Goal: Task Accomplishment & Management: Manage account settings

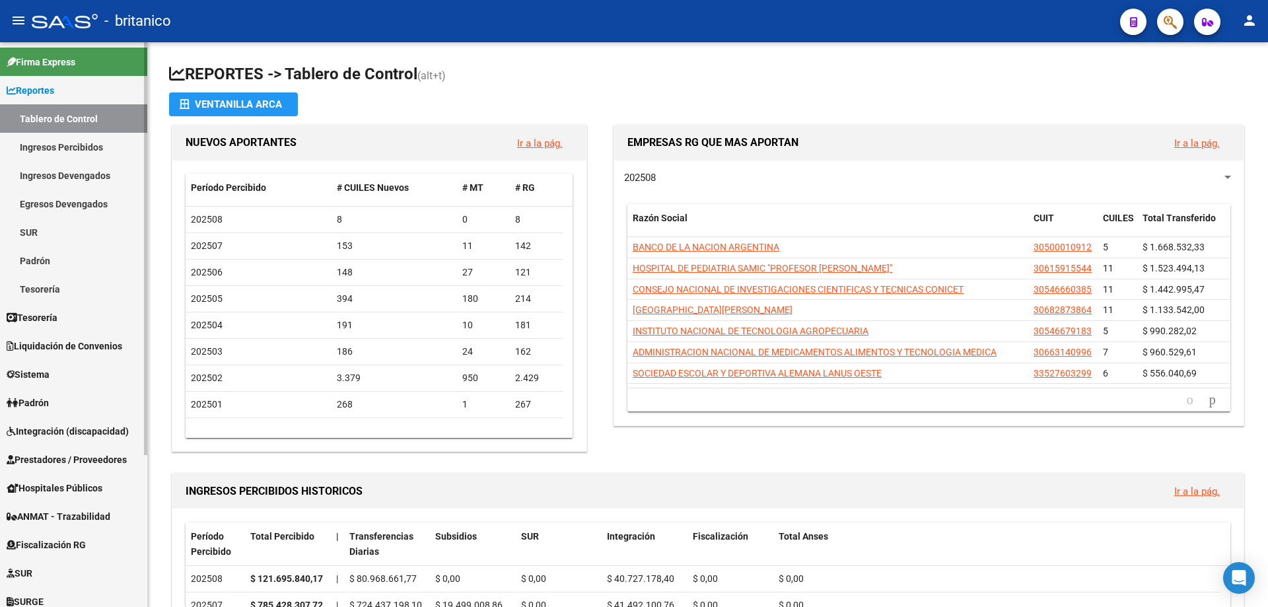
drag, startPoint x: 75, startPoint y: 427, endPoint x: 70, endPoint y: 441, distance: 14.0
click at [74, 428] on span "Integración (discapacidad)" at bounding box center [68, 431] width 122 height 15
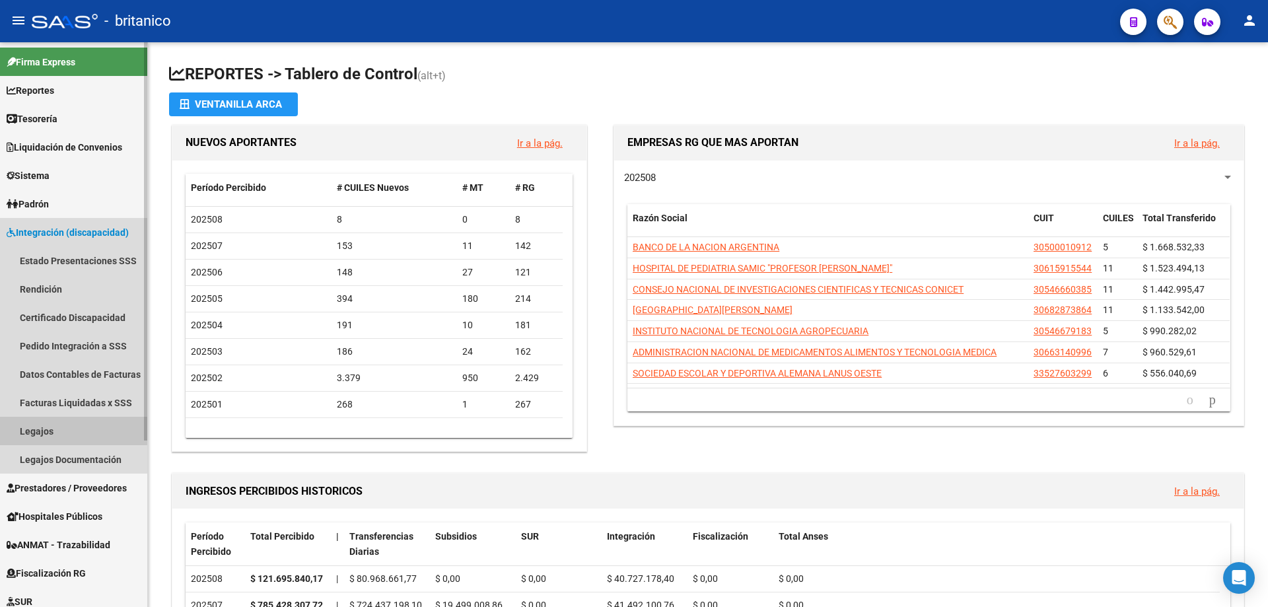
click at [48, 429] on link "Legajos" at bounding box center [73, 431] width 147 height 28
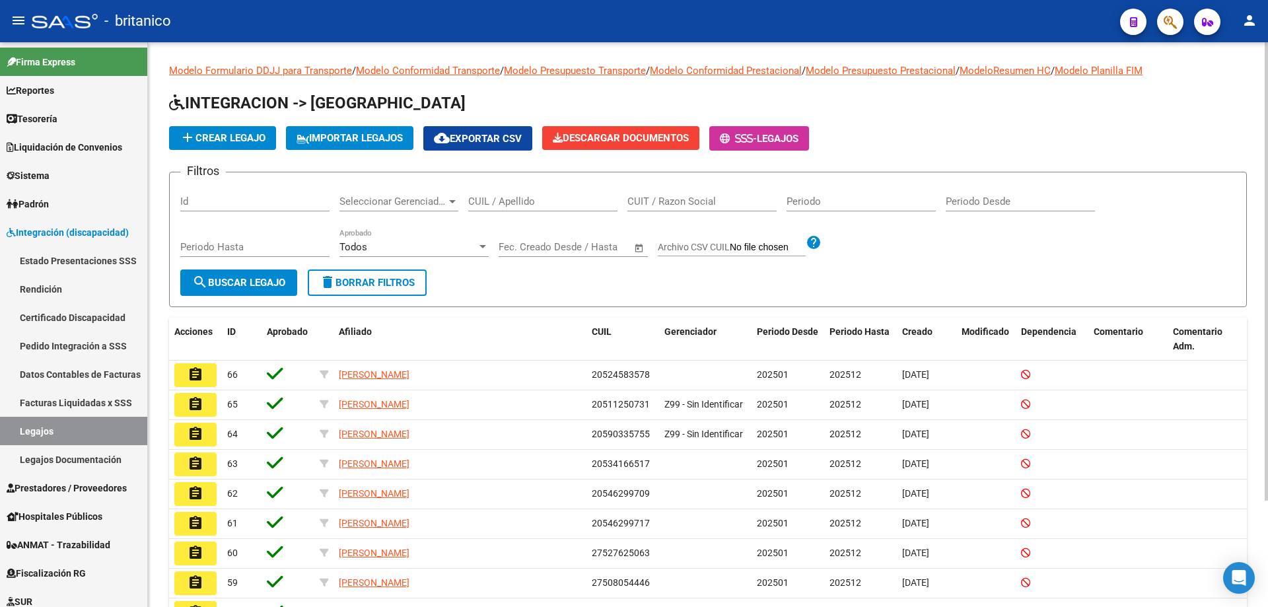
click at [538, 199] on input "CUIL / Apellido" at bounding box center [542, 202] width 149 height 12
paste input "20511250731"
type input "20511250731"
click at [271, 279] on span "search Buscar Legajo" at bounding box center [238, 283] width 93 height 12
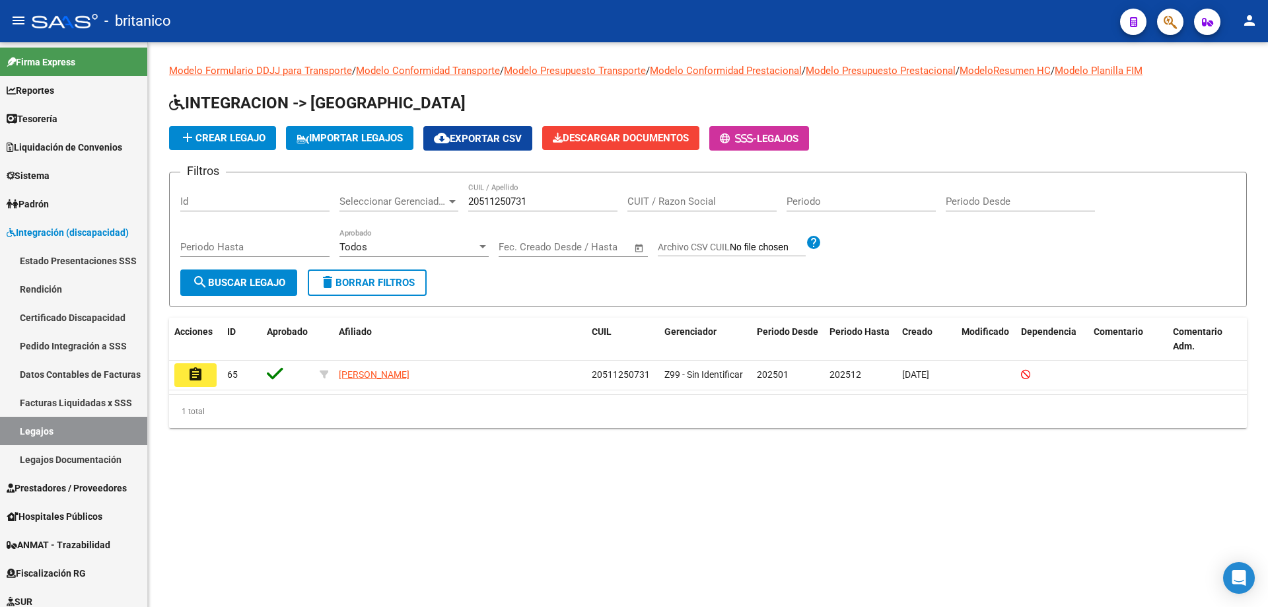
click at [1202, 518] on mat-sidenav-content "Modelo Formulario DDJJ para Transporte / Modelo Conformidad Transporte / Modelo…" at bounding box center [708, 324] width 1120 height 565
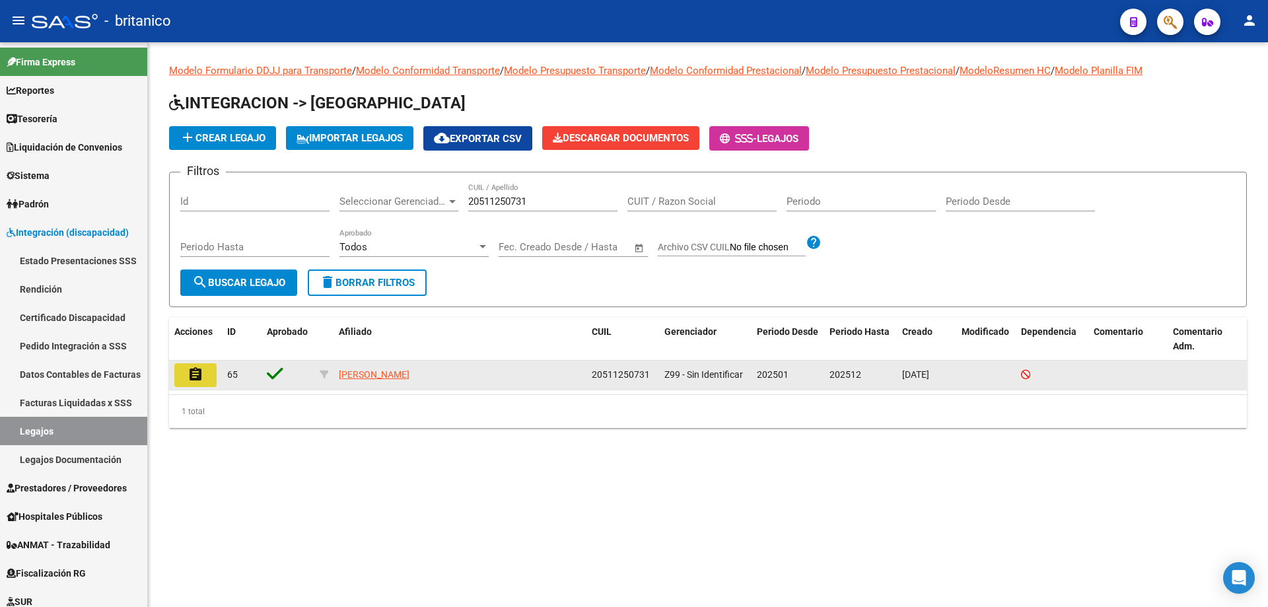
click at [197, 374] on mat-icon "assignment" at bounding box center [196, 375] width 16 height 16
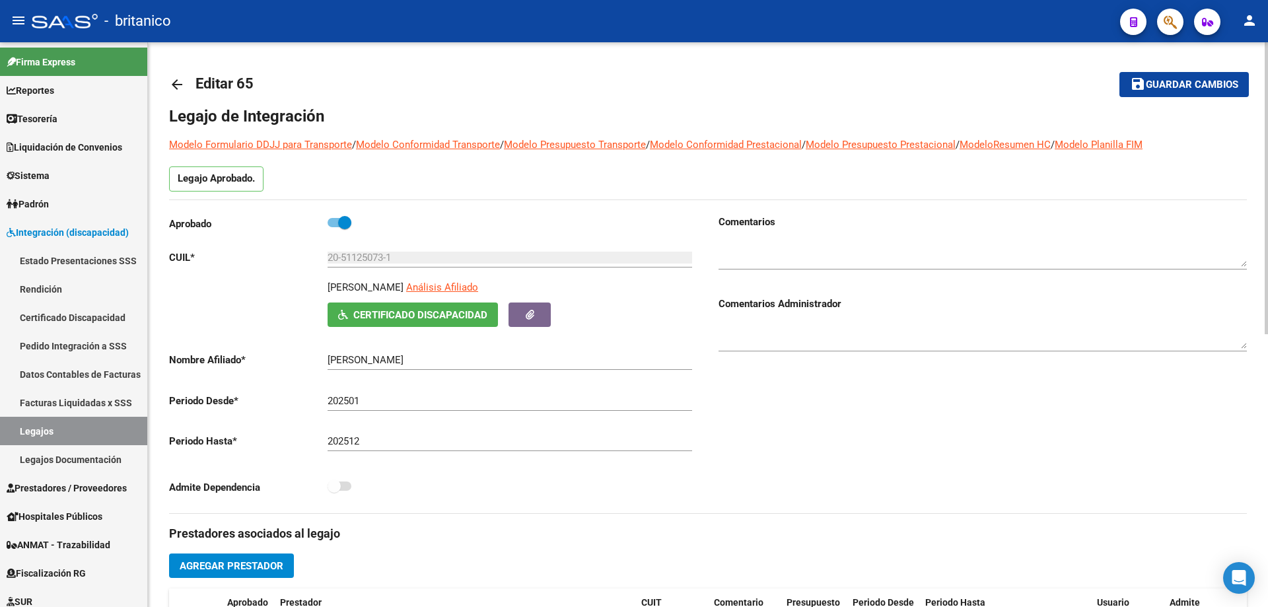
click at [178, 86] on mat-icon "arrow_back" at bounding box center [177, 85] width 16 height 16
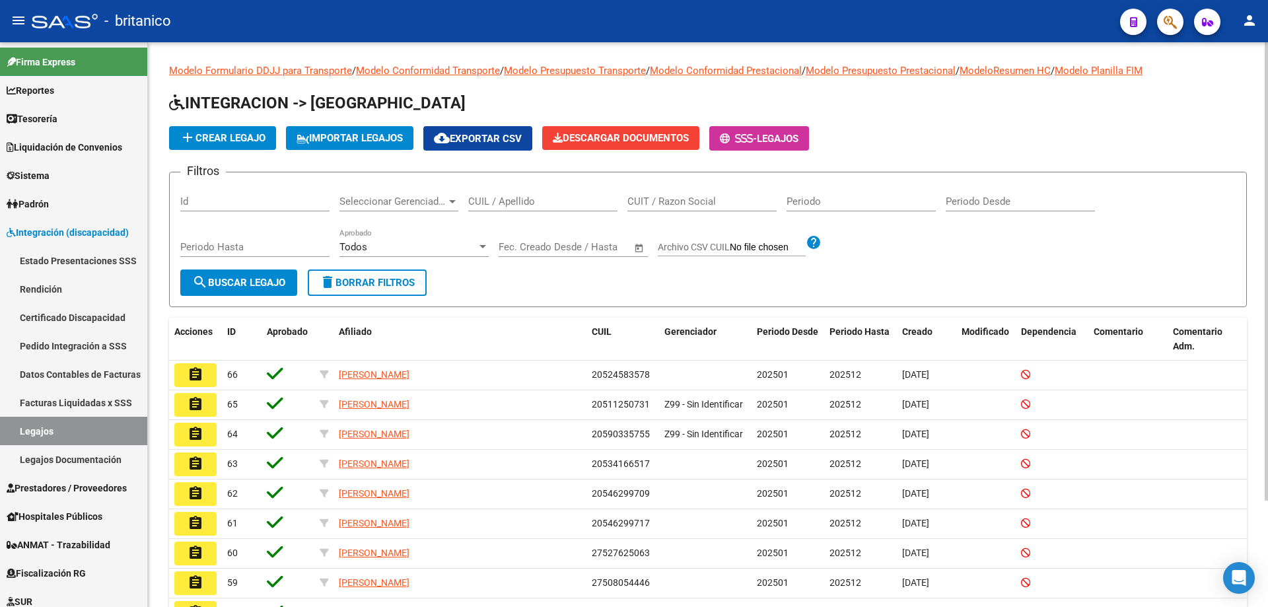
click at [498, 192] on div "CUIL / Apellido" at bounding box center [542, 197] width 149 height 28
paste input "20590335755"
type input "20590335755"
click at [240, 277] on span "search Buscar Legajo" at bounding box center [238, 283] width 93 height 12
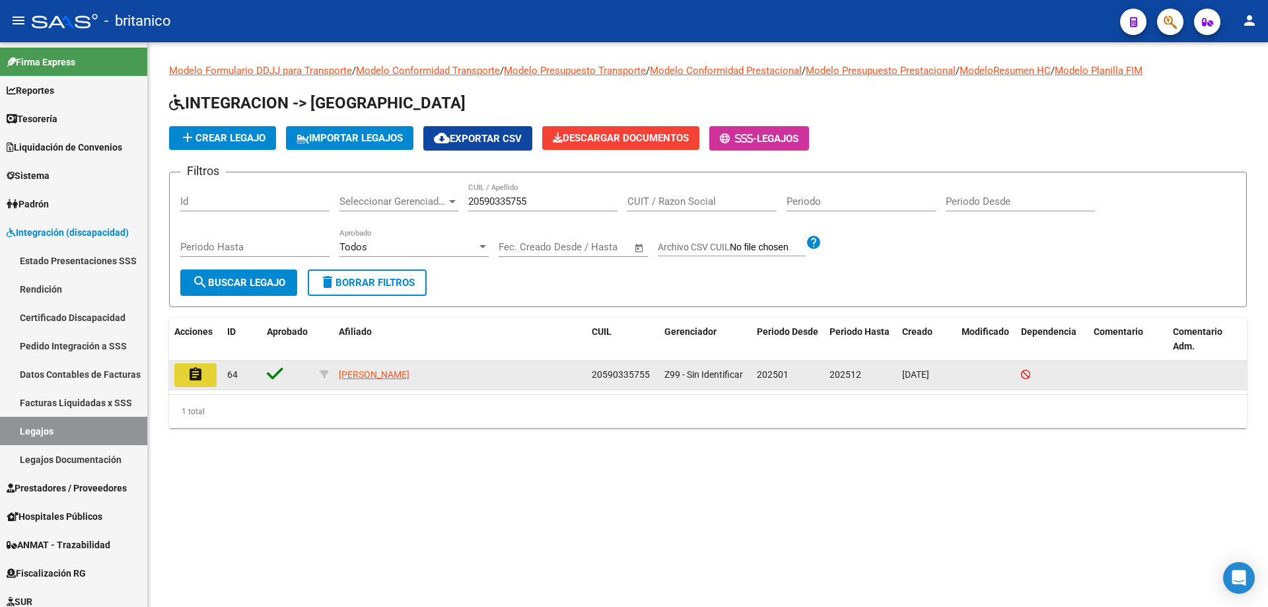
click at [190, 372] on mat-icon "assignment" at bounding box center [196, 375] width 16 height 16
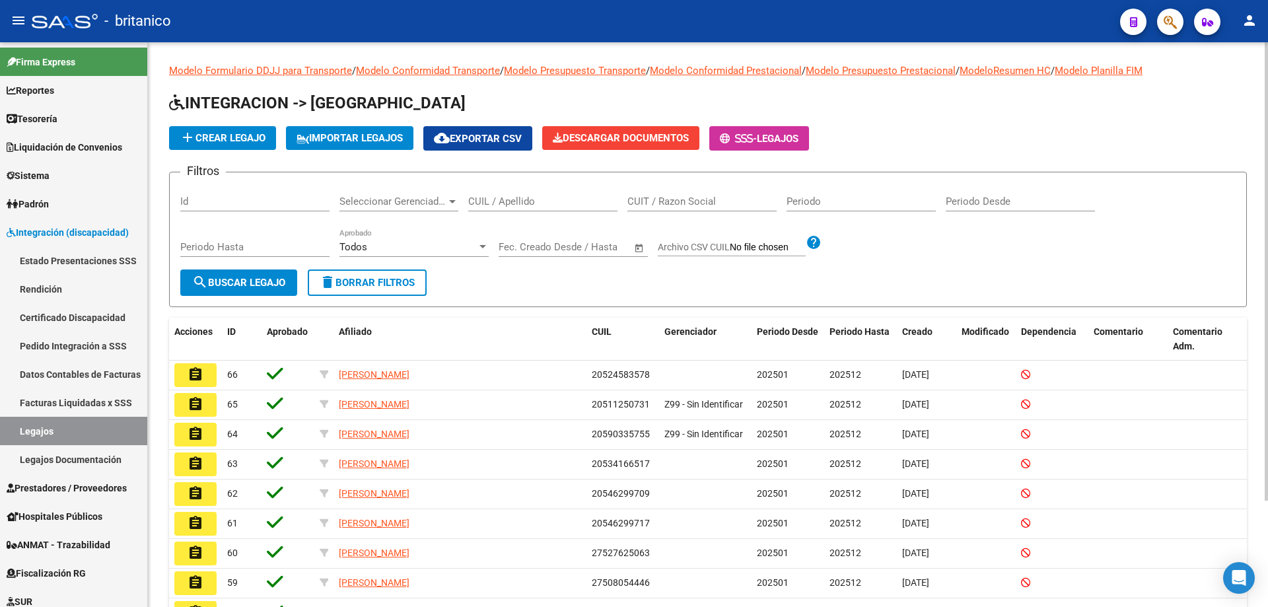
click at [526, 192] on div "CUIL / Apellido" at bounding box center [542, 197] width 149 height 28
drag, startPoint x: 526, startPoint y: 192, endPoint x: 493, endPoint y: 200, distance: 33.3
click at [493, 200] on input "CUIL / Apellido" at bounding box center [542, 202] width 149 height 12
paste input "20546299717"
type input "20546299717"
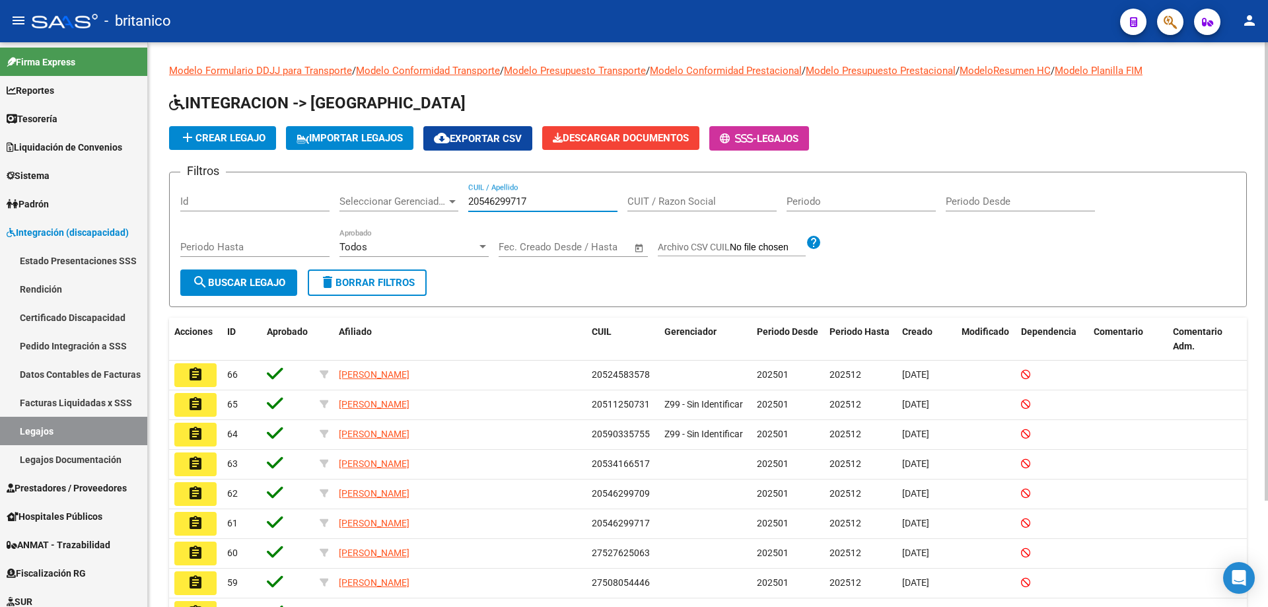
click at [254, 281] on span "search Buscar Legajo" at bounding box center [238, 283] width 93 height 12
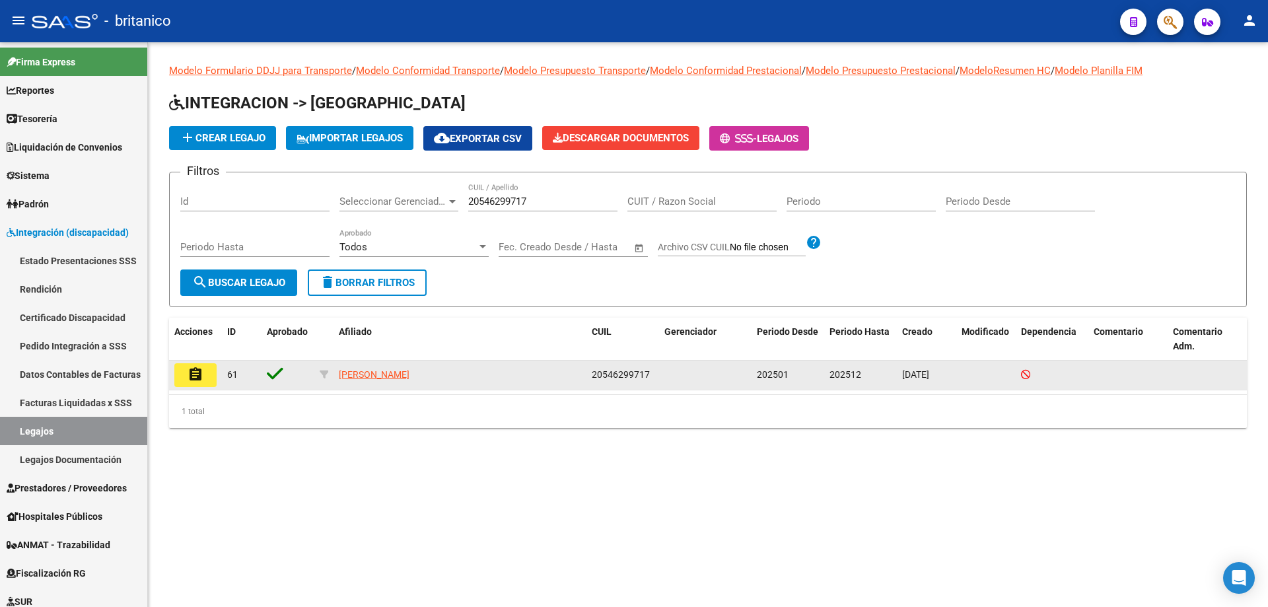
click at [200, 375] on mat-icon "assignment" at bounding box center [196, 375] width 16 height 16
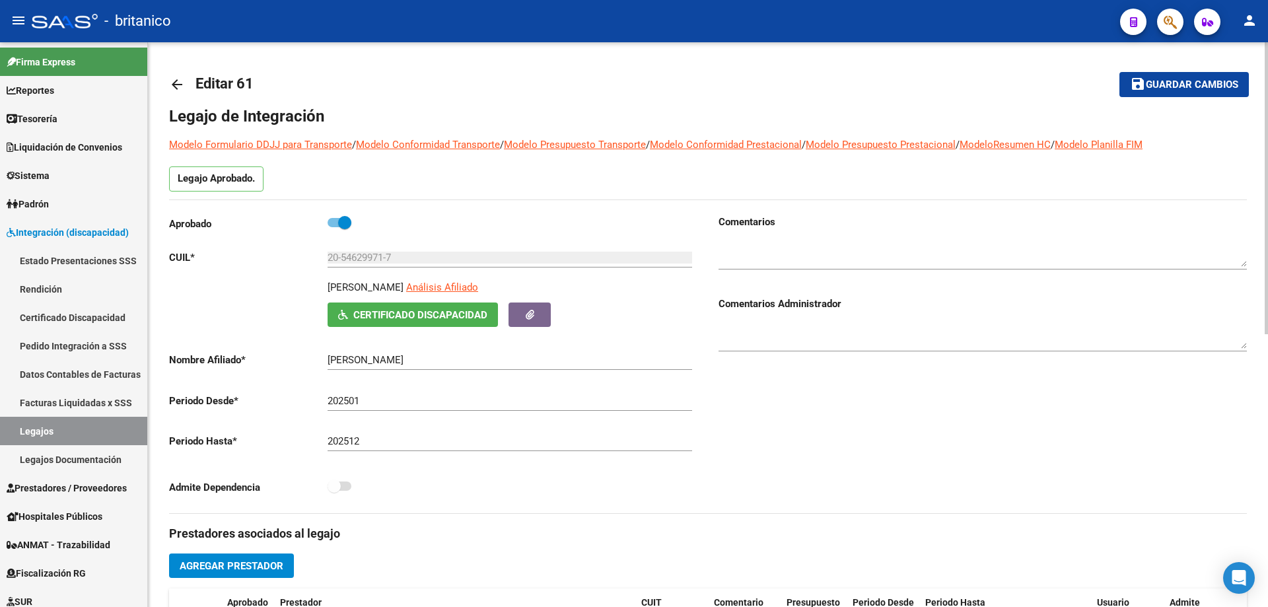
click at [172, 87] on mat-icon "arrow_back" at bounding box center [177, 85] width 16 height 16
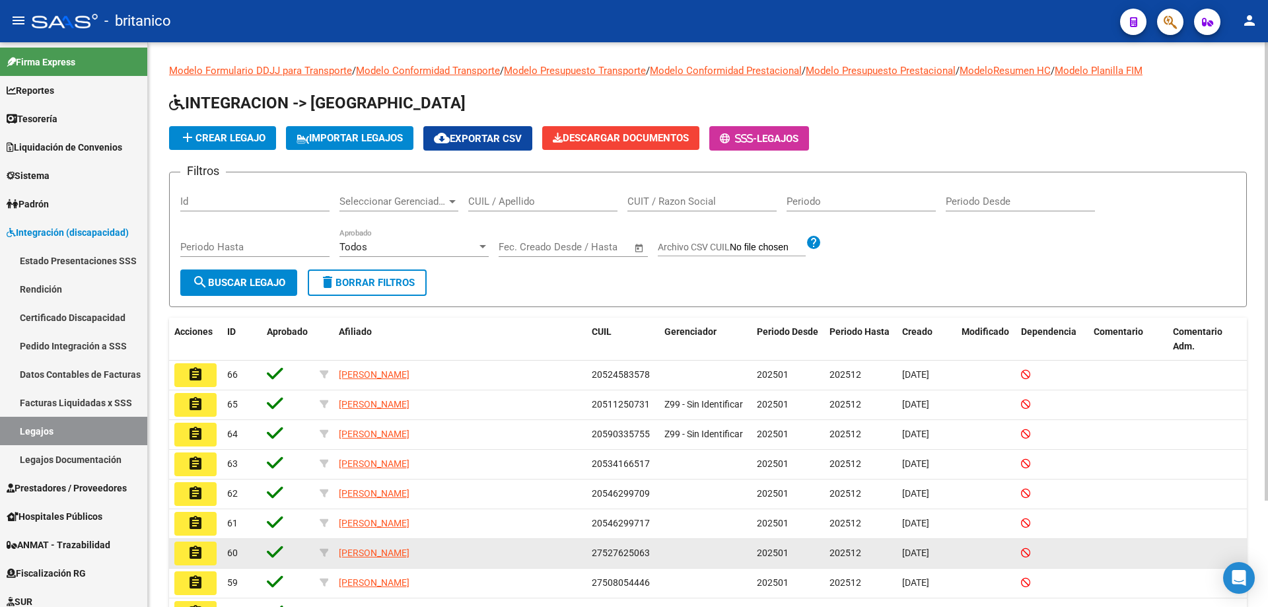
click at [1187, 561] on datatable-body-cell at bounding box center [1207, 553] width 79 height 29
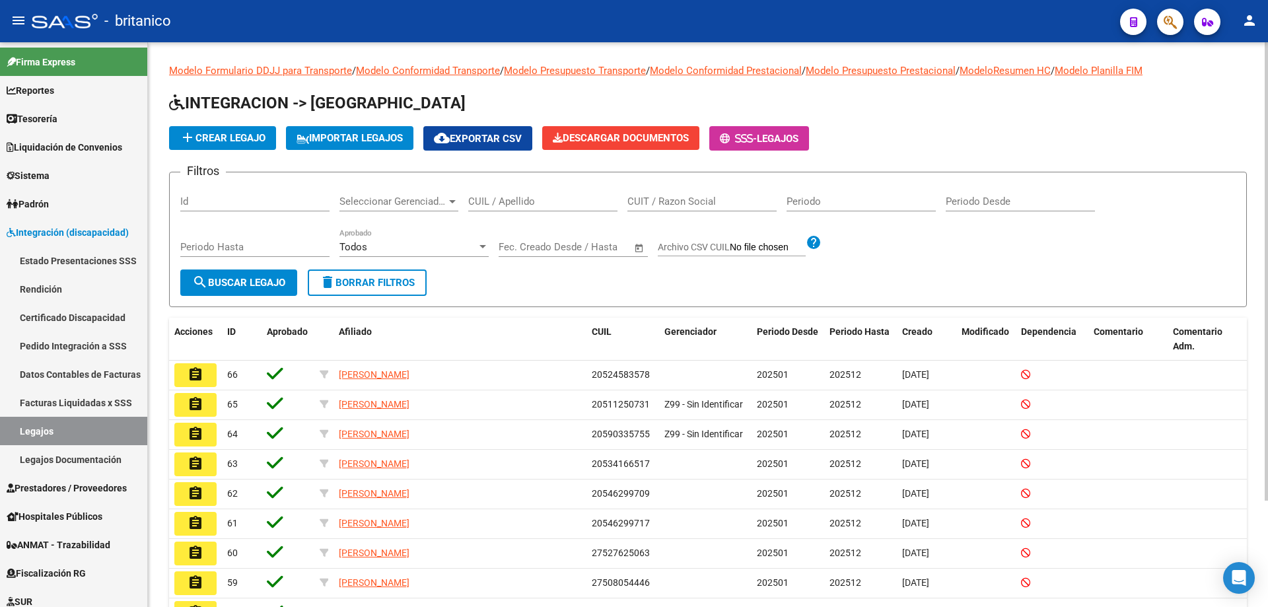
click at [482, 201] on input "CUIL / Apellido" at bounding box center [542, 202] width 149 height 12
paste input "27556864336"
type input "27556864336"
click at [212, 275] on button "search Buscar Legajo" at bounding box center [238, 282] width 117 height 26
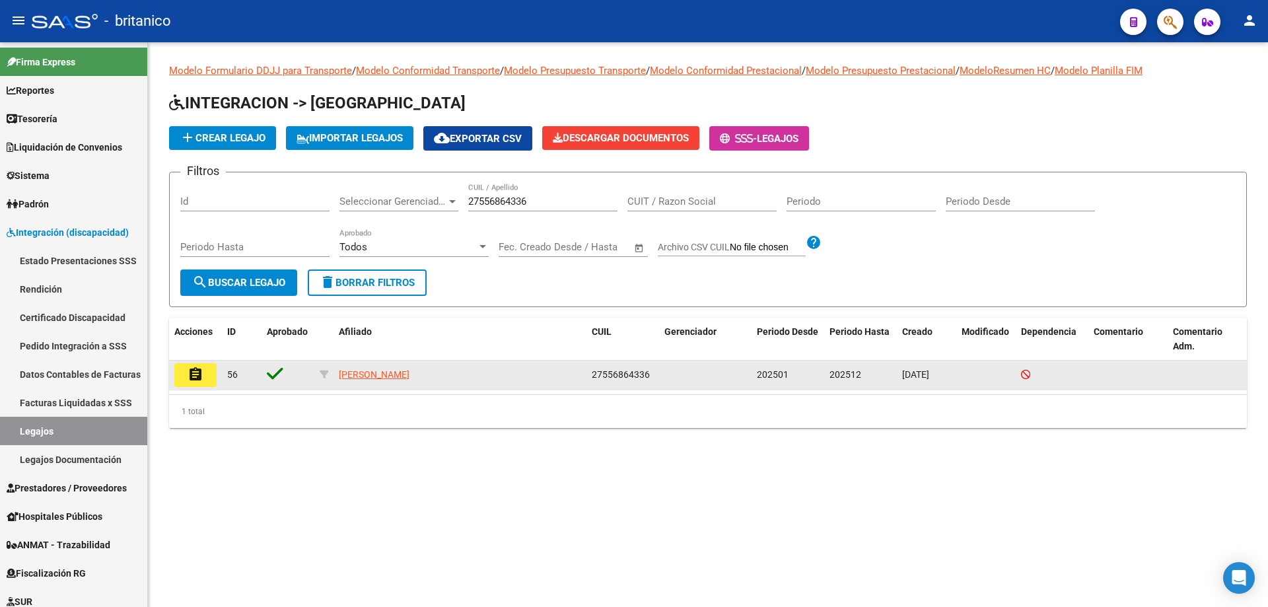
click at [191, 374] on mat-icon "assignment" at bounding box center [196, 375] width 16 height 16
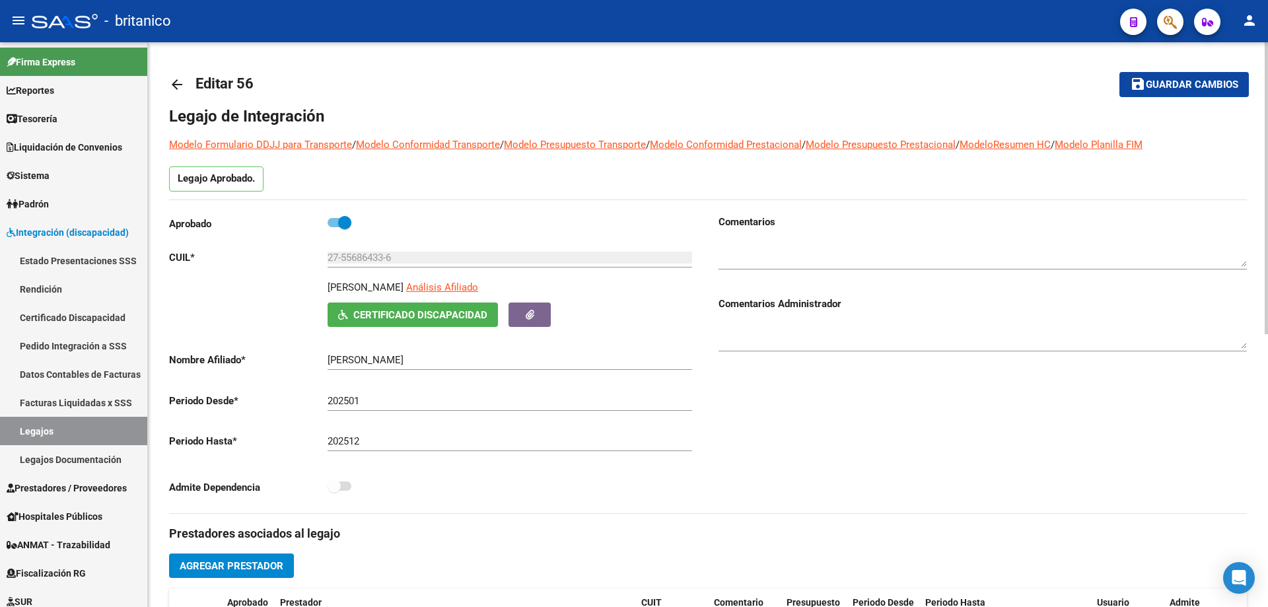
click at [177, 78] on mat-icon "arrow_back" at bounding box center [177, 85] width 16 height 16
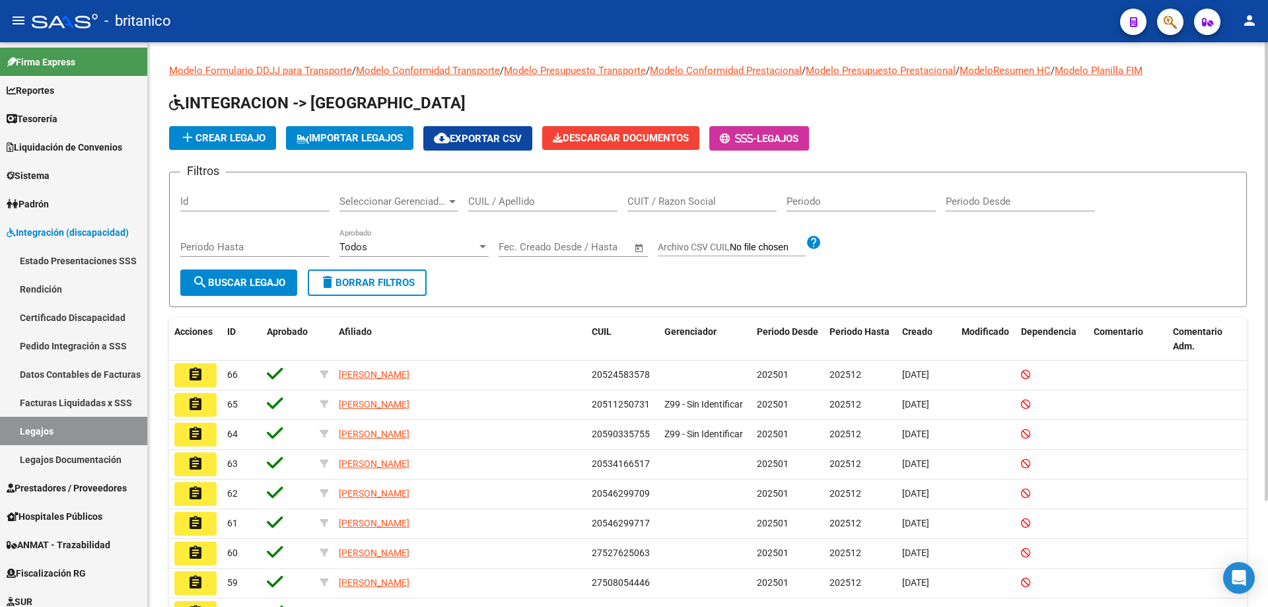
click at [590, 292] on form "Filtros Id Seleccionar Gerenciador Seleccionar Gerenciador CUIL / Apellido CUIT…" at bounding box center [708, 239] width 1078 height 135
click at [482, 197] on input "CUIL / Apellido" at bounding box center [542, 202] width 149 height 12
paste input "20534166517"
type input "20534166517"
click at [230, 275] on button "search Buscar Legajo" at bounding box center [238, 282] width 117 height 26
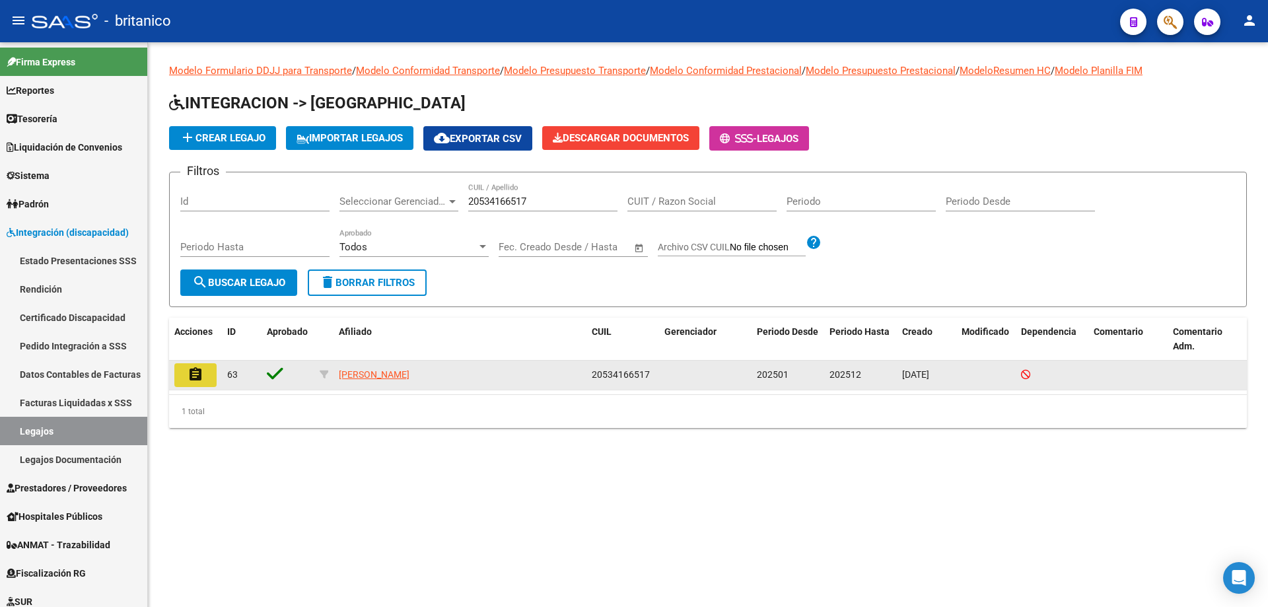
click at [201, 371] on mat-icon "assignment" at bounding box center [196, 375] width 16 height 16
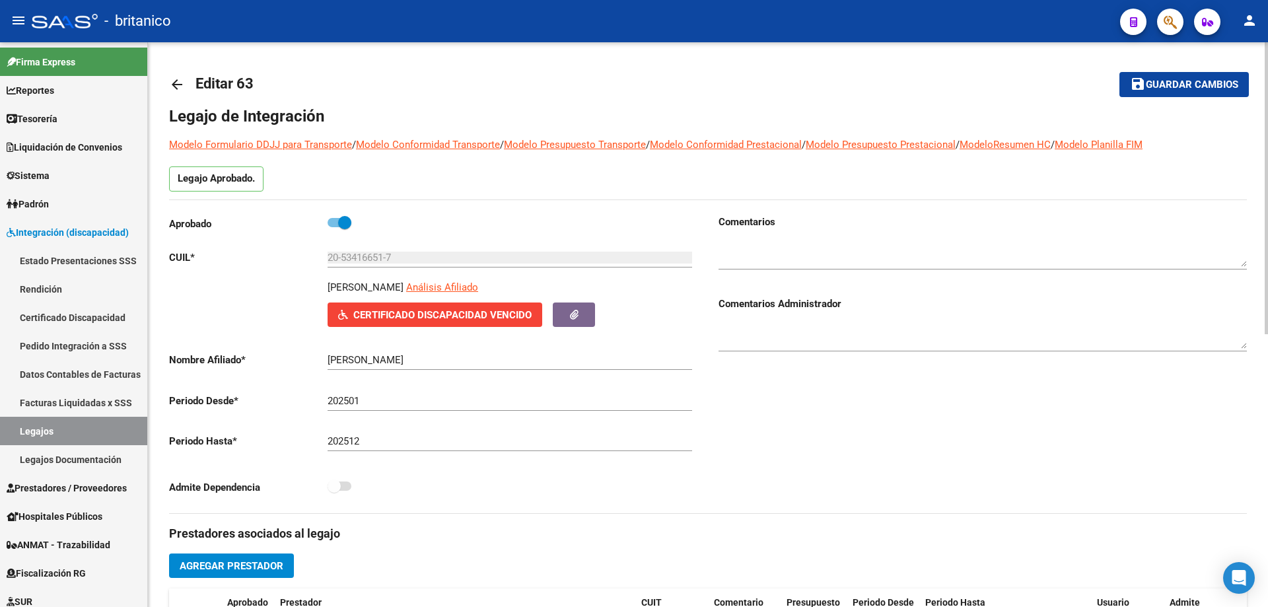
click at [174, 81] on mat-icon "arrow_back" at bounding box center [177, 85] width 16 height 16
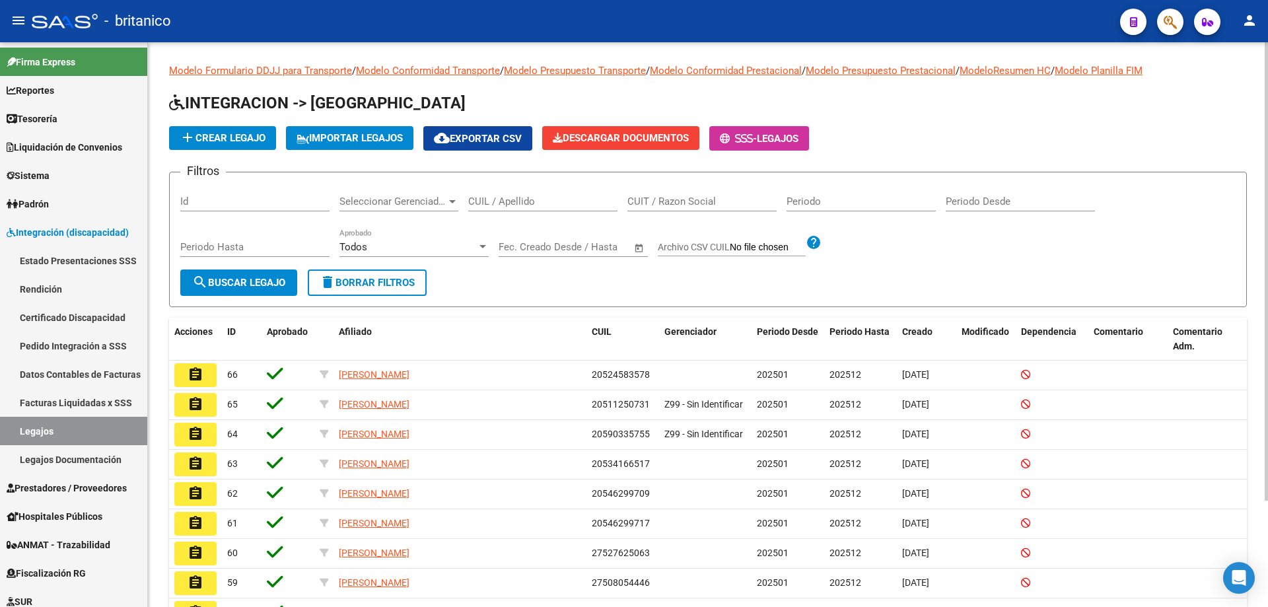
click at [530, 202] on input "CUIL / Apellido" at bounding box center [542, 202] width 149 height 12
paste input "27527625063"
type input "27527625063"
drag, startPoint x: 231, startPoint y: 279, endPoint x: 239, endPoint y: 277, distance: 8.4
click at [234, 277] on span "search Buscar Legajo" at bounding box center [238, 283] width 93 height 12
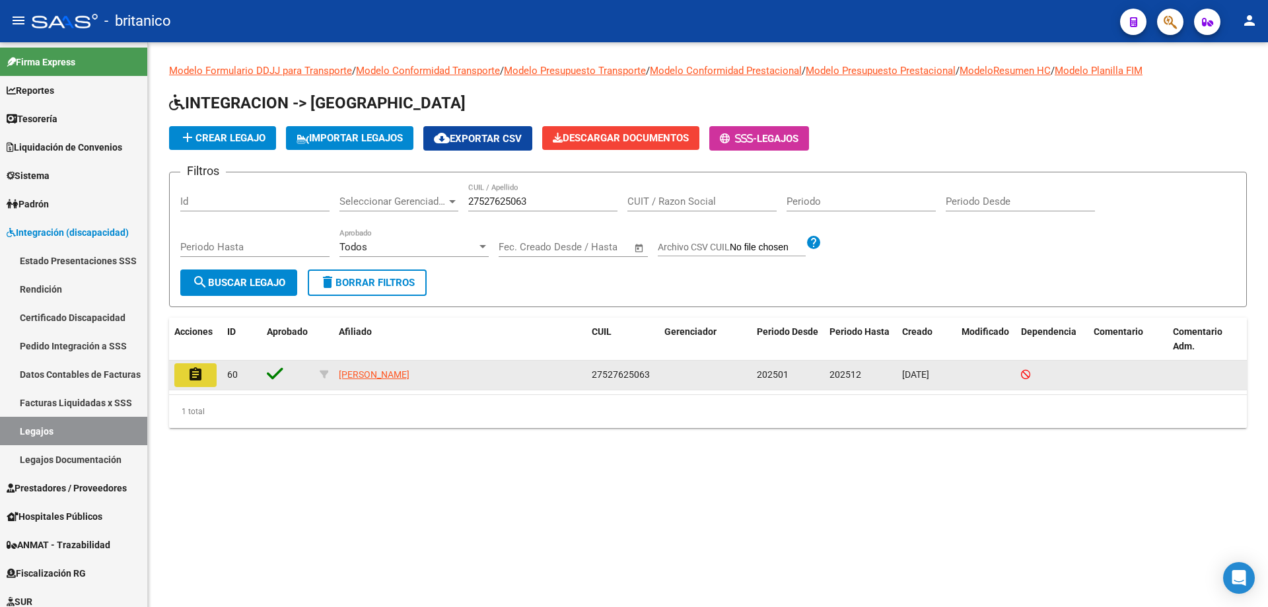
click at [195, 379] on mat-icon "assignment" at bounding box center [196, 375] width 16 height 16
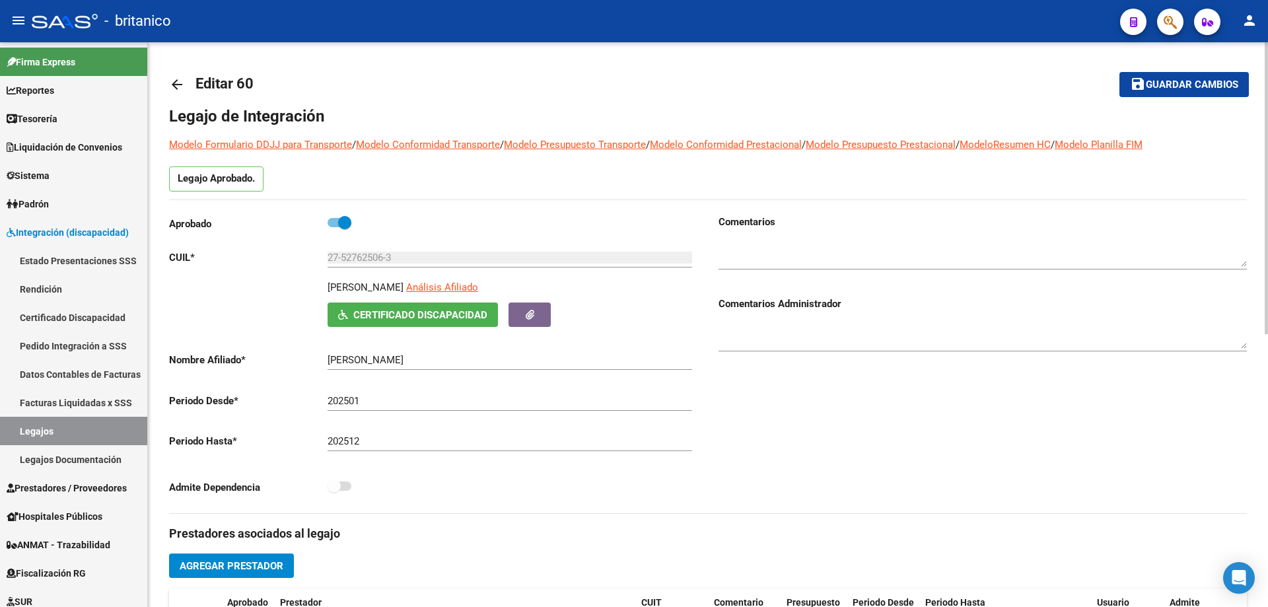
click at [173, 82] on mat-icon "arrow_back" at bounding box center [177, 85] width 16 height 16
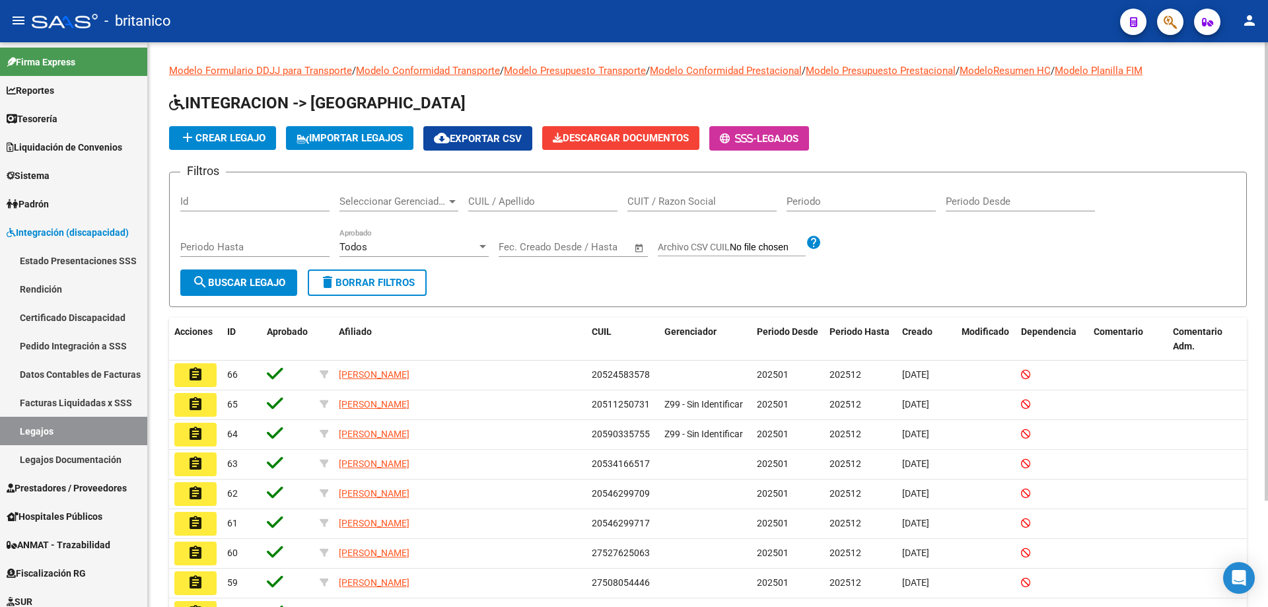
click at [466, 288] on form "Filtros Id Seleccionar Gerenciador Seleccionar Gerenciador CUIL / Apellido CUIT…" at bounding box center [708, 239] width 1078 height 135
click at [548, 196] on input "CUIL / Apellido" at bounding box center [542, 202] width 149 height 12
paste input "20546299709"
type input "20546299709"
click at [258, 275] on button "search Buscar Legajo" at bounding box center [238, 282] width 117 height 26
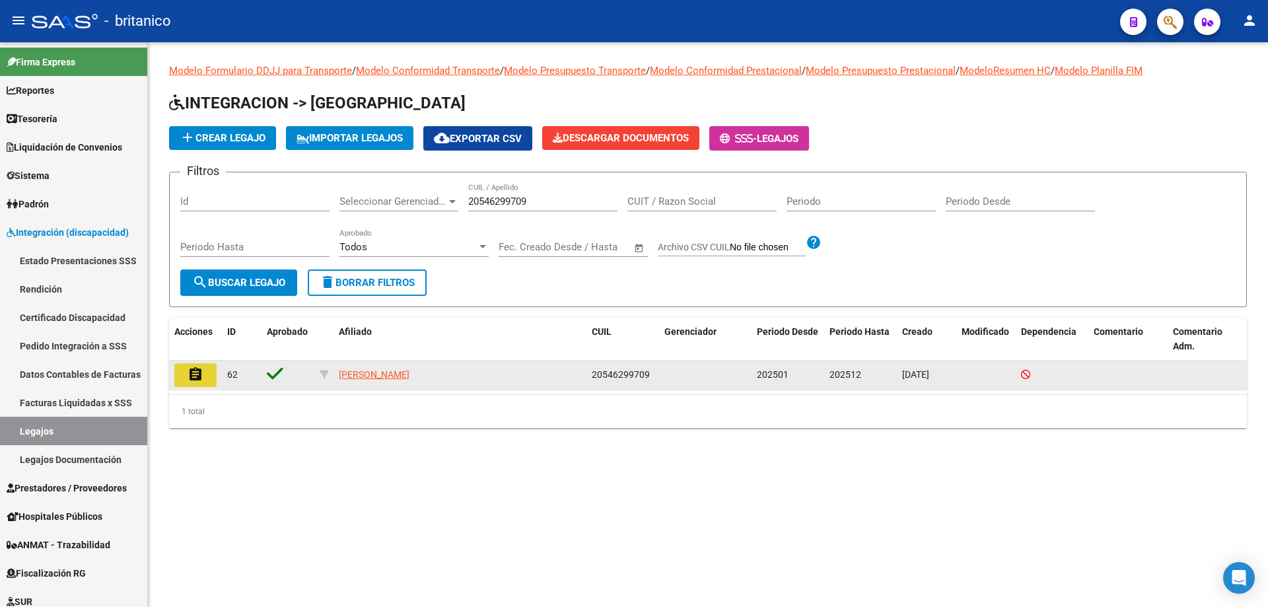
click at [205, 371] on button "assignment" at bounding box center [195, 375] width 42 height 24
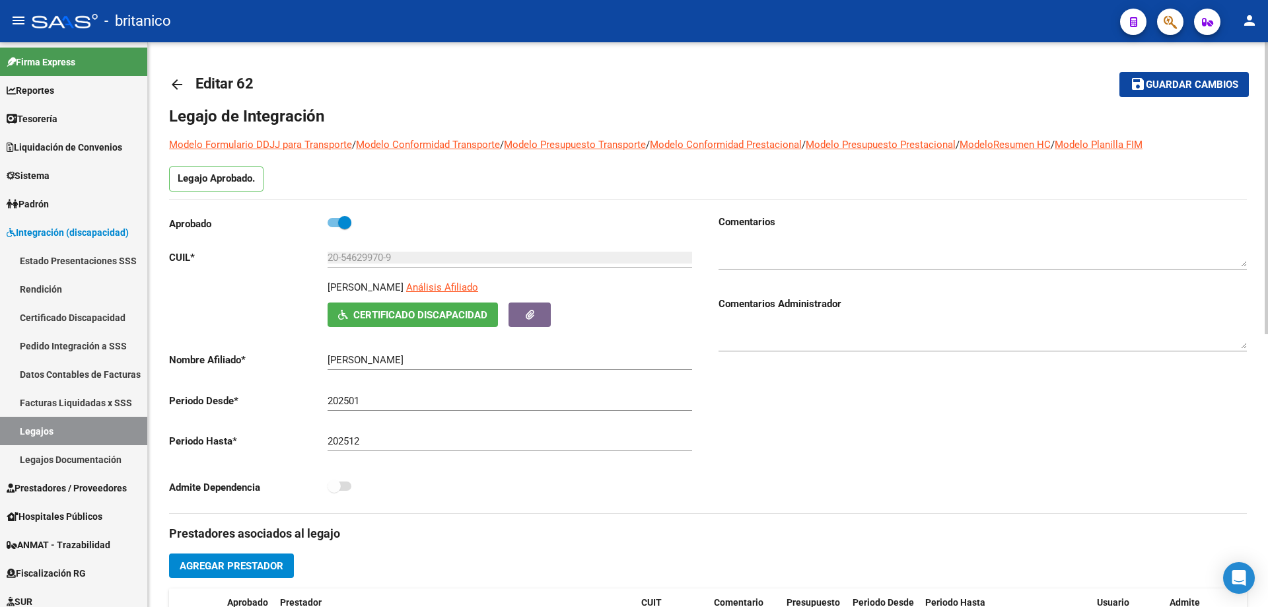
click at [169, 89] on mat-icon "arrow_back" at bounding box center [177, 85] width 16 height 16
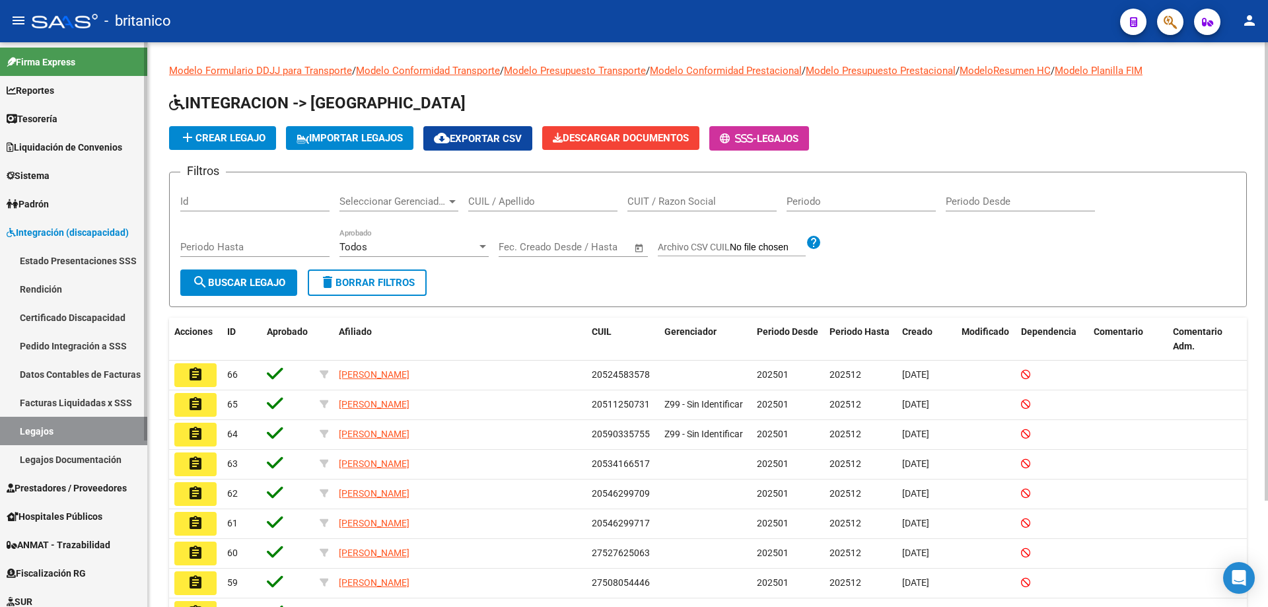
click at [127, 491] on span "Prestadores / Proveedores" at bounding box center [67, 488] width 120 height 15
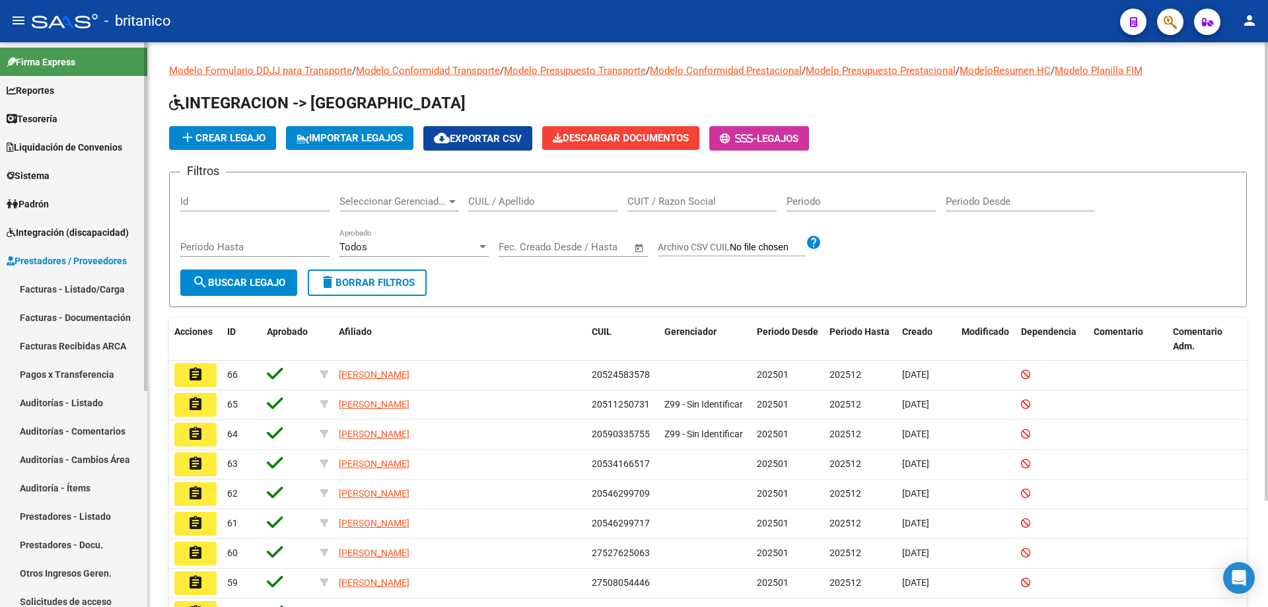
click at [106, 289] on link "Facturas - Listado/Carga" at bounding box center [73, 289] width 147 height 28
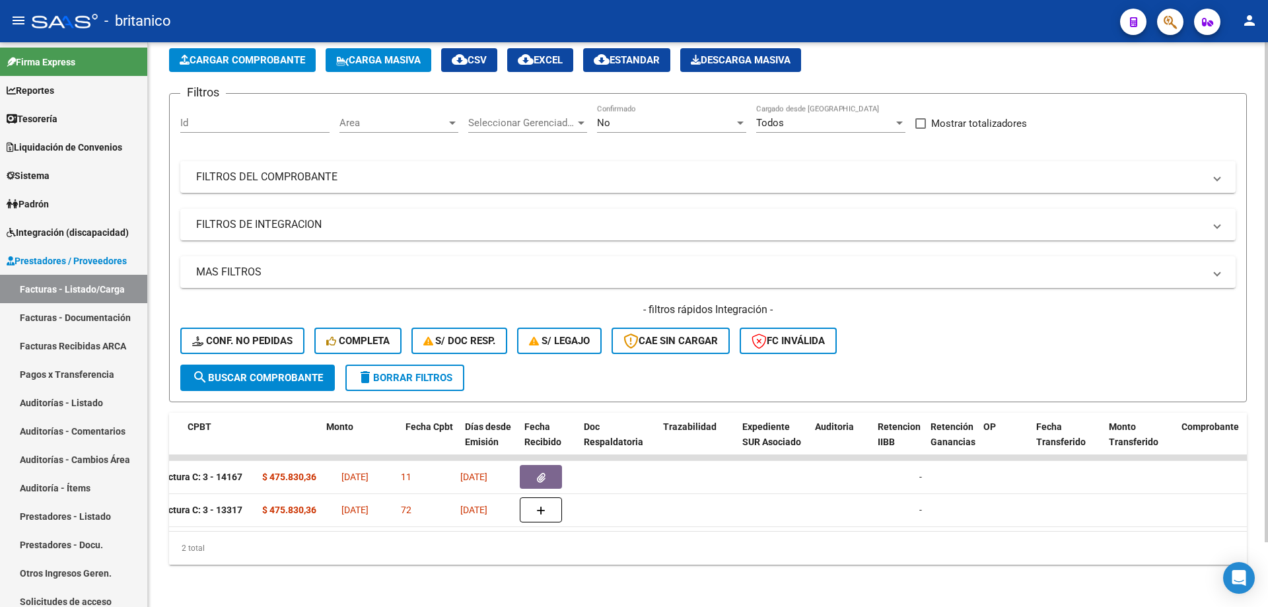
scroll to position [0, 158]
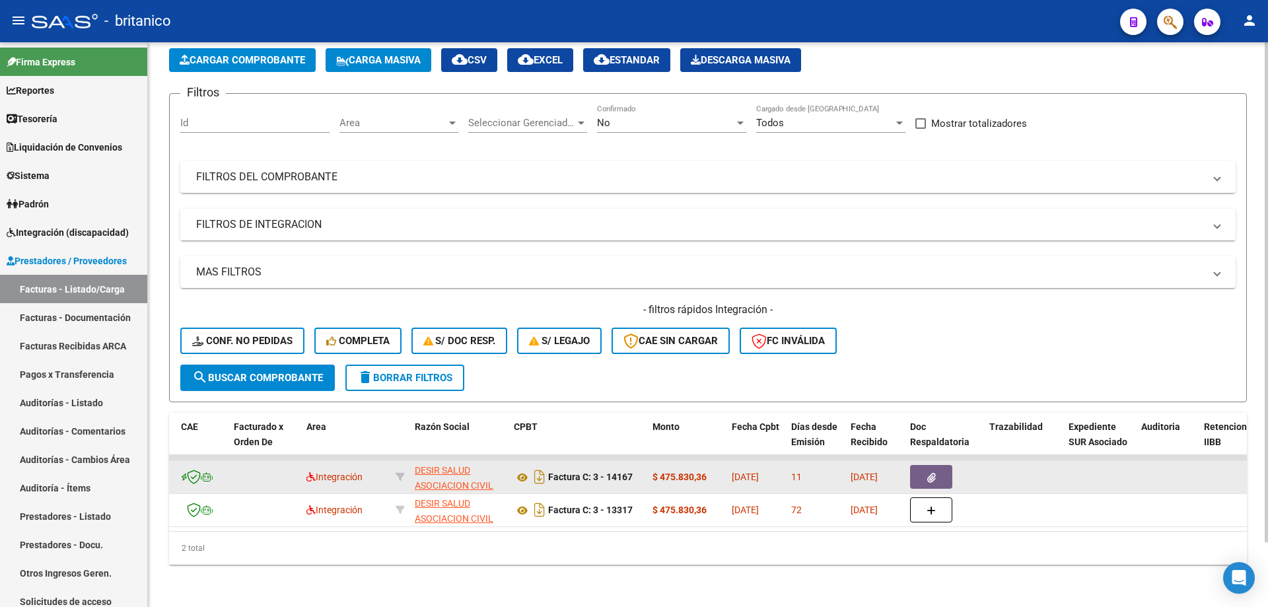
click at [920, 465] on button "button" at bounding box center [931, 477] width 42 height 24
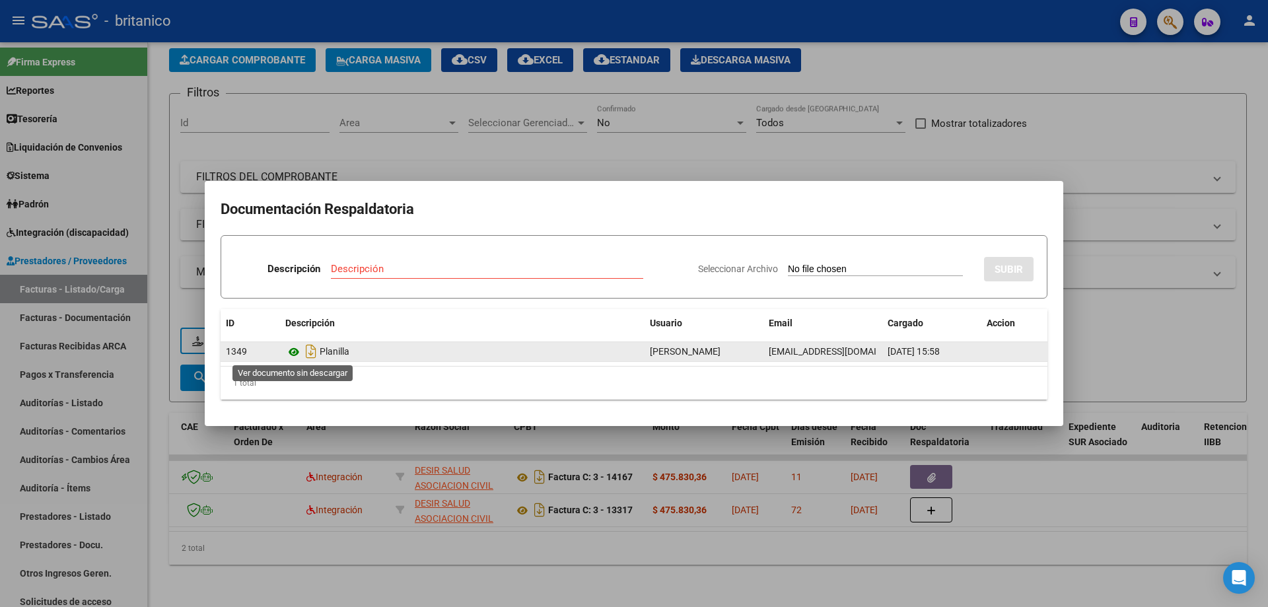
click at [288, 349] on icon at bounding box center [293, 352] width 17 height 16
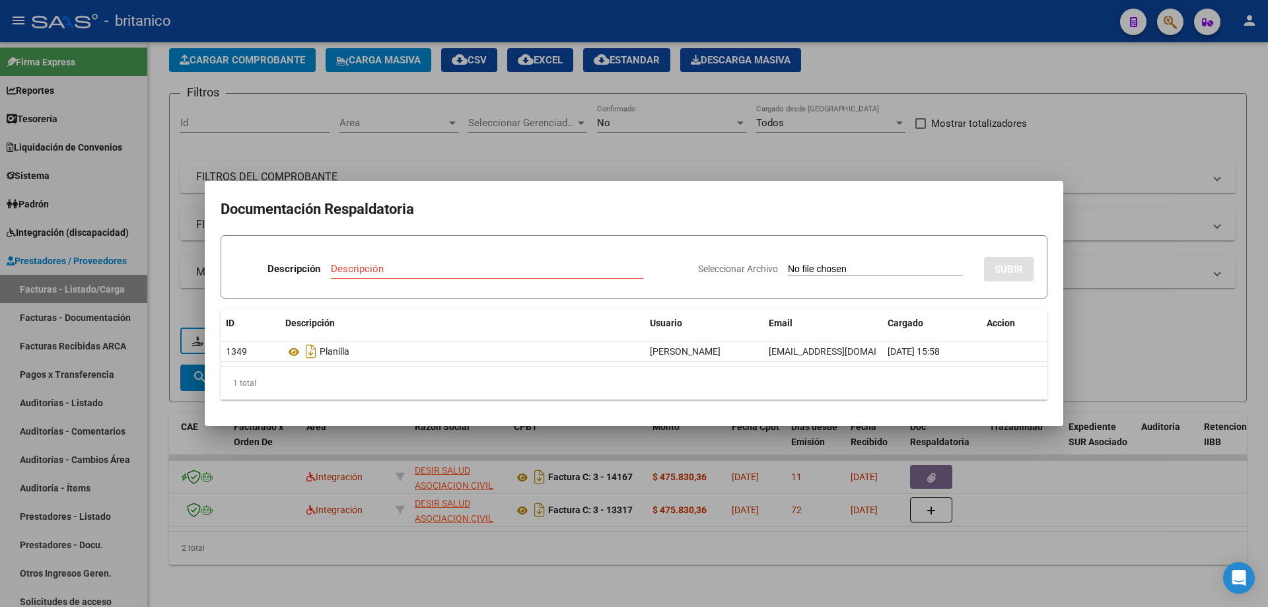
click at [431, 144] on div at bounding box center [634, 303] width 1268 height 607
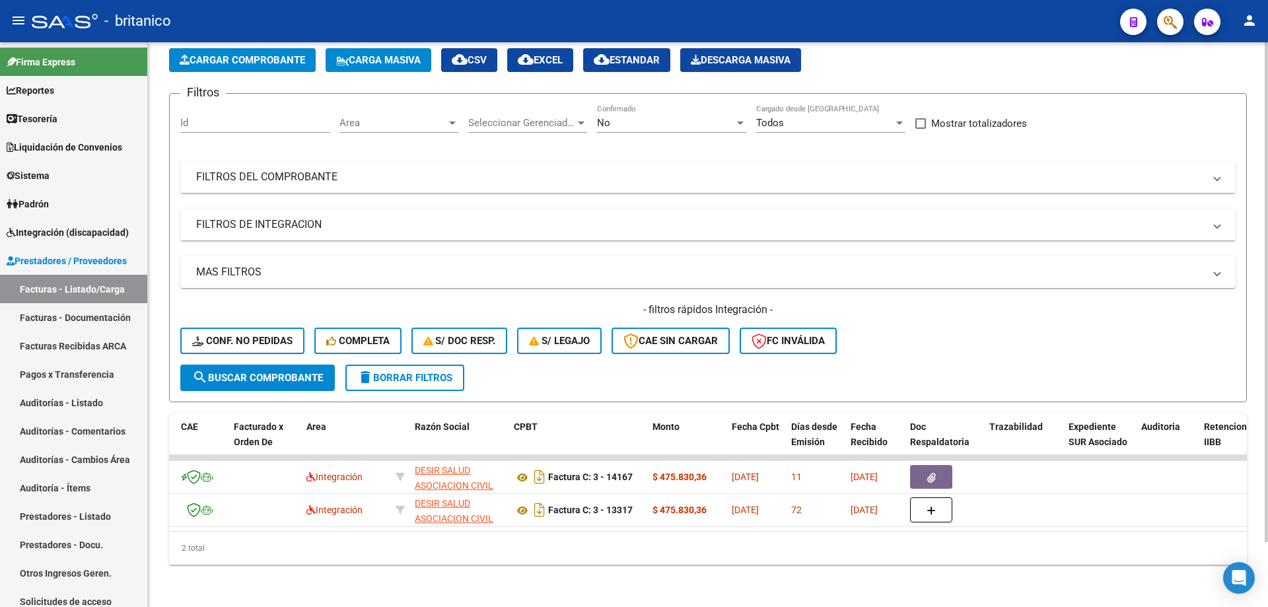
click at [671, 555] on div "2 total" at bounding box center [708, 548] width 1078 height 33
click at [245, 335] on span "Conf. no pedidas" at bounding box center [242, 341] width 100 height 12
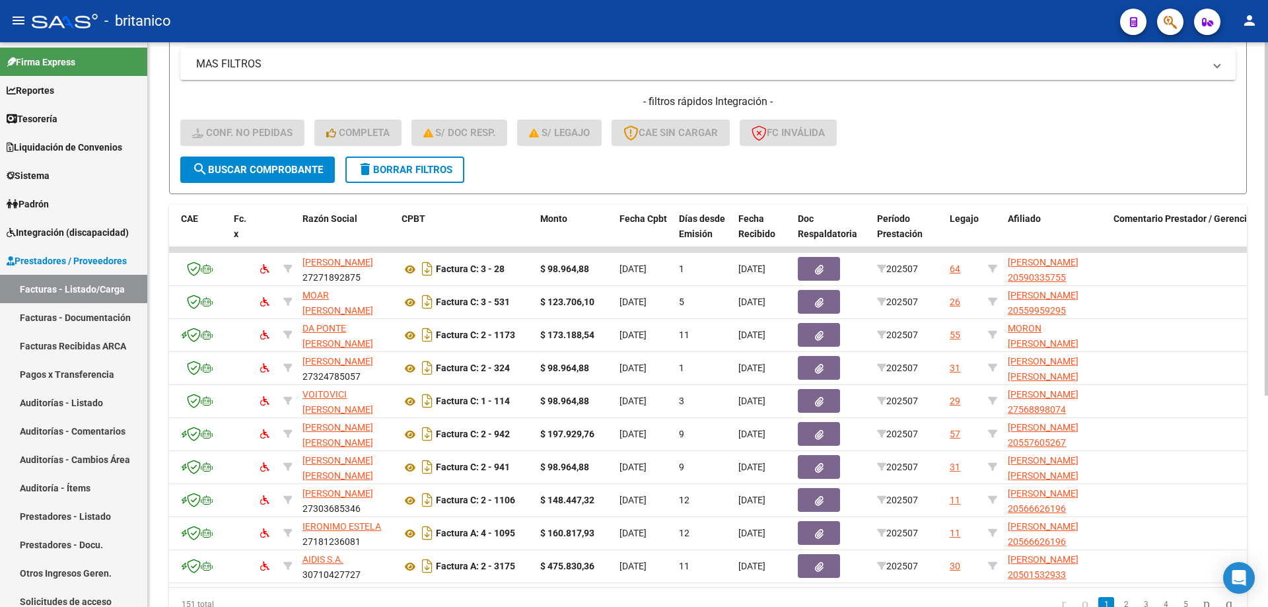
scroll to position [0, 0]
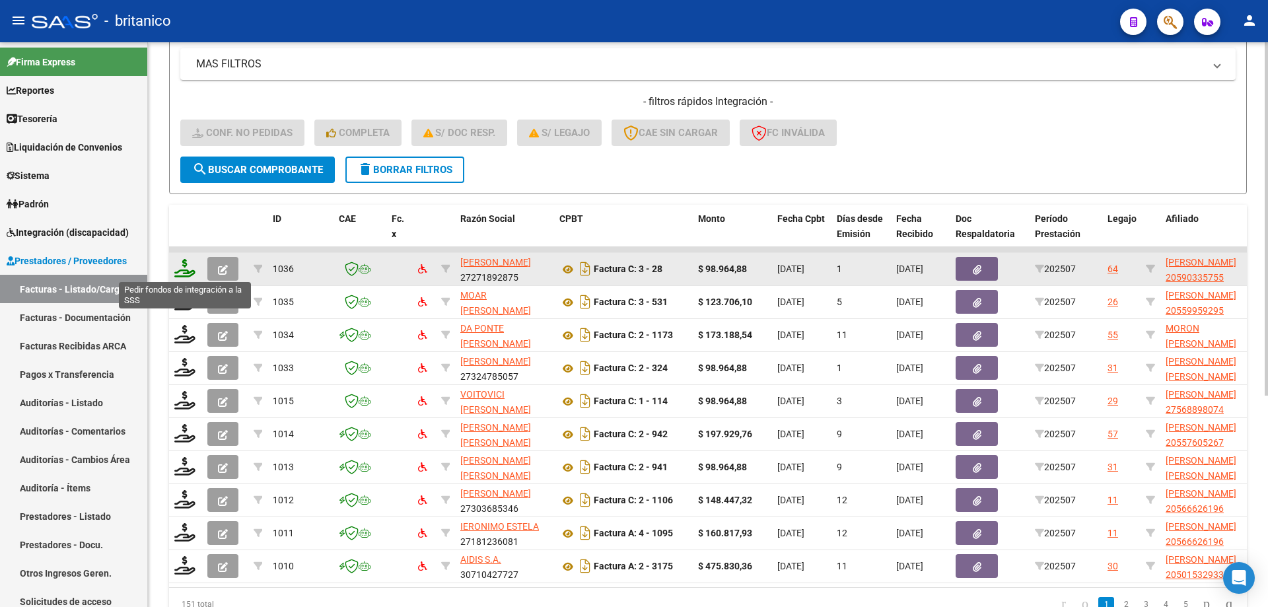
click at [182, 264] on icon at bounding box center [184, 268] width 21 height 18
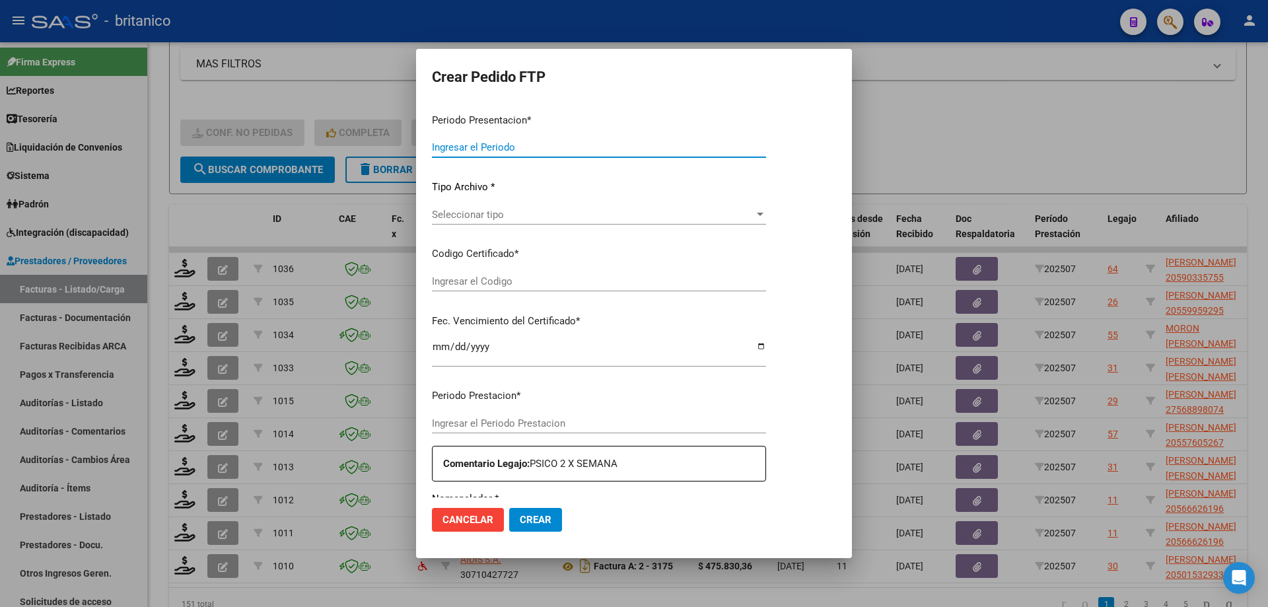
type input "202507"
type input "$ 98.964,88"
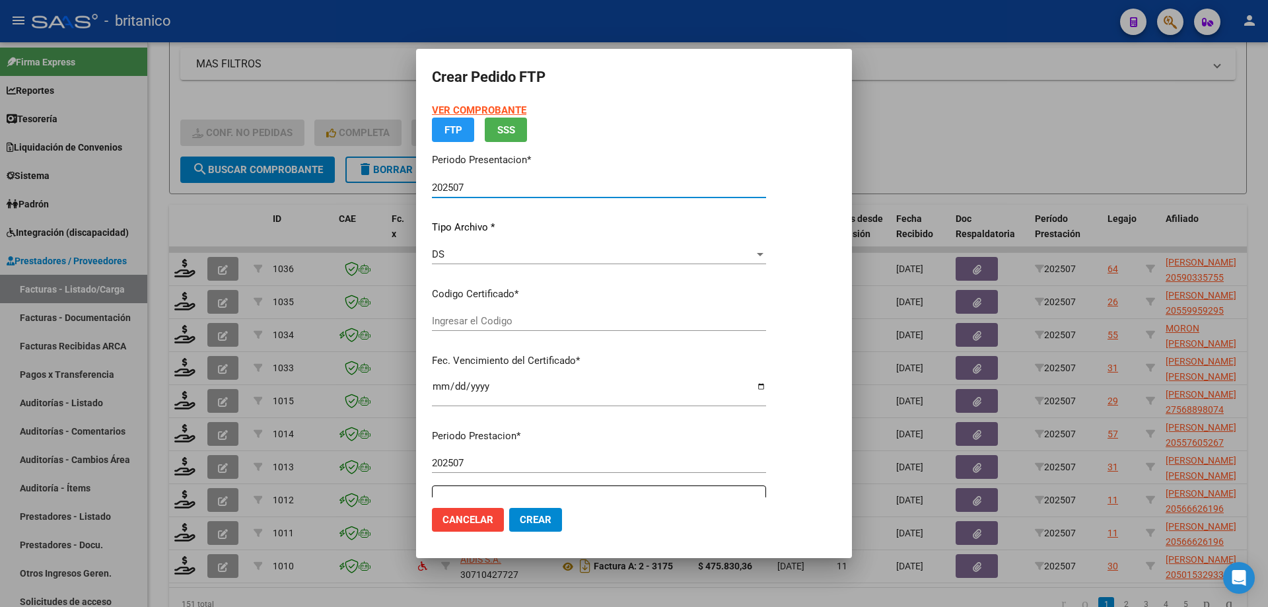
type input "ARG02000590335752025021420280214CIU13650"
type input "[DATE]"
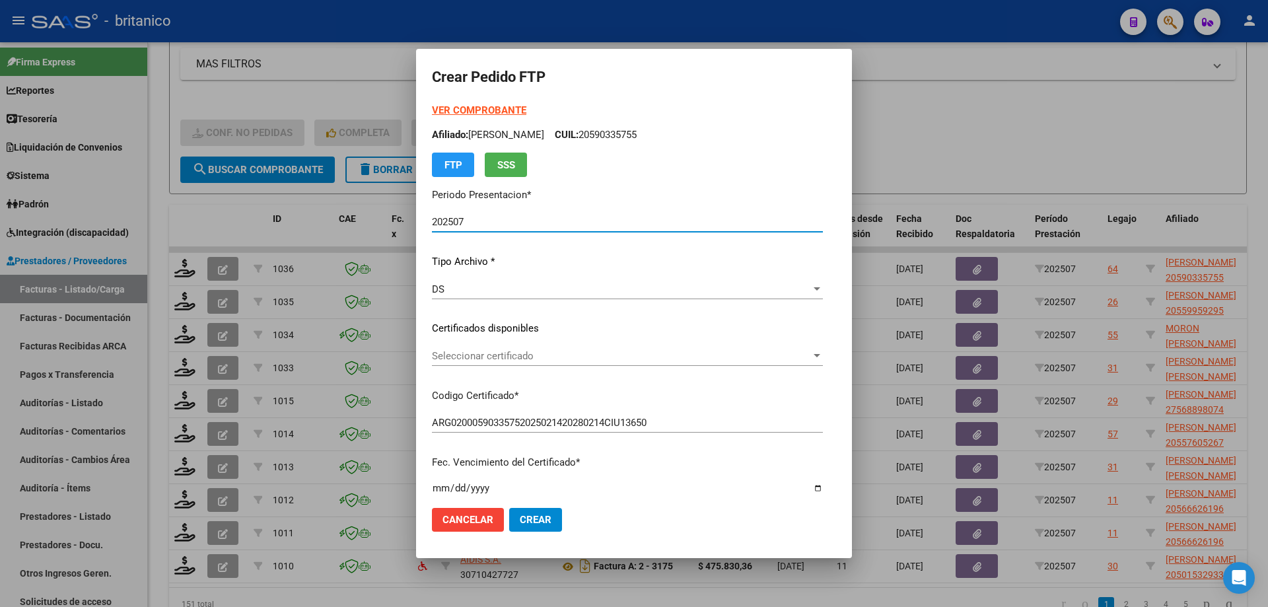
click at [475, 350] on span "Seleccionar certificado" at bounding box center [621, 356] width 379 height 12
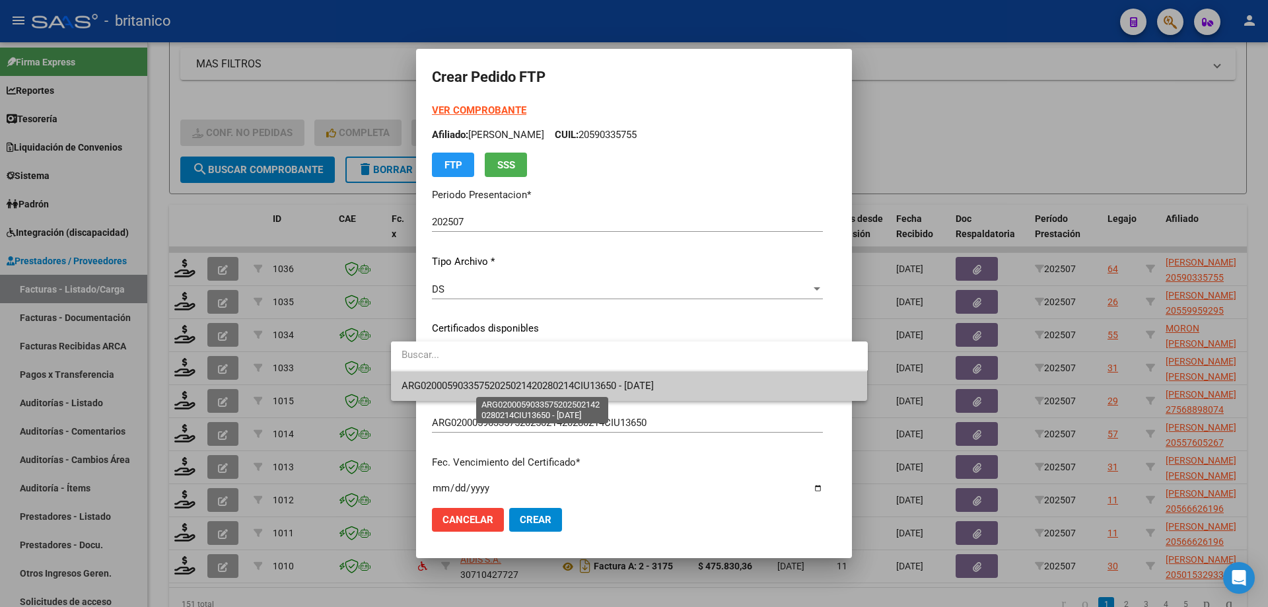
click at [487, 388] on span "ARG02000590335752025021420280214CIU13650 - [DATE]" at bounding box center [528, 386] width 252 height 12
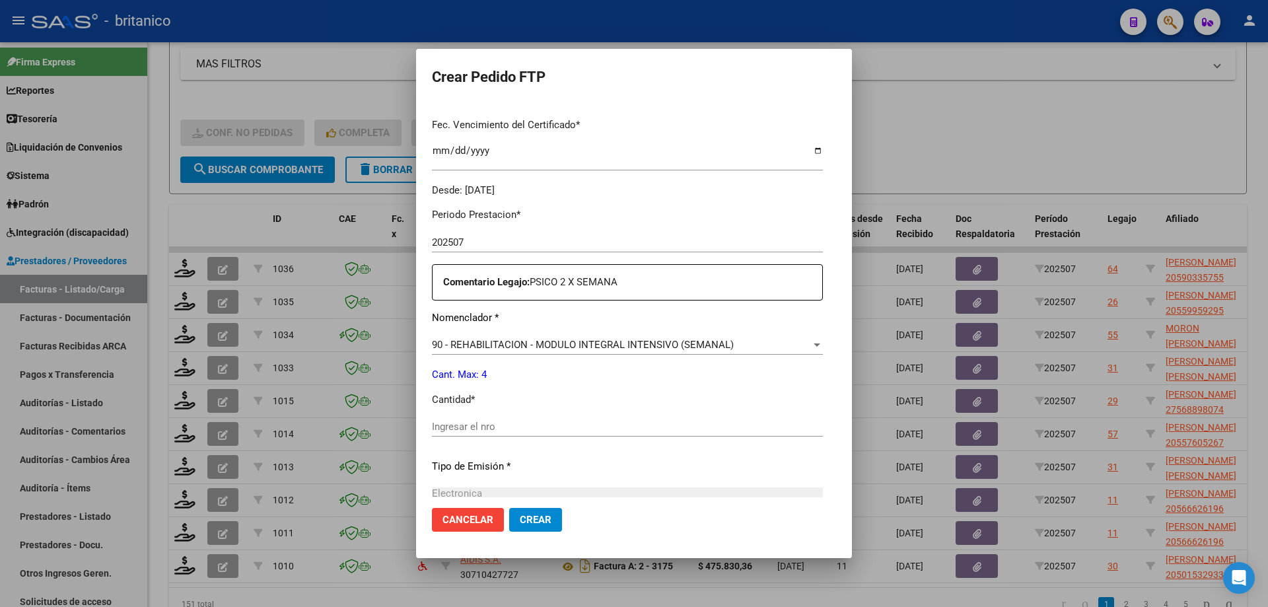
scroll to position [396, 0]
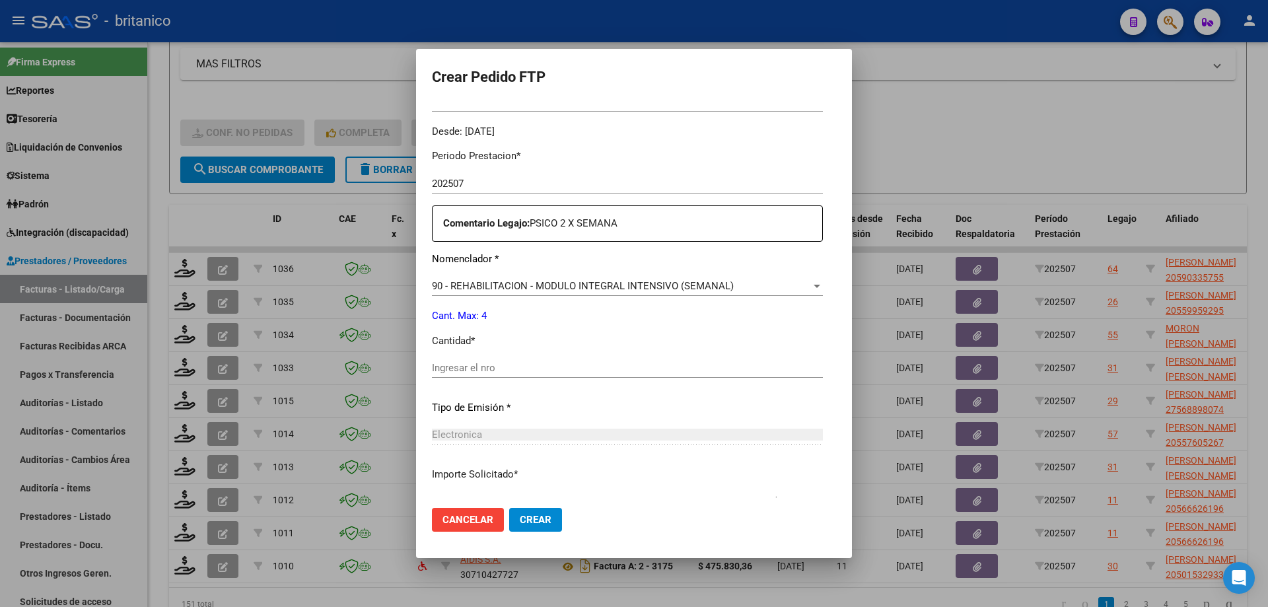
click at [448, 371] on input "Ingresar el nro" at bounding box center [627, 368] width 391 height 12
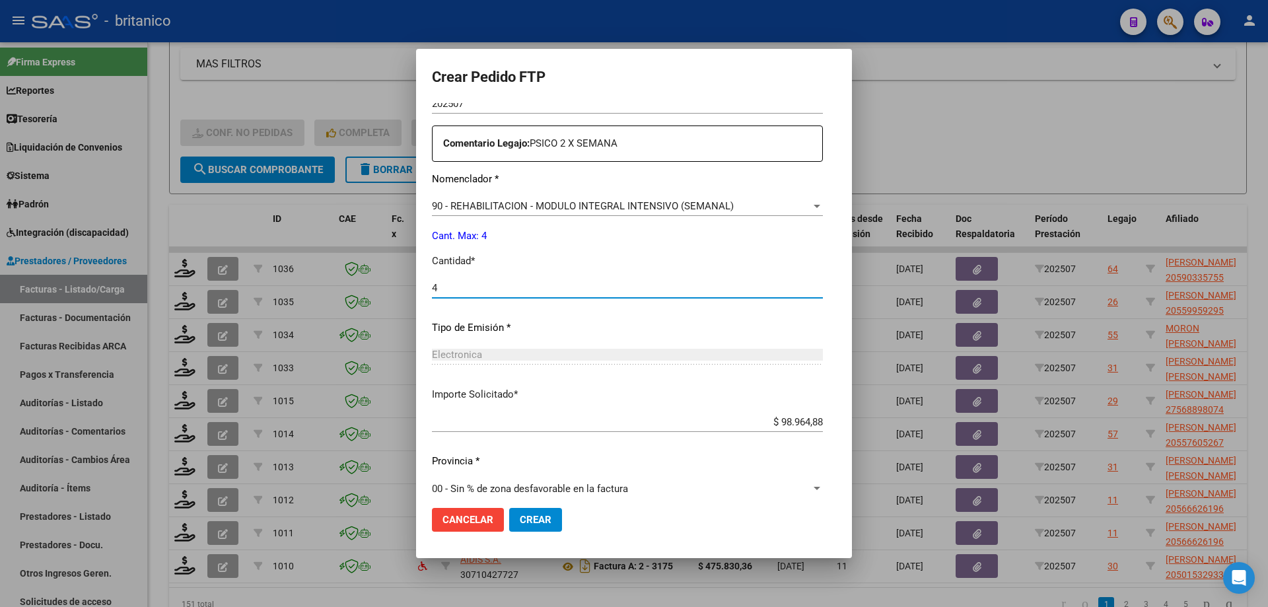
scroll to position [490, 0]
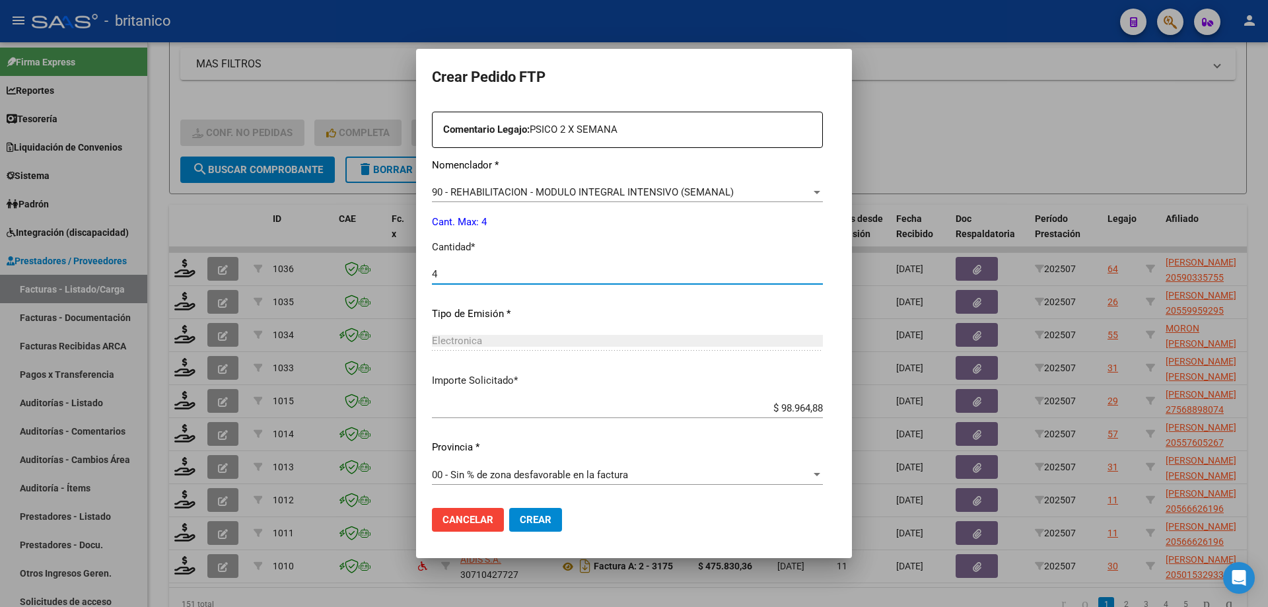
type input "4"
click at [520, 524] on span "Crear" at bounding box center [536, 520] width 32 height 12
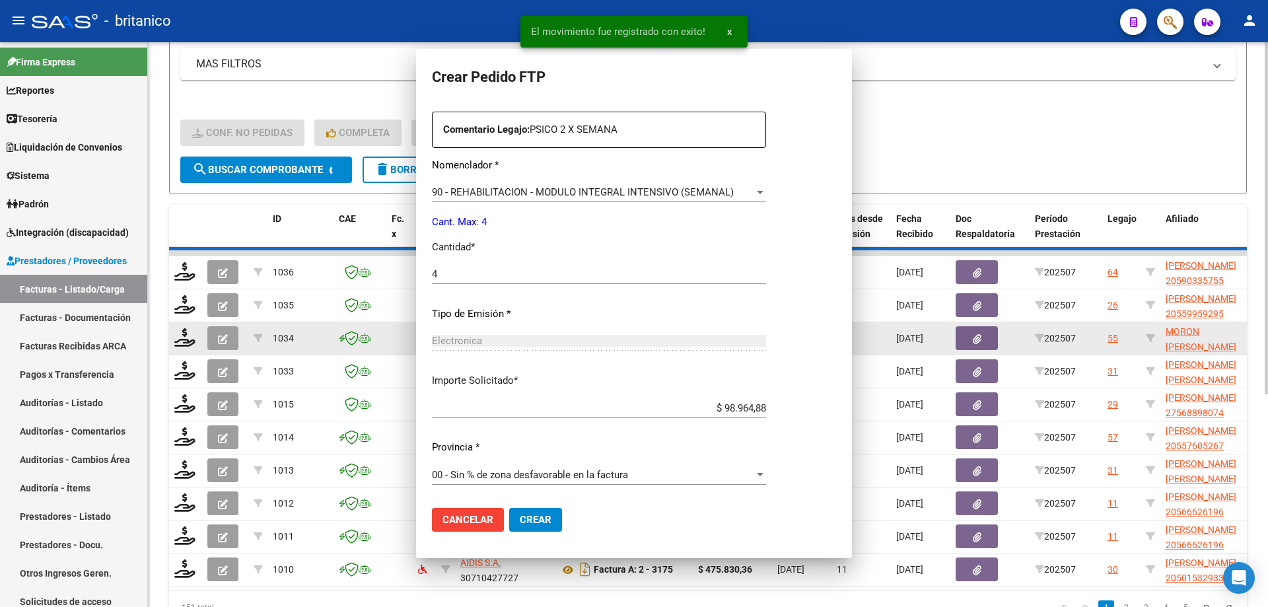
scroll to position [0, 0]
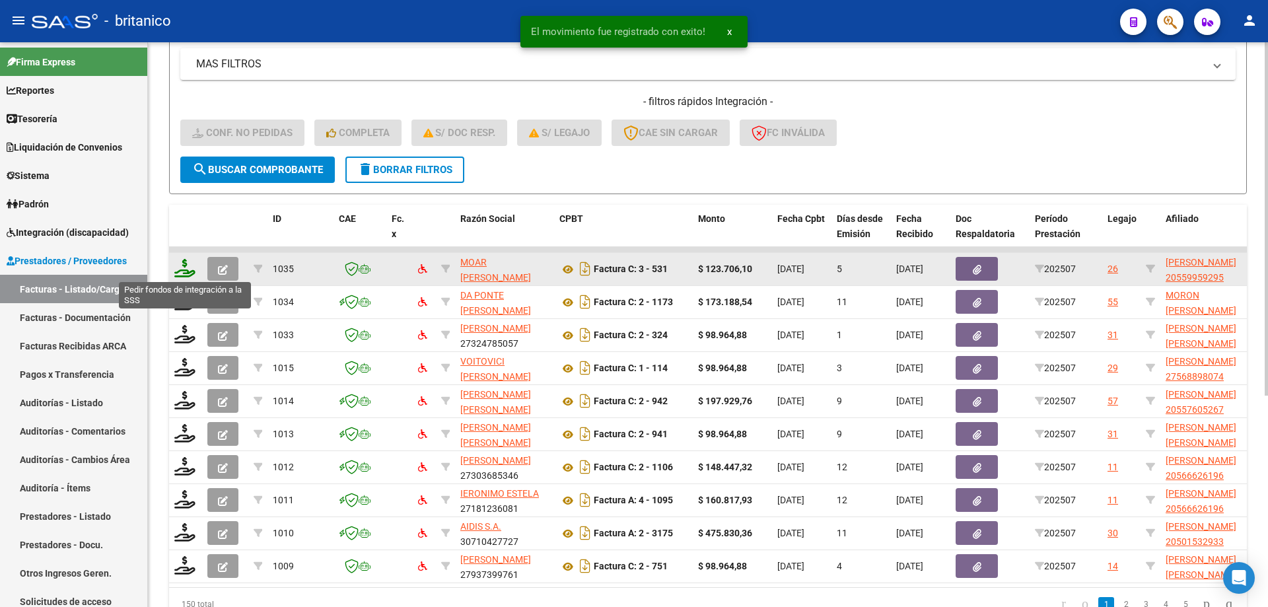
click at [181, 262] on icon at bounding box center [184, 268] width 21 height 18
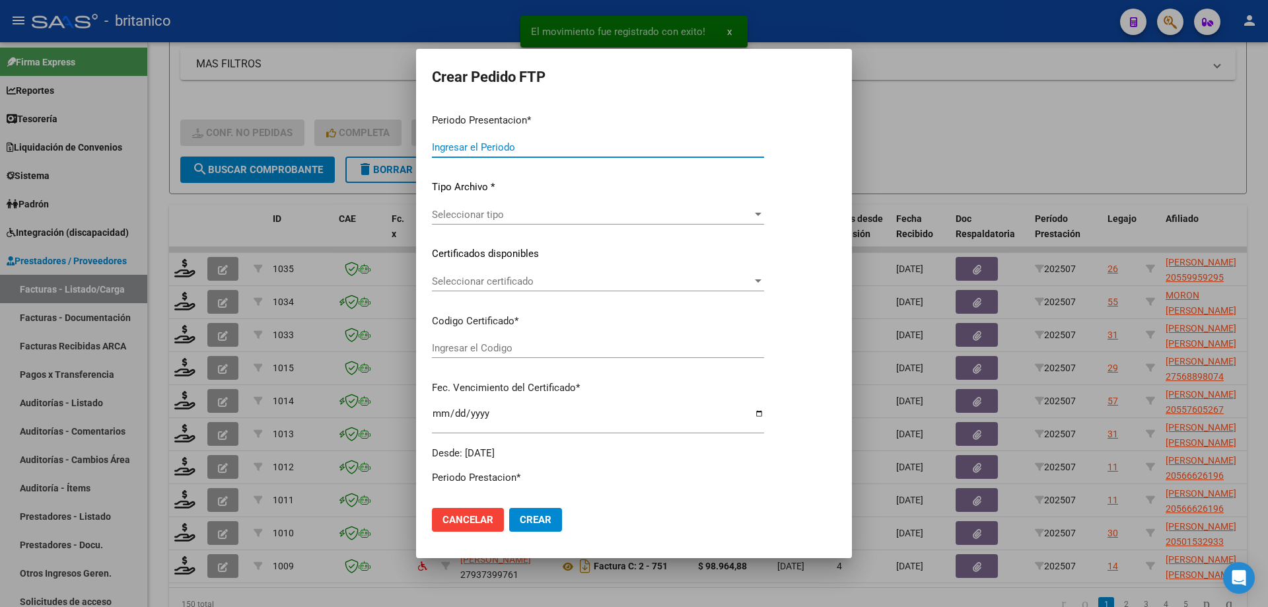
type input "202507"
type input "$ 123.706,10"
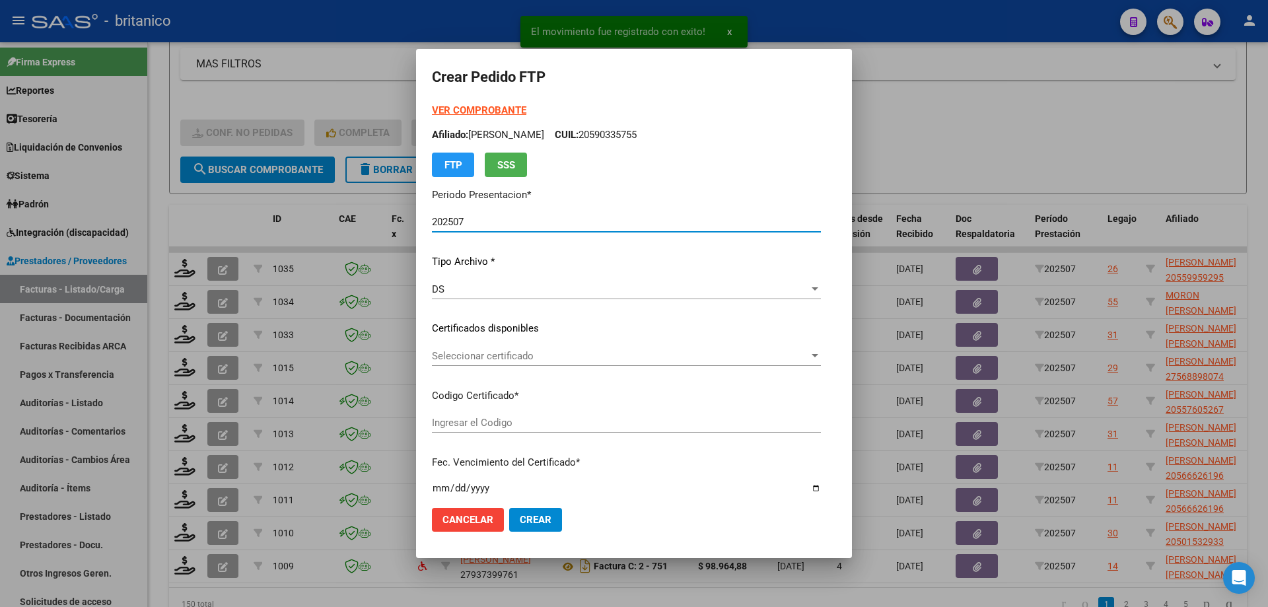
type input "ARG0200055995929-2022032920270329CBA536"
type input "[DATE]"
click at [485, 363] on div "Seleccionar certificado Seleccionar certificado" at bounding box center [626, 356] width 389 height 20
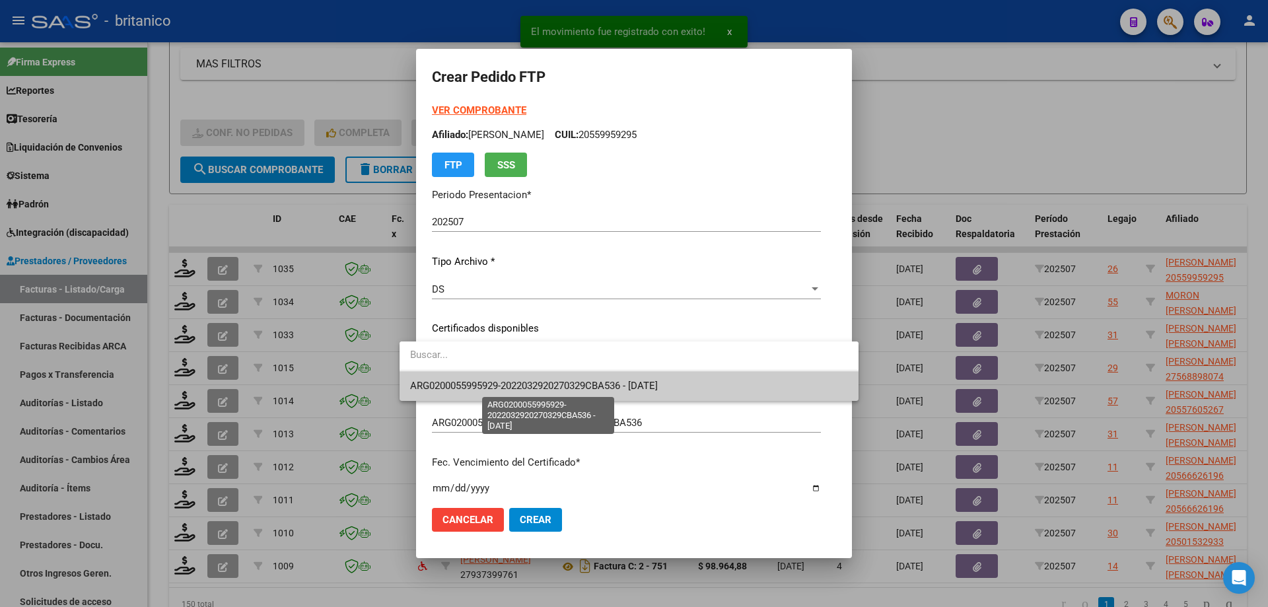
click at [486, 389] on span "ARG0200055995929-2022032920270329CBA536 - [DATE]" at bounding box center [534, 386] width 248 height 12
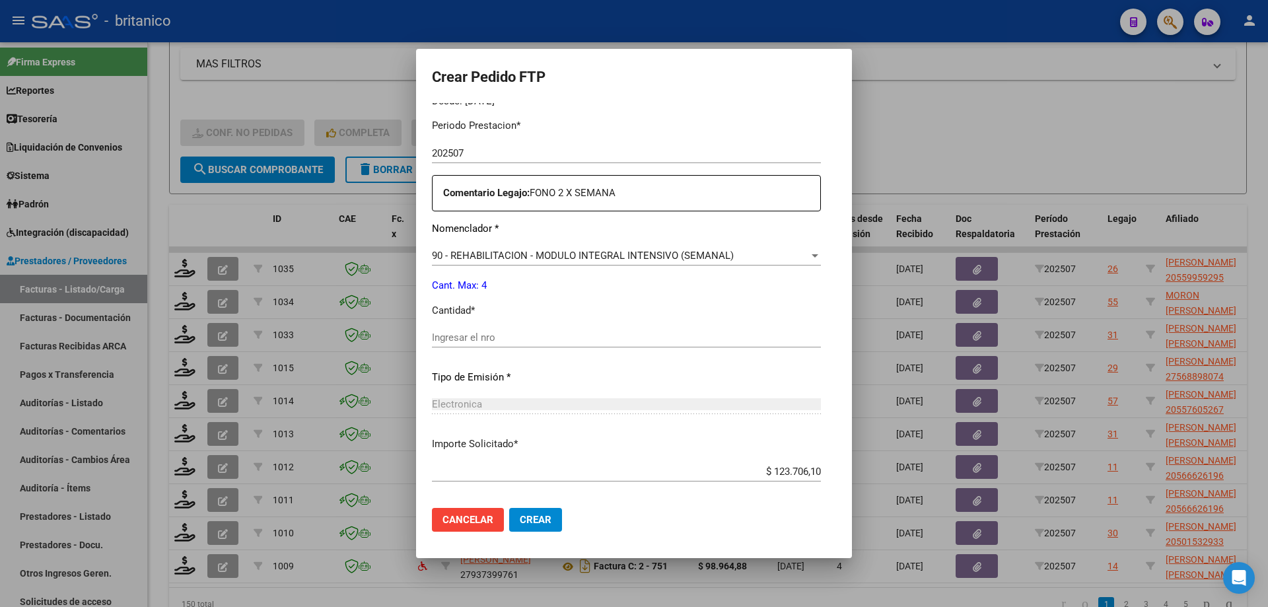
scroll to position [462, 0]
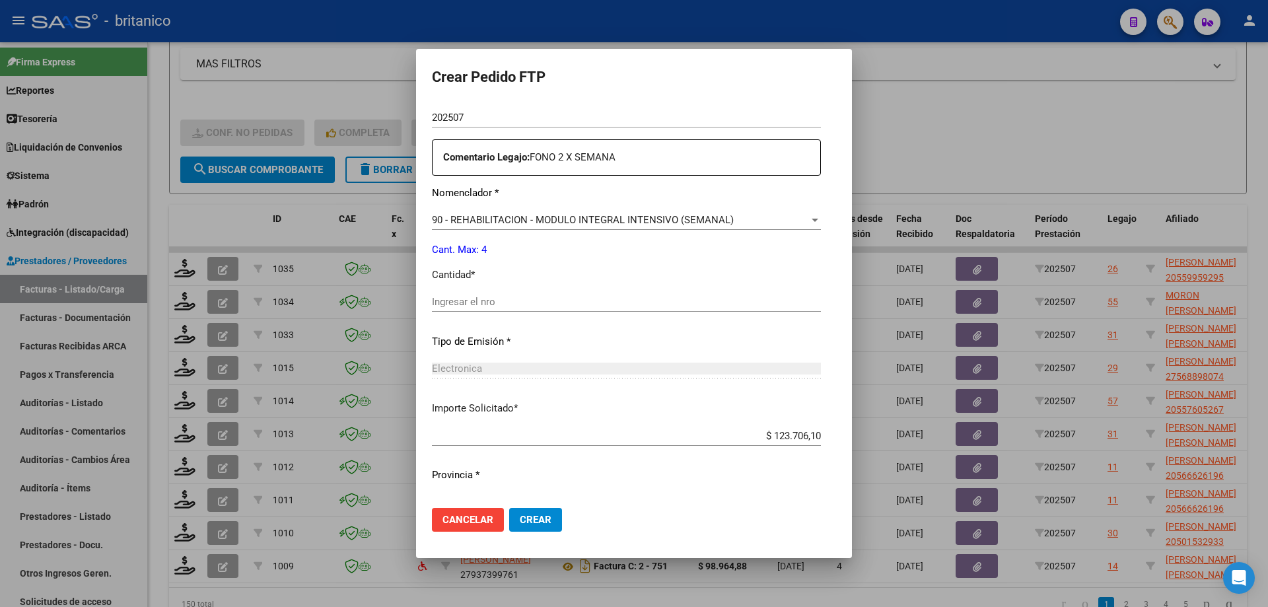
click at [513, 302] on input "Ingresar el nro" at bounding box center [626, 302] width 389 height 12
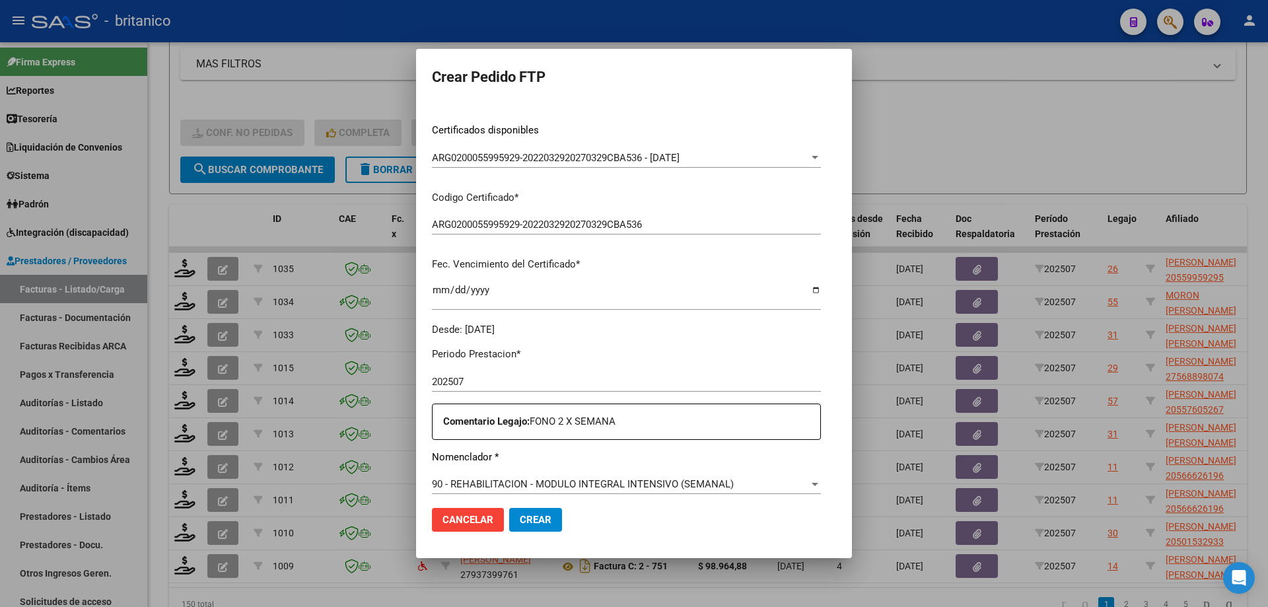
scroll to position [0, 0]
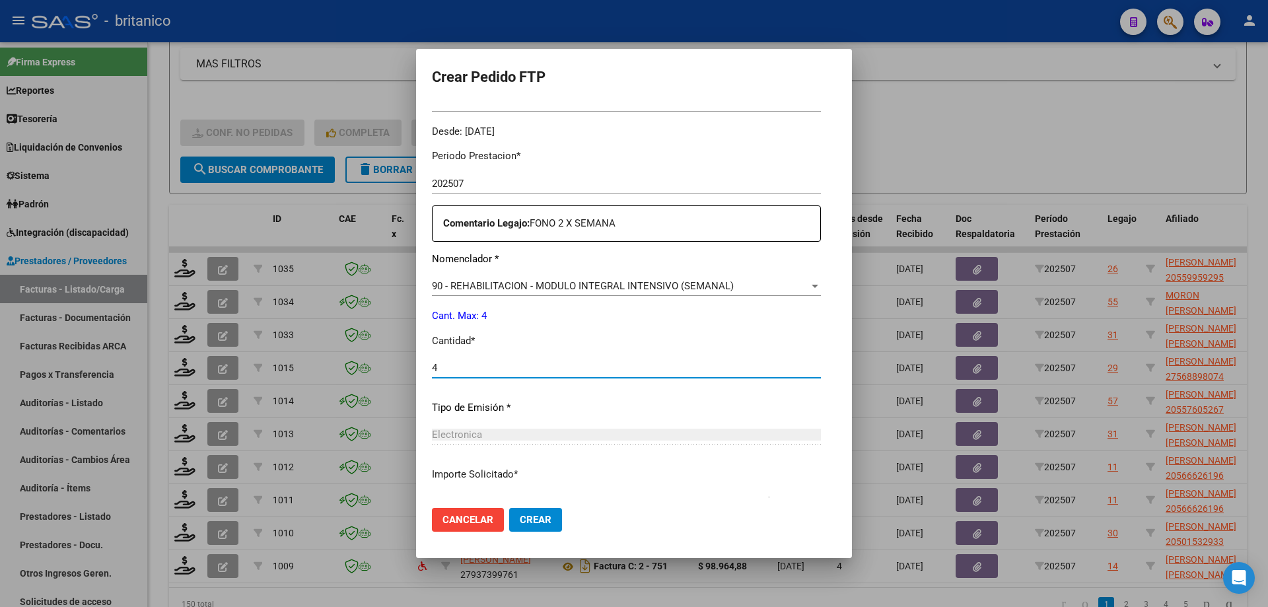
type input "4"
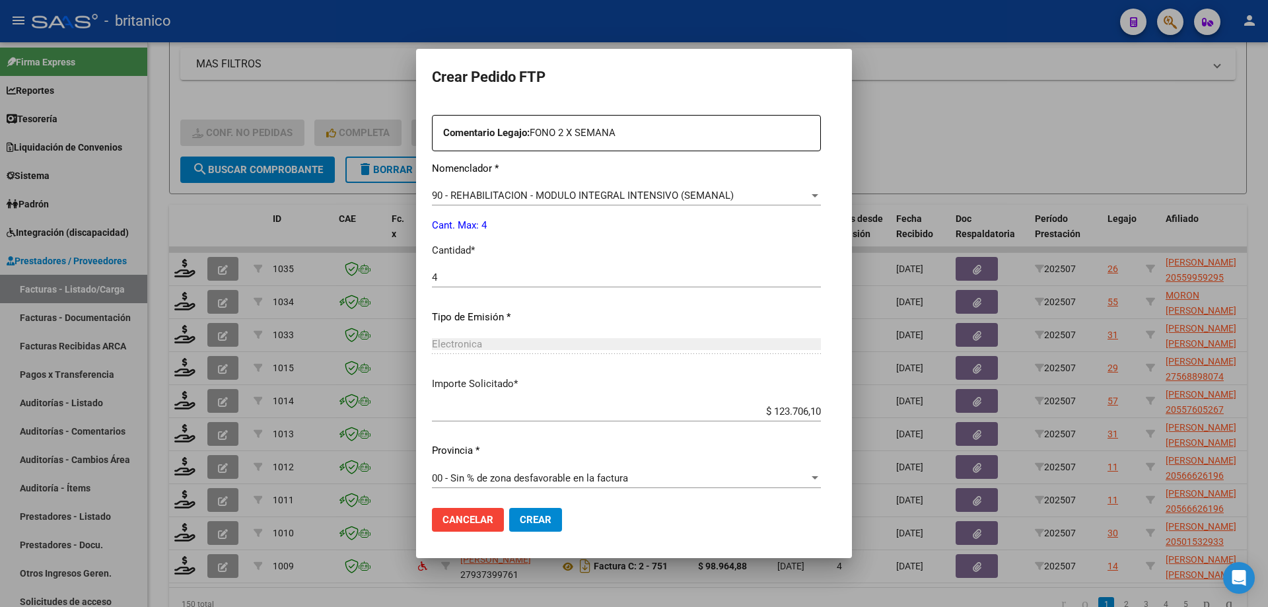
scroll to position [490, 0]
click at [522, 520] on span "Crear" at bounding box center [536, 520] width 32 height 12
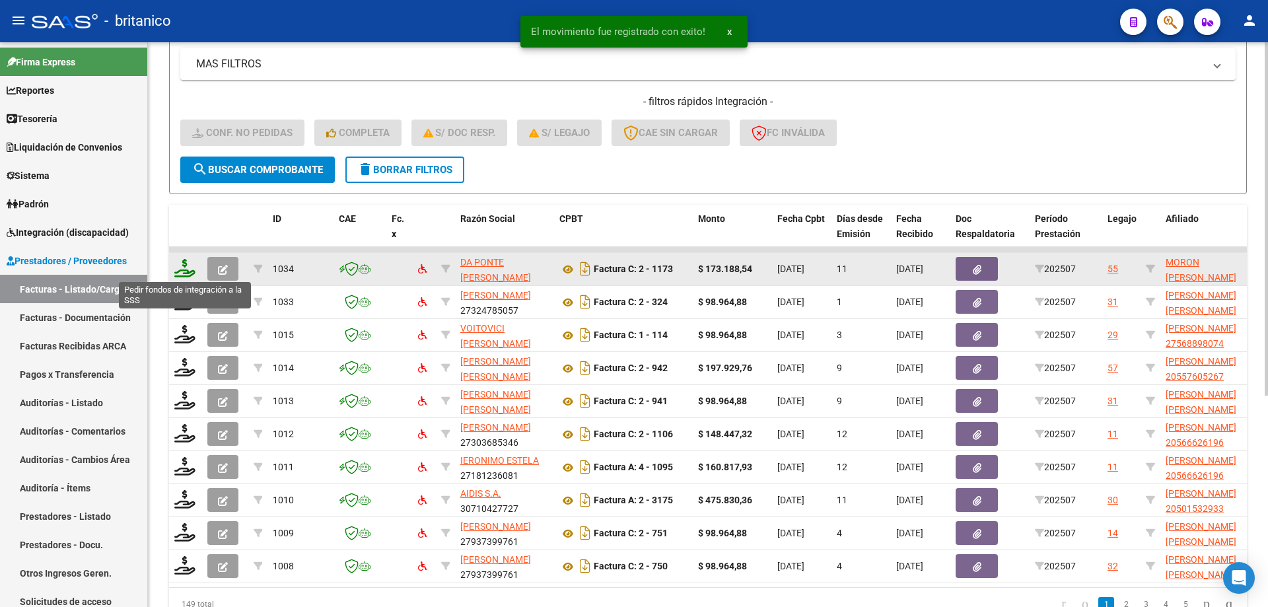
click at [180, 270] on icon at bounding box center [184, 268] width 21 height 18
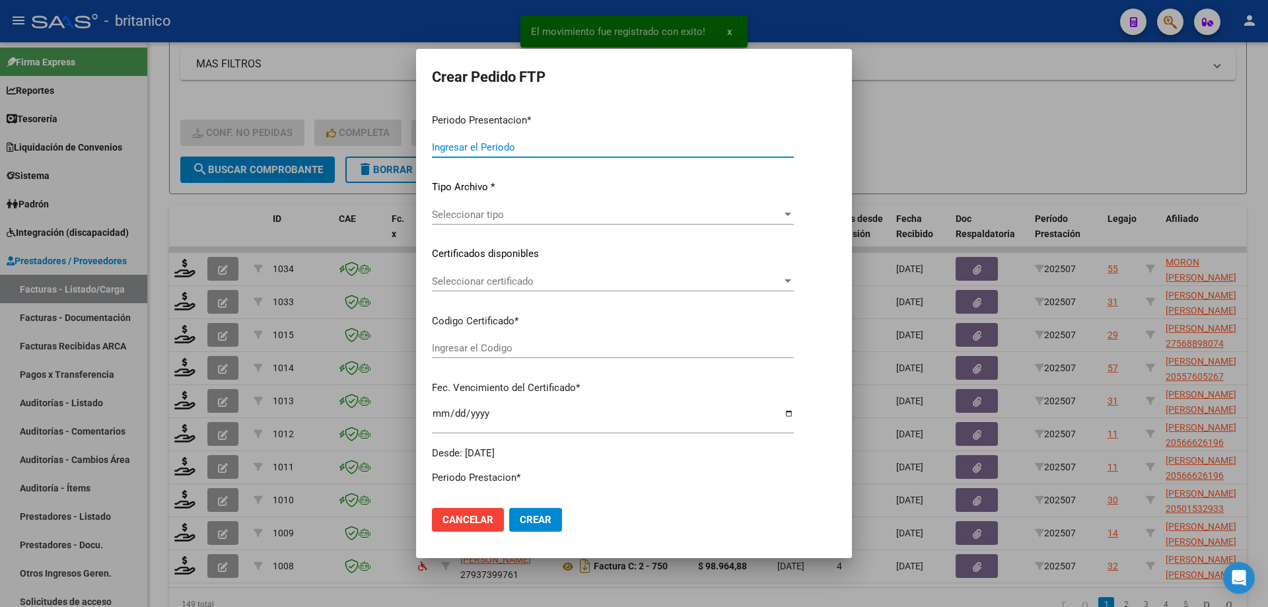
type input "202507"
type input "$ 173.188,54"
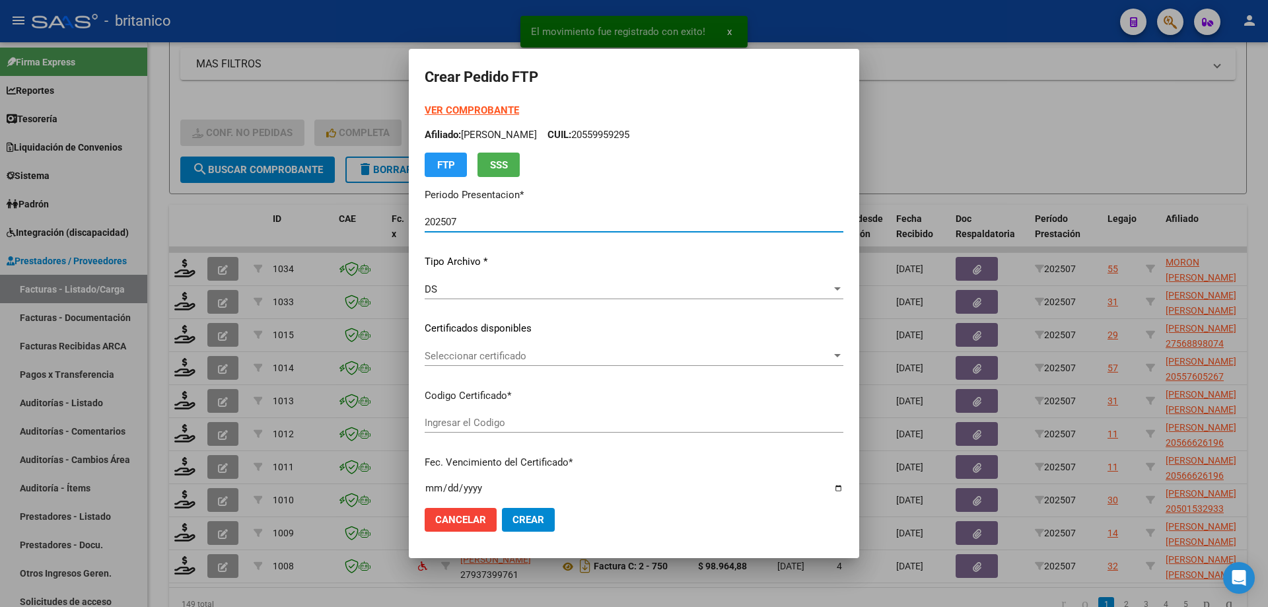
type input "ARG020004879536920220125-20240825CBA536"
type input "[DATE]"
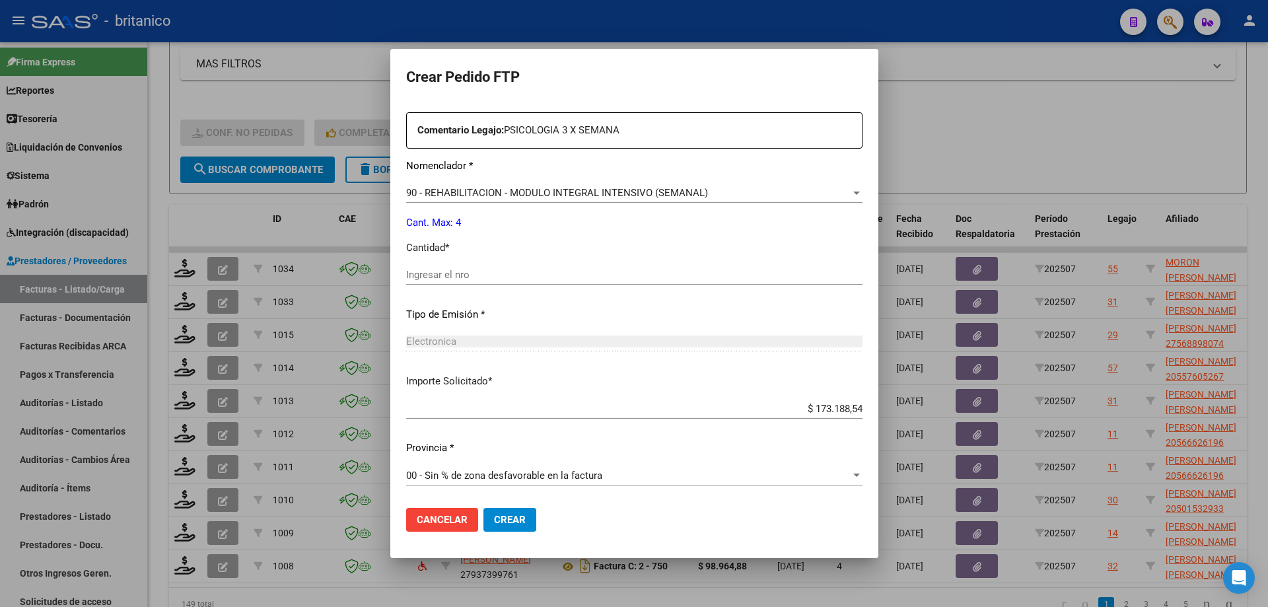
scroll to position [490, 0]
drag, startPoint x: 507, startPoint y: 269, endPoint x: 512, endPoint y: 275, distance: 7.0
click at [507, 271] on input "Ingresar el nro" at bounding box center [634, 274] width 456 height 12
type input "4"
click at [501, 517] on span "Crear" at bounding box center [510, 520] width 32 height 12
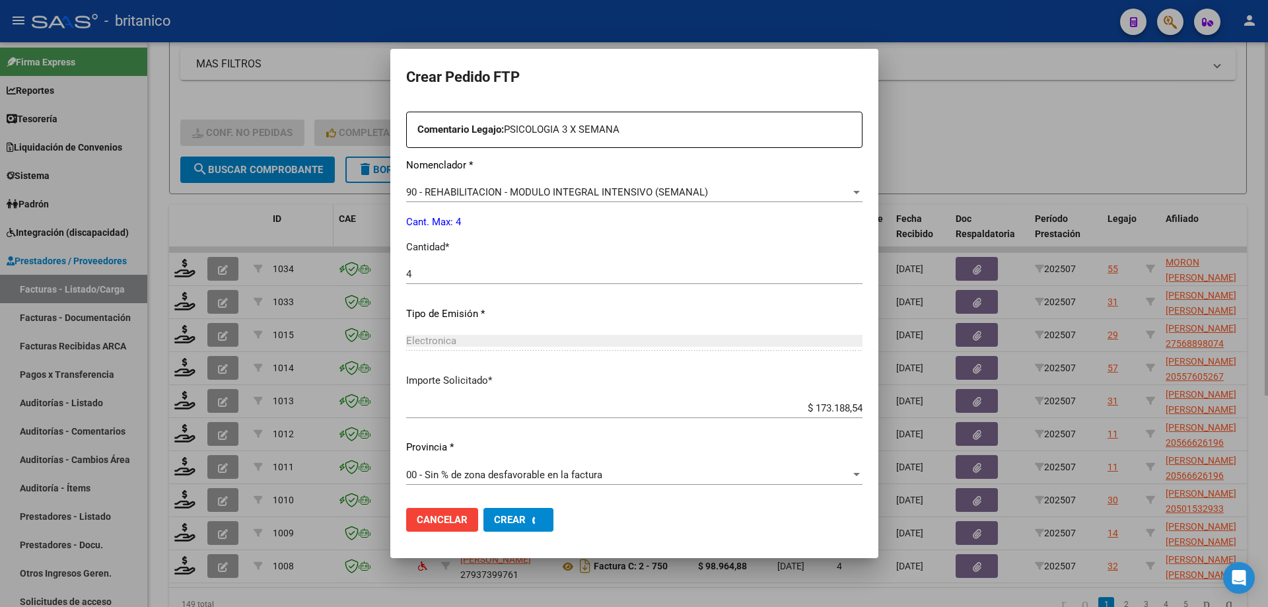
scroll to position [0, 0]
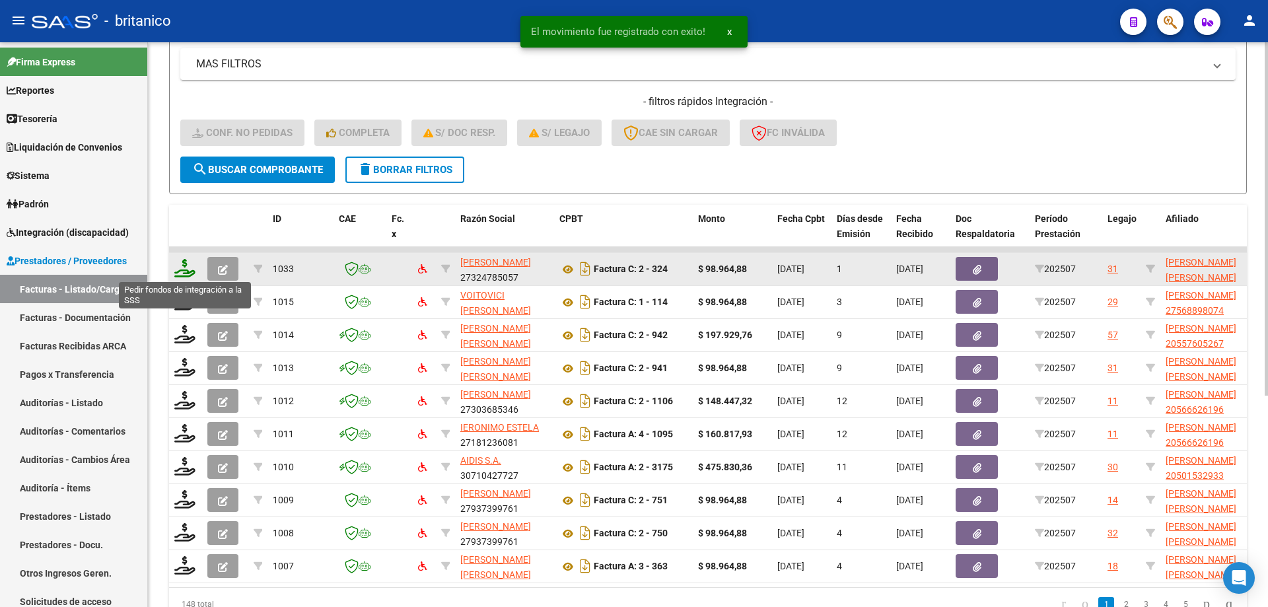
click at [185, 266] on icon at bounding box center [184, 268] width 21 height 18
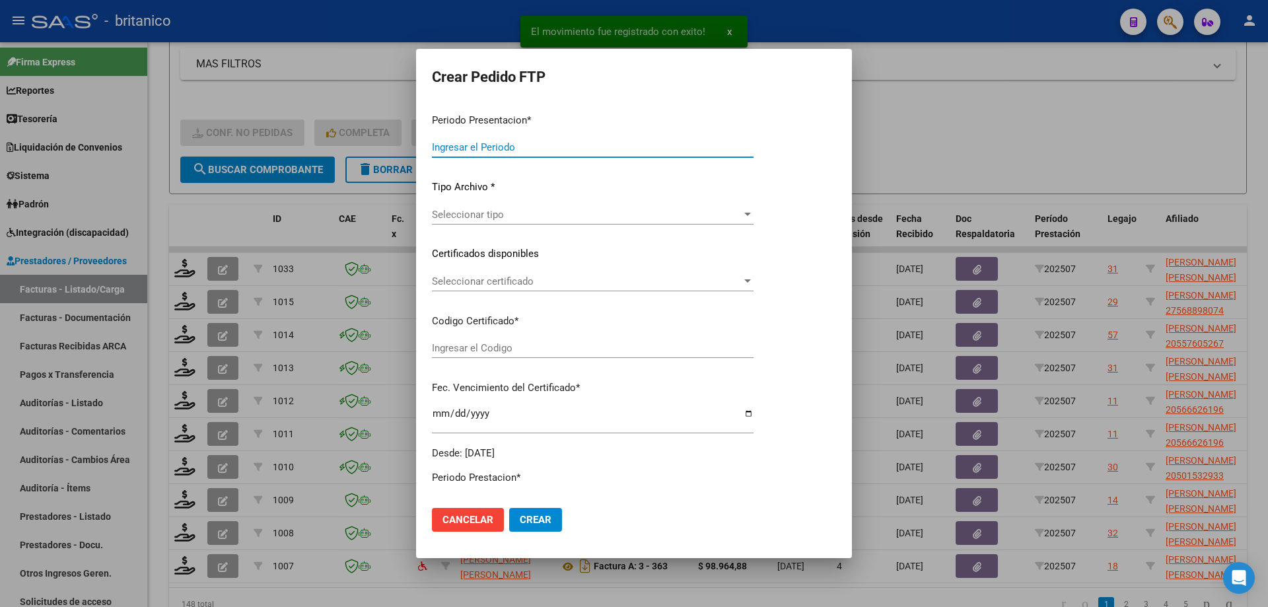
type input "202507"
type input "$ 98.964,88"
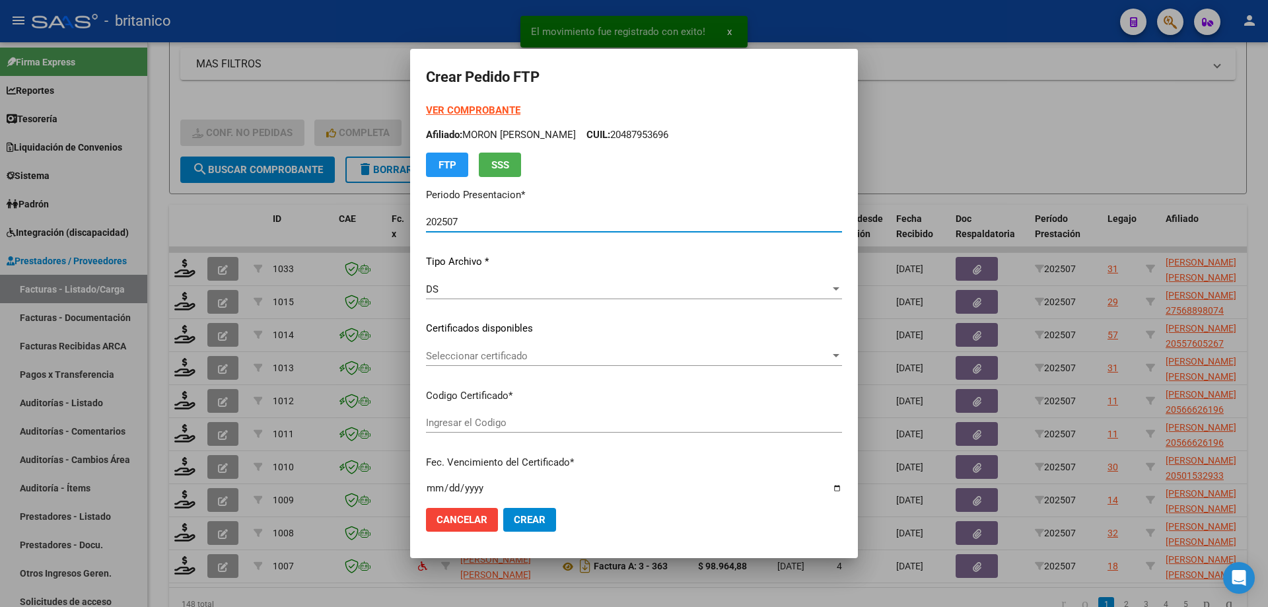
type input "ARG02000537199522022112520251125CBA536"
type input "[DATE]"
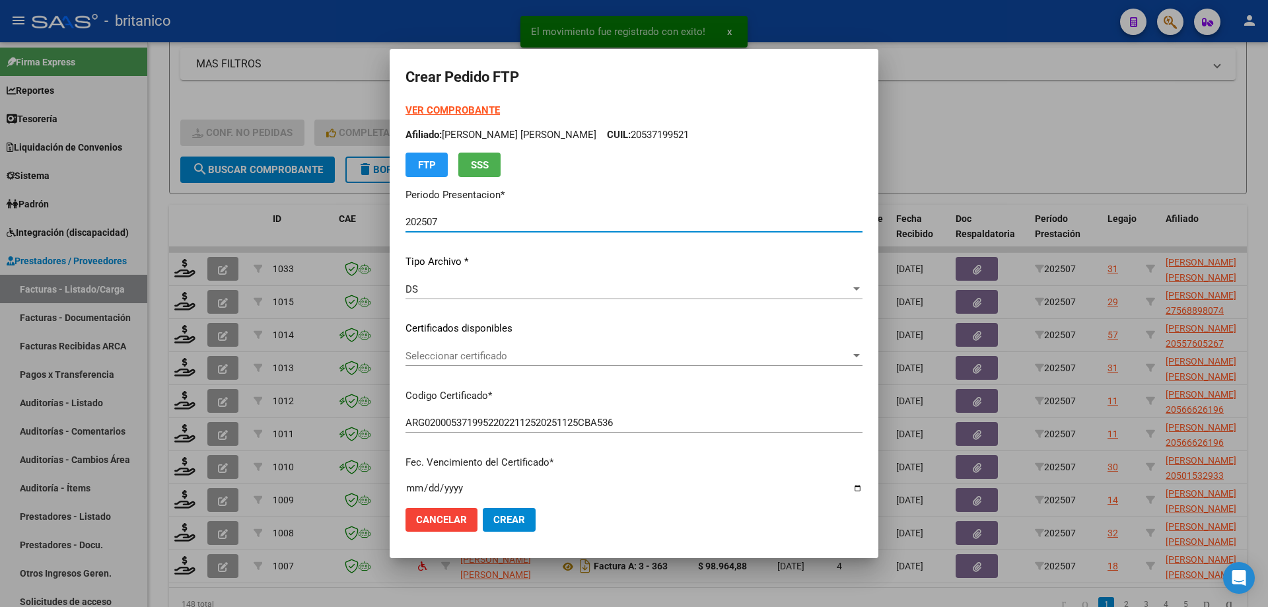
click at [495, 355] on span "Seleccionar certificado" at bounding box center [628, 356] width 445 height 12
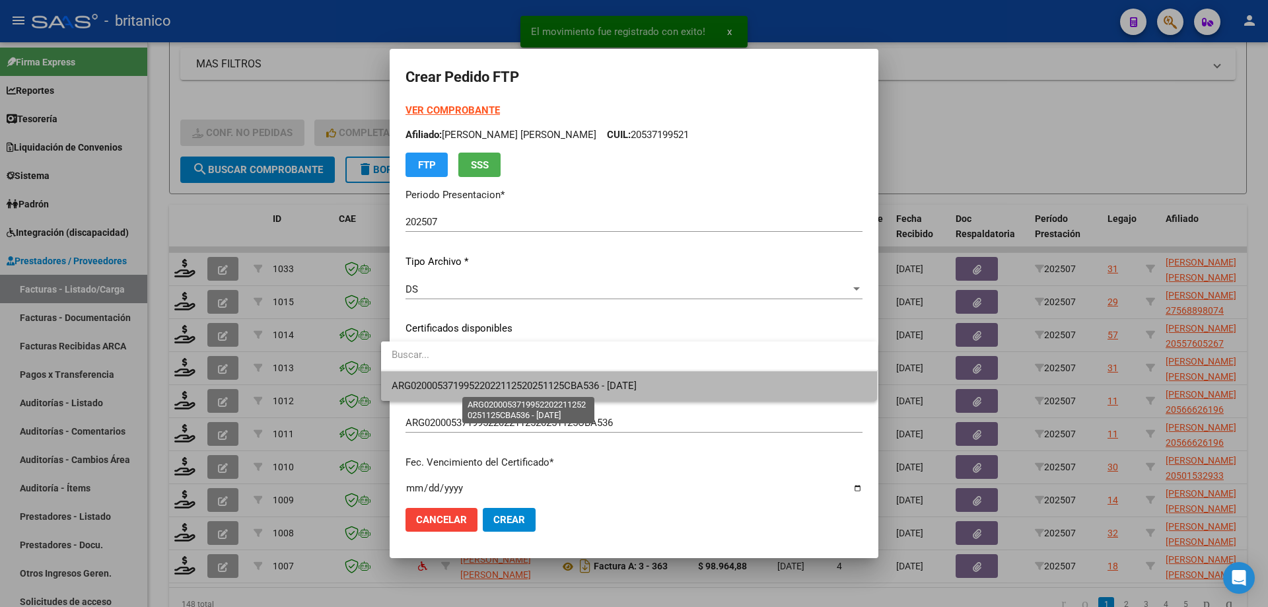
click at [522, 388] on span "ARG02000537199522022112520251125CBA536 - [DATE]" at bounding box center [514, 386] width 245 height 12
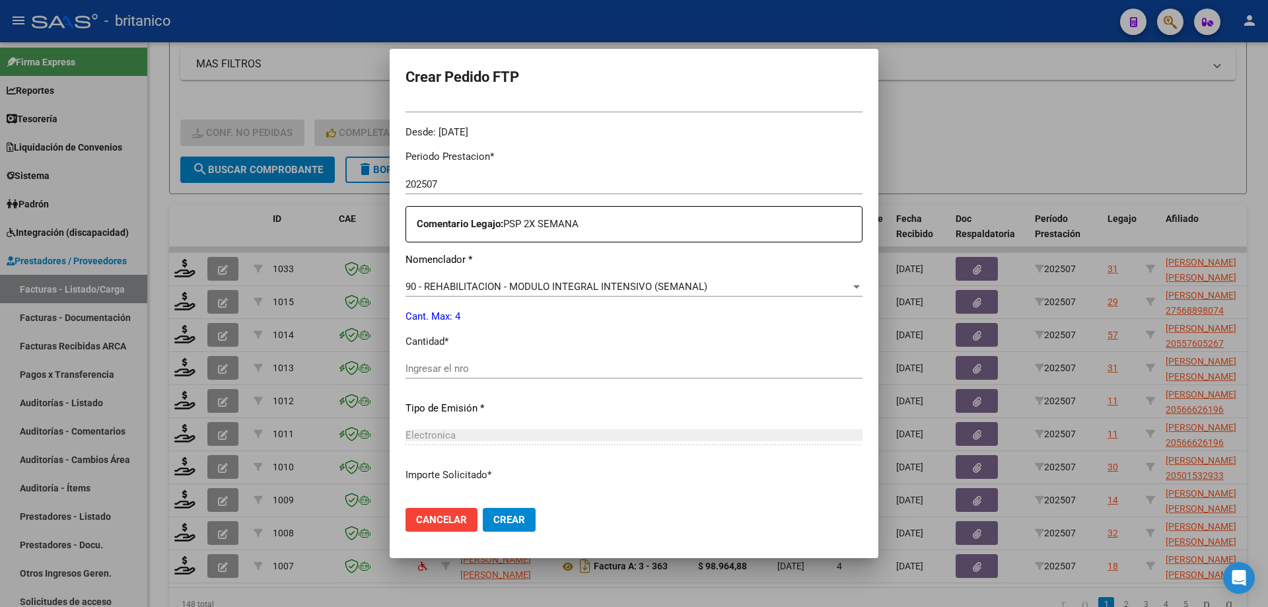
scroll to position [396, 0]
click at [480, 367] on input "Ingresar el nro" at bounding box center [634, 368] width 457 height 12
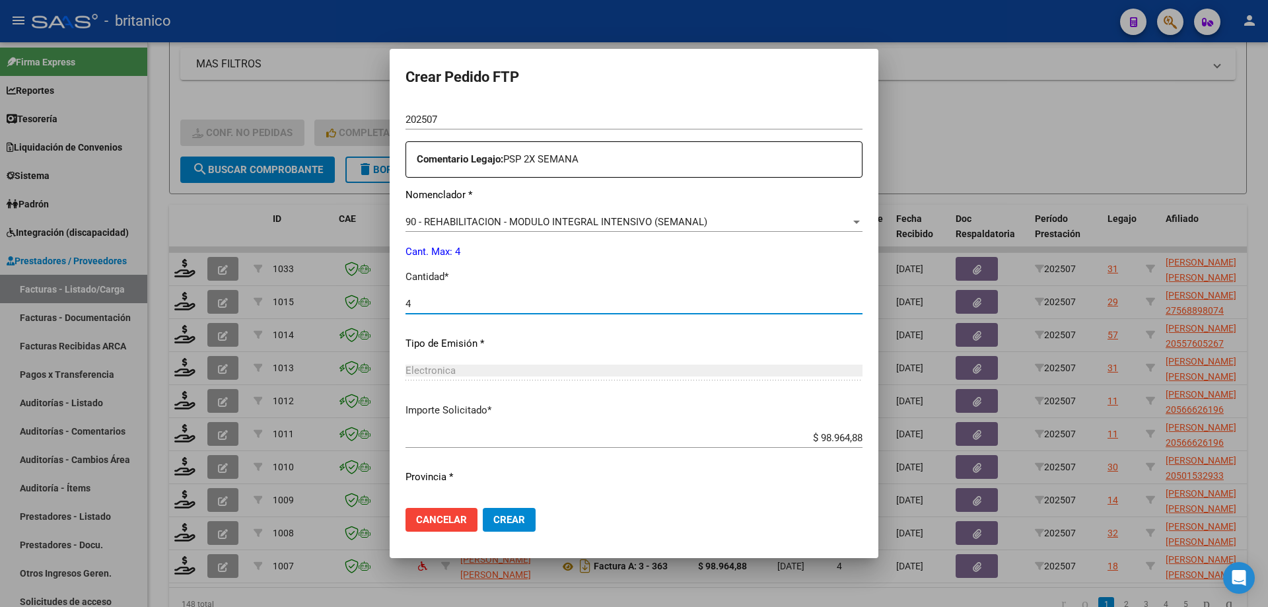
scroll to position [490, 0]
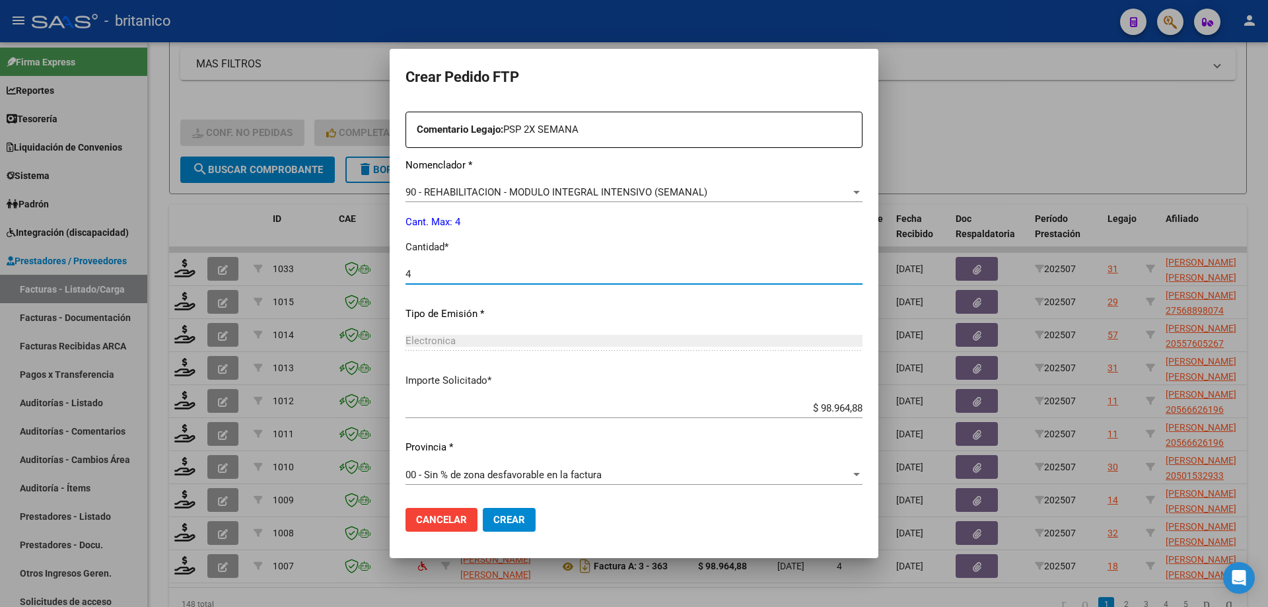
type input "4"
click at [502, 518] on span "Crear" at bounding box center [509, 520] width 32 height 12
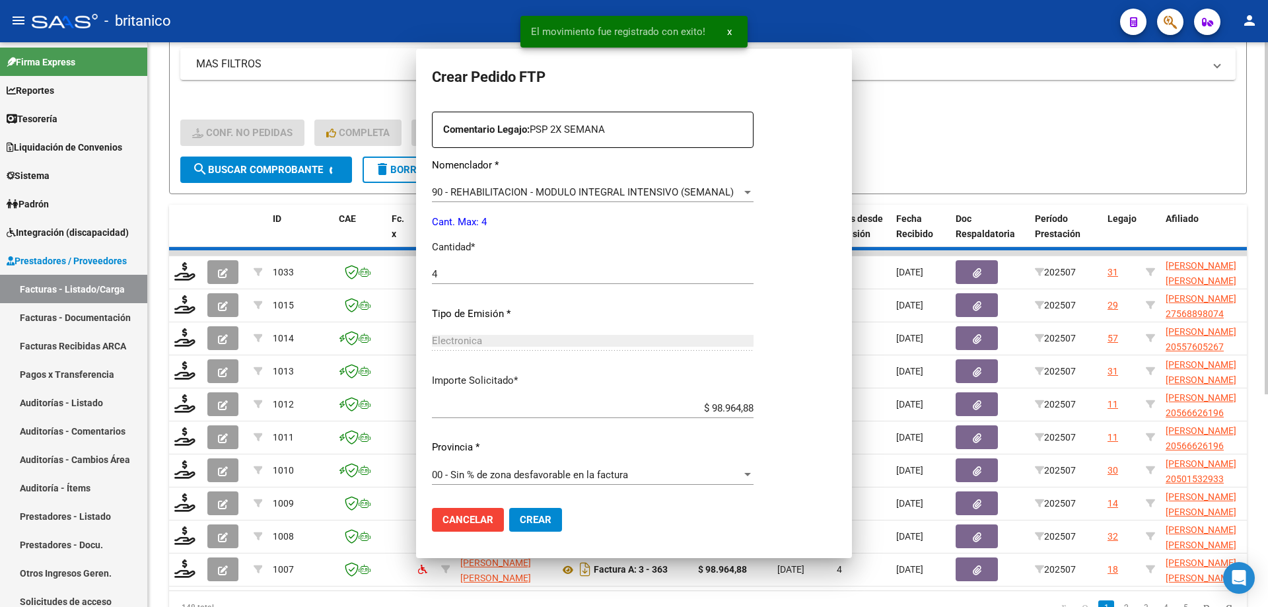
scroll to position [0, 0]
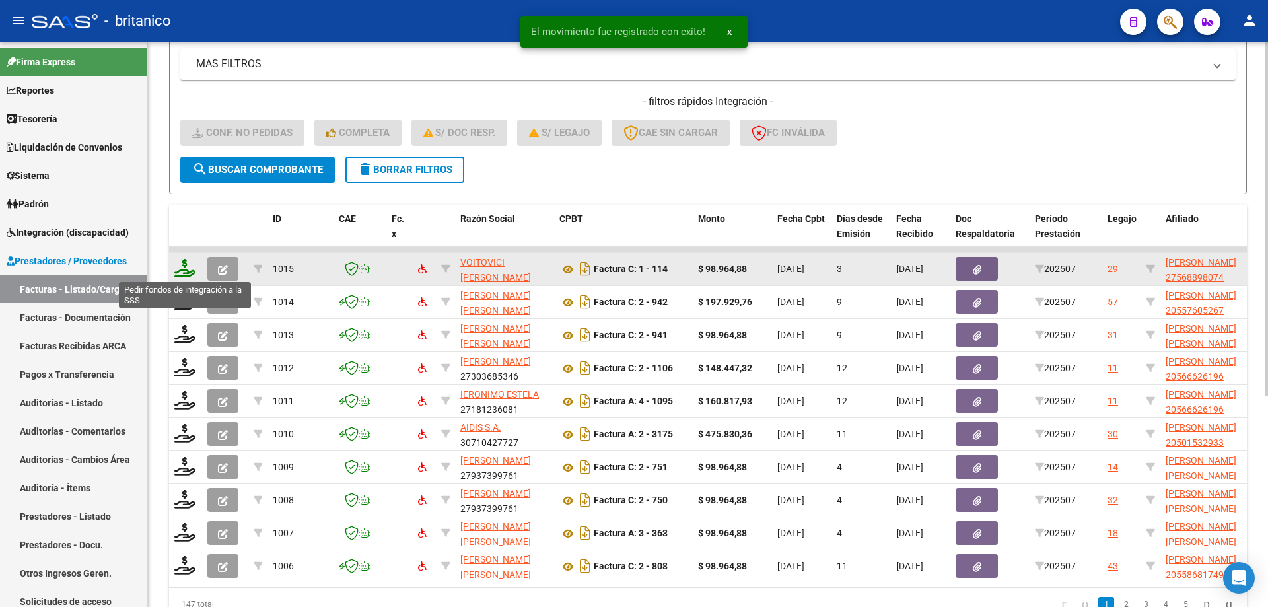
click at [186, 263] on icon at bounding box center [184, 268] width 21 height 18
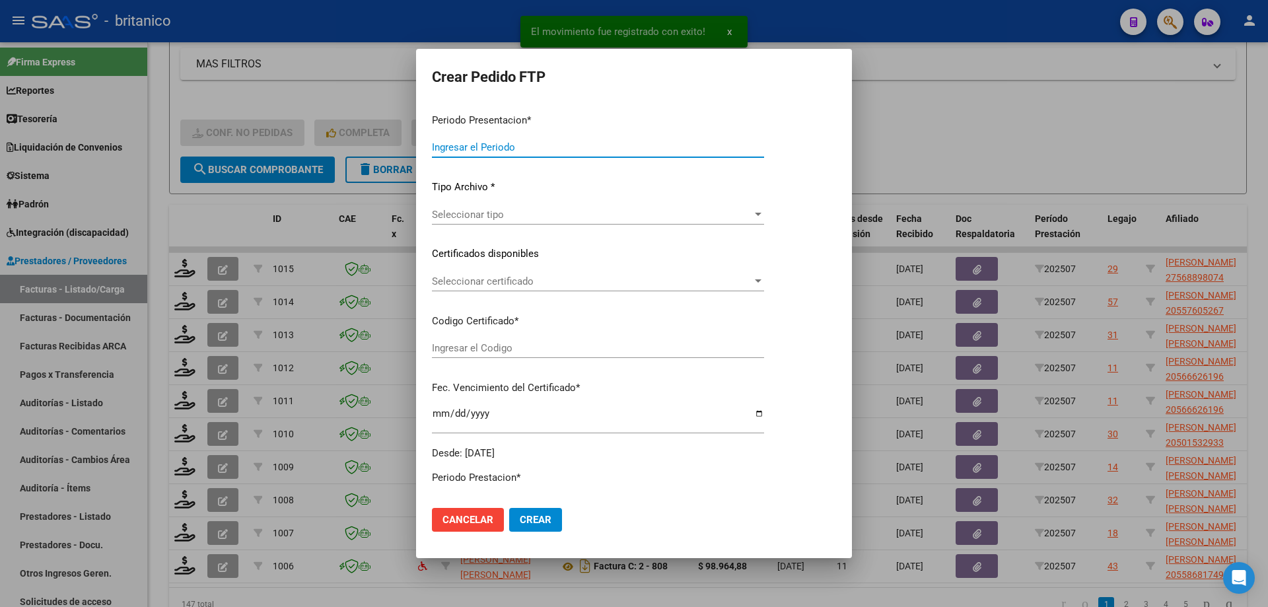
type input "202507"
type input "$ 98.964,88"
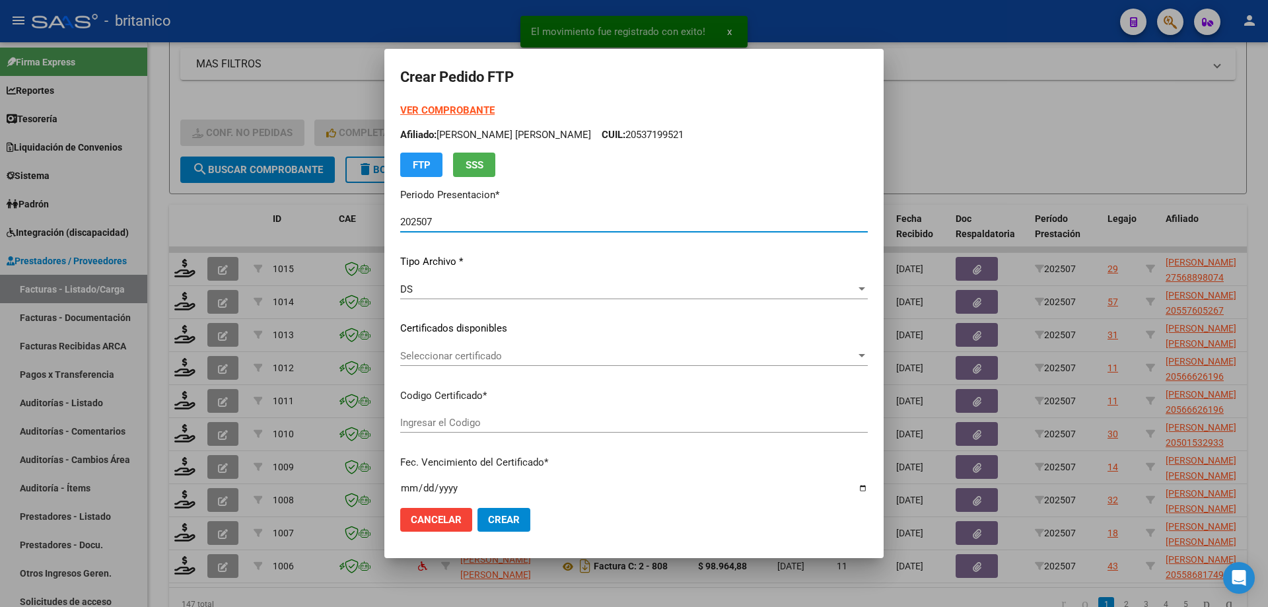
type input "ARG01000568898072024112620341126CIU13650"
type input "[DATE]"
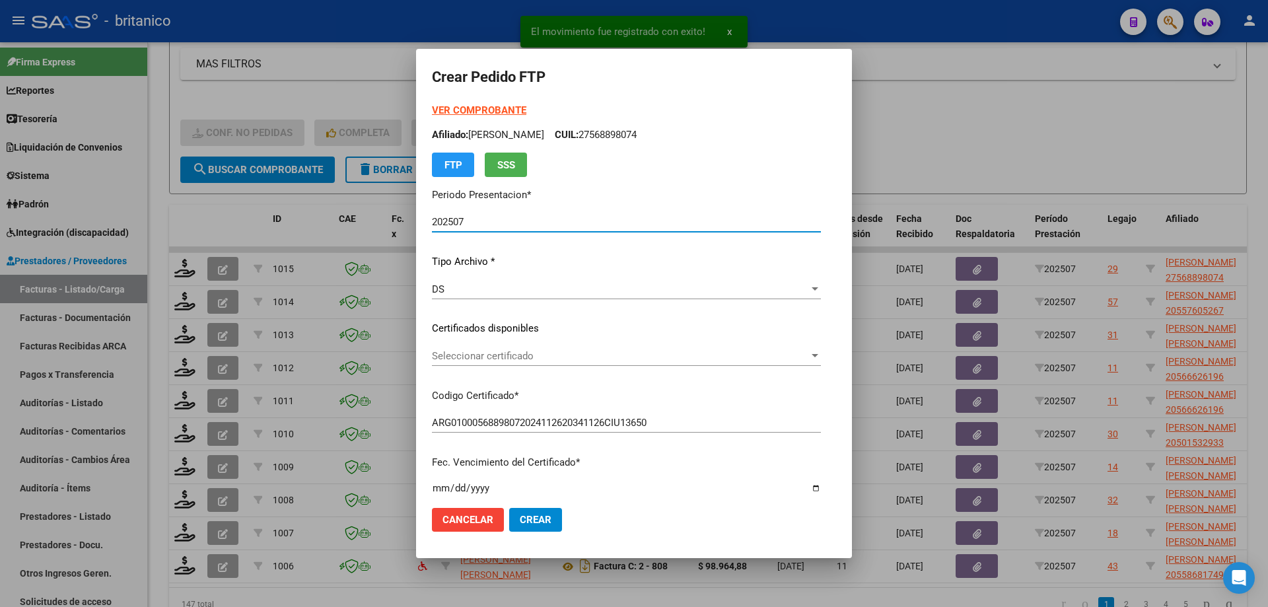
click at [466, 344] on div "VER COMPROBANTE ARCA Padrón Afiliado: [PERSON_NAME] CUIL: 27568898074 FTP SSS P…" at bounding box center [626, 319] width 389 height 432
click at [506, 353] on span "Seleccionar certificado" at bounding box center [620, 356] width 377 height 12
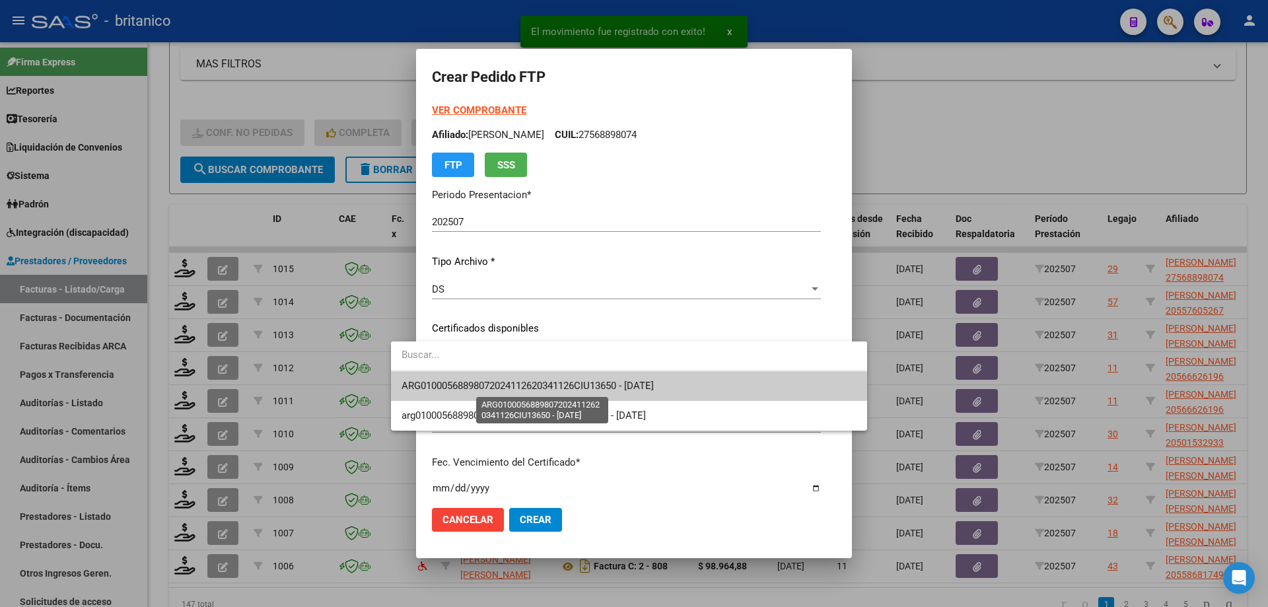
click at [543, 380] on span "ARG01000568898072024112620341126CIU13650 - [DATE]" at bounding box center [528, 386] width 252 height 12
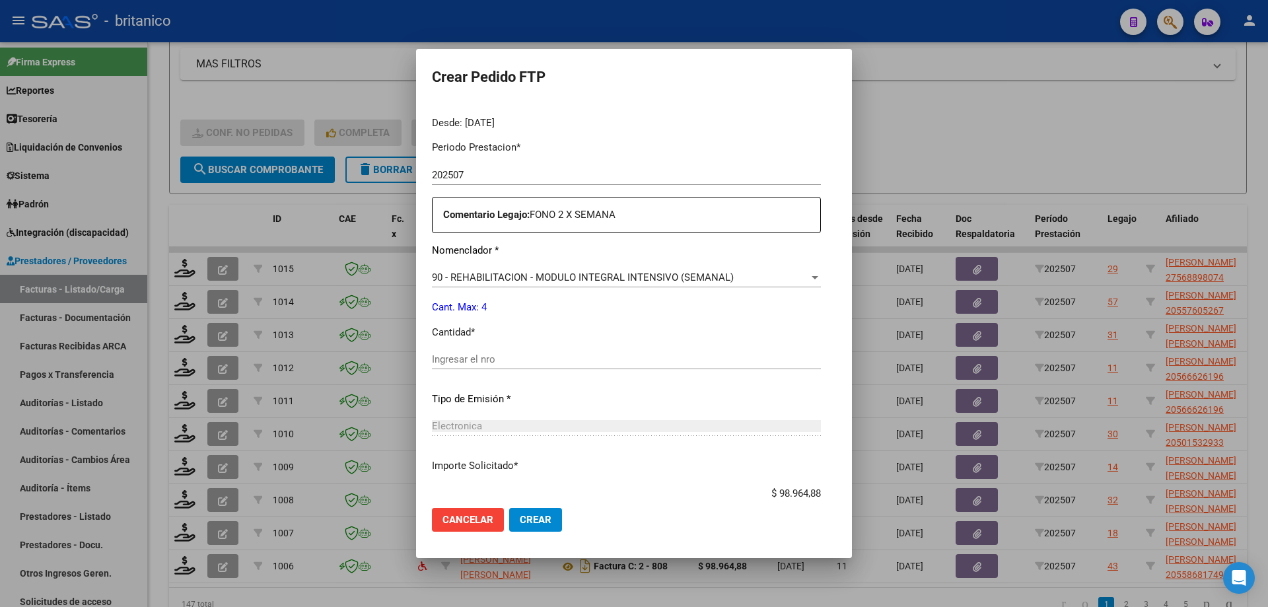
scroll to position [462, 0]
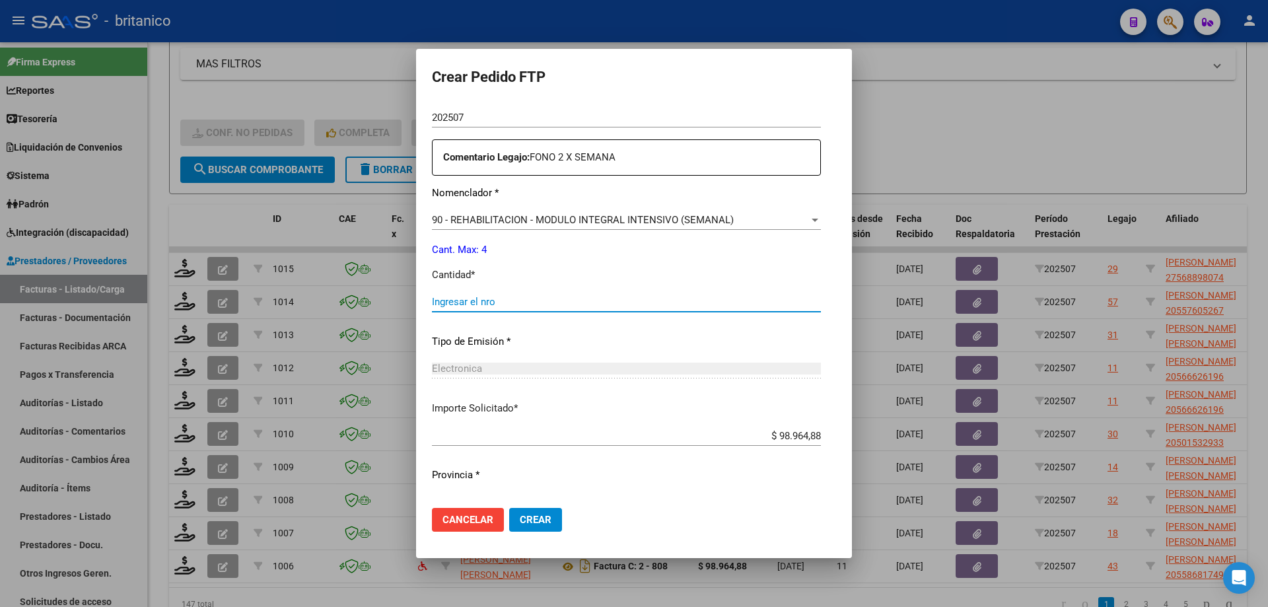
click at [535, 303] on input "Ingresar el nro" at bounding box center [626, 302] width 389 height 12
type input "4"
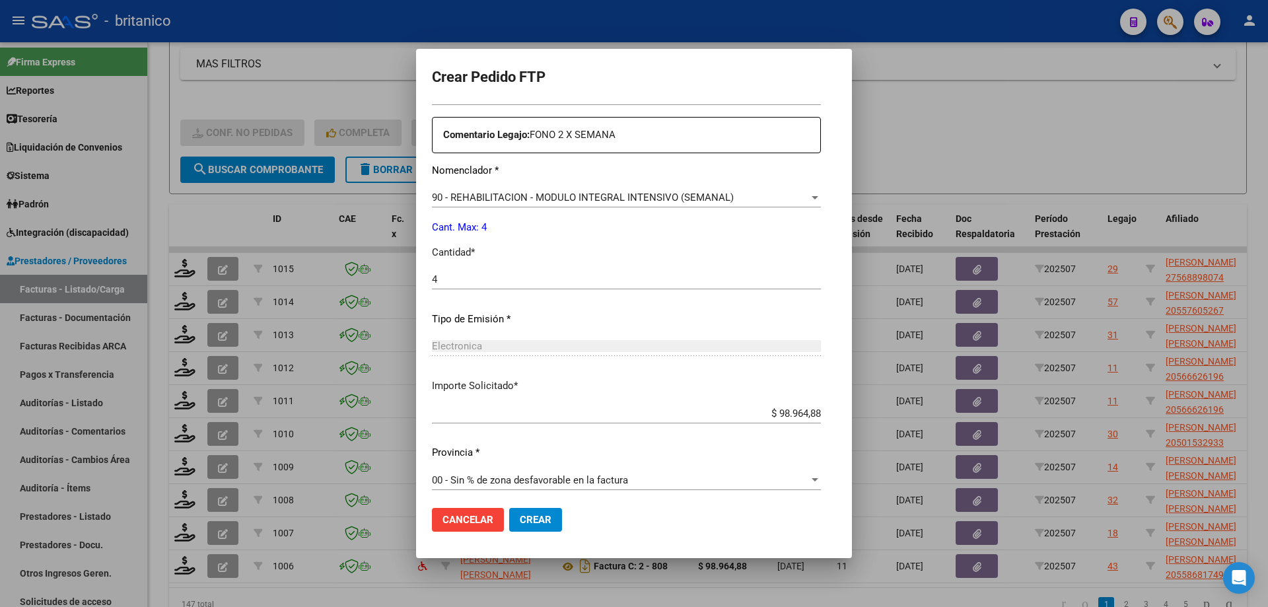
scroll to position [490, 0]
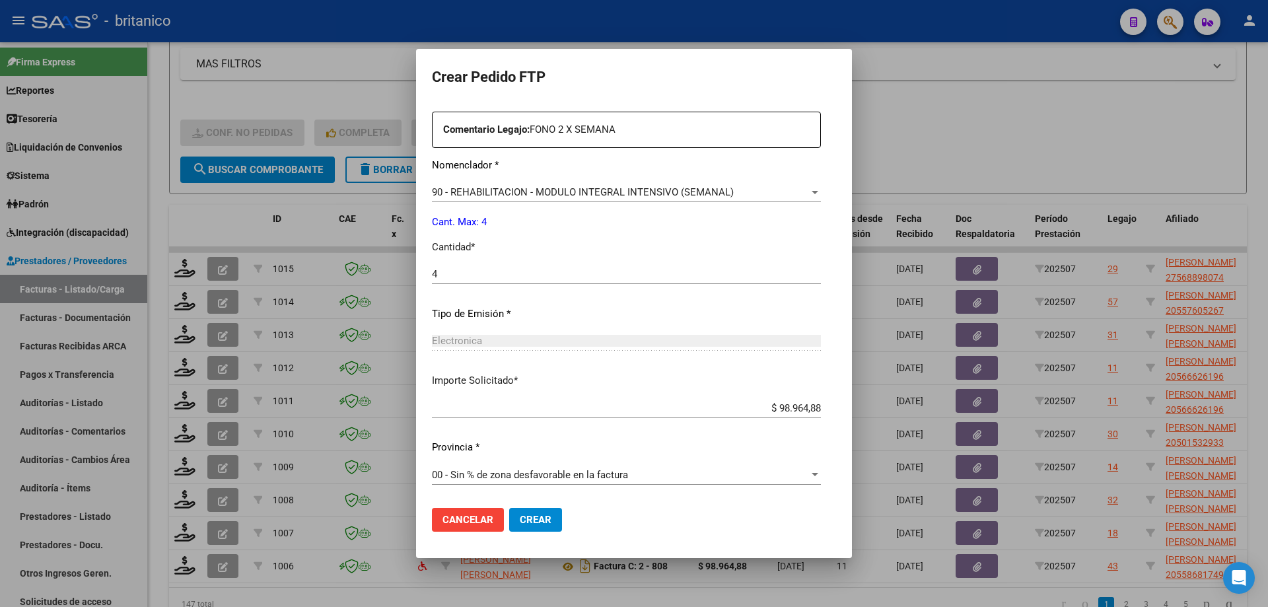
click at [555, 271] on input "4" at bounding box center [626, 274] width 389 height 12
click at [520, 515] on span "Crear" at bounding box center [536, 520] width 32 height 12
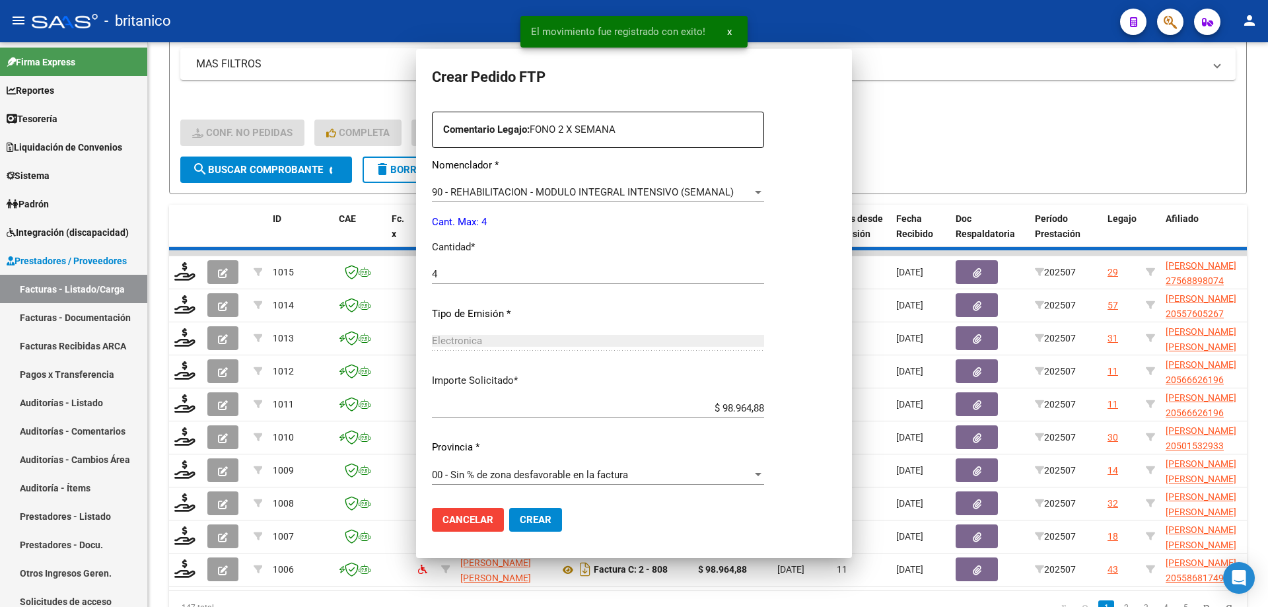
scroll to position [0, 0]
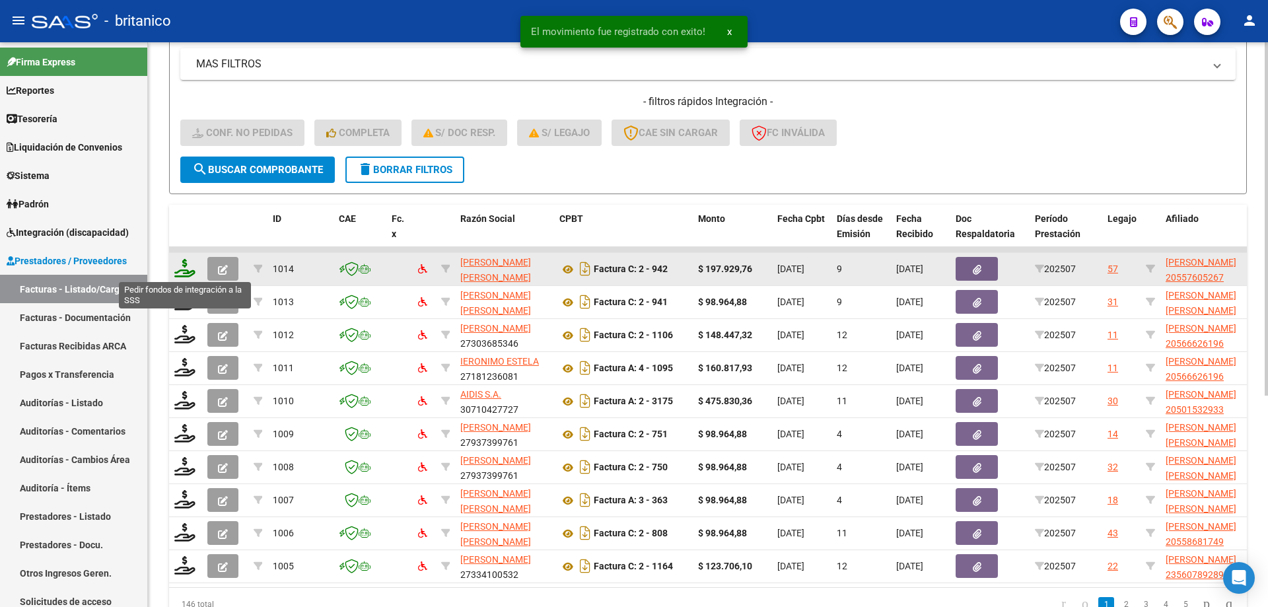
click at [181, 264] on icon at bounding box center [184, 268] width 21 height 18
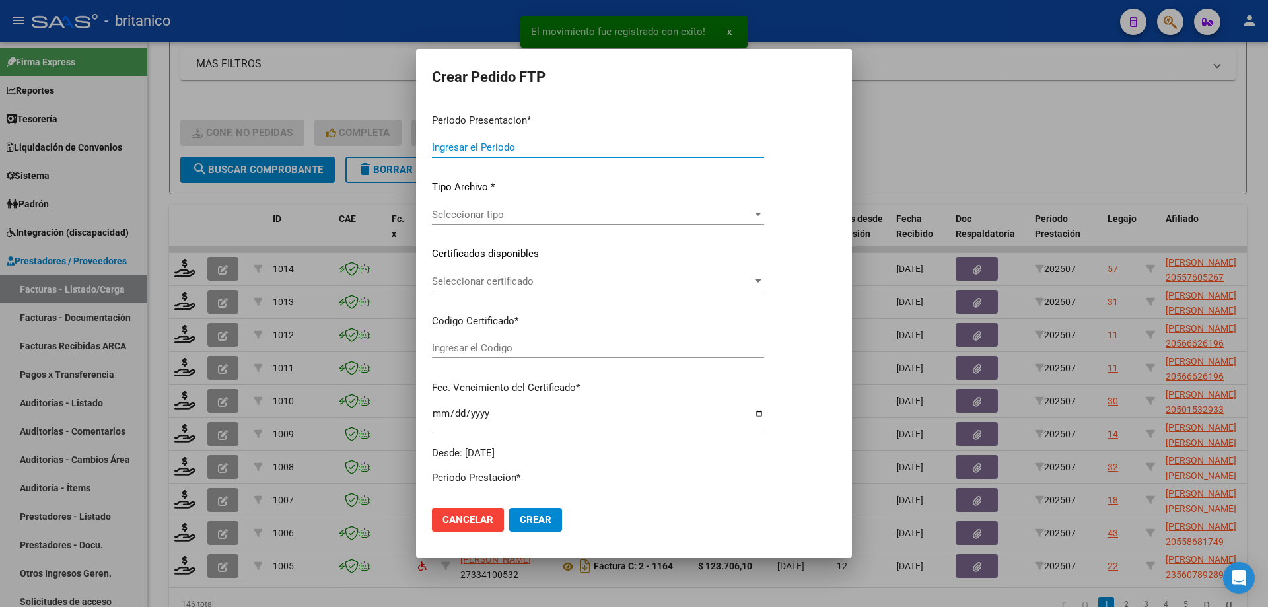
type input "202507"
type input "$ 197.929,76"
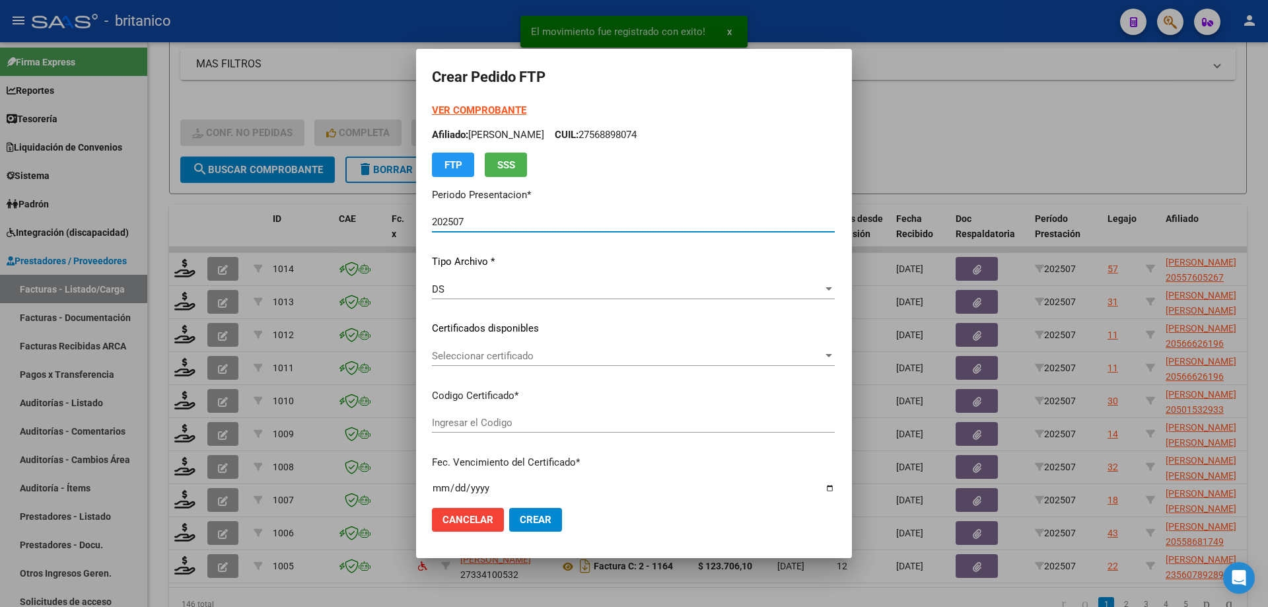
type input "ARG02000557605262025042820300428CIU13650"
type input "[DATE]"
click at [553, 349] on div "Seleccionar certificado Seleccionar certificado" at bounding box center [633, 356] width 403 height 20
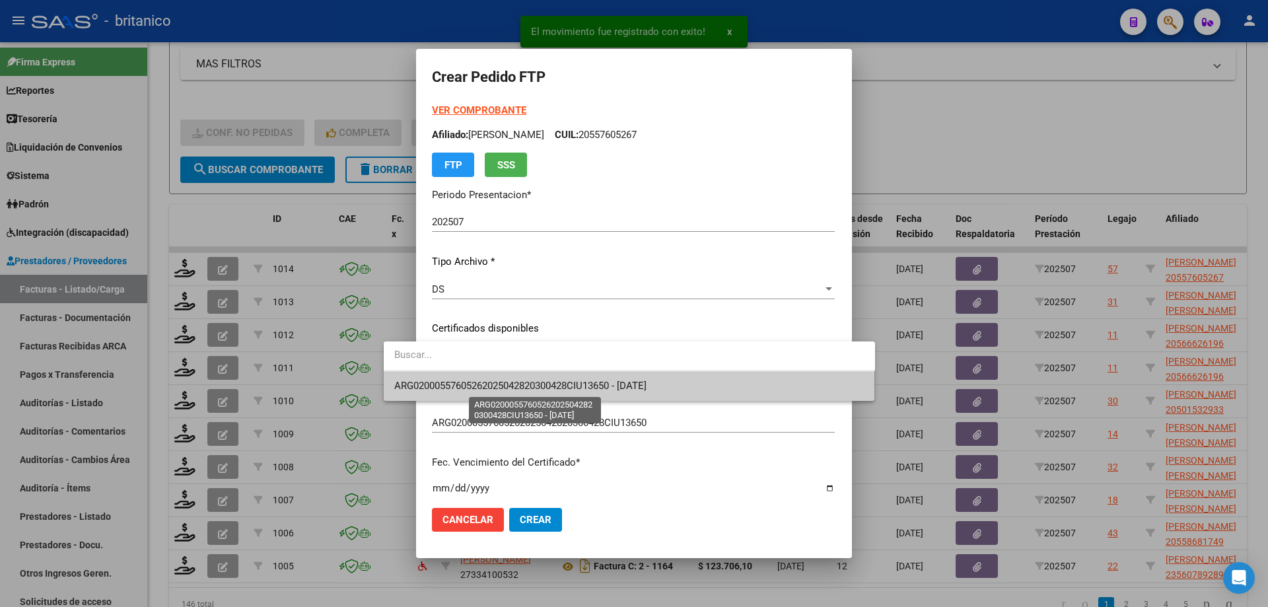
click at [541, 383] on span "ARG02000557605262025042820300428CIU13650 - [DATE]" at bounding box center [520, 386] width 252 height 12
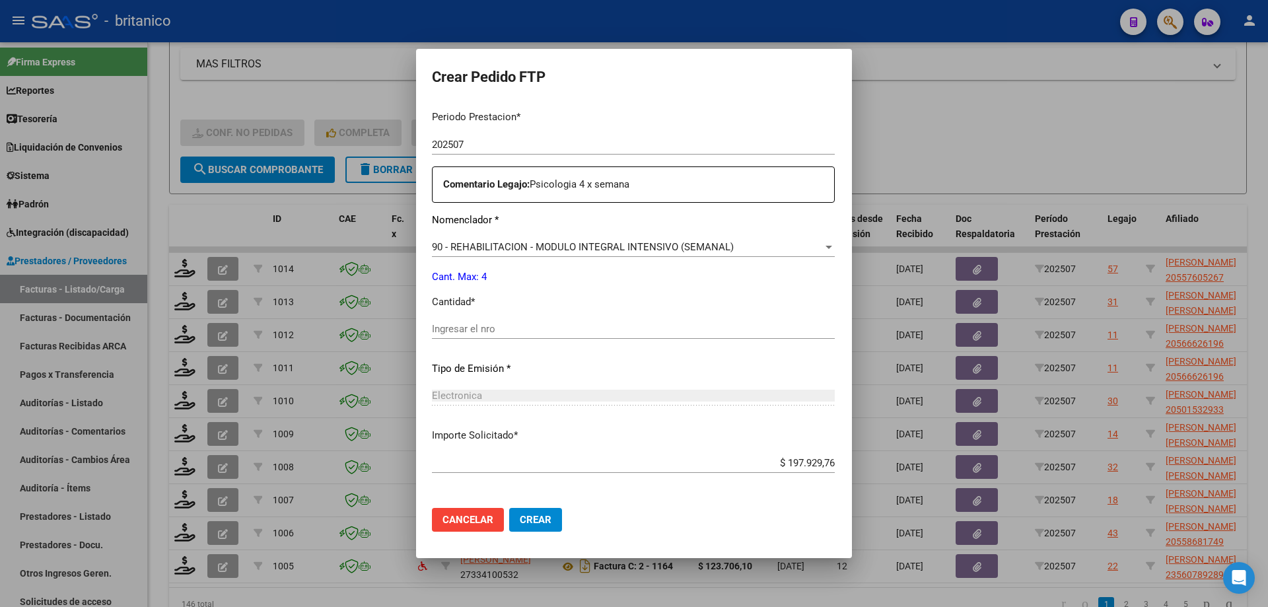
scroll to position [462, 0]
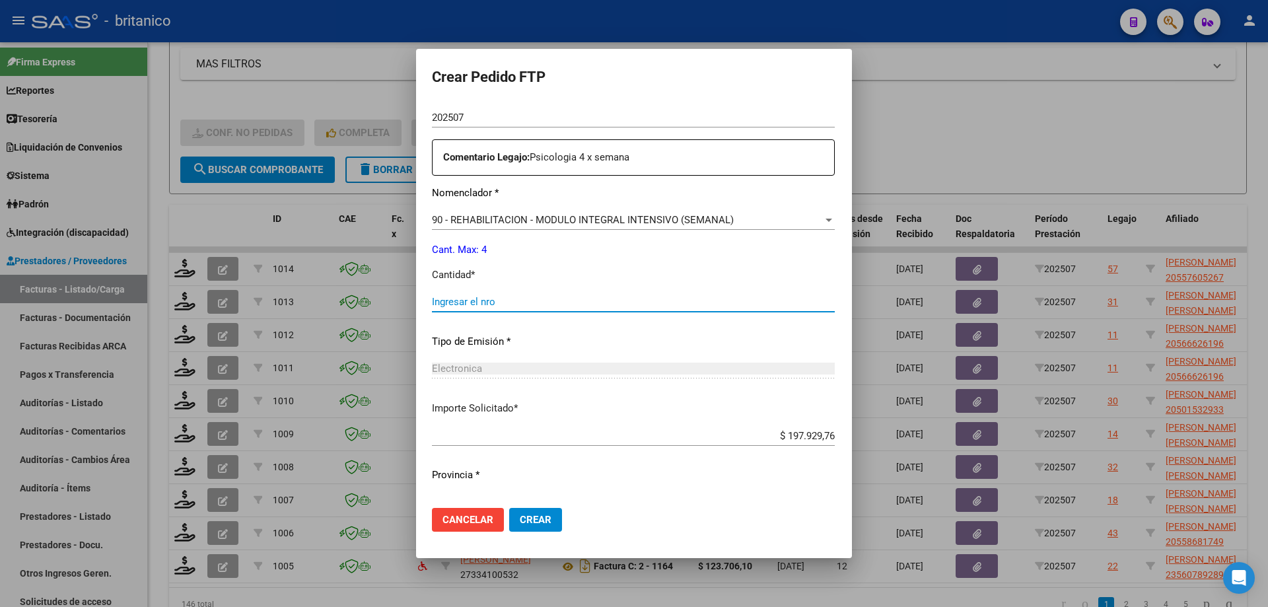
click at [459, 306] on input "Ingresar el nro" at bounding box center [633, 302] width 403 height 12
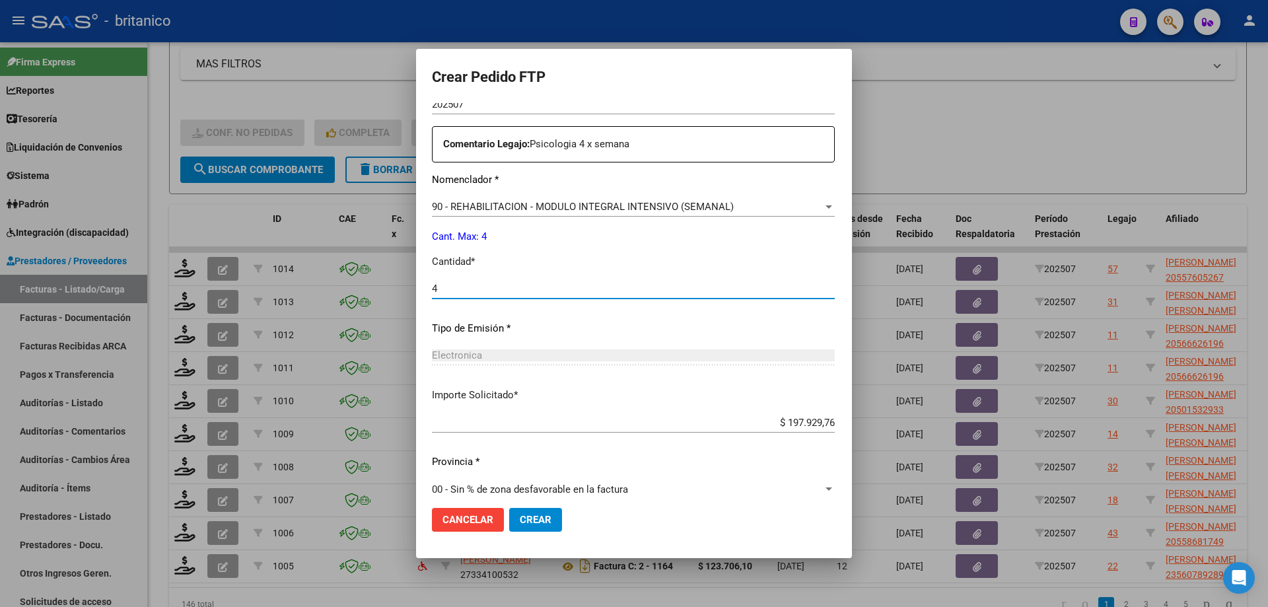
scroll to position [490, 0]
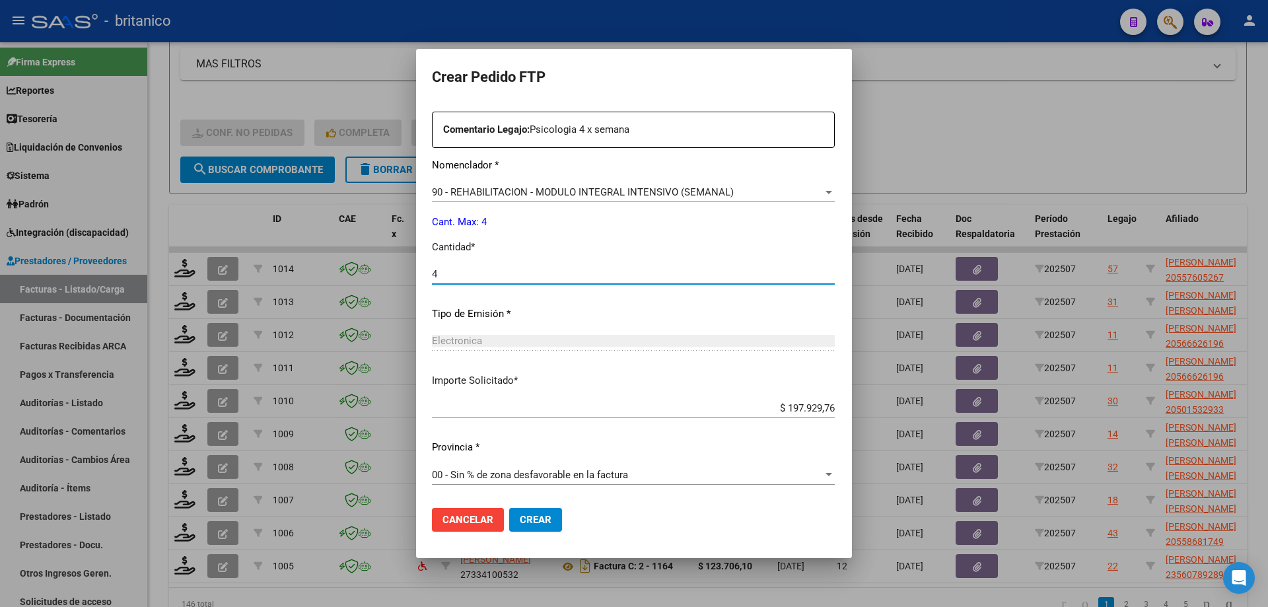
type input "4"
click at [520, 519] on span "Crear" at bounding box center [536, 520] width 32 height 12
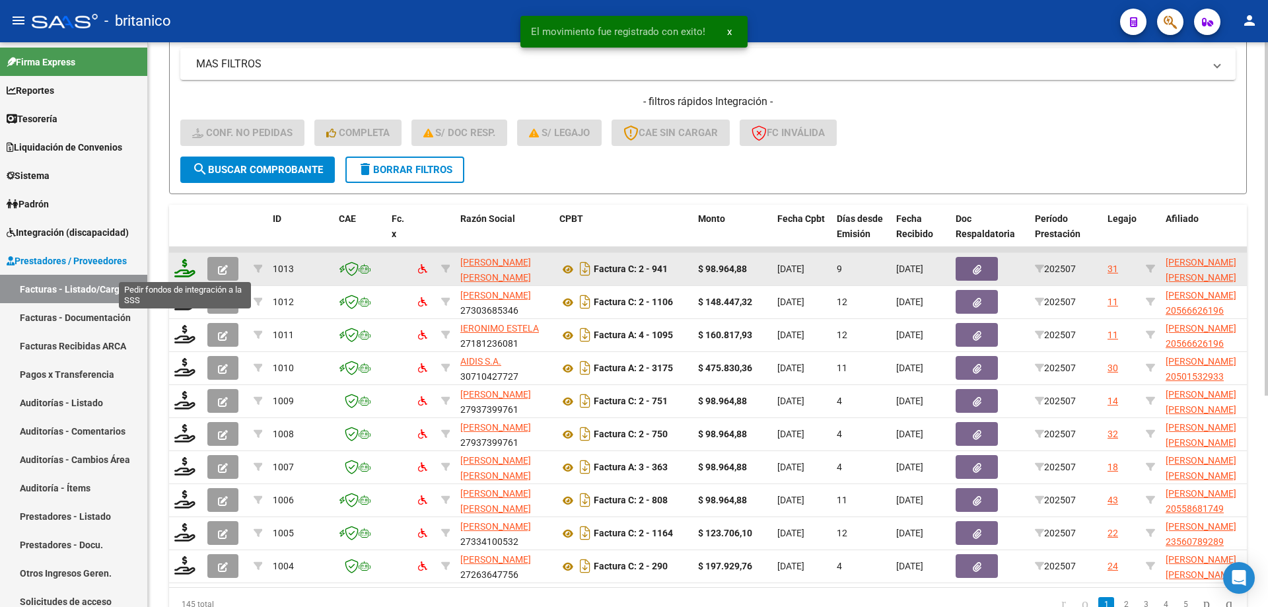
click at [182, 265] on icon at bounding box center [184, 268] width 21 height 18
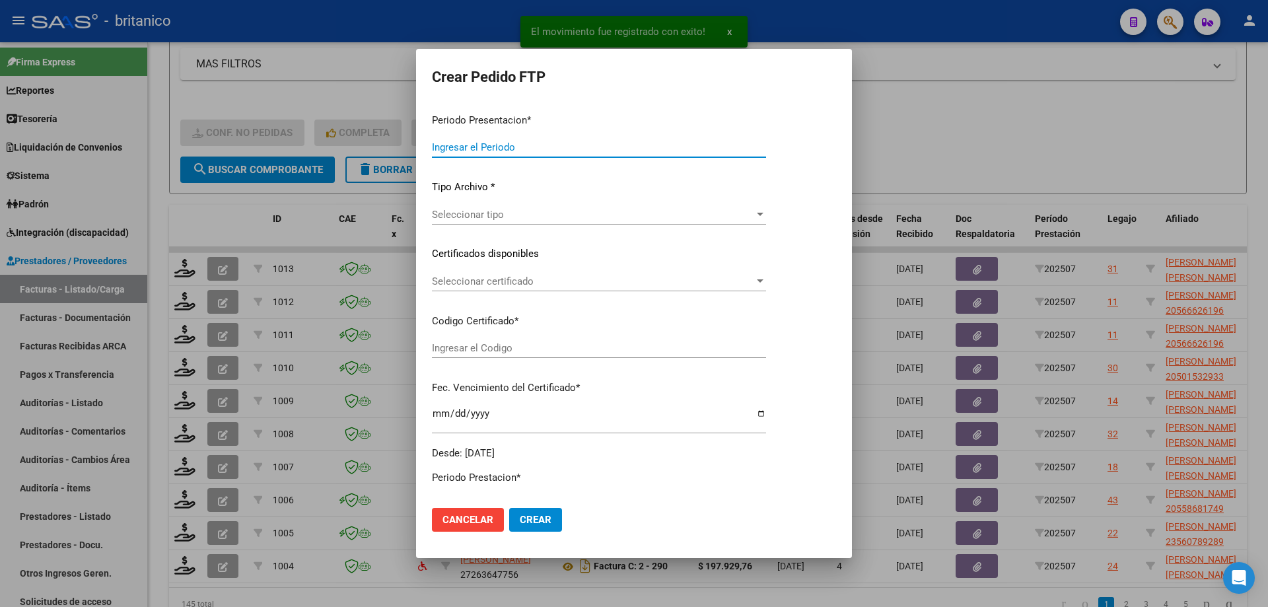
type input "202507"
type input "$ 98.964,88"
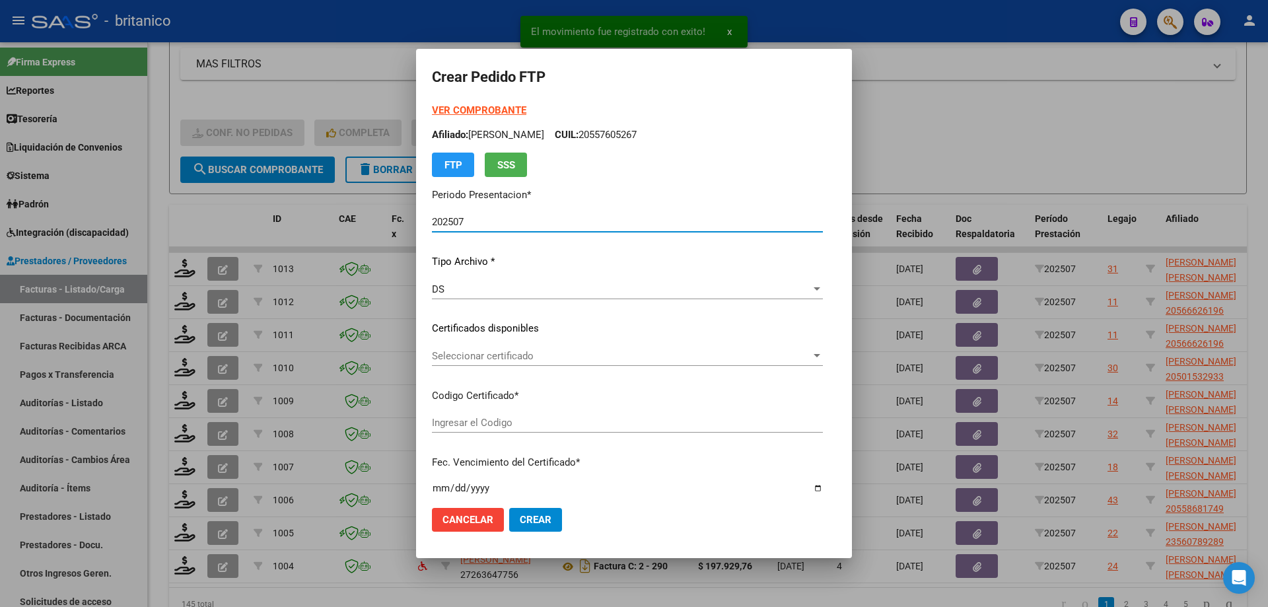
type input "ARG02000537199522022112520251125CBA536"
type input "[DATE]"
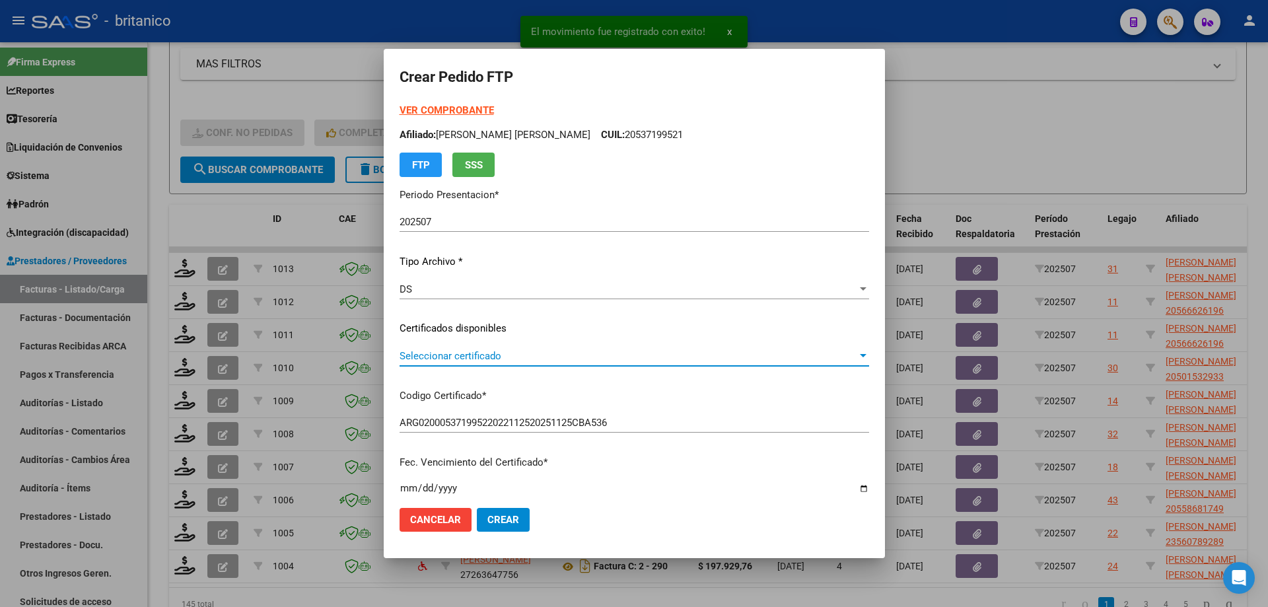
click at [451, 351] on span "Seleccionar certificado" at bounding box center [629, 356] width 458 height 12
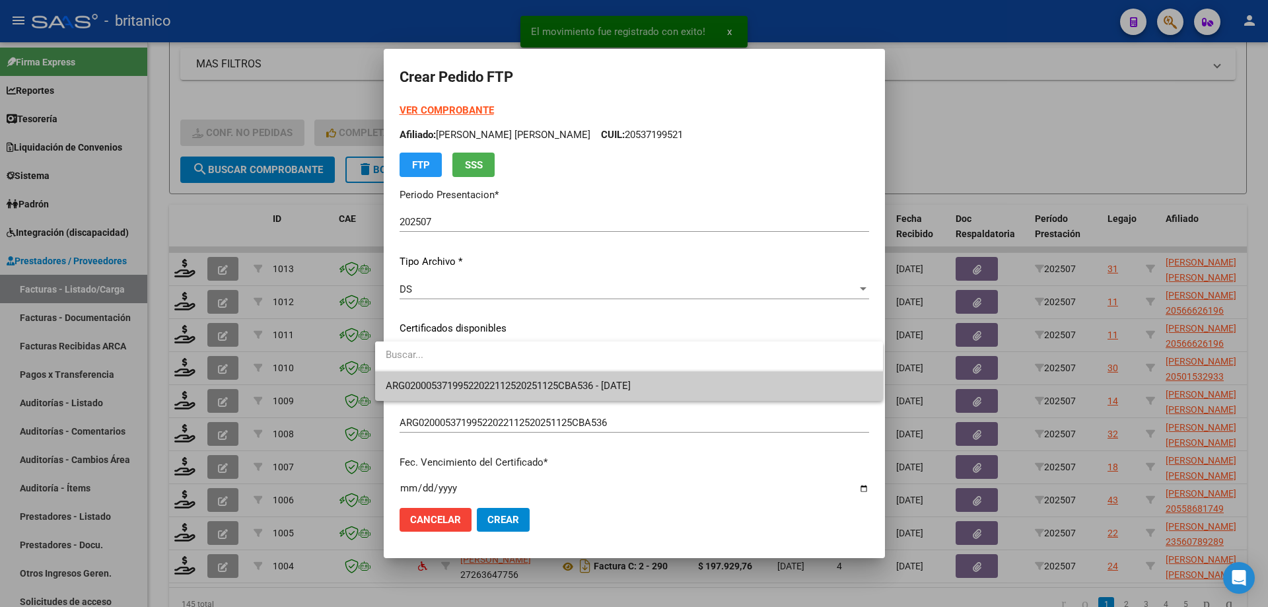
click at [454, 377] on span "ARG02000537199522022112520251125CBA536 - [DATE]" at bounding box center [629, 386] width 487 height 30
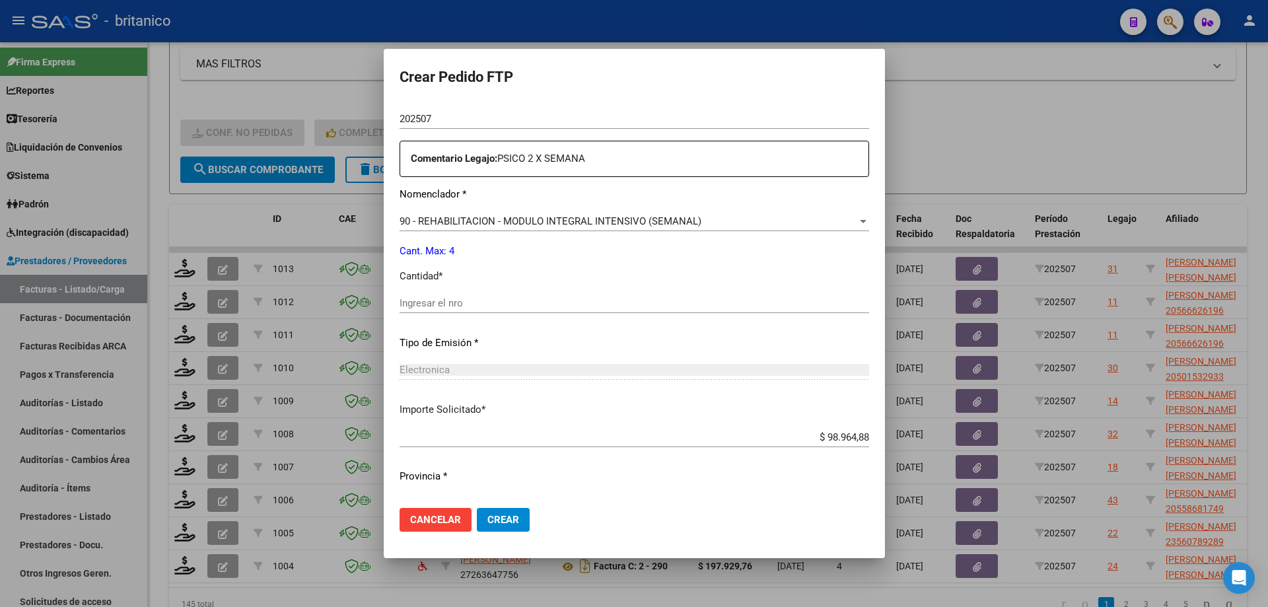
scroll to position [462, 0]
click at [487, 292] on div "Ingresar el nro" at bounding box center [635, 302] width 470 height 20
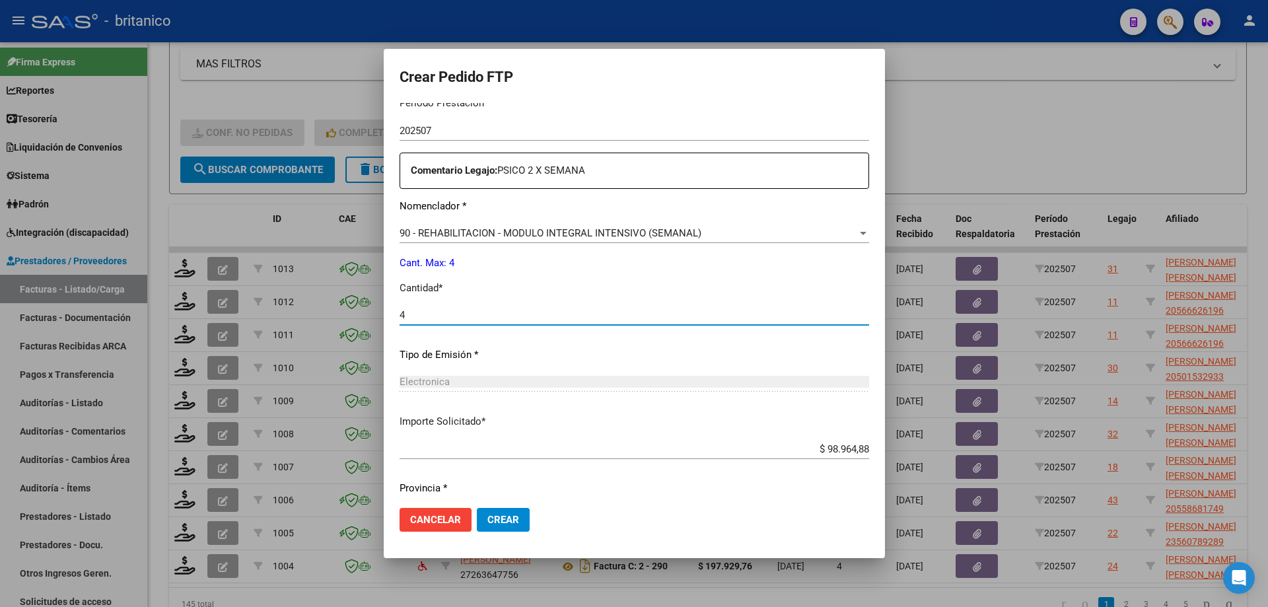
scroll to position [490, 0]
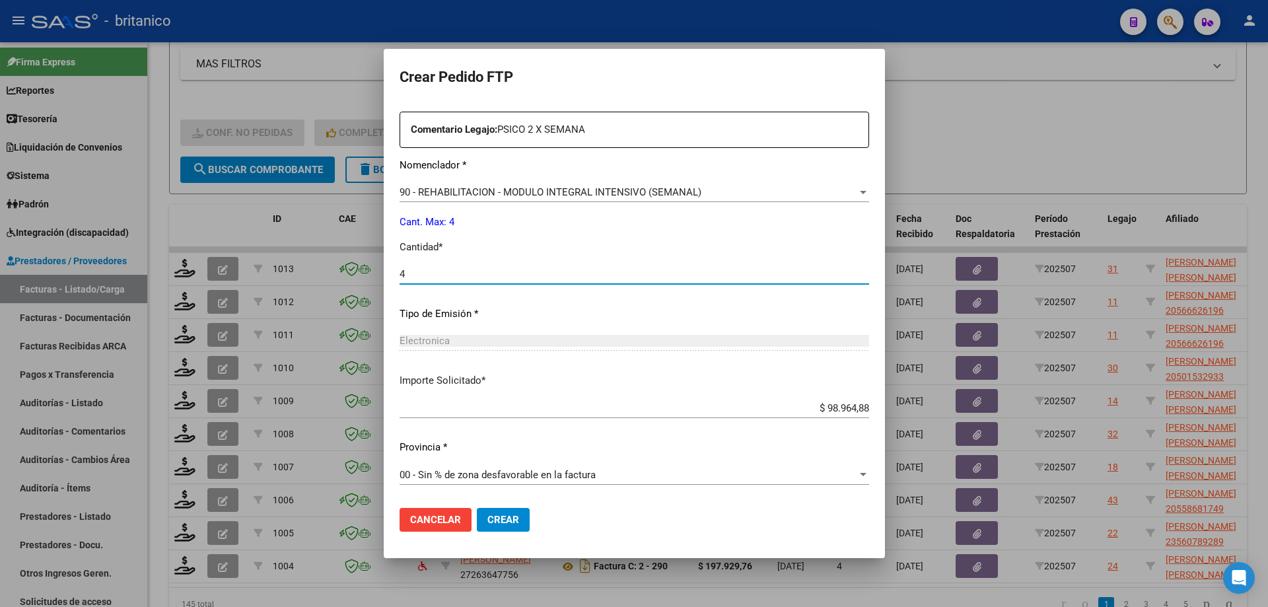
type input "4"
click at [497, 516] on span "Crear" at bounding box center [503, 520] width 32 height 12
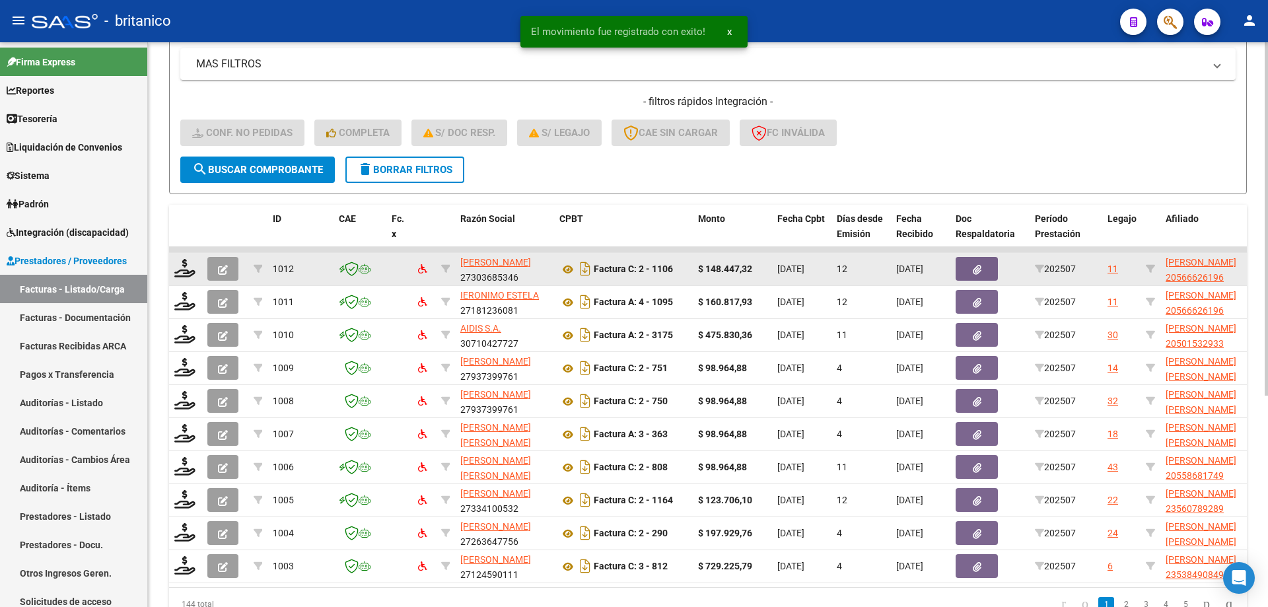
click at [174, 266] on datatable-body-cell at bounding box center [185, 269] width 33 height 32
click at [186, 266] on icon at bounding box center [184, 268] width 21 height 18
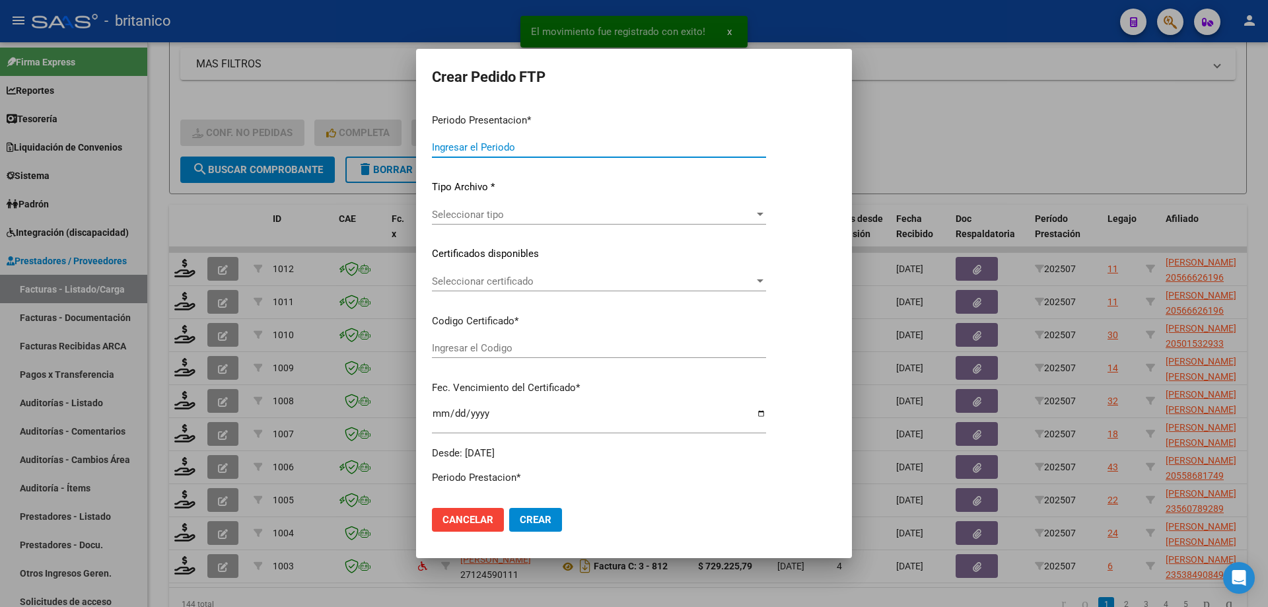
type input "202507"
type input "$ 148.447,32"
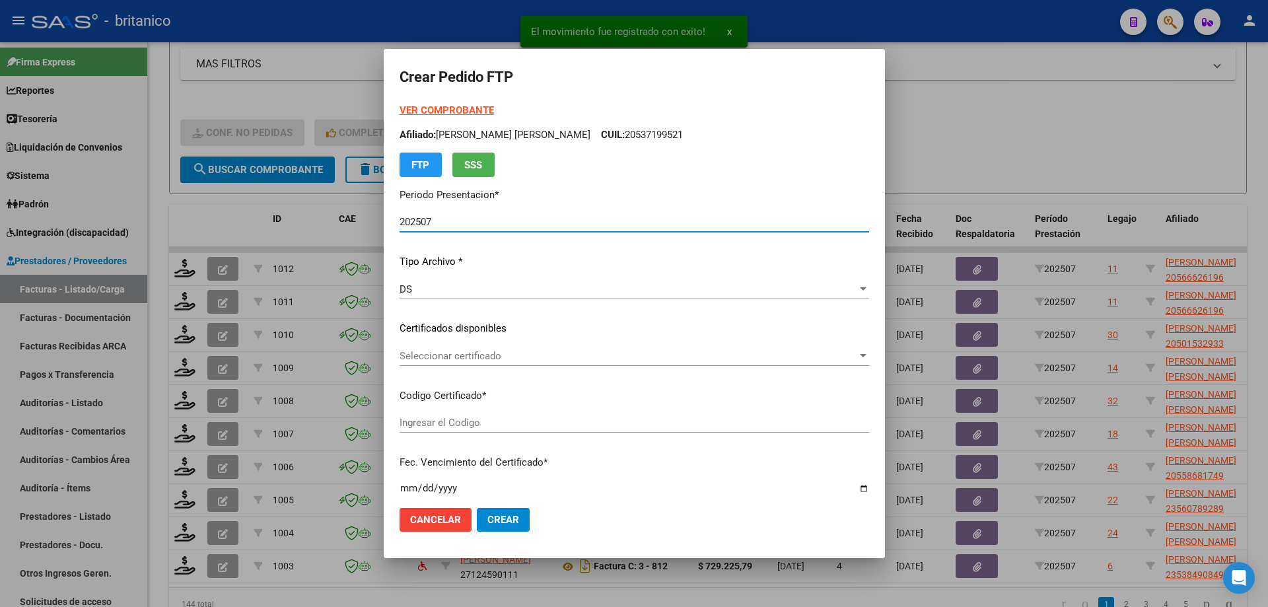
type input "ARG020005666261920230928-20280928BS430"
type input "[DATE]"
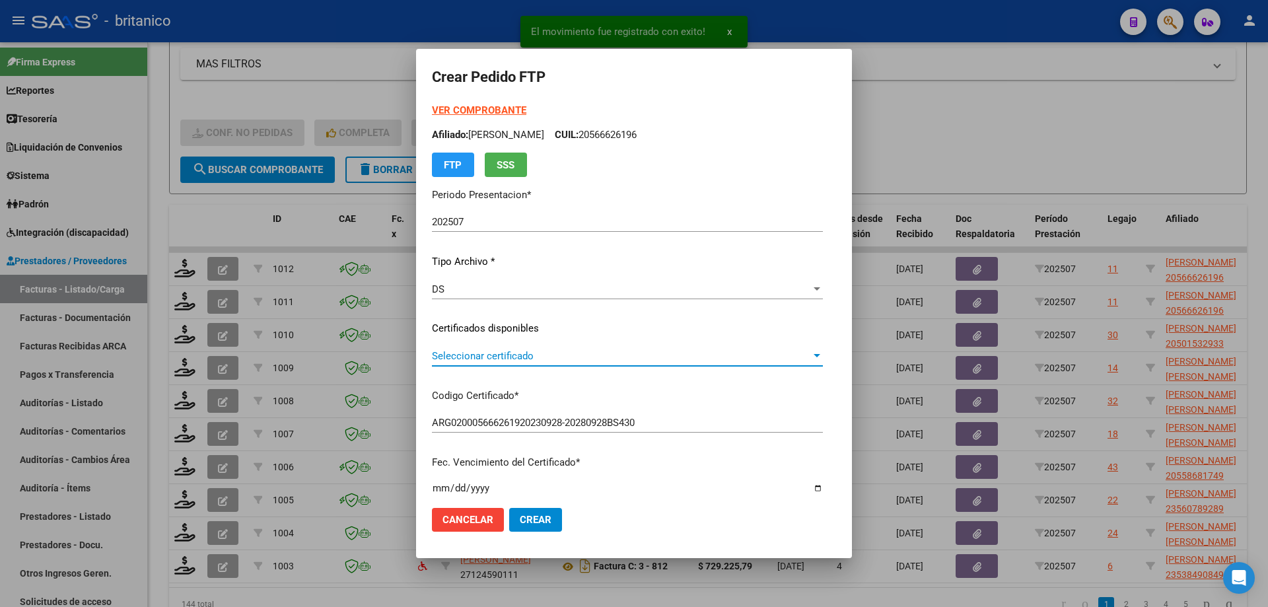
click at [479, 358] on span "Seleccionar certificado" at bounding box center [621, 356] width 379 height 12
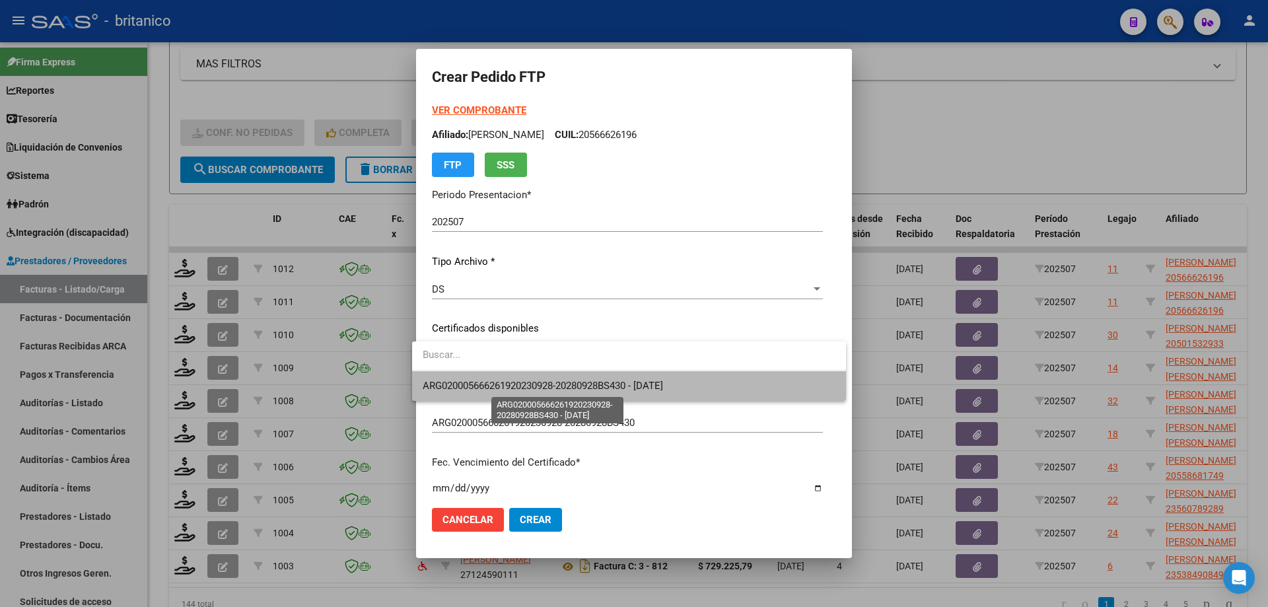
click at [490, 390] on span "ARG020005666261920230928-20280928BS430 - [DATE]" at bounding box center [543, 386] width 240 height 12
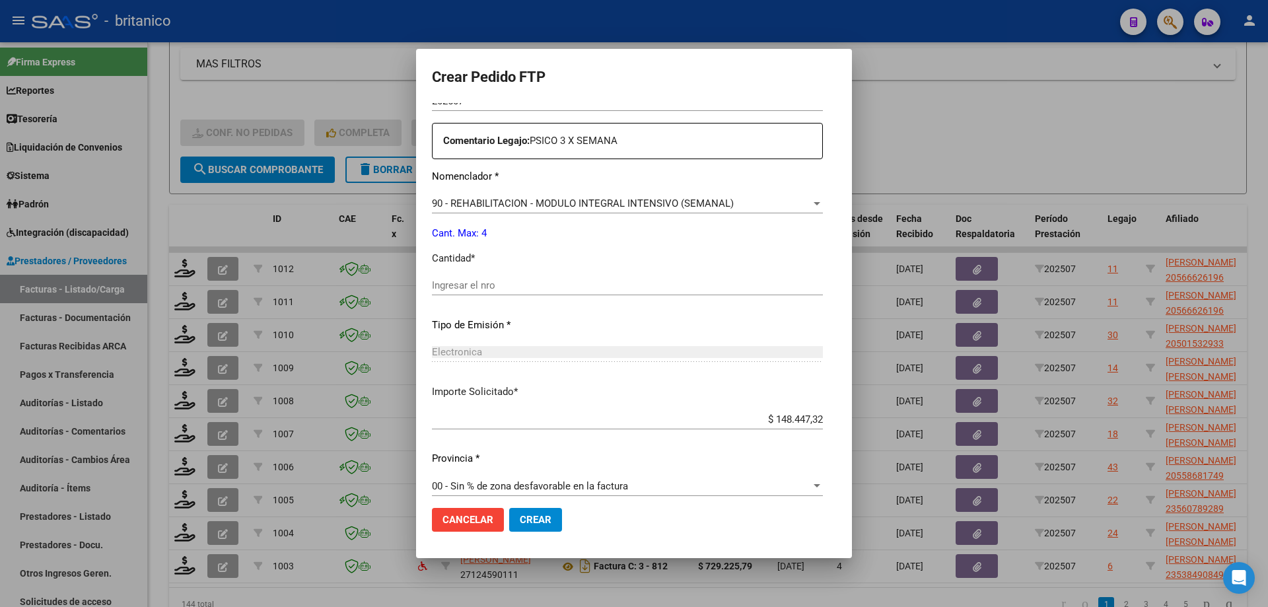
scroll to position [490, 0]
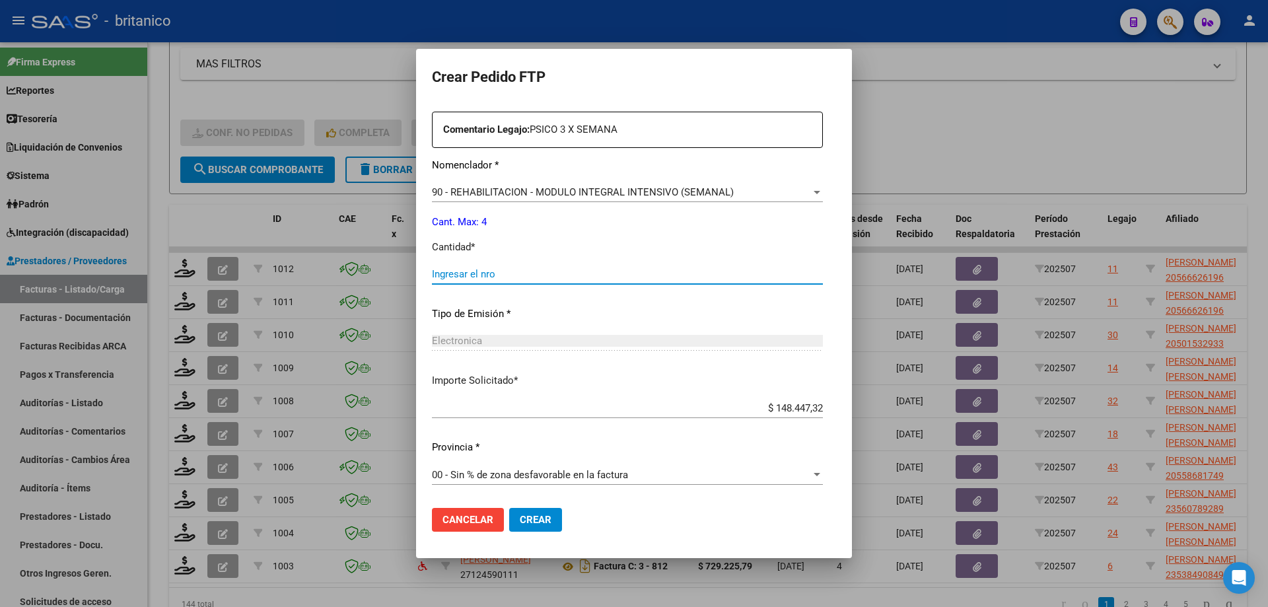
click at [620, 273] on input "Ingresar el nro" at bounding box center [627, 274] width 391 height 12
type input "4"
click at [544, 515] on button "Crear" at bounding box center [535, 520] width 53 height 24
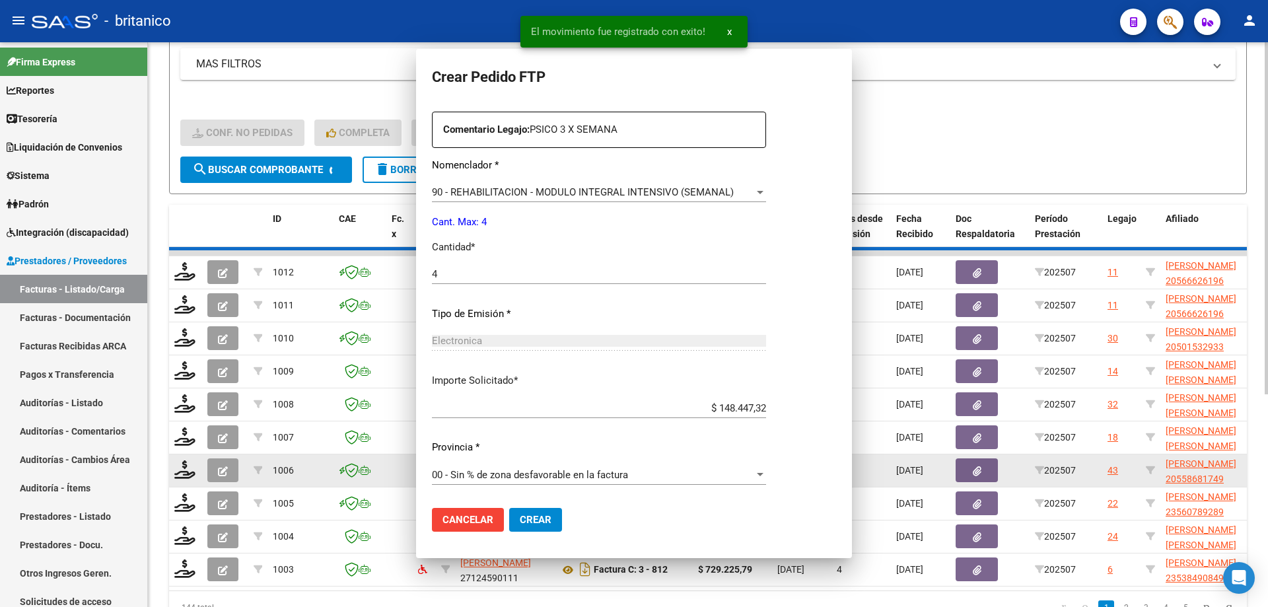
scroll to position [0, 0]
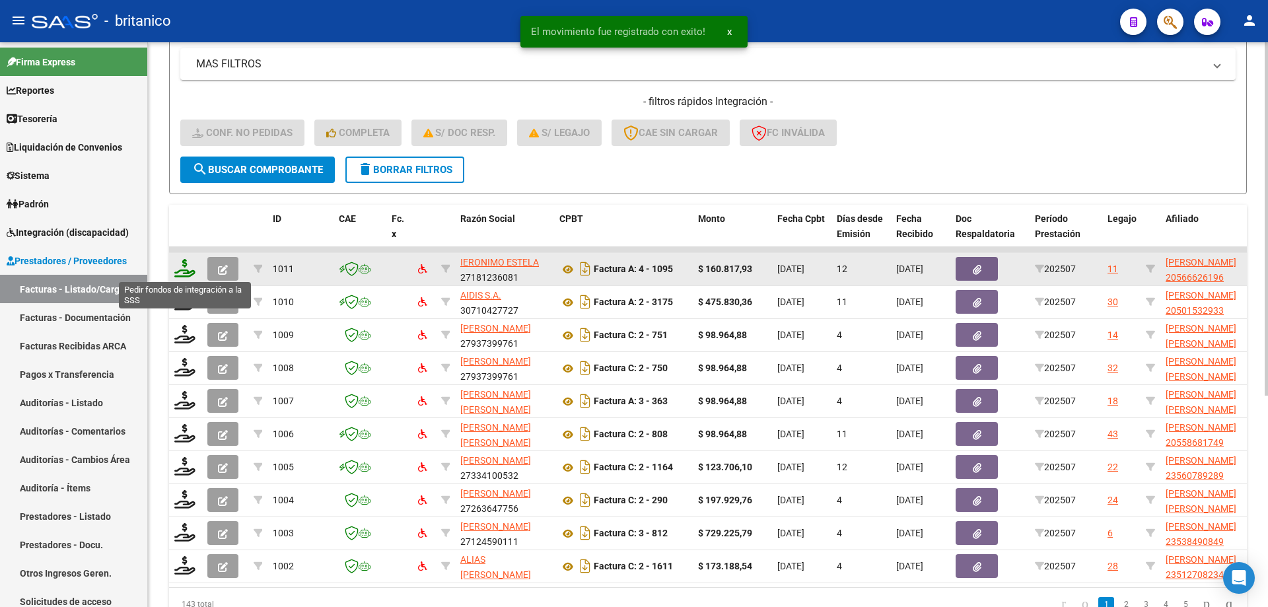
click at [176, 266] on icon at bounding box center [184, 268] width 21 height 18
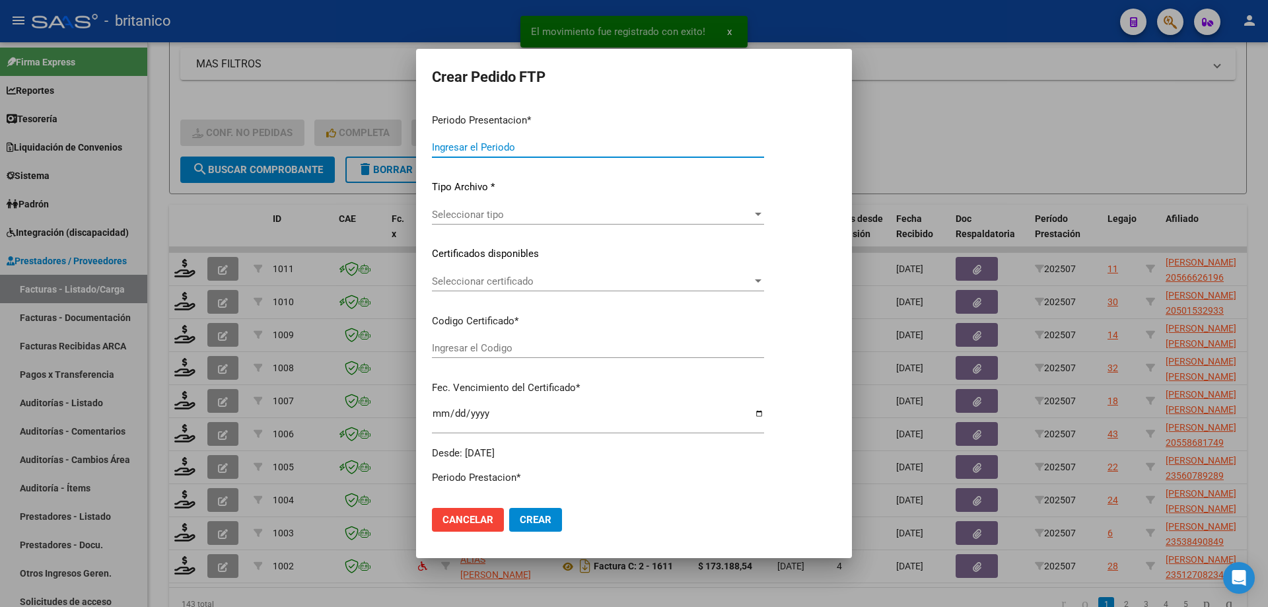
type input "202507"
type input "$ 160.817,93"
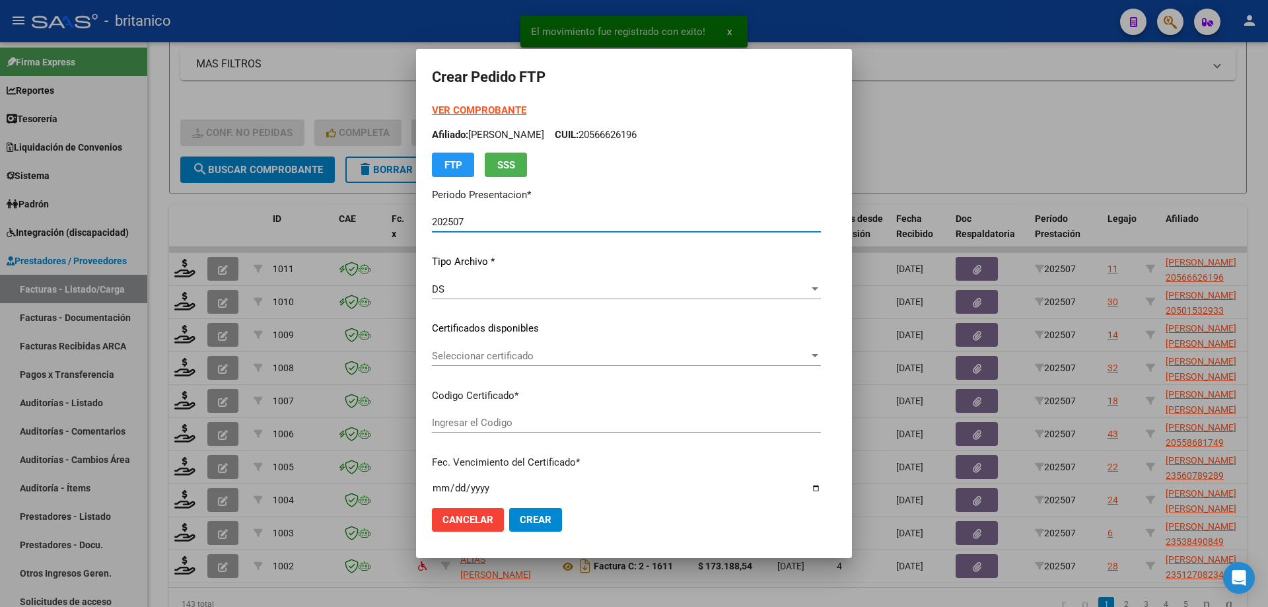
type input "ARG020005666261920230928-20280928BS430"
type input "[DATE]"
click at [492, 350] on span "Seleccionar certificado" at bounding box center [620, 356] width 377 height 12
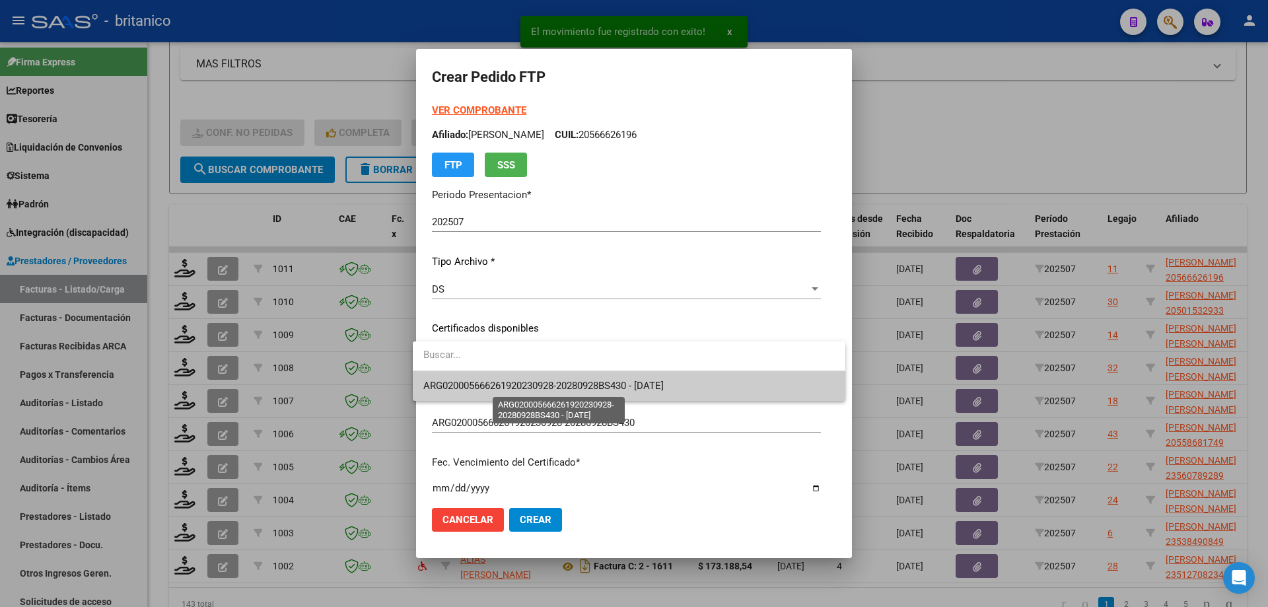
click at [489, 382] on span "ARG020005666261920230928-20280928BS430 - [DATE]" at bounding box center [543, 386] width 240 height 12
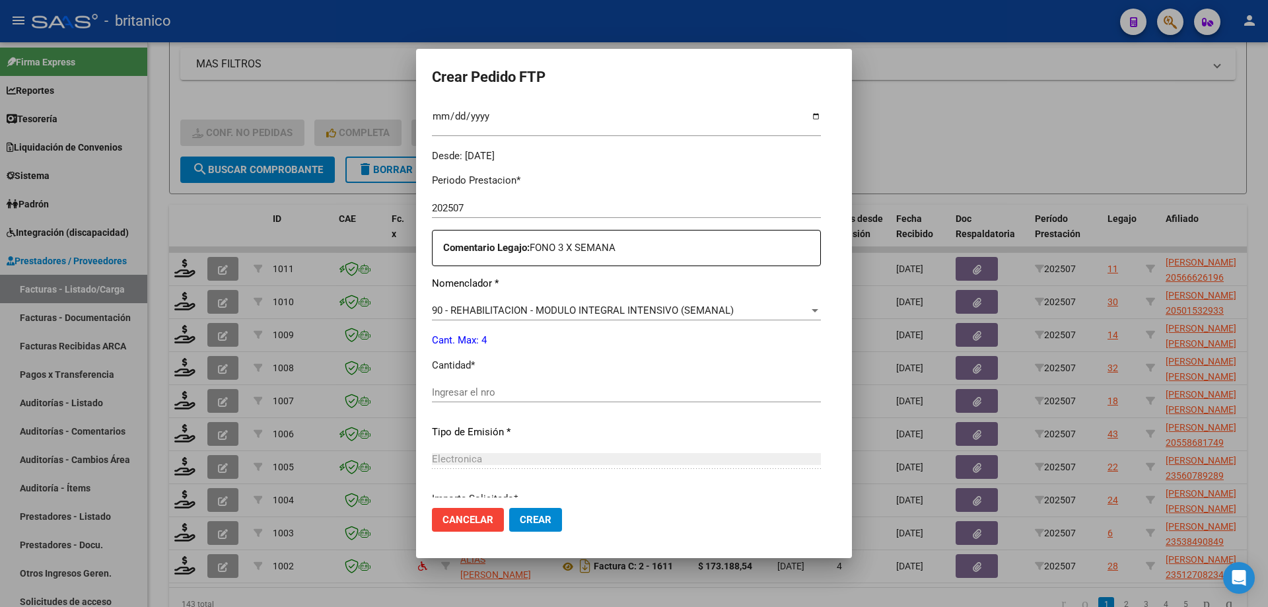
scroll to position [490, 0]
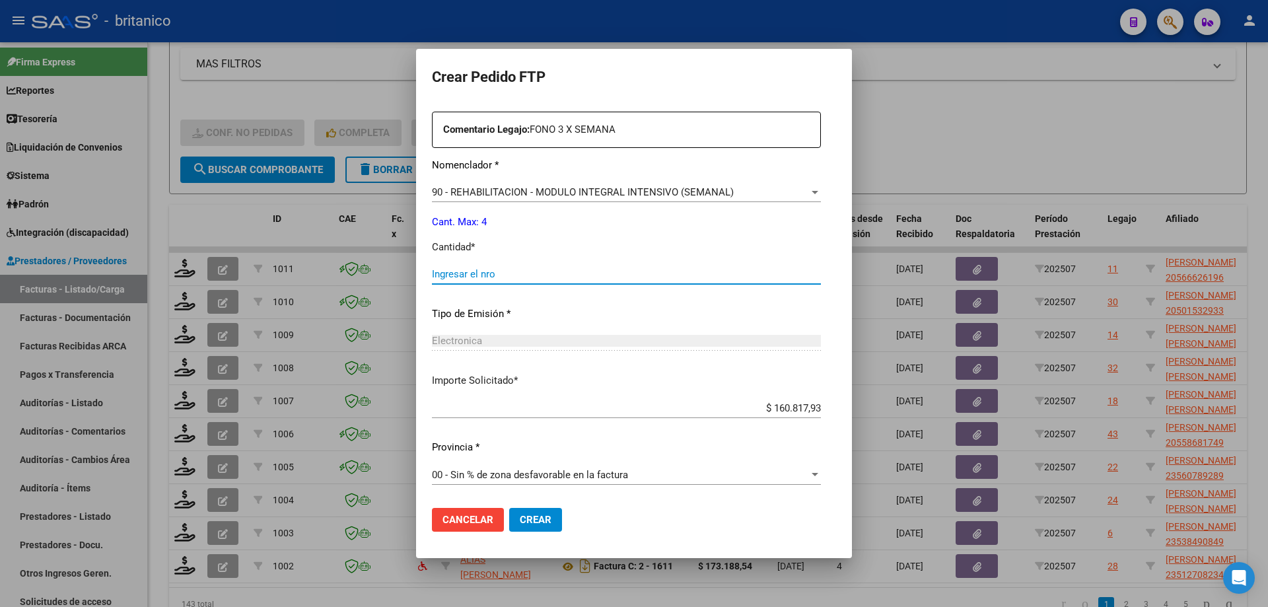
click at [477, 270] on input "Ingresar el nro" at bounding box center [626, 274] width 389 height 12
type input "4"
click at [544, 517] on button "Crear" at bounding box center [535, 520] width 53 height 24
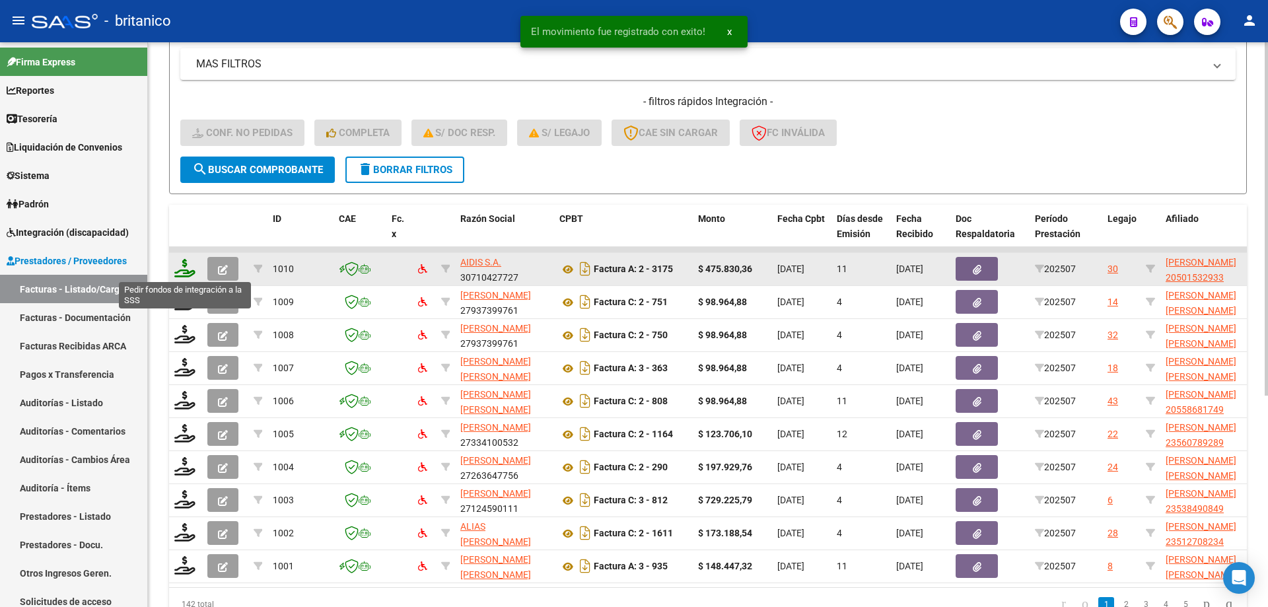
click at [180, 265] on icon at bounding box center [184, 268] width 21 height 18
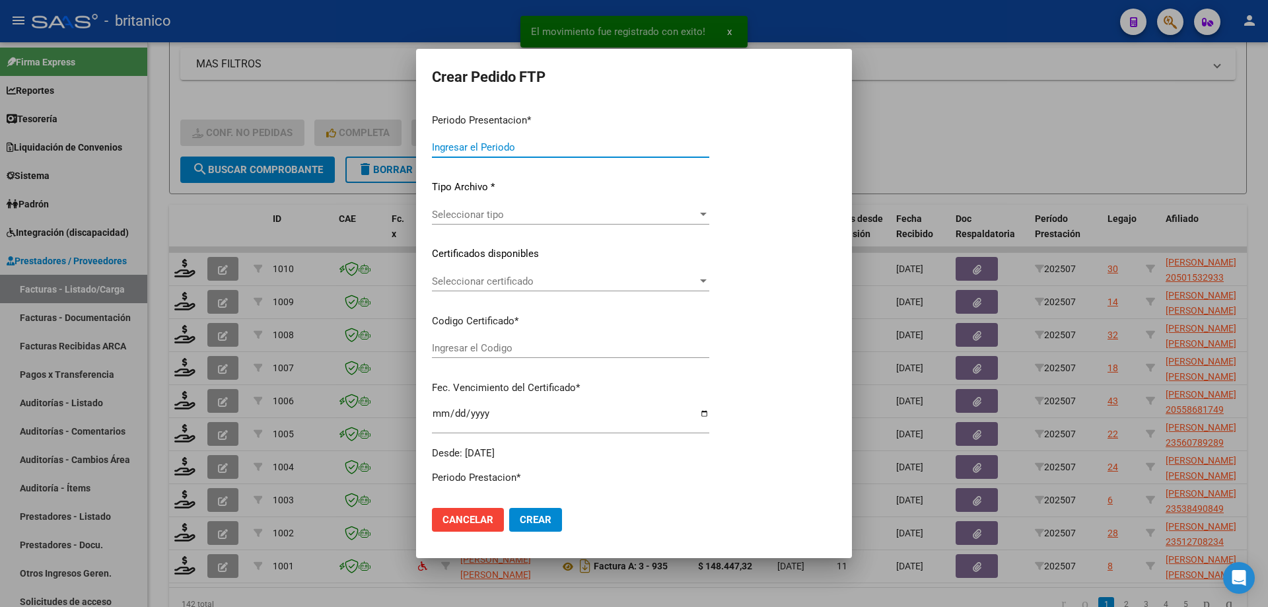
type input "202507"
type input "$ 475.830,36"
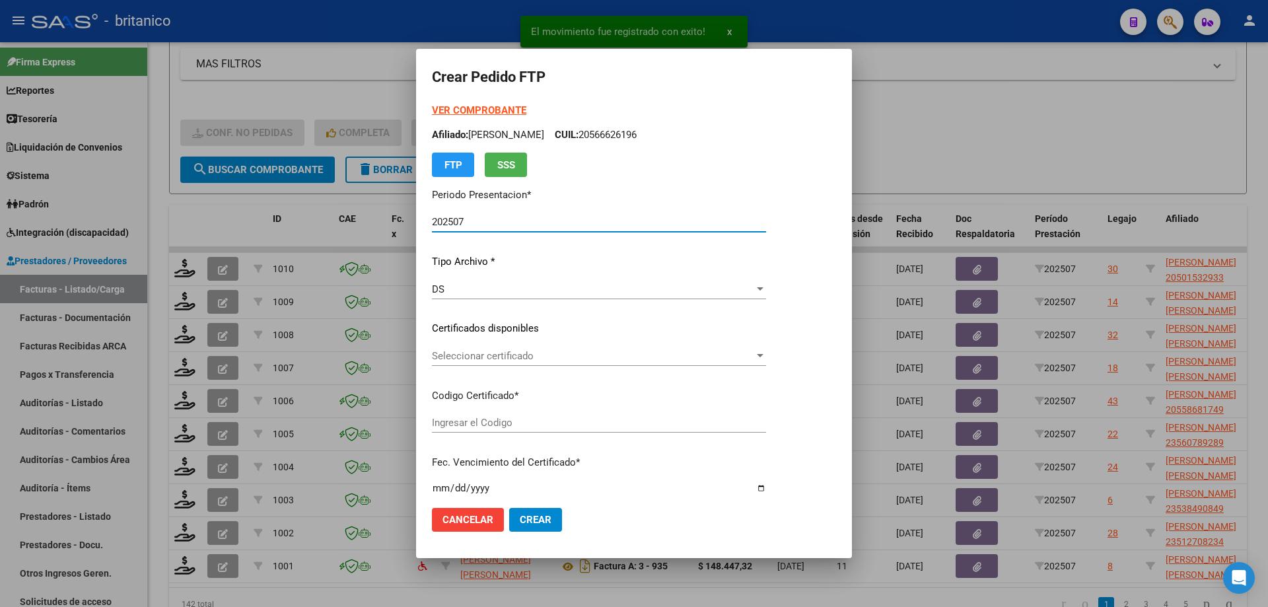
type input "ARG02000501532932019060520220605CBA536"
type input "[DATE]"
click at [461, 346] on div "Seleccionar certificado Seleccionar certificado" at bounding box center [599, 356] width 334 height 20
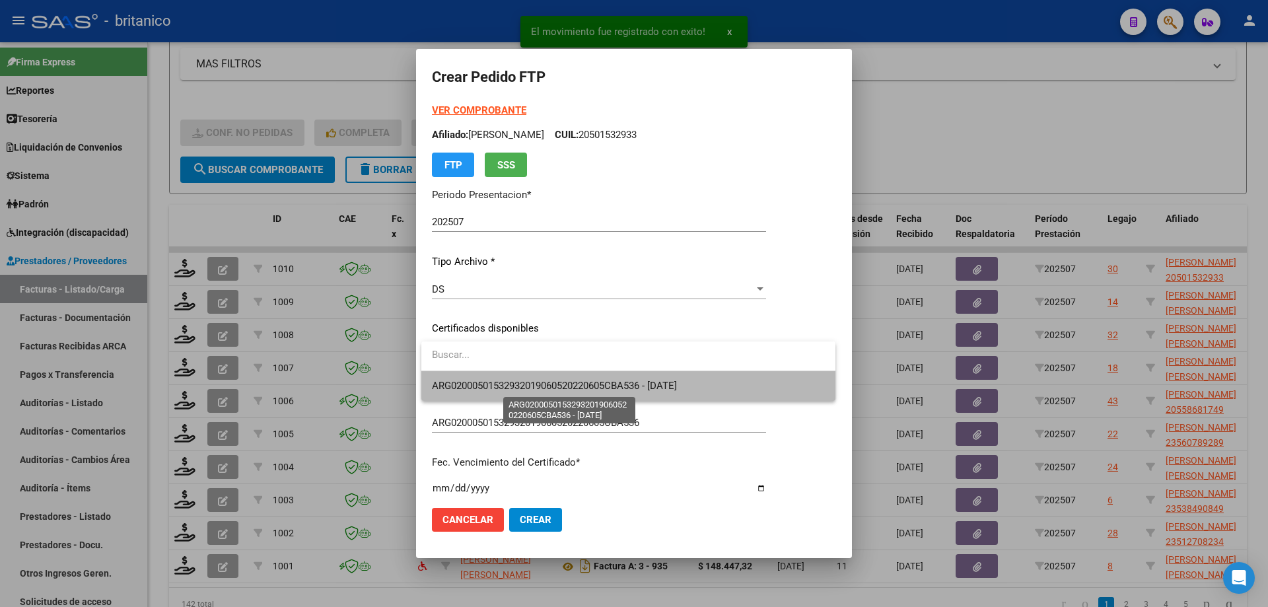
click at [487, 380] on span "ARG02000501532932019060520220605CBA536 - [DATE]" at bounding box center [554, 386] width 245 height 12
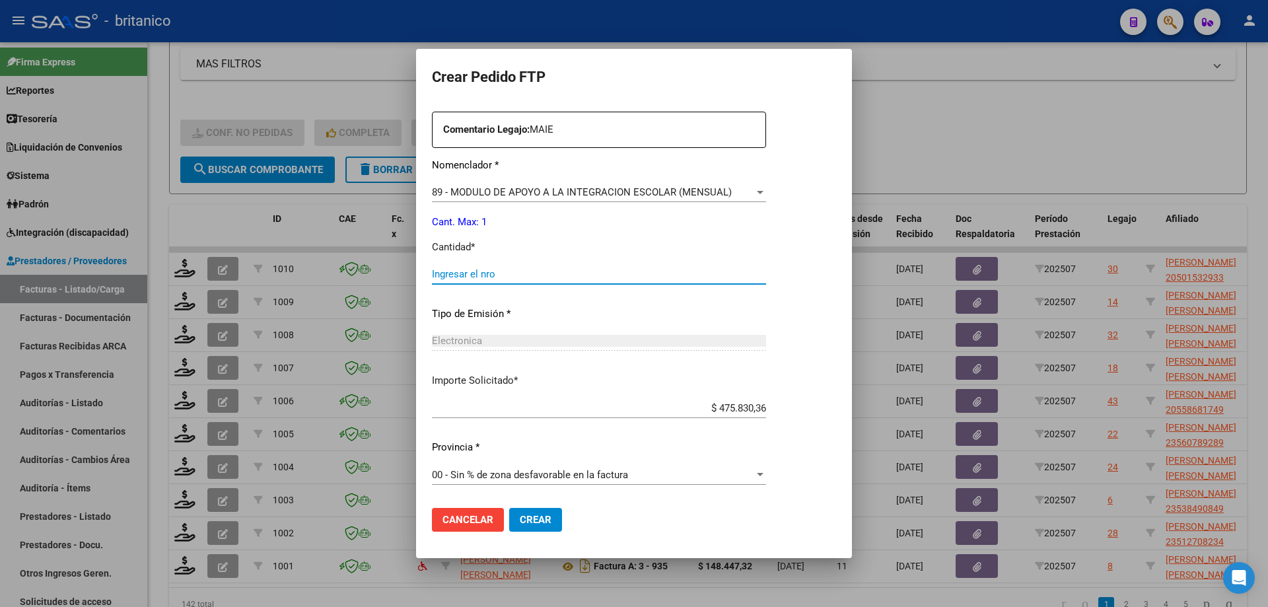
click at [532, 271] on input "Ingresar el nro" at bounding box center [599, 274] width 334 height 12
type input "1"
click at [538, 520] on span "Crear" at bounding box center [536, 520] width 32 height 12
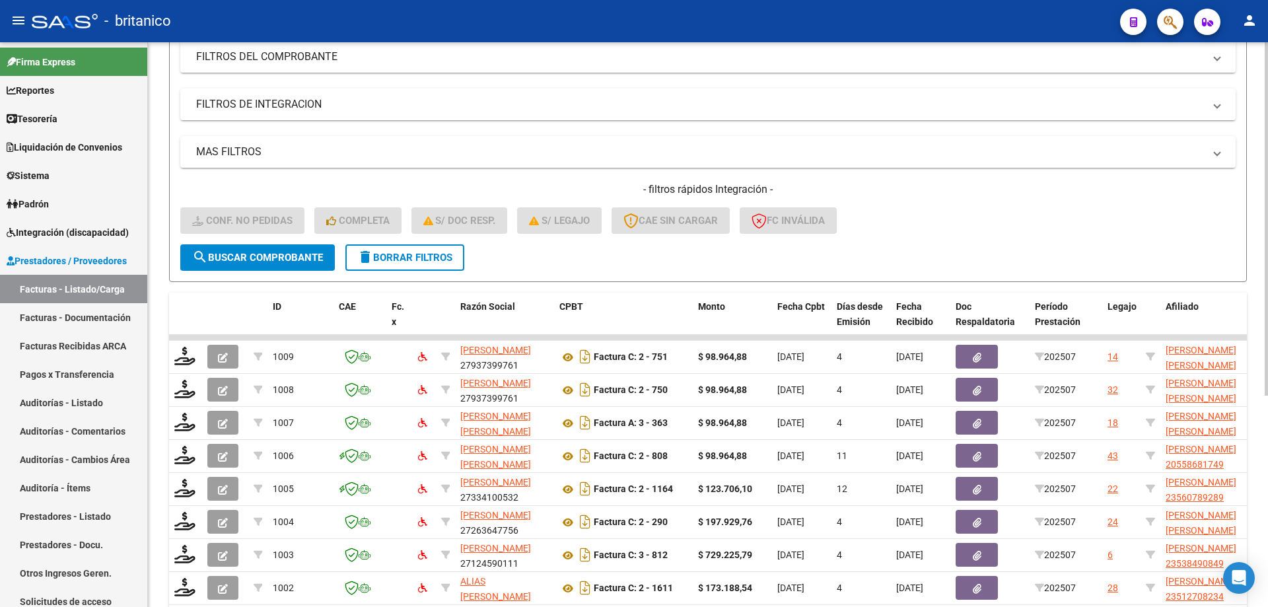
scroll to position [271, 0]
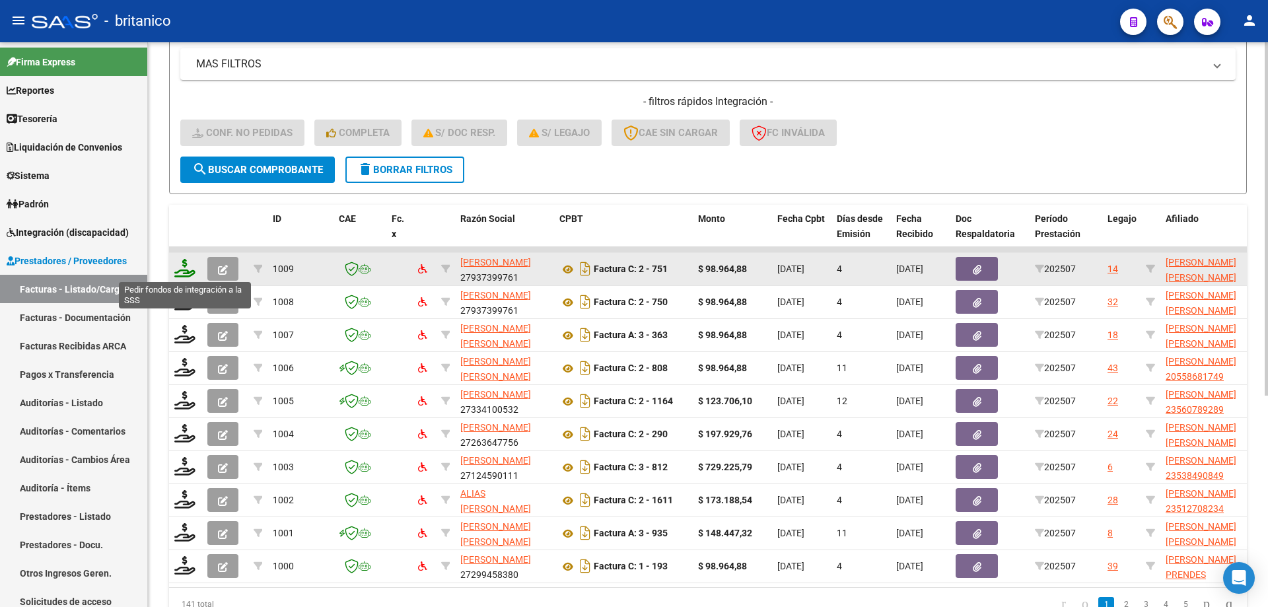
click at [186, 262] on icon at bounding box center [184, 268] width 21 height 18
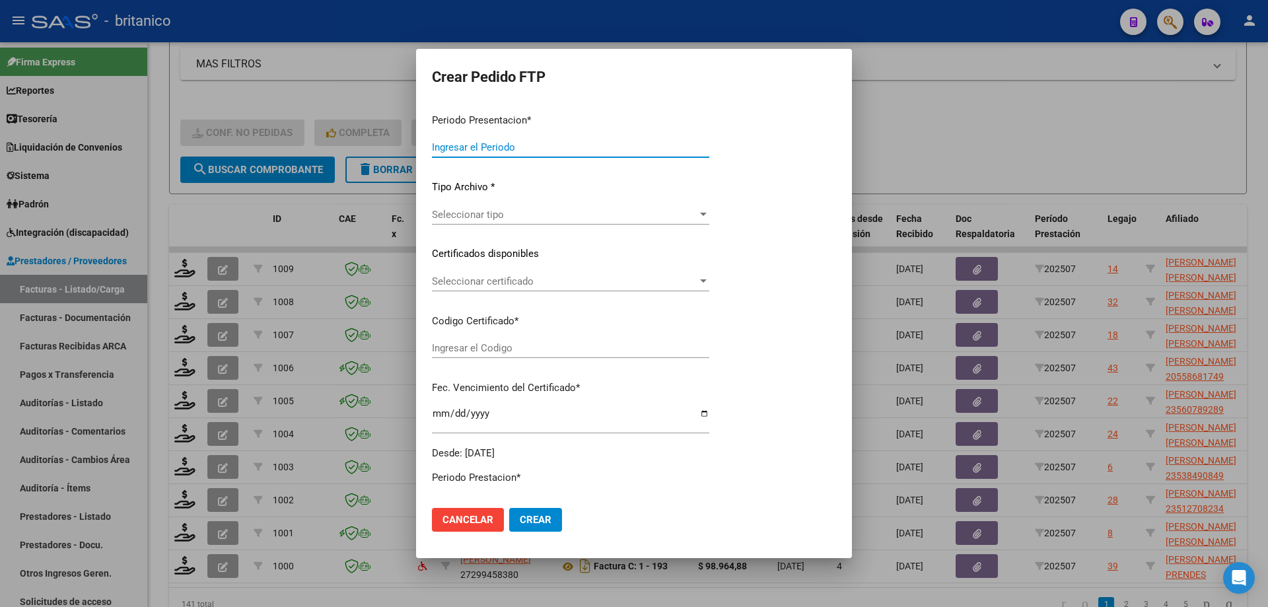
type input "202507"
type input "$ 98.964,88"
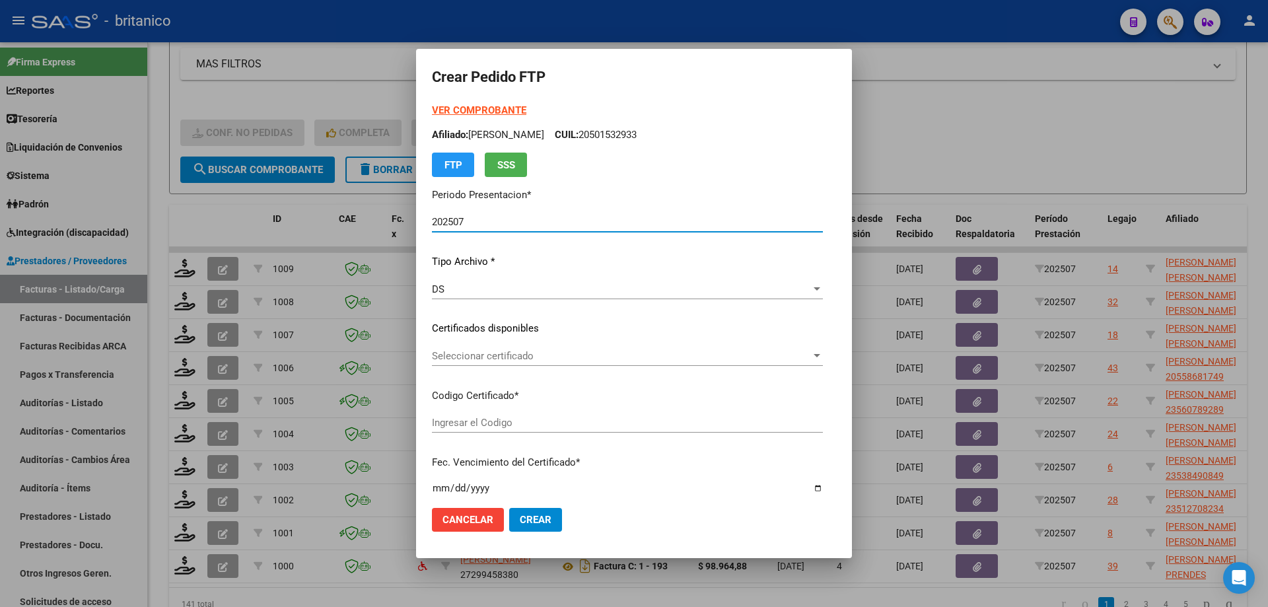
type input "ARG02000569986602019052820240528CBA536"
type input "[DATE]"
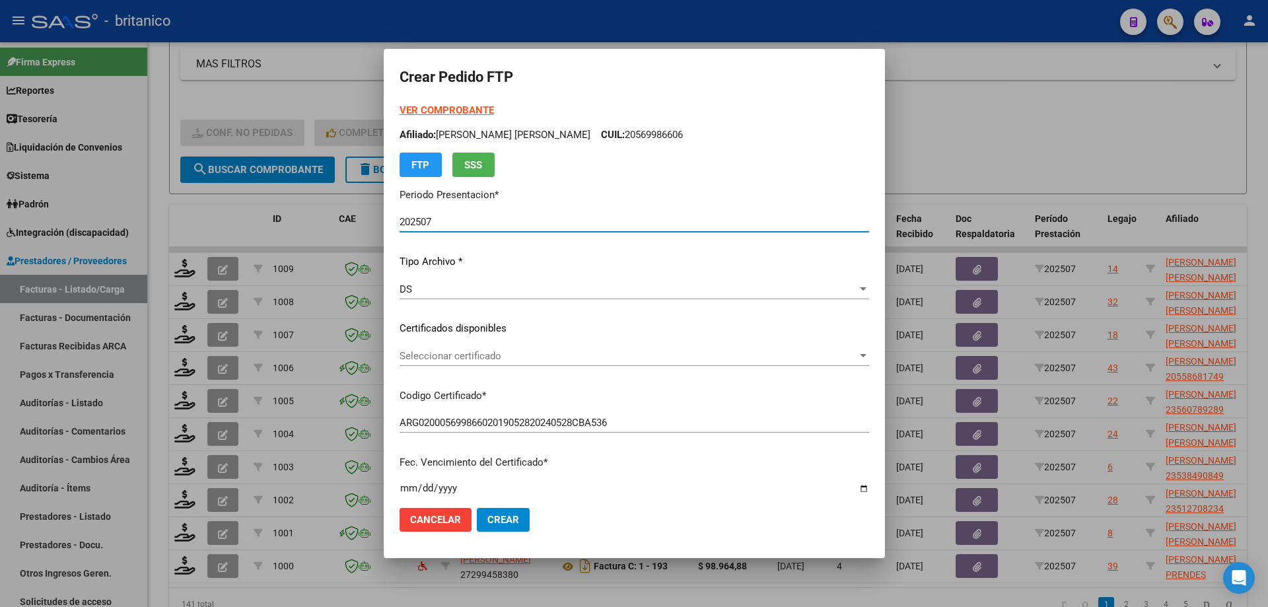
click at [635, 362] on div "Seleccionar certificado Seleccionar certificado" at bounding box center [635, 356] width 470 height 20
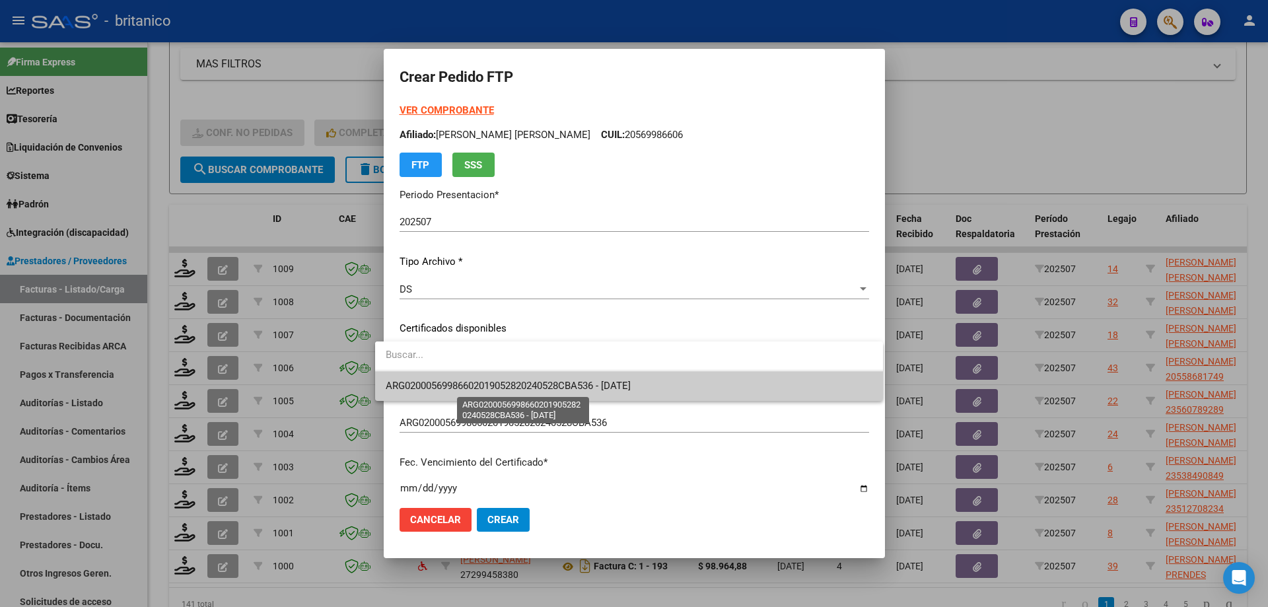
click at [559, 391] on span "ARG02000569986602019052820240528CBA536 - [DATE]" at bounding box center [508, 386] width 245 height 12
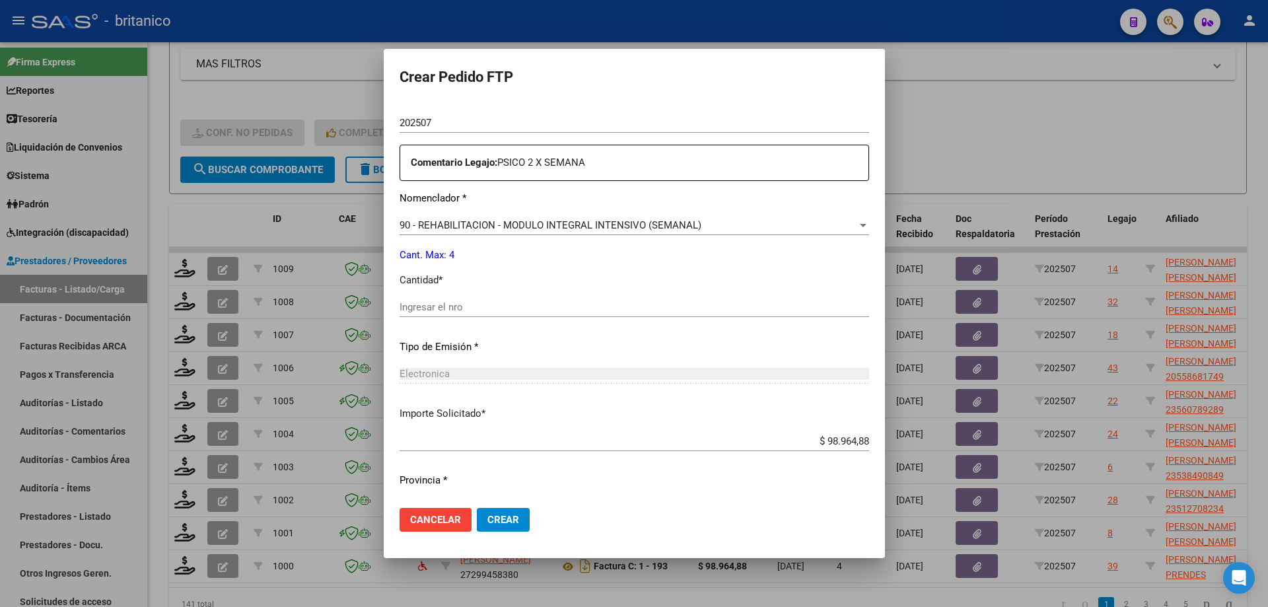
scroll to position [462, 0]
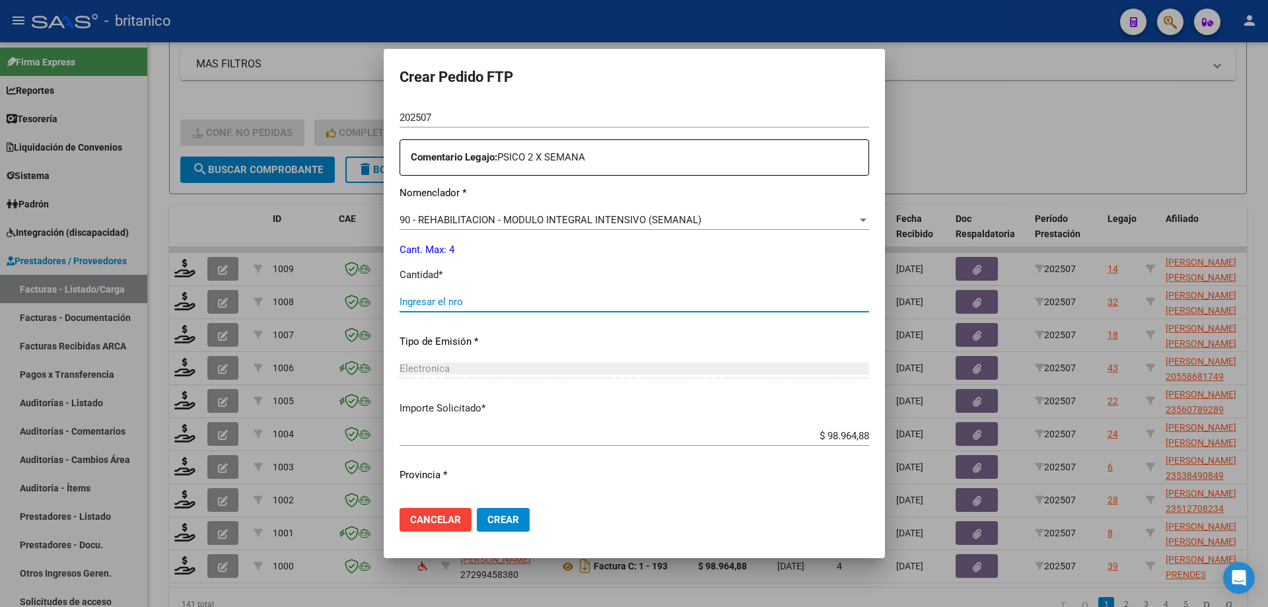
click at [539, 306] on input "Ingresar el nro" at bounding box center [635, 302] width 470 height 12
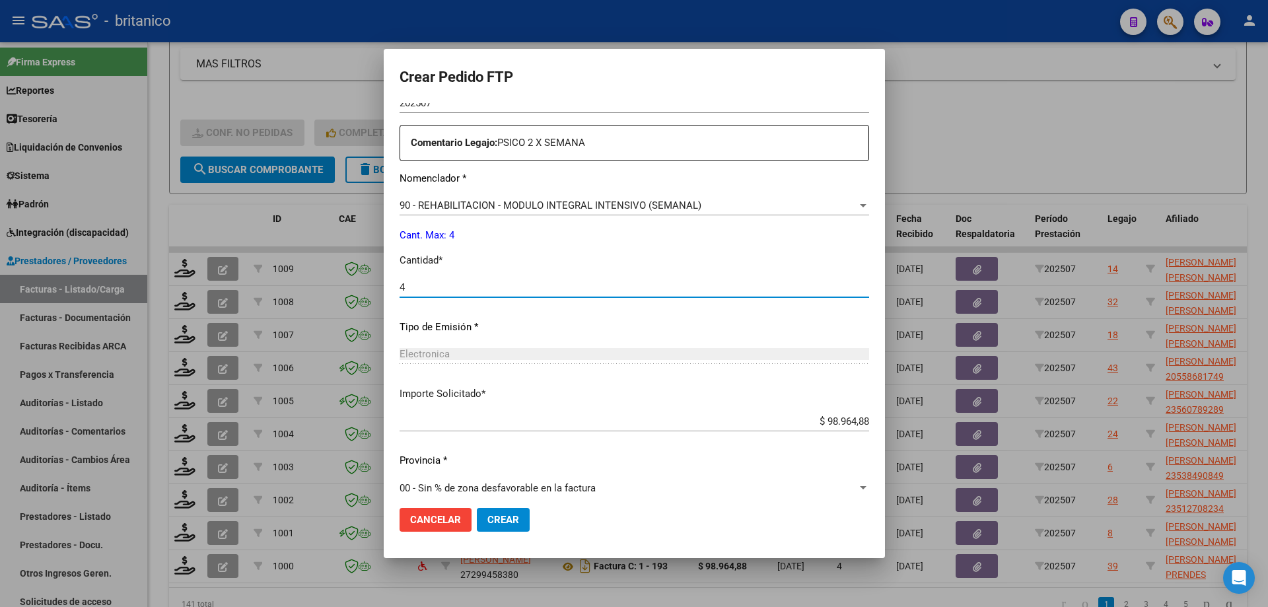
scroll to position [490, 0]
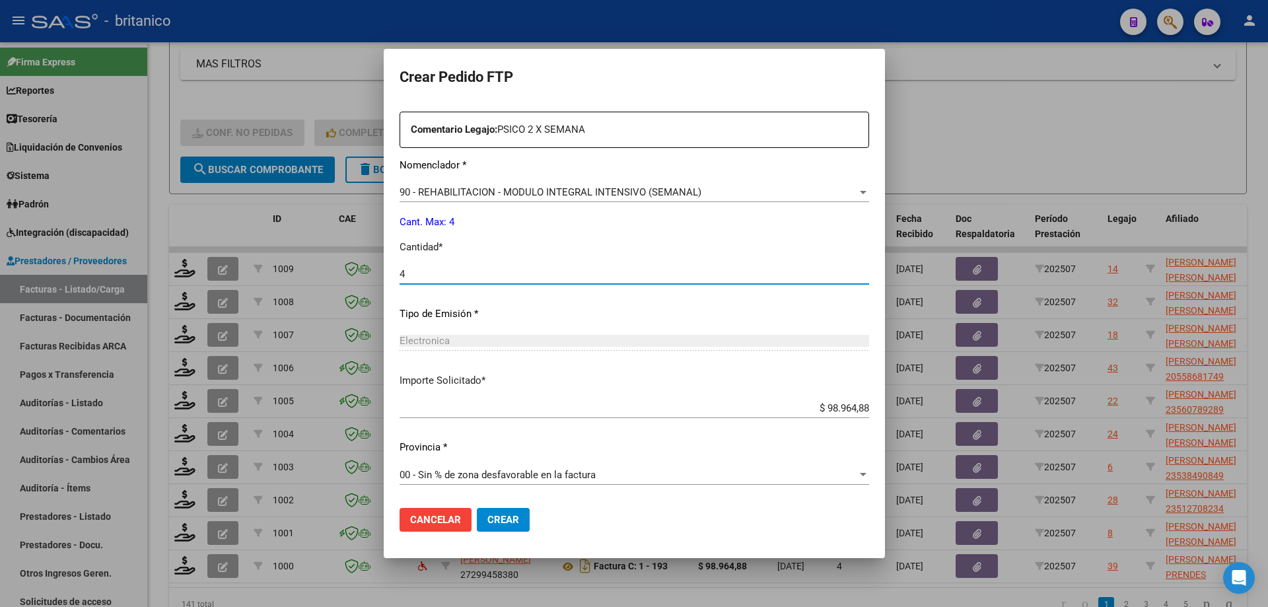
type input "4"
click at [494, 517] on span "Crear" at bounding box center [503, 520] width 32 height 12
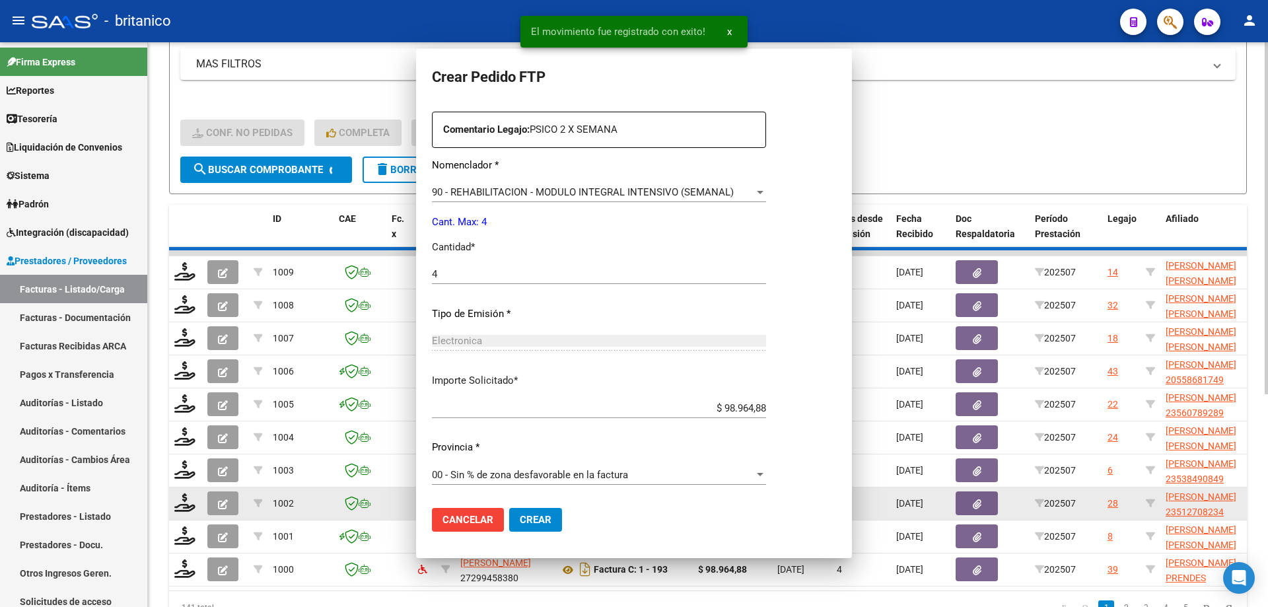
scroll to position [0, 0]
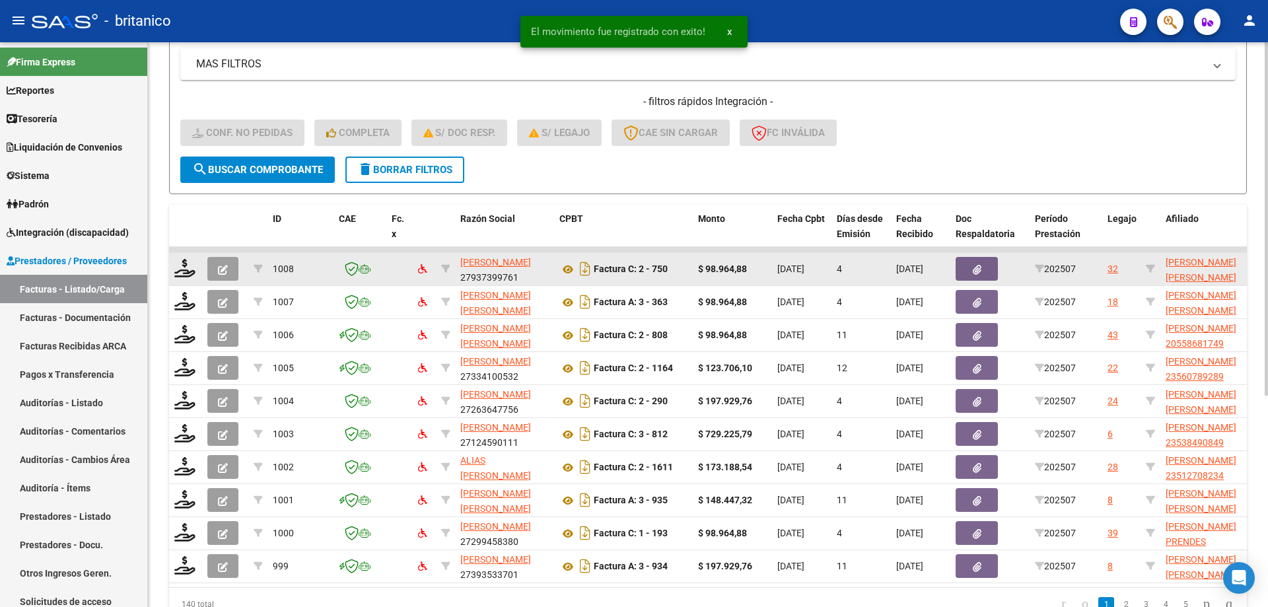
click at [187, 258] on datatable-body-cell at bounding box center [185, 269] width 33 height 32
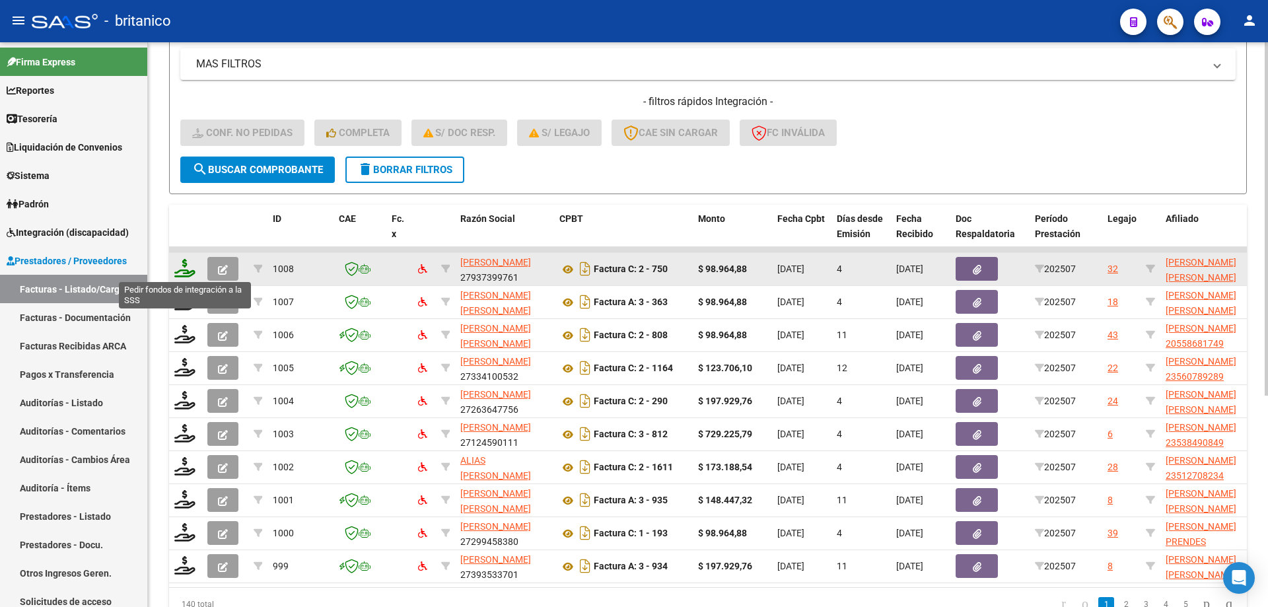
click at [176, 266] on icon at bounding box center [184, 268] width 21 height 18
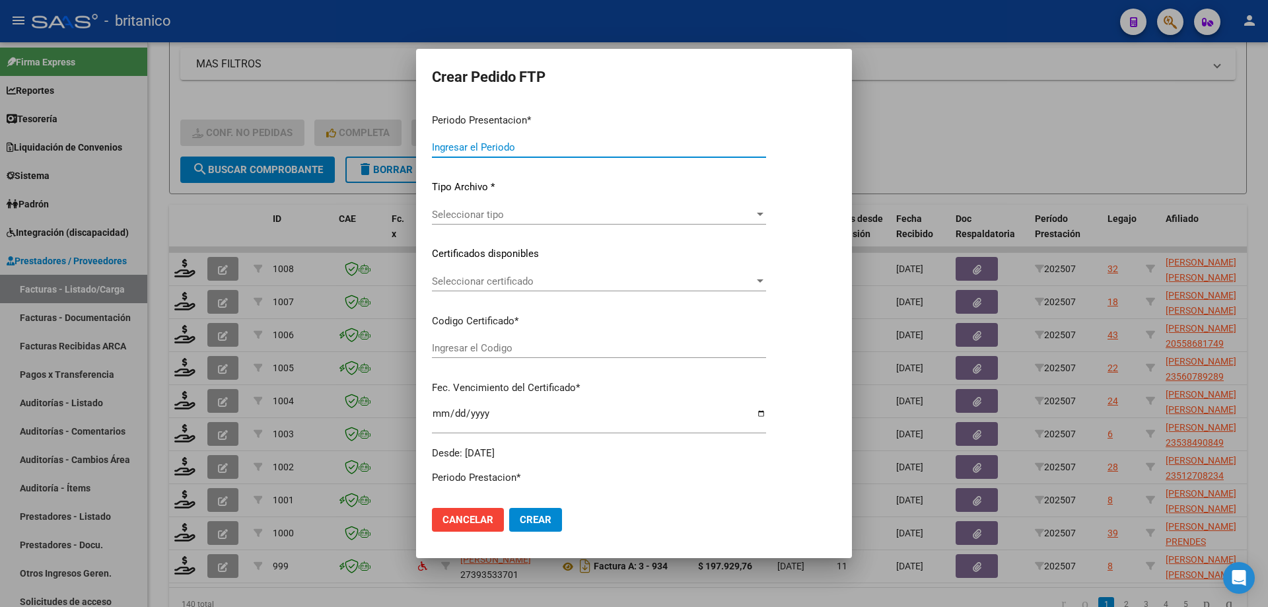
type input "202507"
type input "$ 98.964,88"
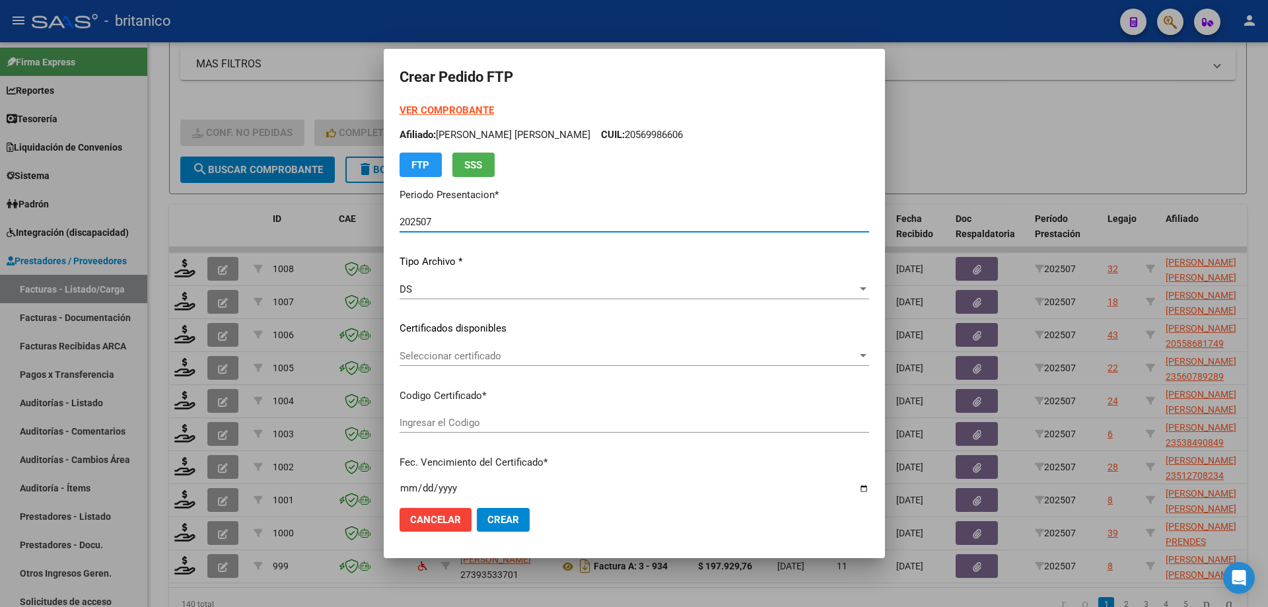
type input "ARG020005285656120200924-20250924CBA536"
type input "[DATE]"
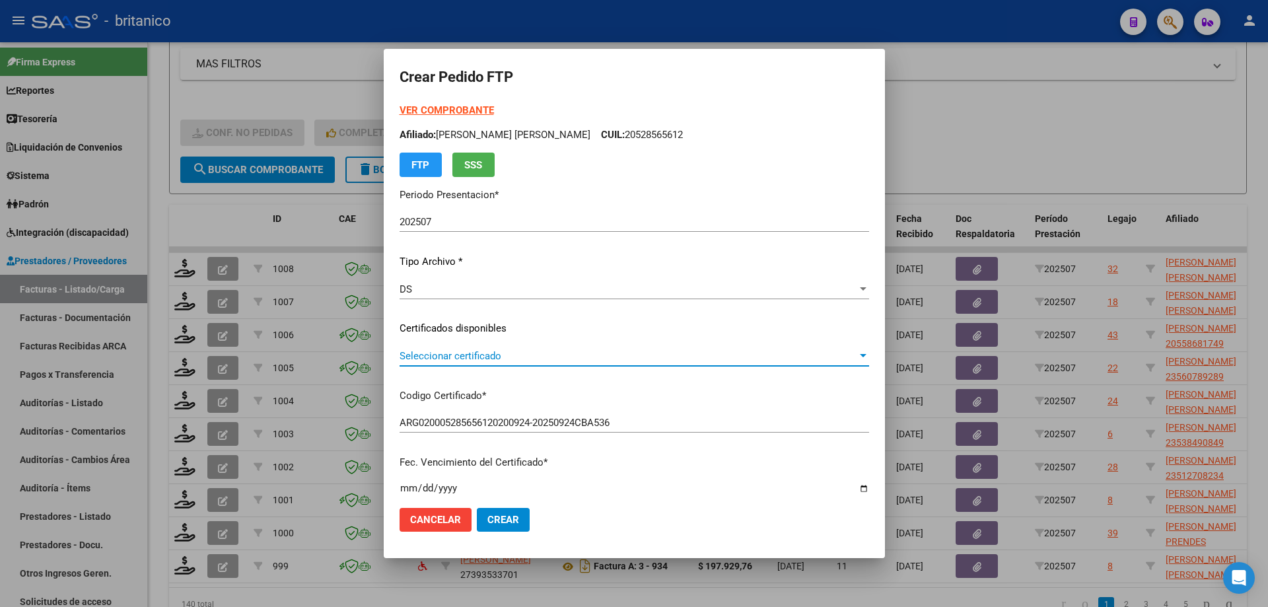
click at [433, 355] on span "Seleccionar certificado" at bounding box center [629, 356] width 458 height 12
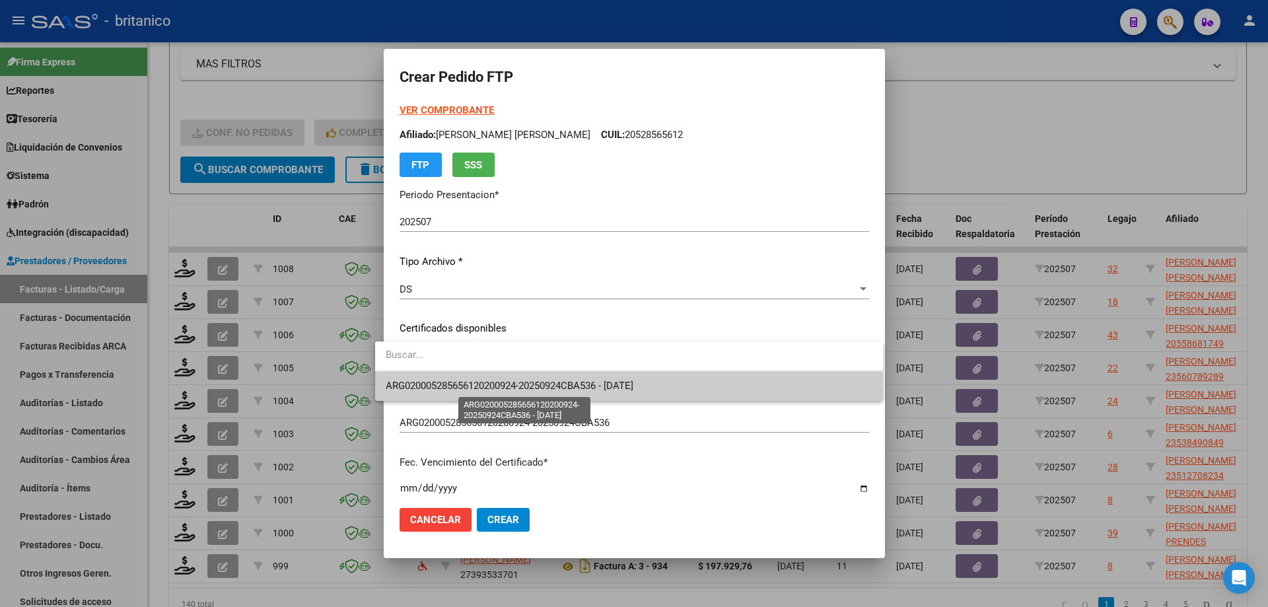
click at [440, 386] on span "ARG020005285656120200924-20250924CBA536 - [DATE]" at bounding box center [510, 386] width 248 height 12
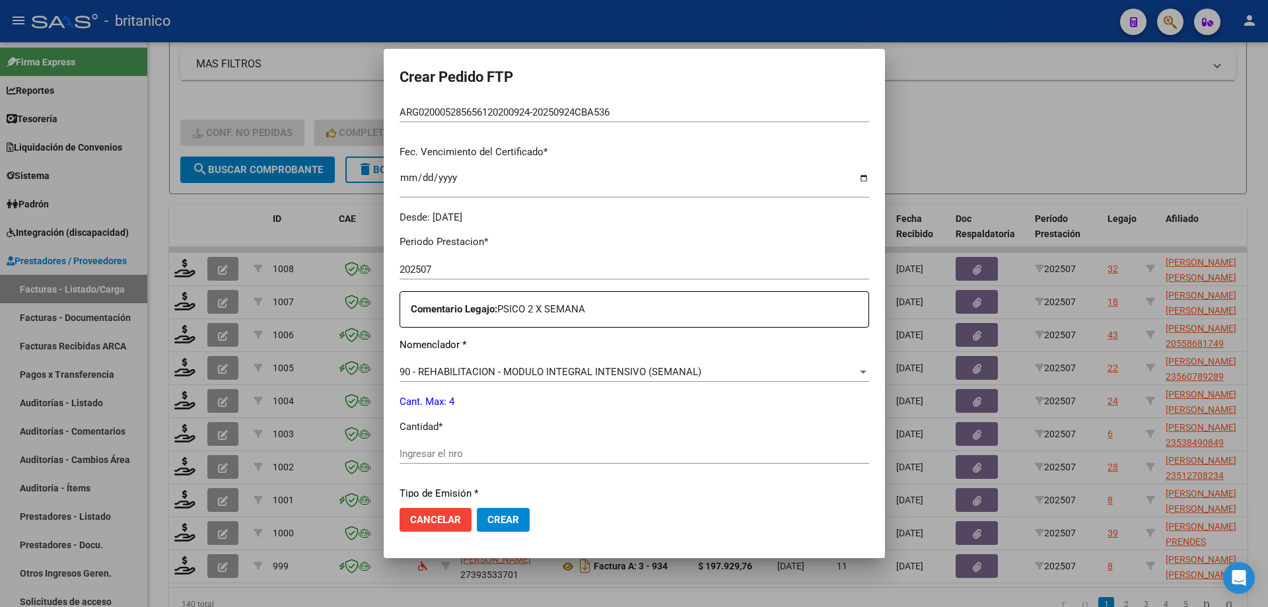
scroll to position [396, 0]
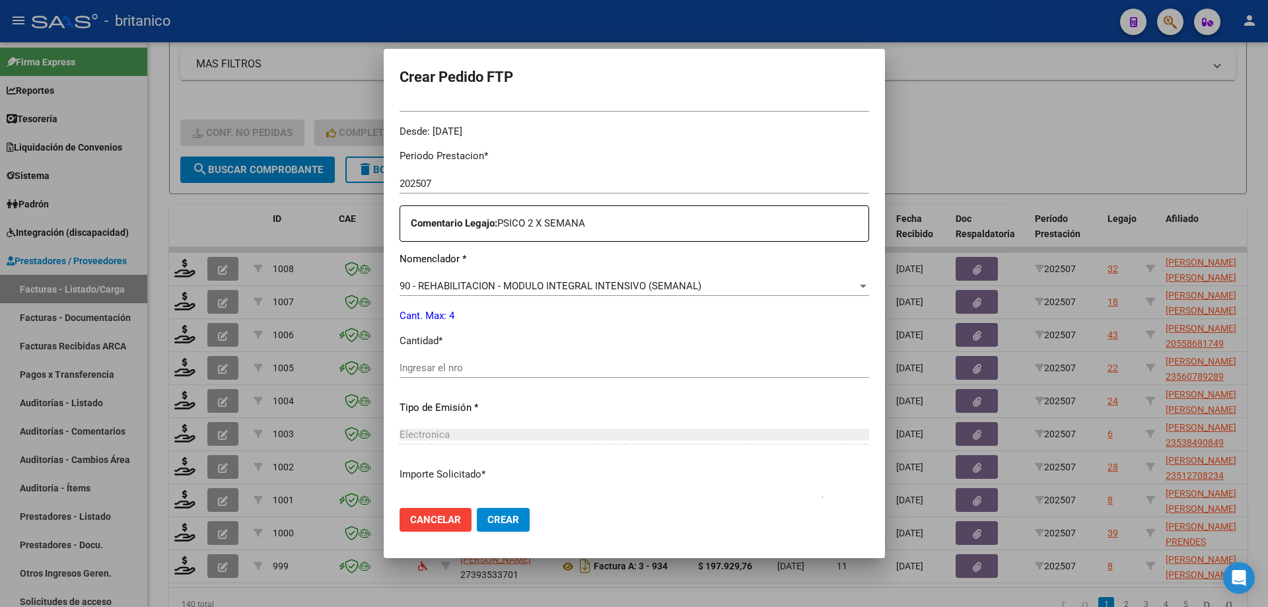
click at [476, 365] on input "Ingresar el nro" at bounding box center [635, 368] width 470 height 12
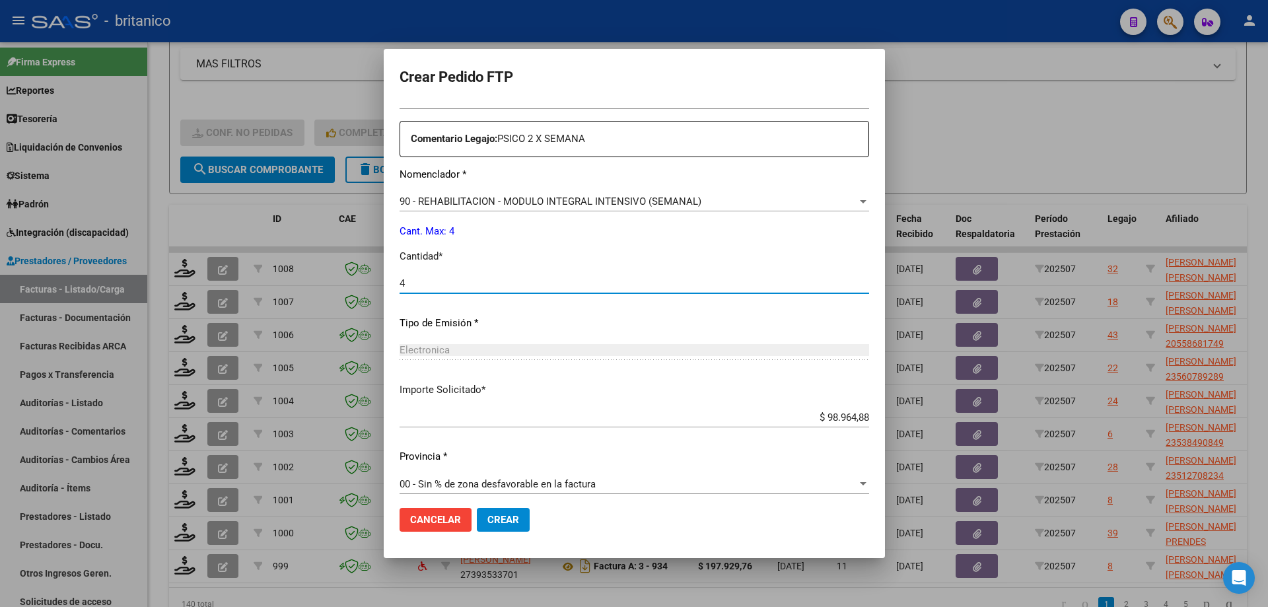
scroll to position [490, 0]
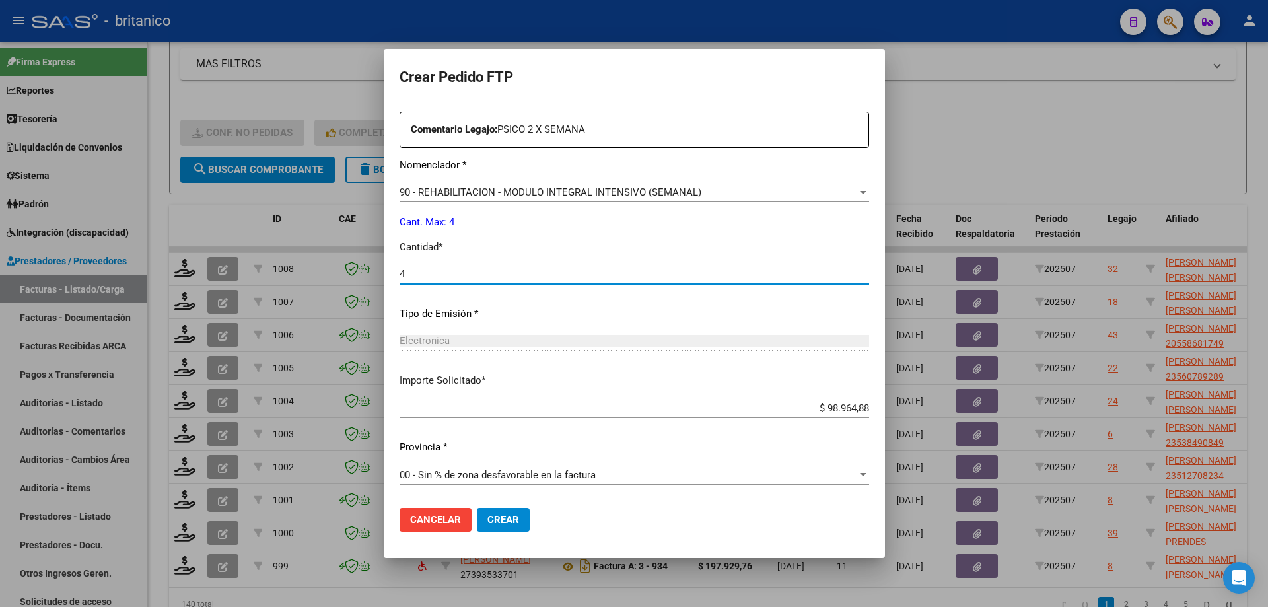
type input "4"
click at [481, 513] on button "Crear" at bounding box center [503, 520] width 53 height 24
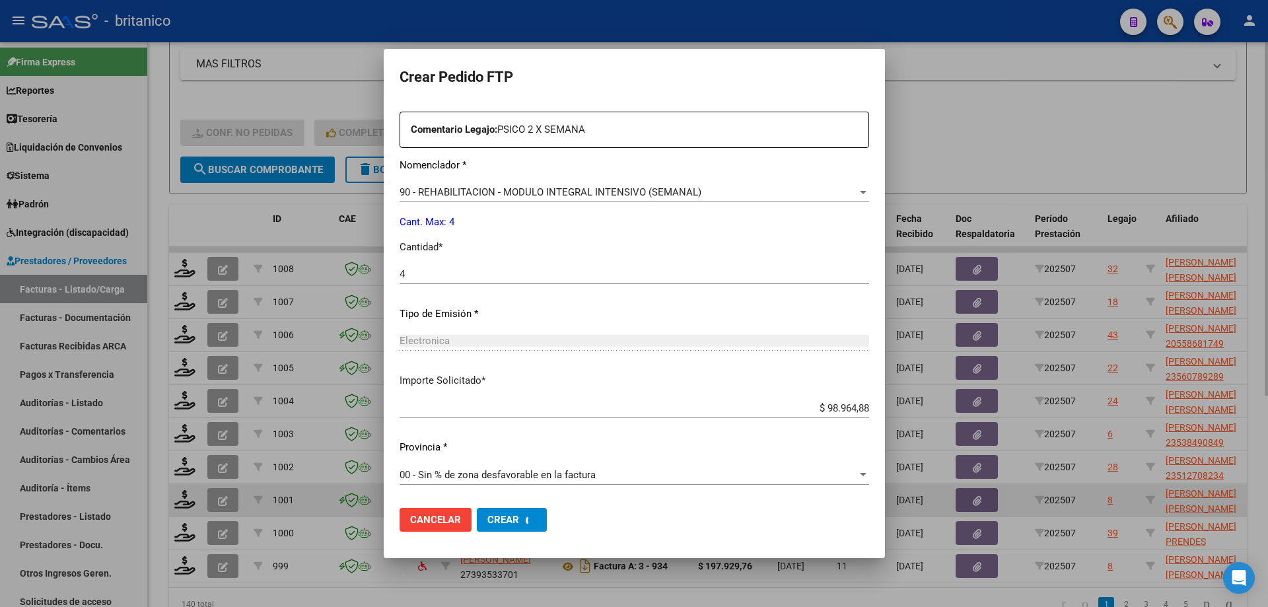
scroll to position [0, 0]
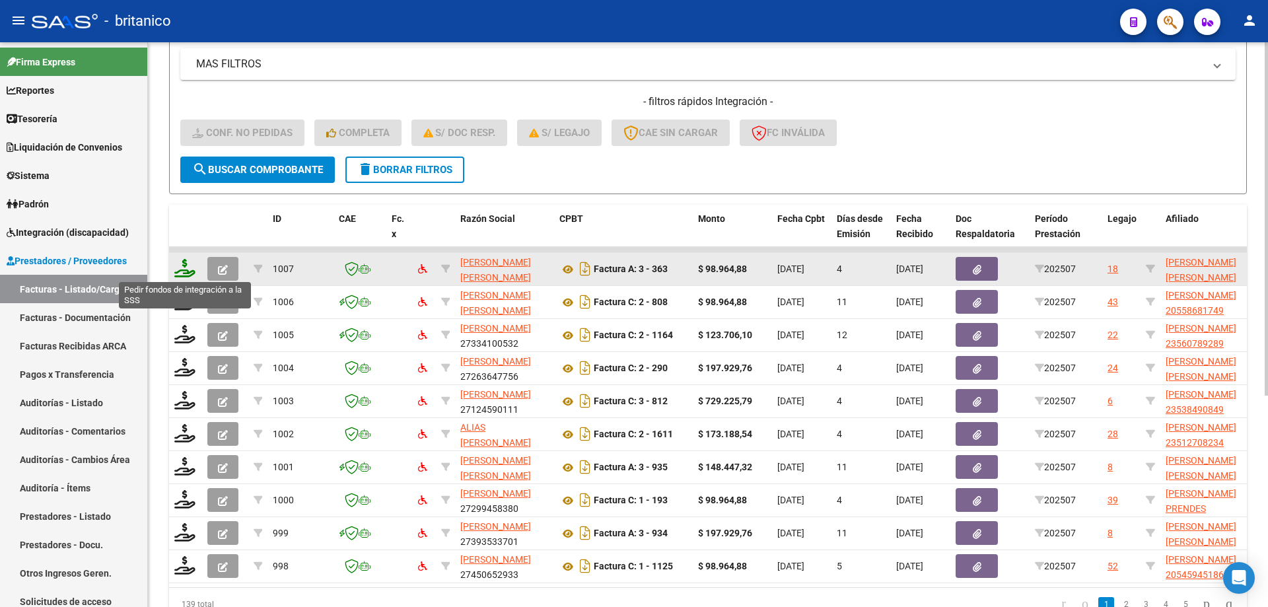
click at [182, 262] on icon at bounding box center [184, 268] width 21 height 18
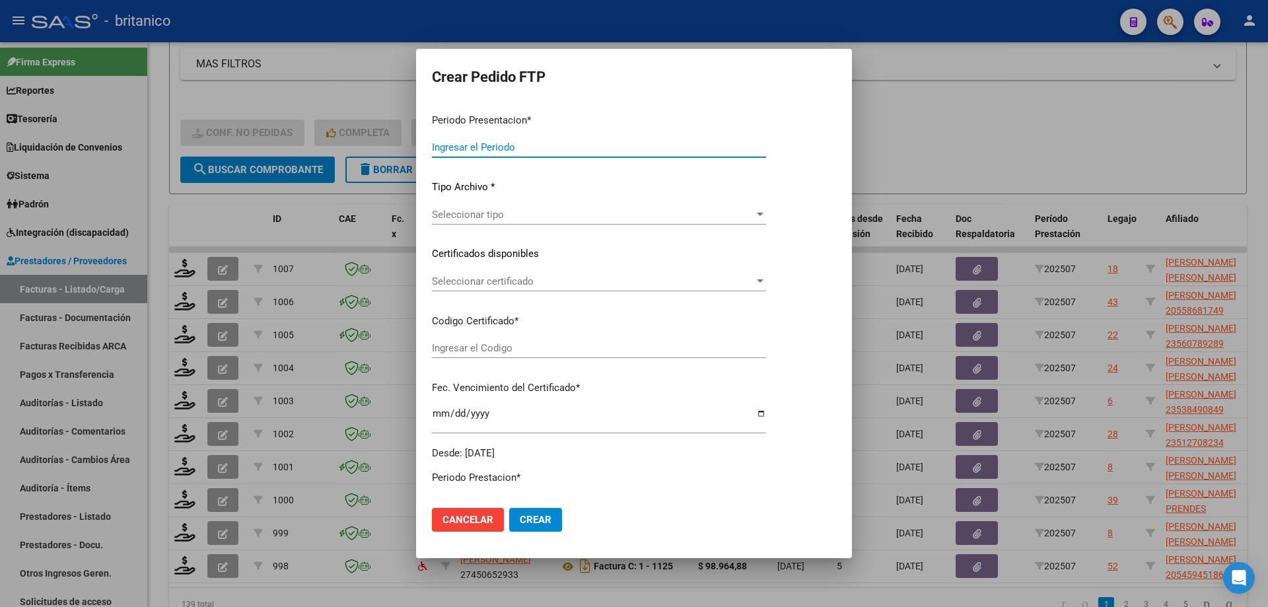
type input "202507"
type input "$ 98.964,88"
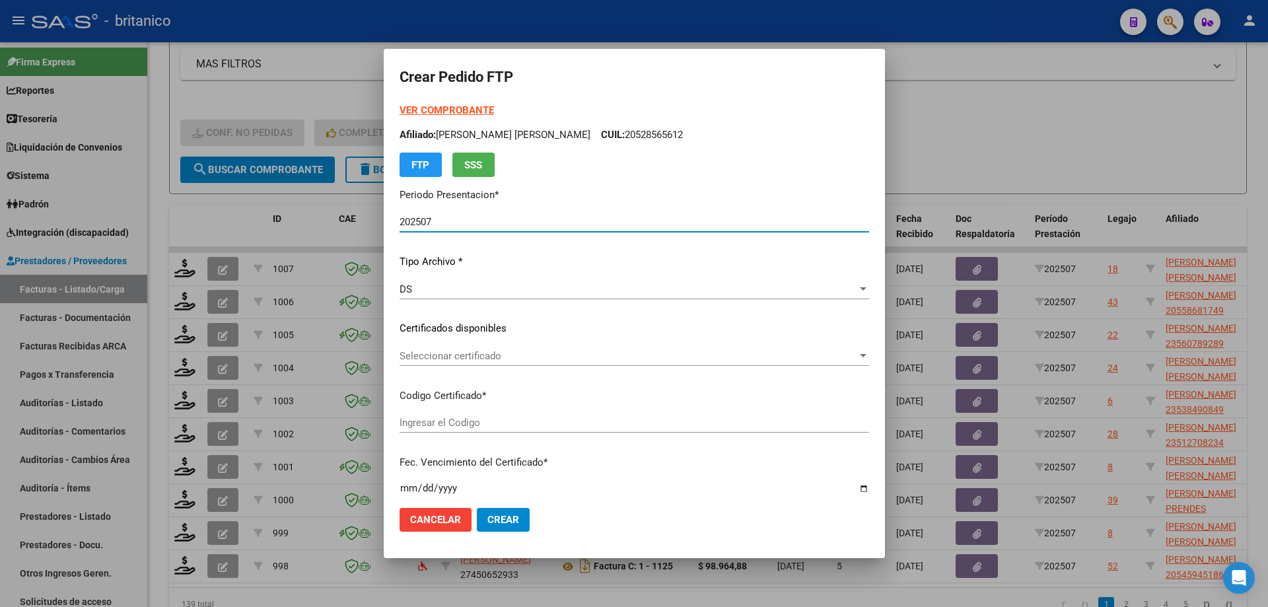
type input "ARG02000568718212023032920260329BS415"
type input "[DATE]"
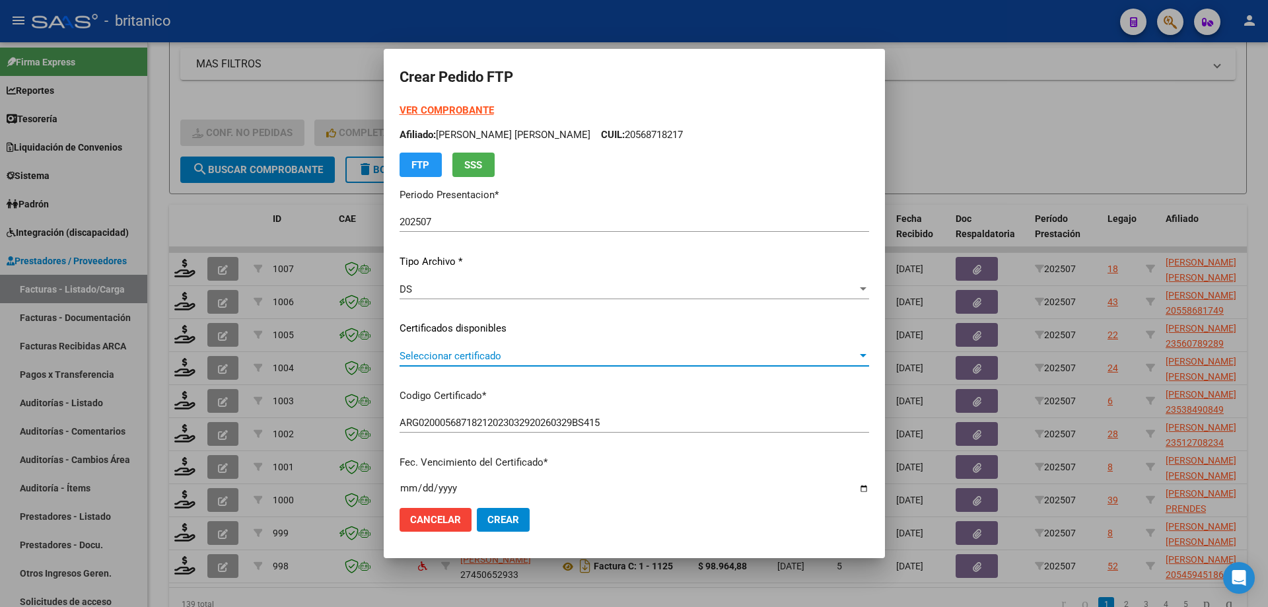
click at [643, 350] on span "Seleccionar certificado" at bounding box center [629, 356] width 458 height 12
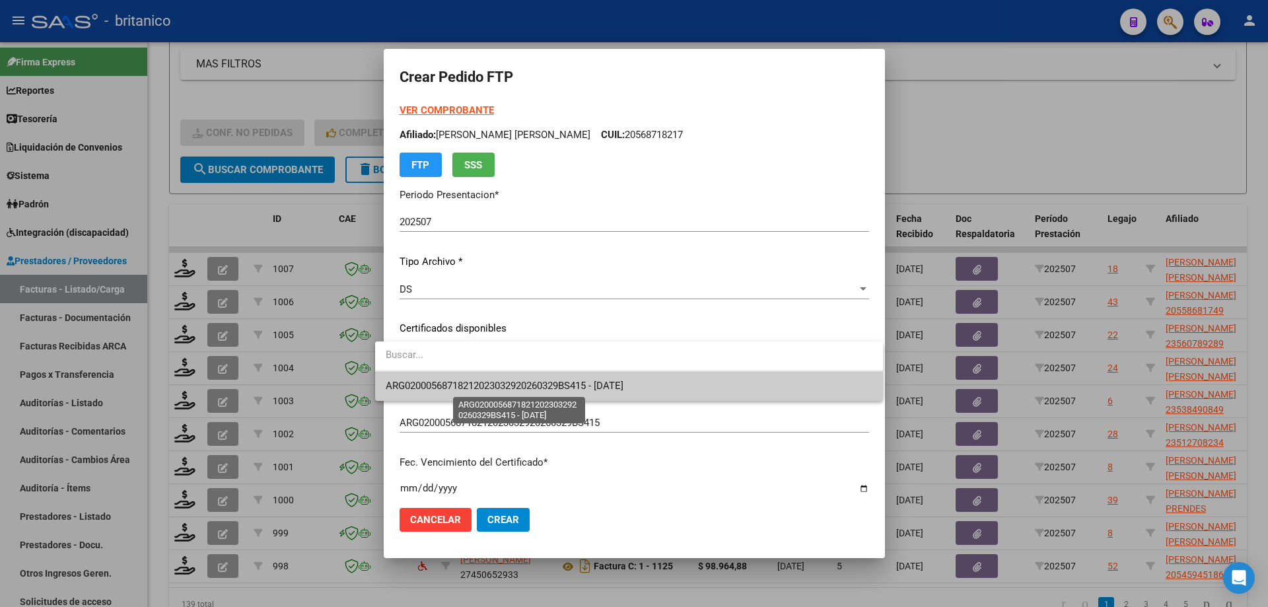
click at [624, 382] on span "ARG02000568718212023032920260329BS415 - [DATE]" at bounding box center [505, 386] width 238 height 12
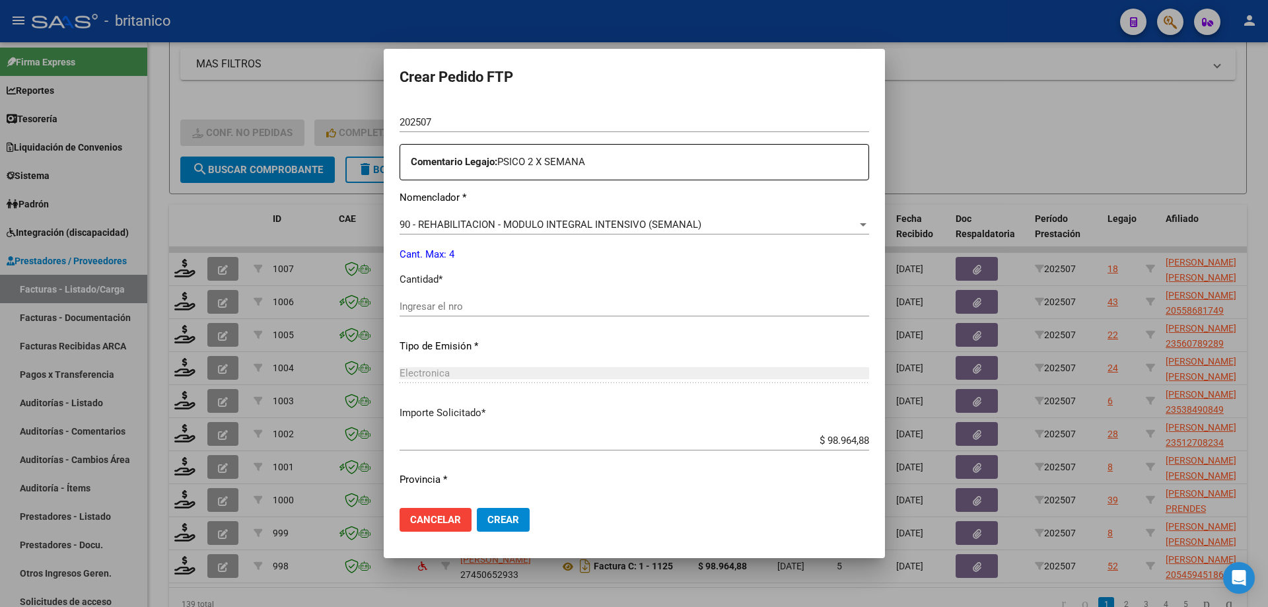
scroll to position [490, 0]
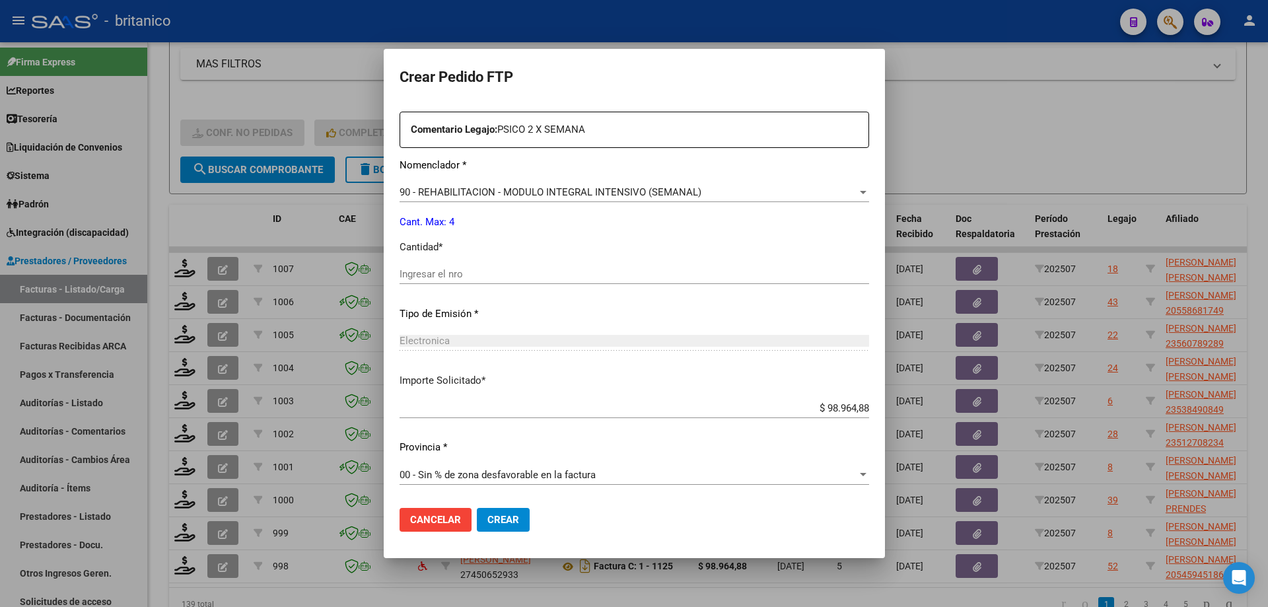
click at [600, 276] on input "Ingresar el nro" at bounding box center [635, 274] width 470 height 12
type input "4"
click at [507, 517] on button "Crear" at bounding box center [503, 520] width 53 height 24
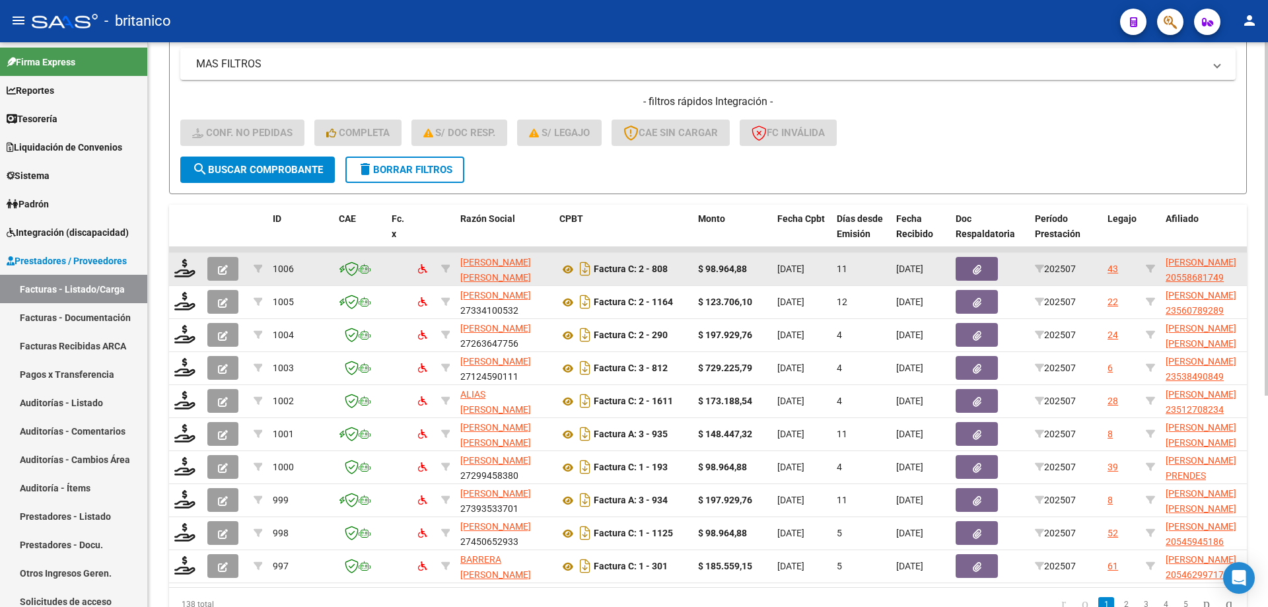
click at [184, 258] on datatable-body-cell at bounding box center [185, 269] width 33 height 32
click at [184, 263] on icon at bounding box center [184, 268] width 21 height 18
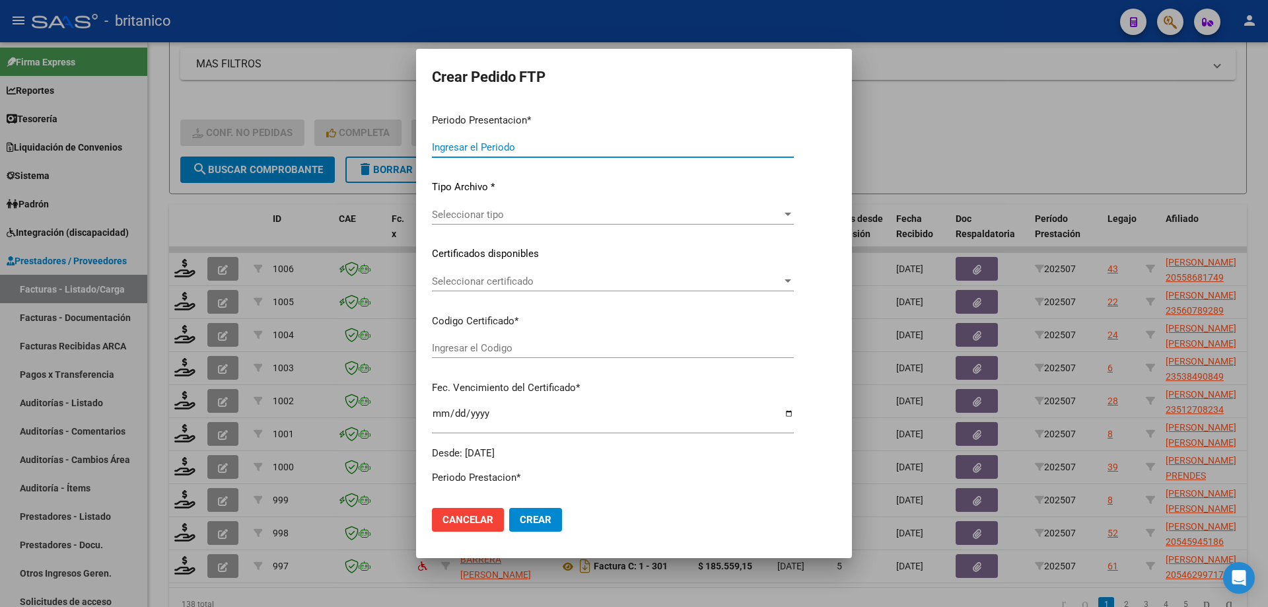
type input "202507"
type input "$ 98.964,88"
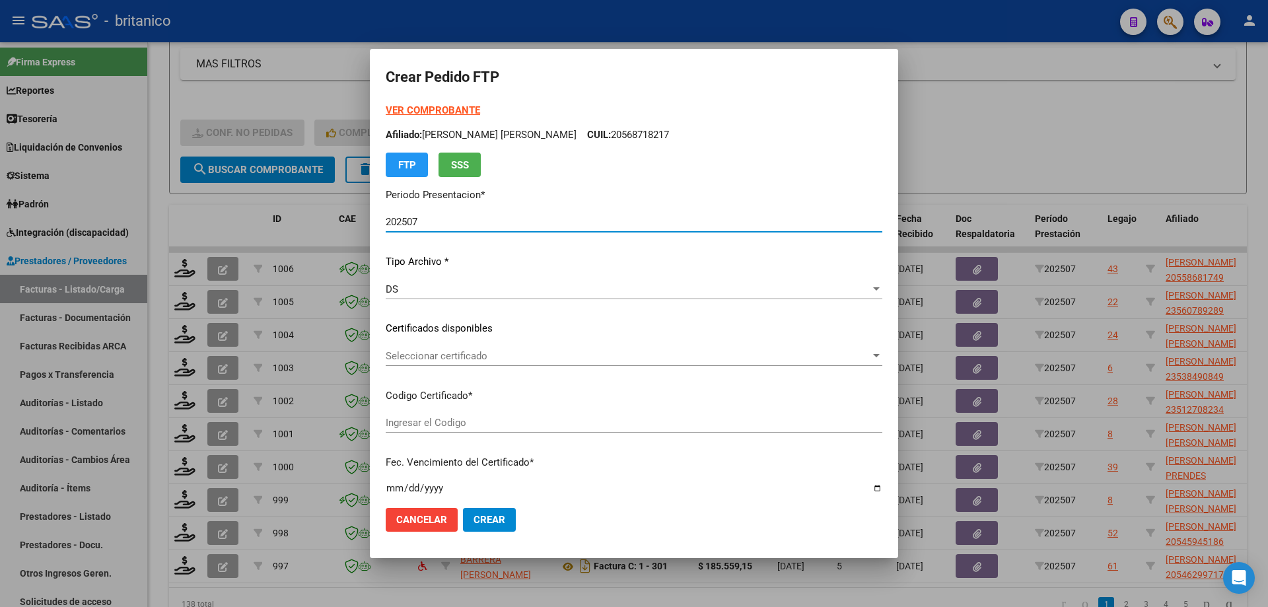
type input "ARG02000558681742022122920271229CBA-536"
type input "[DATE]"
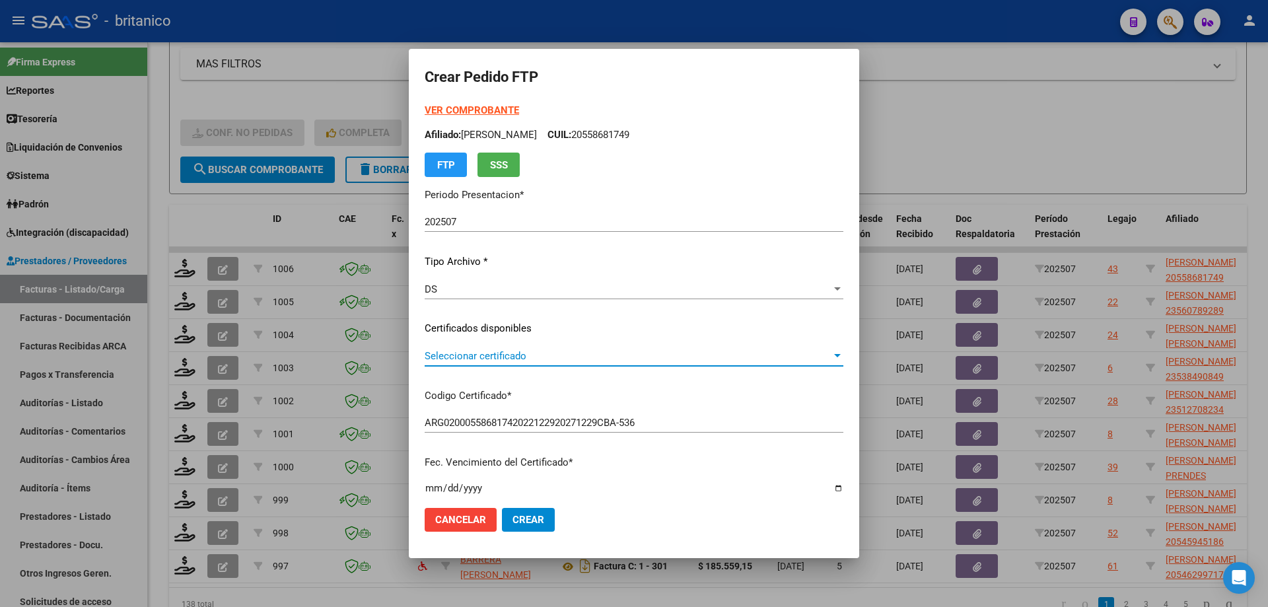
click at [431, 355] on span "Seleccionar certificado" at bounding box center [628, 356] width 407 height 12
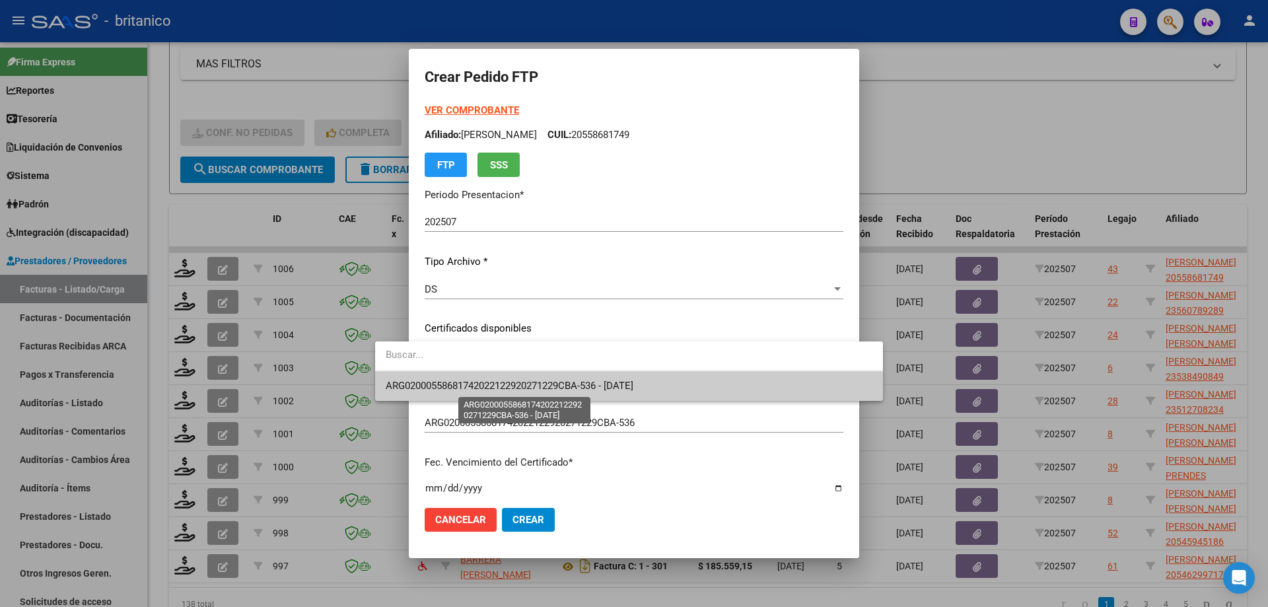
click at [485, 381] on span "ARG02000558681742022122920271229CBA-536 - [DATE]" at bounding box center [510, 386] width 248 height 12
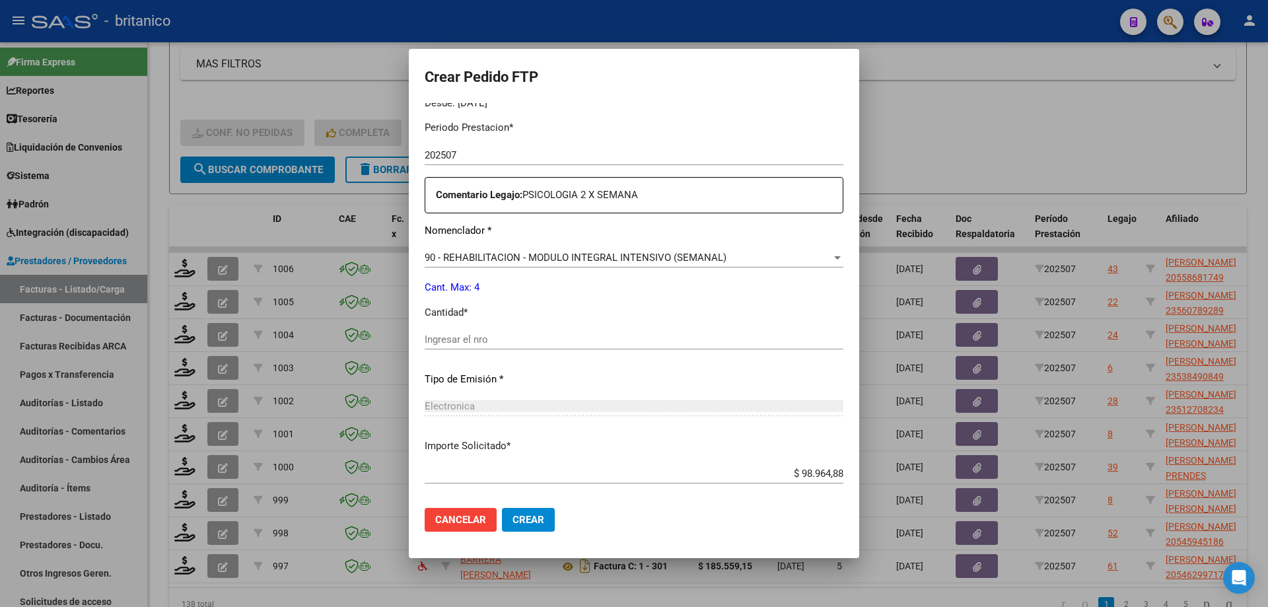
scroll to position [462, 0]
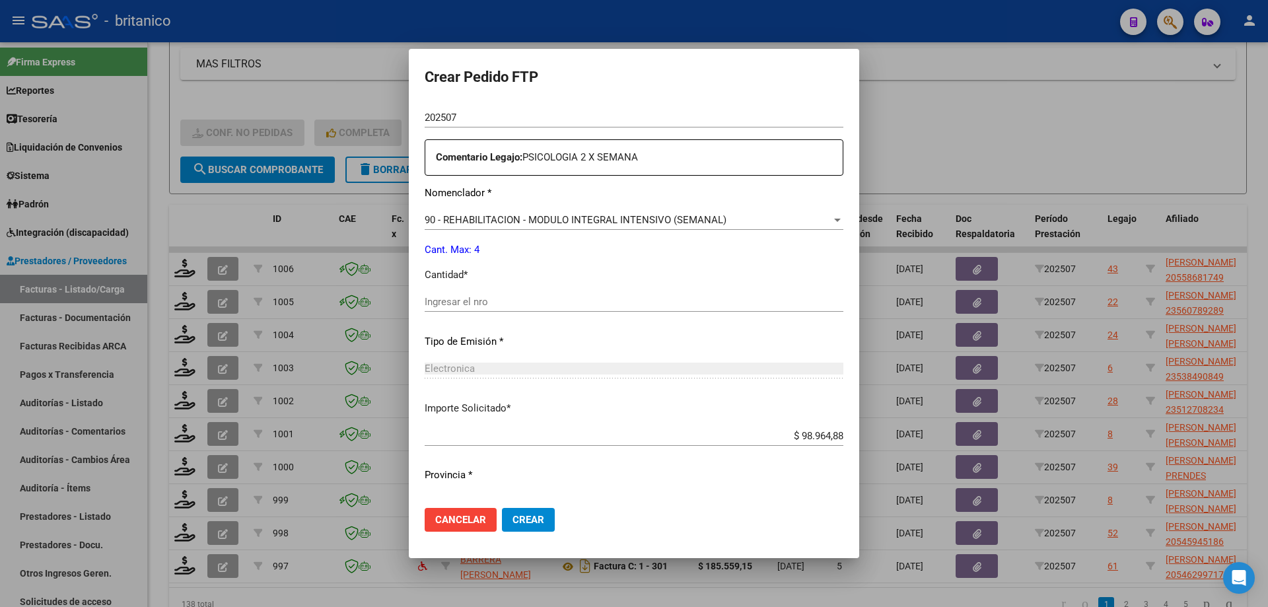
click at [480, 308] on input "Ingresar el nro" at bounding box center [634, 302] width 419 height 12
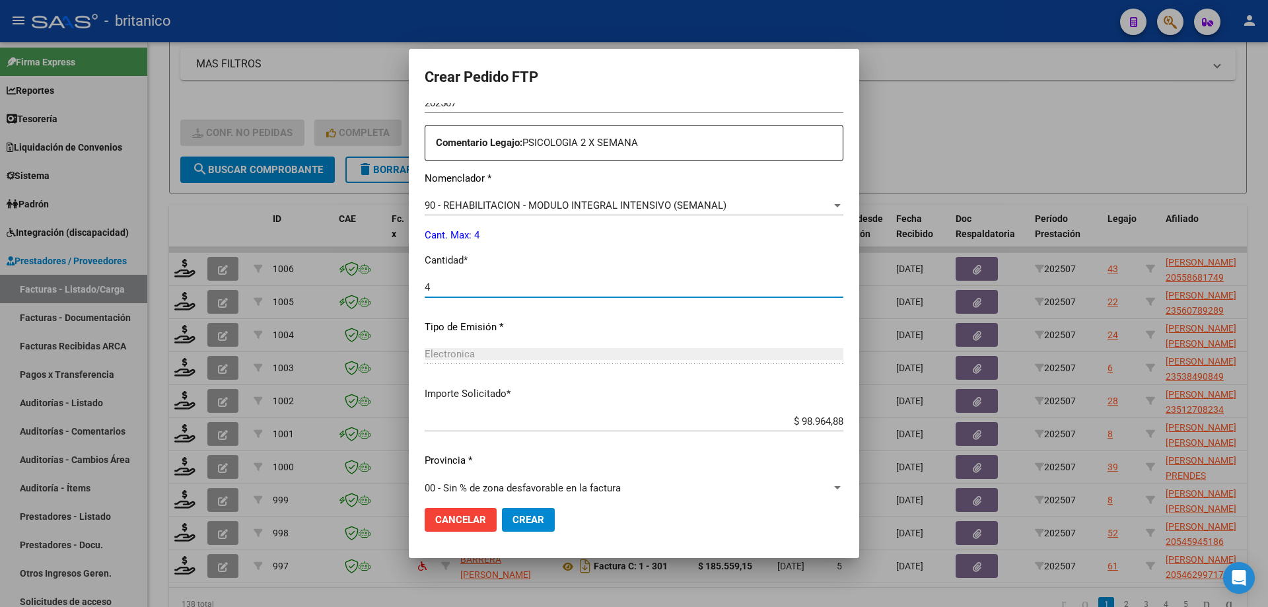
scroll to position [490, 0]
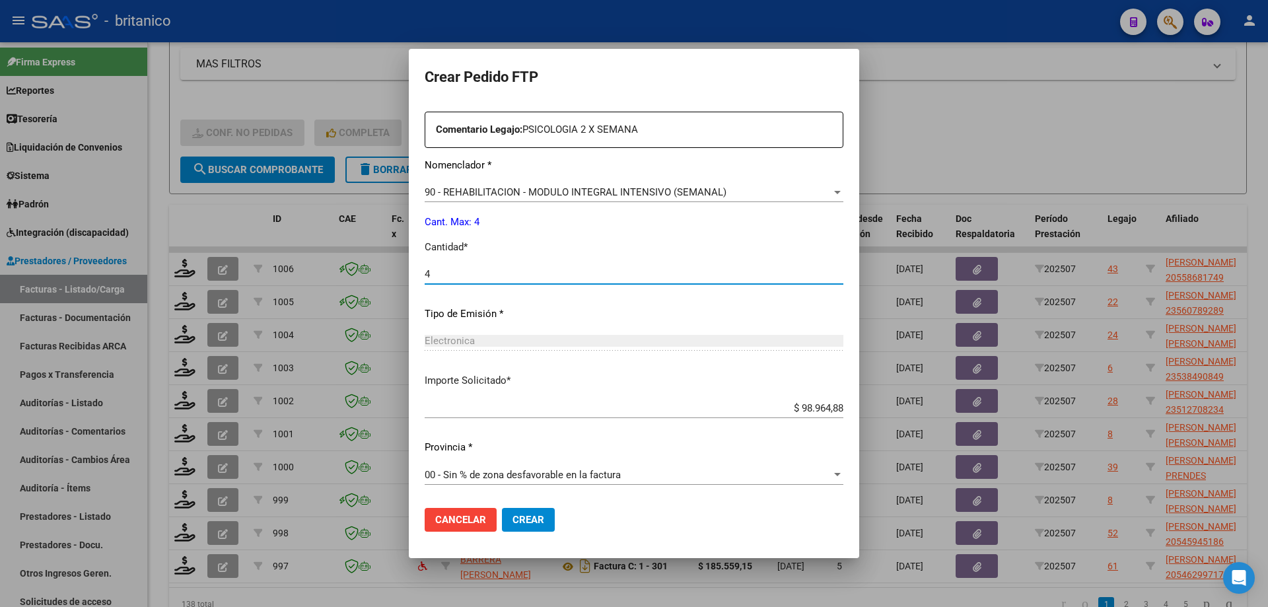
type input "4"
click at [502, 516] on button "Crear" at bounding box center [528, 520] width 53 height 24
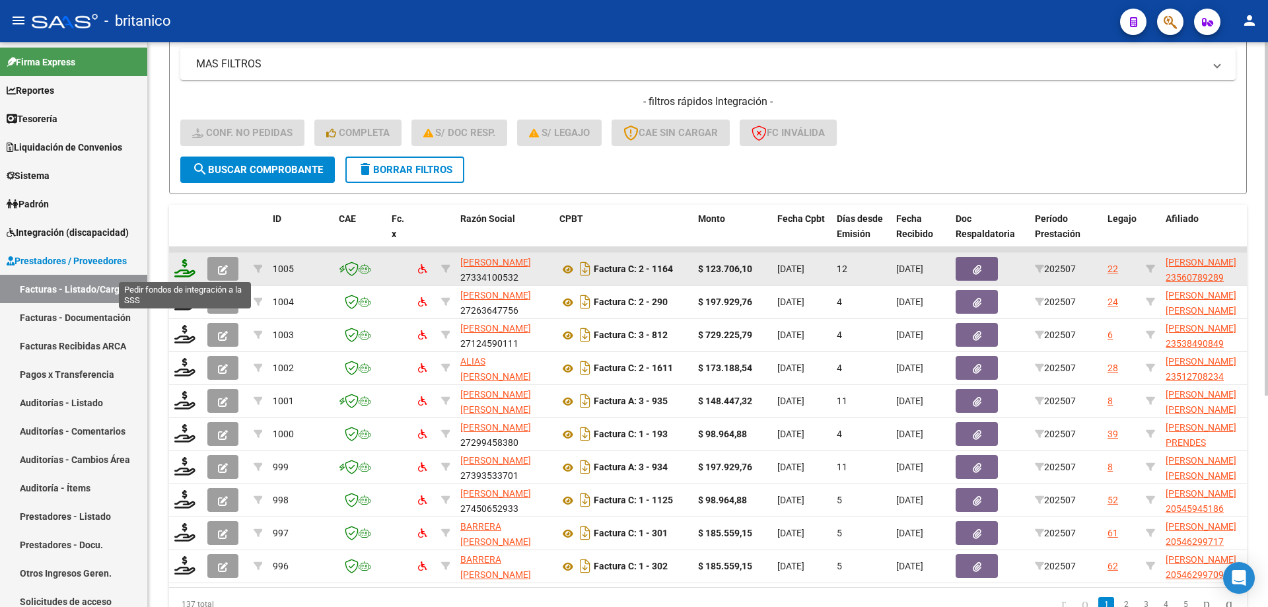
click at [182, 266] on icon at bounding box center [184, 268] width 21 height 18
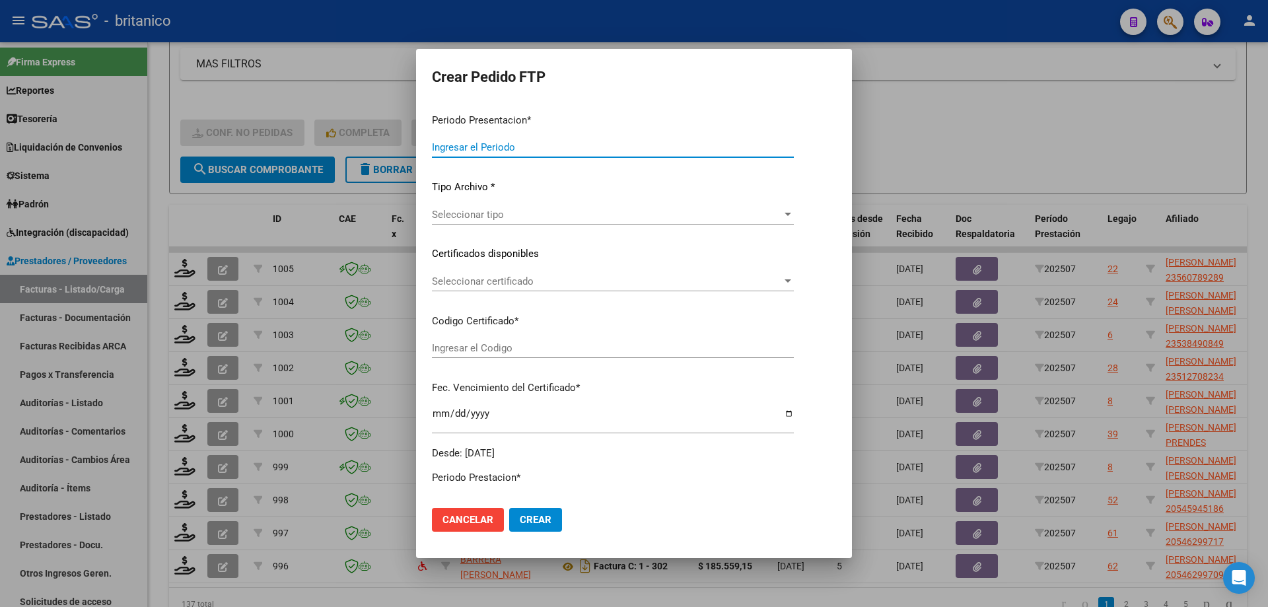
type input "202507"
type input "$ 123.706,10"
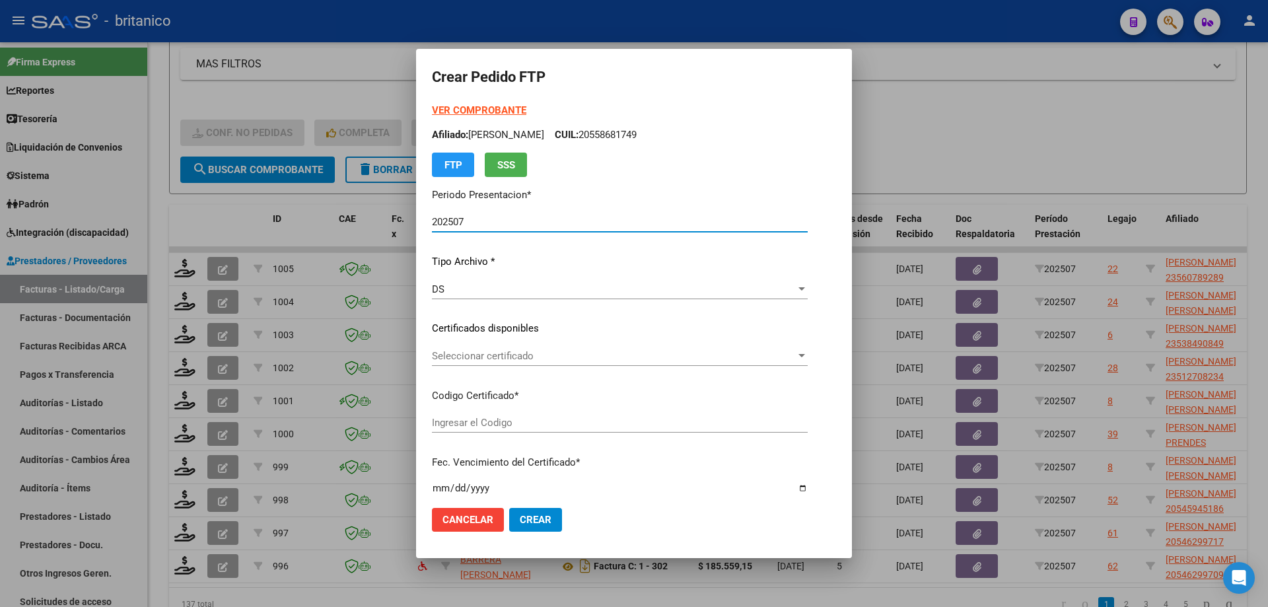
type input "ARG02000560789282024092320270923CIU13650"
type input "[DATE]"
click at [485, 352] on span "Seleccionar certificado" at bounding box center [614, 356] width 364 height 12
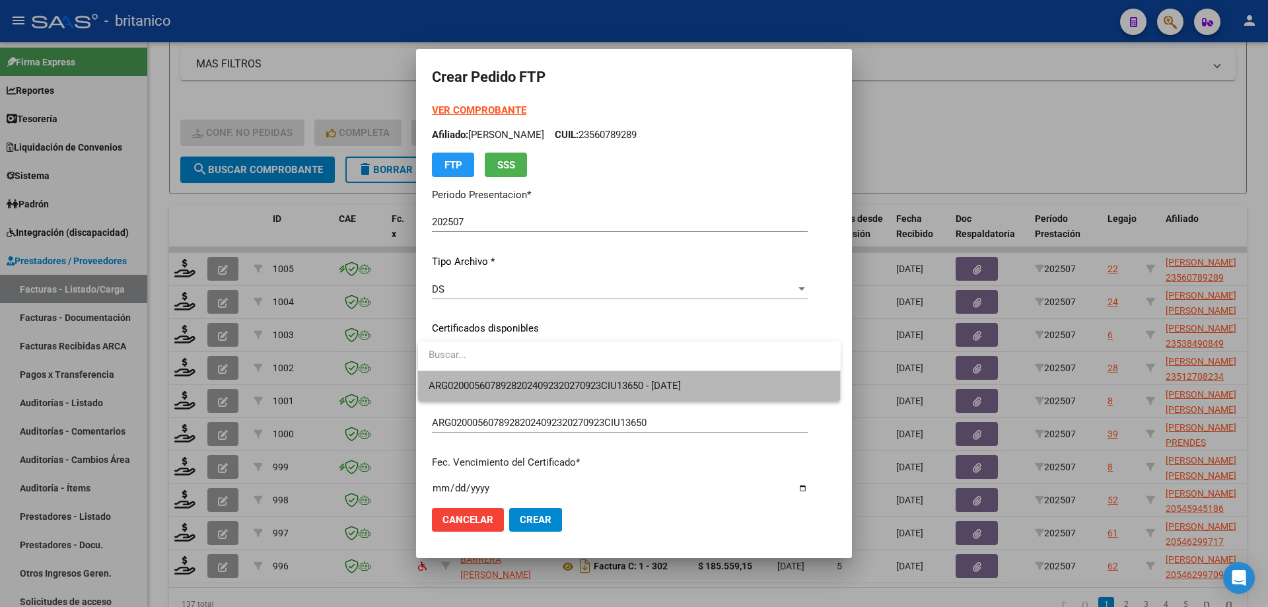
click at [503, 377] on span "ARG02000560789282024092320270923CIU13650 - [DATE]" at bounding box center [630, 386] width 402 height 30
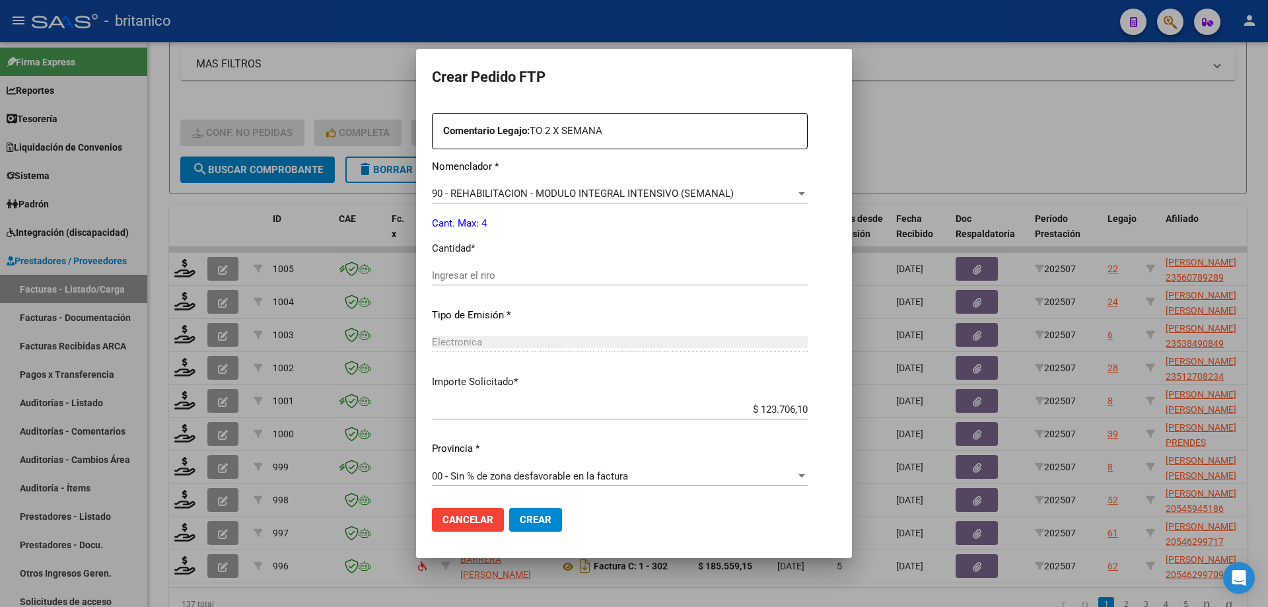
scroll to position [490, 0]
click at [514, 270] on input "Ingresar el nro" at bounding box center [620, 274] width 376 height 12
type input "4"
click at [541, 514] on span "Crear" at bounding box center [536, 520] width 32 height 12
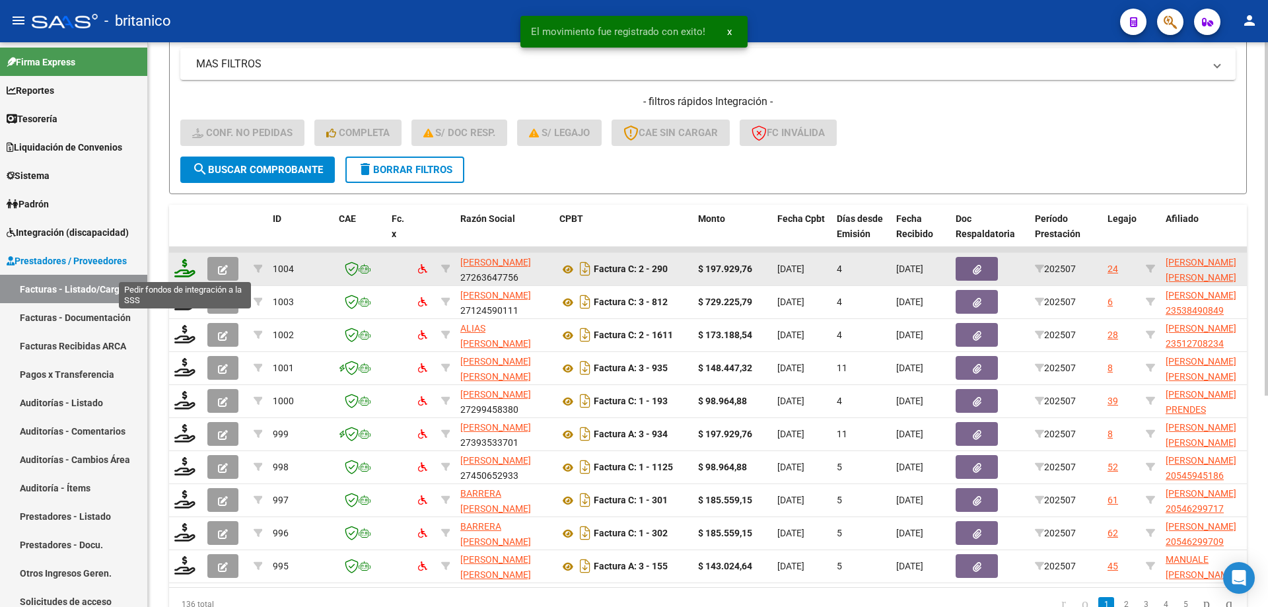
click at [187, 265] on icon at bounding box center [184, 268] width 21 height 18
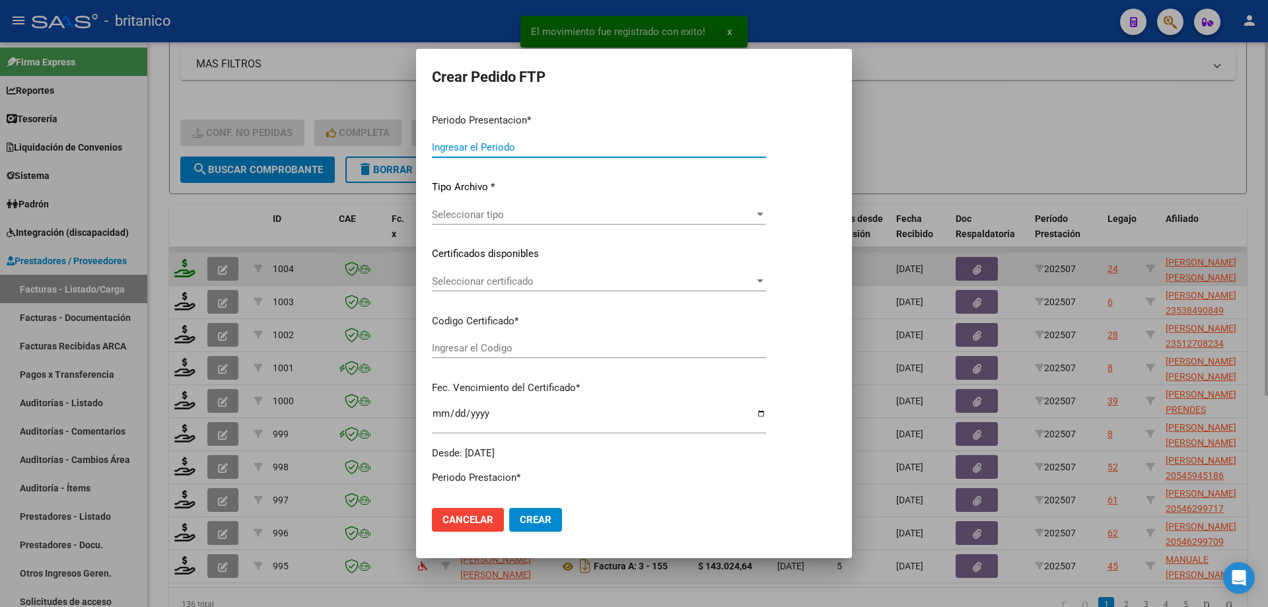
type input "202507"
type input "$ 197.929,76"
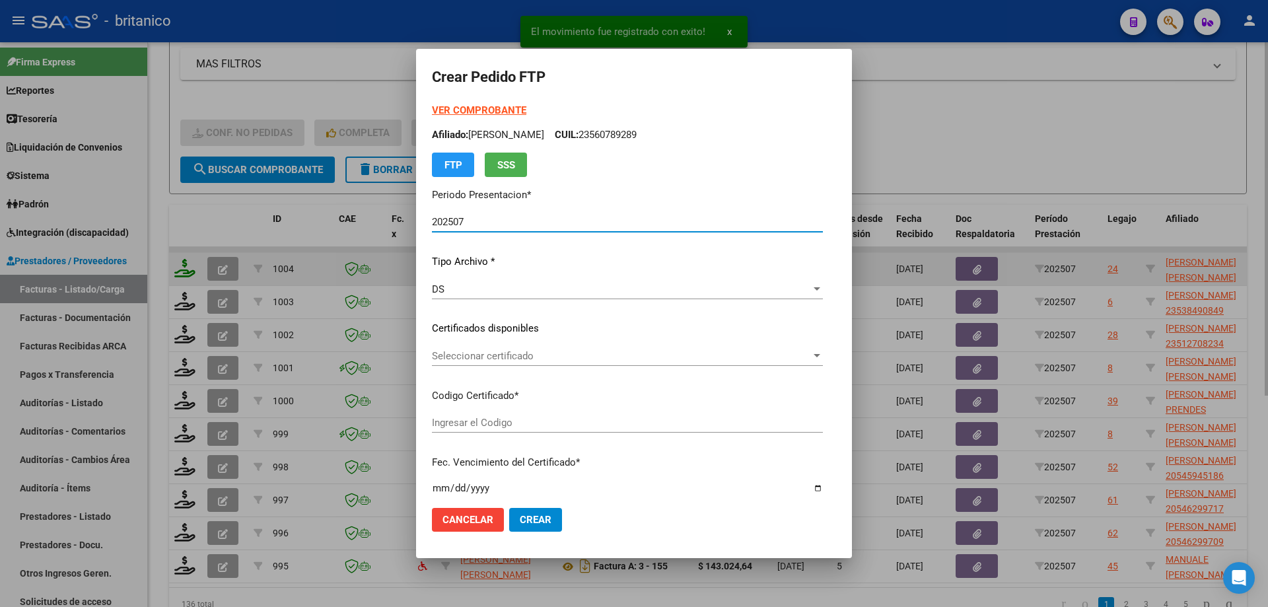
type input "ARG02000453219302022090620320906CBA536"
type input "[DATE]"
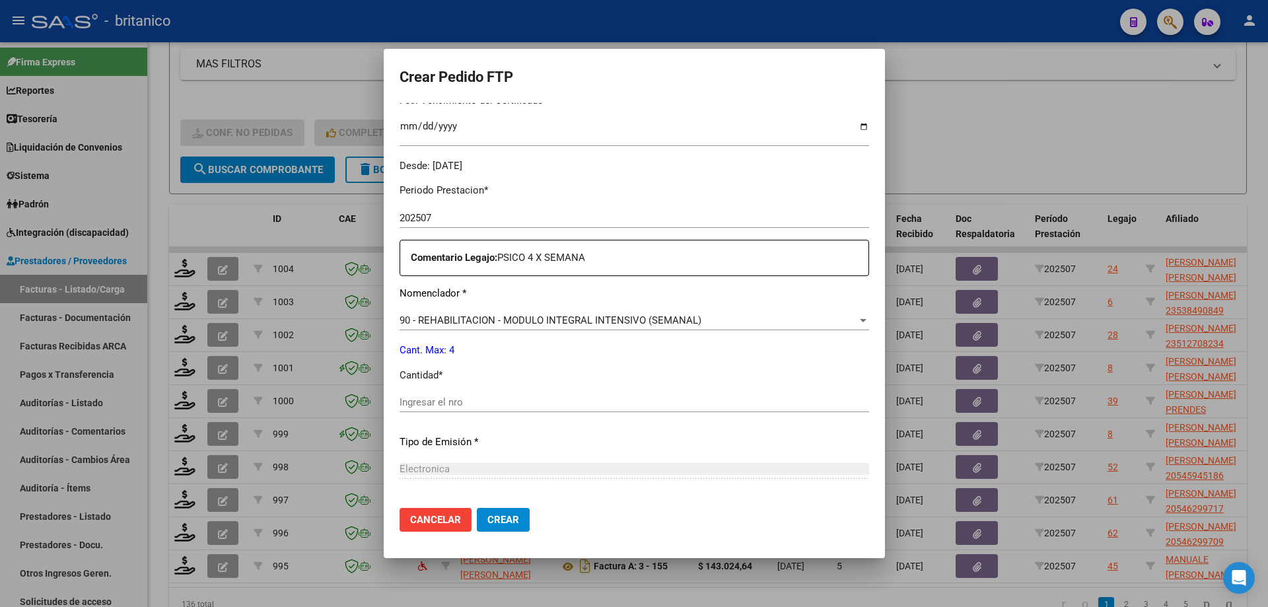
scroll to position [396, 0]
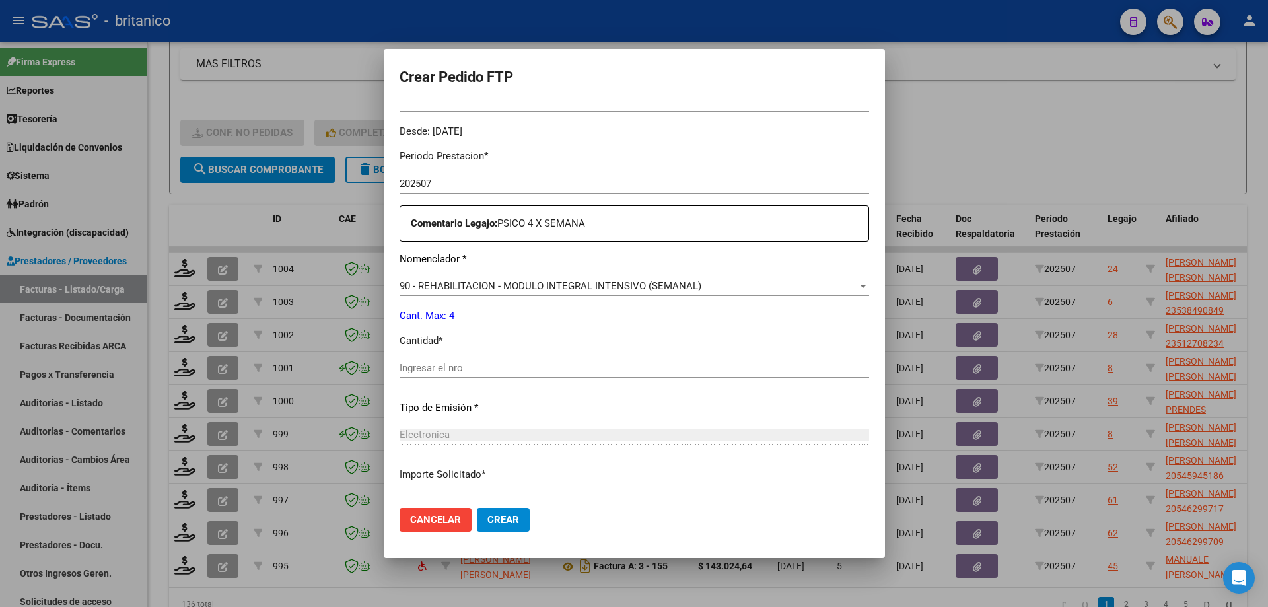
click at [555, 361] on div "Ingresar el nro" at bounding box center [635, 368] width 470 height 20
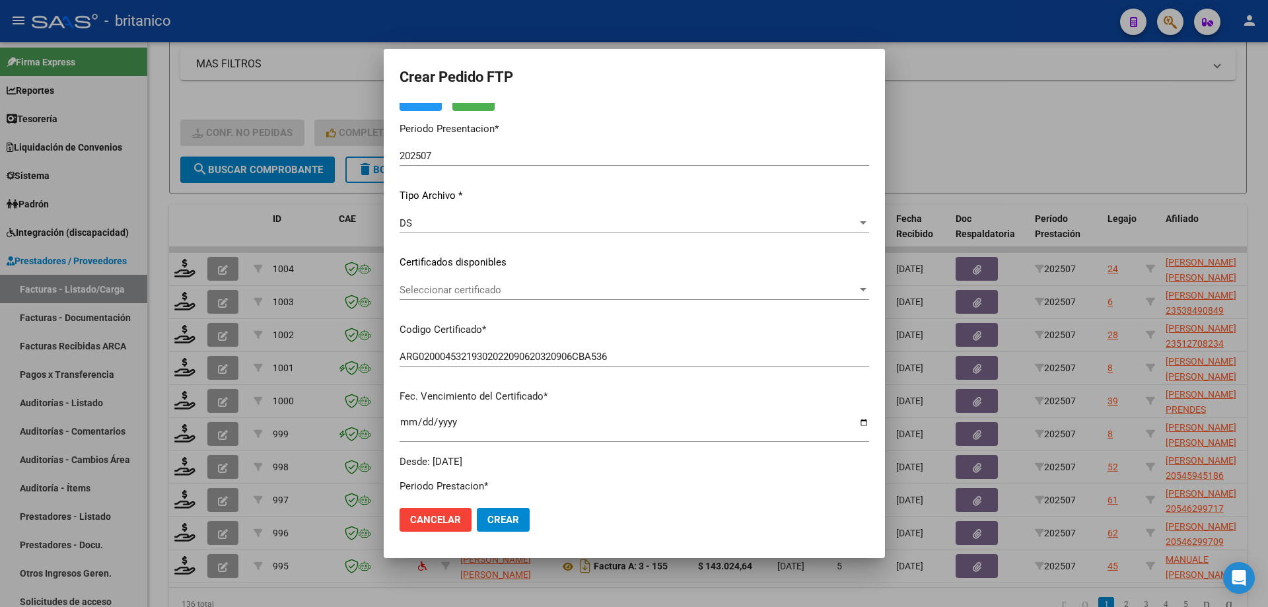
scroll to position [0, 0]
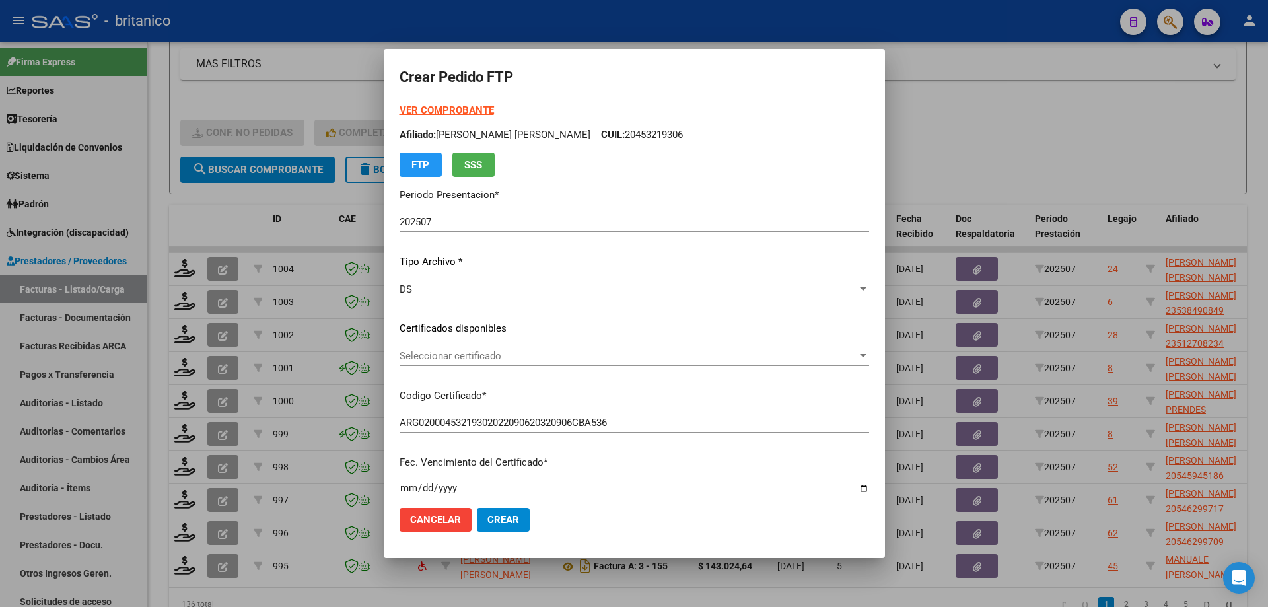
type input "4"
click at [795, 350] on span "Seleccionar certificado" at bounding box center [629, 356] width 458 height 12
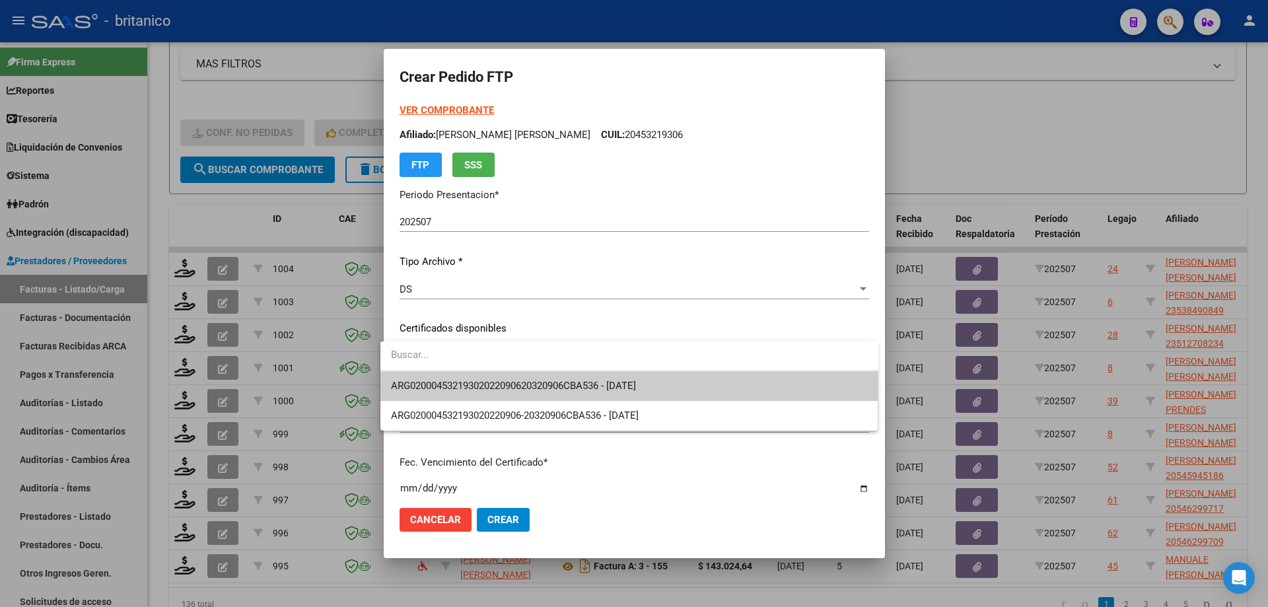
click at [767, 383] on span "ARG02000453219302022090620320906CBA536 - [DATE]" at bounding box center [629, 386] width 477 height 30
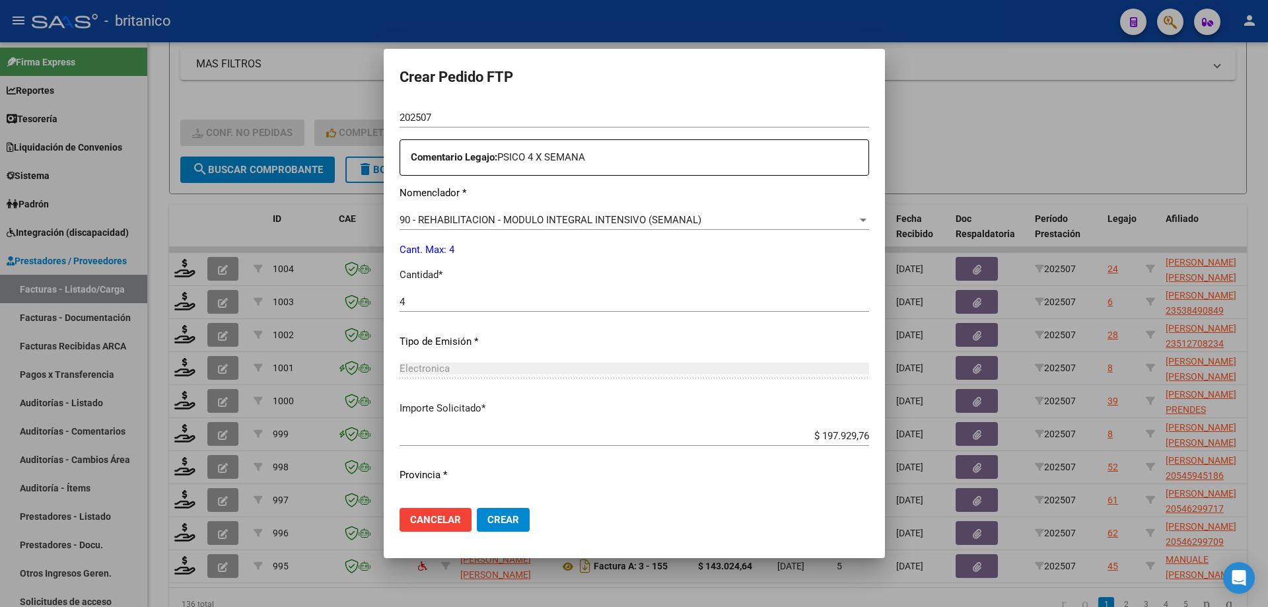
scroll to position [490, 0]
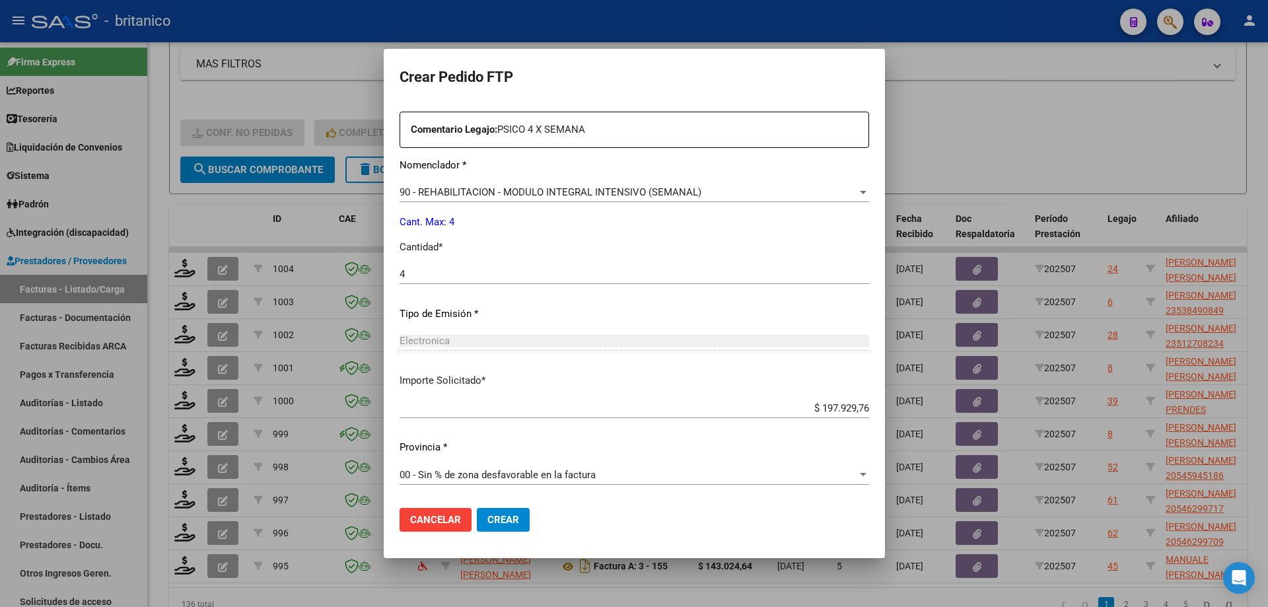
click at [503, 517] on span "Crear" at bounding box center [503, 520] width 32 height 12
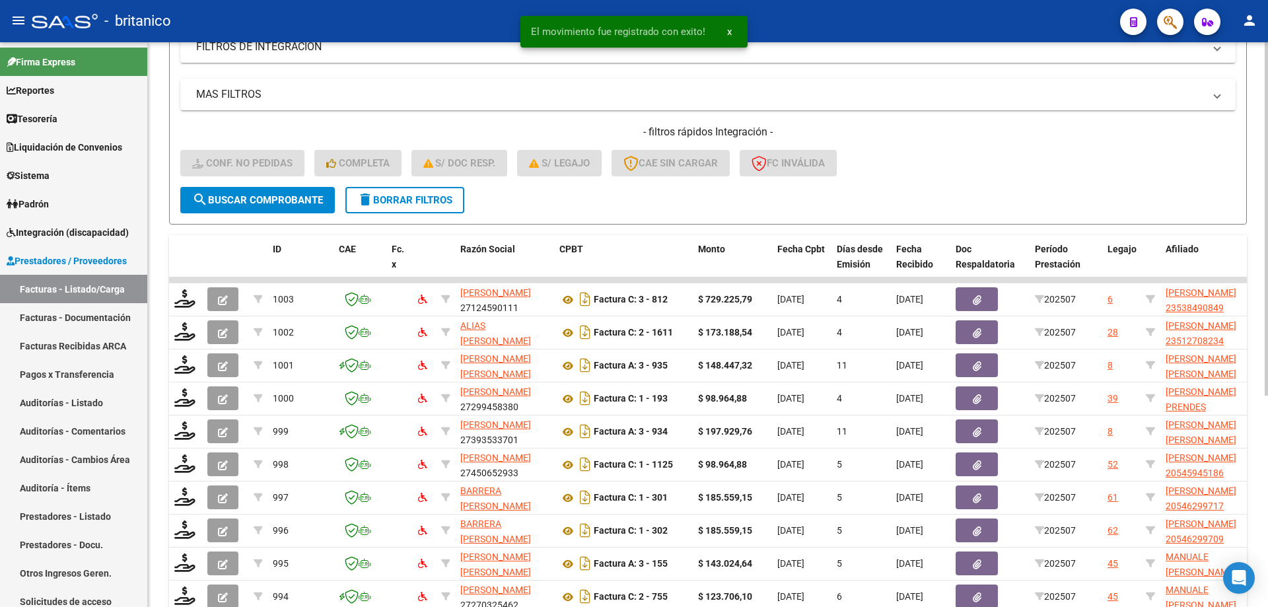
scroll to position [73, 0]
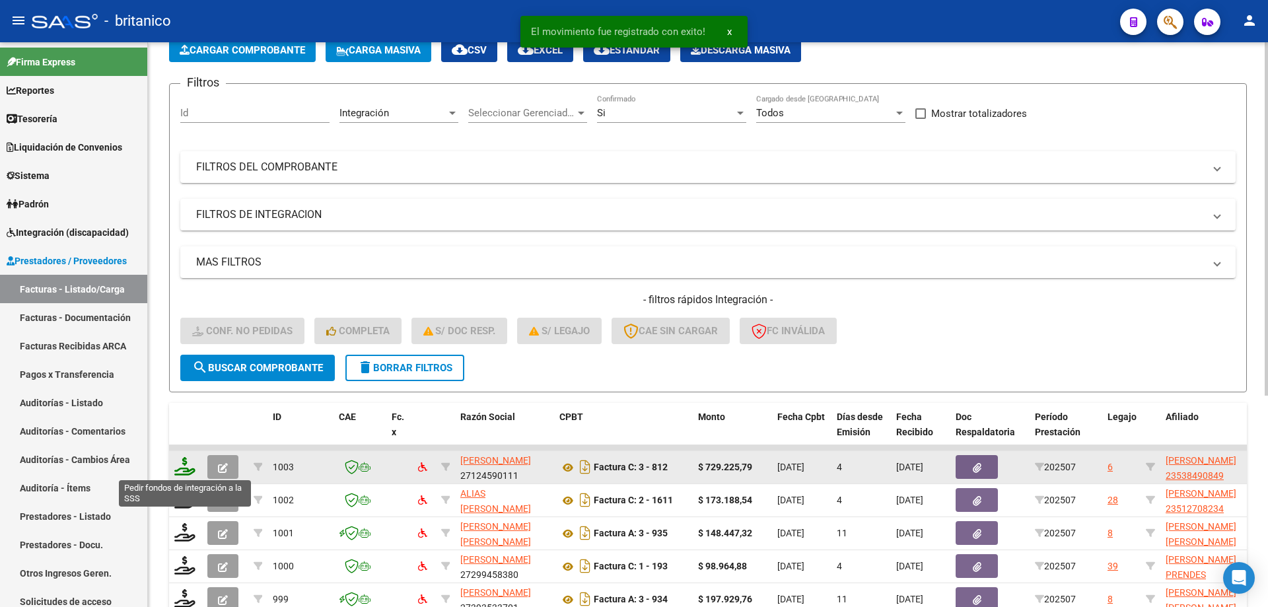
click at [180, 460] on icon at bounding box center [184, 466] width 21 height 18
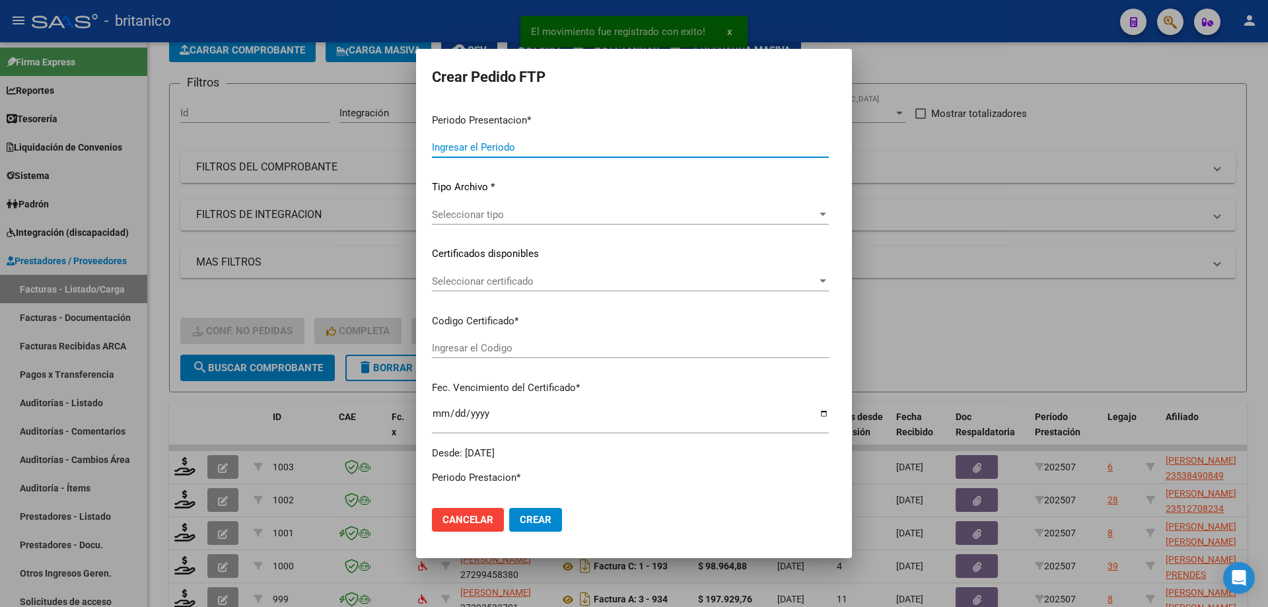
type input "202507"
type input "$ 729.225,79"
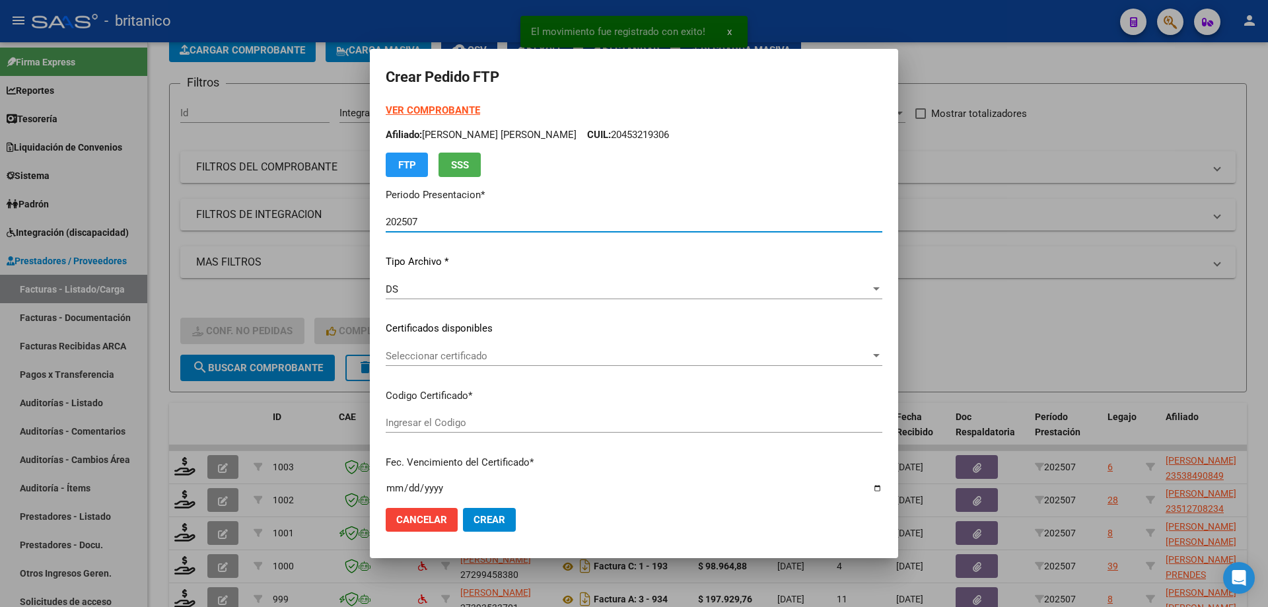
type input "ARG020005384908420191010-20241010BS427"
type input "[DATE]"
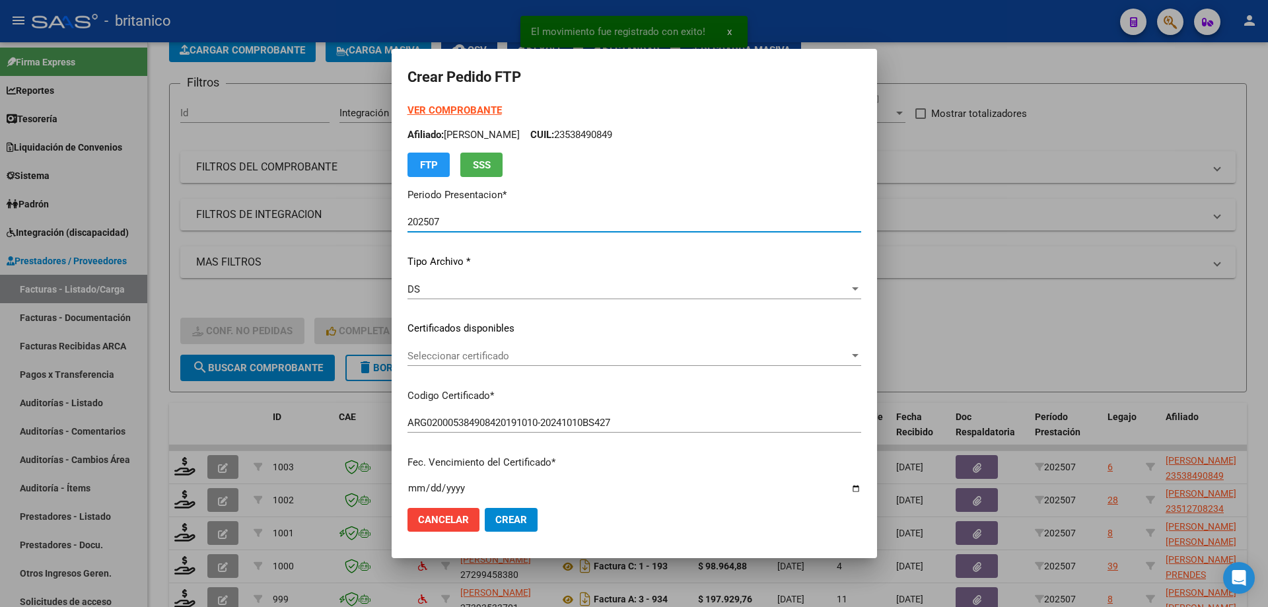
click at [520, 352] on span "Seleccionar certificado" at bounding box center [629, 356] width 442 height 12
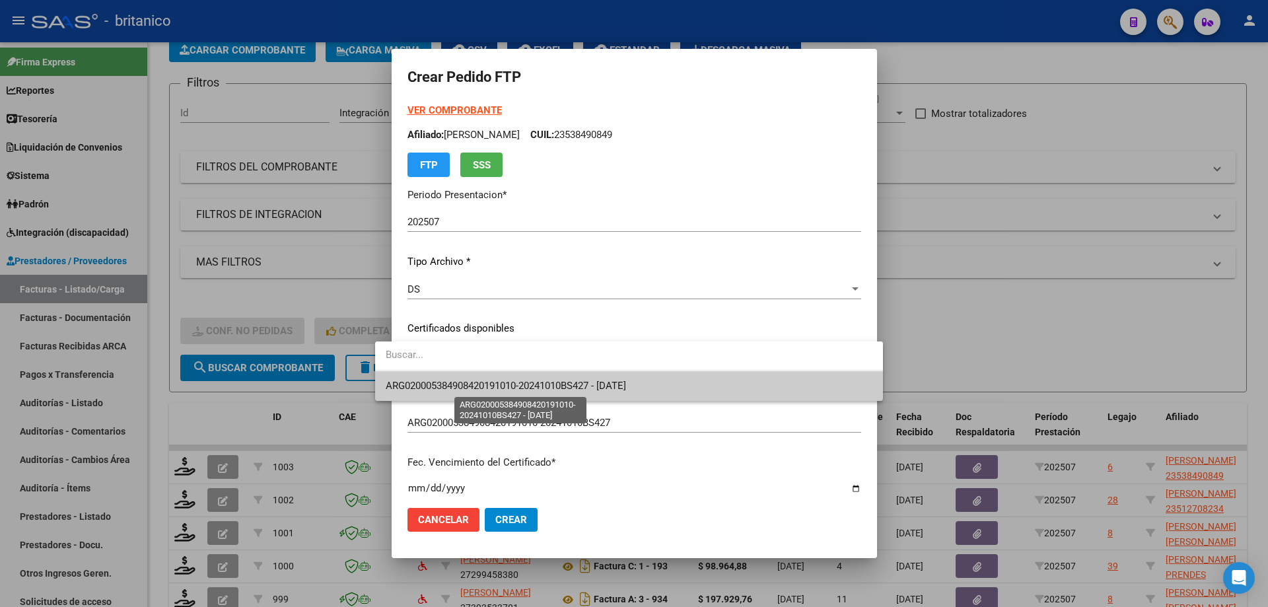
click at [510, 384] on span "ARG020005384908420191010-20241010BS427 - [DATE]" at bounding box center [506, 386] width 240 height 12
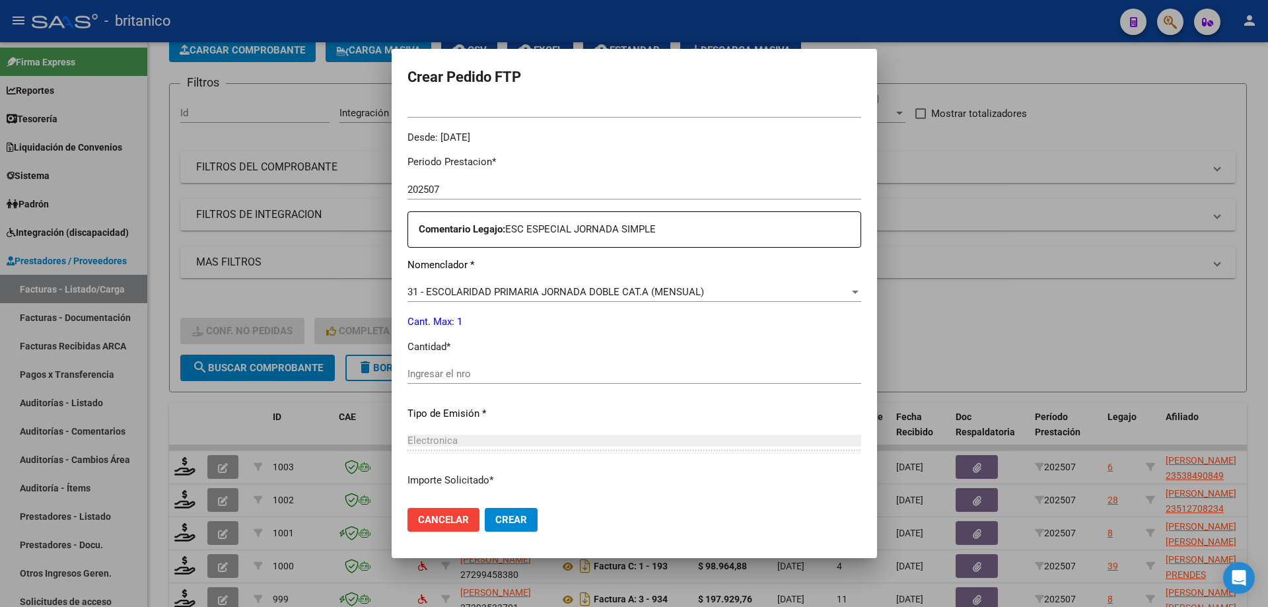
scroll to position [396, 0]
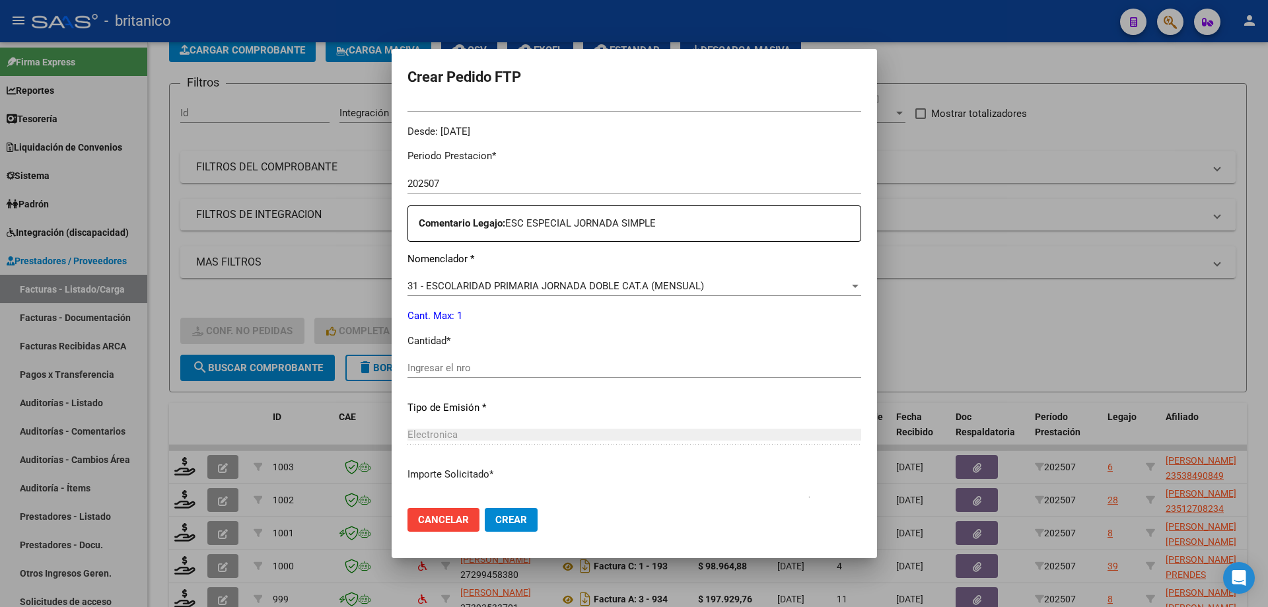
click at [478, 366] on input "Ingresar el nro" at bounding box center [635, 368] width 454 height 12
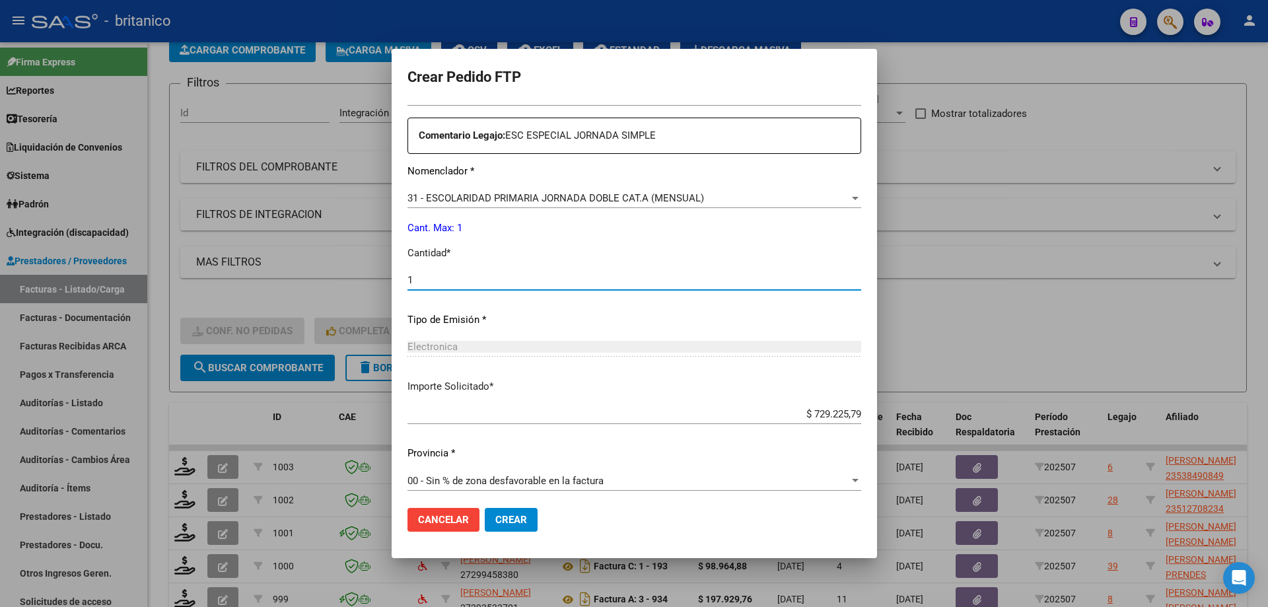
scroll to position [490, 0]
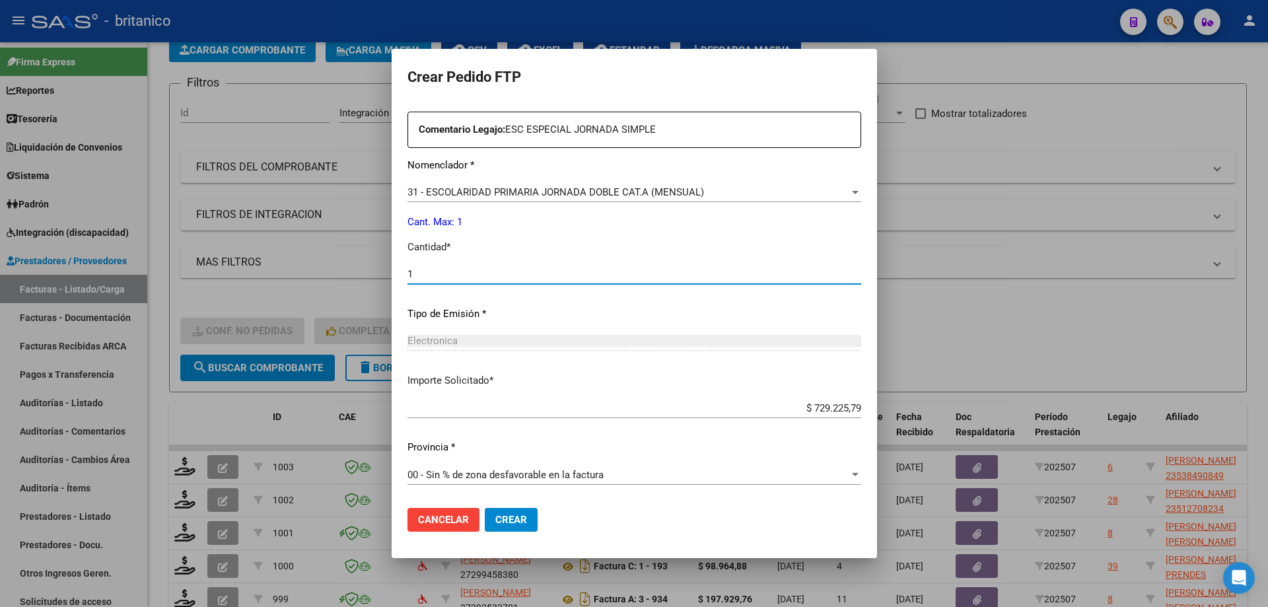
type input "1"
click at [495, 524] on span "Crear" at bounding box center [511, 520] width 32 height 12
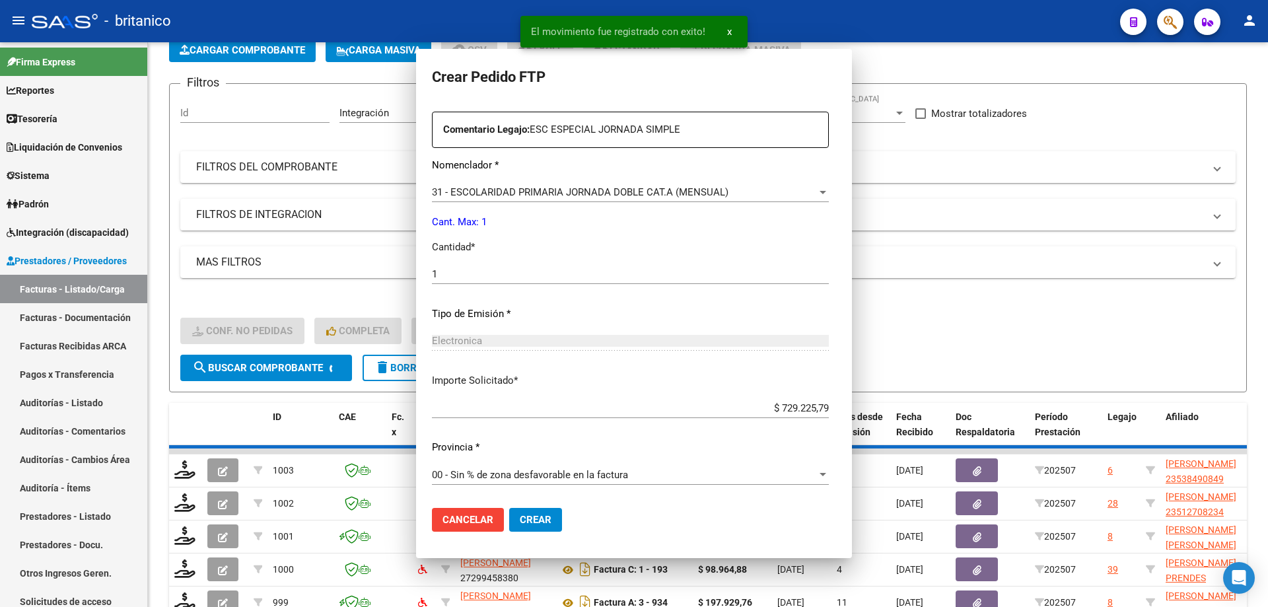
scroll to position [0, 0]
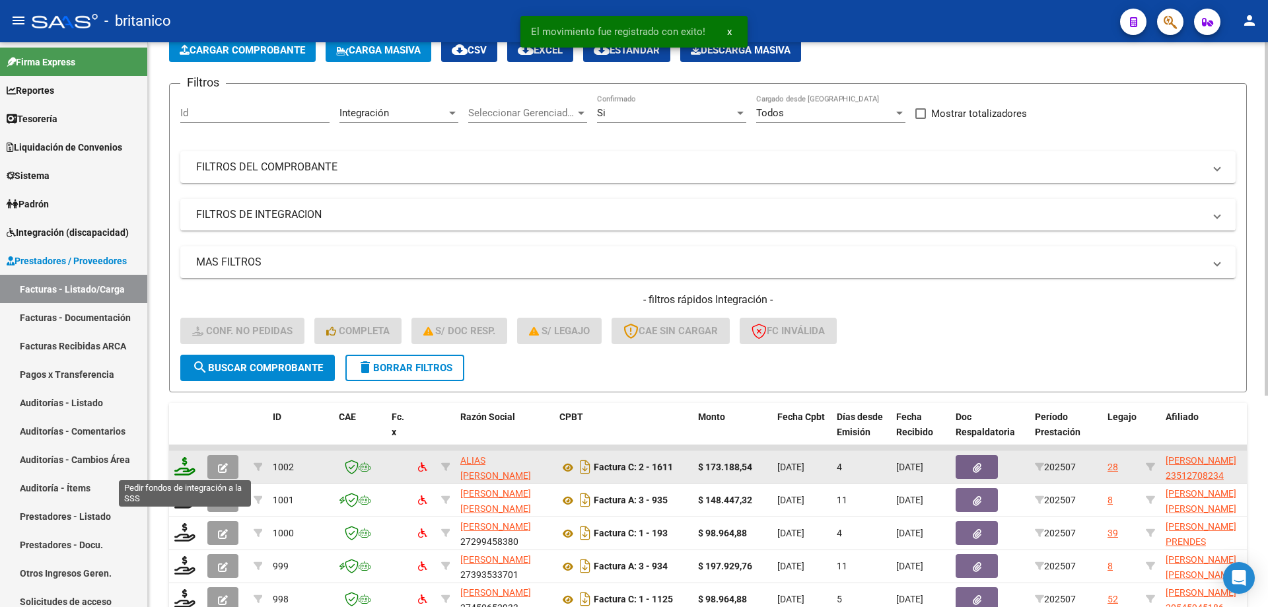
click at [183, 461] on icon at bounding box center [184, 466] width 21 height 18
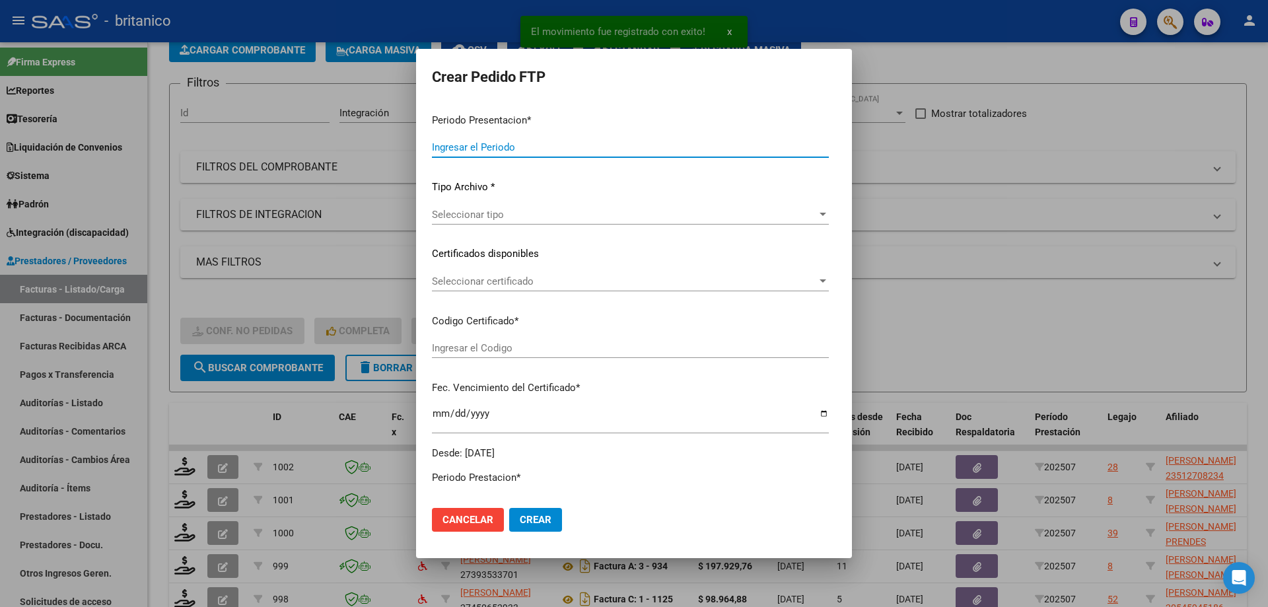
type input "202507"
type input "$ 173.188,54"
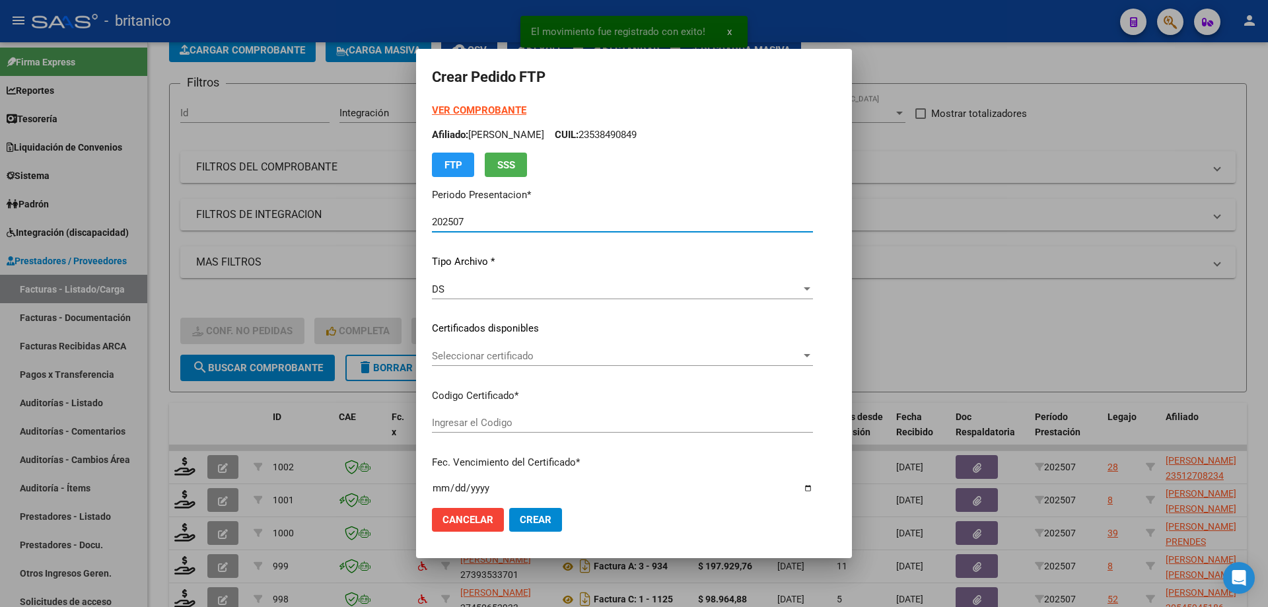
type input "ARG01000512708232022110920271109B5413"
type input "[DATE]"
click at [798, 361] on span "Seleccionar certificado" at bounding box center [616, 356] width 369 height 12
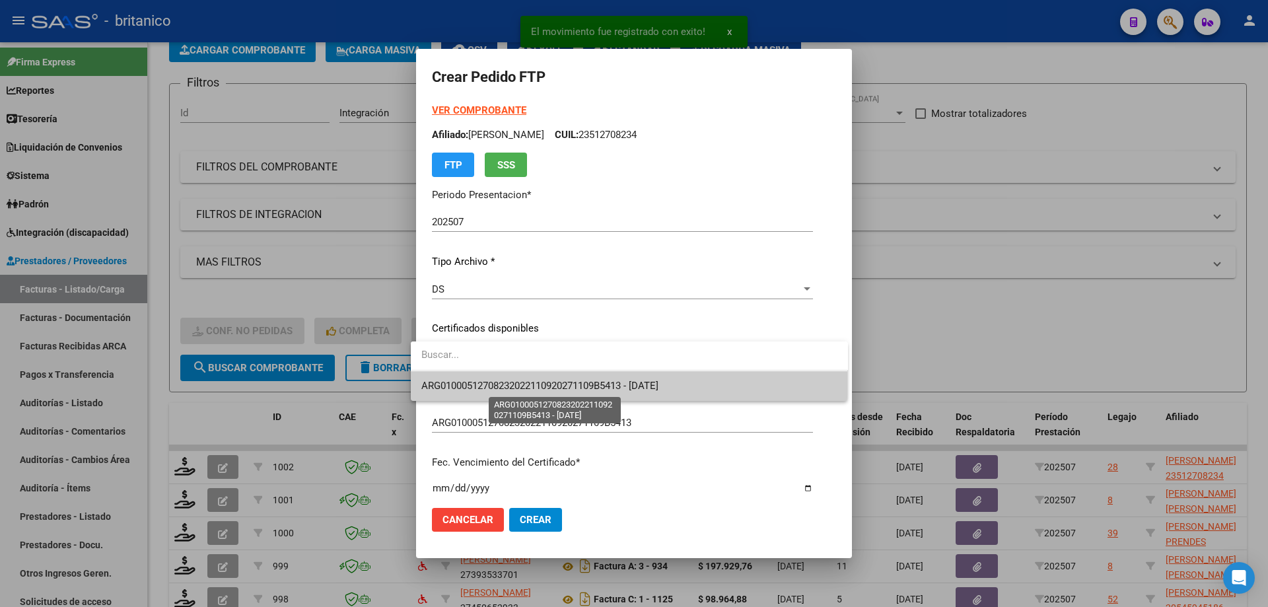
click at [635, 386] on span "ARG01000512708232022110920271109B5413 - [DATE]" at bounding box center [539, 386] width 237 height 12
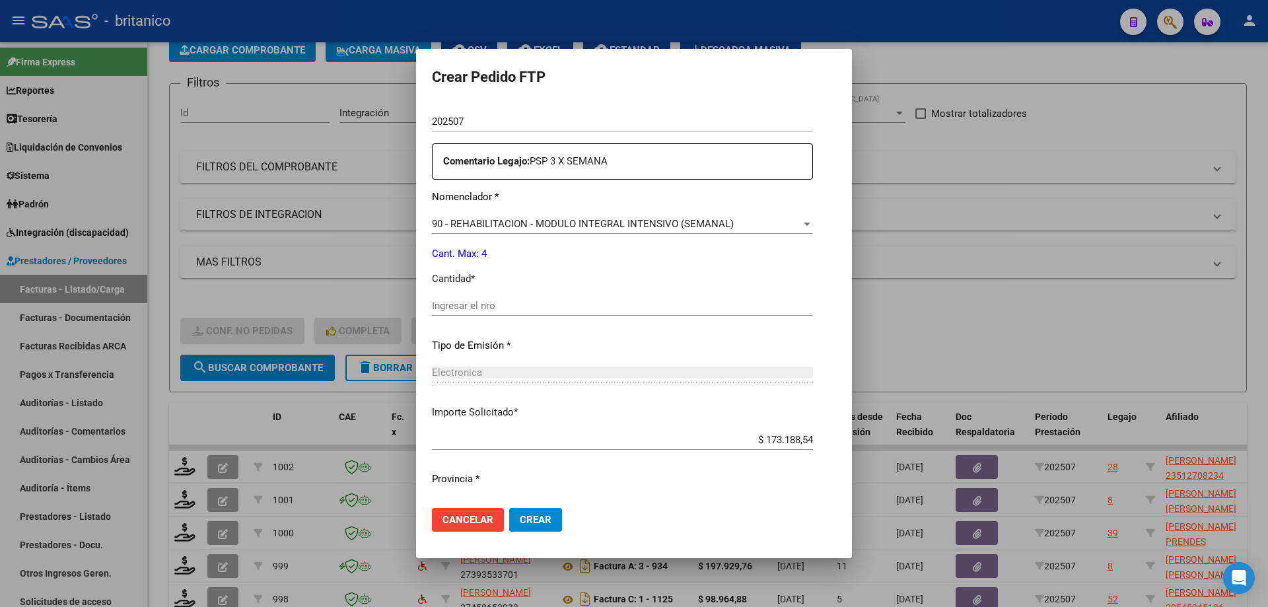
scroll to position [462, 0]
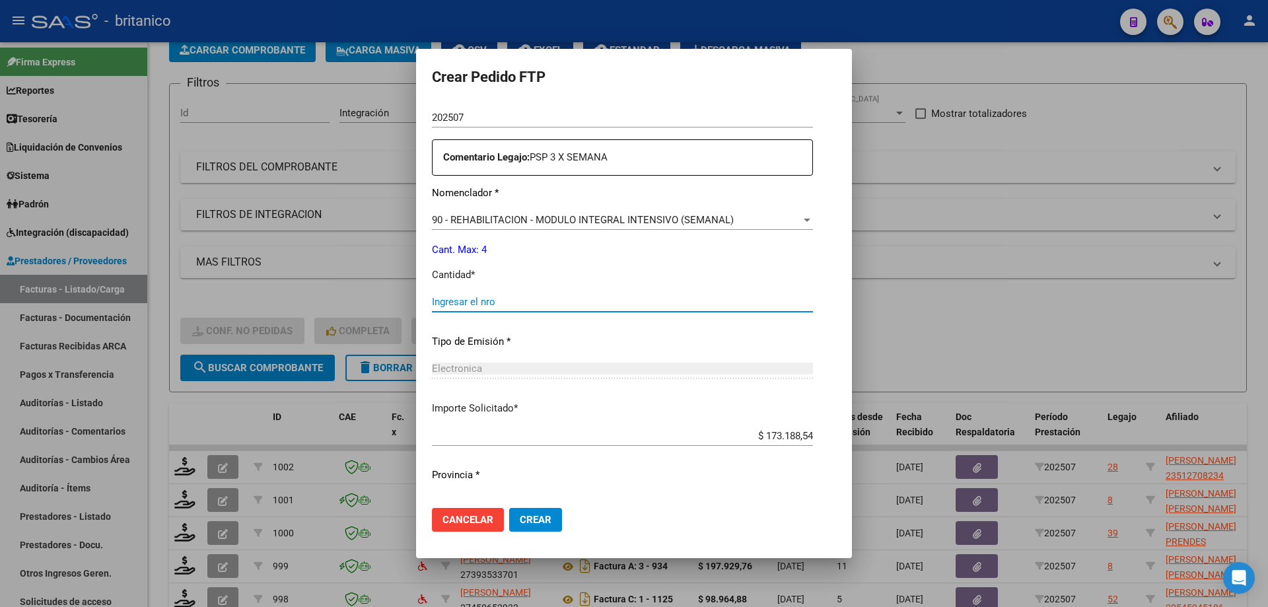
click at [526, 301] on input "Ingresar el nro" at bounding box center [622, 302] width 381 height 12
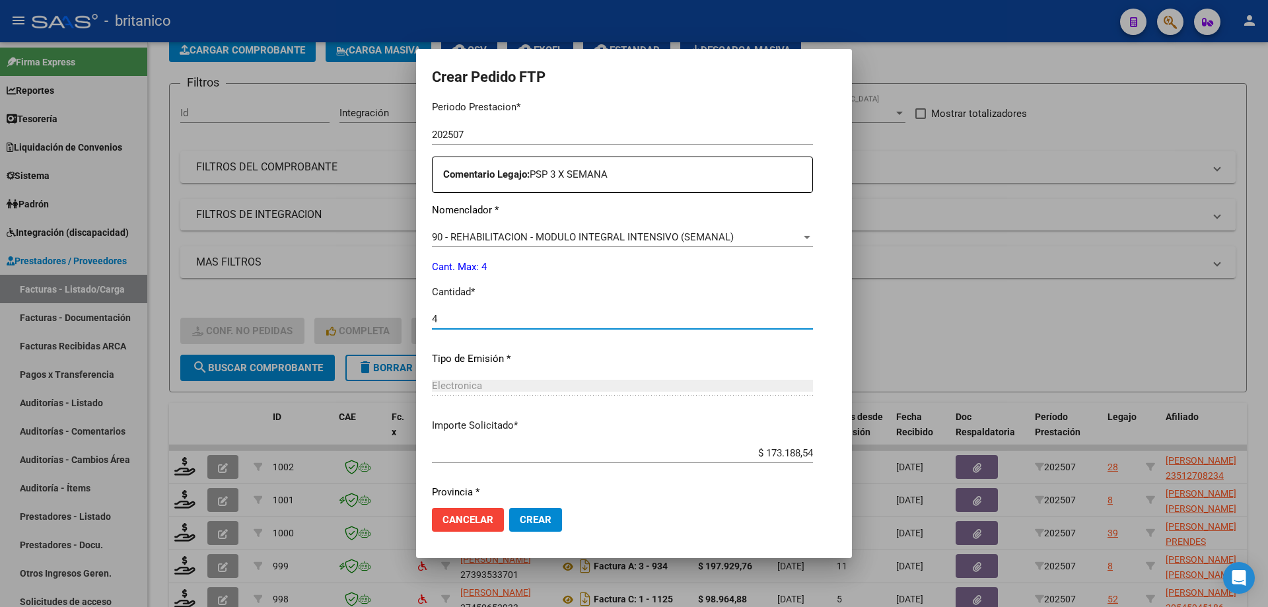
scroll to position [490, 0]
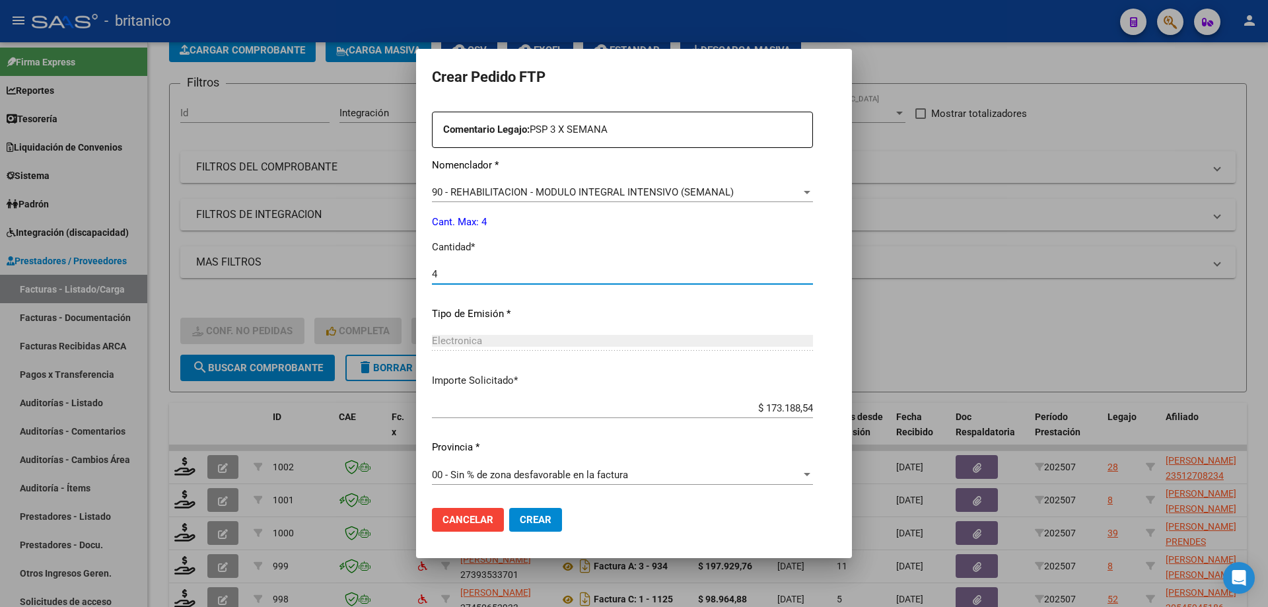
type input "4"
click at [536, 513] on button "Crear" at bounding box center [535, 520] width 53 height 24
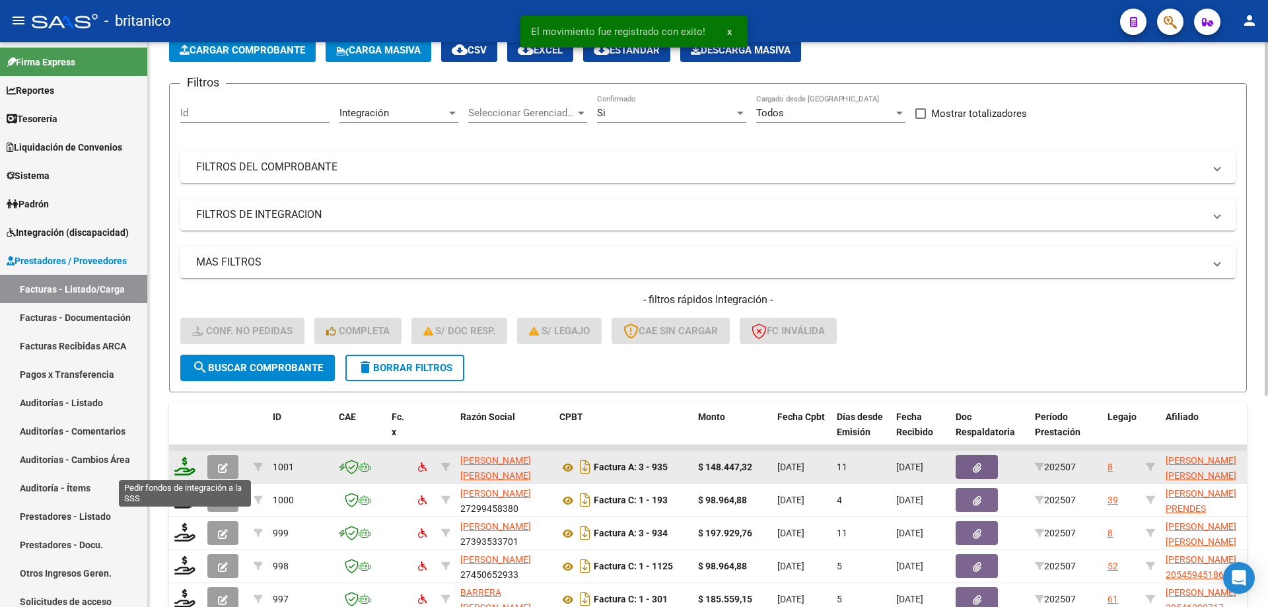
click at [183, 462] on icon at bounding box center [184, 466] width 21 height 18
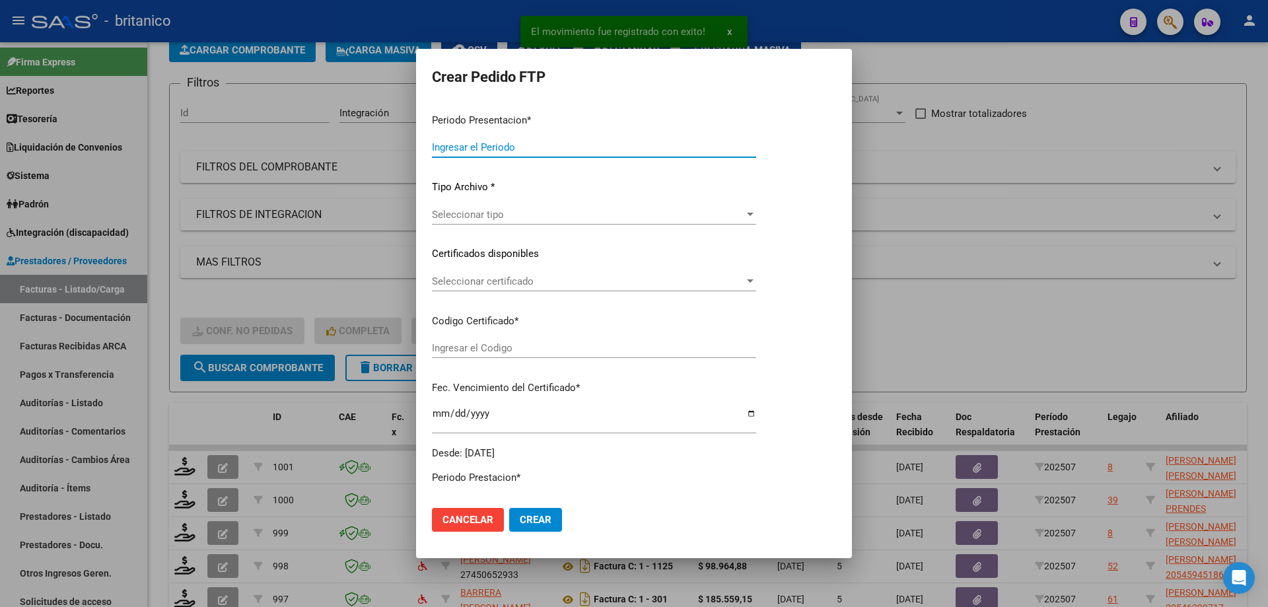
type input "202507"
type input "$ 148.447,32"
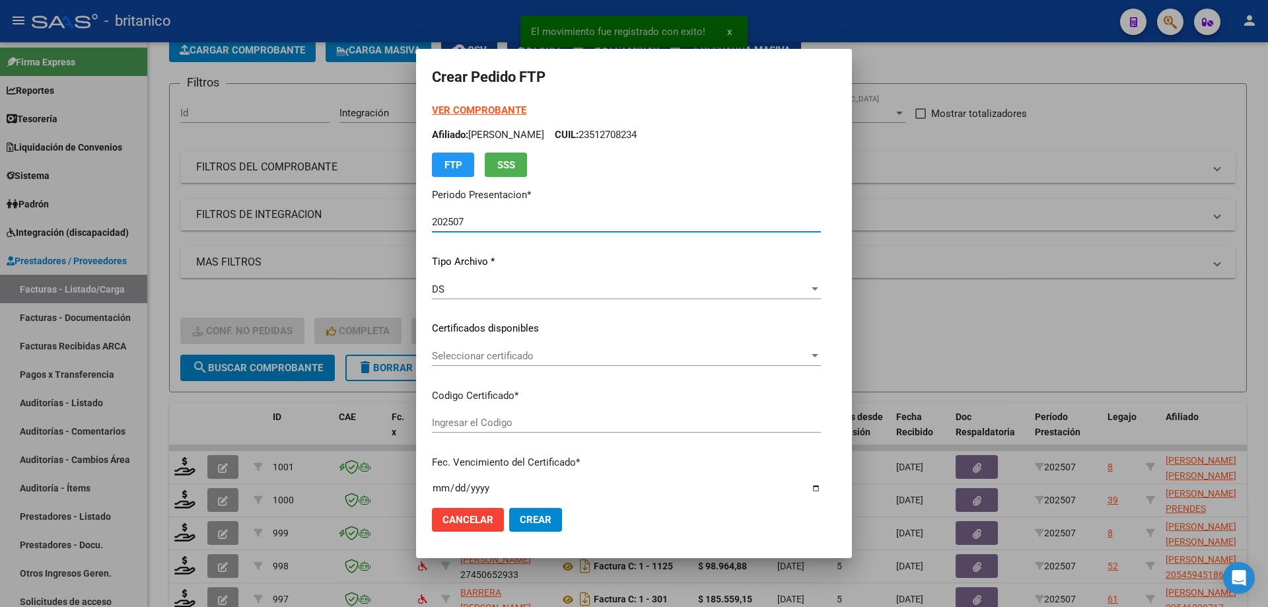
type input "ARG020005500309720210825-20250825CBA536"
type input "[DATE]"
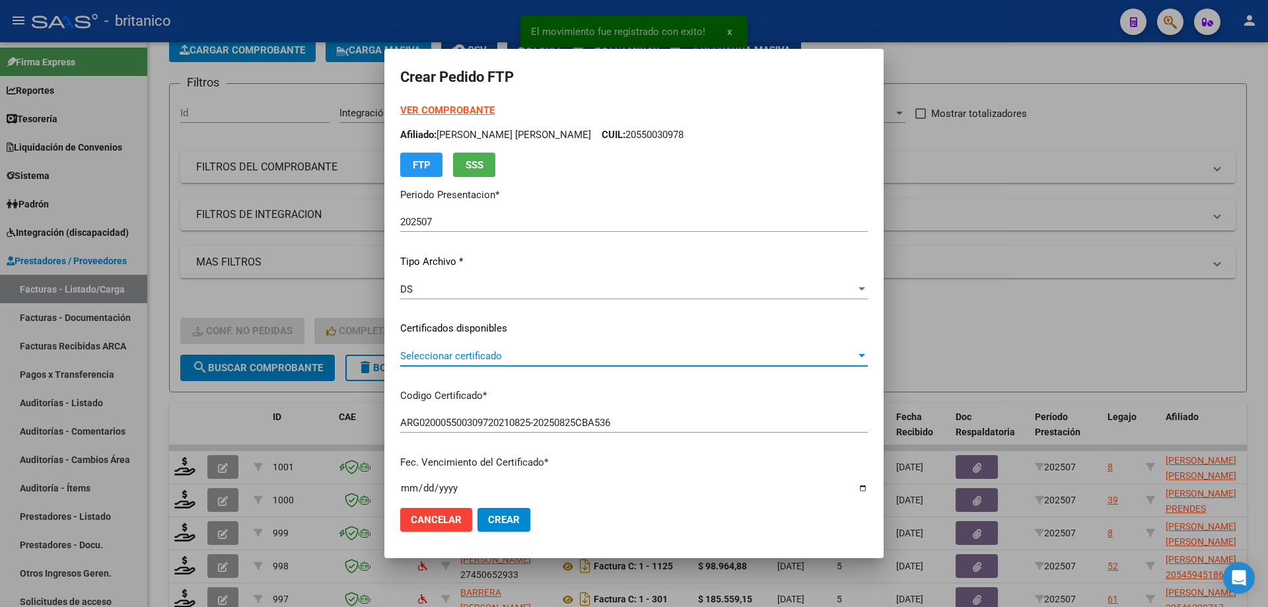
click at [453, 352] on span "Seleccionar certificado" at bounding box center [628, 356] width 456 height 12
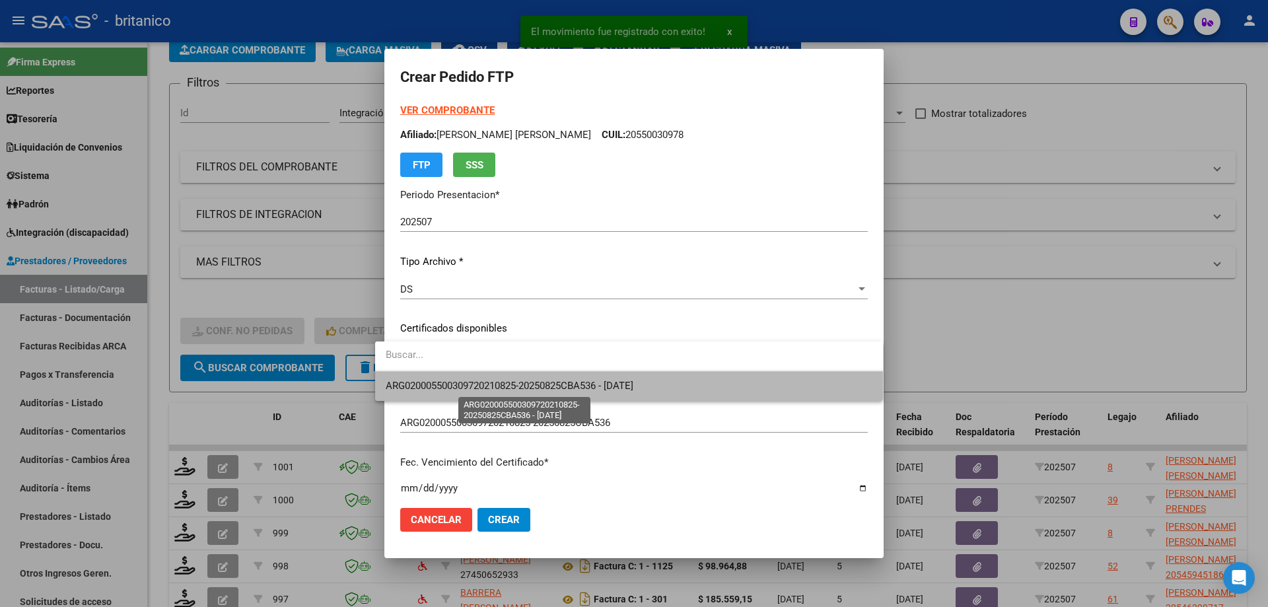
click at [468, 382] on span "ARG020005500309720210825-20250825CBA536 - [DATE]" at bounding box center [510, 386] width 248 height 12
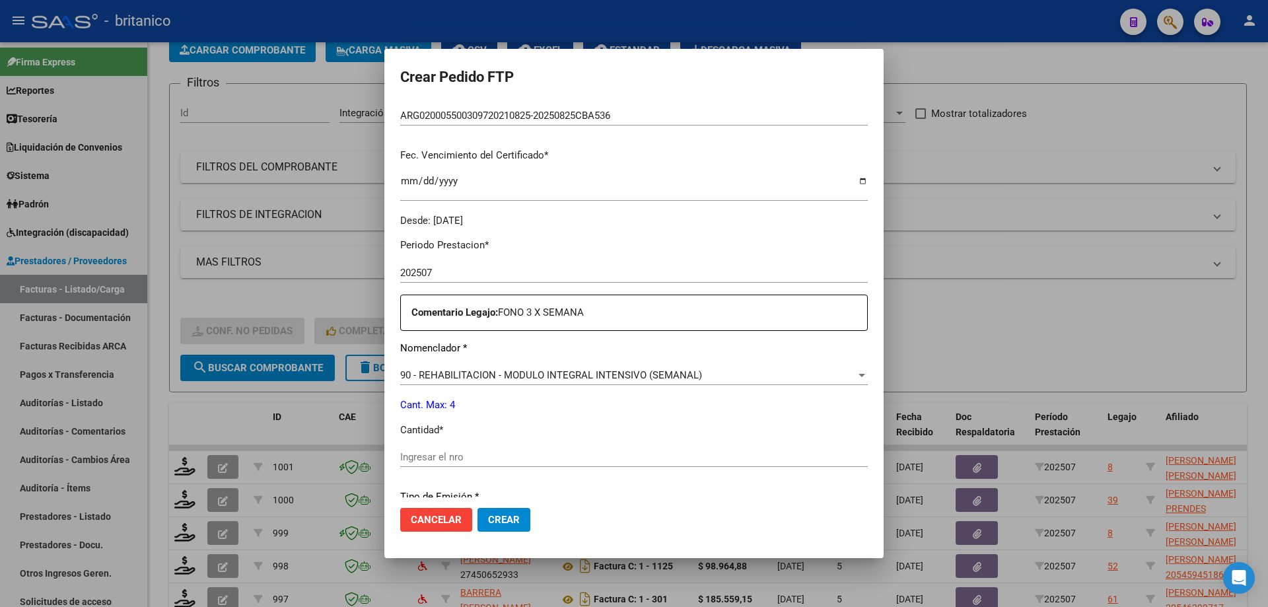
scroll to position [330, 0]
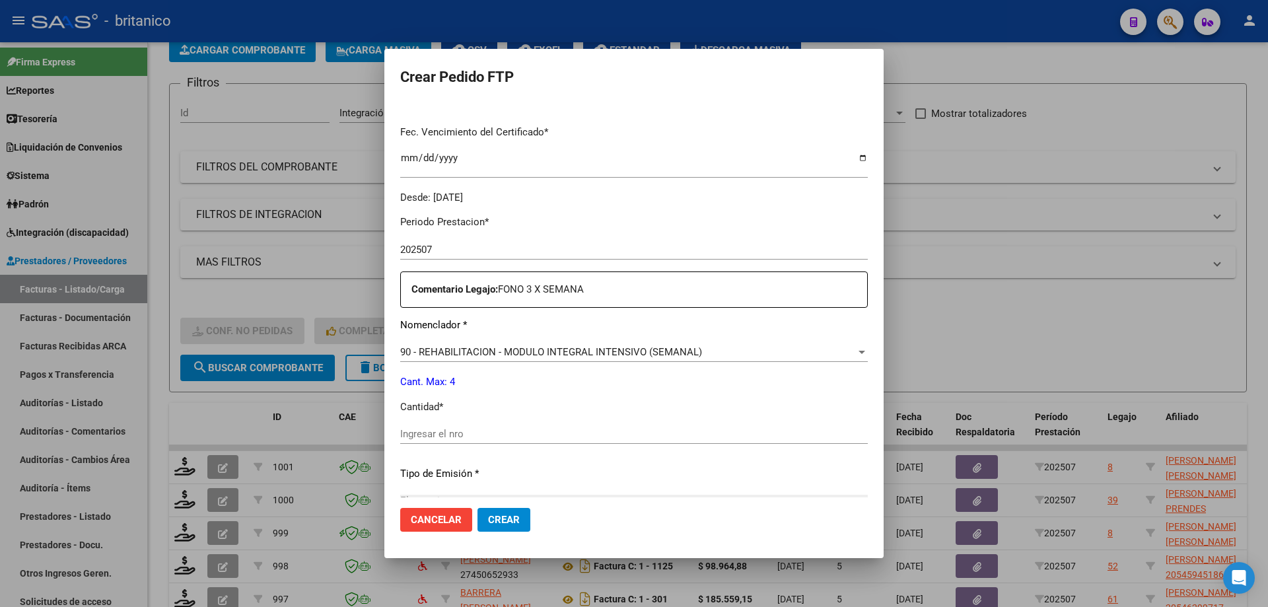
click at [443, 426] on div "Ingresar el nro" at bounding box center [634, 434] width 468 height 20
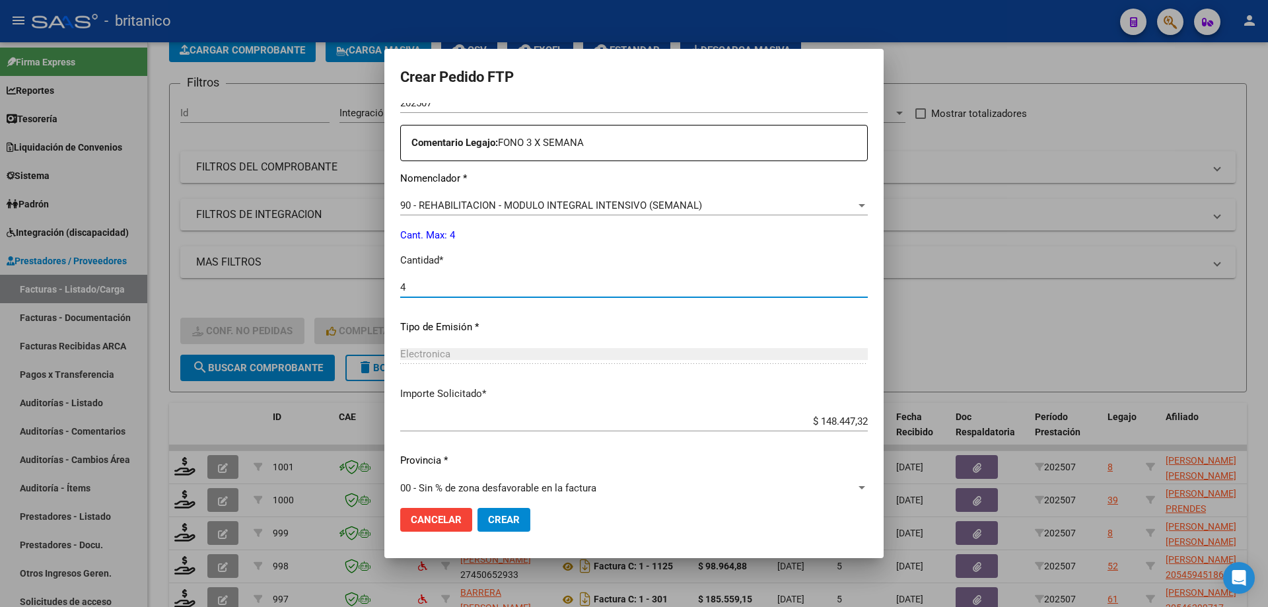
scroll to position [490, 0]
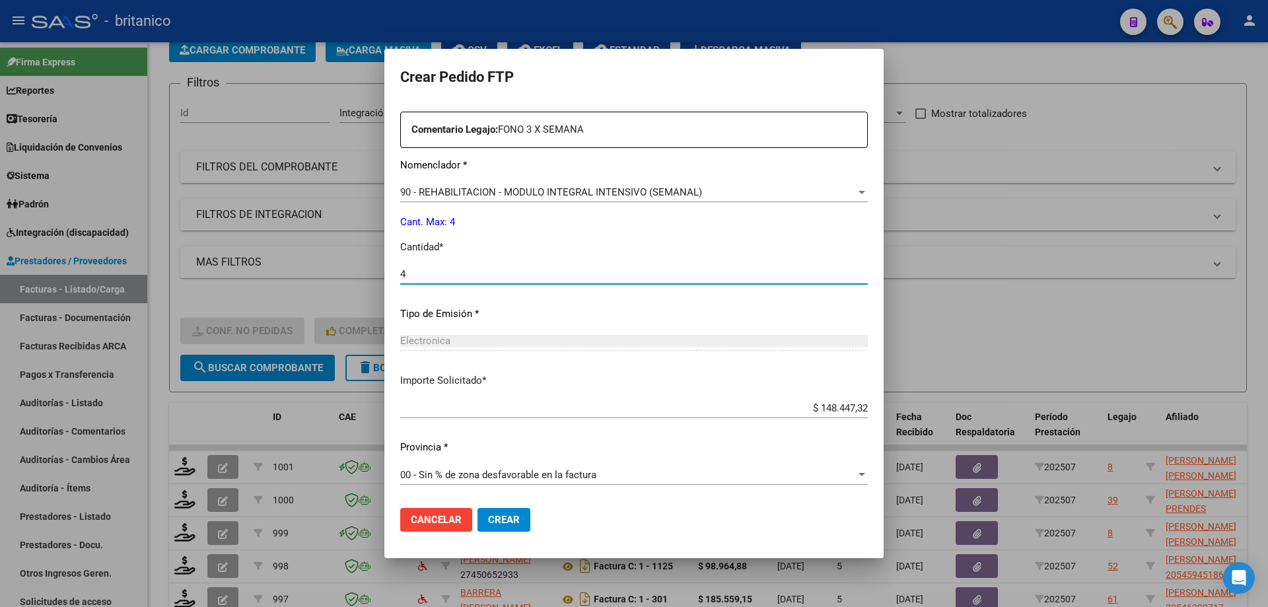
type input "4"
click at [495, 517] on span "Crear" at bounding box center [504, 520] width 32 height 12
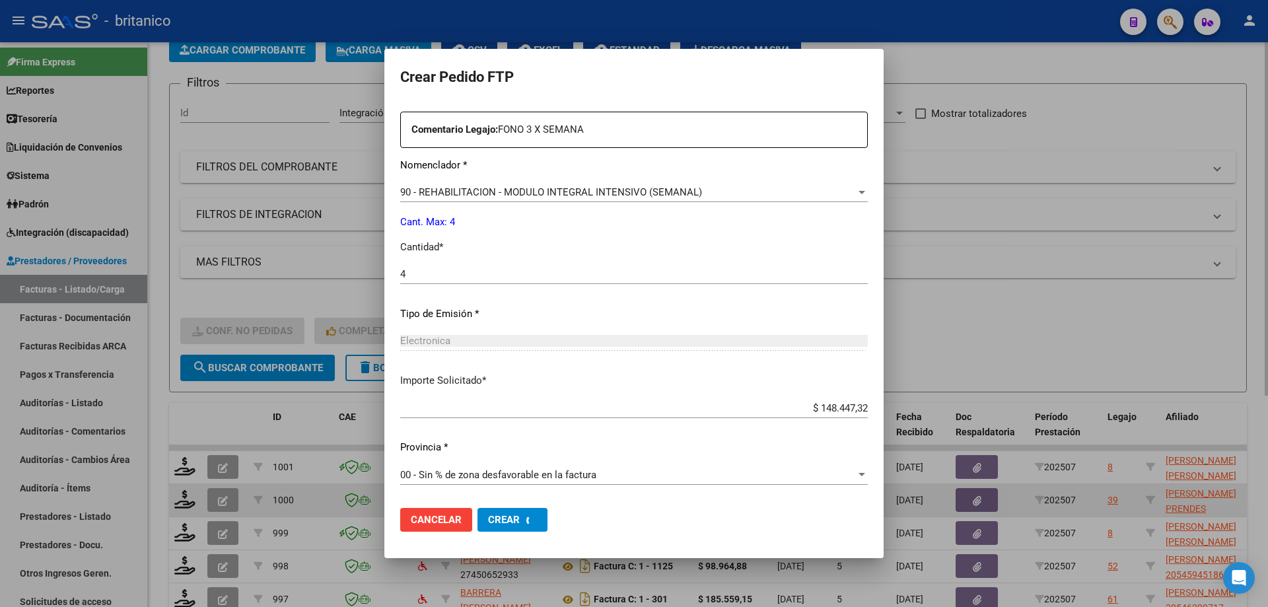
scroll to position [0, 0]
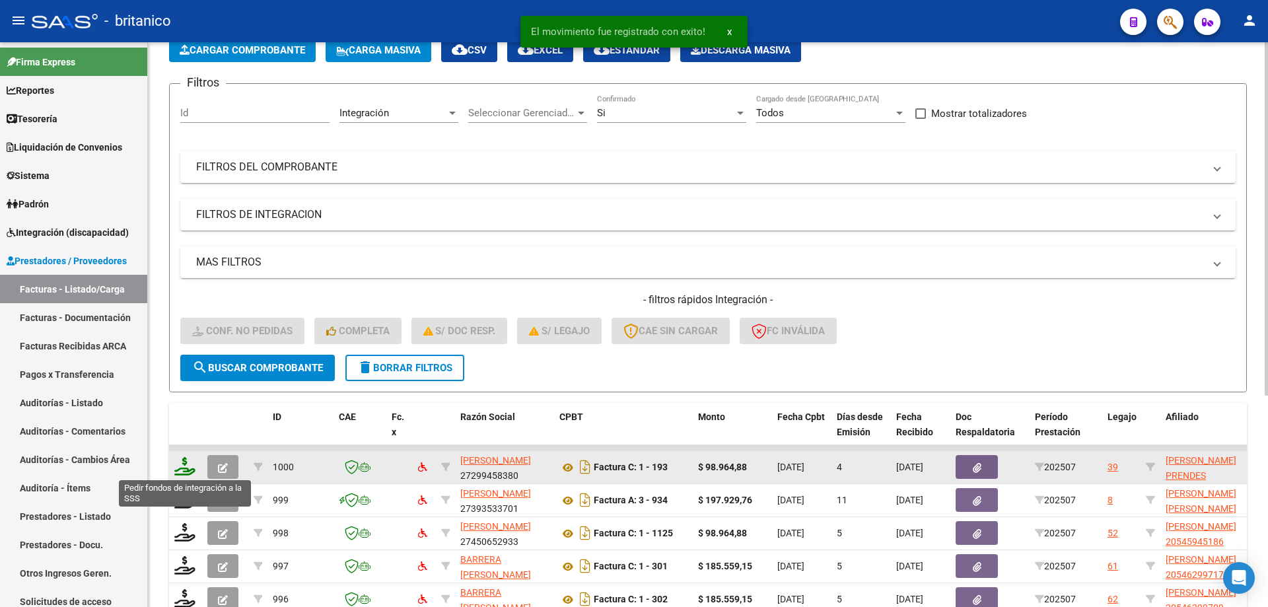
click at [184, 464] on icon at bounding box center [184, 466] width 21 height 18
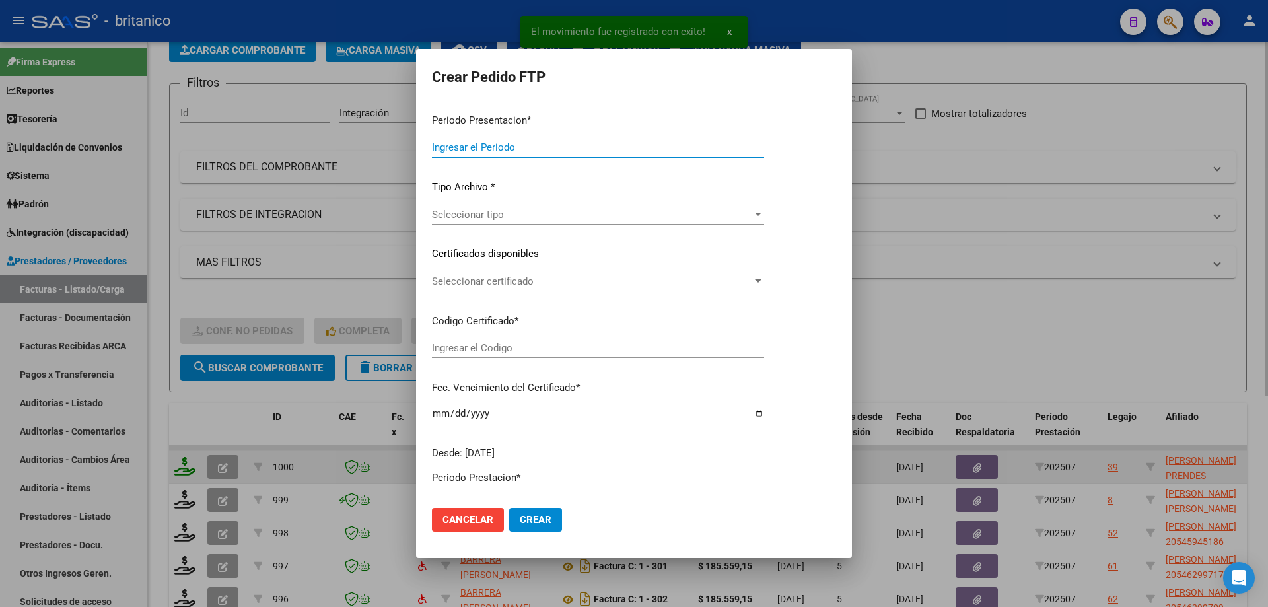
type input "202507"
type input "$ 98.964,88"
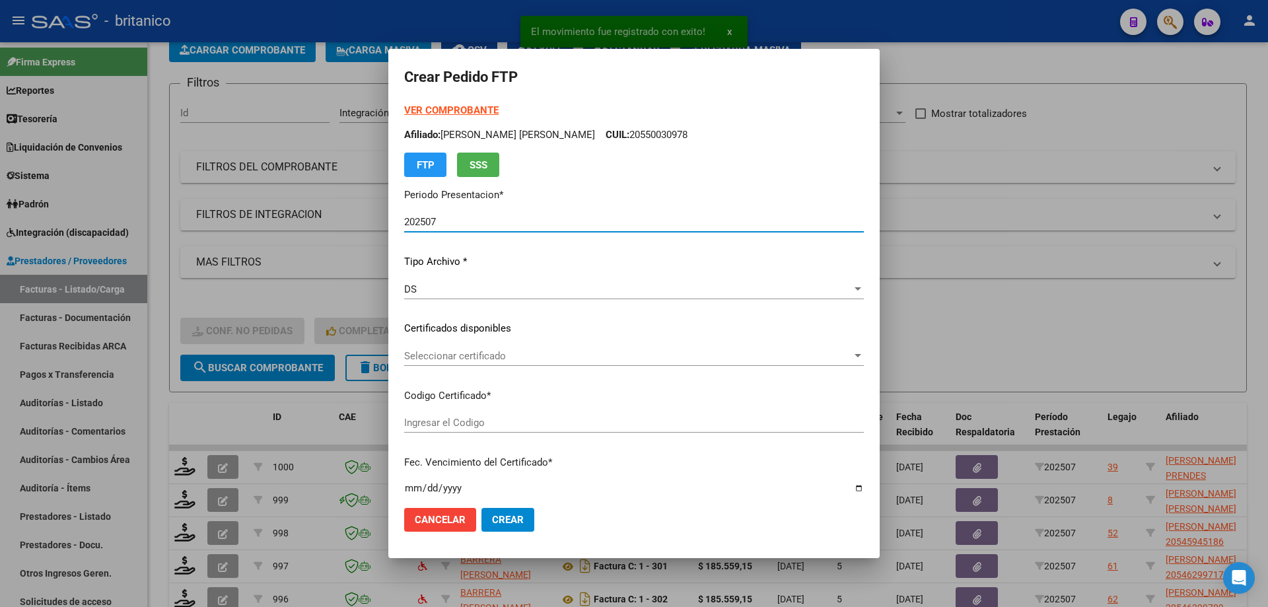
type input "ARG02000578236462022122620271226BUE315"
type input "[DATE]"
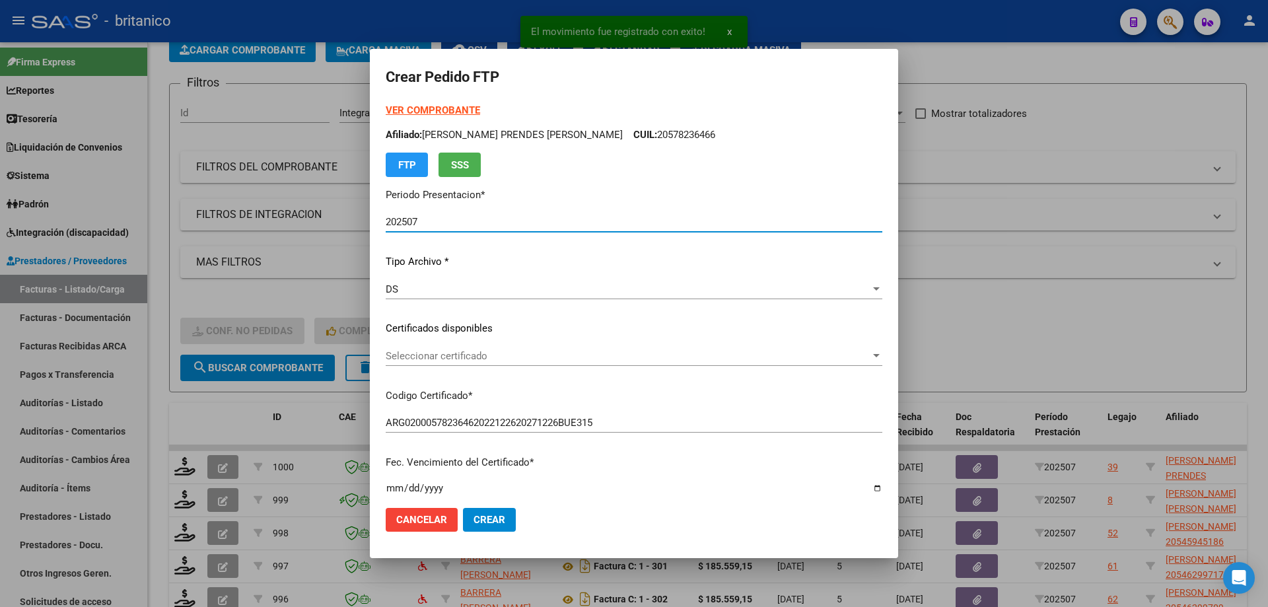
click at [422, 353] on span "Seleccionar certificado" at bounding box center [628, 356] width 485 height 12
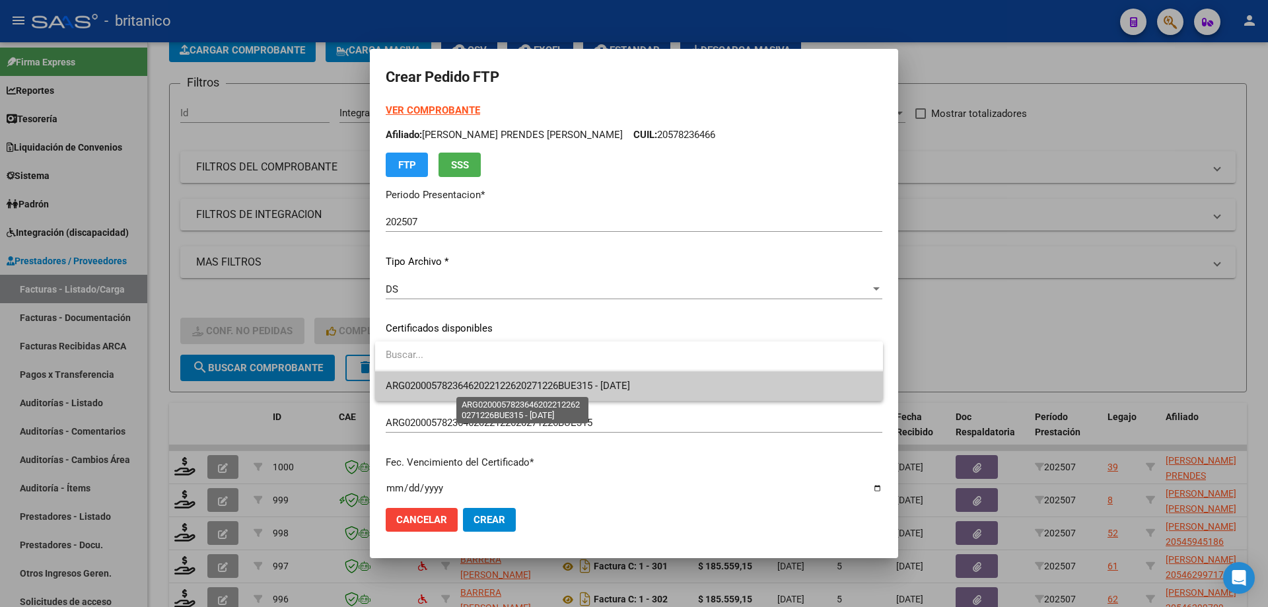
click at [460, 388] on span "ARG02000578236462022122620271226BUE315 - [DATE]" at bounding box center [508, 386] width 244 height 12
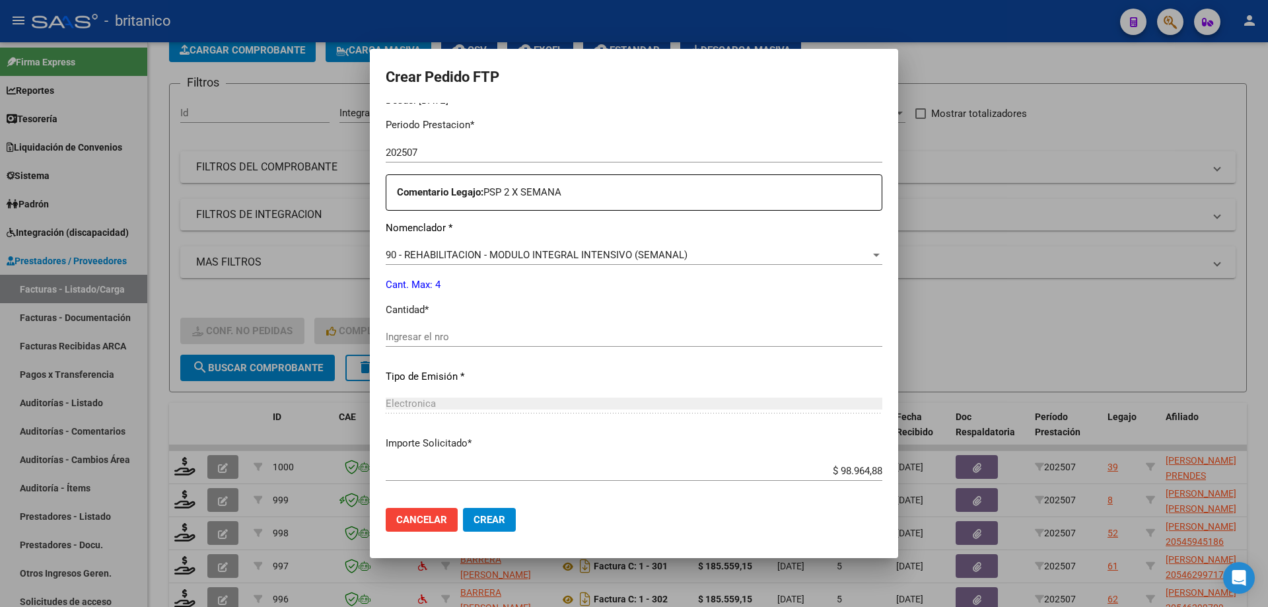
scroll to position [462, 0]
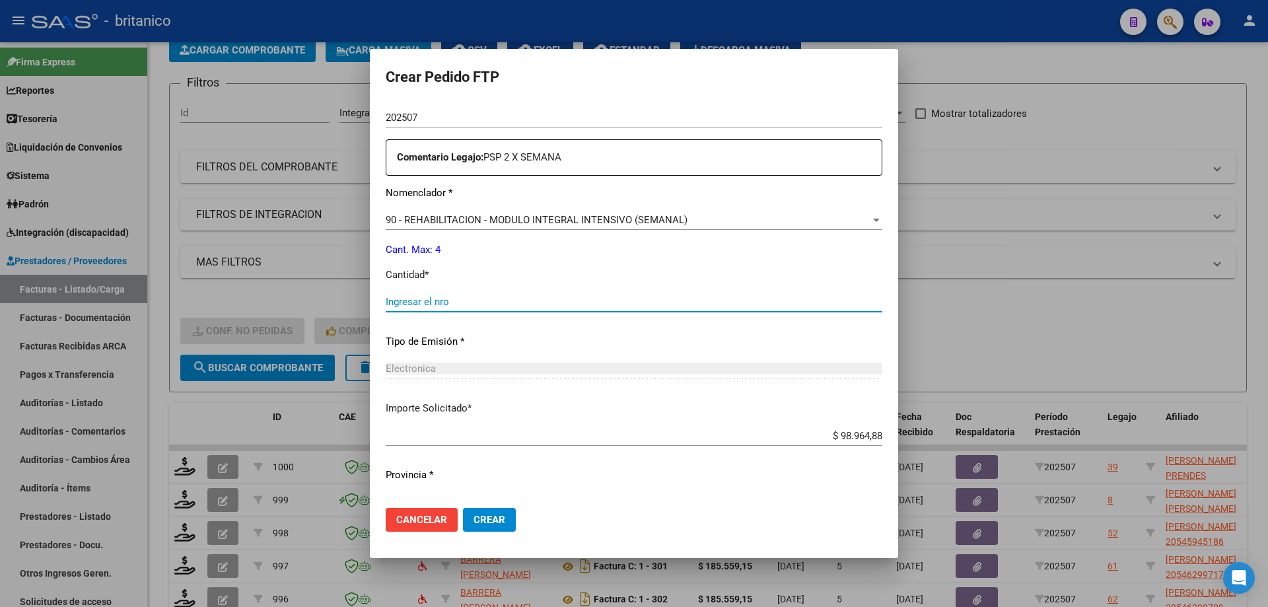
click at [435, 303] on input "Ingresar el nro" at bounding box center [634, 302] width 497 height 12
type input "4"
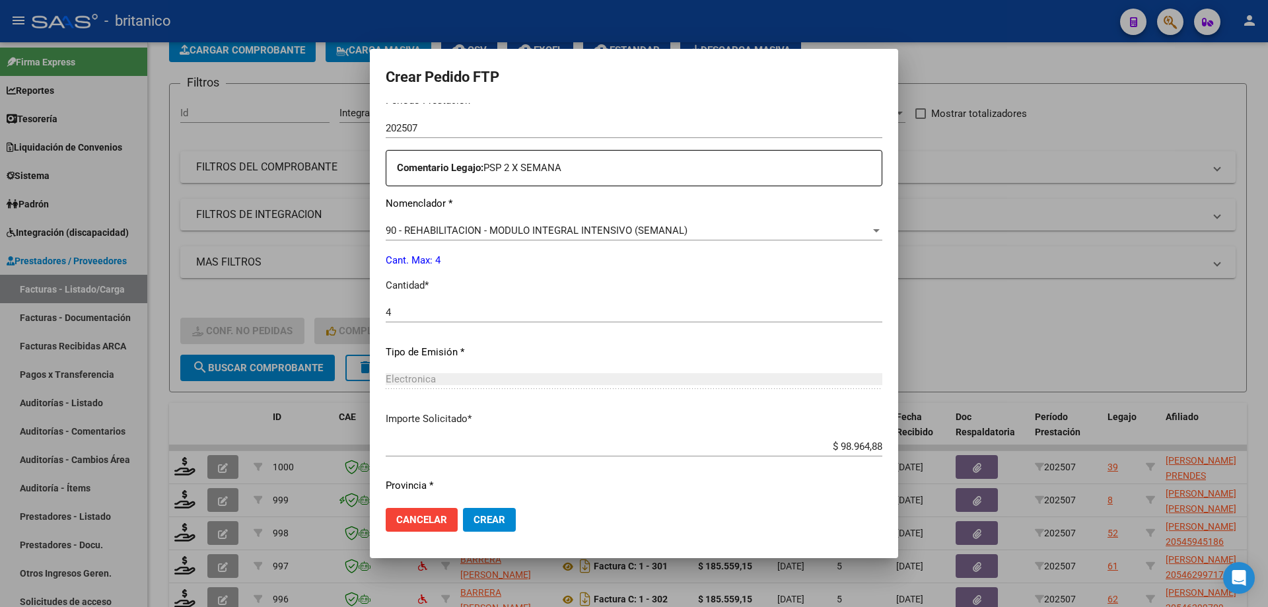
scroll to position [490, 0]
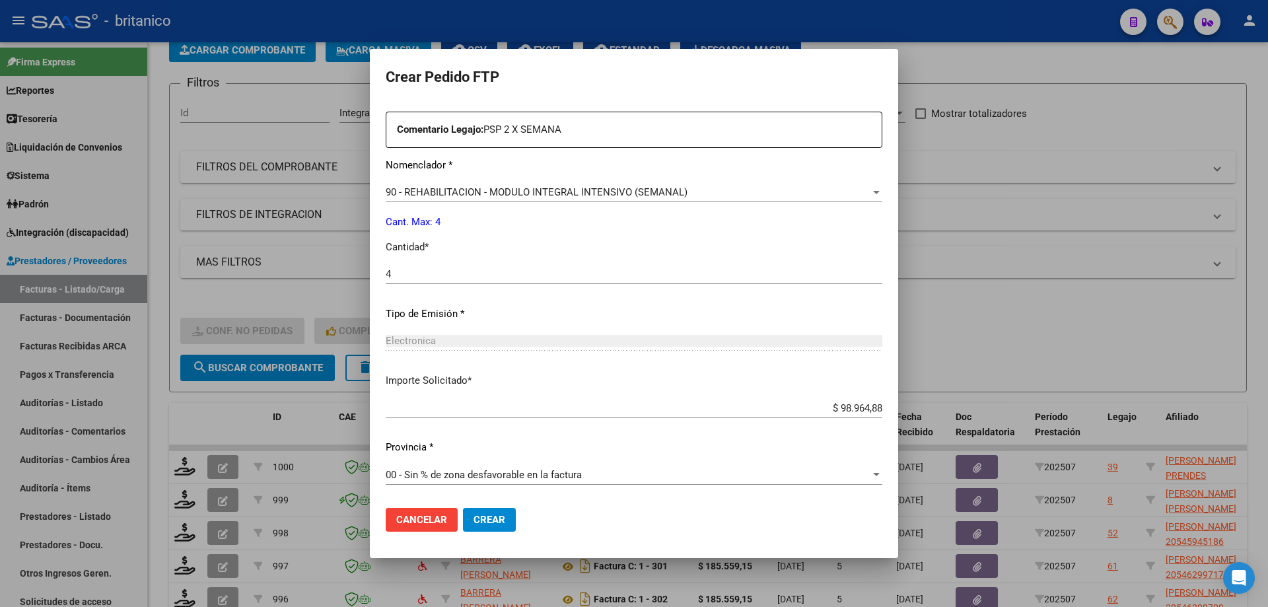
click at [493, 519] on span "Crear" at bounding box center [490, 520] width 32 height 12
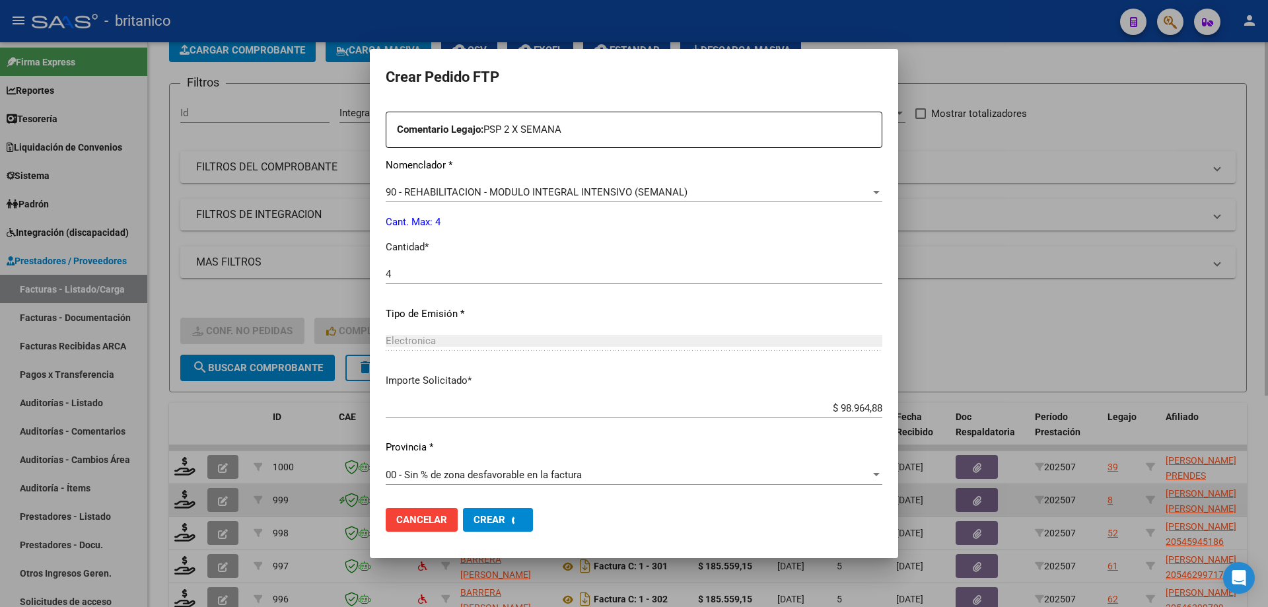
scroll to position [0, 0]
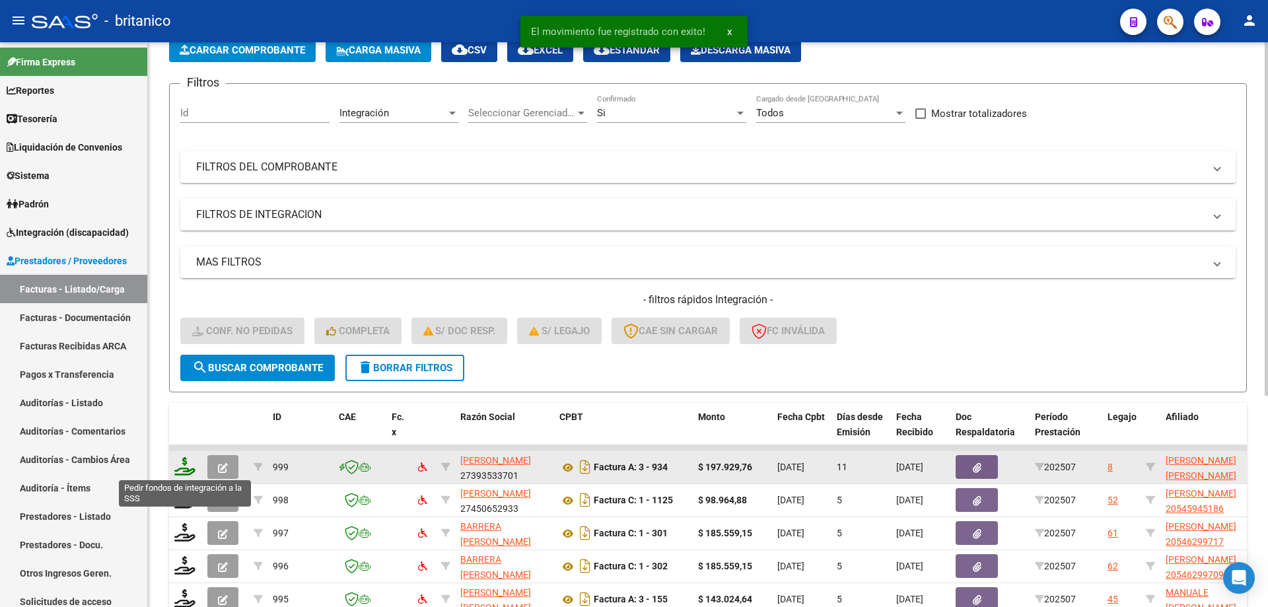
click at [176, 468] on icon at bounding box center [184, 466] width 21 height 18
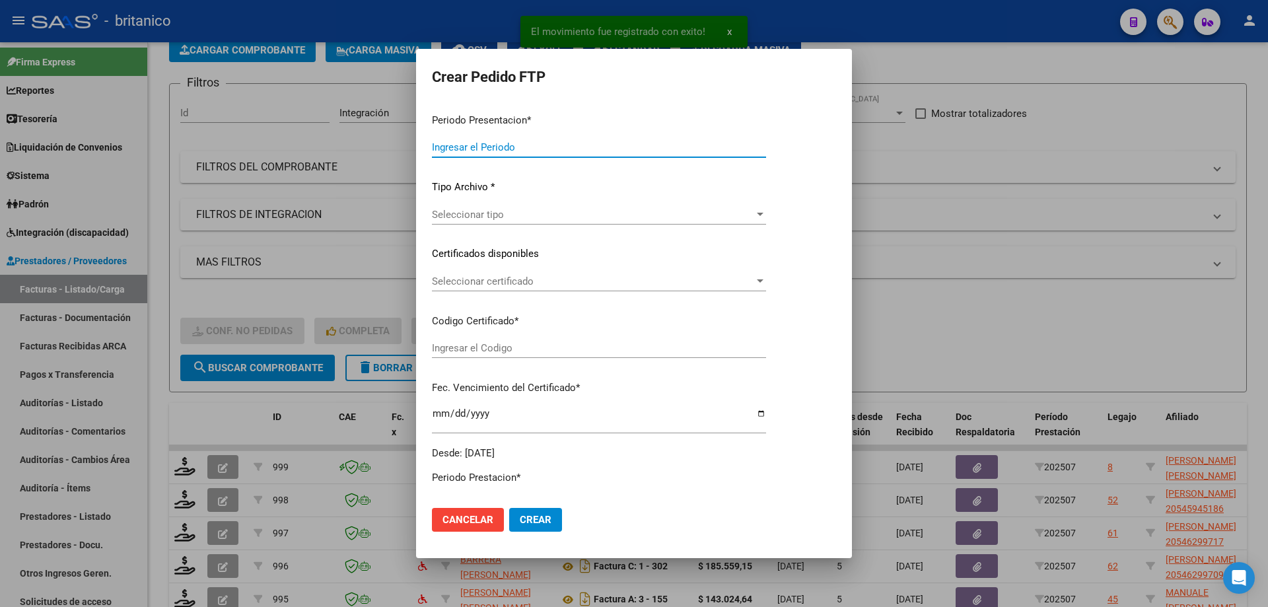
type input "202507"
type input "$ 197.929,76"
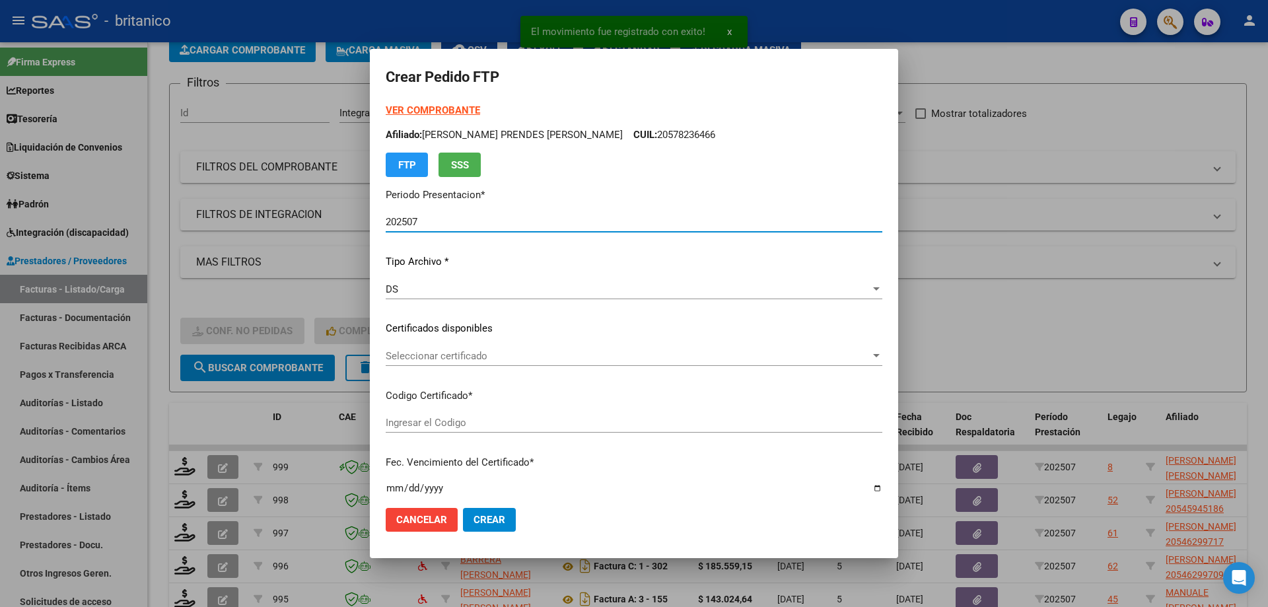
type input "ARG020005500309720210825-20250825CBA536"
type input "[DATE]"
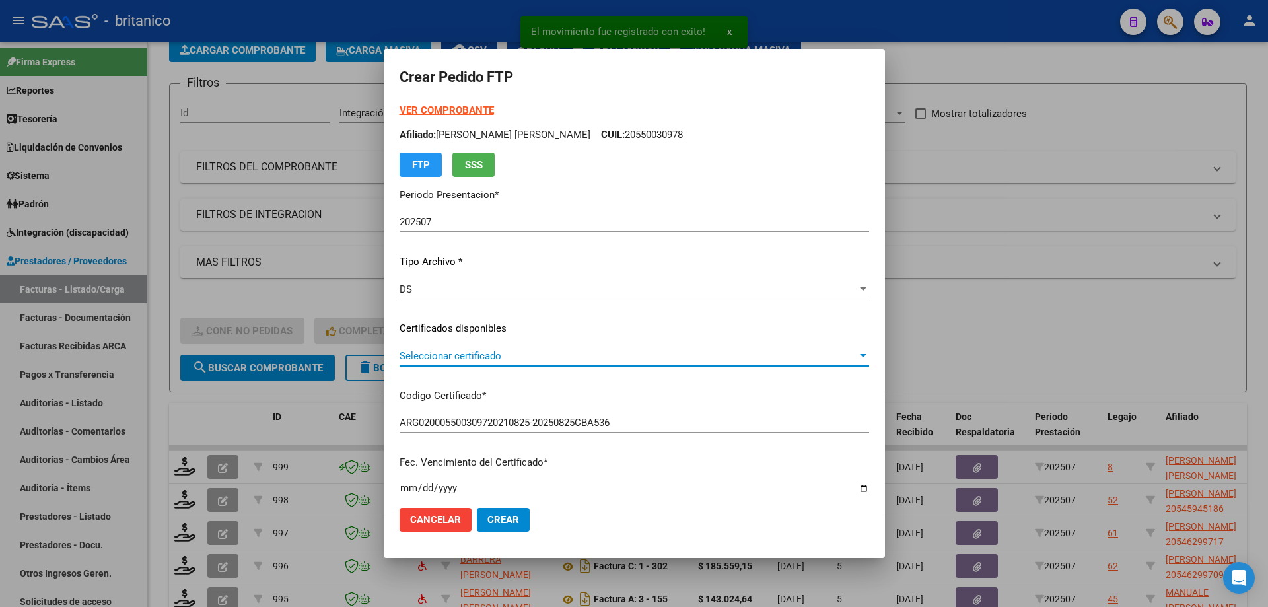
click at [422, 352] on span "Seleccionar certificado" at bounding box center [629, 356] width 458 height 12
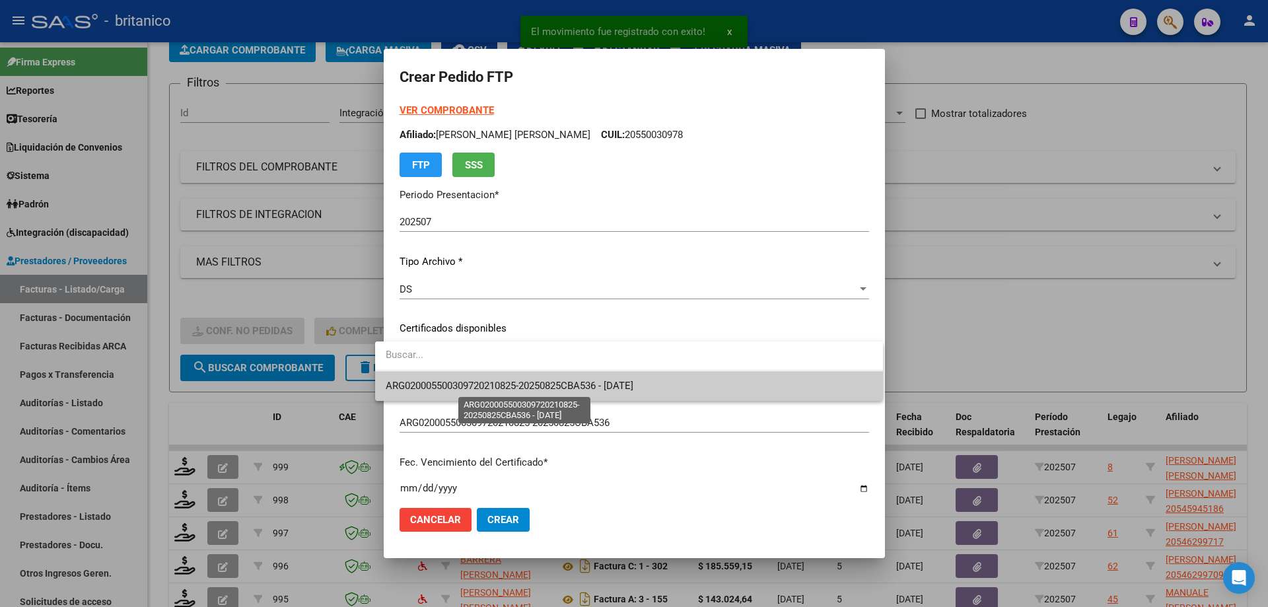
click at [469, 381] on span "ARG020005500309720210825-20250825CBA536 - [DATE]" at bounding box center [510, 386] width 248 height 12
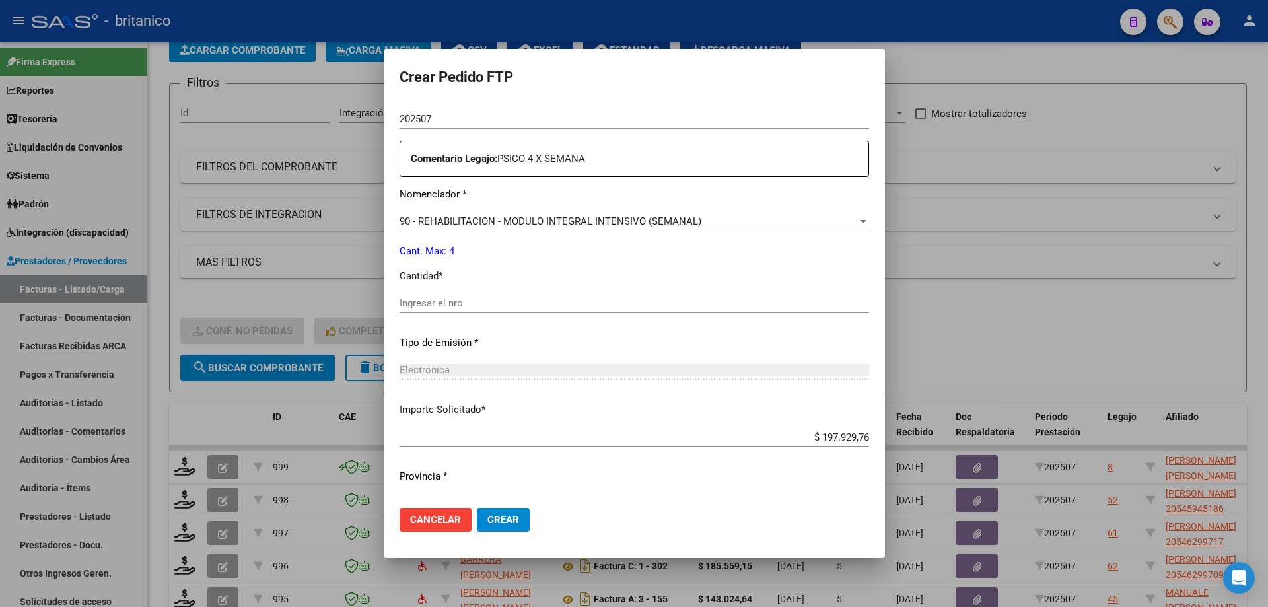
scroll to position [462, 0]
click at [413, 296] on input "Ingresar el nro" at bounding box center [635, 302] width 470 height 12
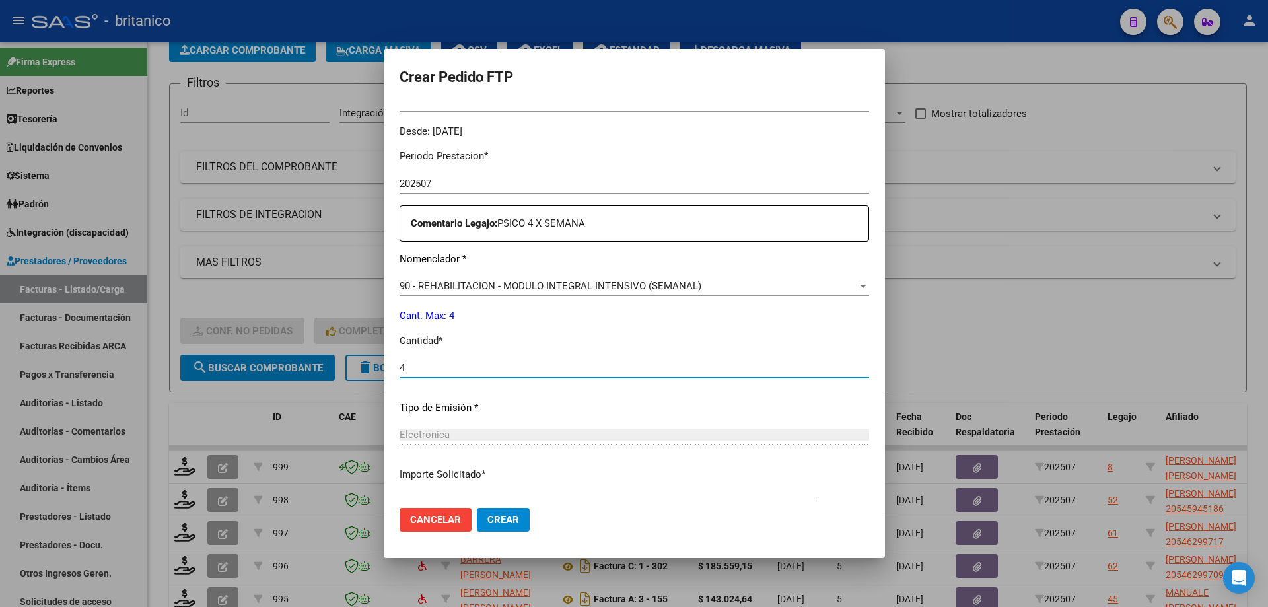
scroll to position [490, 0]
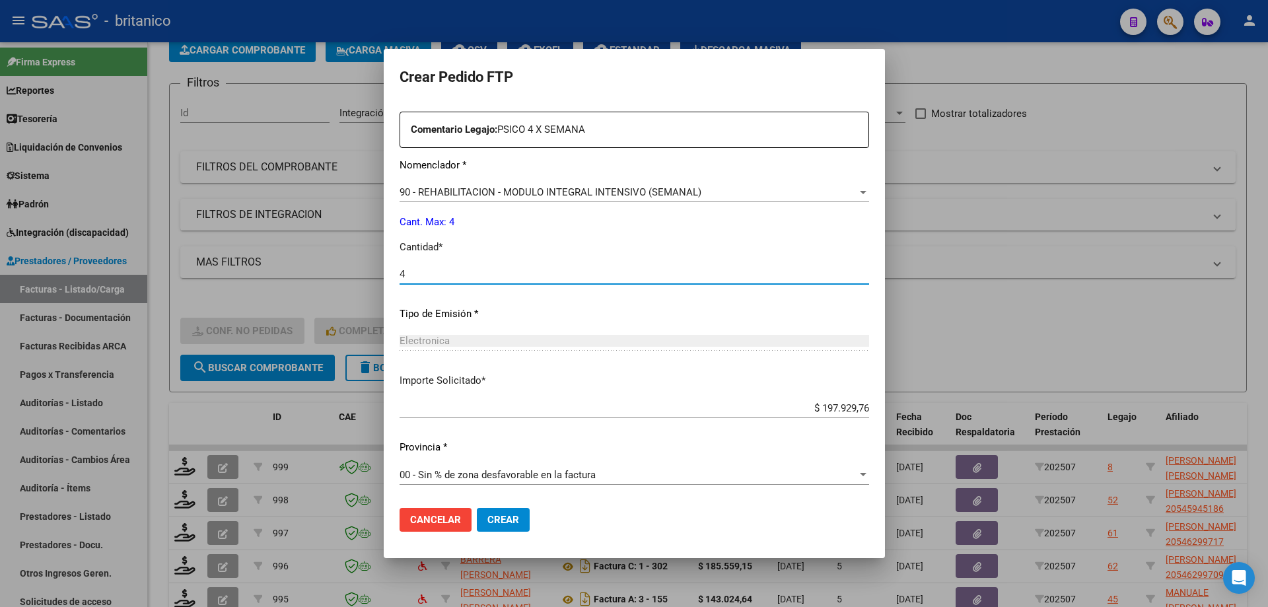
type input "4"
click at [489, 522] on span "Crear" at bounding box center [503, 520] width 32 height 12
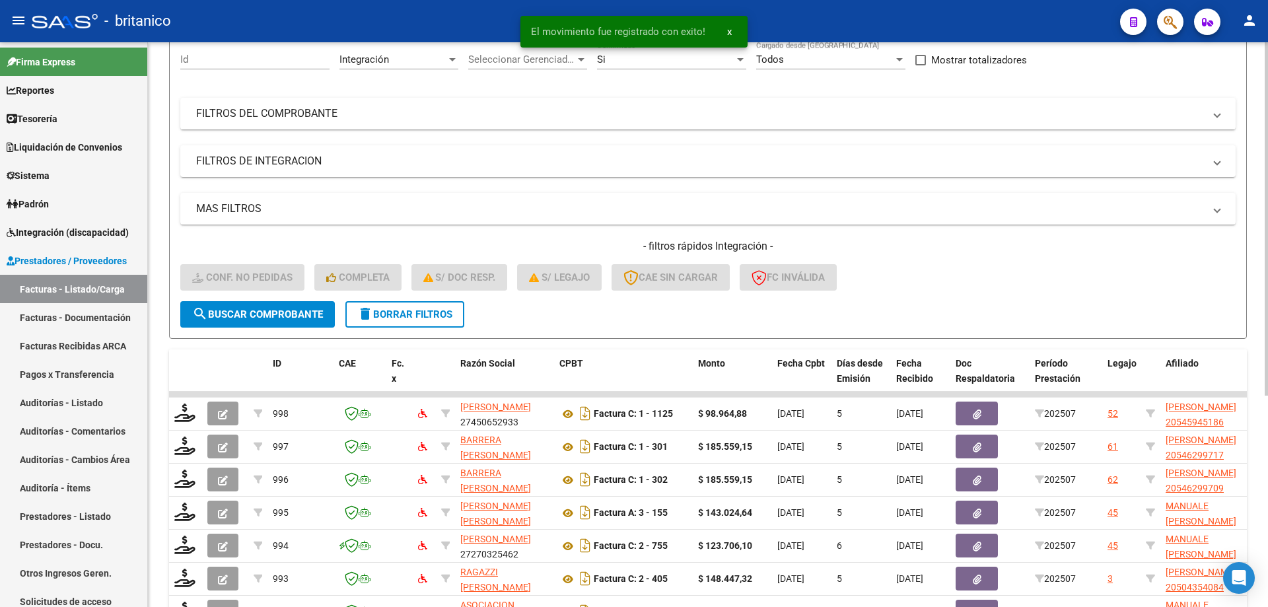
scroll to position [338, 0]
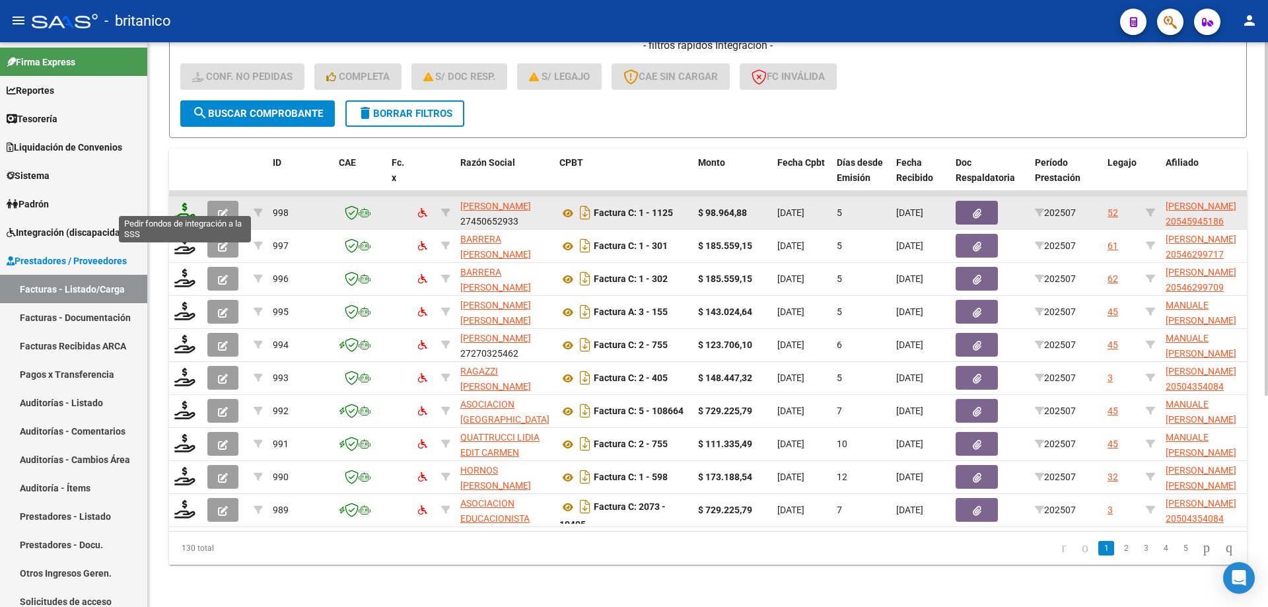
click at [184, 206] on icon at bounding box center [184, 212] width 21 height 18
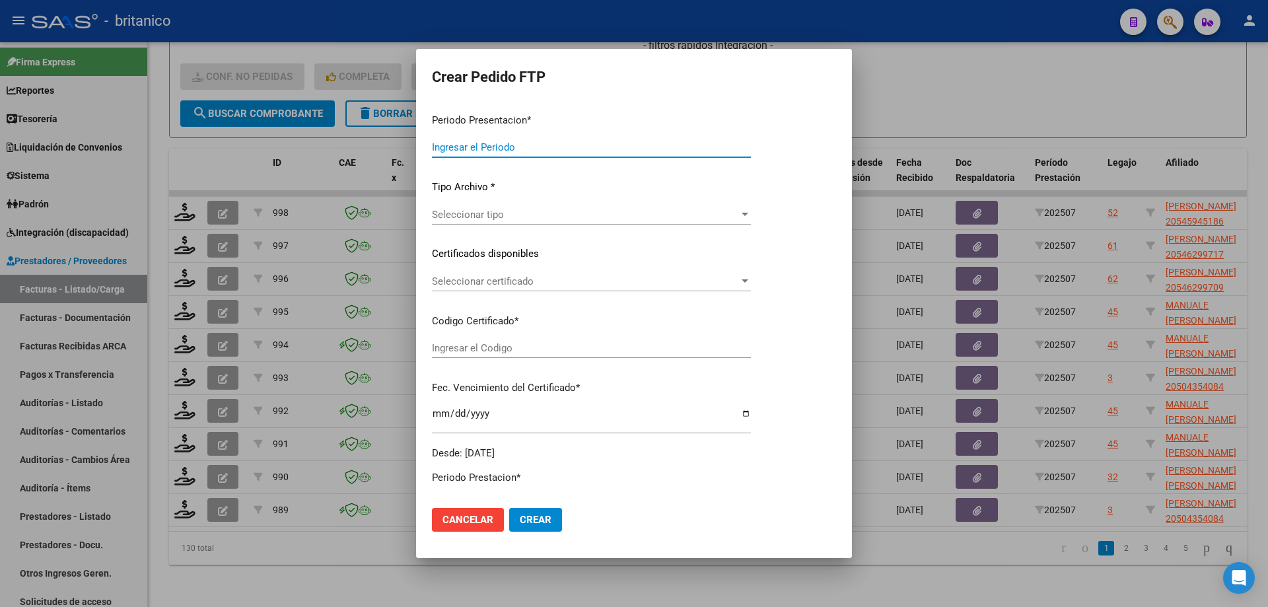
type input "202507"
type input "$ 98.964,88"
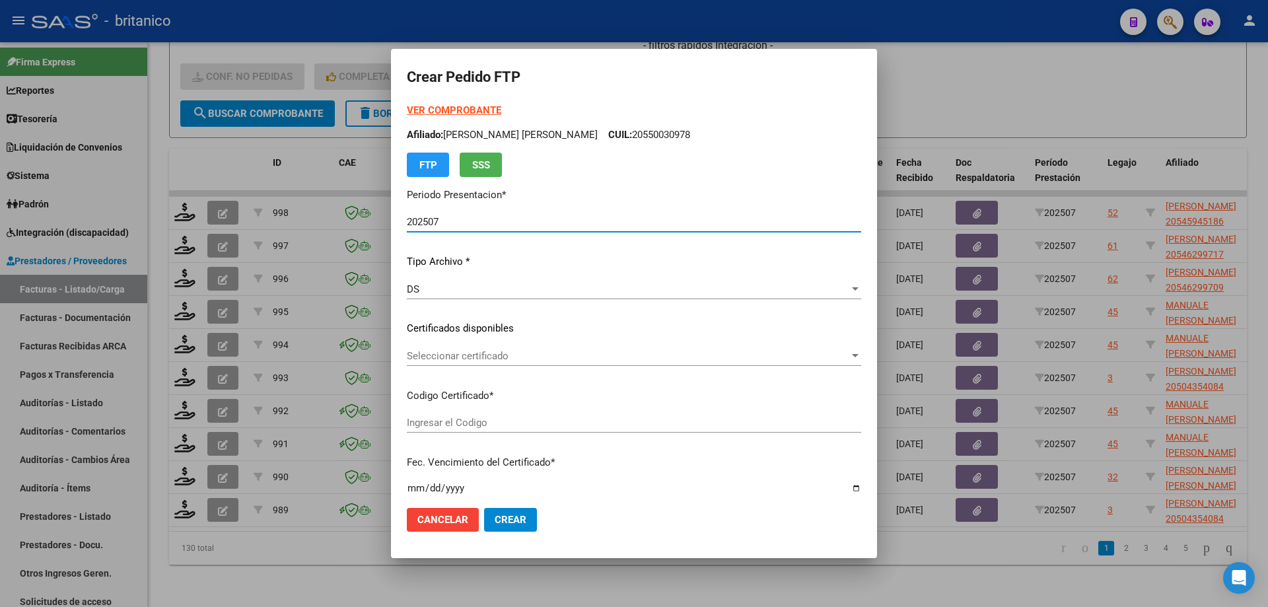
type input "ARG02000545945182020091420230914BS437"
type input "[DATE]"
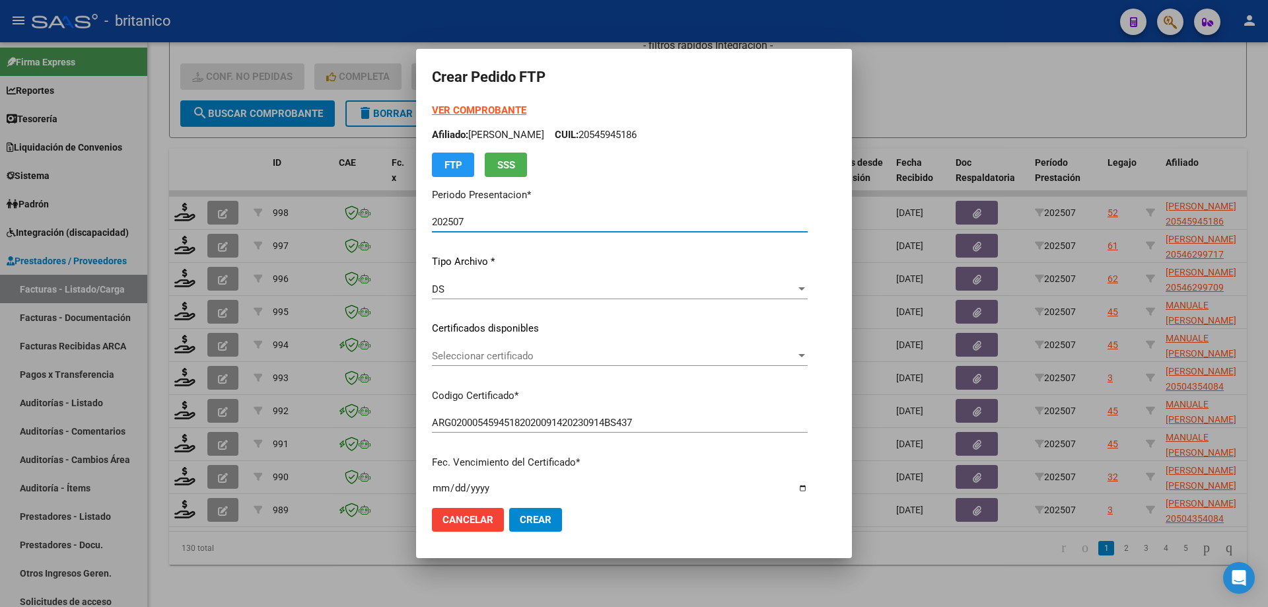
click at [482, 351] on span "Seleccionar certificado" at bounding box center [614, 356] width 364 height 12
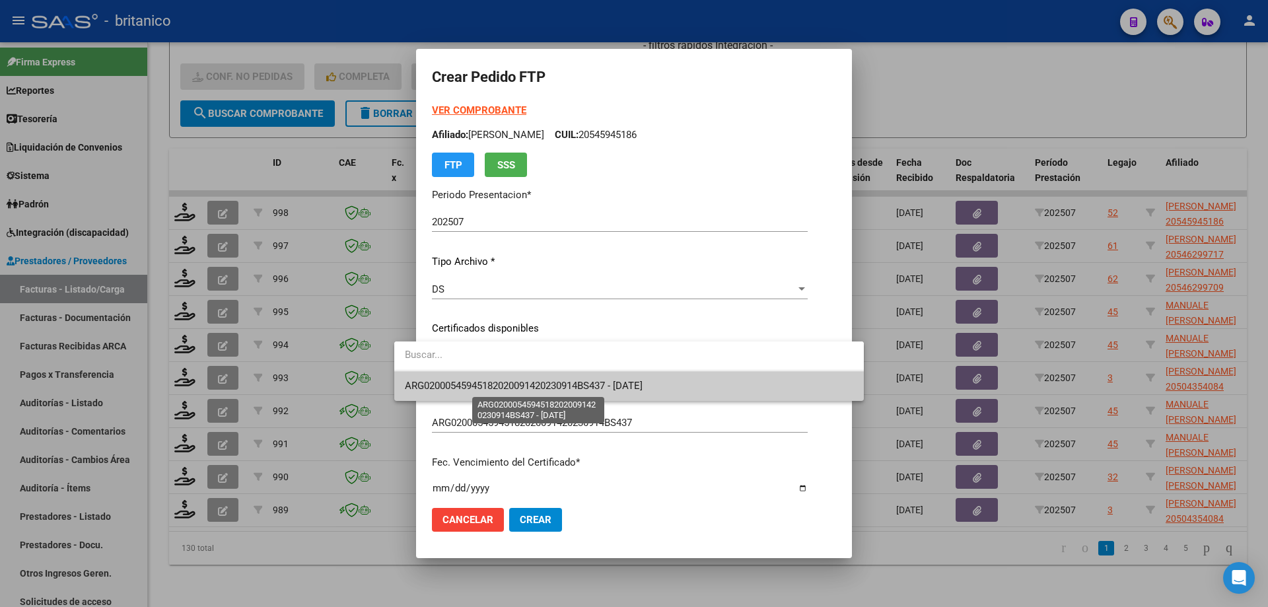
click at [511, 382] on span "ARG02000545945182020091420230914BS437 - [DATE]" at bounding box center [524, 386] width 238 height 12
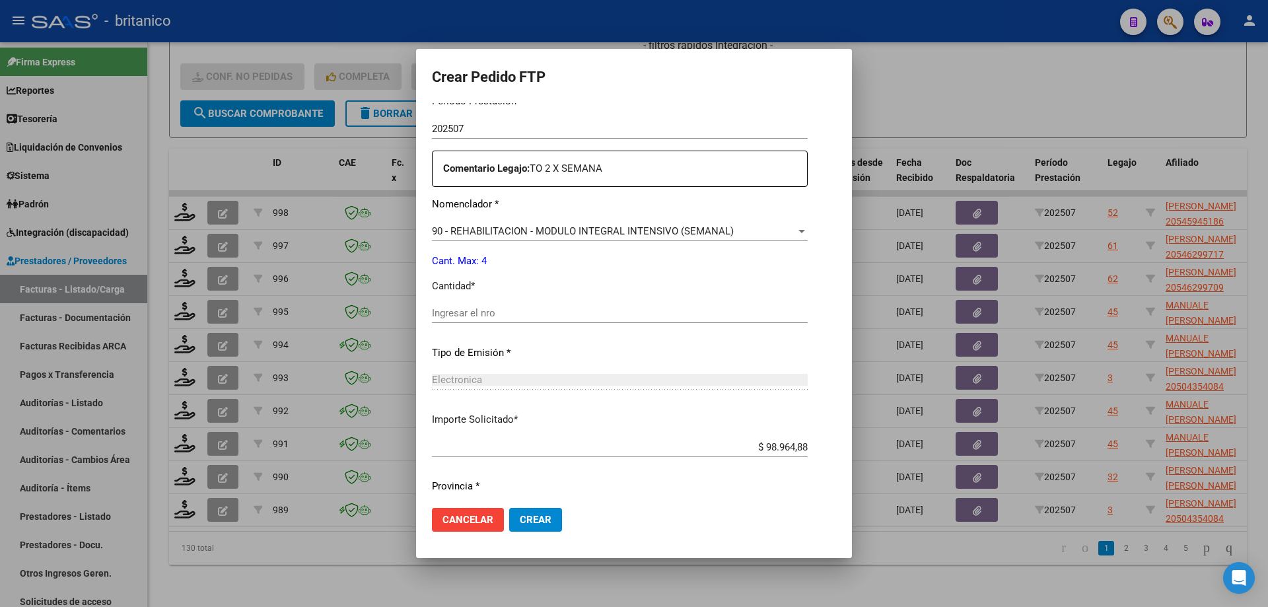
scroll to position [490, 0]
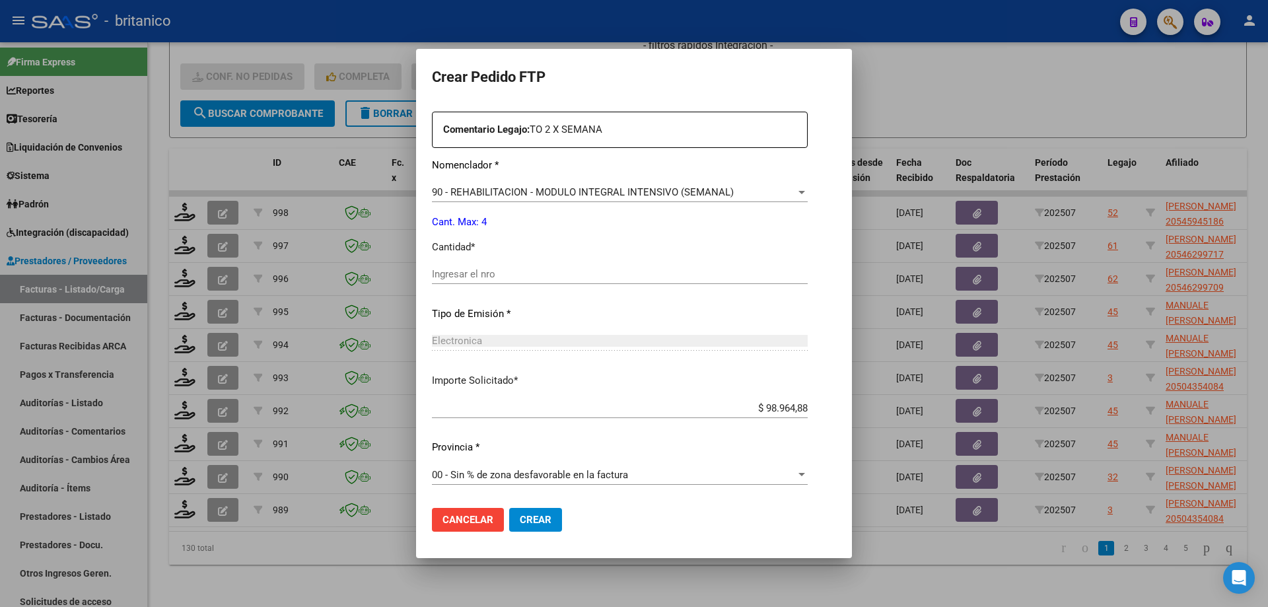
drag, startPoint x: 447, startPoint y: 275, endPoint x: 439, endPoint y: 276, distance: 7.3
click at [445, 275] on input "Ingresar el nro" at bounding box center [620, 274] width 376 height 12
type input "4"
click at [520, 517] on span "Crear" at bounding box center [536, 520] width 32 height 12
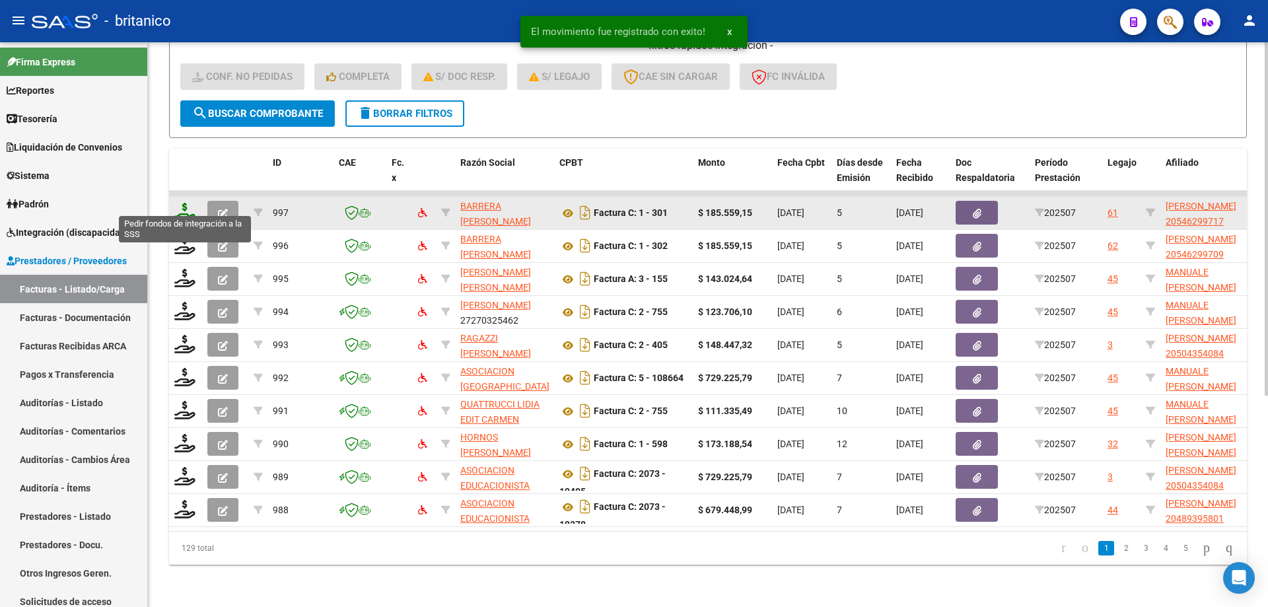
click at [180, 203] on icon at bounding box center [184, 212] width 21 height 18
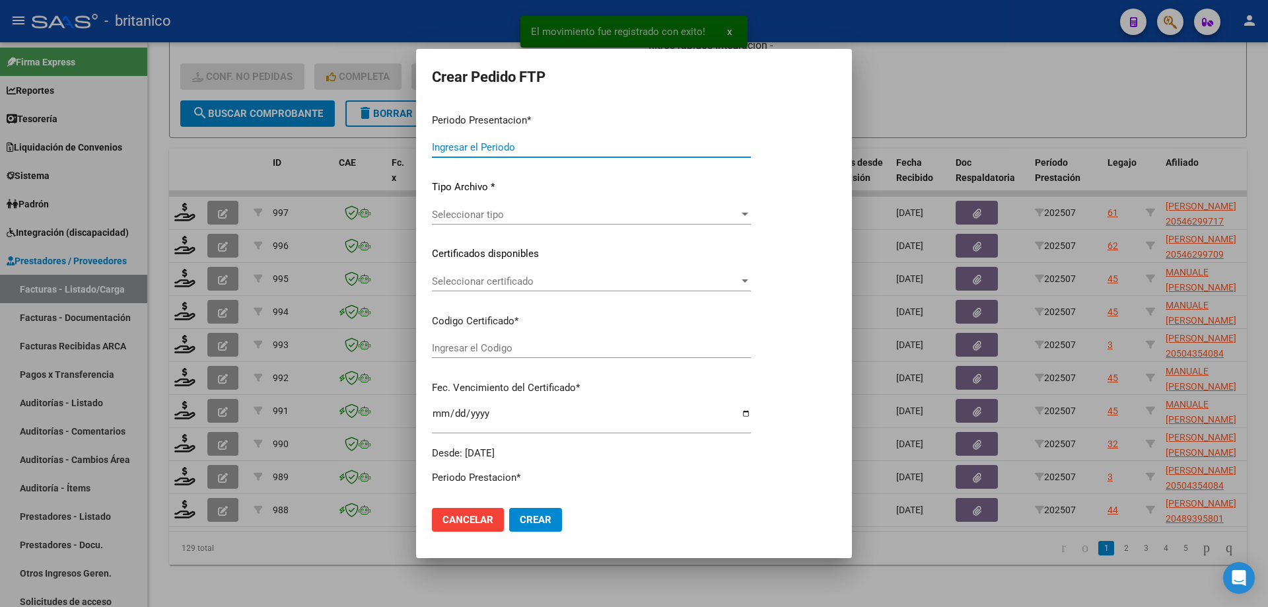
type input "202507"
type input "$ 185.559,15"
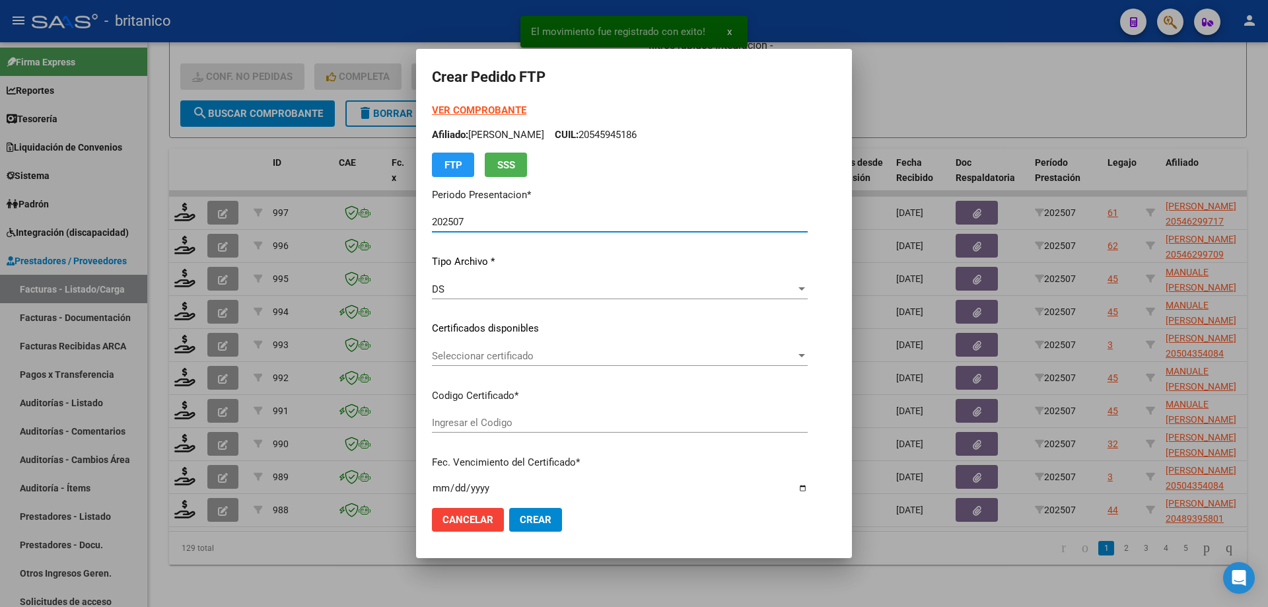
type input "ARG02000546299712018111420251114CIU"
type input "[DATE]"
click at [456, 347] on div "Seleccionar certificado Seleccionar certificado" at bounding box center [620, 356] width 376 height 20
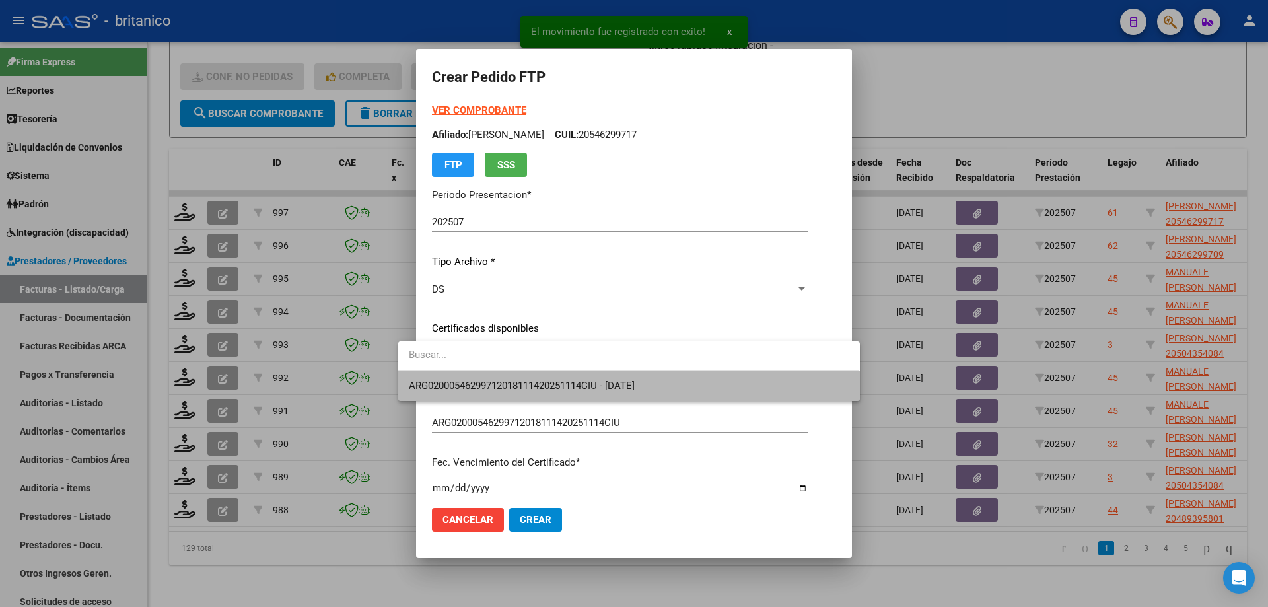
click at [487, 376] on span "ARG02000546299712018111420251114CIU - [DATE]" at bounding box center [629, 386] width 440 height 30
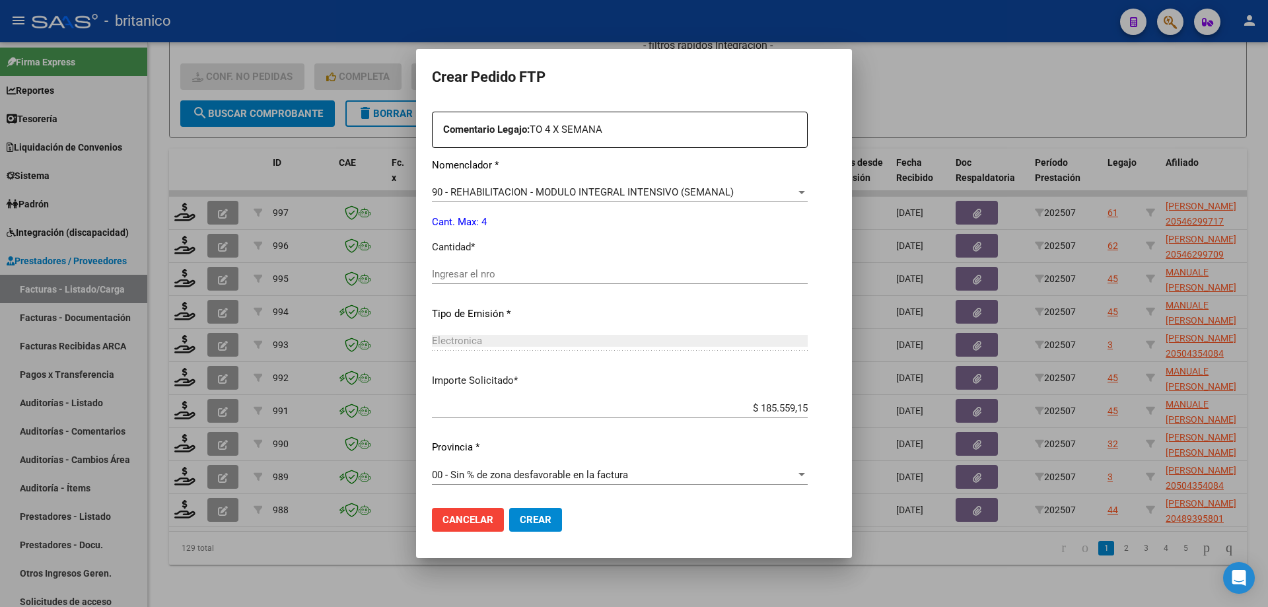
click at [445, 274] on input "Ingresar el nro" at bounding box center [620, 274] width 376 height 12
type input "4"
click at [520, 520] on span "Crear" at bounding box center [536, 520] width 32 height 12
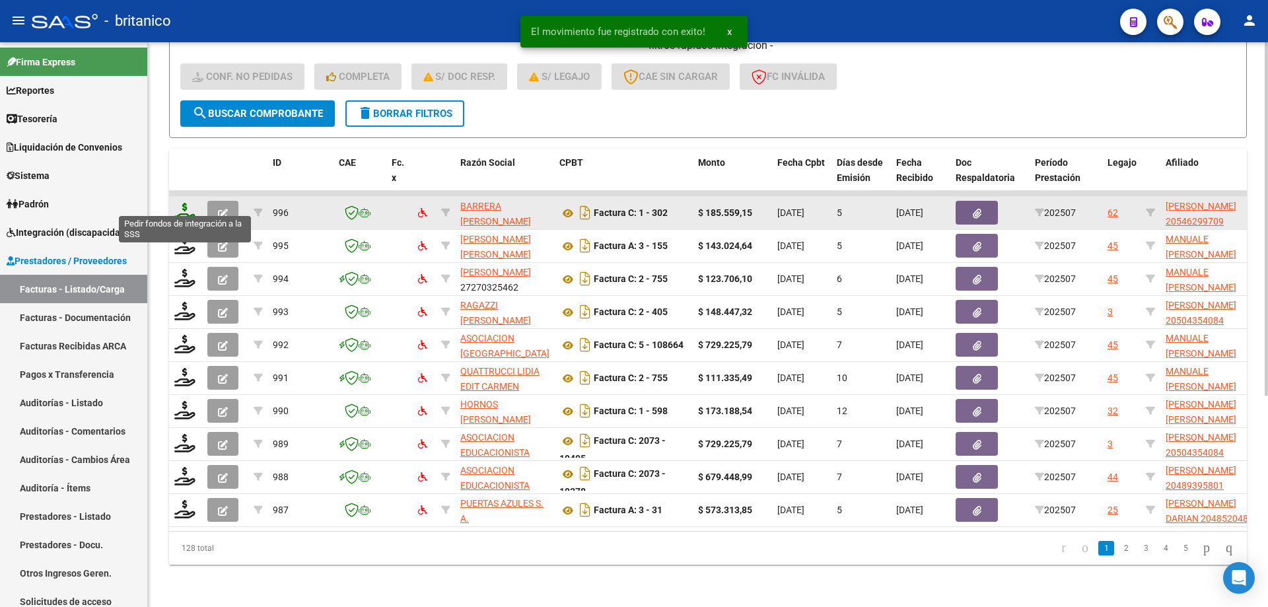
click at [183, 203] on icon at bounding box center [184, 212] width 21 height 18
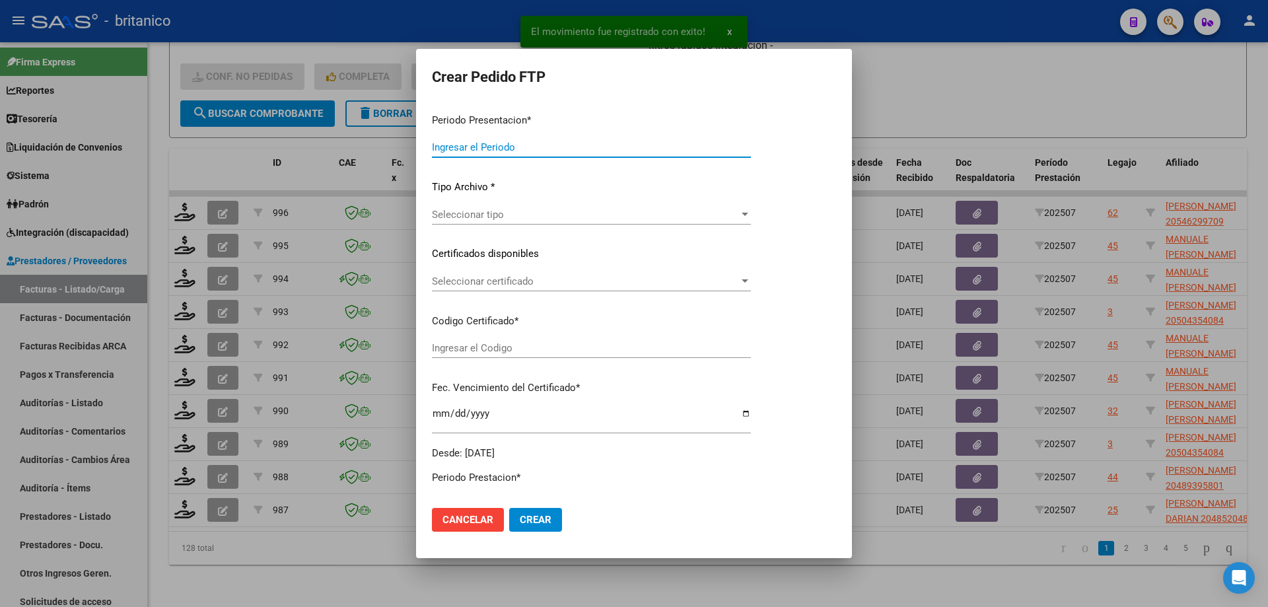
type input "202507"
type input "$ 185.559,15"
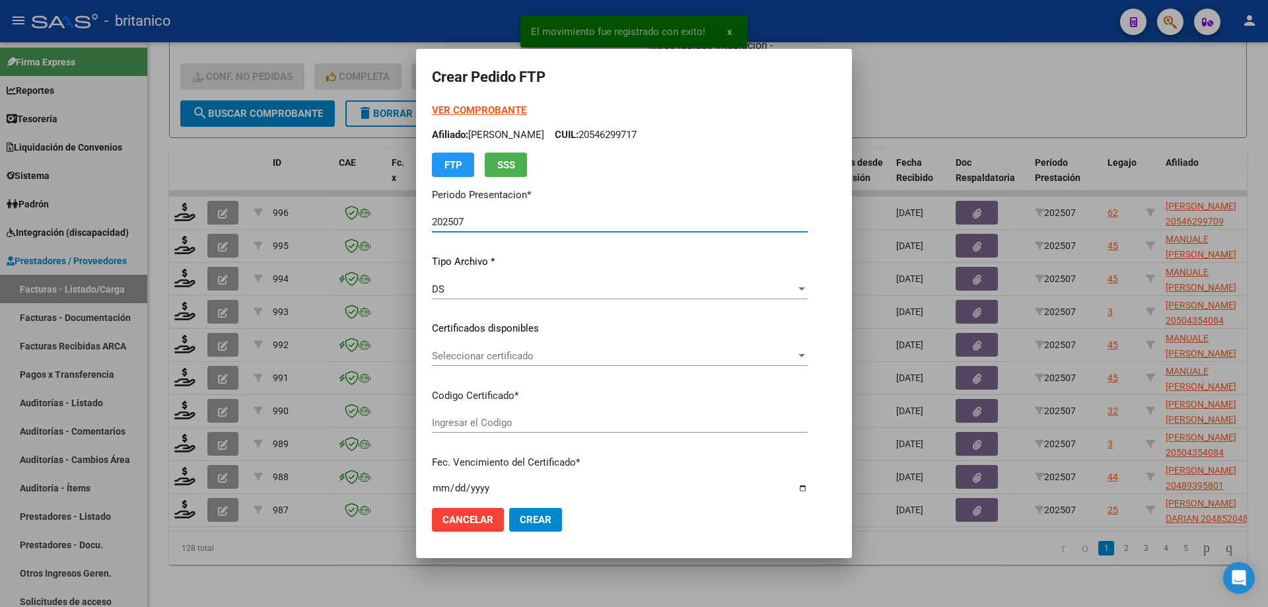
type input "ARG02000546299702018111420251114CIU536"
type input "[DATE]"
click at [435, 353] on span "Seleccionar certificado" at bounding box center [614, 356] width 364 height 12
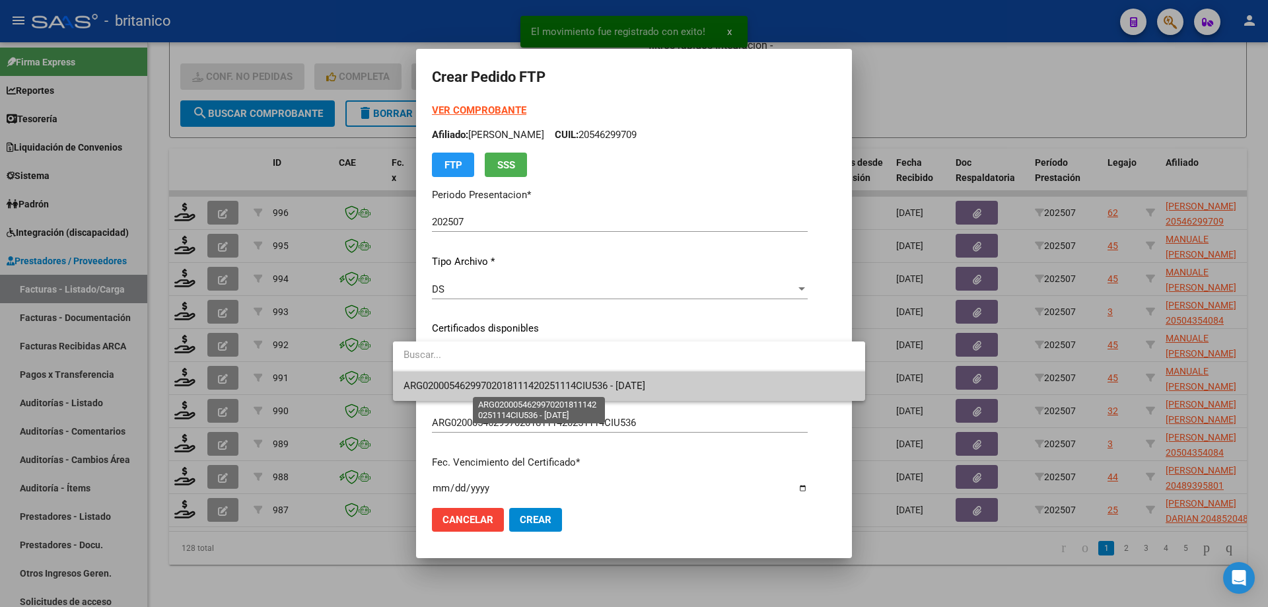
drag, startPoint x: 487, startPoint y: 380, endPoint x: 495, endPoint y: 380, distance: 7.3
click at [488, 380] on span "ARG02000546299702018111420251114CIU536 - [DATE]" at bounding box center [525, 386] width 242 height 12
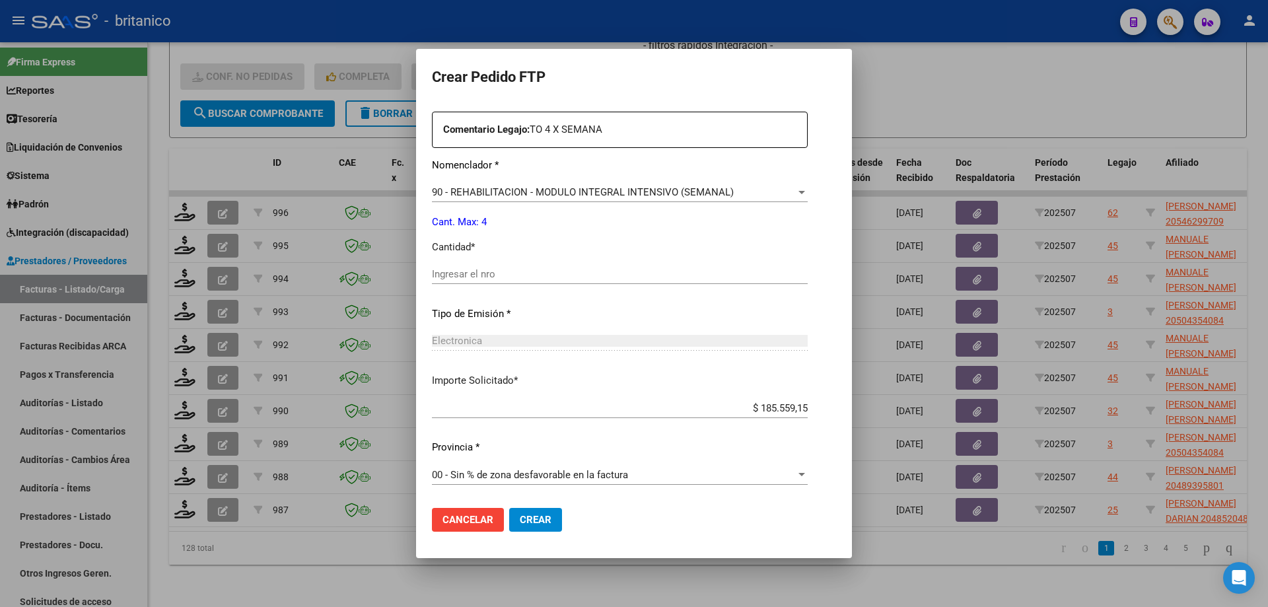
click at [501, 271] on input "Ingresar el nro" at bounding box center [620, 274] width 376 height 12
type input "4"
click at [520, 515] on span "Crear" at bounding box center [536, 520] width 32 height 12
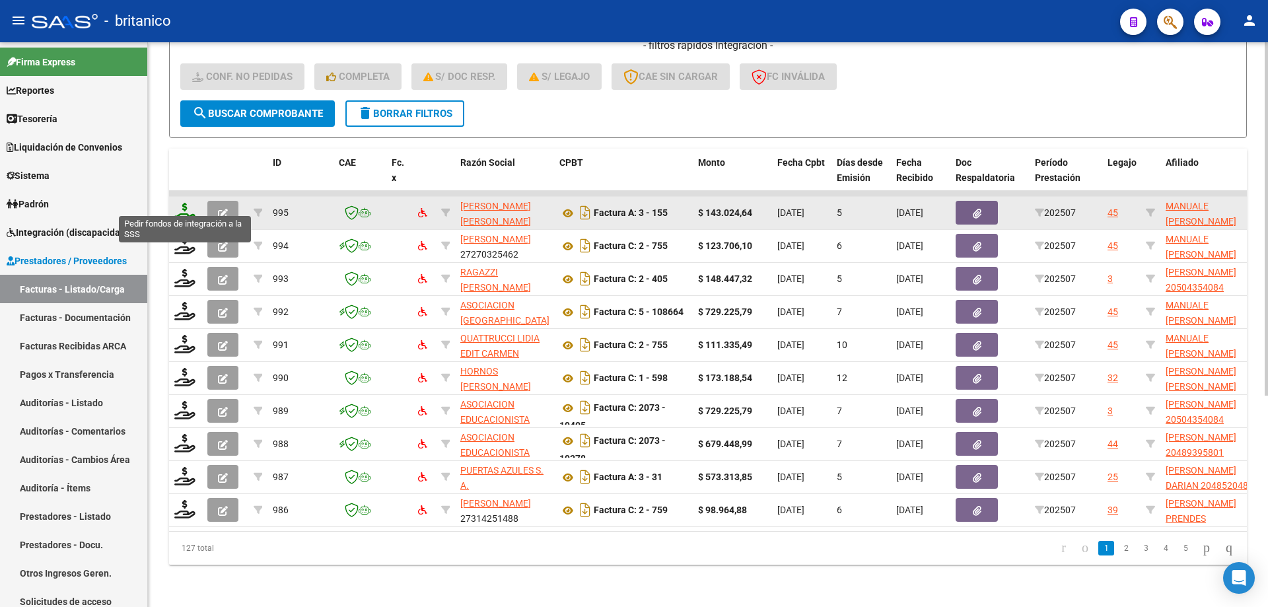
click at [178, 203] on icon at bounding box center [184, 212] width 21 height 18
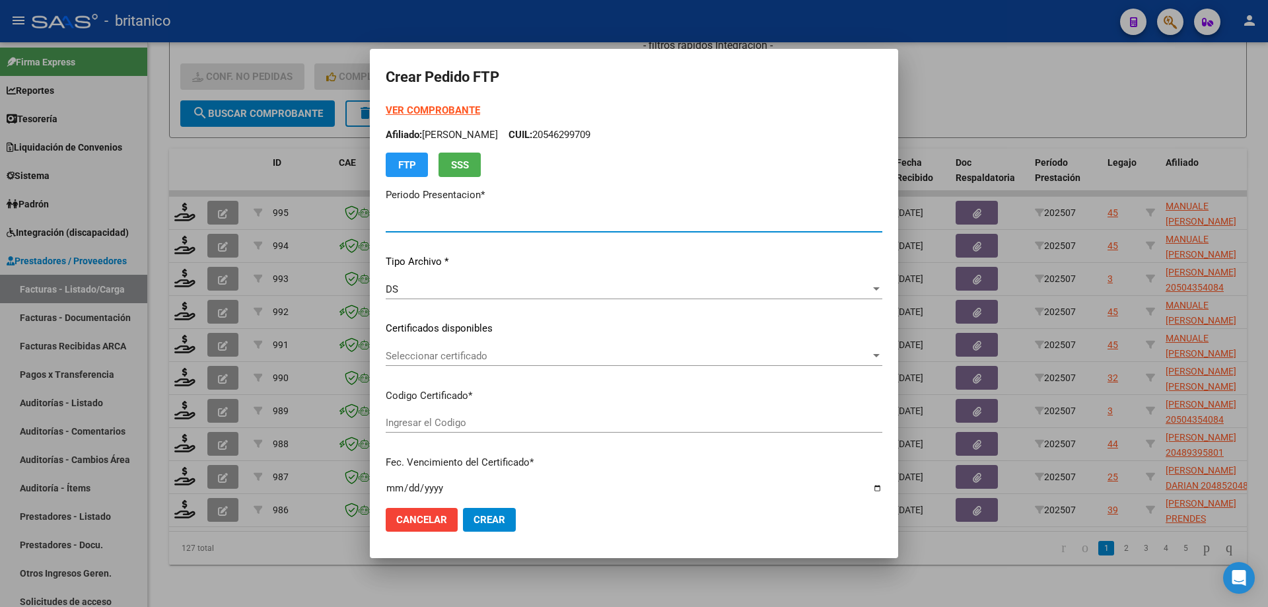
type input "202507"
type input "$ 143.024,64"
type input "ARG0200051511513-2024011520330115BS350"
type input "[DATE]"
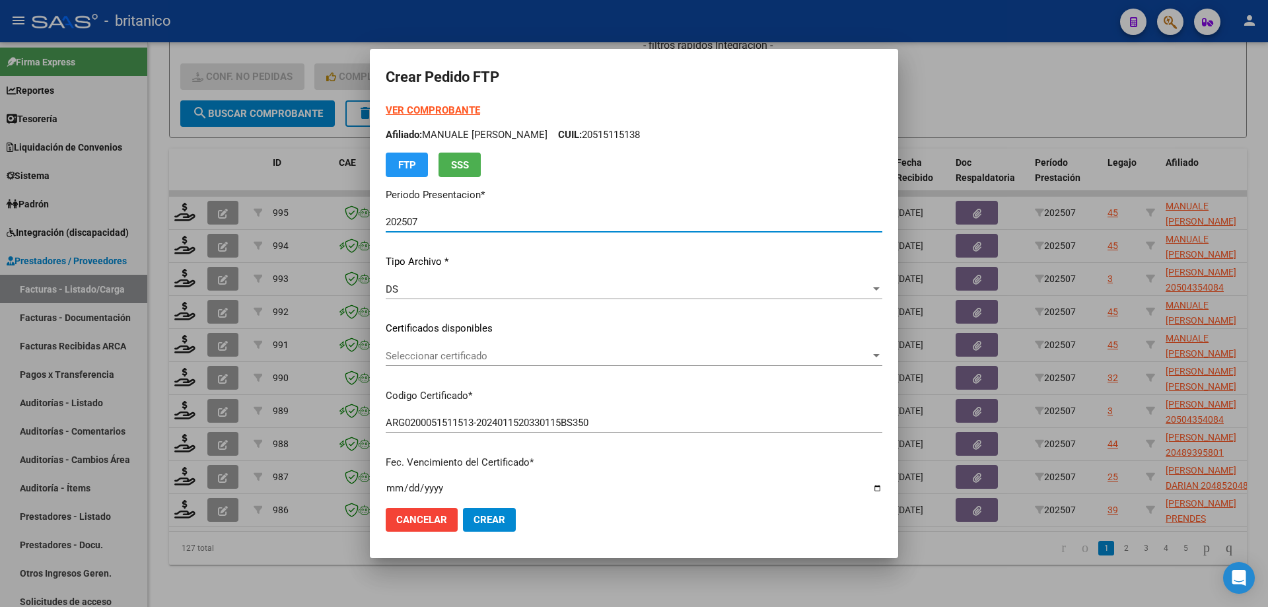
click at [444, 353] on span "Seleccionar certificado" at bounding box center [628, 356] width 485 height 12
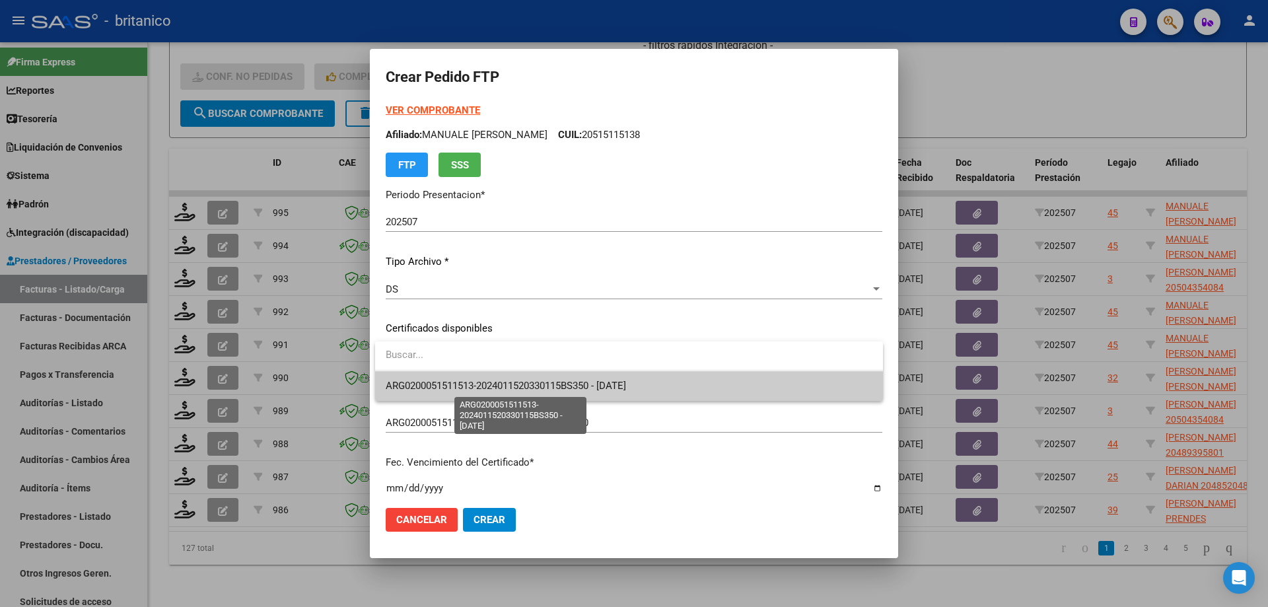
click at [445, 386] on span "ARG0200051511513-2024011520330115BS350 - [DATE]" at bounding box center [506, 386] width 240 height 12
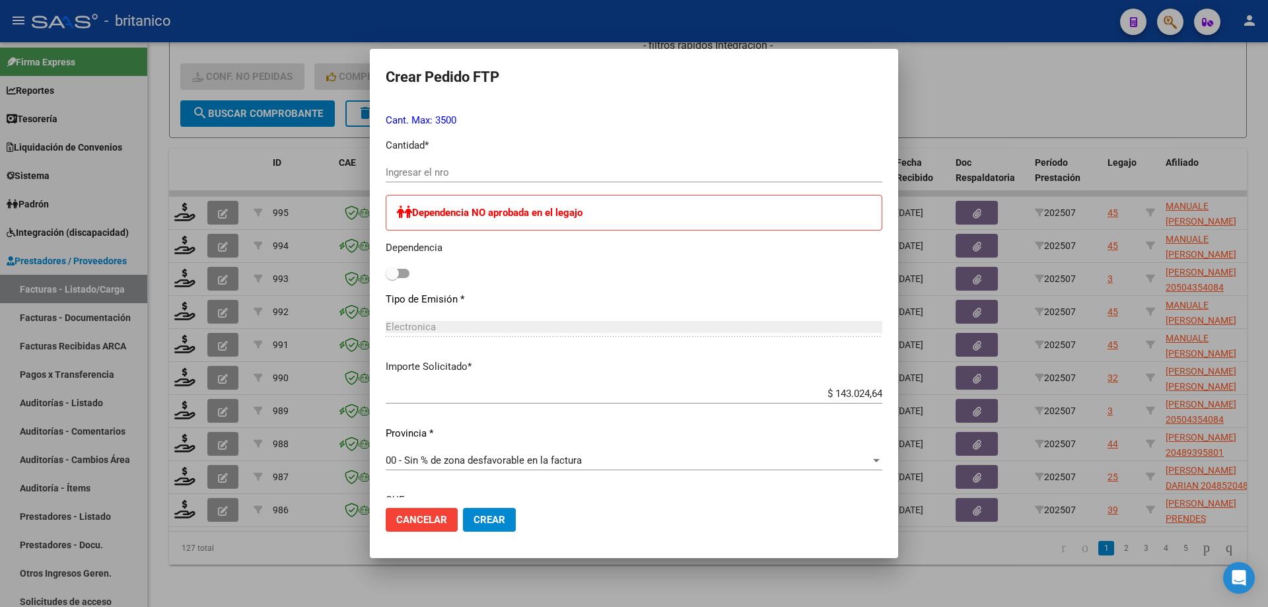
scroll to position [711, 0]
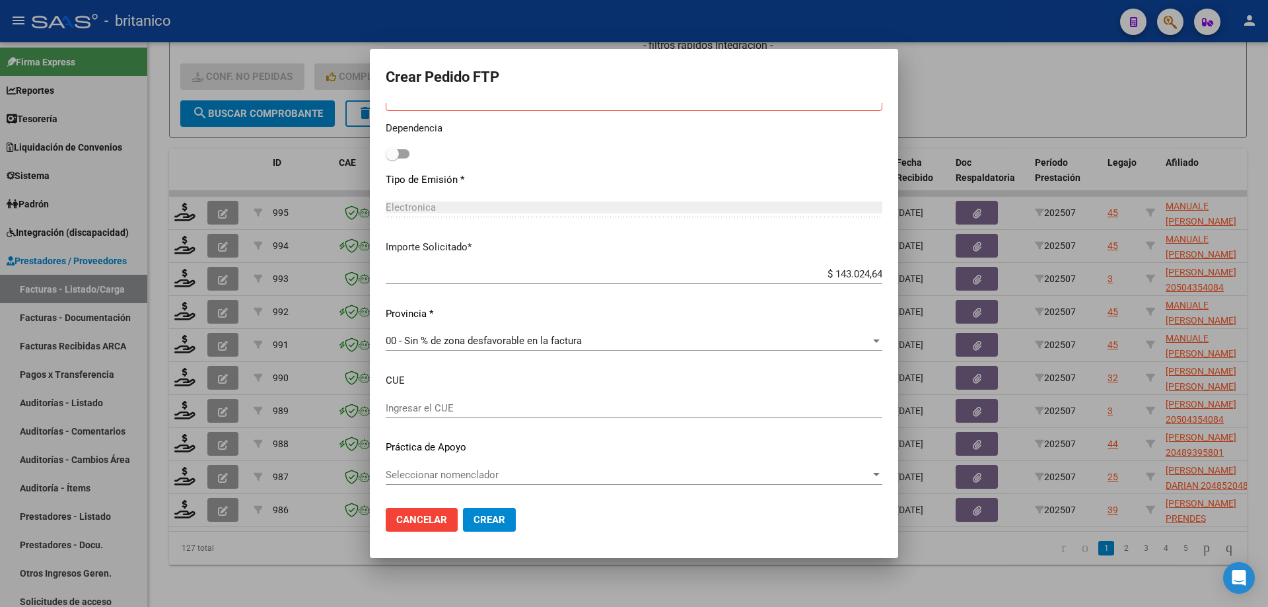
click at [540, 474] on span "Seleccionar nomenclador" at bounding box center [628, 475] width 485 height 12
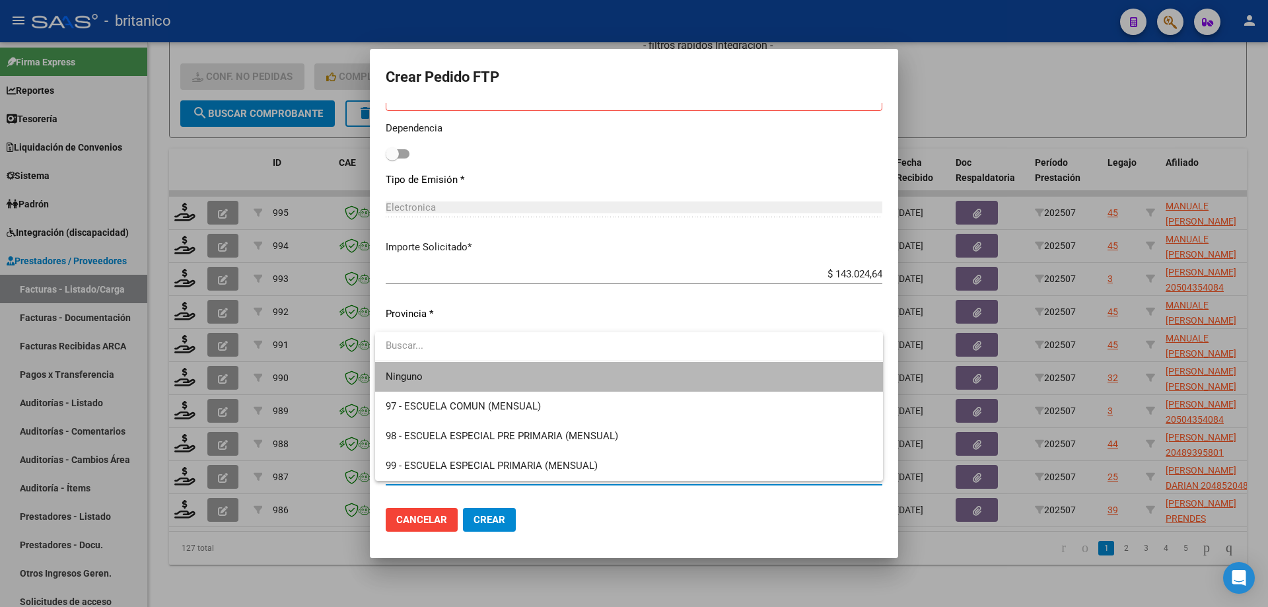
click at [512, 373] on span "Ninguno" at bounding box center [629, 377] width 487 height 30
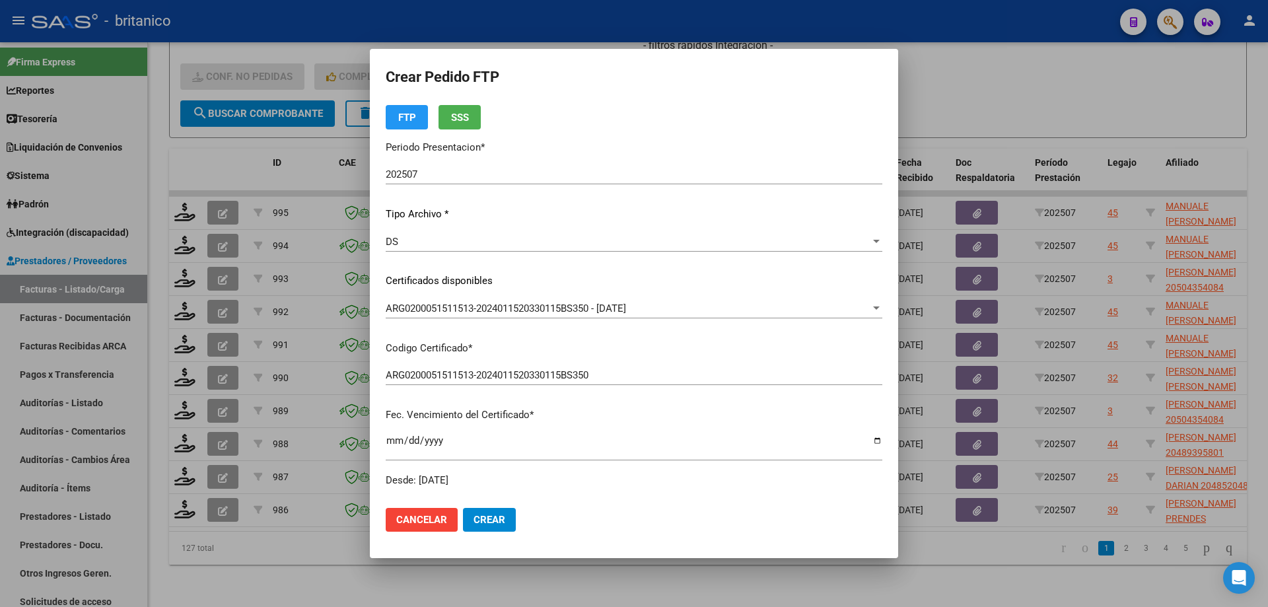
scroll to position [0, 0]
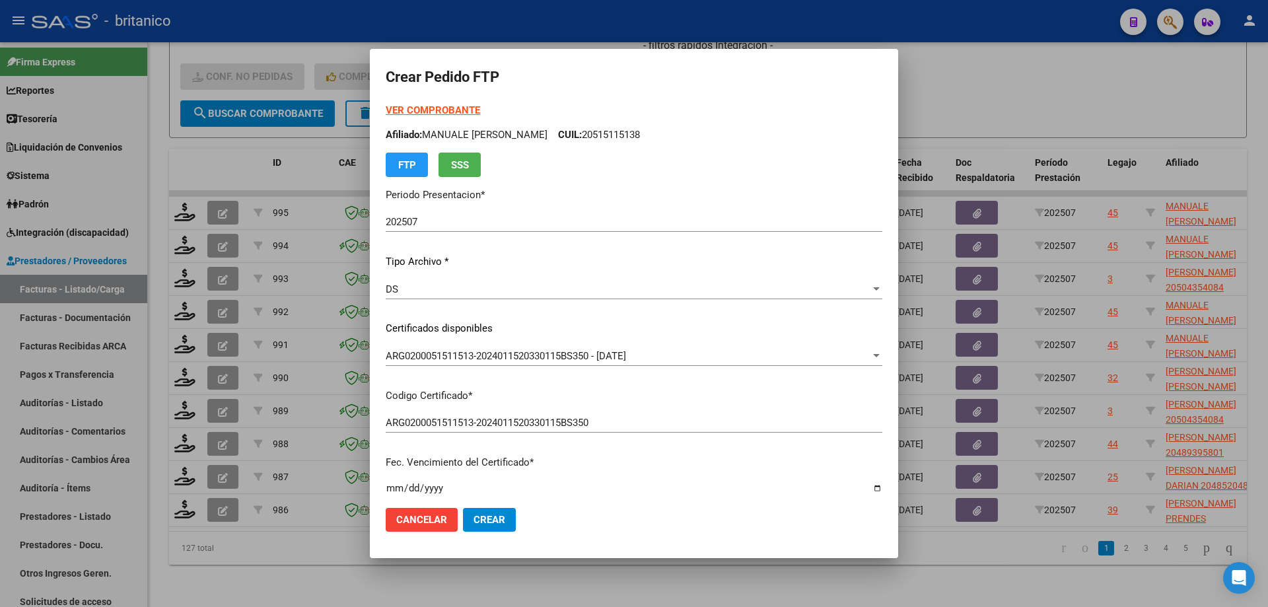
click at [433, 105] on strong "VER COMPROBANTE" at bounding box center [433, 110] width 94 height 12
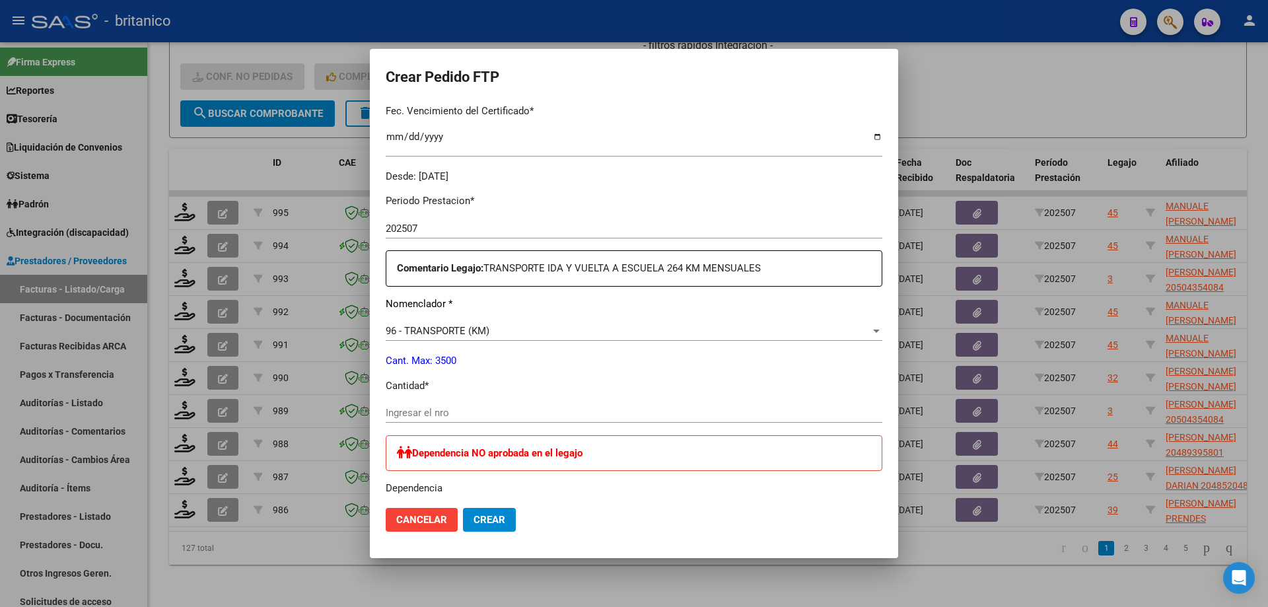
scroll to position [462, 0]
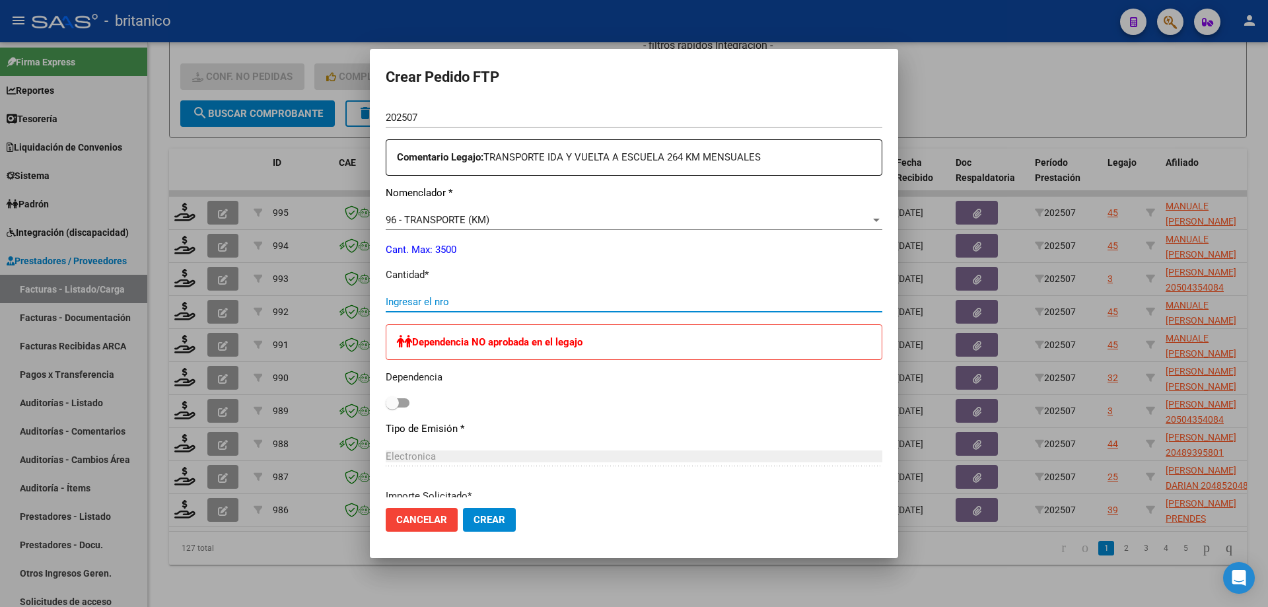
click at [446, 296] on input "Ingresar el nro" at bounding box center [634, 302] width 497 height 12
type input "264"
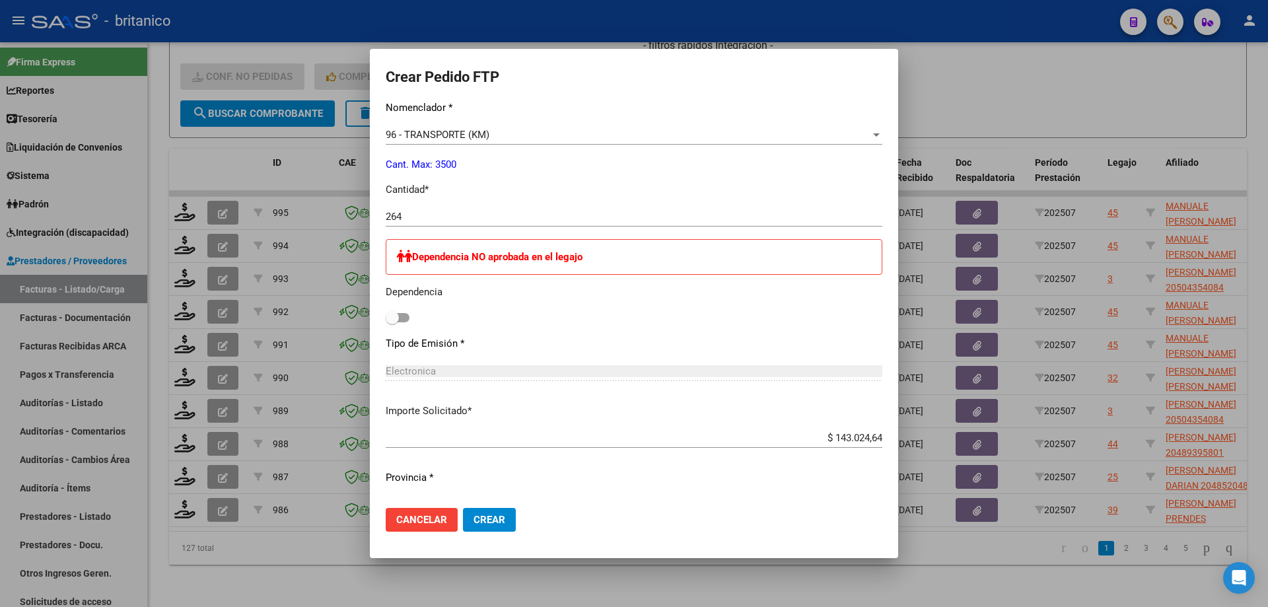
scroll to position [513, 0]
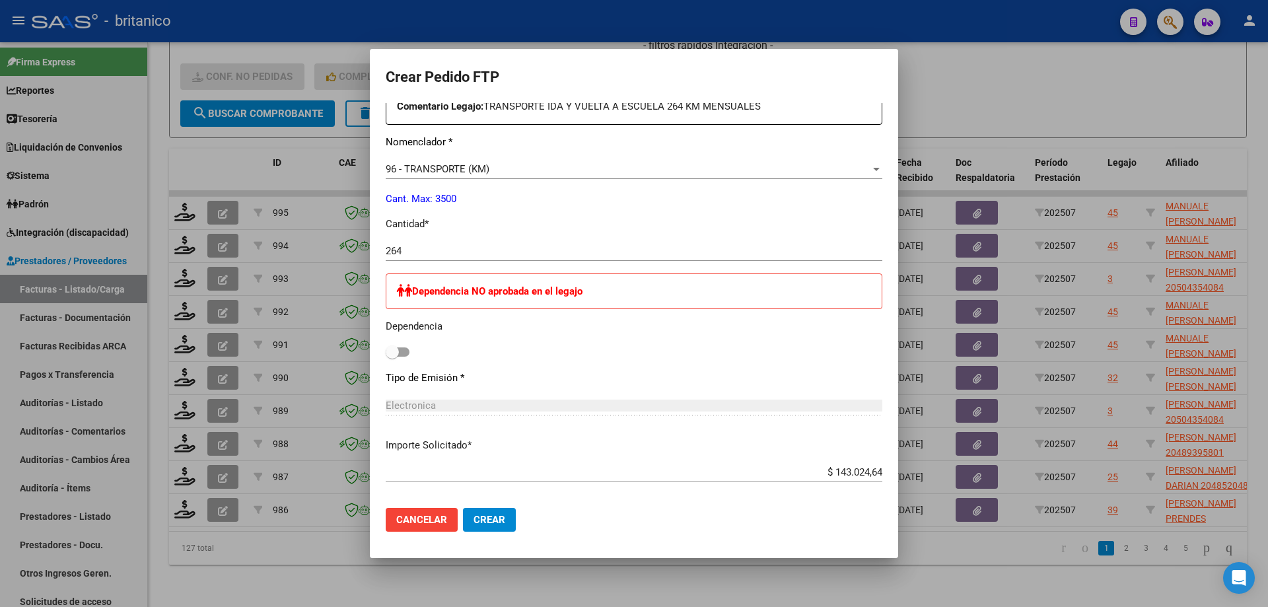
click at [503, 520] on span "Crear" at bounding box center [490, 520] width 32 height 12
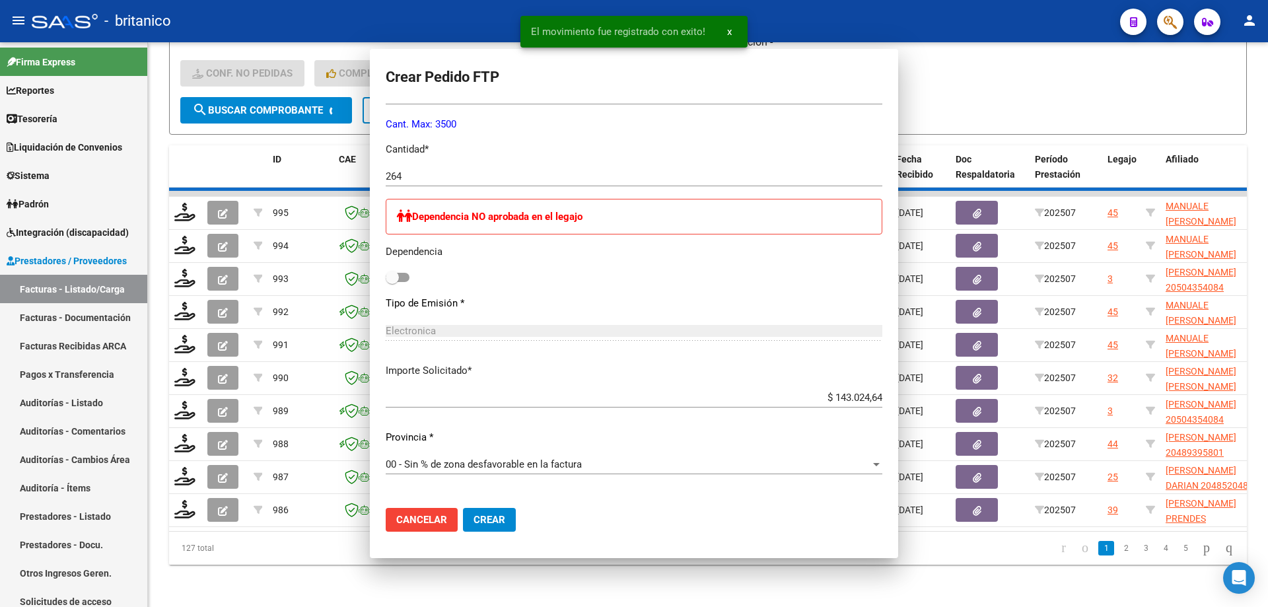
scroll to position [439, 0]
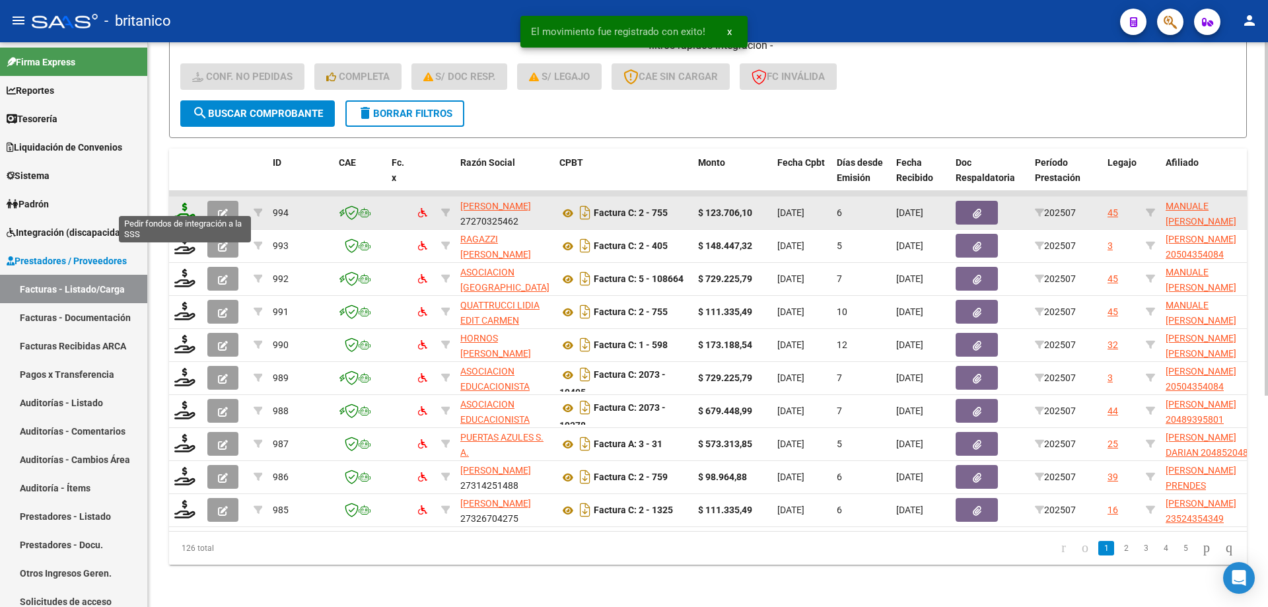
click at [176, 203] on icon at bounding box center [184, 212] width 21 height 18
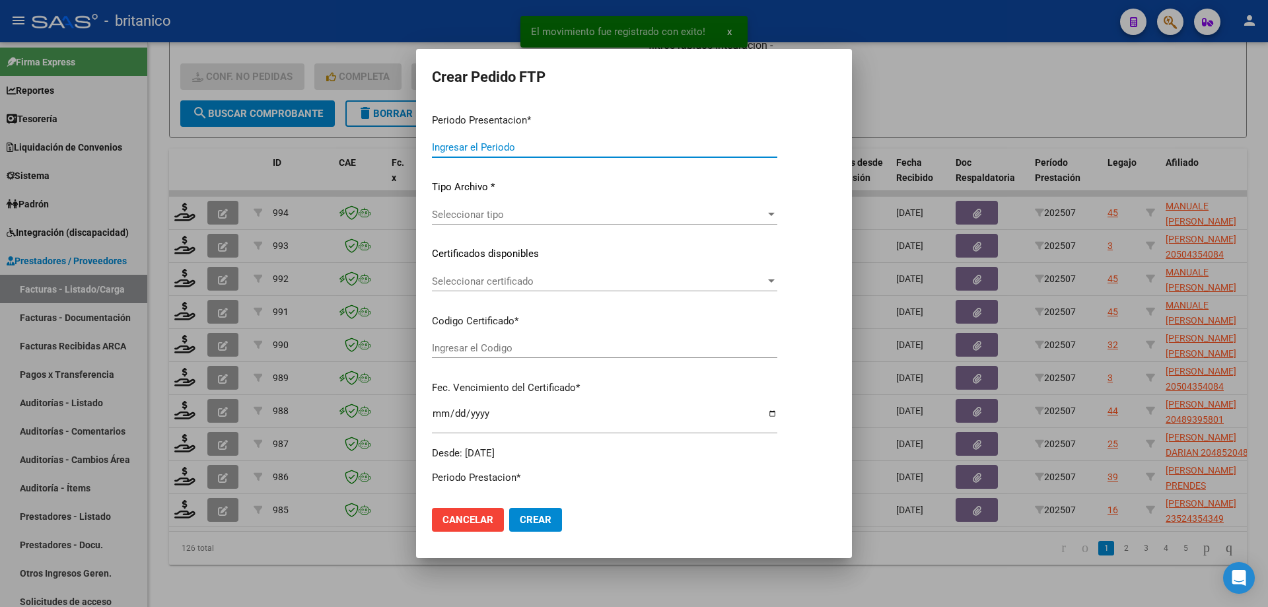
type input "202507"
type input "$ 123.706,10"
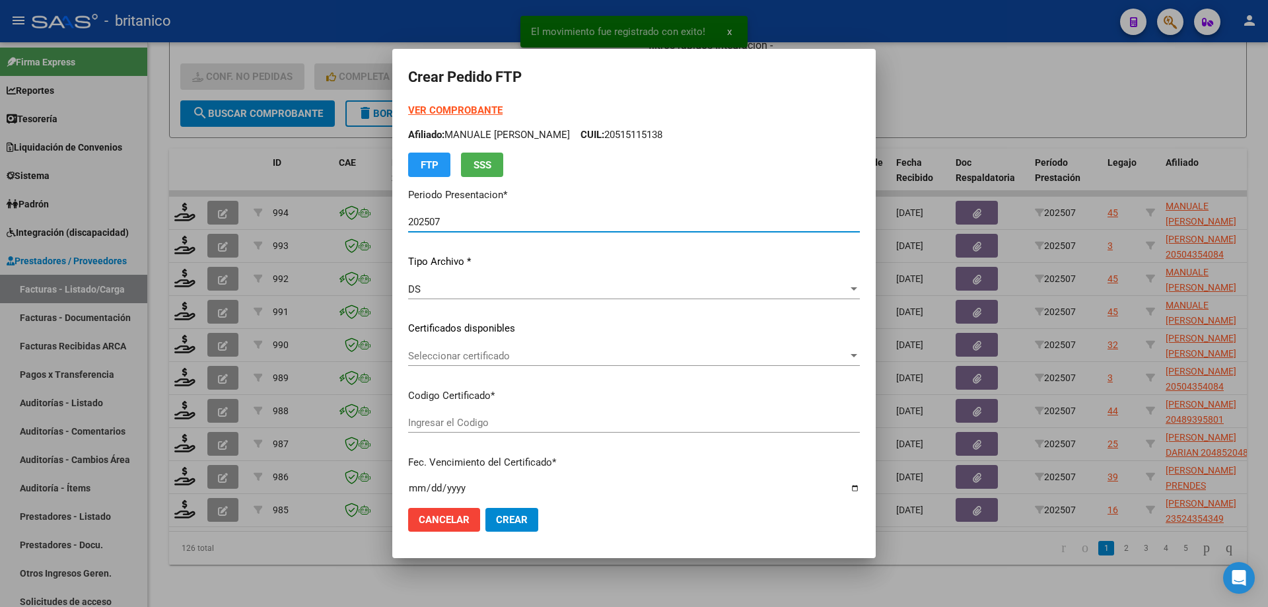
type input "ARG0200051511513-2024011520330115BS350"
type input "[DATE]"
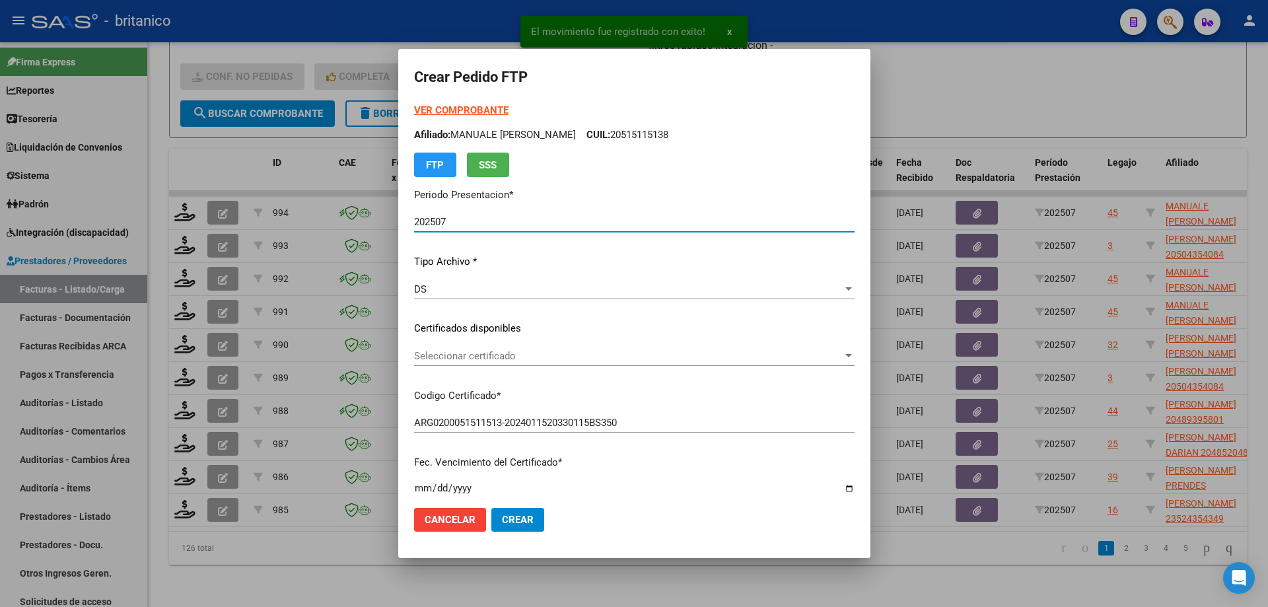
click at [439, 347] on div "Seleccionar certificado Seleccionar certificado" at bounding box center [634, 356] width 441 height 20
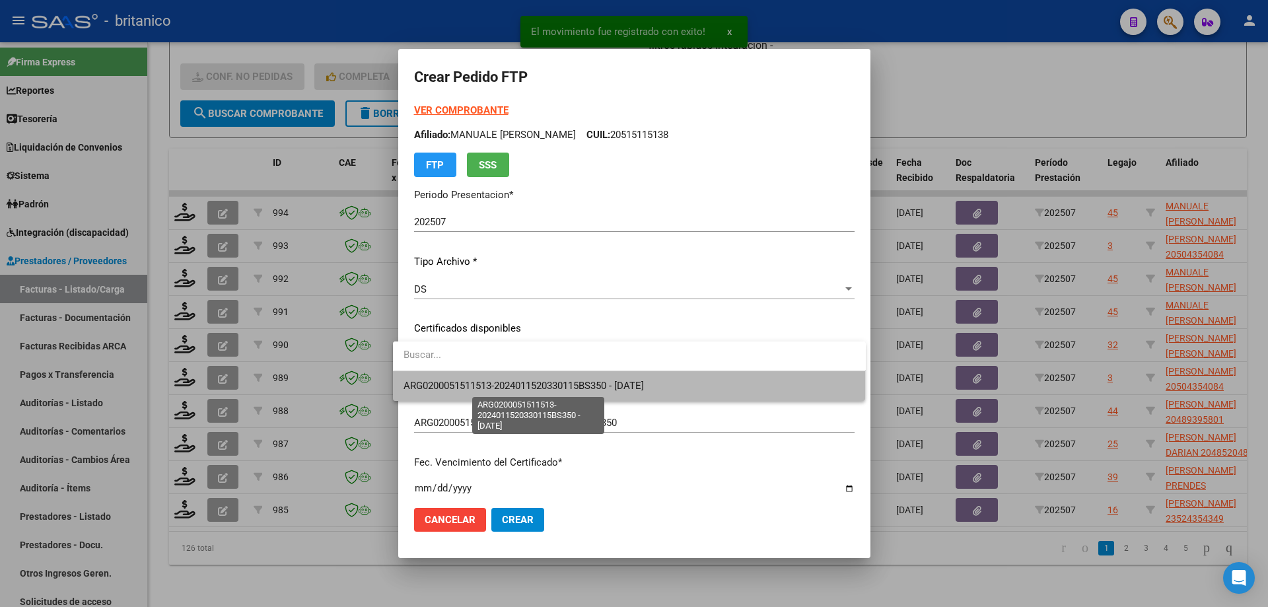
click at [490, 383] on span "ARG0200051511513-2024011520330115BS350 - [DATE]" at bounding box center [524, 386] width 240 height 12
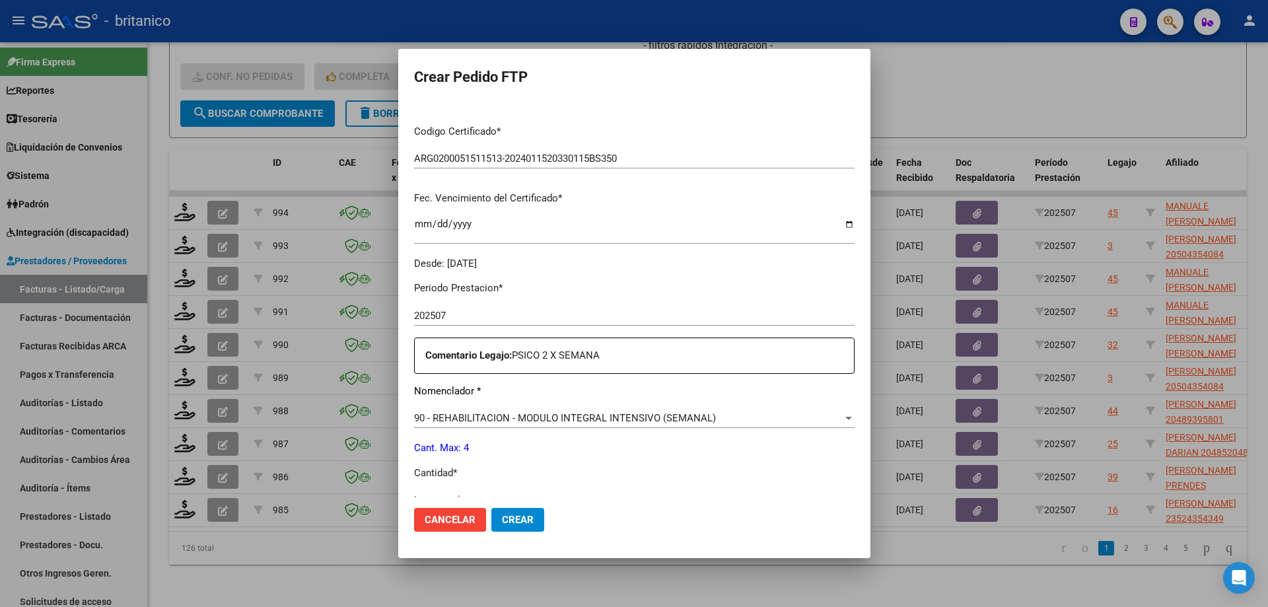
scroll to position [462, 0]
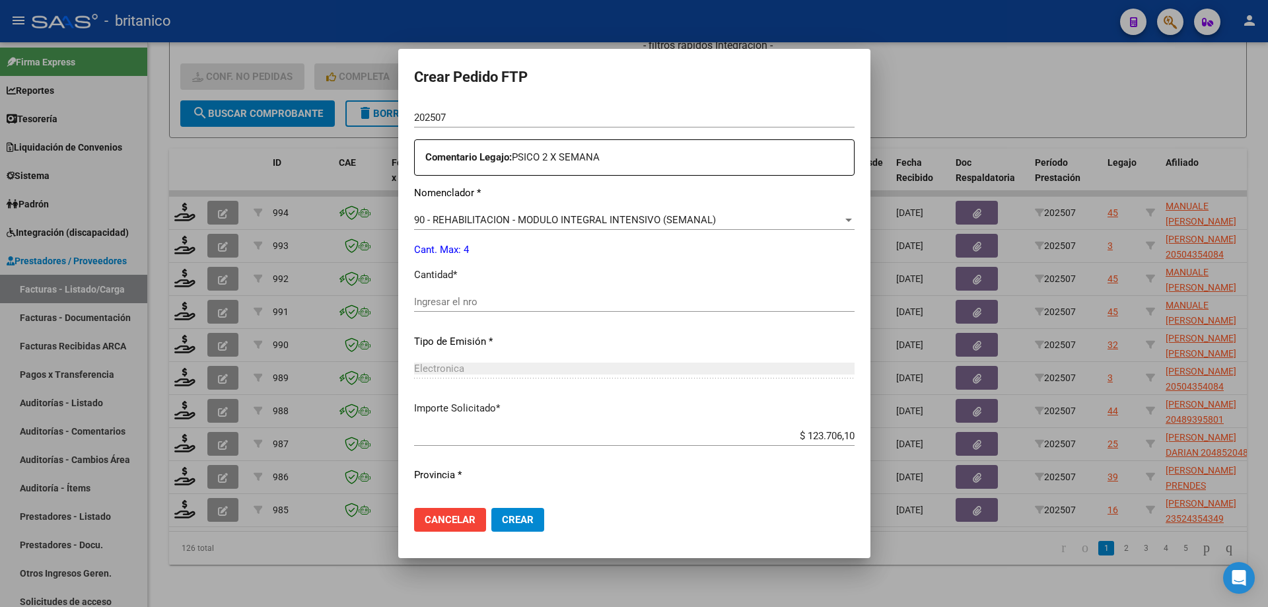
click at [490, 299] on input "Ingresar el nro" at bounding box center [634, 302] width 441 height 12
type input "4"
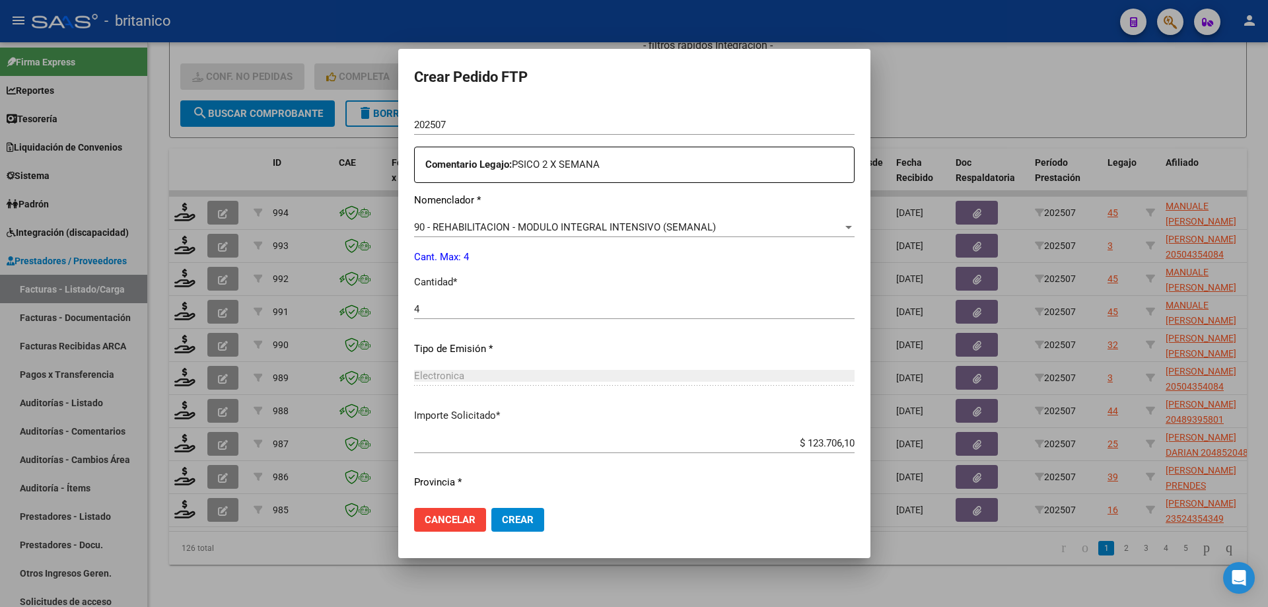
scroll to position [424, 0]
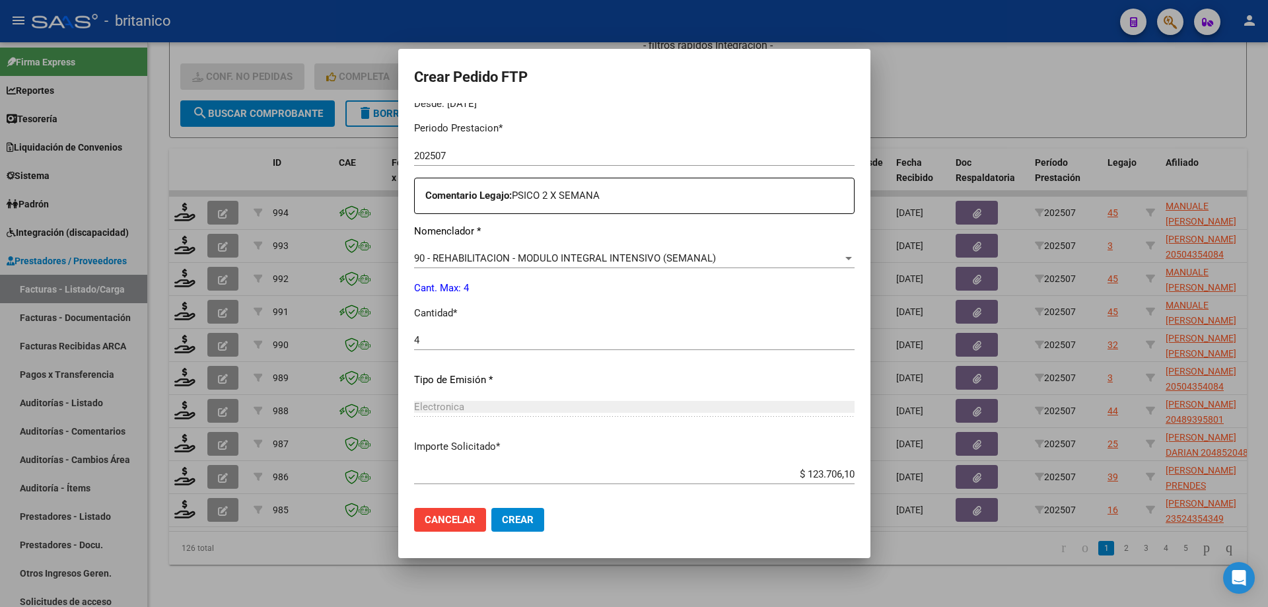
click at [518, 515] on span "Crear" at bounding box center [518, 520] width 32 height 12
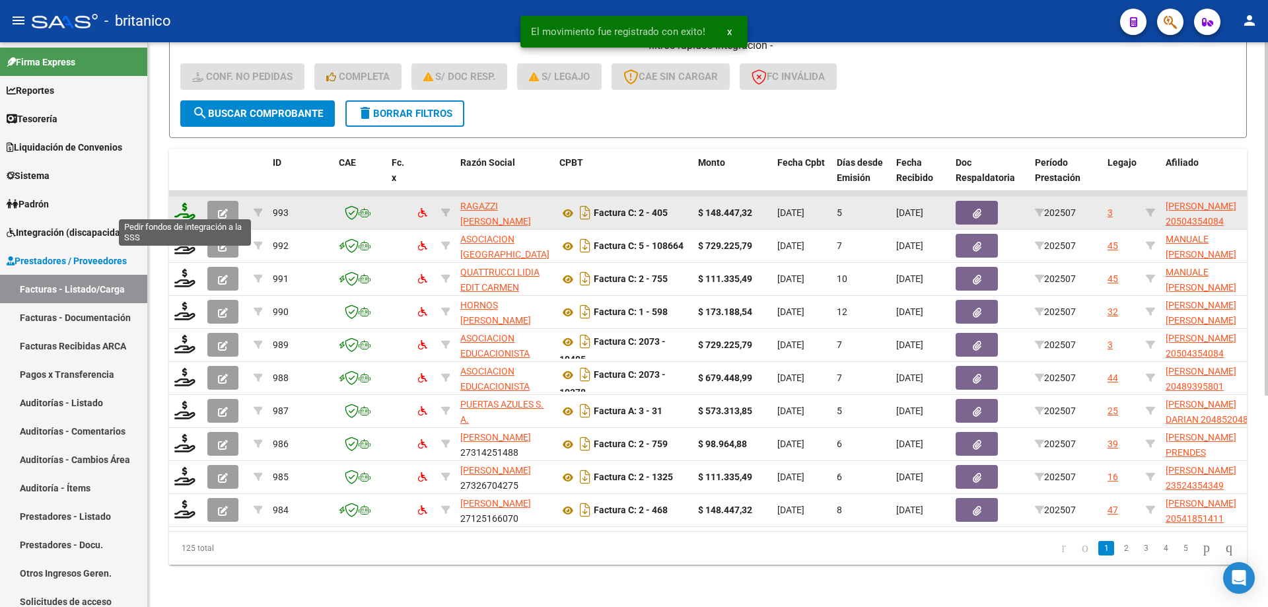
click at [178, 203] on icon at bounding box center [184, 212] width 21 height 18
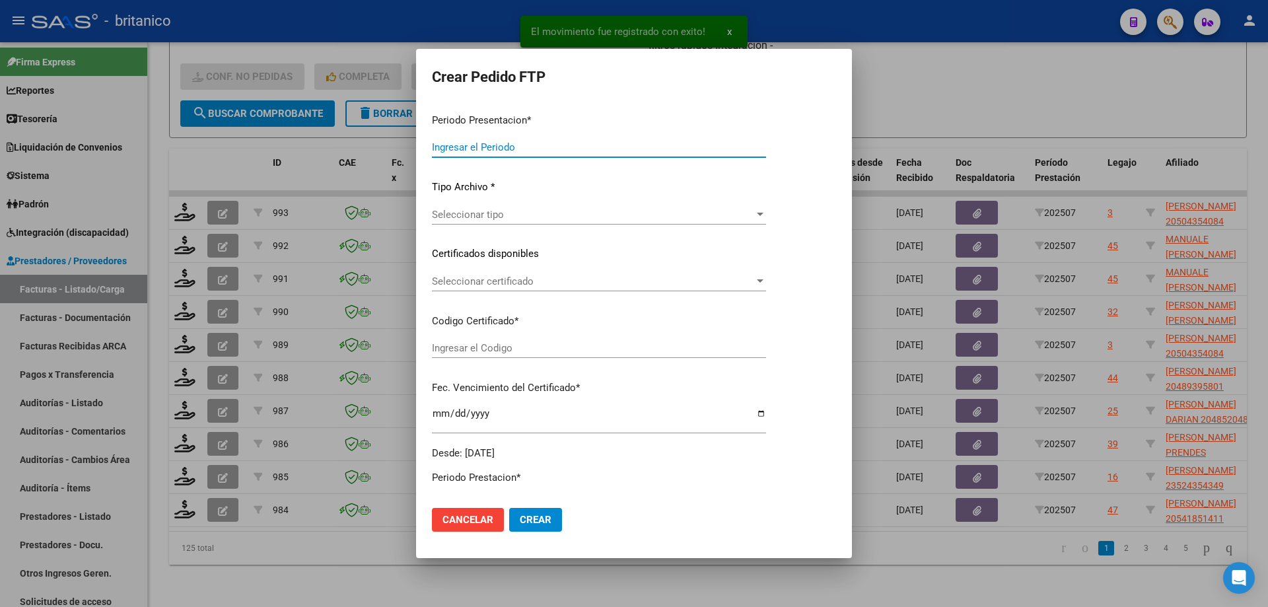
type input "202507"
type input "$ 148.447,32"
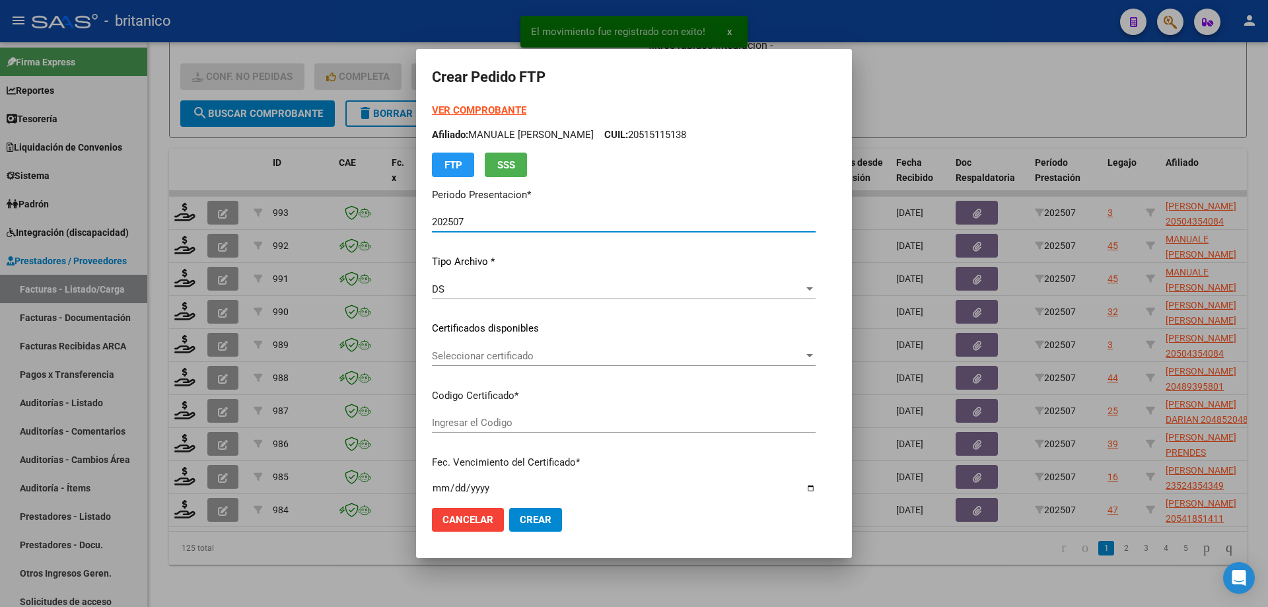
type input "ARG0200050435408-2022091420320914CBA536"
type input "[DATE]"
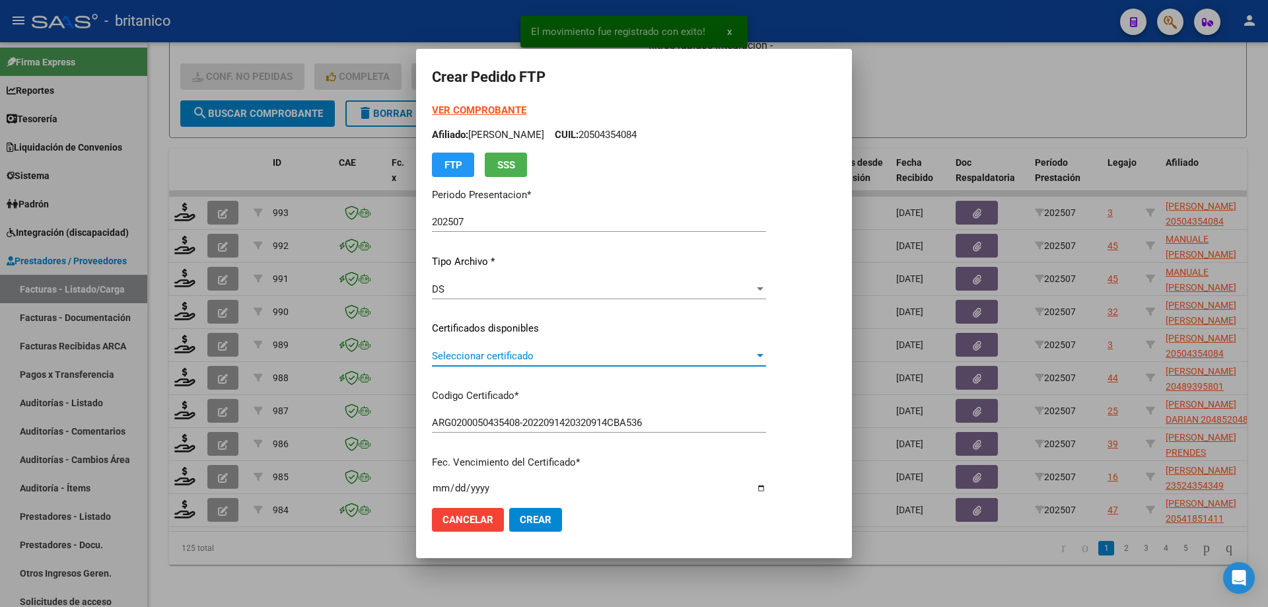
click at [569, 357] on span "Seleccionar certificado" at bounding box center [593, 356] width 322 height 12
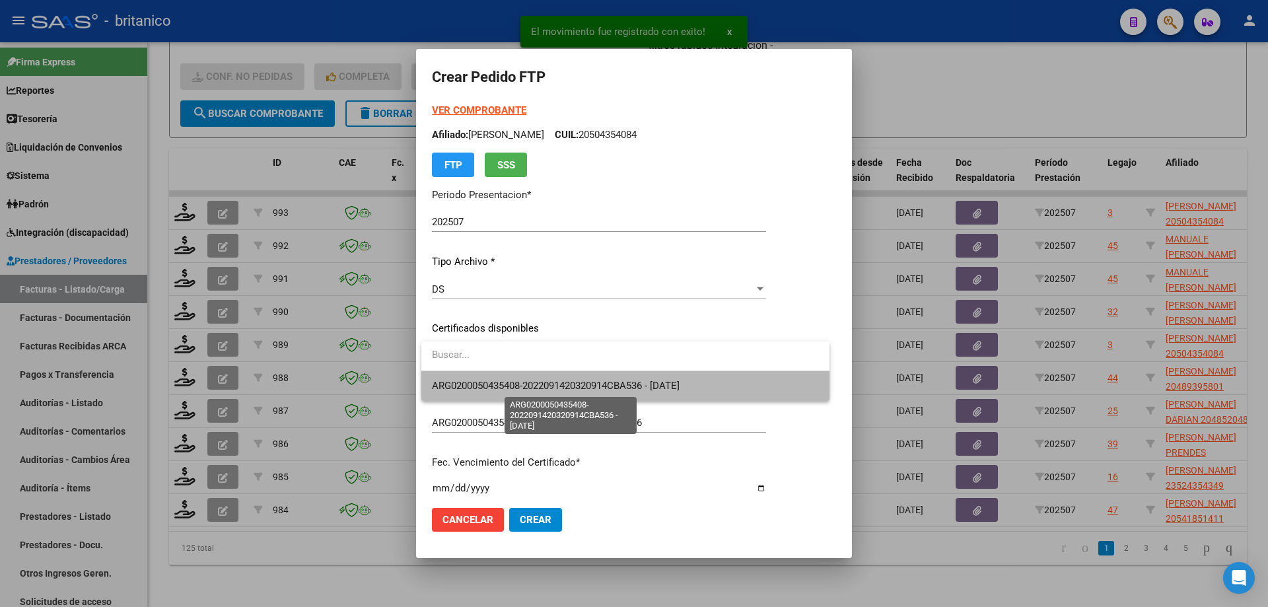
click at [584, 386] on span "ARG0200050435408-2022091420320914CBA536 - [DATE]" at bounding box center [556, 386] width 248 height 12
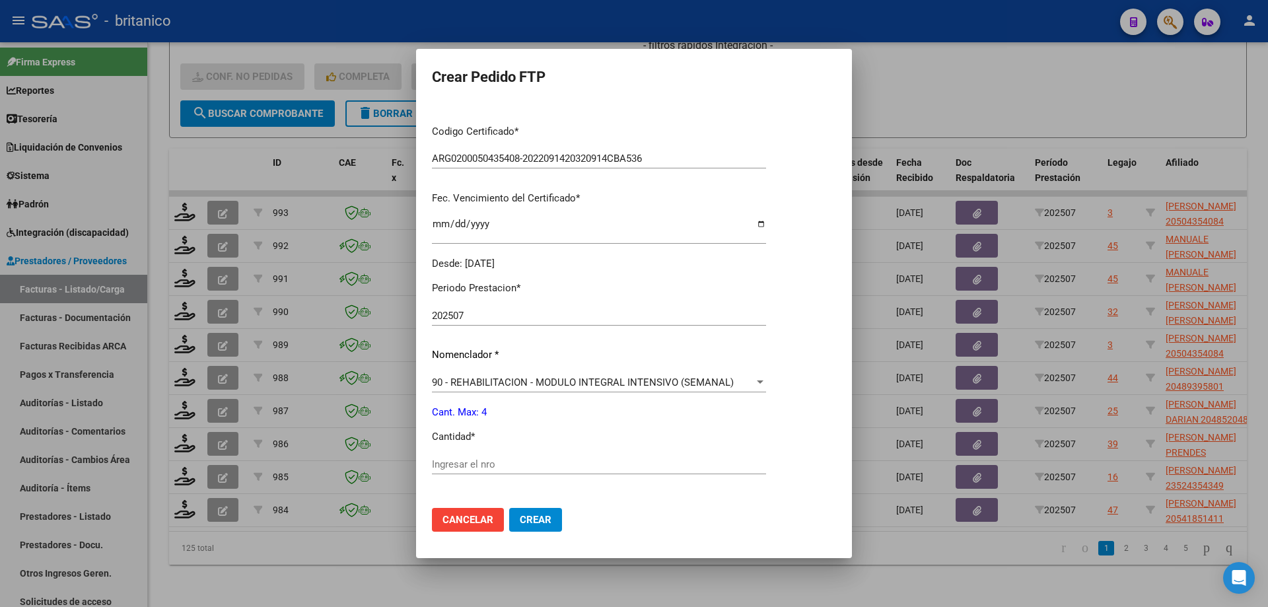
scroll to position [454, 0]
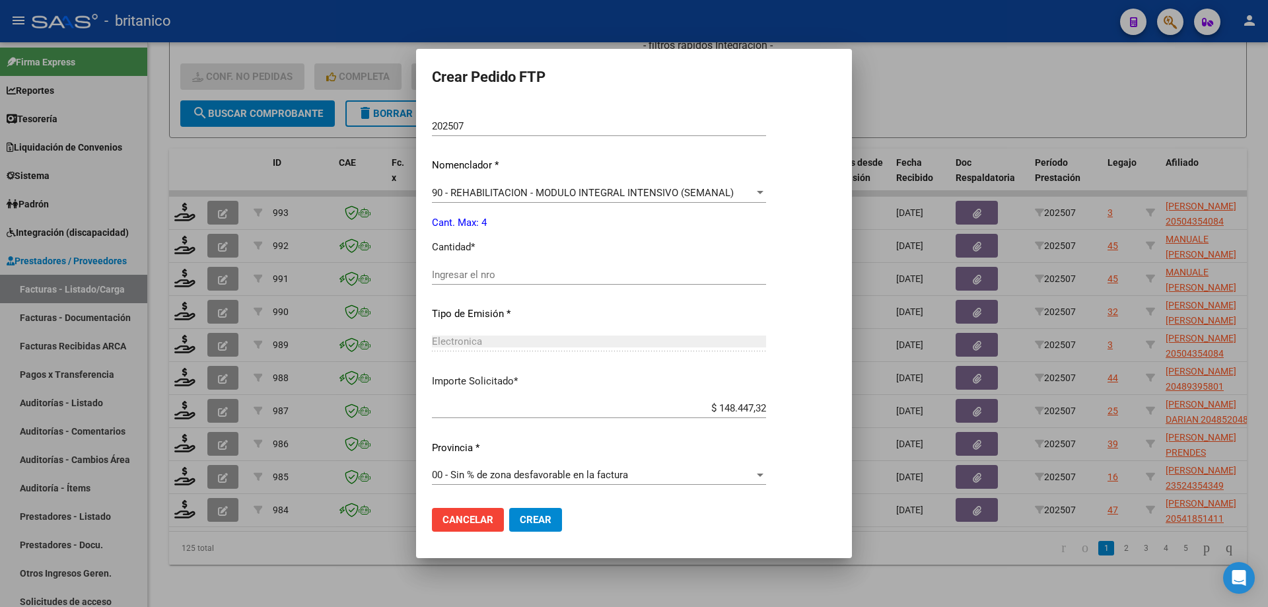
click at [496, 273] on input "Ingresar el nro" at bounding box center [599, 275] width 334 height 12
type input "4"
click at [544, 518] on span "Crear" at bounding box center [536, 520] width 32 height 12
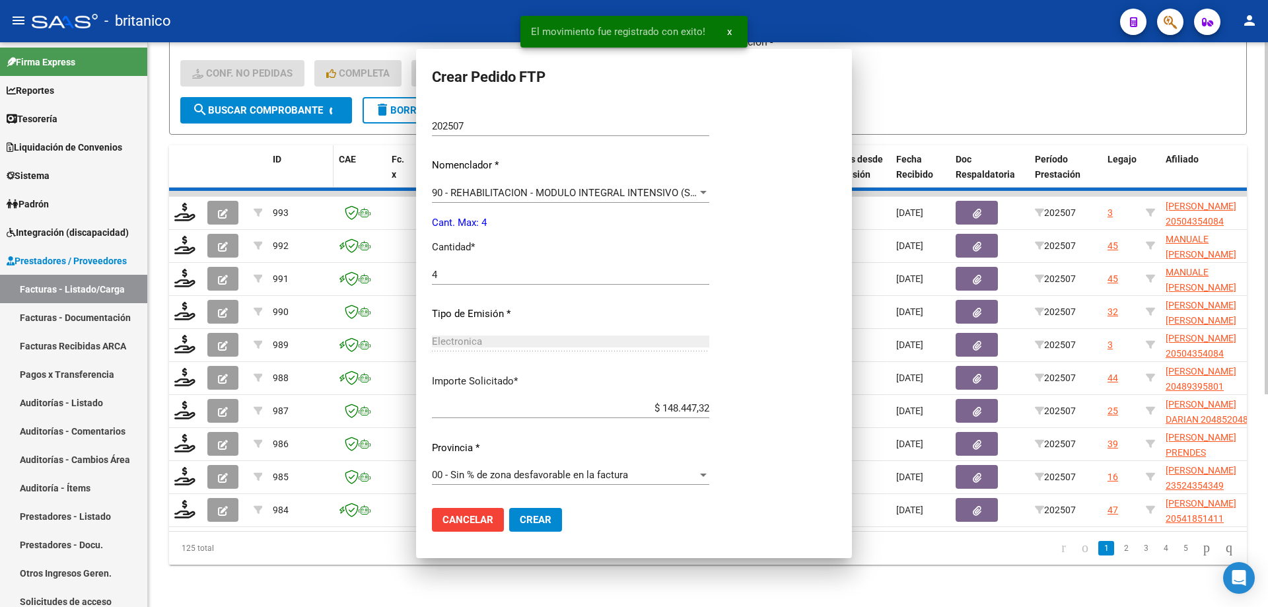
scroll to position [0, 0]
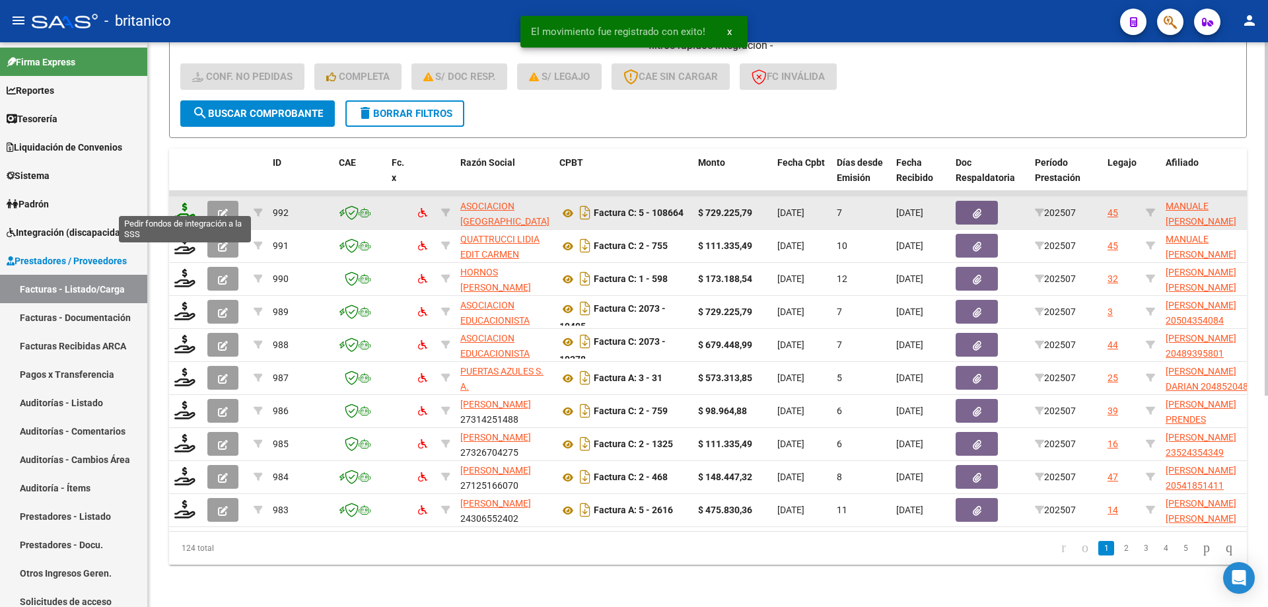
click at [182, 203] on icon at bounding box center [184, 212] width 21 height 18
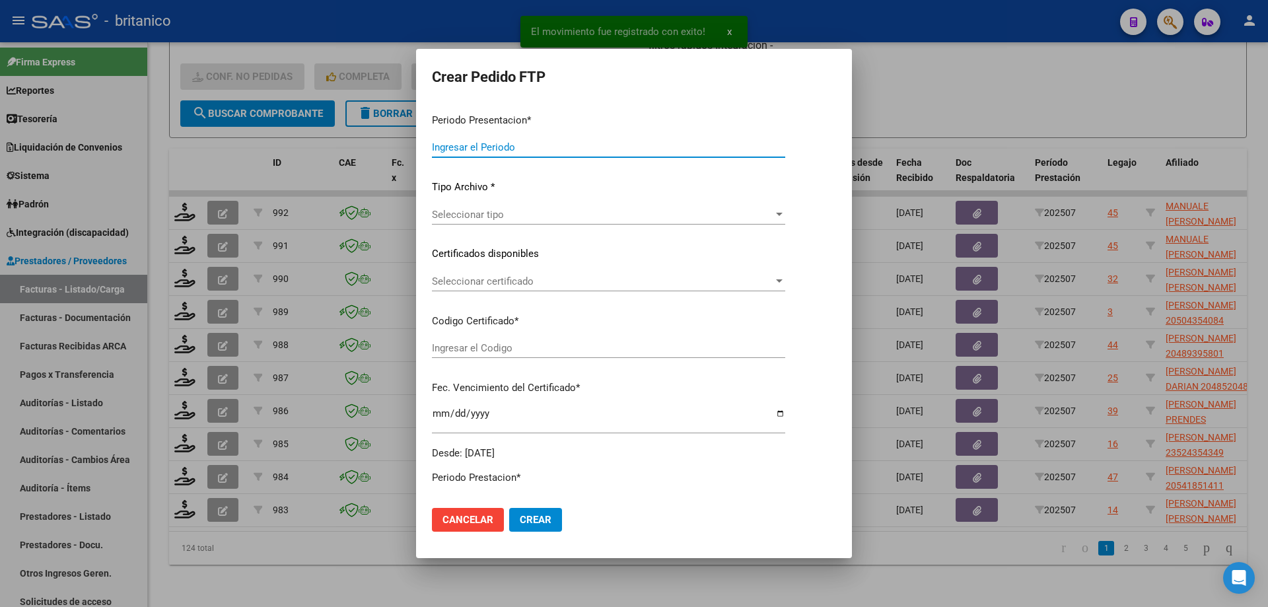
type input "202507"
type input "$ 729.225,79"
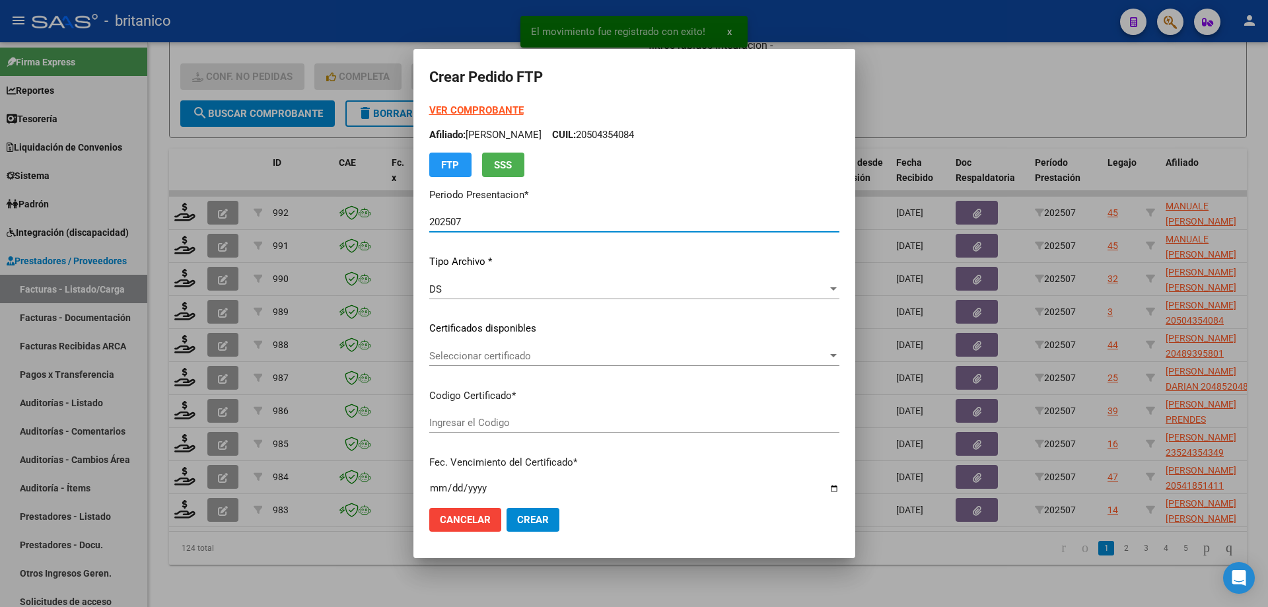
type input "ARG0200051511513-2024011520330115BS350"
type input "[DATE]"
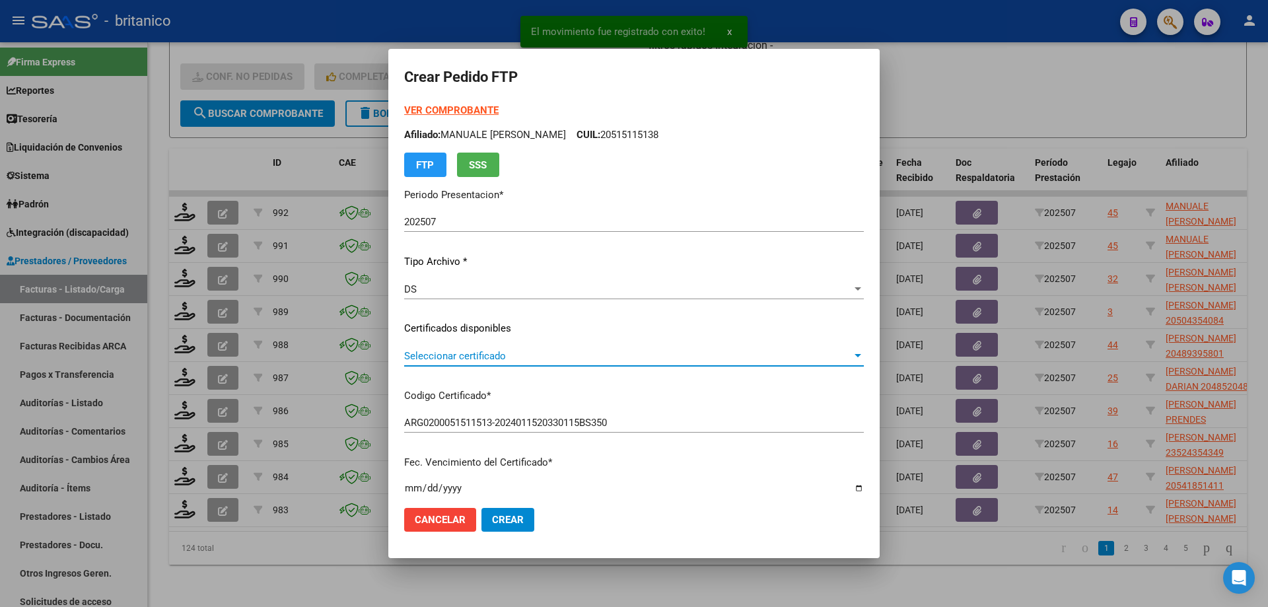
click at [448, 355] on span "Seleccionar certificado" at bounding box center [628, 356] width 448 height 12
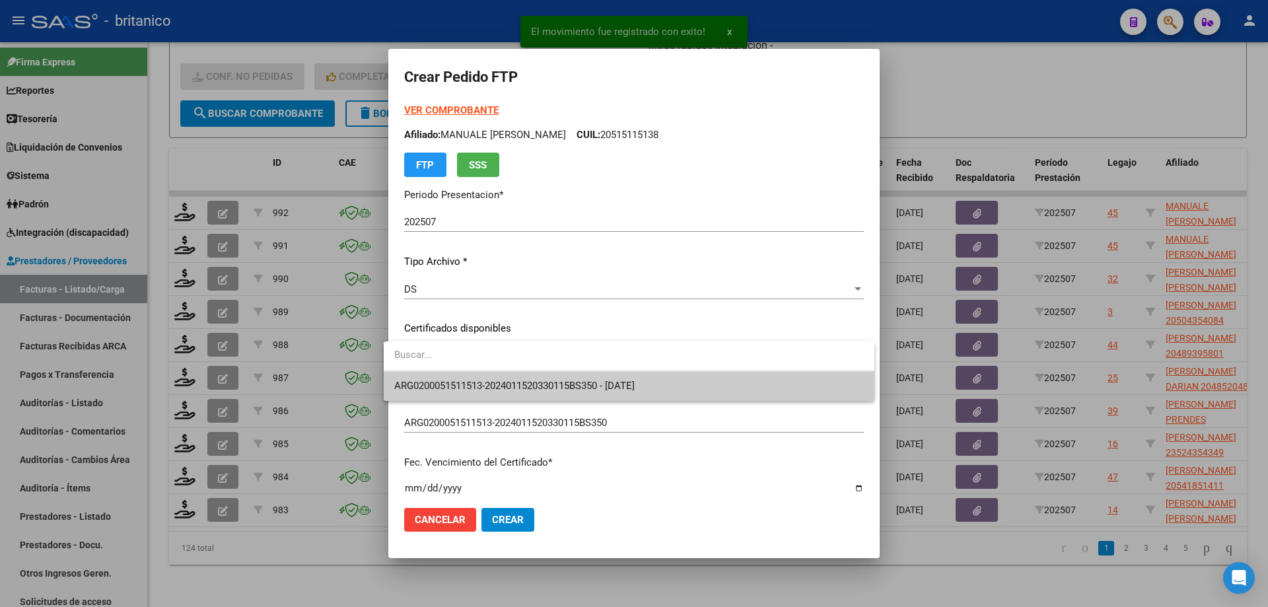
click at [470, 392] on span "ARG0200051511513-2024011520330115BS350 - [DATE]" at bounding box center [629, 386] width 470 height 30
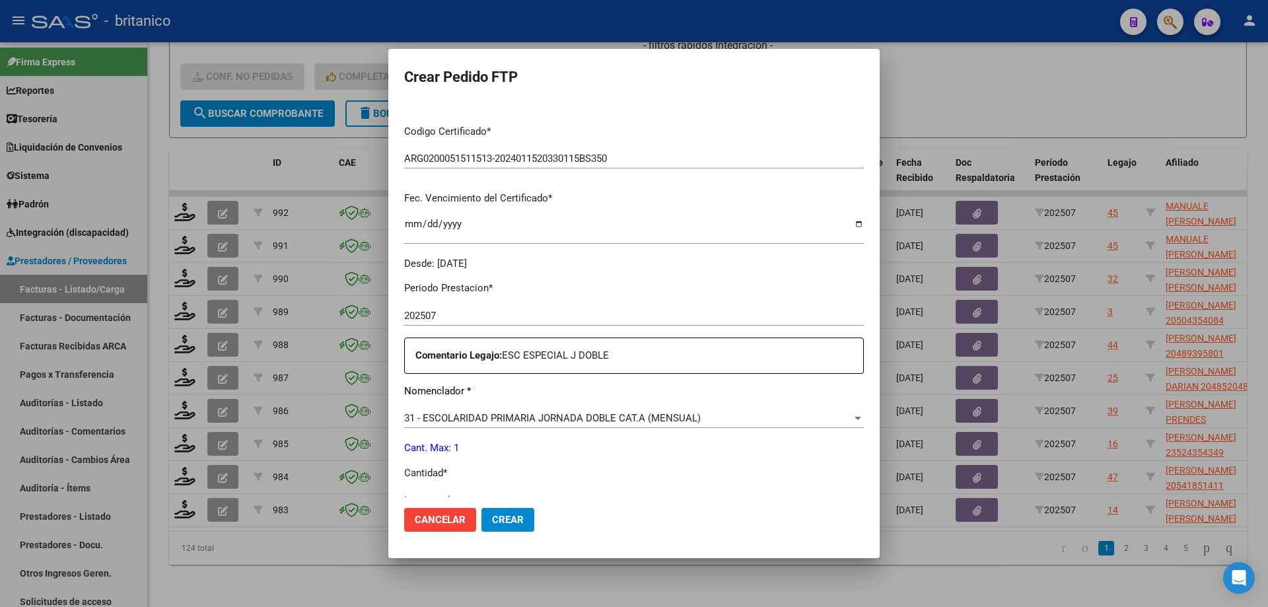
scroll to position [490, 0]
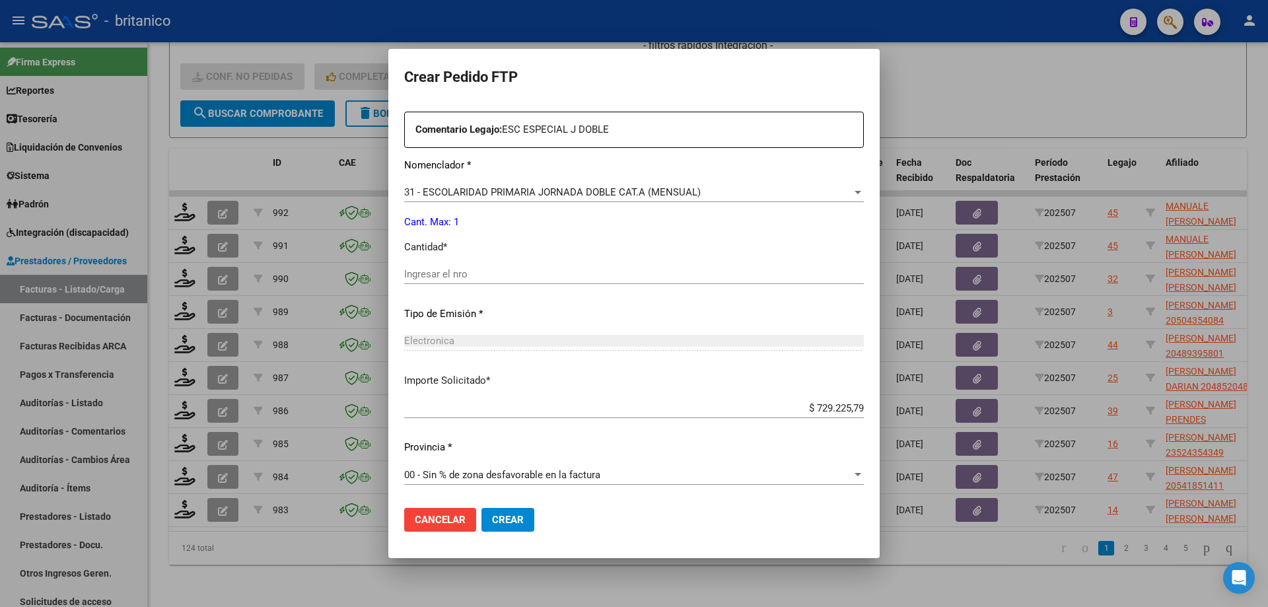
click at [419, 274] on input "Ingresar el nro" at bounding box center [634, 274] width 460 height 12
type input "1"
click at [500, 513] on button "Crear" at bounding box center [508, 520] width 53 height 24
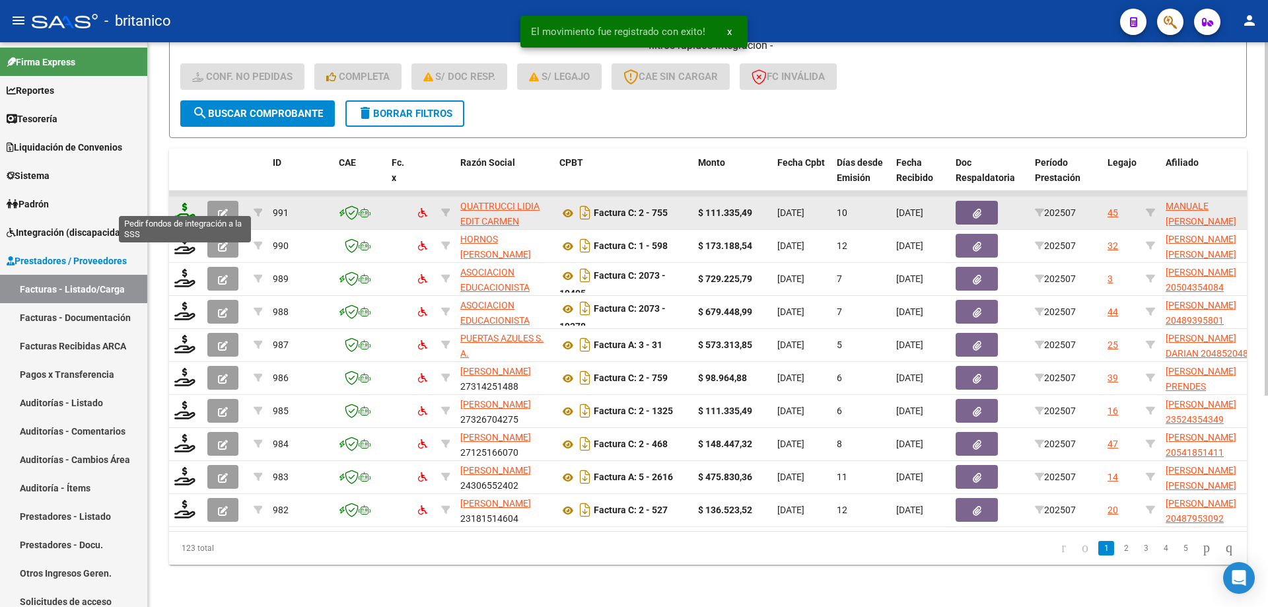
click at [187, 203] on icon at bounding box center [184, 212] width 21 height 18
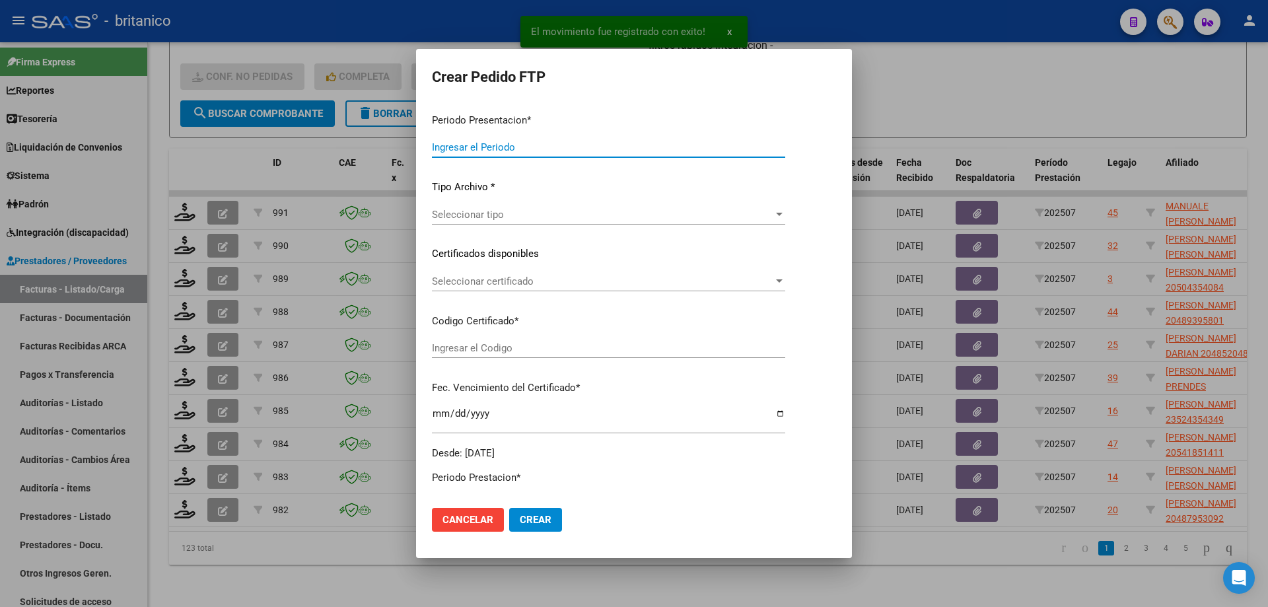
type input "202507"
type input "$ 111.335,49"
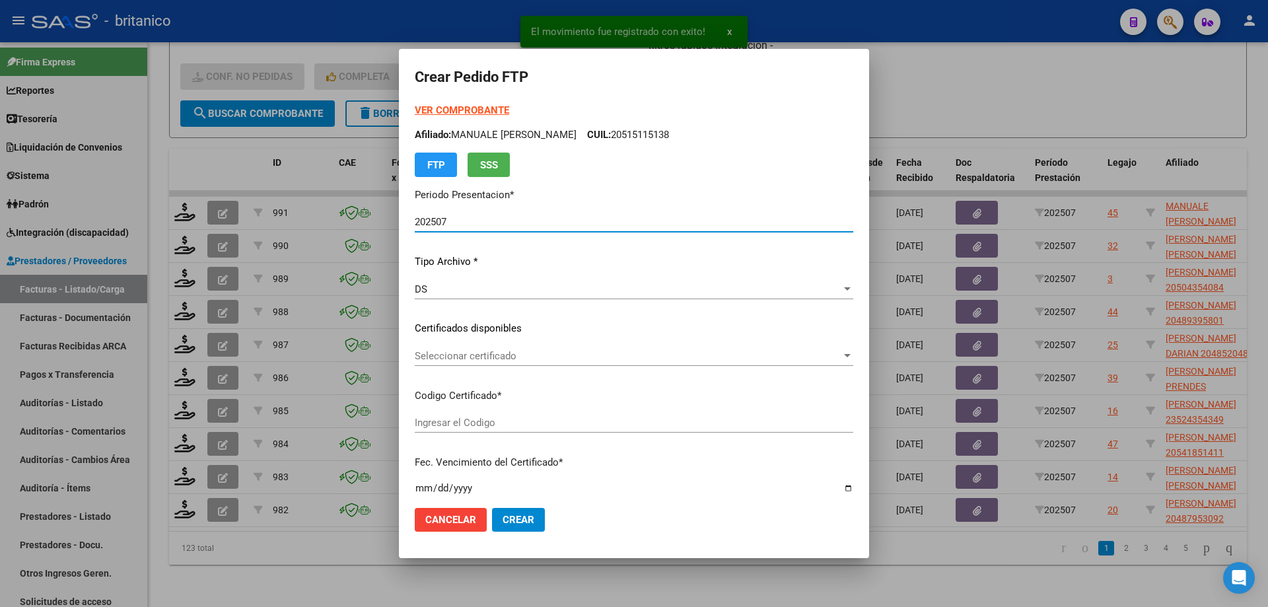
type input "ARG0200051511513-2024011520330115BS350"
type input "[DATE]"
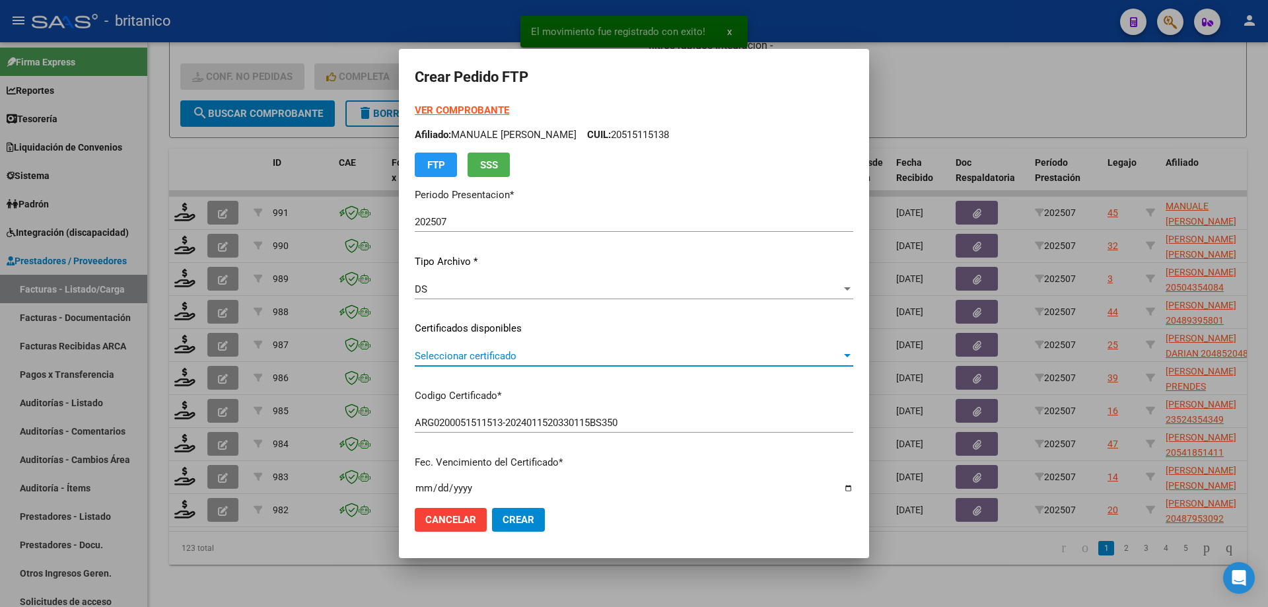
click at [473, 354] on span "Seleccionar certificado" at bounding box center [628, 356] width 427 height 12
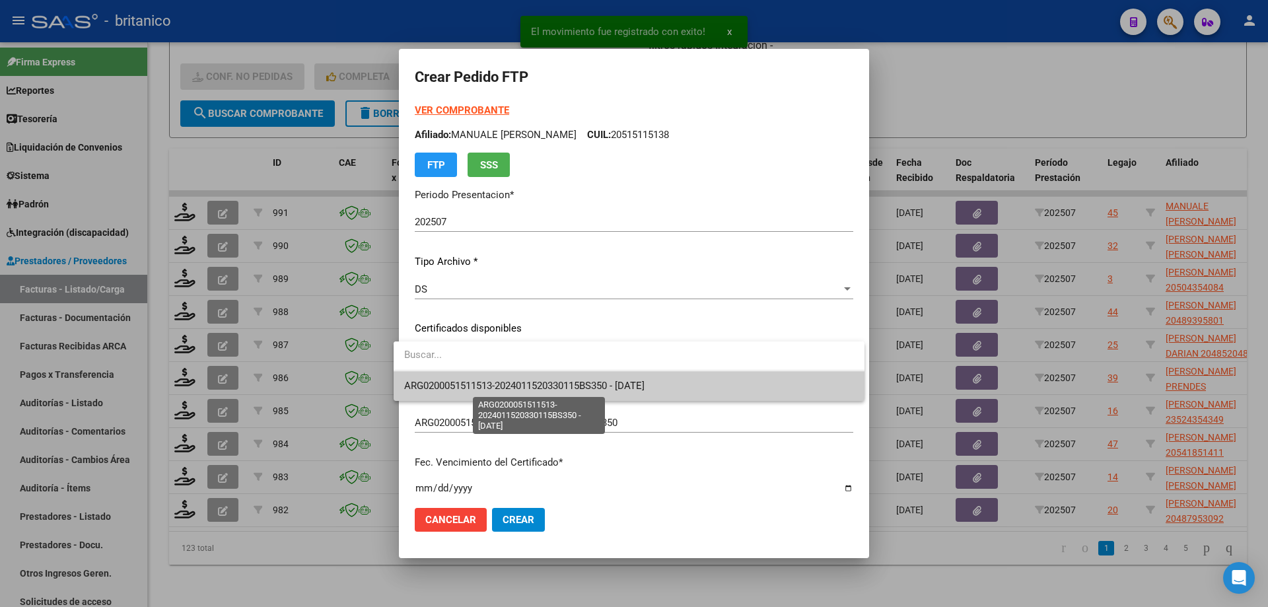
click at [497, 386] on span "ARG0200051511513-2024011520330115BS350 - [DATE]" at bounding box center [524, 386] width 240 height 12
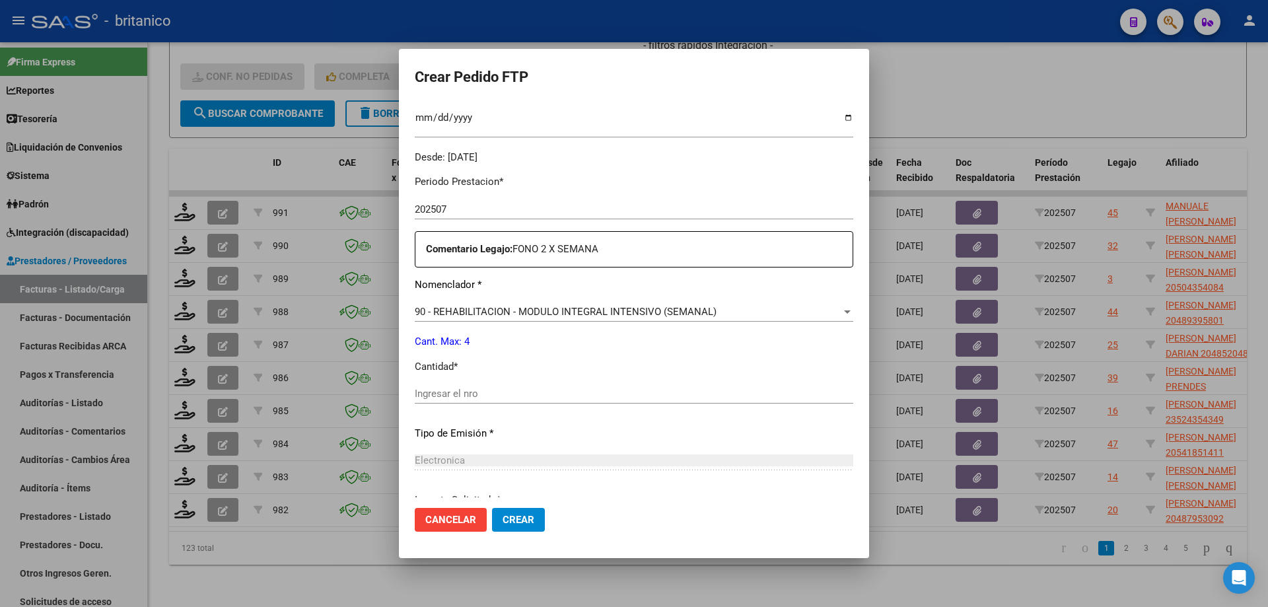
scroll to position [396, 0]
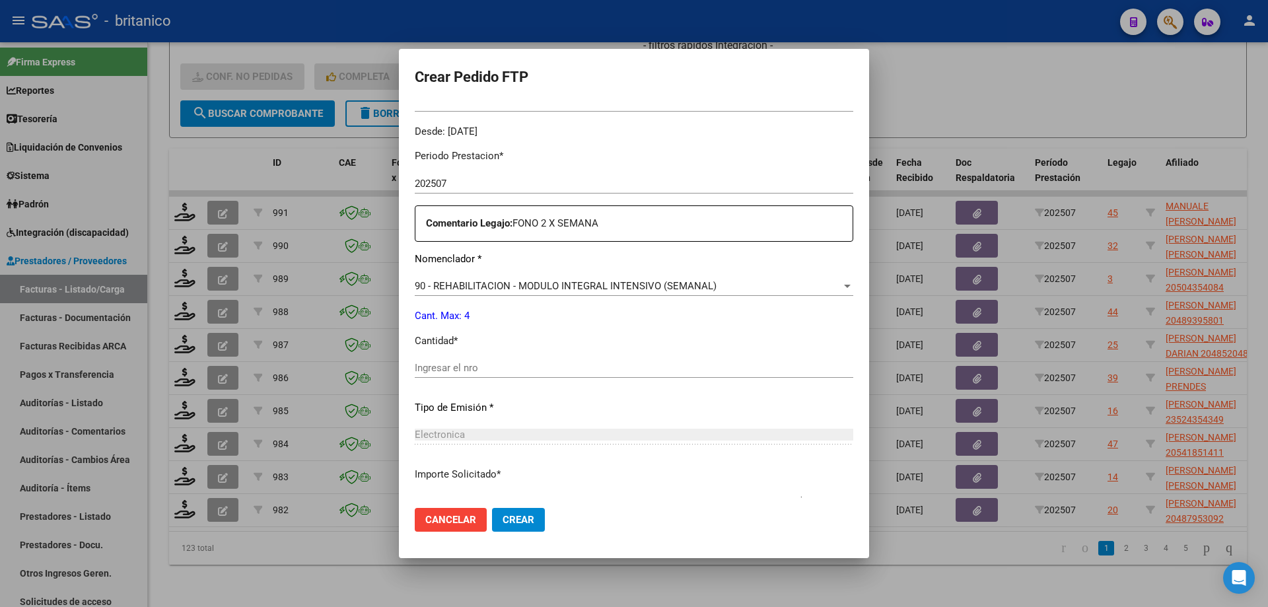
click at [518, 371] on input "Ingresar el nro" at bounding box center [634, 368] width 439 height 12
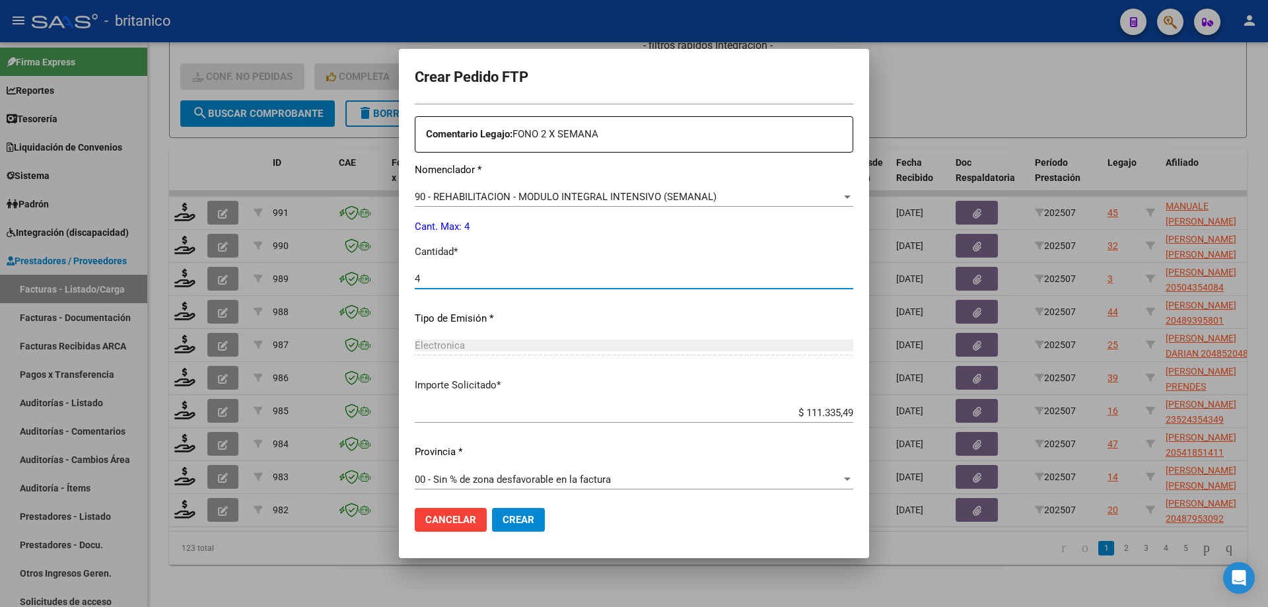
scroll to position [490, 0]
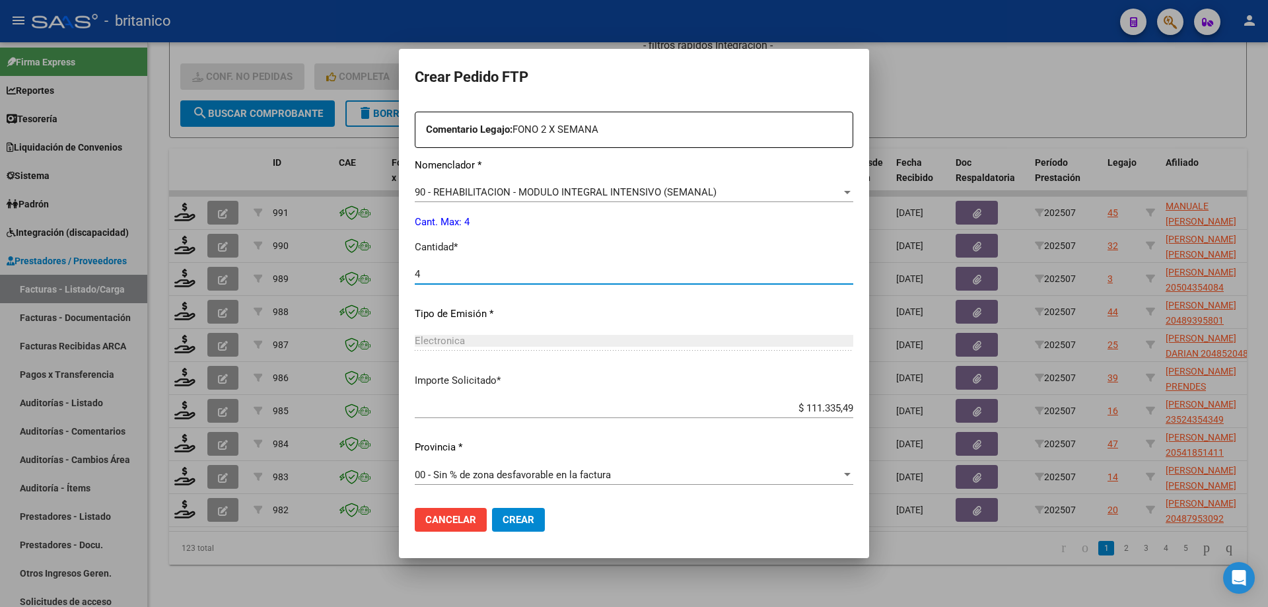
type input "4"
click at [520, 518] on span "Crear" at bounding box center [519, 520] width 32 height 12
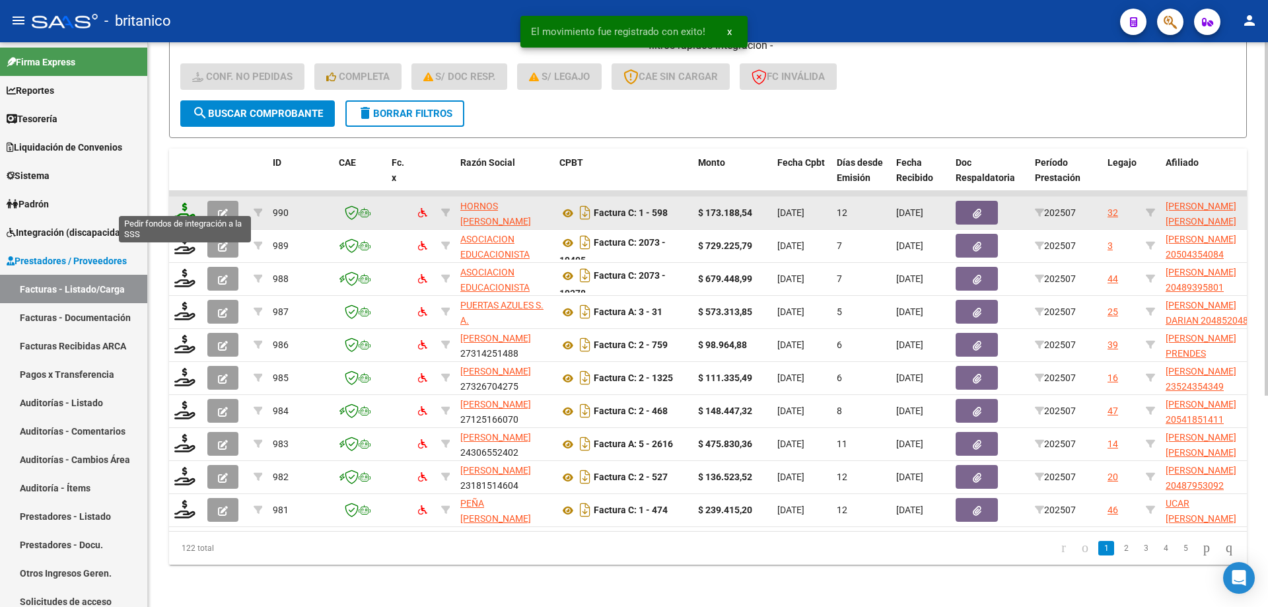
click at [185, 203] on icon at bounding box center [184, 212] width 21 height 18
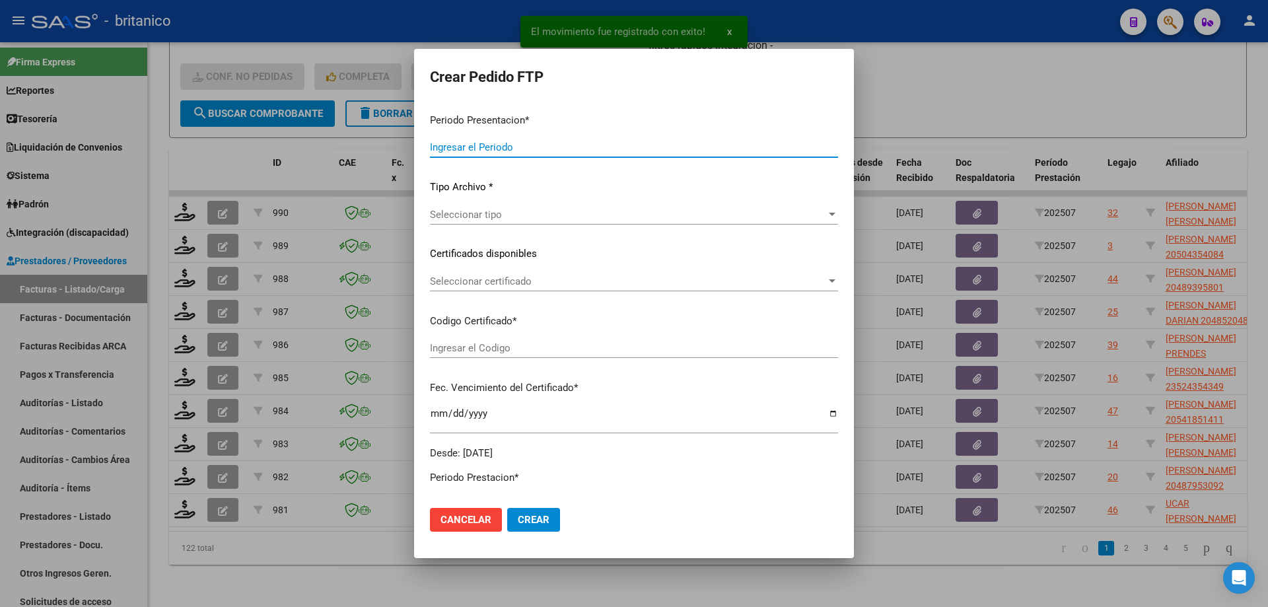
type input "202507"
type input "$ 173.188,54"
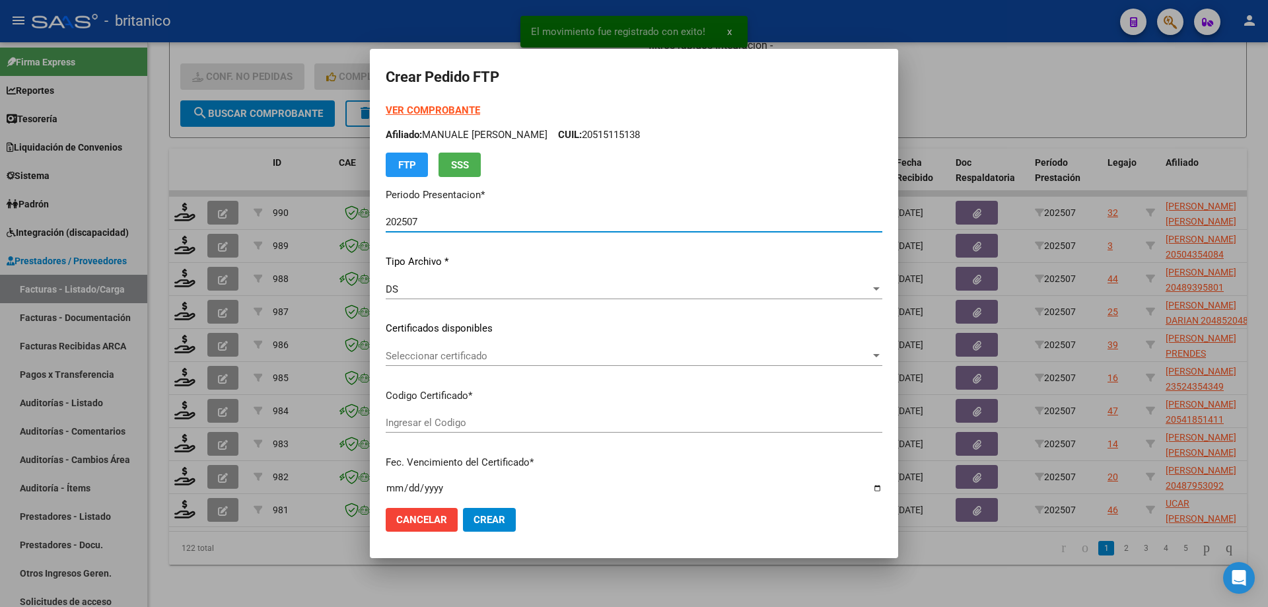
type input "ARG020005285656120200924-20250924CBA536"
type input "[DATE]"
click at [455, 351] on span "Seleccionar certificado" at bounding box center [628, 356] width 485 height 12
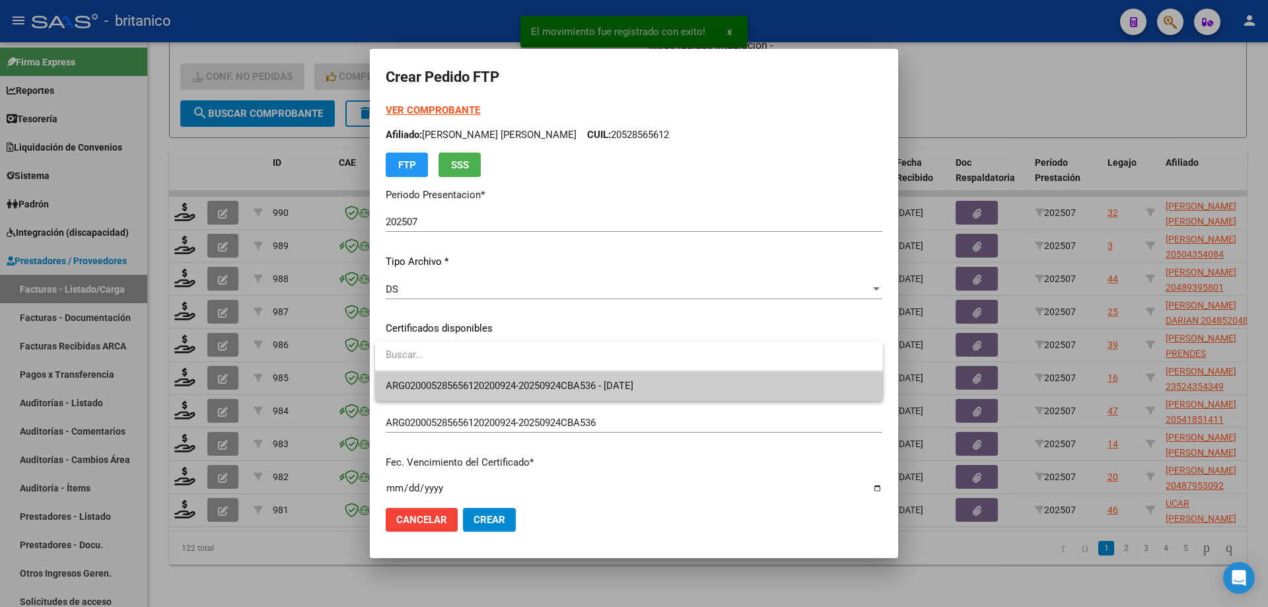
click at [481, 377] on span "ARG020005285656120200924-20250924CBA536 - [DATE]" at bounding box center [629, 386] width 487 height 30
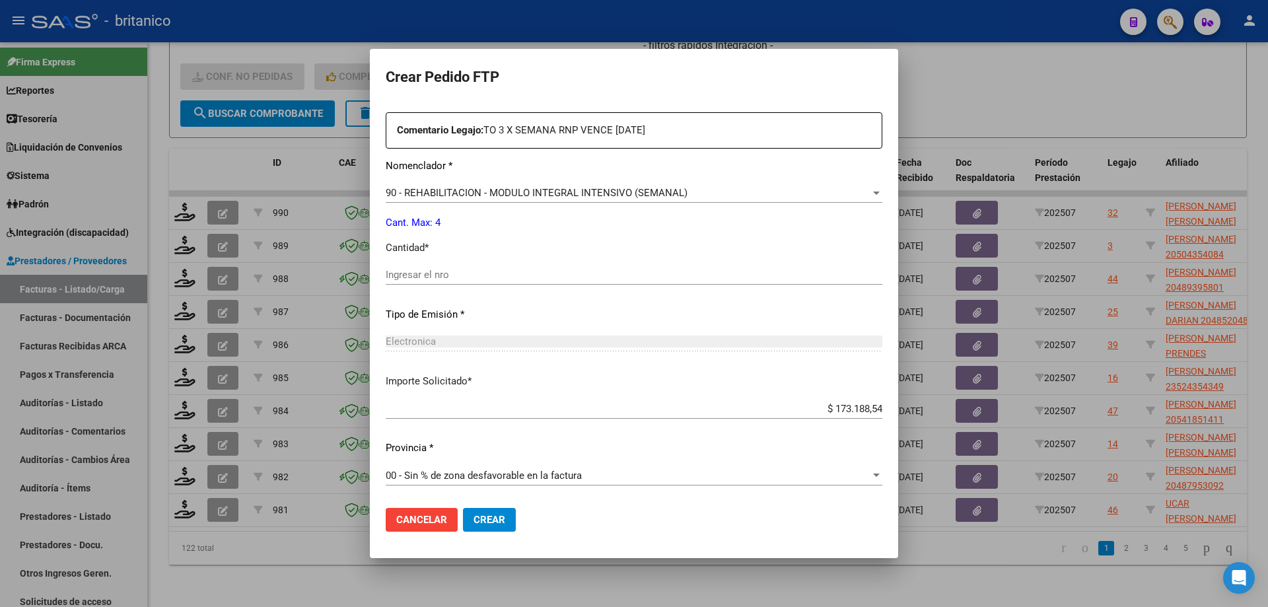
scroll to position [490, 0]
click at [530, 269] on input "Ingresar el nro" at bounding box center [634, 274] width 497 height 12
type input "4"
click at [495, 520] on span "Crear" at bounding box center [490, 520] width 32 height 12
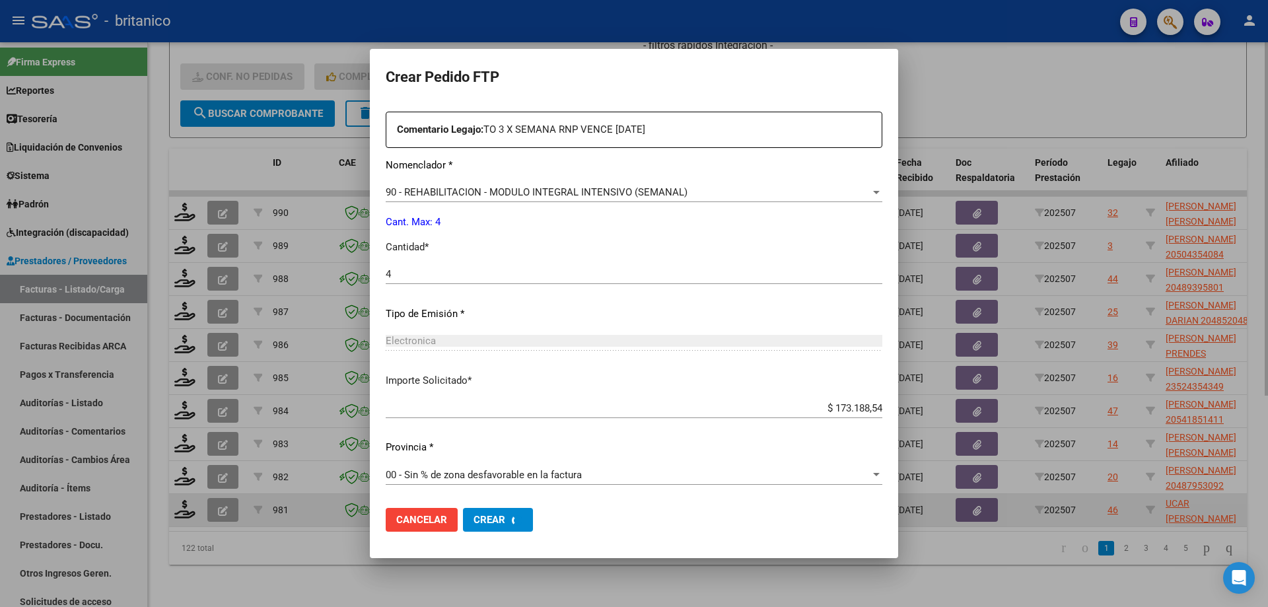
scroll to position [415, 0]
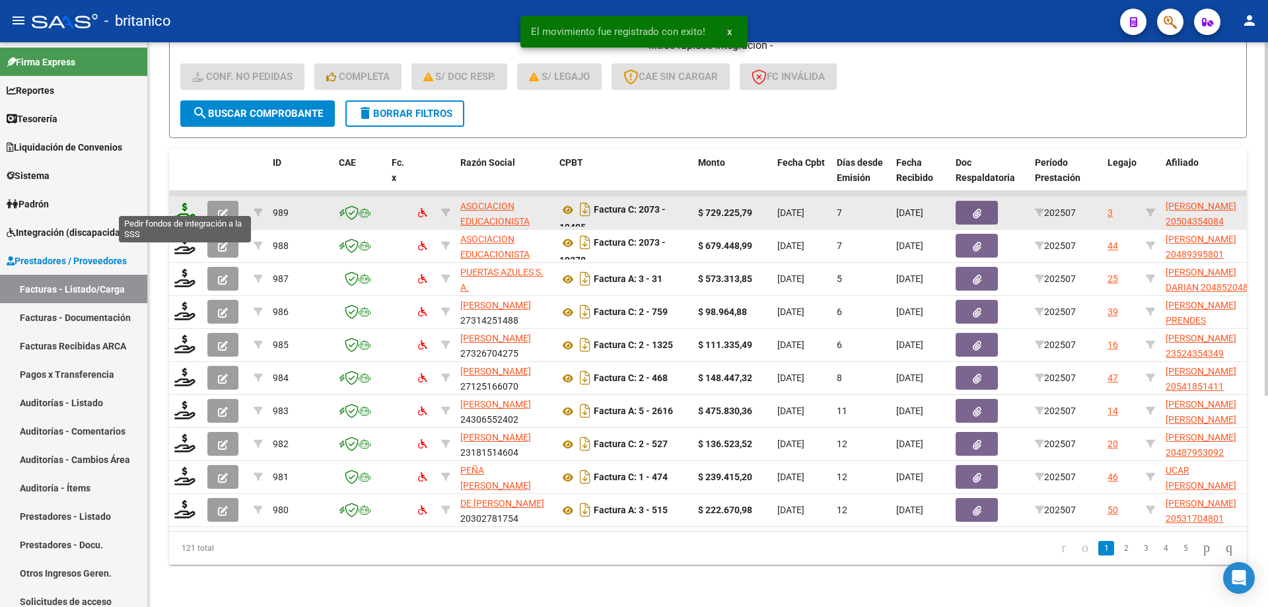
click at [177, 203] on icon at bounding box center [184, 212] width 21 height 18
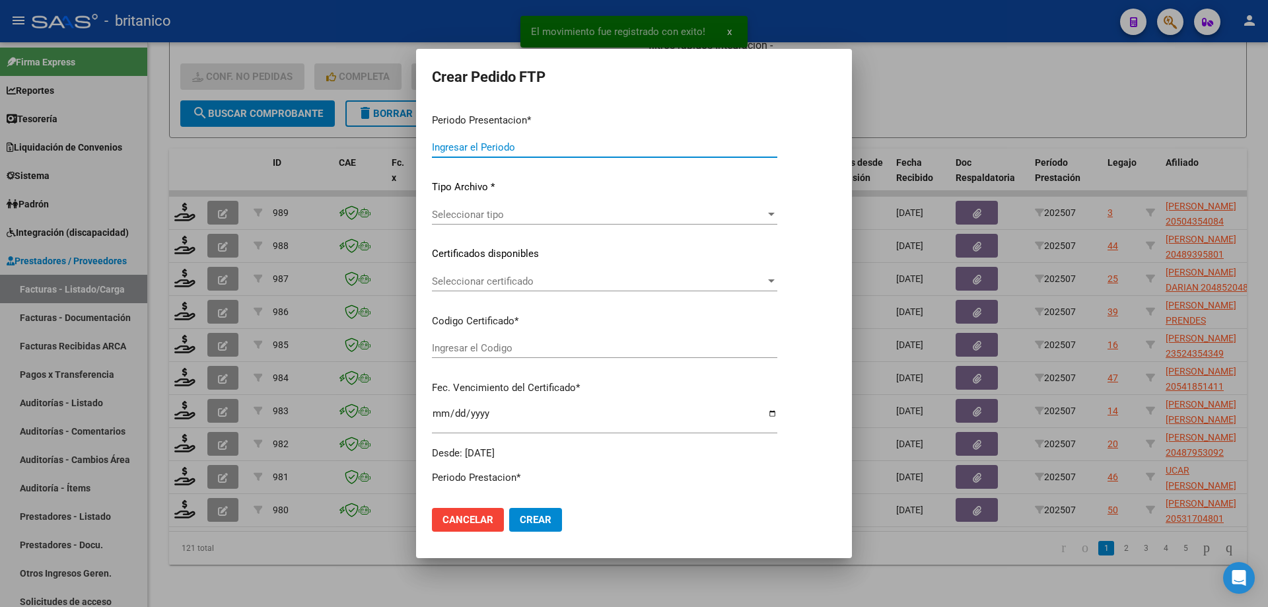
type input "202507"
type input "$ 729.225,79"
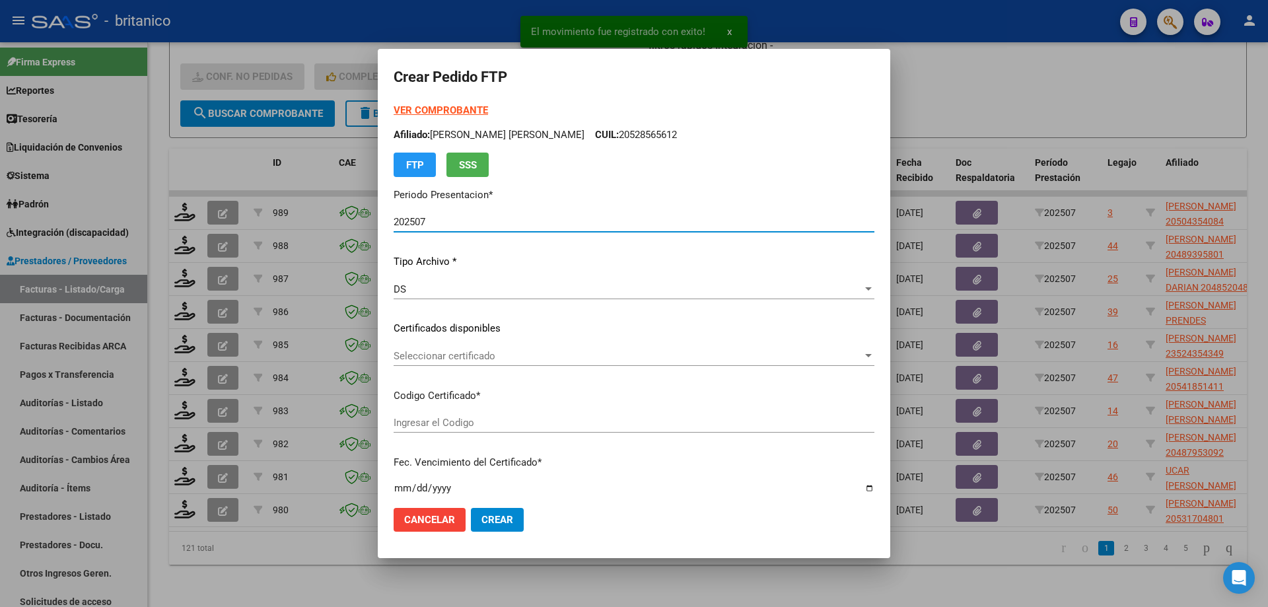
type input "ARG0200050435408-2022091420320914CBA536"
type input "[DATE]"
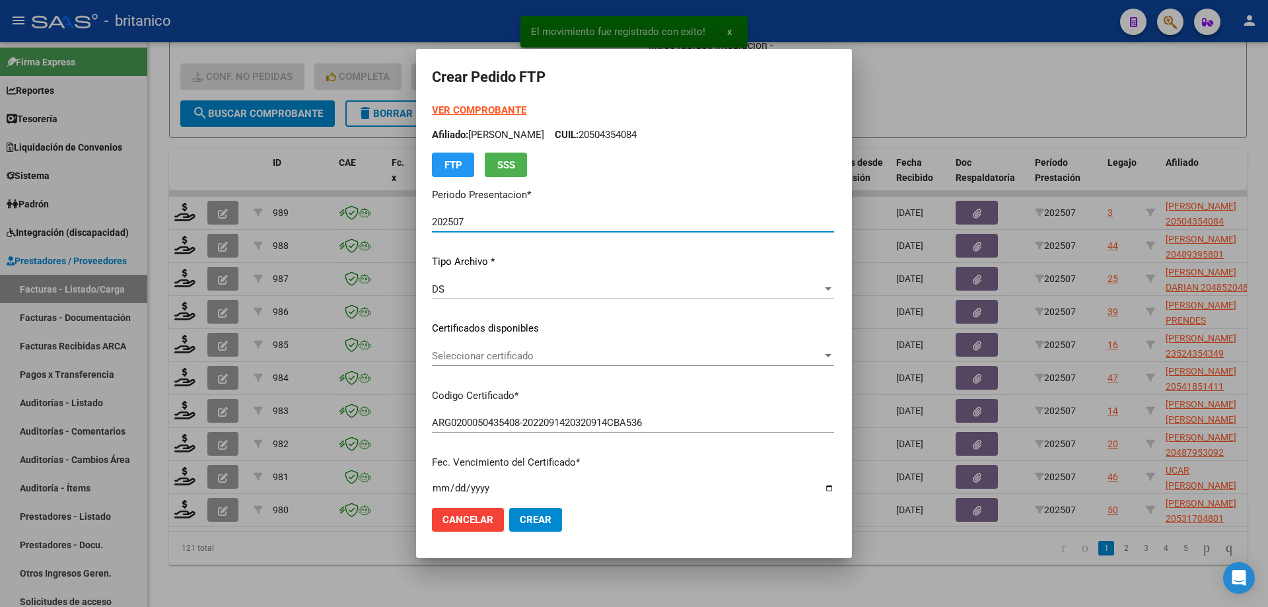
click at [433, 347] on div "Seleccionar certificado Seleccionar certificado" at bounding box center [633, 356] width 402 height 20
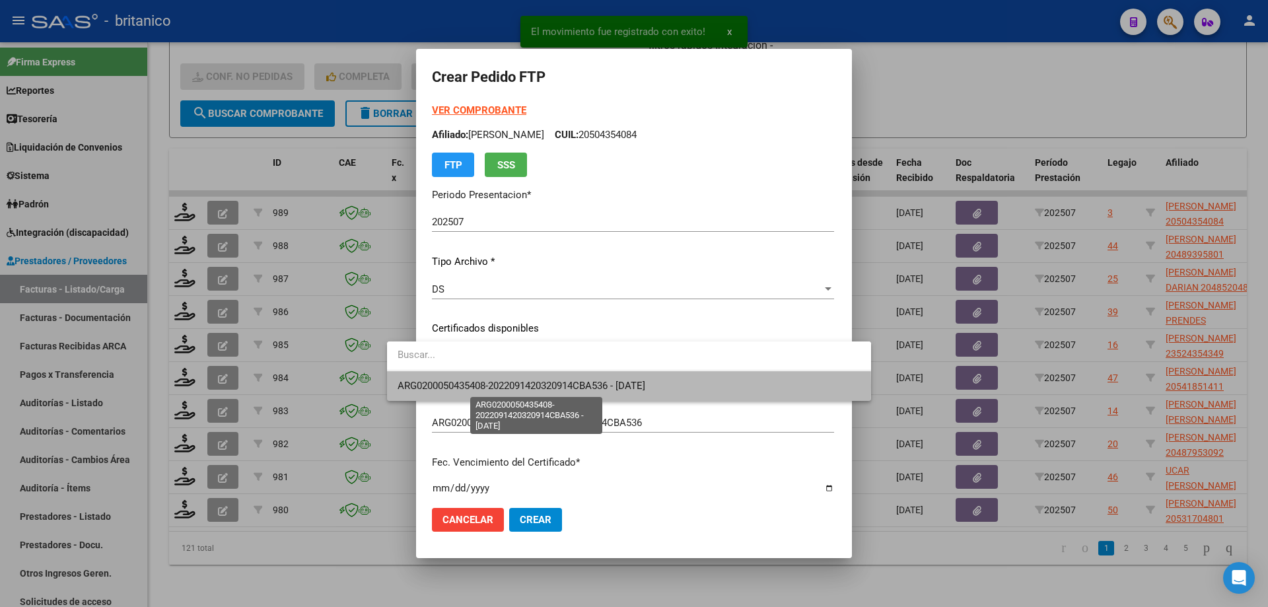
click at [467, 386] on span "ARG0200050435408-2022091420320914CBA536 - [DATE]" at bounding box center [522, 386] width 248 height 12
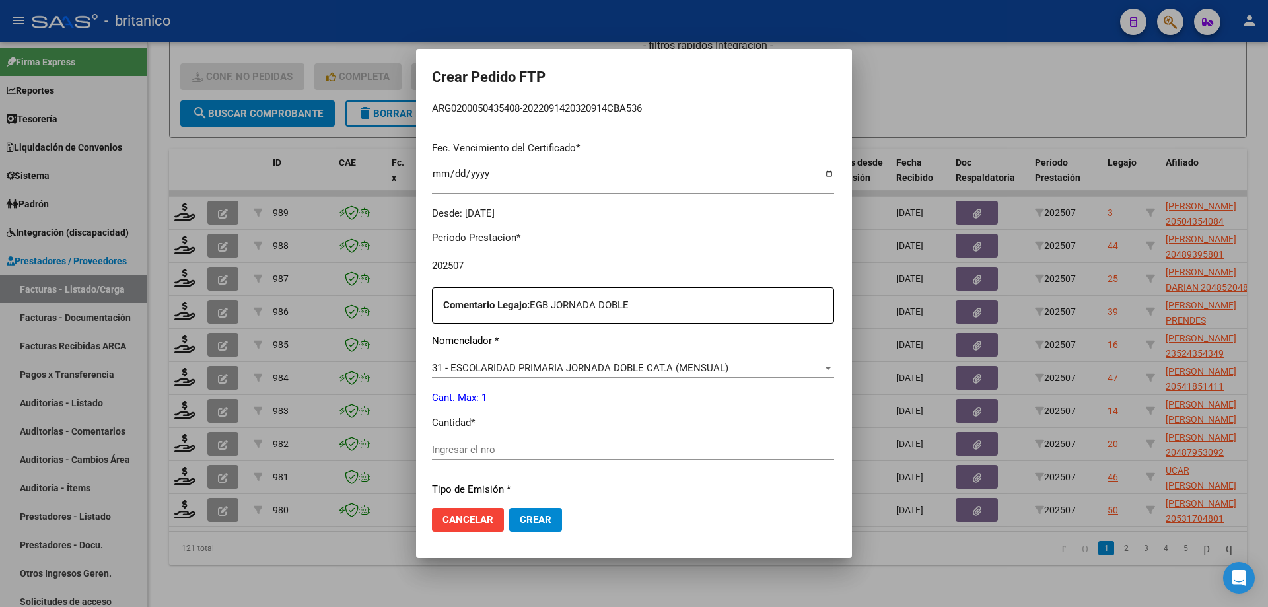
scroll to position [330, 0]
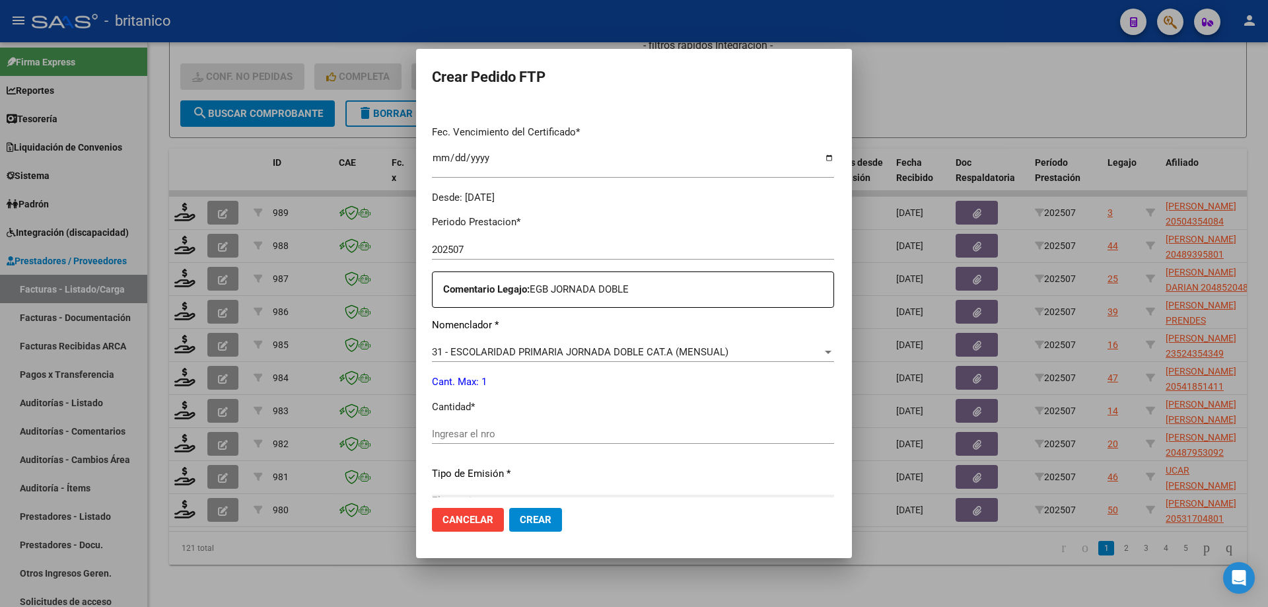
click at [462, 432] on input "Ingresar el nro" at bounding box center [633, 434] width 402 height 12
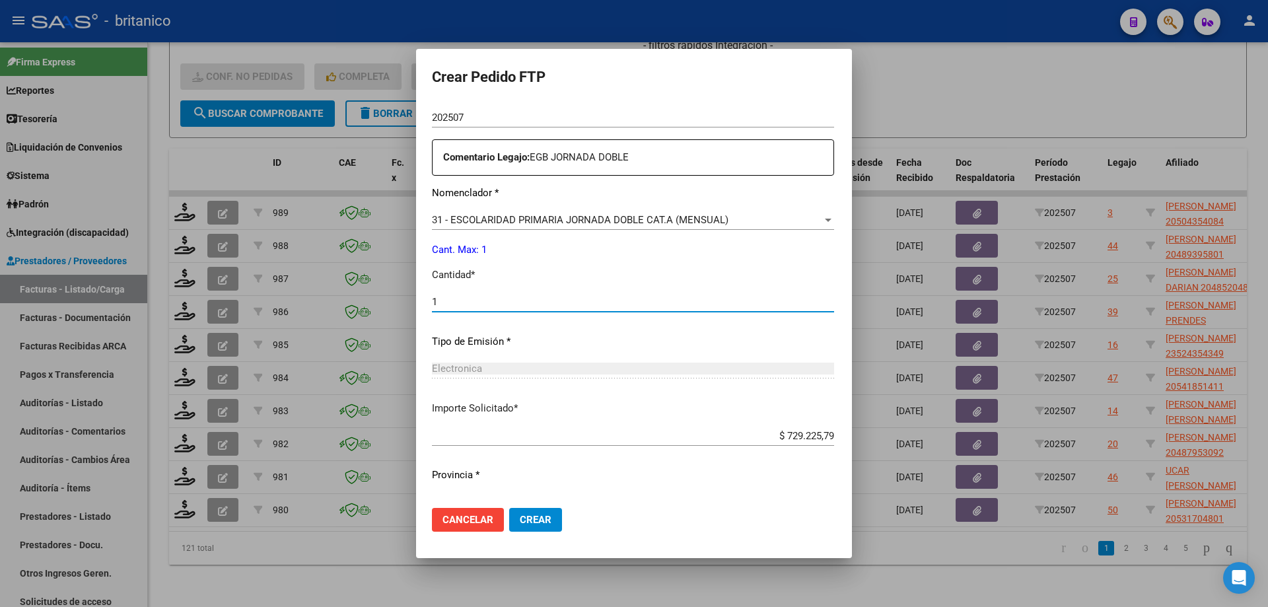
scroll to position [490, 0]
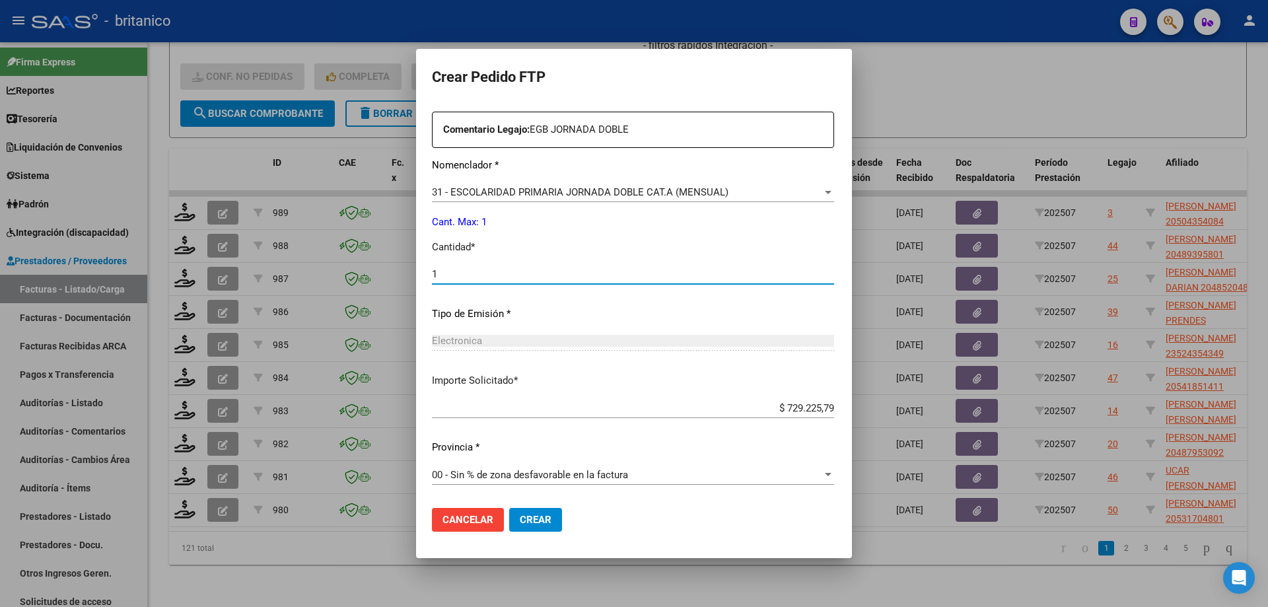
type input "1"
click at [520, 517] on span "Crear" at bounding box center [536, 520] width 32 height 12
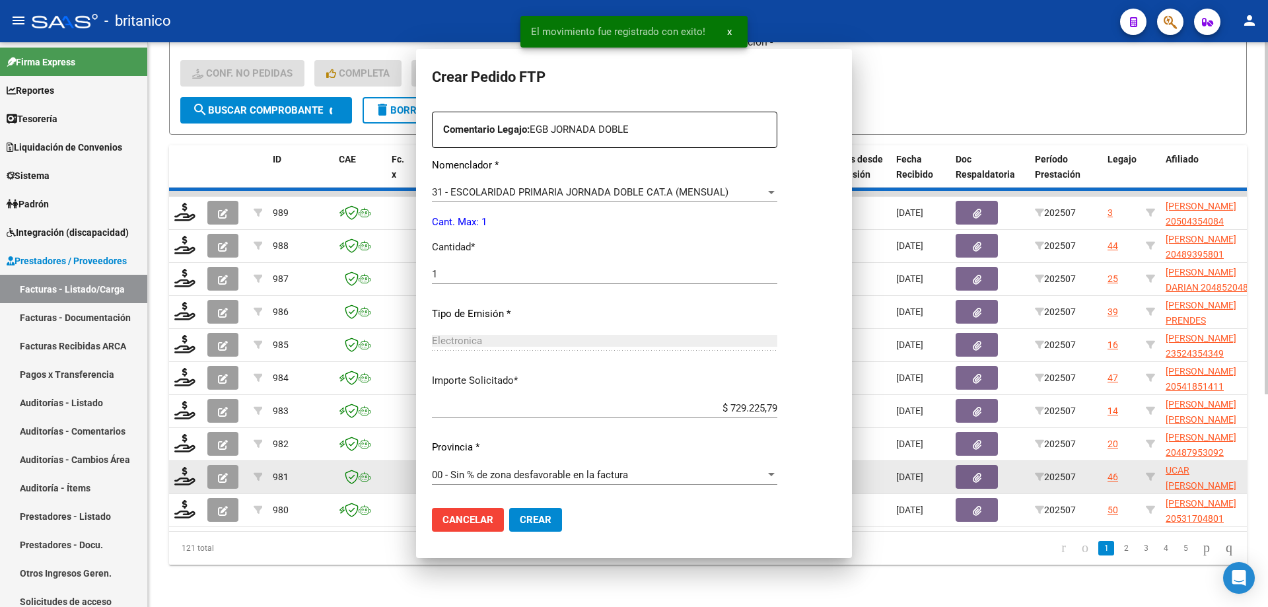
scroll to position [0, 0]
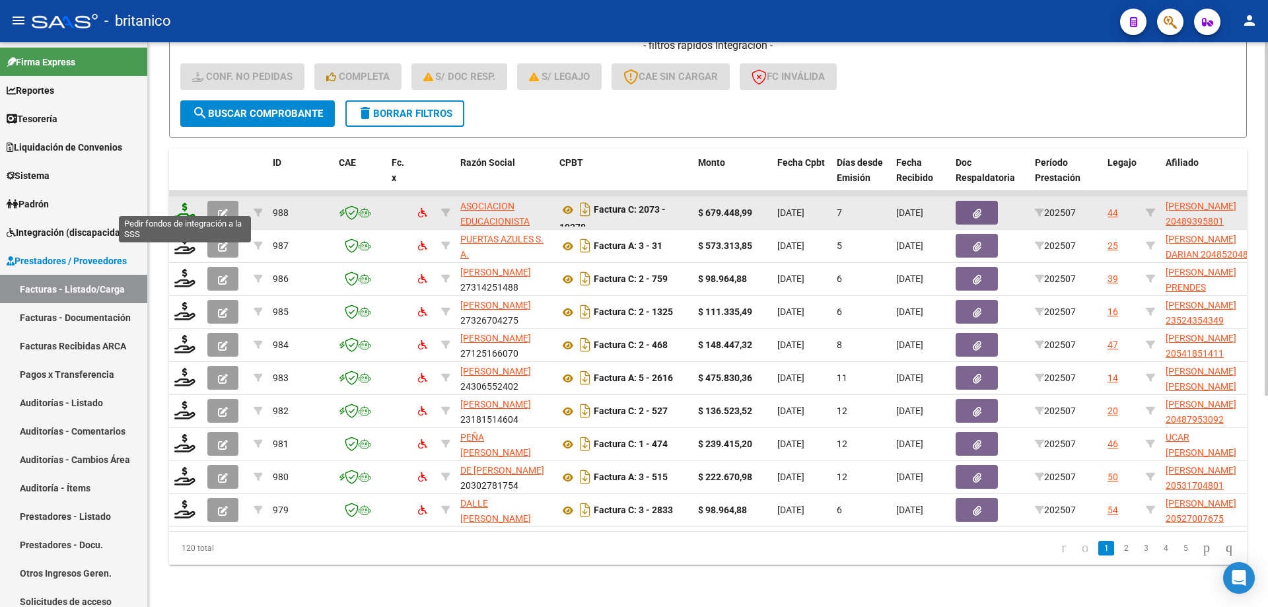
click at [178, 203] on icon at bounding box center [184, 212] width 21 height 18
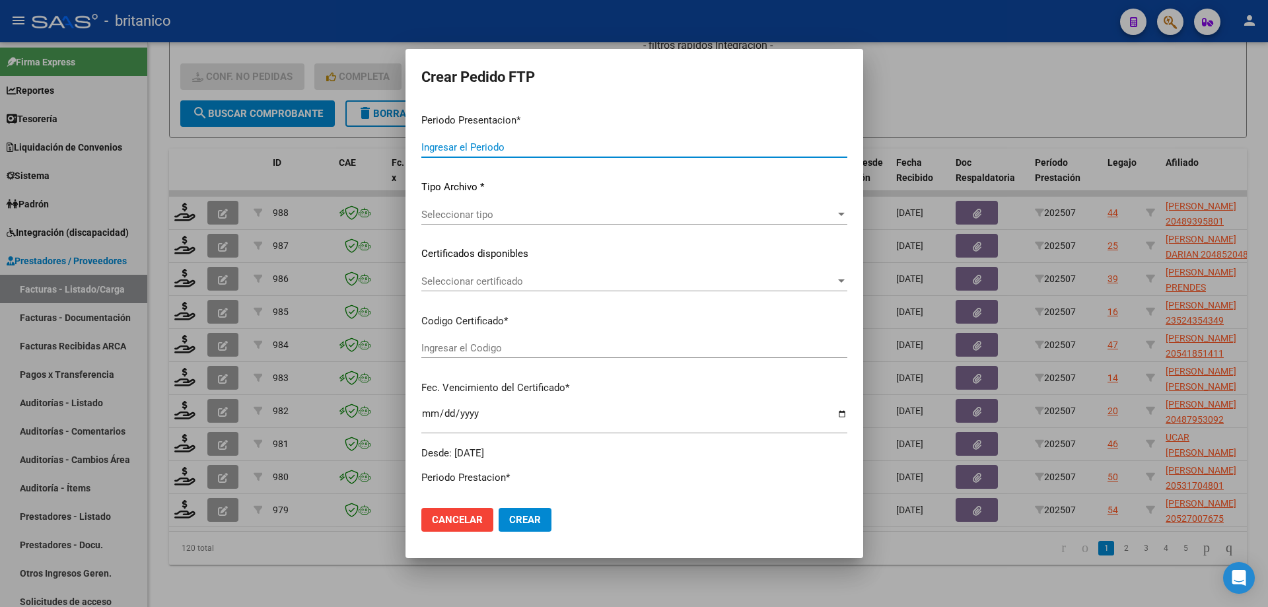
type input "202507"
type input "$ 679.448,99"
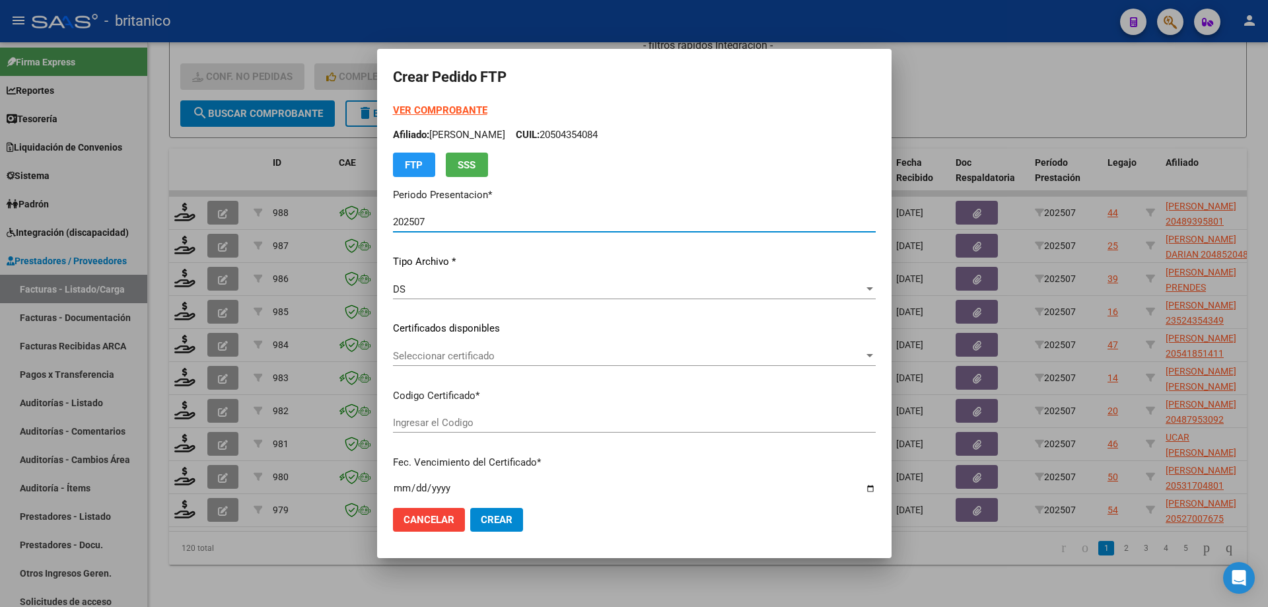
type input "ARG02000489395802024092420340924CIU13450"
type input "[DATE]"
click at [429, 356] on span "Seleccionar certificado" at bounding box center [628, 356] width 471 height 12
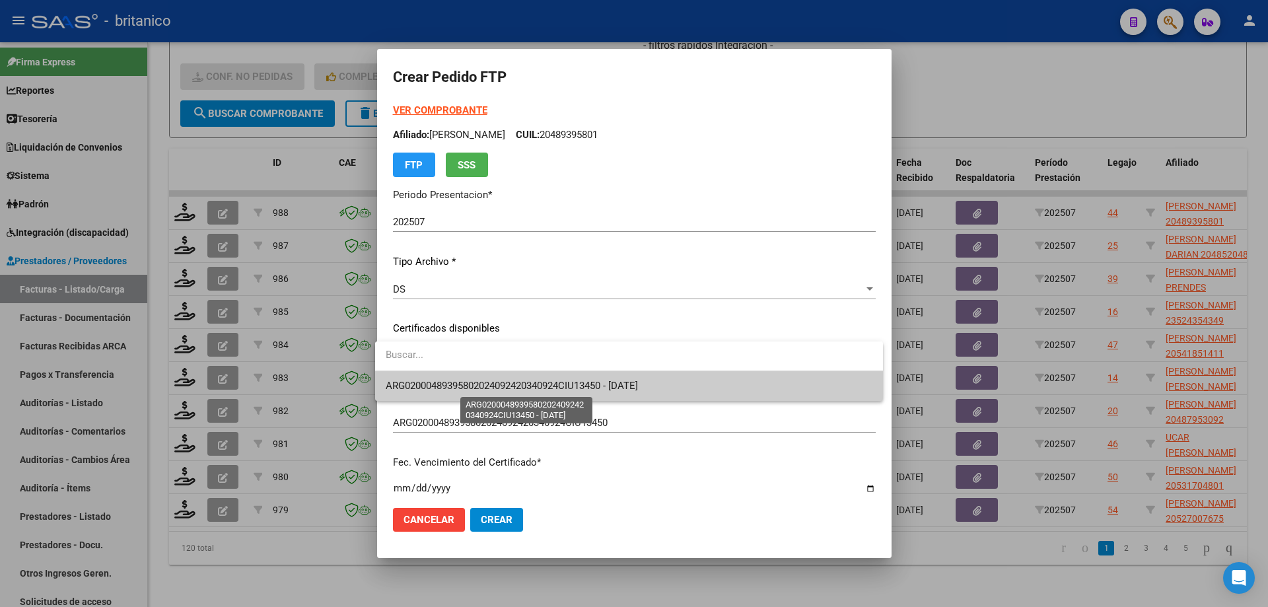
click at [456, 385] on span "ARG02000489395802024092420340924CIU13450 - [DATE]" at bounding box center [512, 386] width 252 height 12
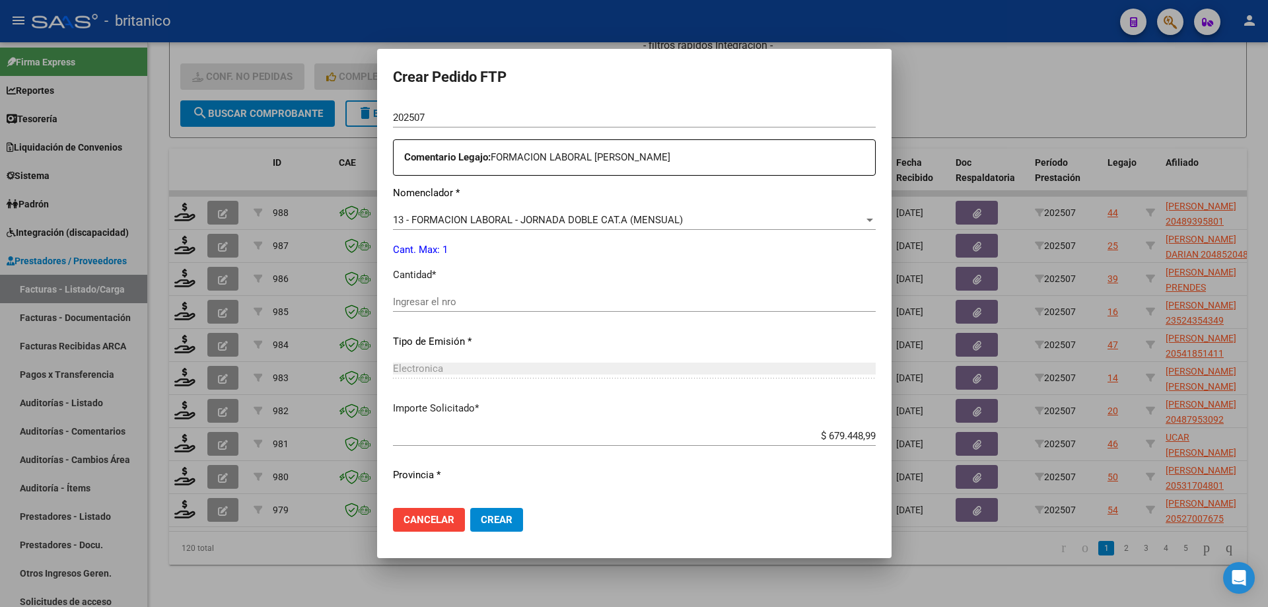
scroll to position [490, 0]
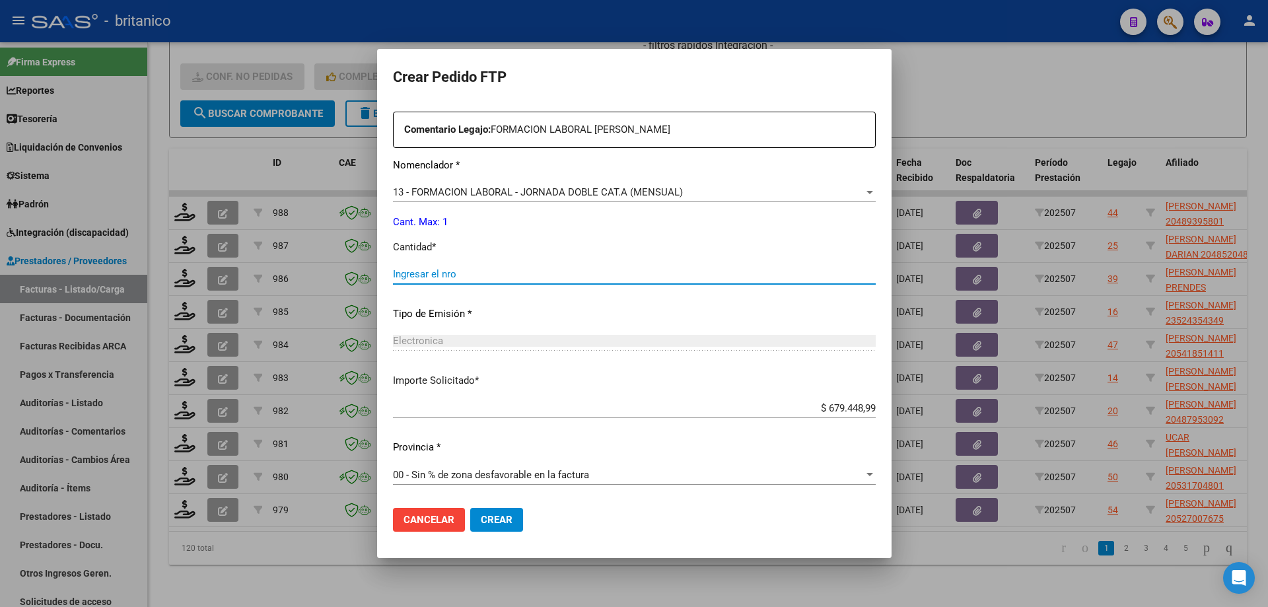
click at [554, 273] on input "Ingresar el nro" at bounding box center [634, 274] width 483 height 12
type input "1"
click at [497, 515] on span "Crear" at bounding box center [497, 520] width 32 height 12
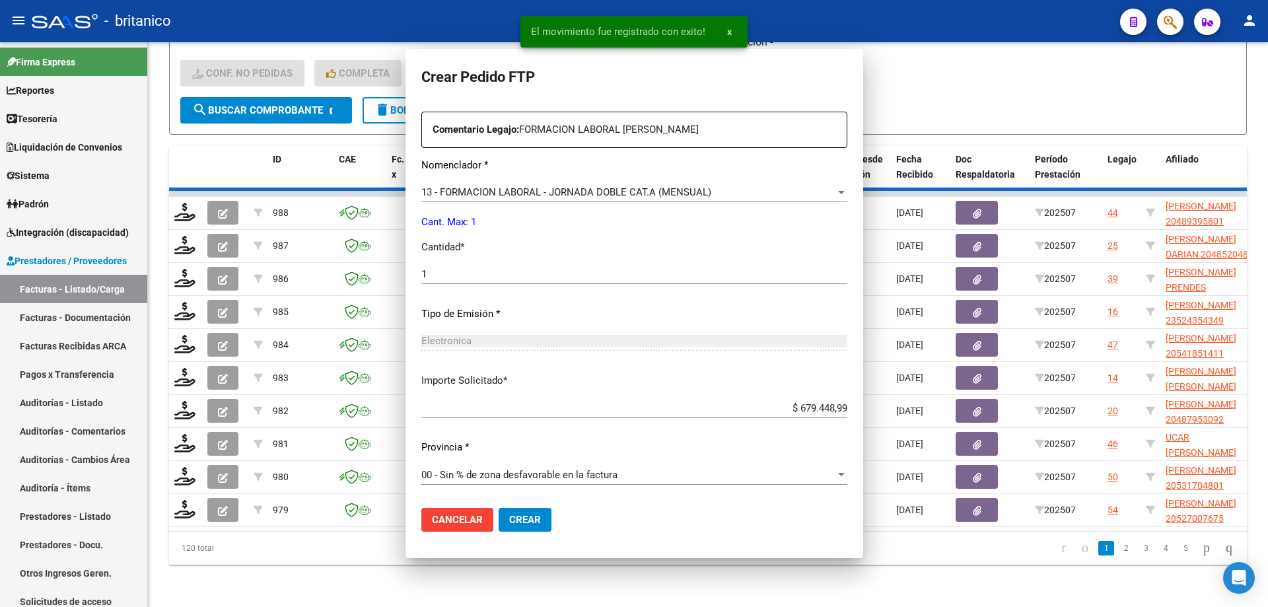
scroll to position [415, 0]
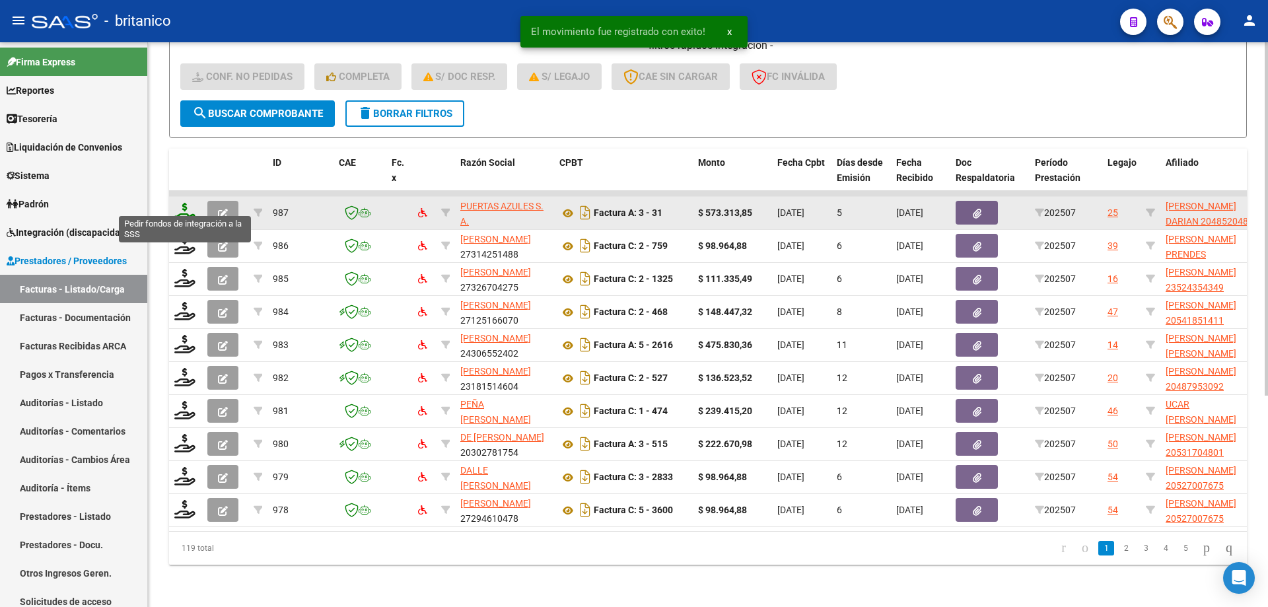
click at [187, 205] on icon at bounding box center [184, 212] width 21 height 18
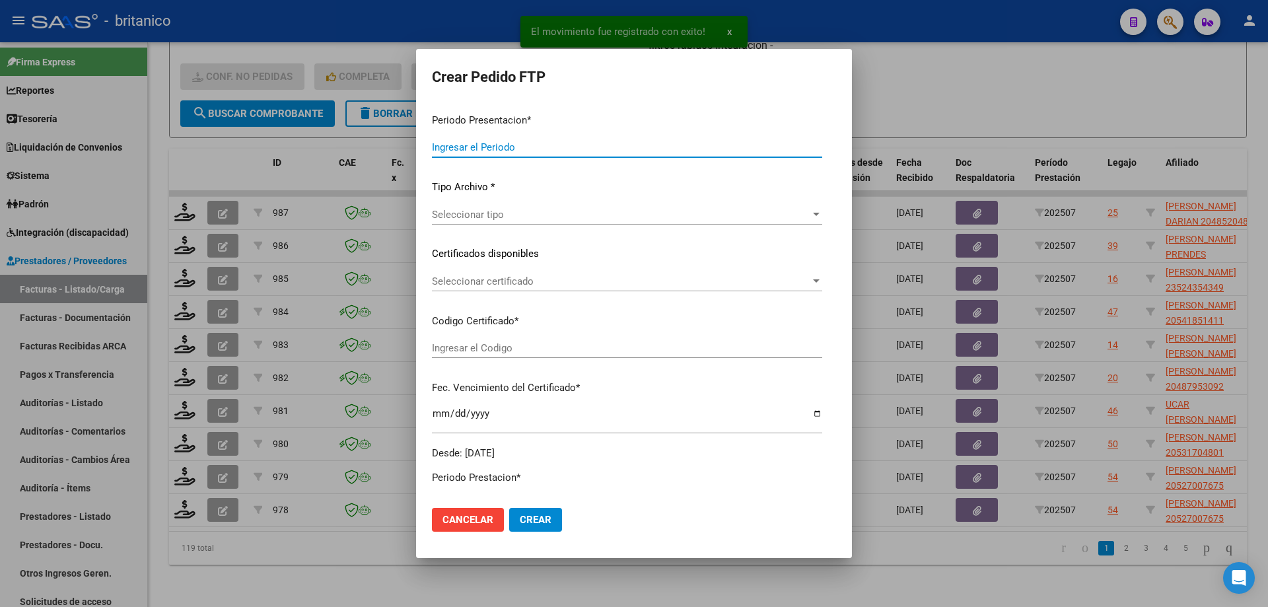
type input "202507"
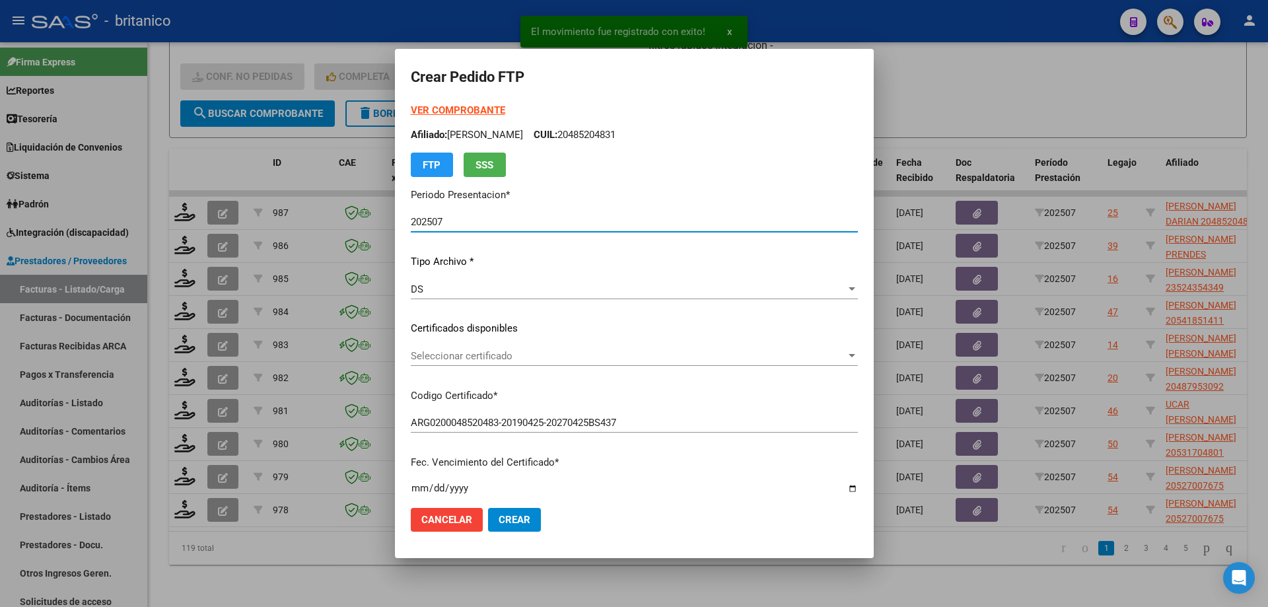
click at [519, 357] on span "Seleccionar certificado" at bounding box center [628, 356] width 435 height 12
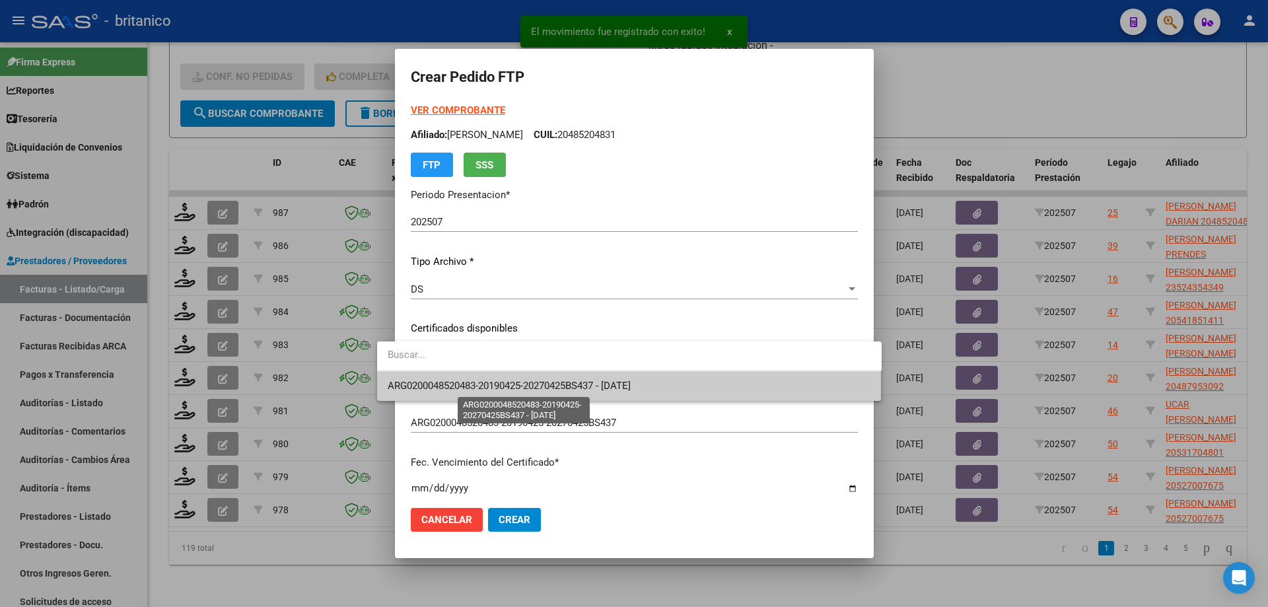
click at [533, 380] on span "ARG0200048520483-20190425-20270425BS437 - [DATE]" at bounding box center [509, 386] width 243 height 12
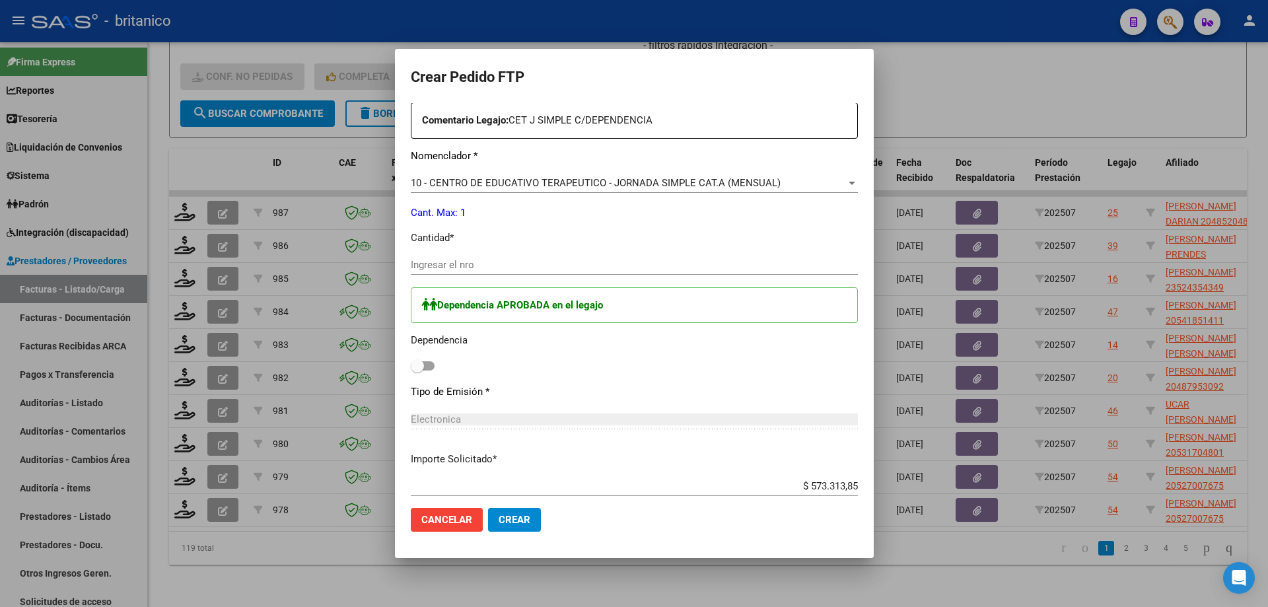
scroll to position [528, 0]
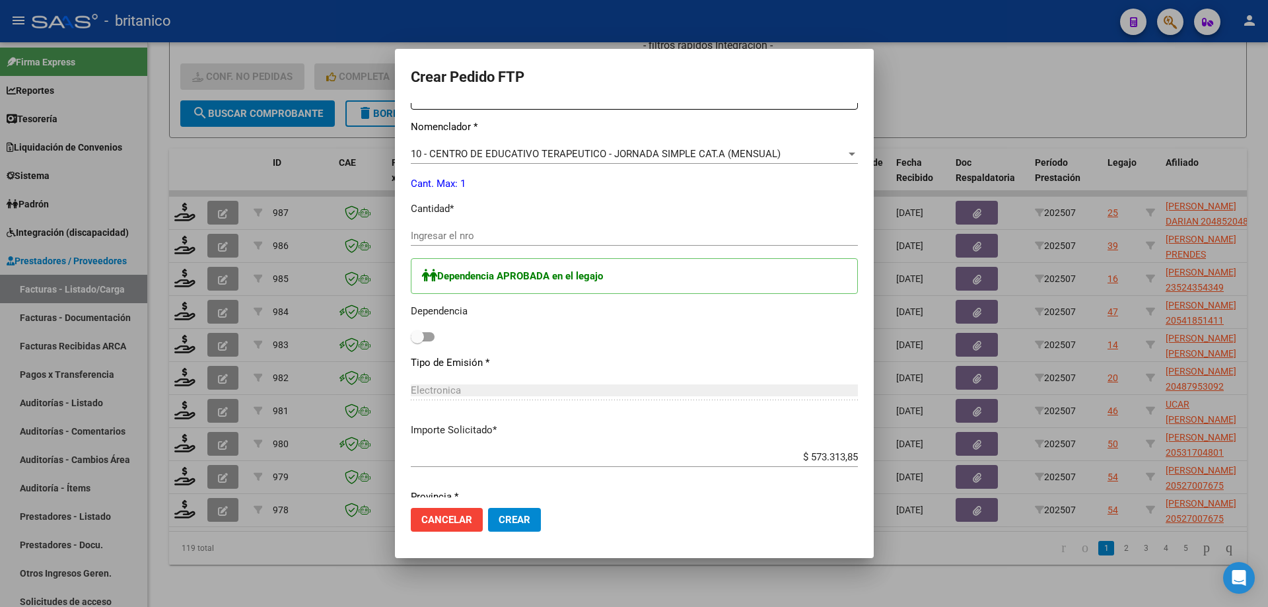
click at [411, 337] on span at bounding box center [423, 336] width 24 height 9
click at [417, 341] on input "checkbox" at bounding box center [417, 341] width 1 height 1
click at [503, 232] on input "Ingresar el nro" at bounding box center [634, 236] width 447 height 12
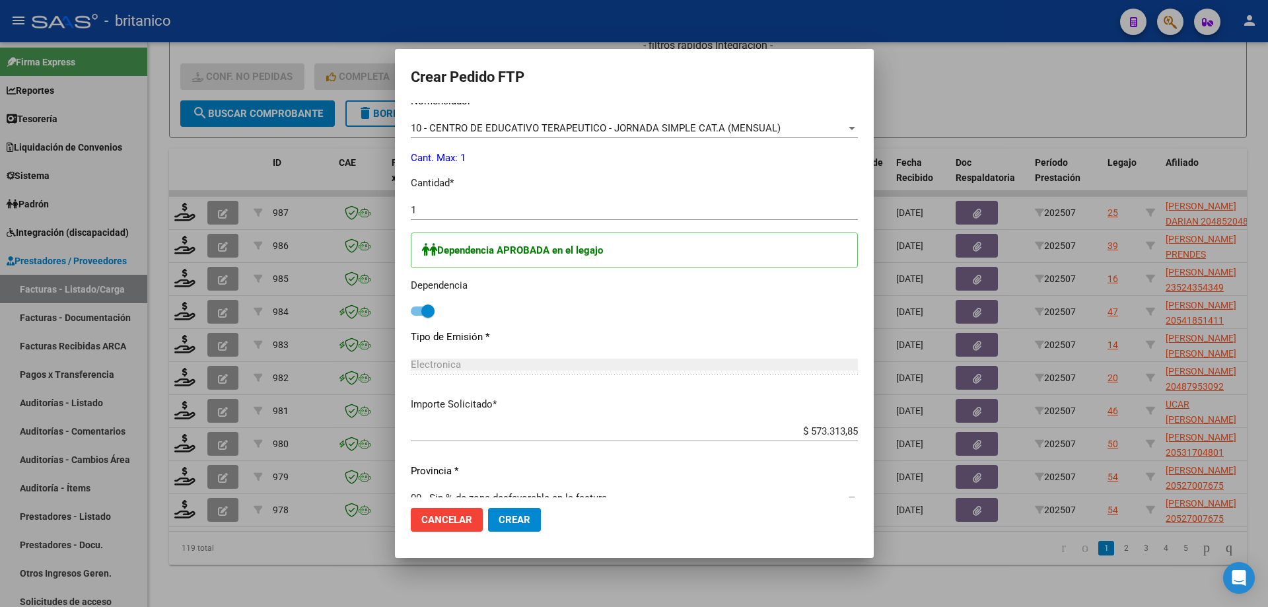
scroll to position [577, 0]
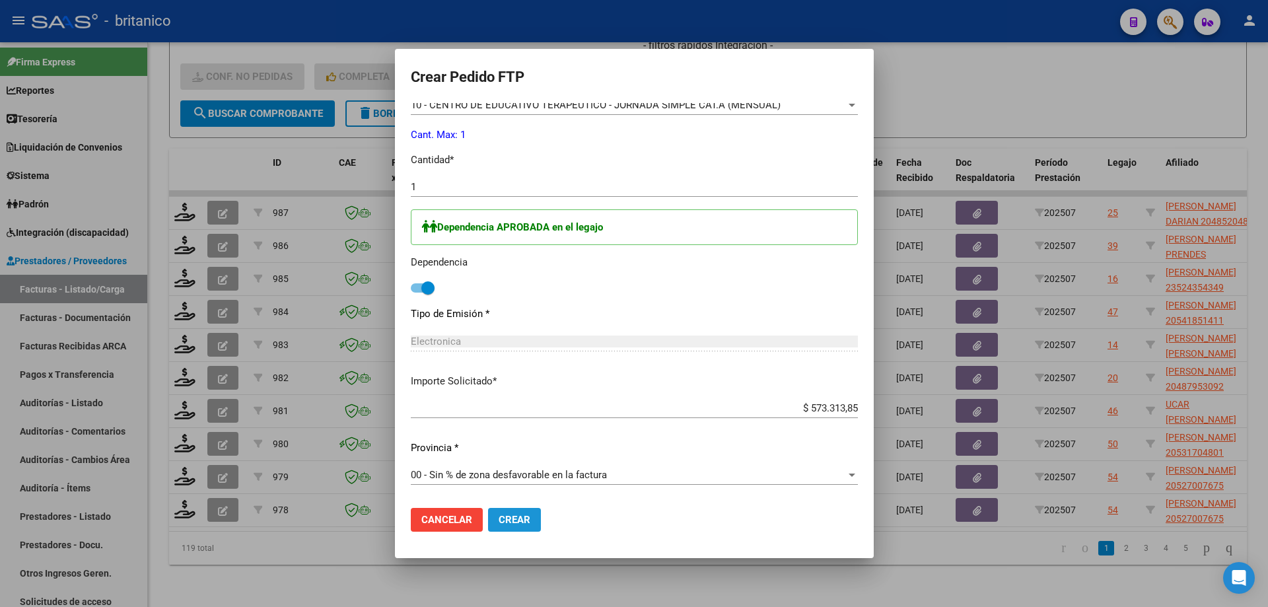
click at [499, 516] on span "Crear" at bounding box center [515, 520] width 32 height 12
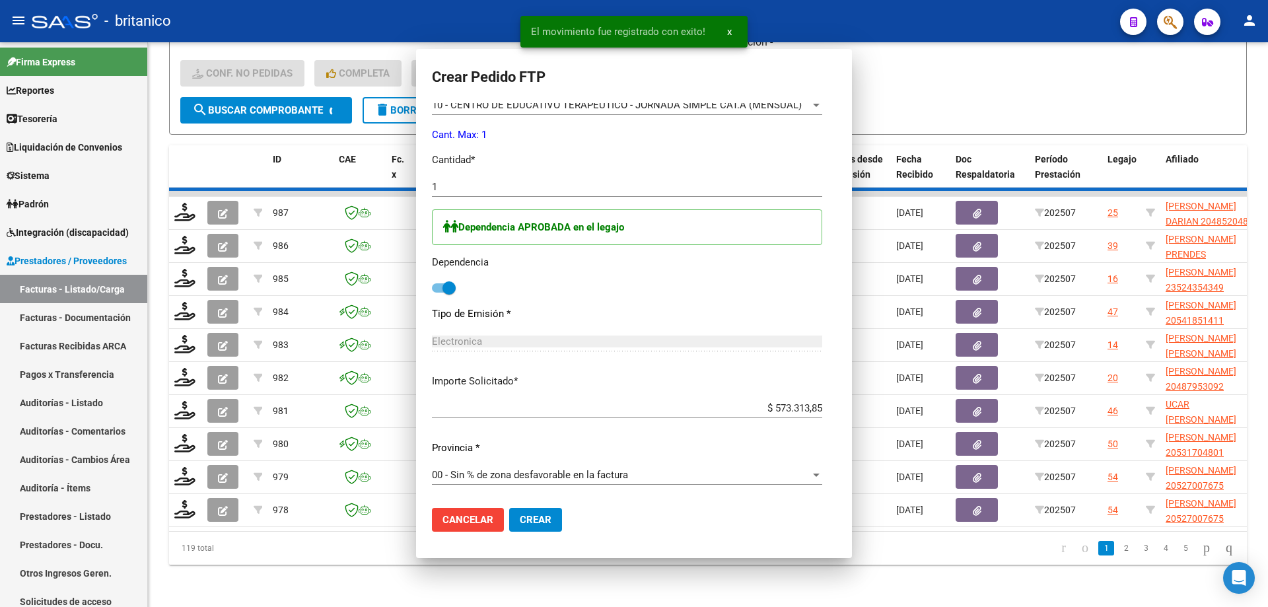
scroll to position [0, 0]
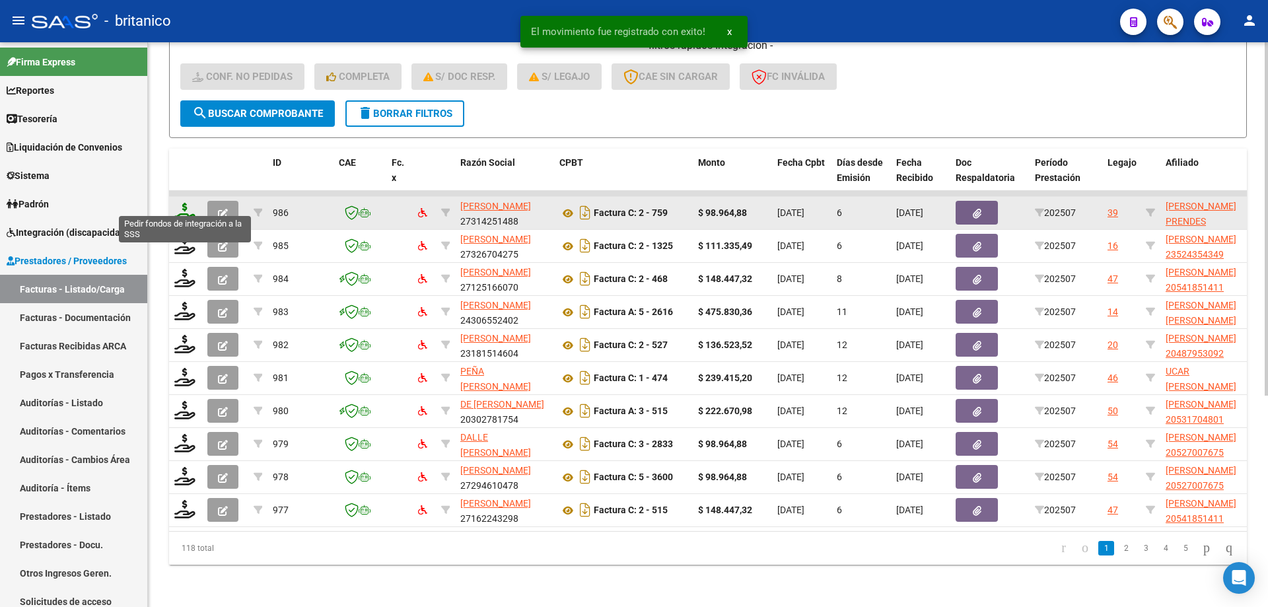
click at [180, 203] on icon at bounding box center [184, 212] width 21 height 18
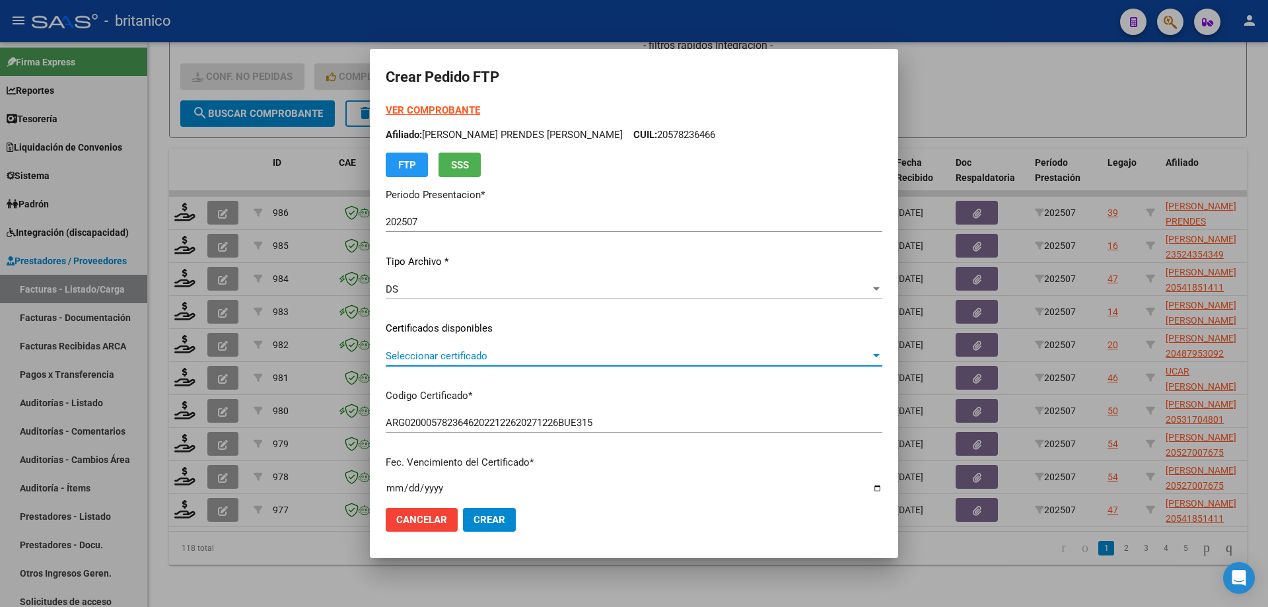
click at [466, 356] on span "Seleccionar certificado" at bounding box center [628, 356] width 485 height 12
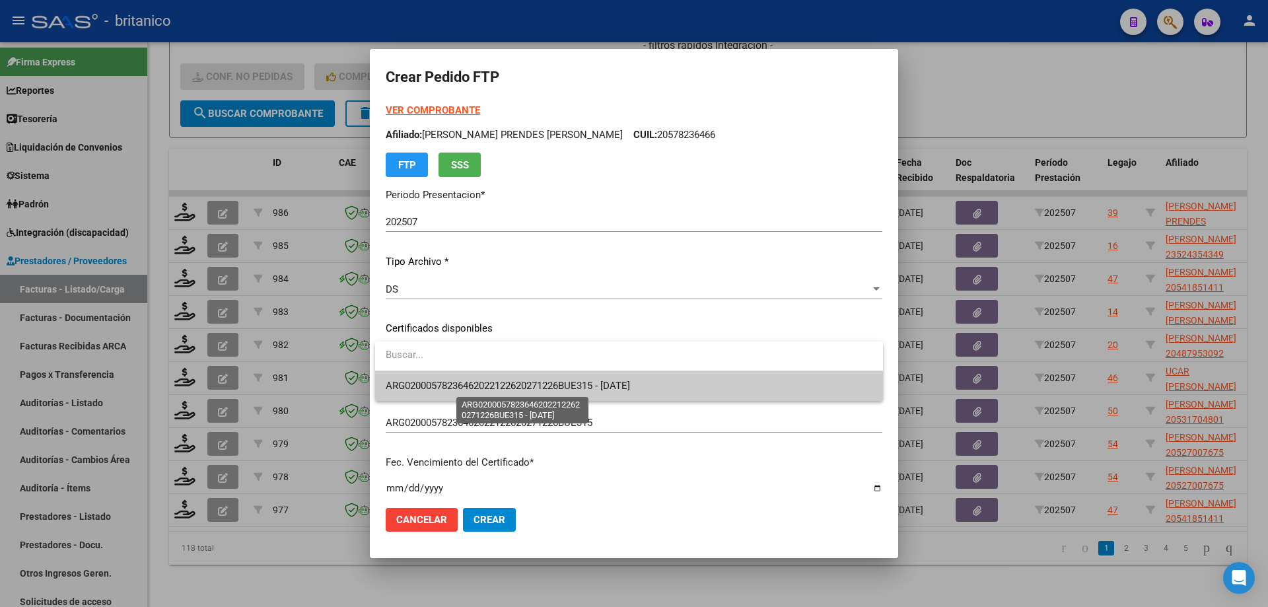
drag, startPoint x: 474, startPoint y: 384, endPoint x: 493, endPoint y: 384, distance: 19.2
click at [476, 384] on span "ARG02000578236462022122620271226BUE315 - [DATE]" at bounding box center [508, 386] width 244 height 12
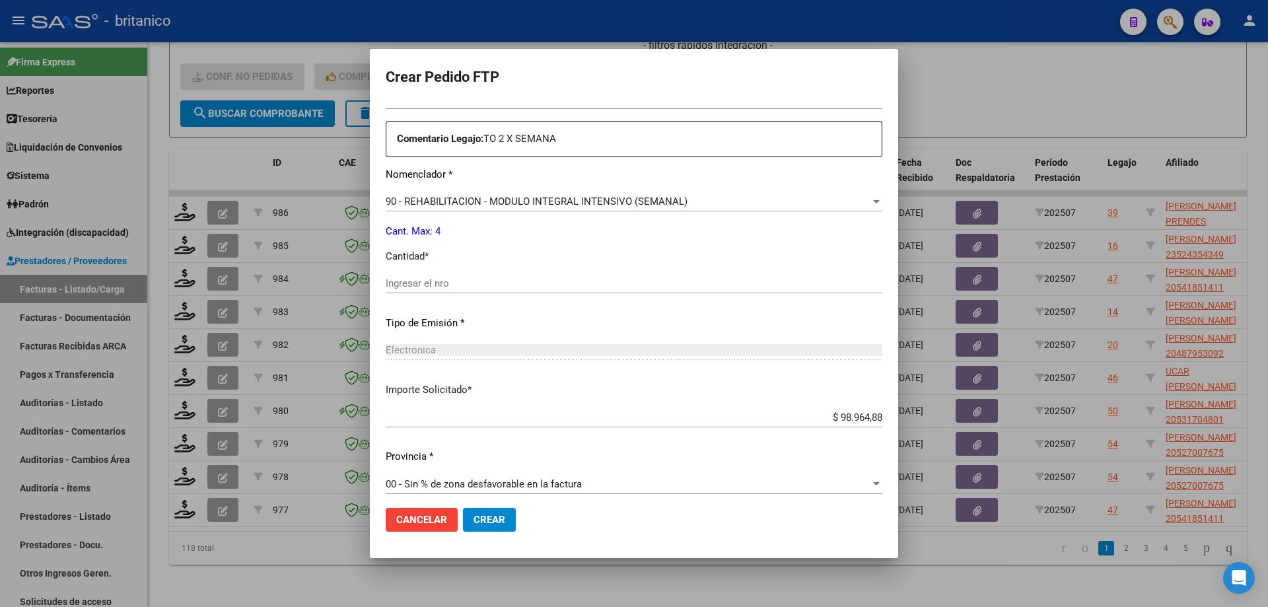
scroll to position [490, 0]
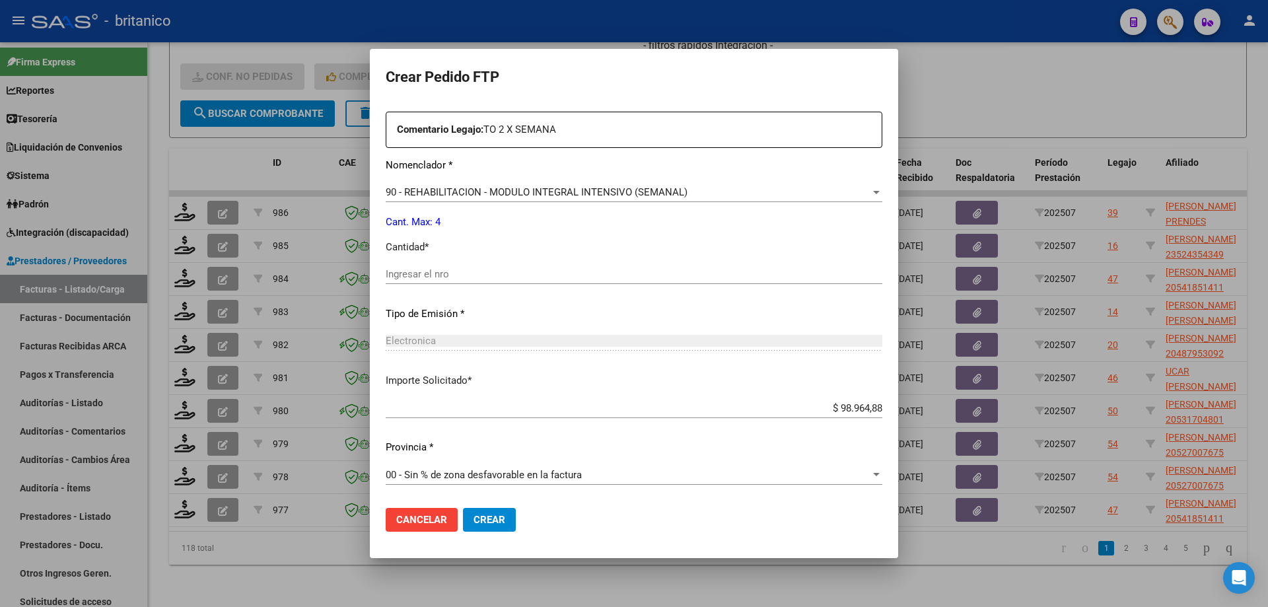
click at [565, 273] on input "Ingresar el nro" at bounding box center [634, 274] width 497 height 12
click at [493, 512] on button "Crear" at bounding box center [489, 520] width 53 height 24
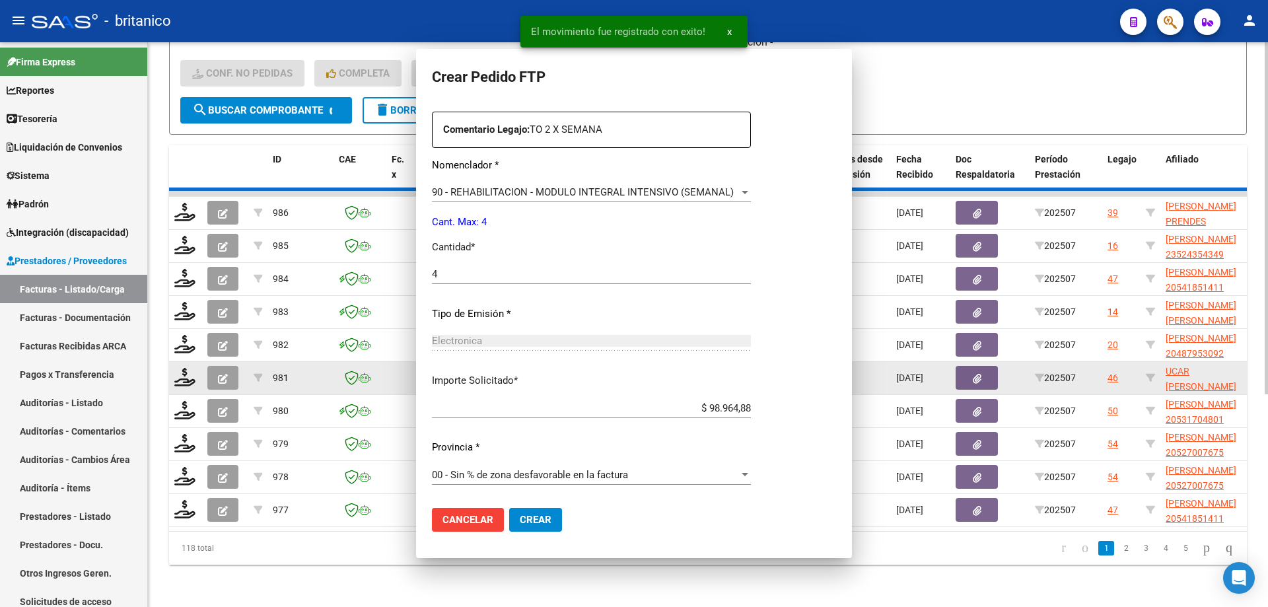
scroll to position [0, 0]
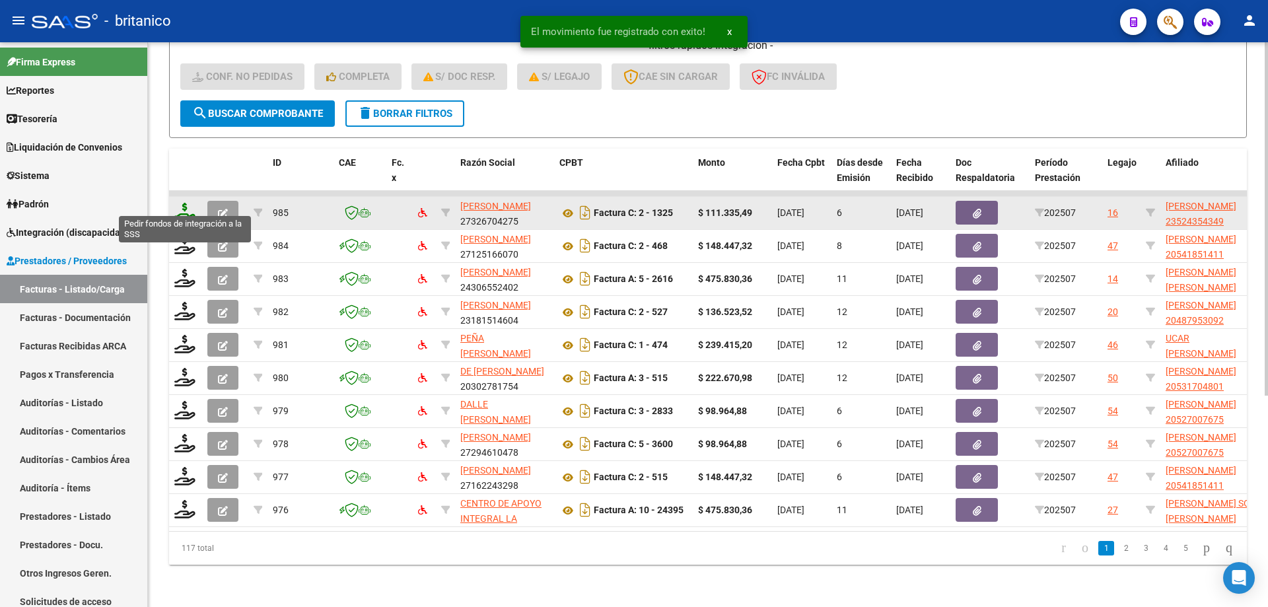
click at [187, 203] on icon at bounding box center [184, 212] width 21 height 18
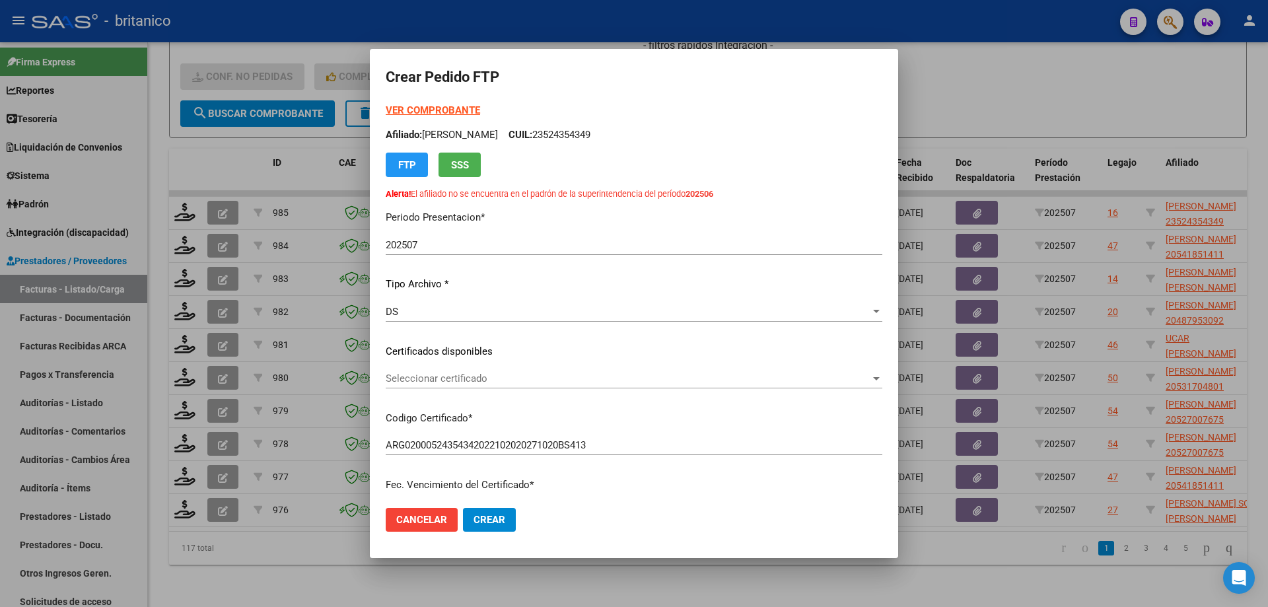
drag, startPoint x: 596, startPoint y: 133, endPoint x: 654, endPoint y: 136, distance: 57.6
click at [654, 135] on p "Afiliado: [PERSON_NAME]: 23524354349" at bounding box center [634, 134] width 497 height 15
copy p "23524354349"
click at [666, 526] on mat-dialog-actions "Cancelar Crear" at bounding box center [634, 519] width 497 height 45
click at [555, 381] on span "Seleccionar certificado" at bounding box center [628, 379] width 485 height 12
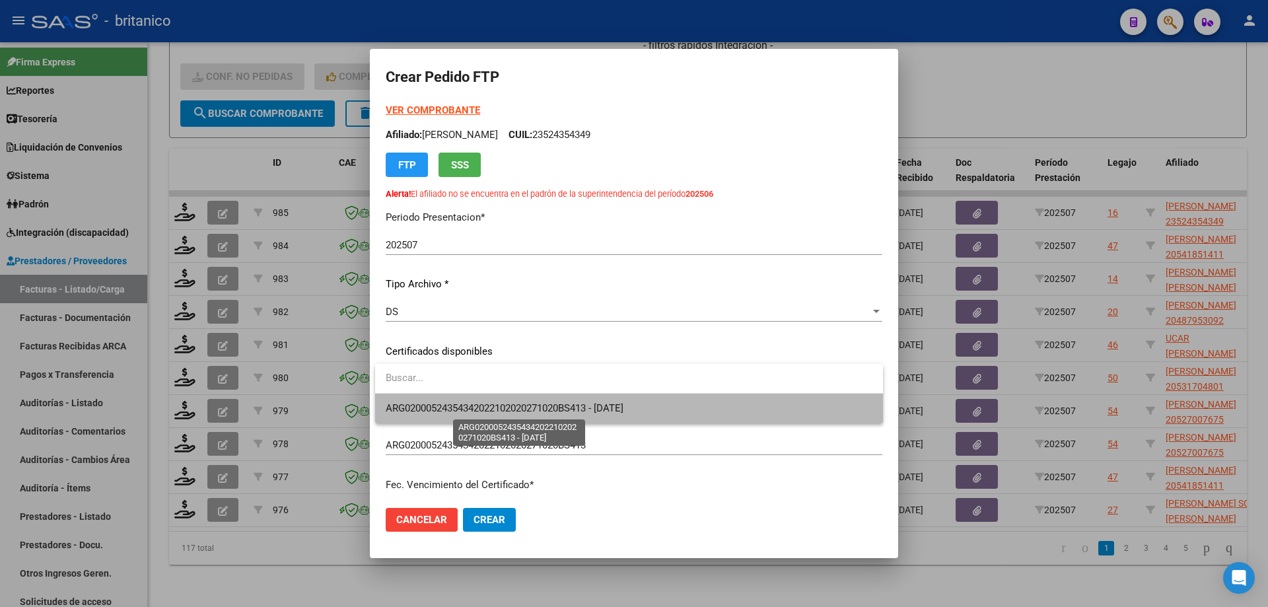
click at [515, 407] on span "ARG02000524354342022102020271020BS413 - [DATE]" at bounding box center [505, 408] width 238 height 12
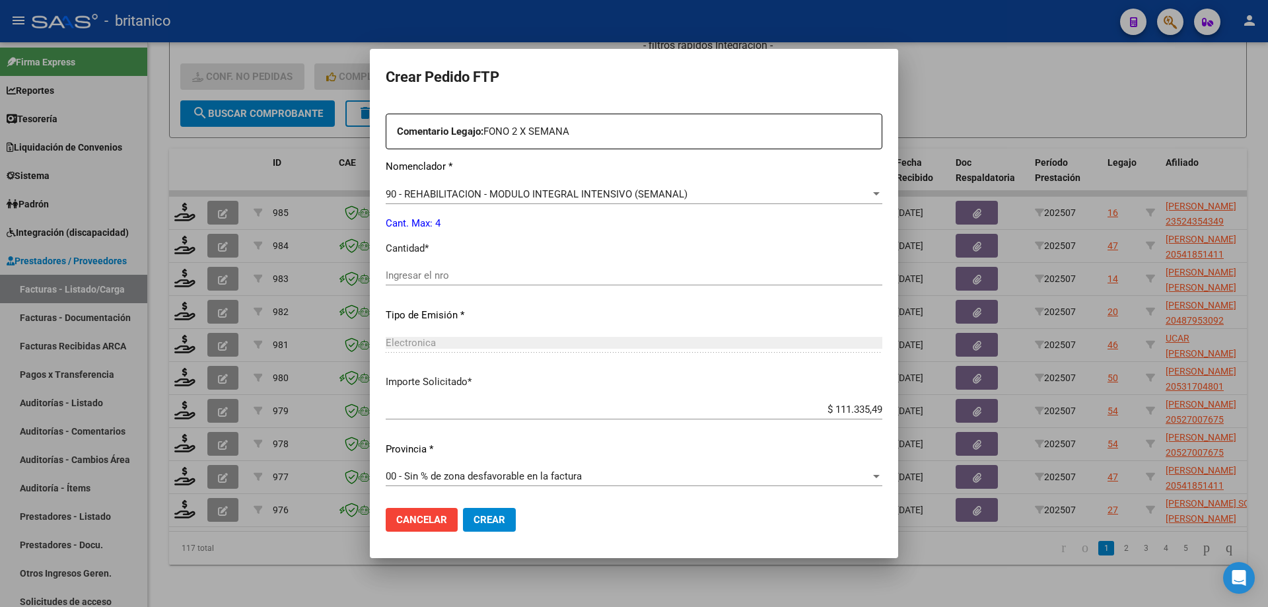
scroll to position [513, 0]
click at [452, 275] on input "Ingresar el nro" at bounding box center [634, 274] width 497 height 12
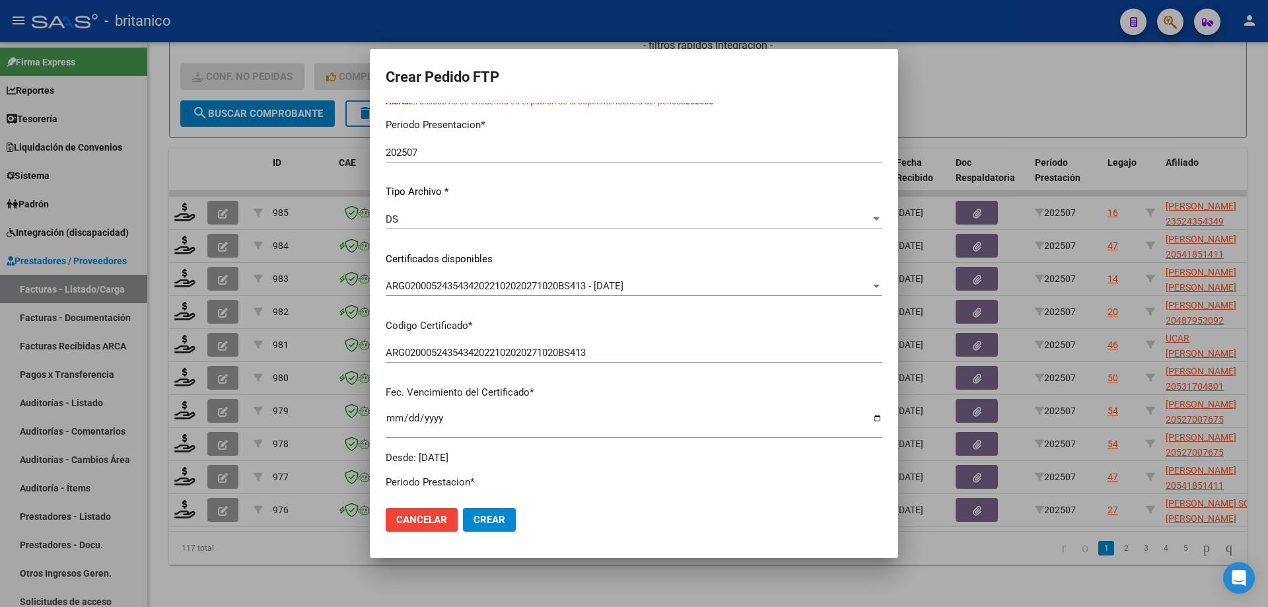
scroll to position [0, 0]
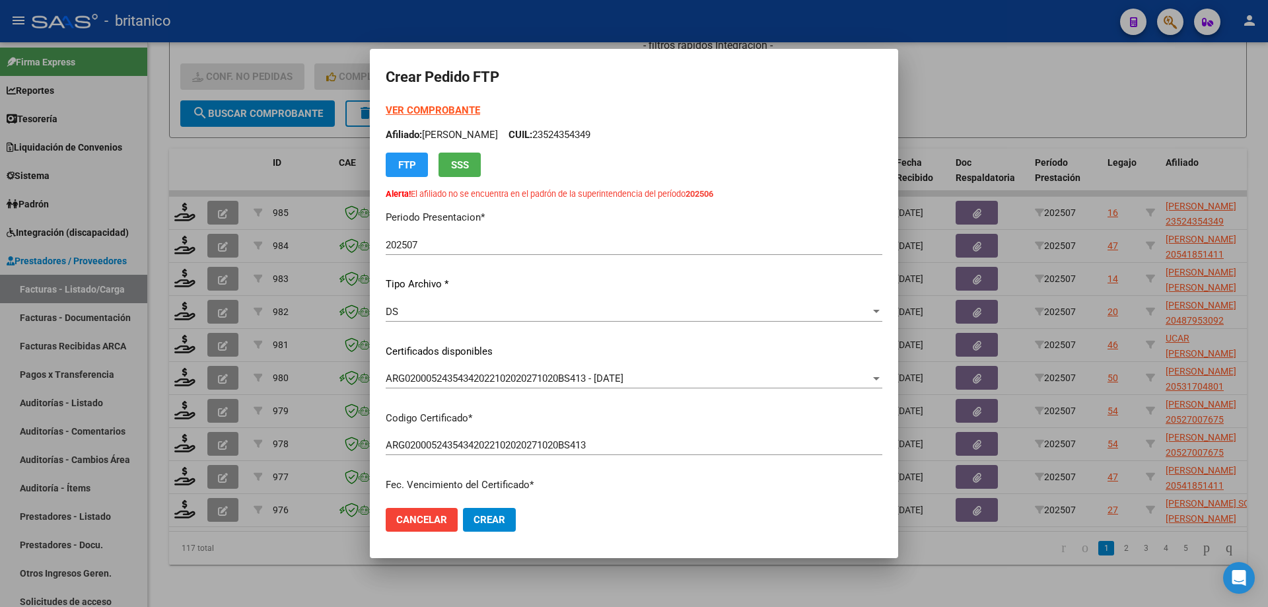
drag, startPoint x: 595, startPoint y: 131, endPoint x: 660, endPoint y: 134, distance: 64.8
click at [660, 134] on p "Afiliado: [PERSON_NAME]: 23524354349" at bounding box center [634, 134] width 497 height 15
copy p "23524354349"
click at [985, 85] on div at bounding box center [634, 303] width 1268 height 607
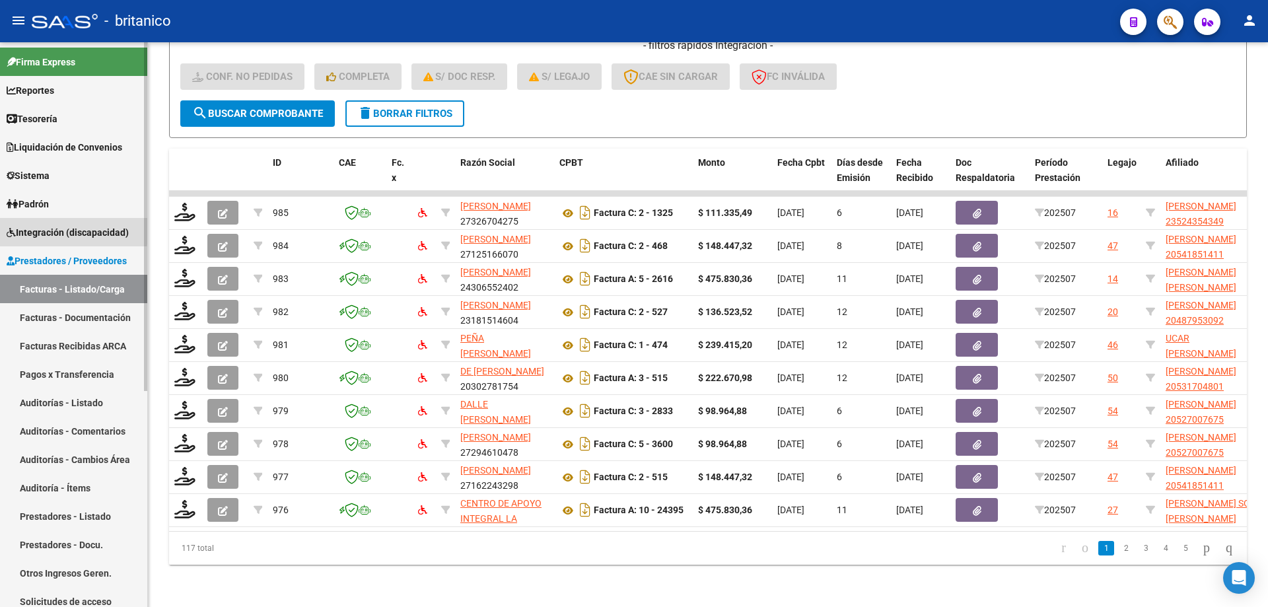
click at [53, 229] on span "Integración (discapacidad)" at bounding box center [68, 232] width 122 height 15
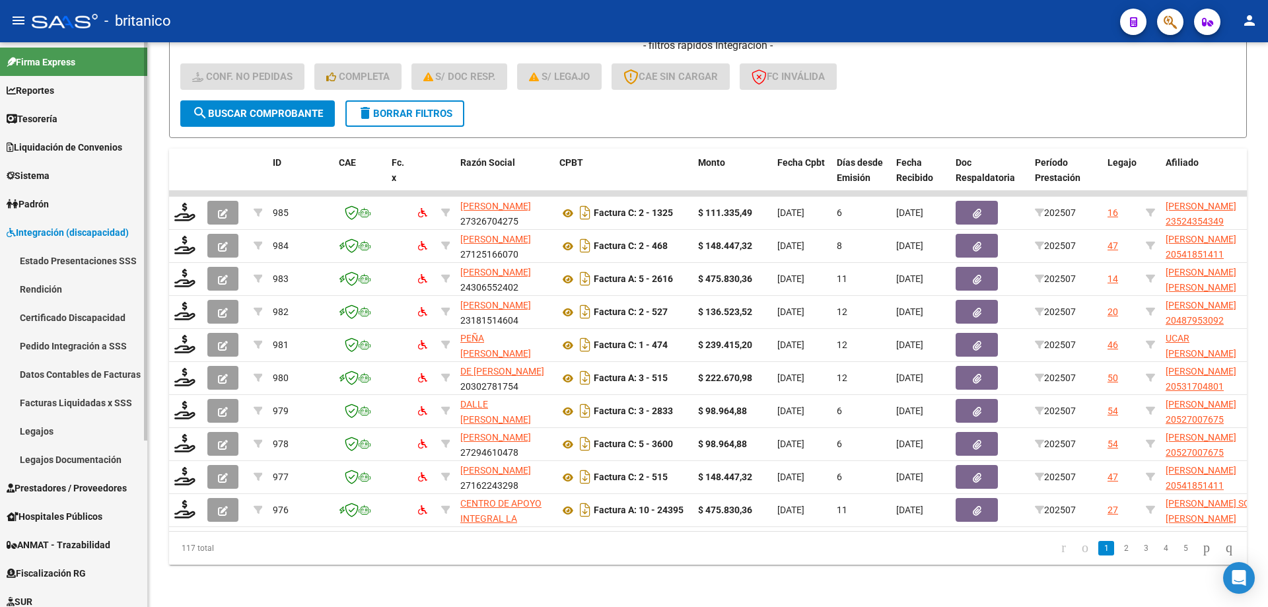
click at [60, 430] on link "Legajos" at bounding box center [73, 431] width 147 height 28
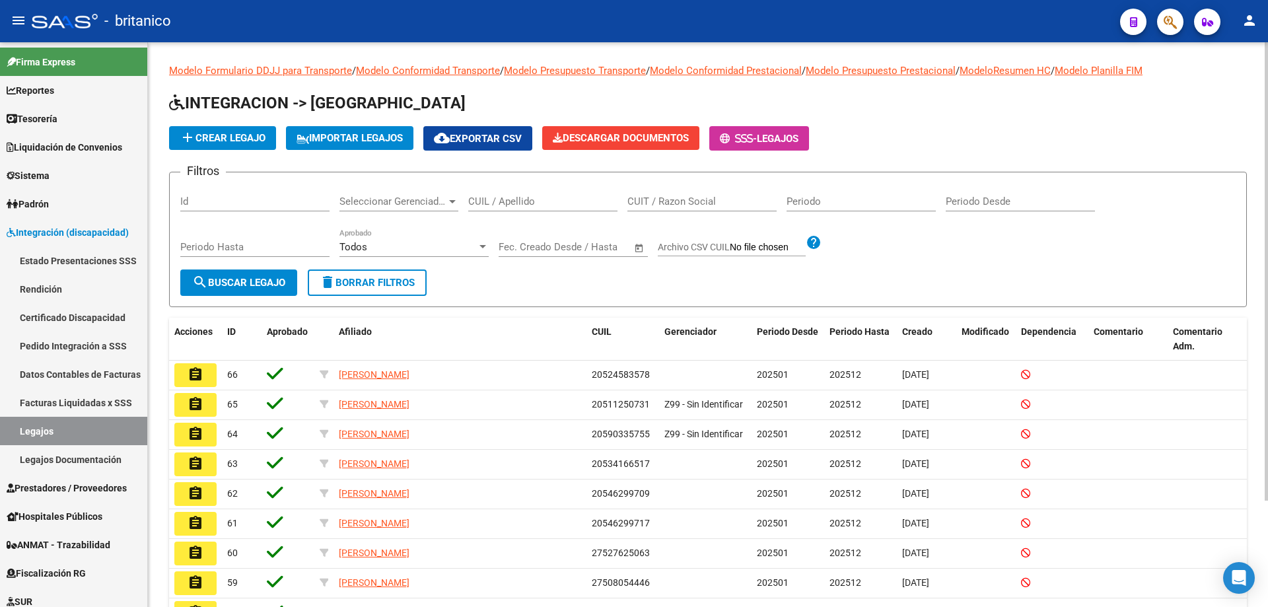
click at [575, 198] on input "CUIL / Apellido" at bounding box center [542, 202] width 149 height 12
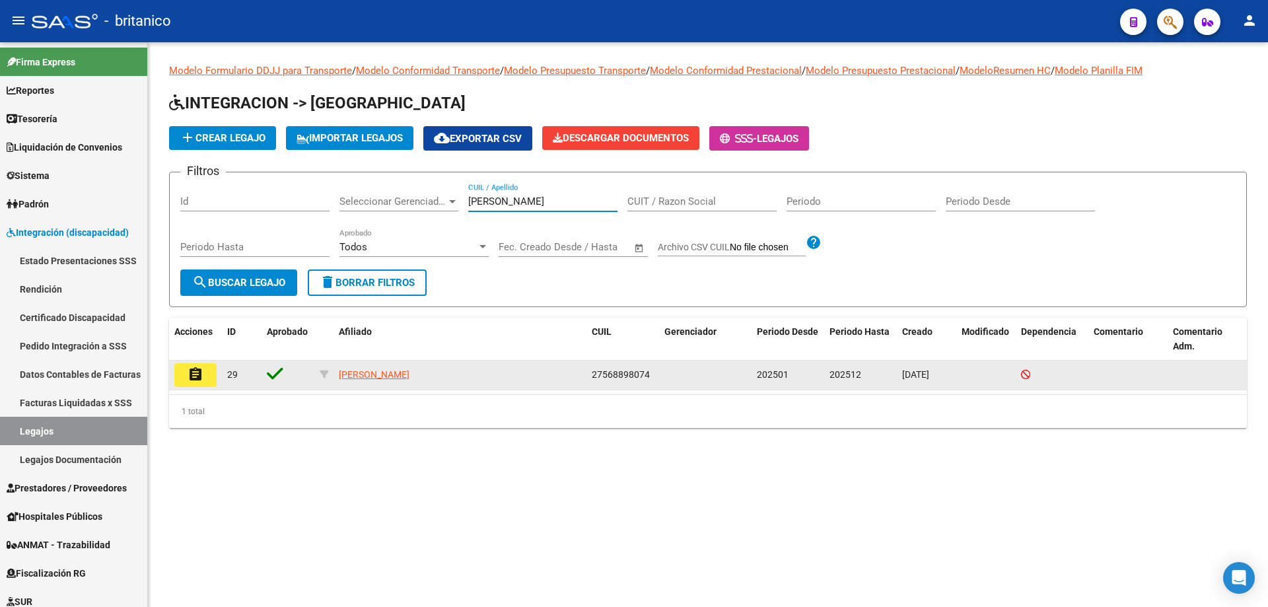
click at [196, 368] on mat-icon "assignment" at bounding box center [196, 375] width 16 height 16
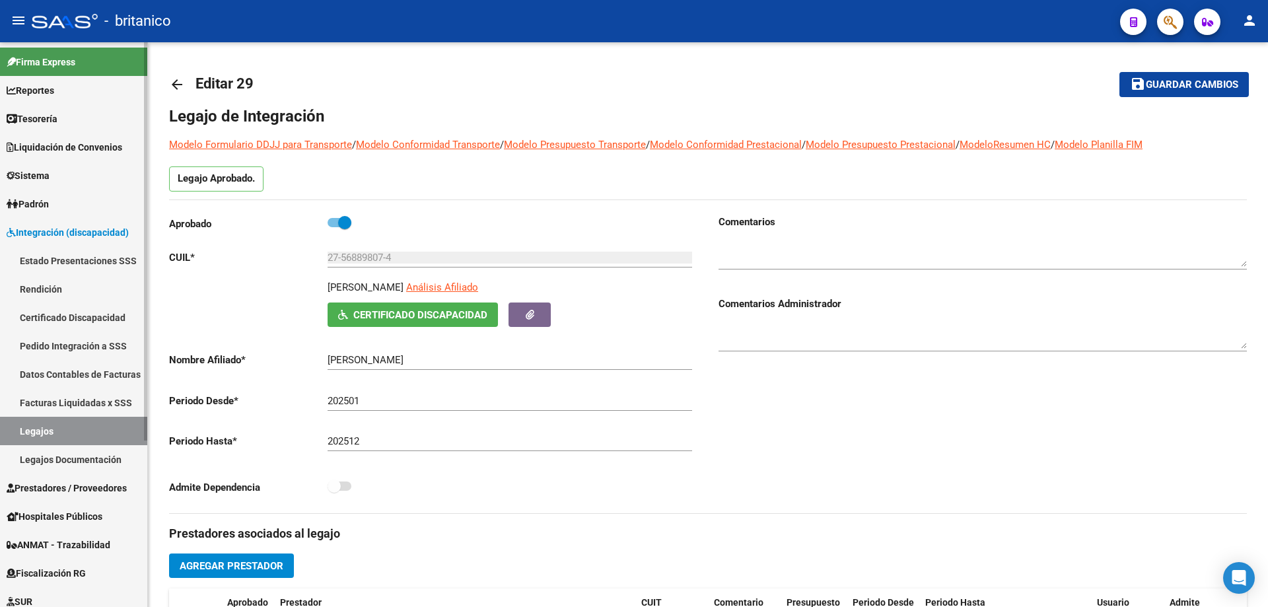
click at [90, 231] on span "Integración (discapacidad)" at bounding box center [68, 232] width 122 height 15
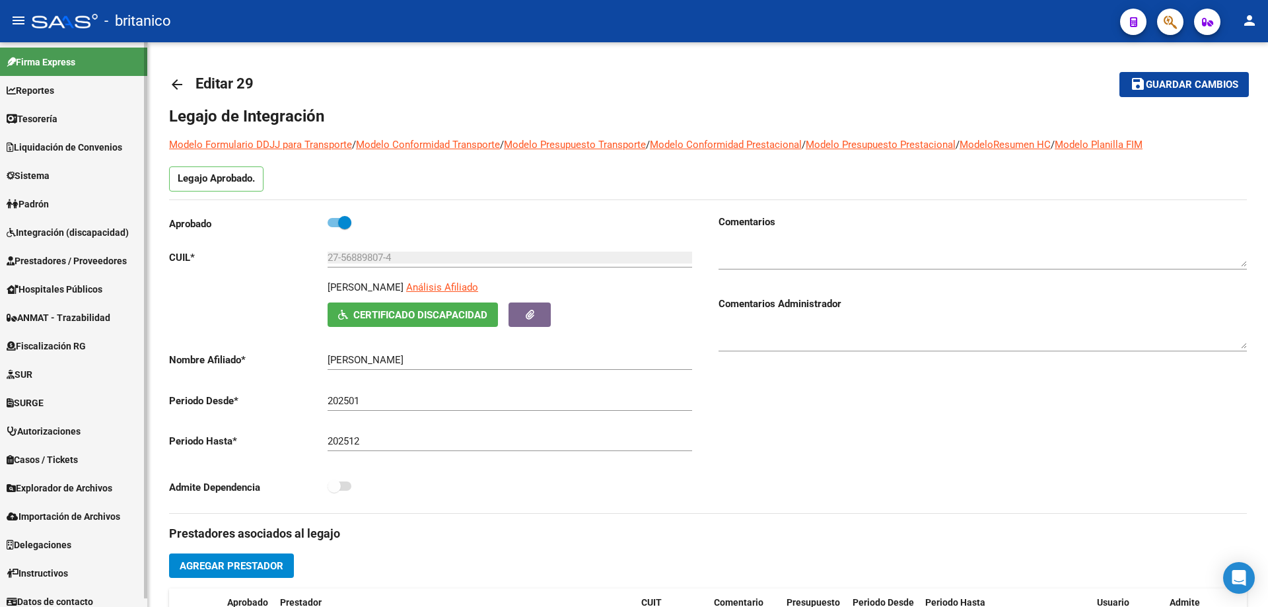
click at [96, 228] on span "Integración (discapacidad)" at bounding box center [68, 232] width 122 height 15
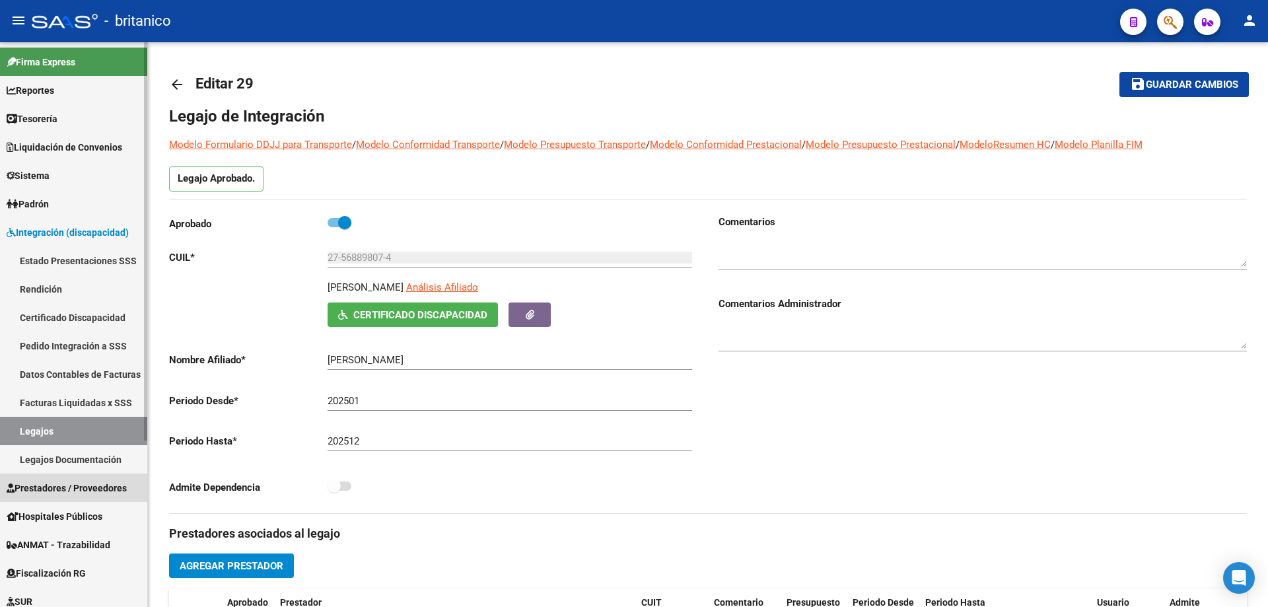
click at [115, 495] on span "Prestadores / Proveedores" at bounding box center [67, 488] width 120 height 15
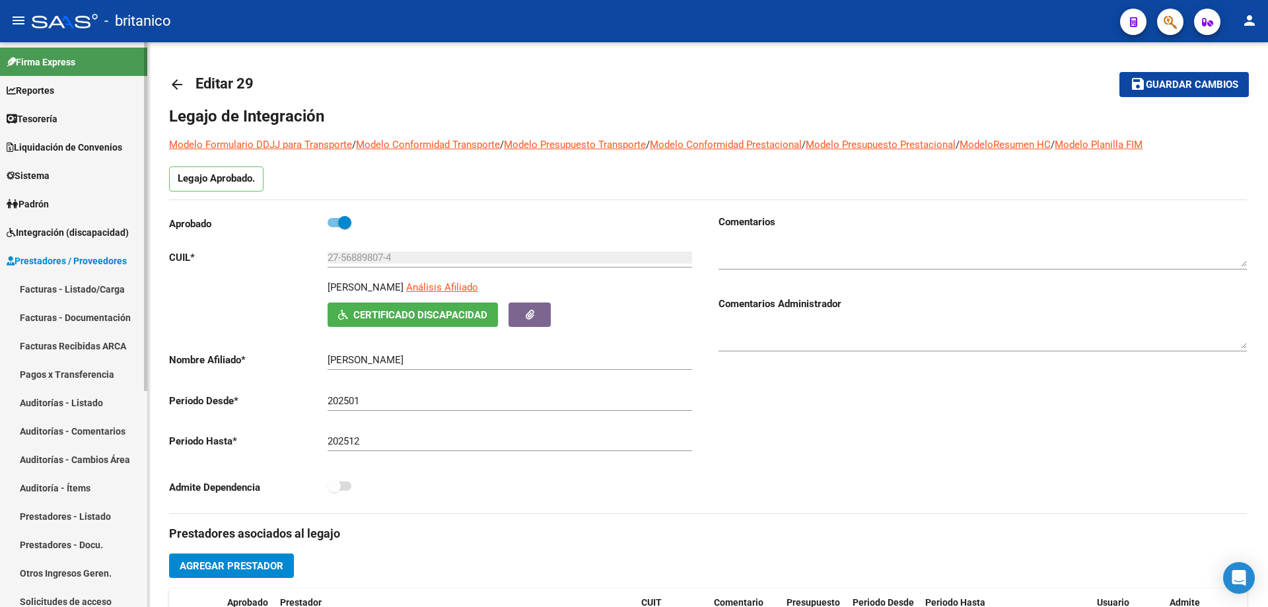
click at [98, 288] on link "Facturas - Listado/Carga" at bounding box center [73, 289] width 147 height 28
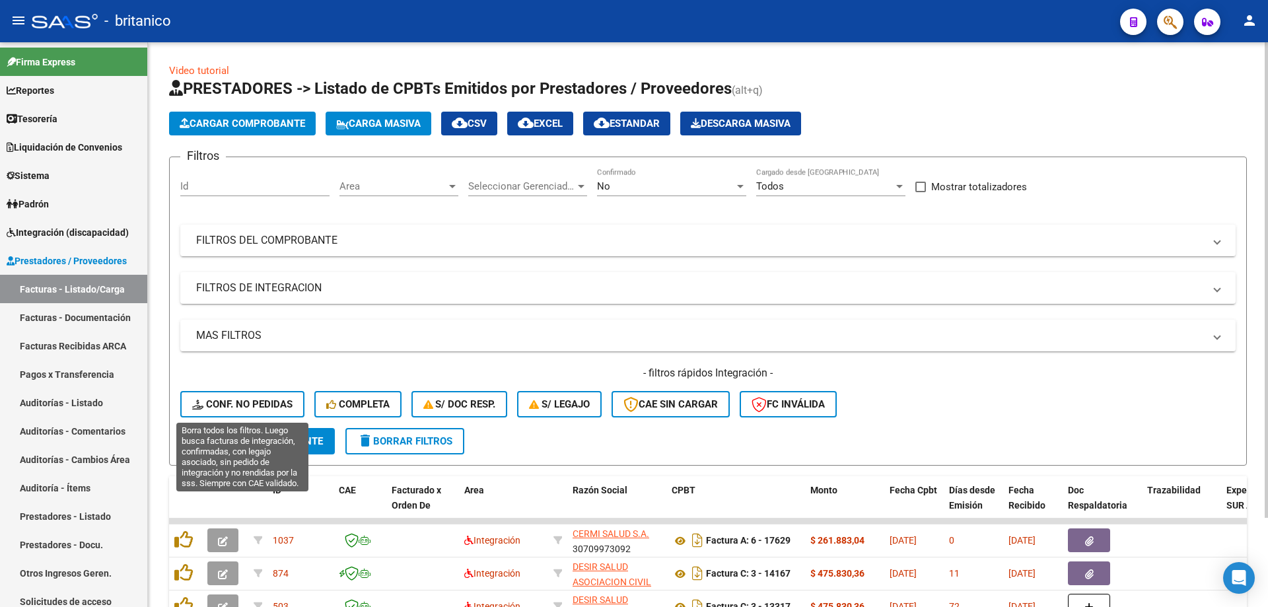
click at [237, 400] on span "Conf. no pedidas" at bounding box center [242, 404] width 100 height 12
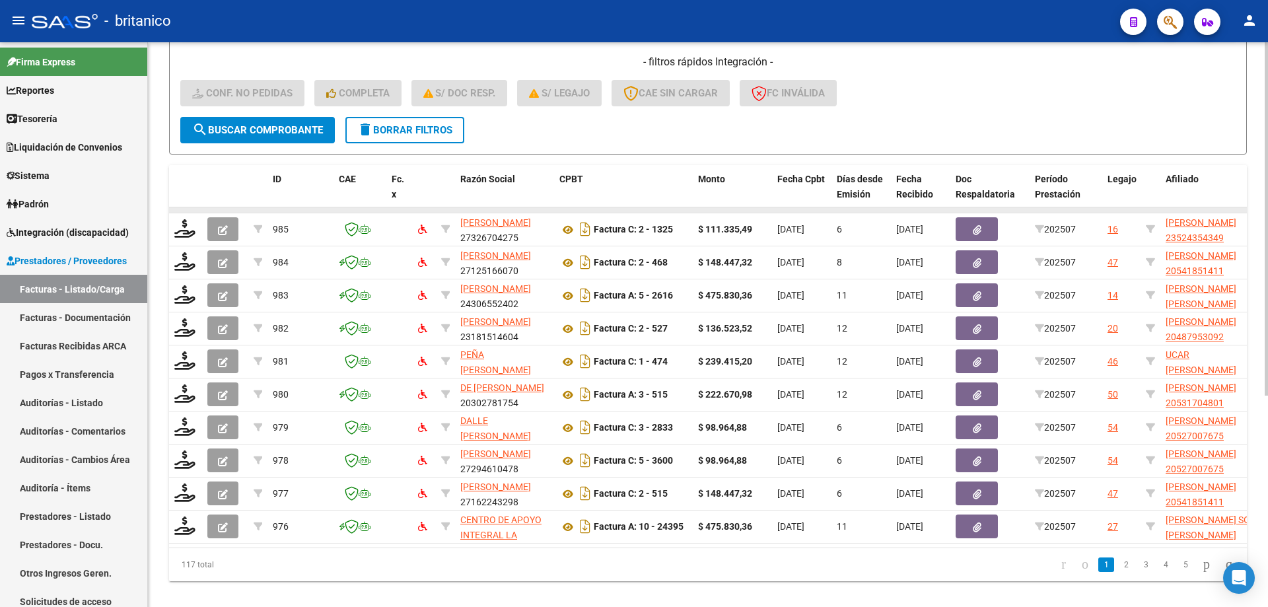
scroll to position [330, 0]
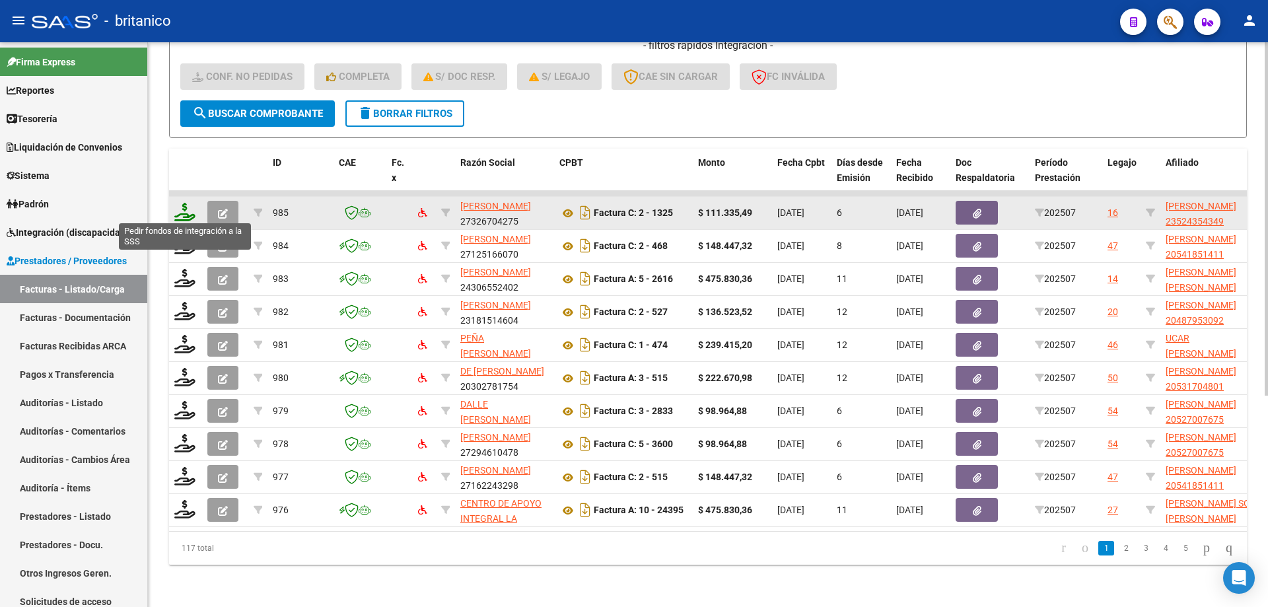
click at [183, 206] on icon at bounding box center [184, 212] width 21 height 18
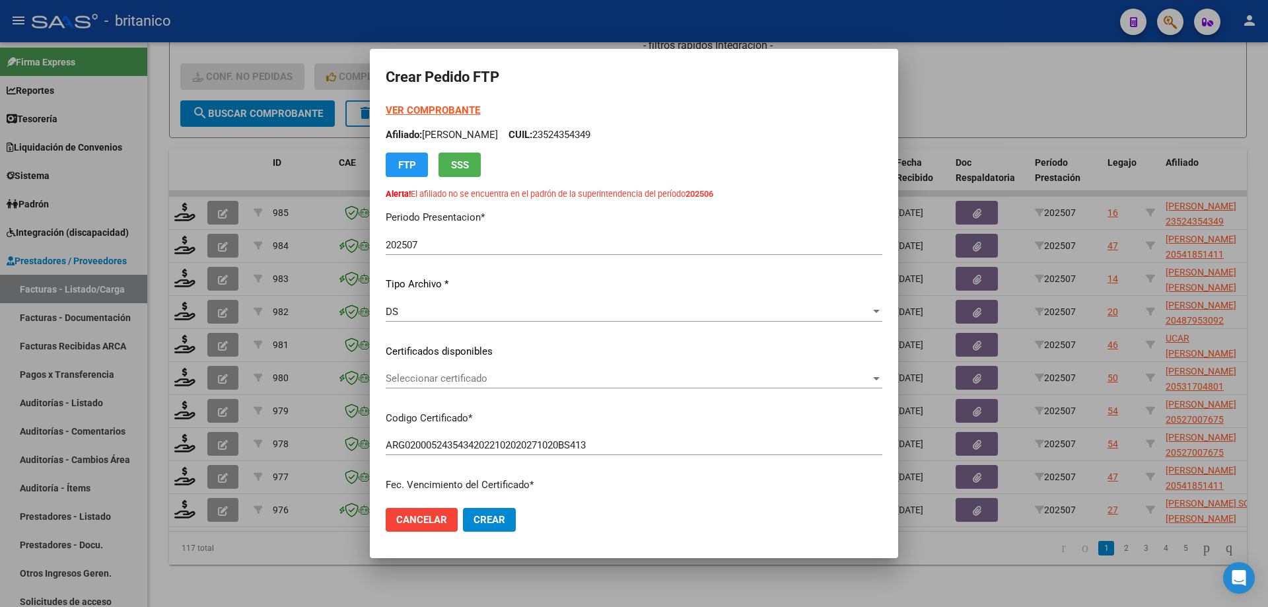
drag, startPoint x: 595, startPoint y: 131, endPoint x: 654, endPoint y: 133, distance: 58.8
click at [654, 133] on p "Afiliado: [PERSON_NAME]: 23524354349" at bounding box center [634, 134] width 497 height 15
copy p "23524354349"
click at [1048, 107] on div at bounding box center [634, 303] width 1268 height 607
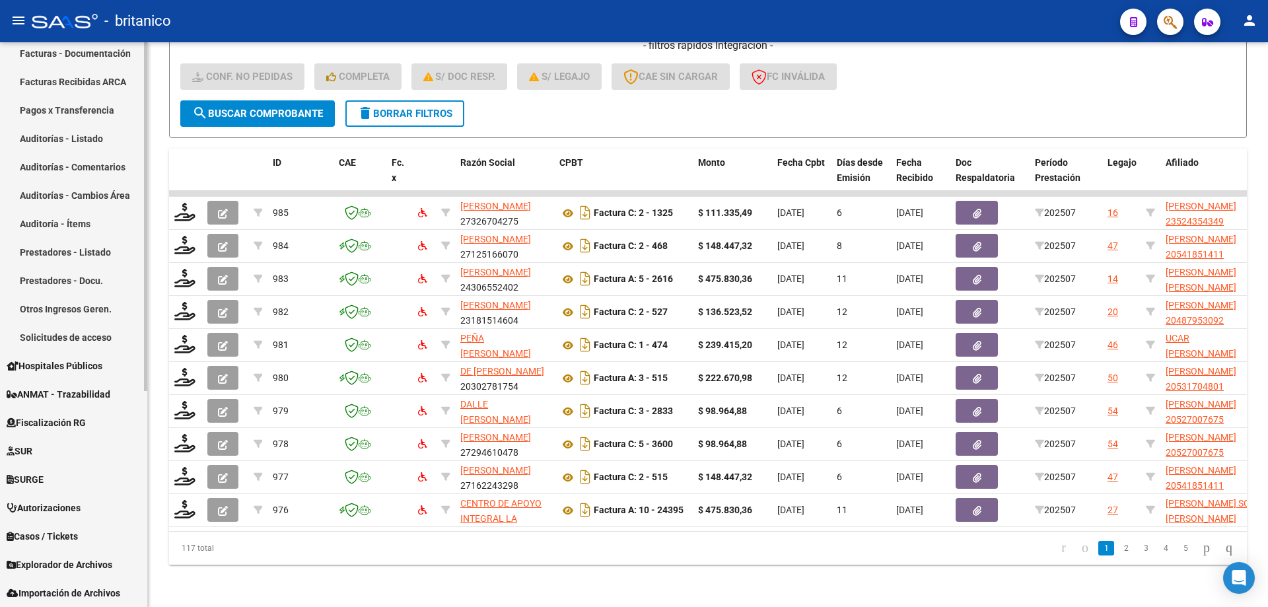
scroll to position [0, 0]
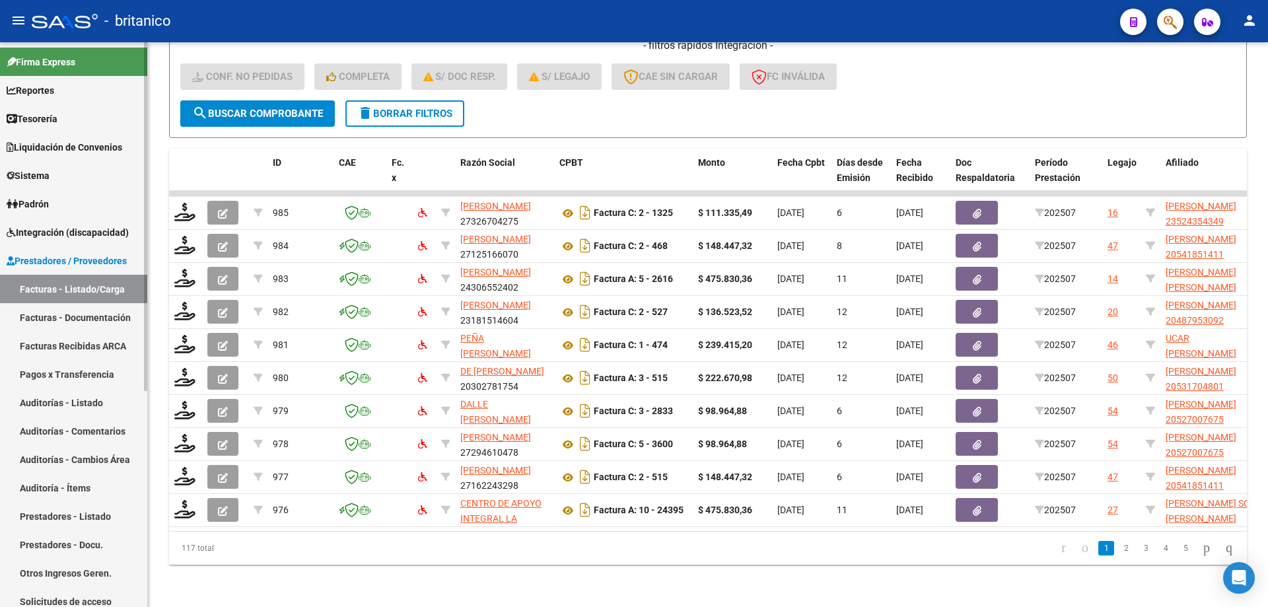
click at [59, 224] on link "Integración (discapacidad)" at bounding box center [73, 232] width 147 height 28
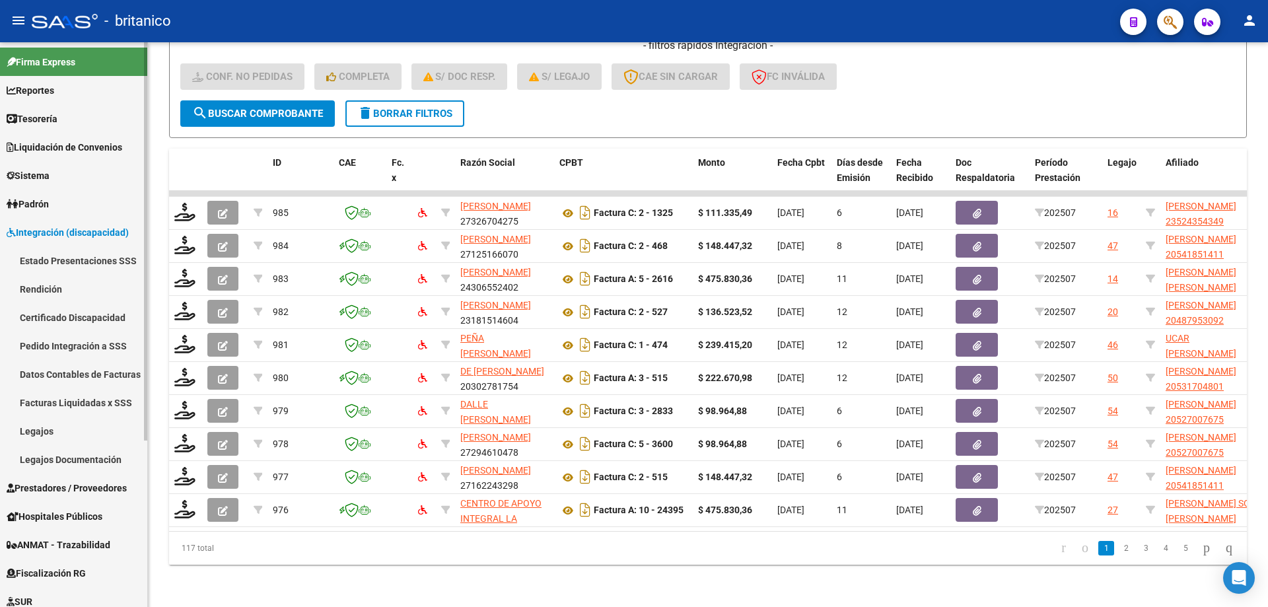
click at [29, 433] on link "Legajos" at bounding box center [73, 431] width 147 height 28
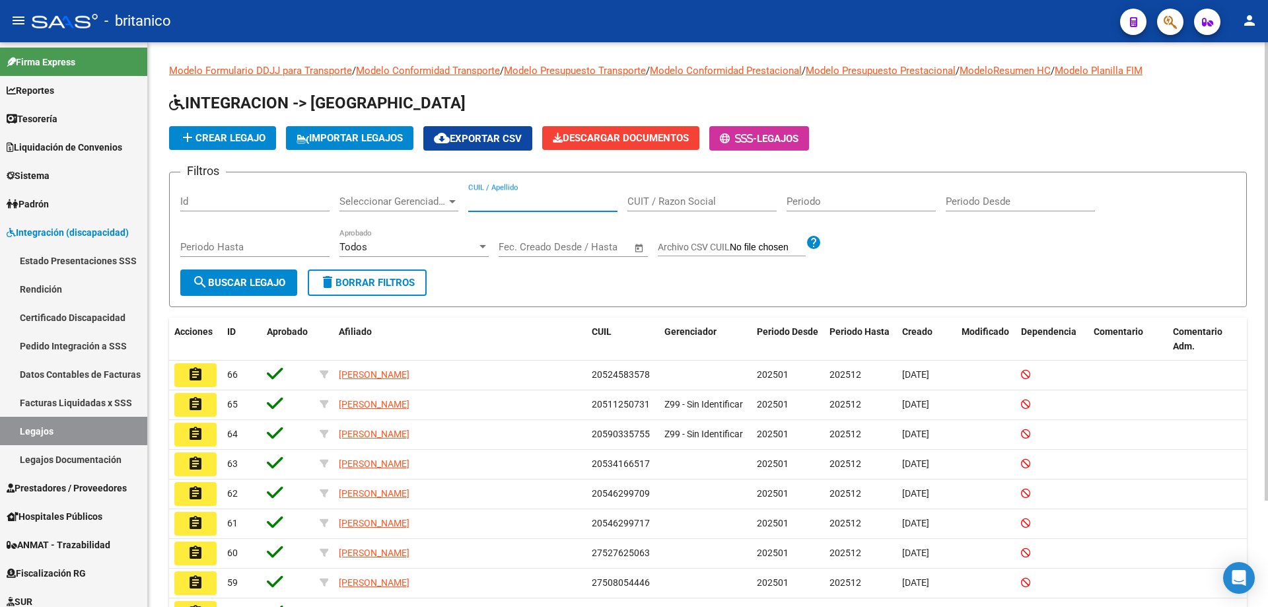
click at [503, 204] on input "CUIL / Apellido" at bounding box center [542, 202] width 149 height 12
paste input "JULIO FUERA [PERSON_NAME] SSS"
drag, startPoint x: 605, startPoint y: 197, endPoint x: 424, endPoint y: 197, distance: 181.0
click at [424, 197] on div "Filtros Id Seleccionar Gerenciador Seleccionar Gerenciador JULIO FUERA [PERSON_…" at bounding box center [707, 226] width 1055 height 87
click at [664, 202] on input "CUIT / Razon Social" at bounding box center [701, 202] width 149 height 12
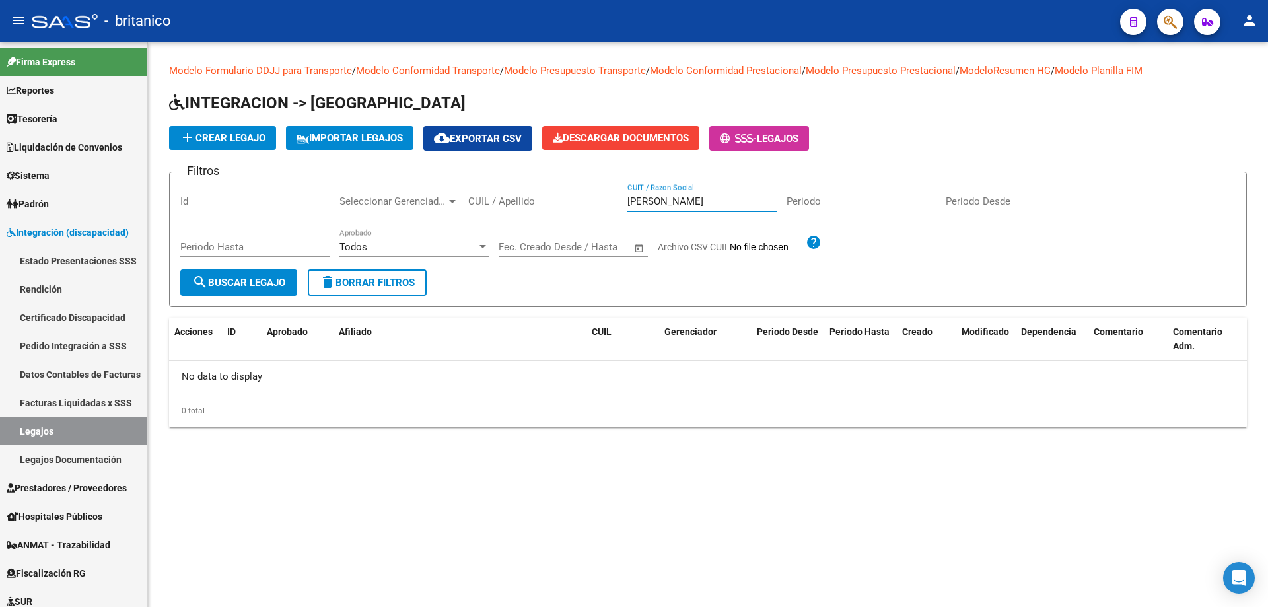
drag, startPoint x: 698, startPoint y: 201, endPoint x: 608, endPoint y: 196, distance: 89.9
click at [608, 196] on div "Filtros Id Seleccionar Gerenciador Seleccionar Gerenciador CUIL / Apellido [PER…" at bounding box center [707, 226] width 1055 height 87
click at [548, 196] on input "CUIL / Apellido" at bounding box center [542, 202] width 149 height 12
click at [250, 280] on span "search Buscar Legajo" at bounding box center [238, 283] width 93 height 12
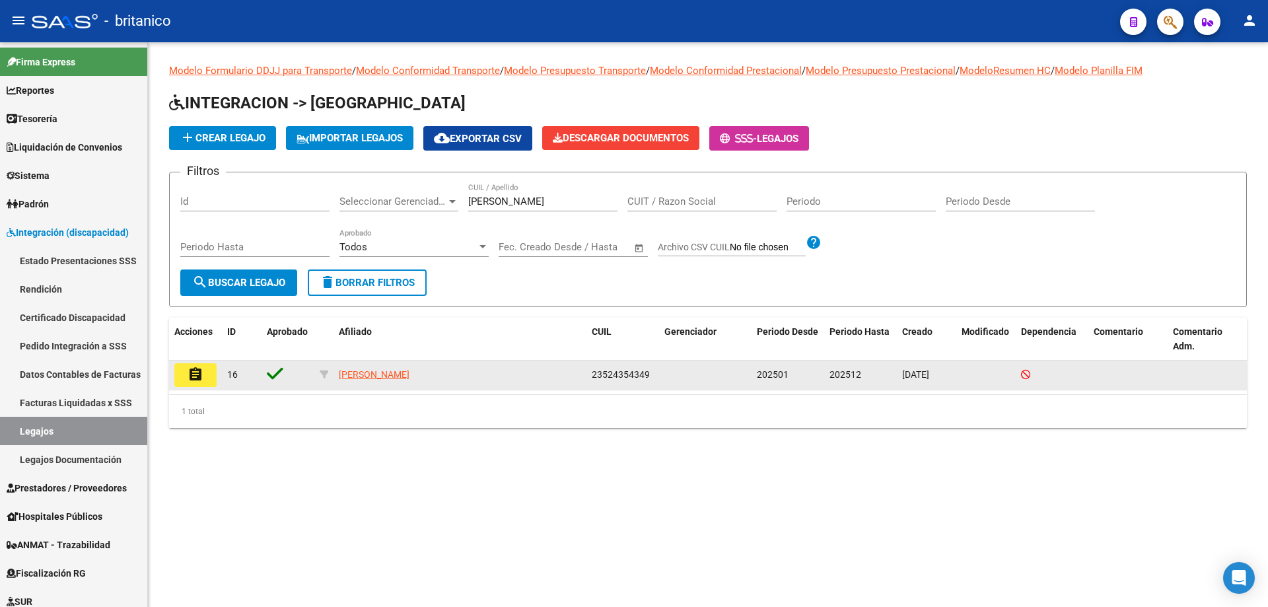
click at [208, 378] on button "assignment" at bounding box center [195, 375] width 42 height 24
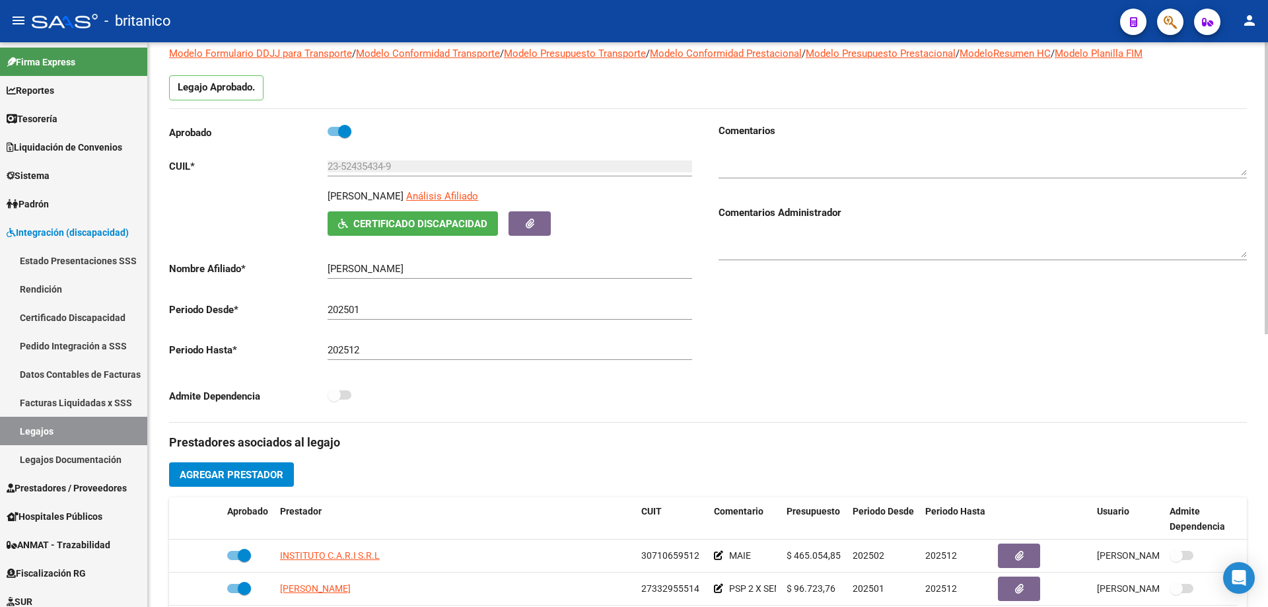
scroll to position [330, 0]
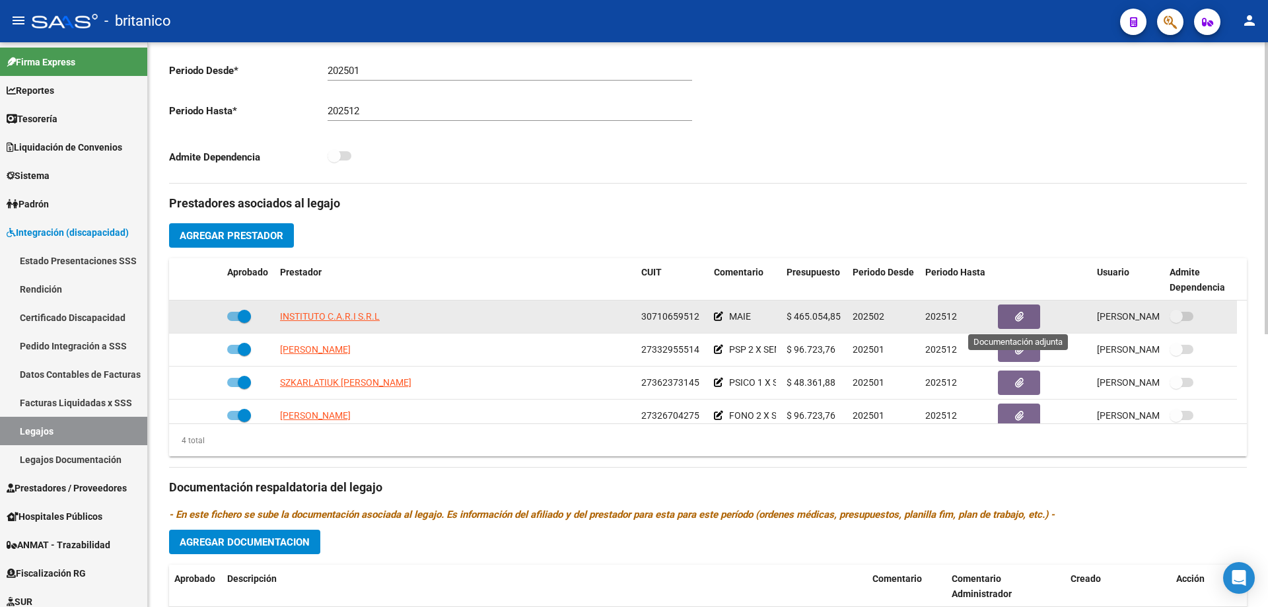
click at [1023, 317] on icon "button" at bounding box center [1019, 317] width 9 height 10
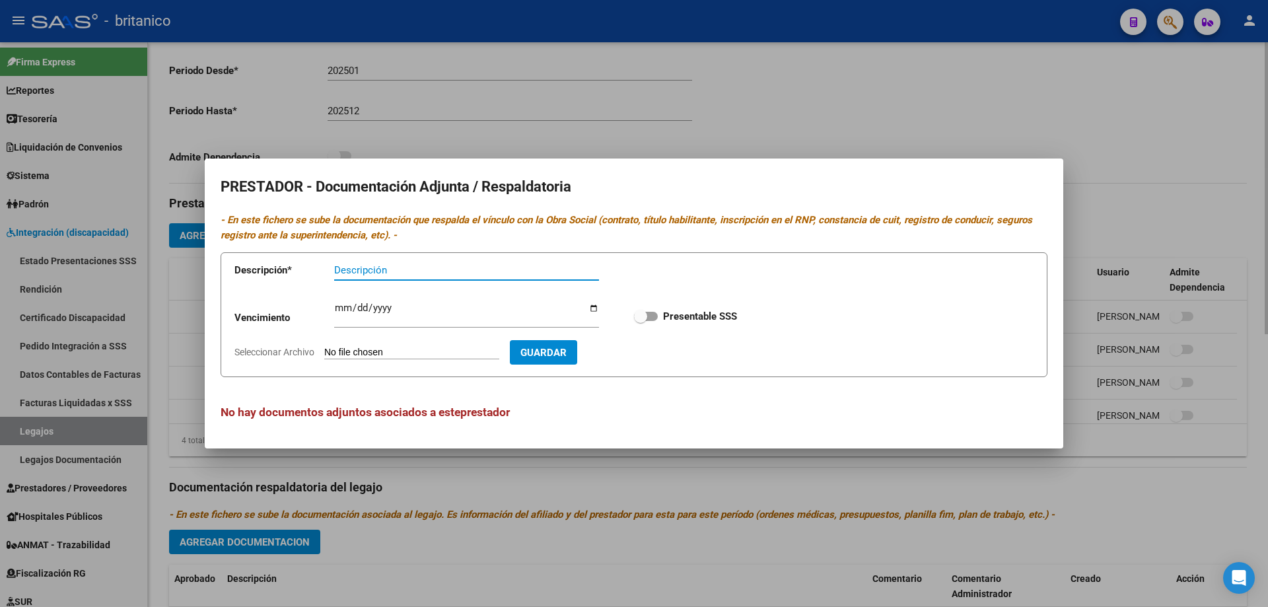
drag, startPoint x: 971, startPoint y: 106, endPoint x: 964, endPoint y: 110, distance: 8.3
click at [970, 106] on div at bounding box center [634, 303] width 1268 height 607
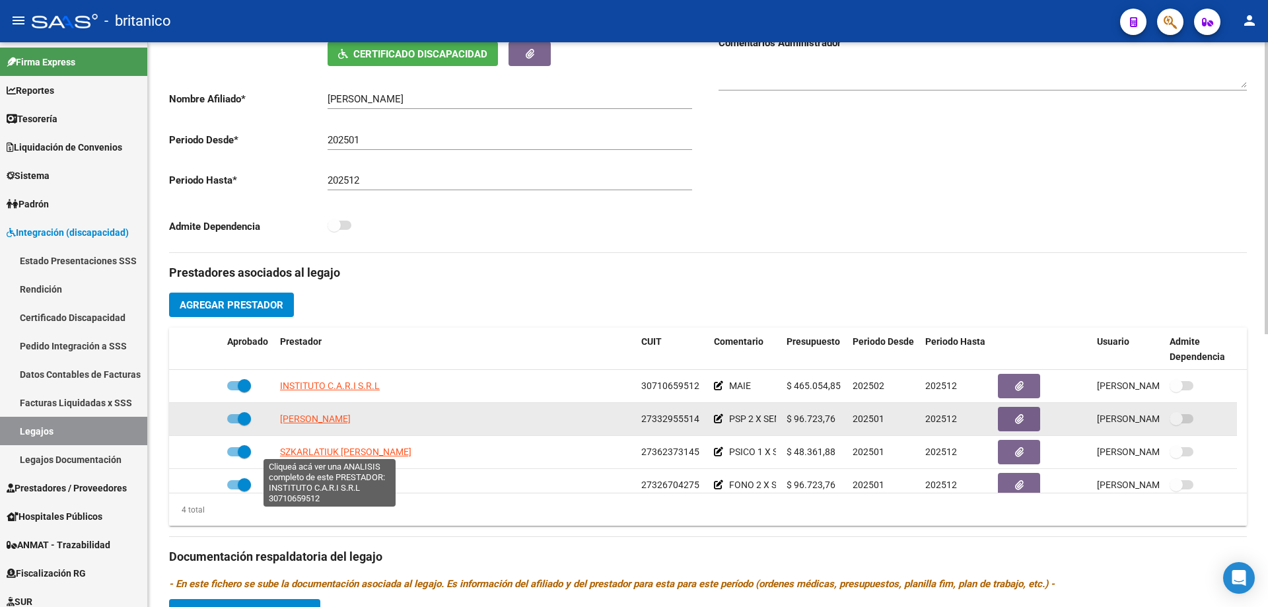
scroll to position [264, 0]
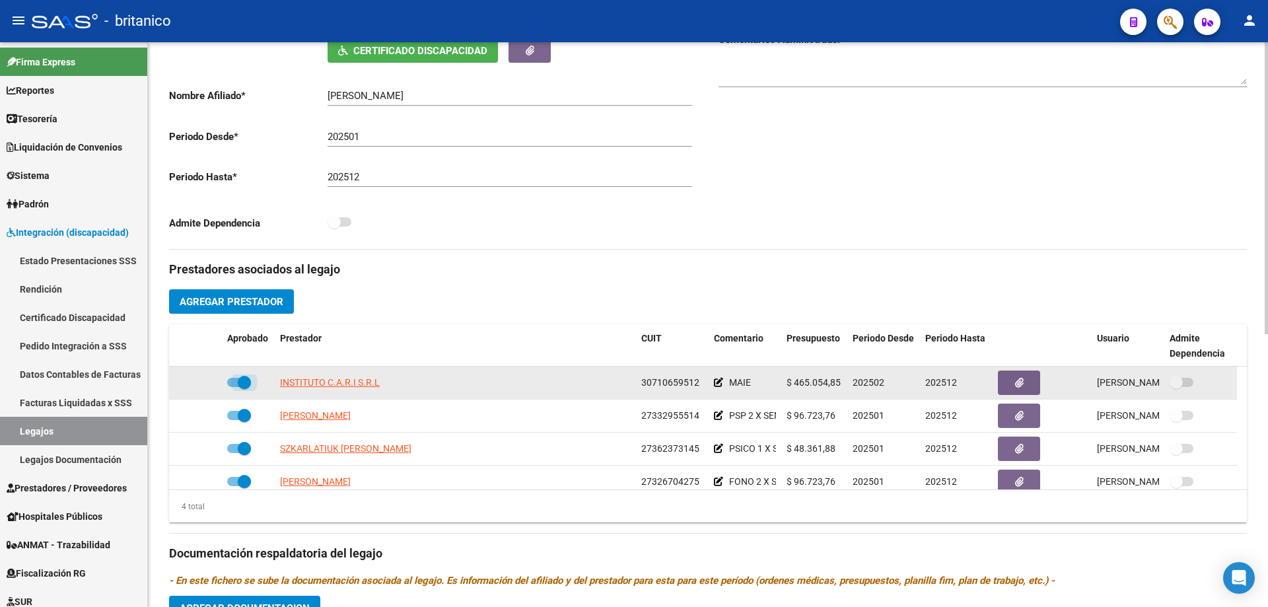
click at [233, 380] on span at bounding box center [239, 382] width 24 height 9
click at [233, 387] on input "checkbox" at bounding box center [233, 387] width 1 height 1
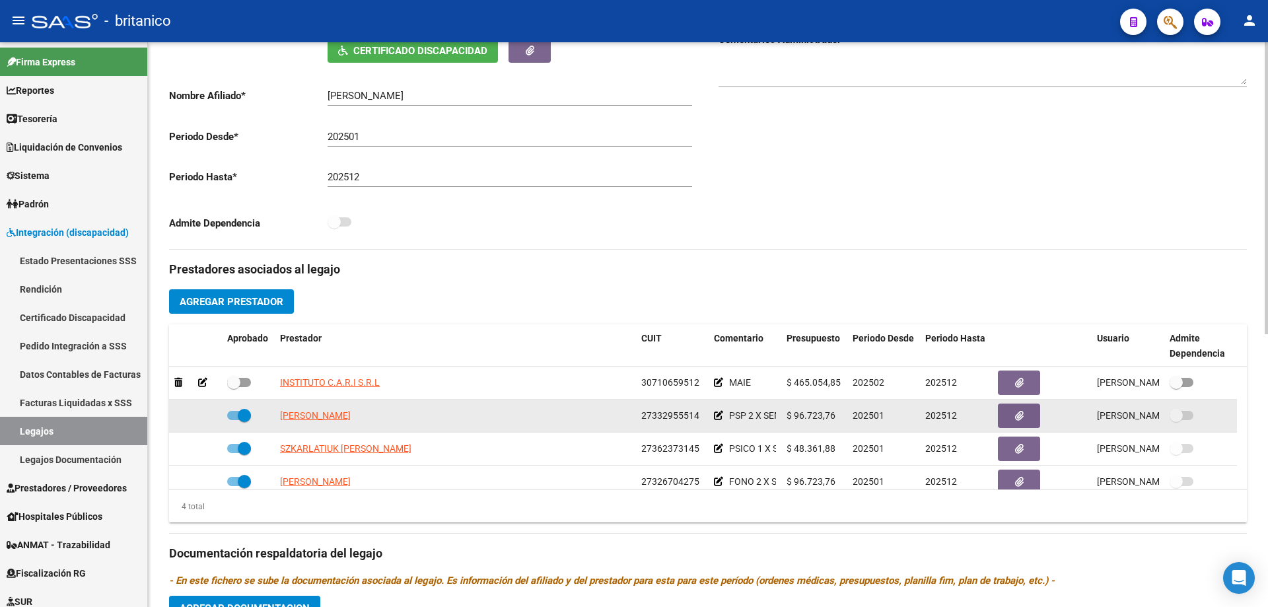
click at [233, 411] on span at bounding box center [239, 415] width 24 height 9
click at [233, 420] on input "checkbox" at bounding box center [233, 420] width 1 height 1
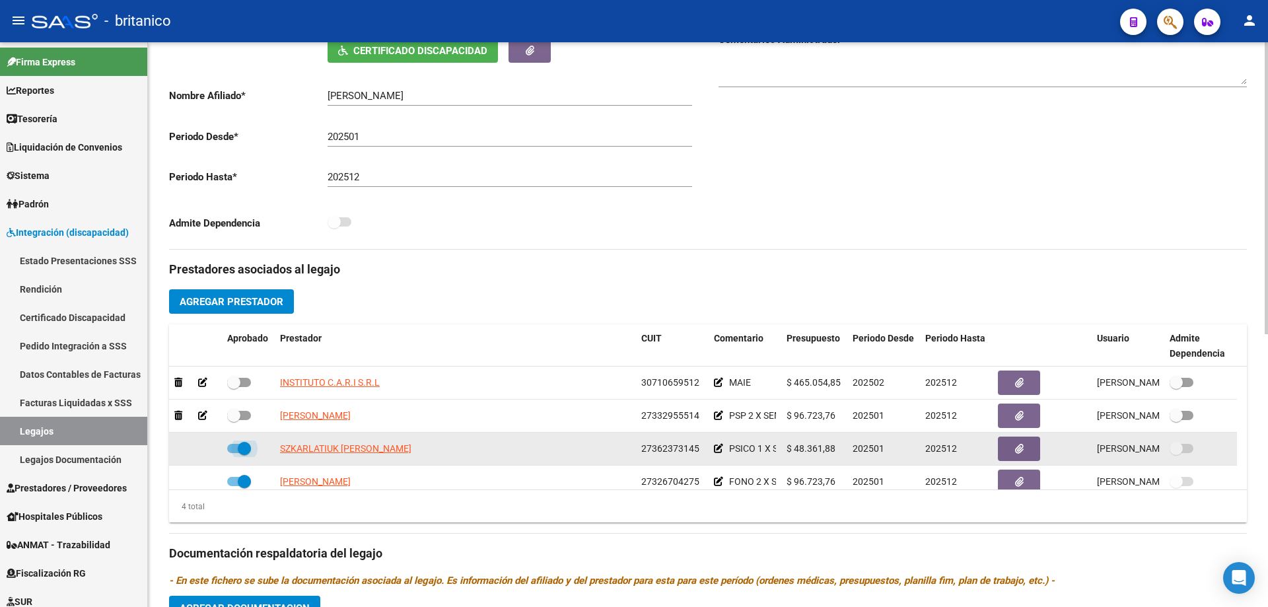
click at [229, 450] on span at bounding box center [239, 448] width 24 height 9
click at [233, 453] on input "checkbox" at bounding box center [233, 453] width 1 height 1
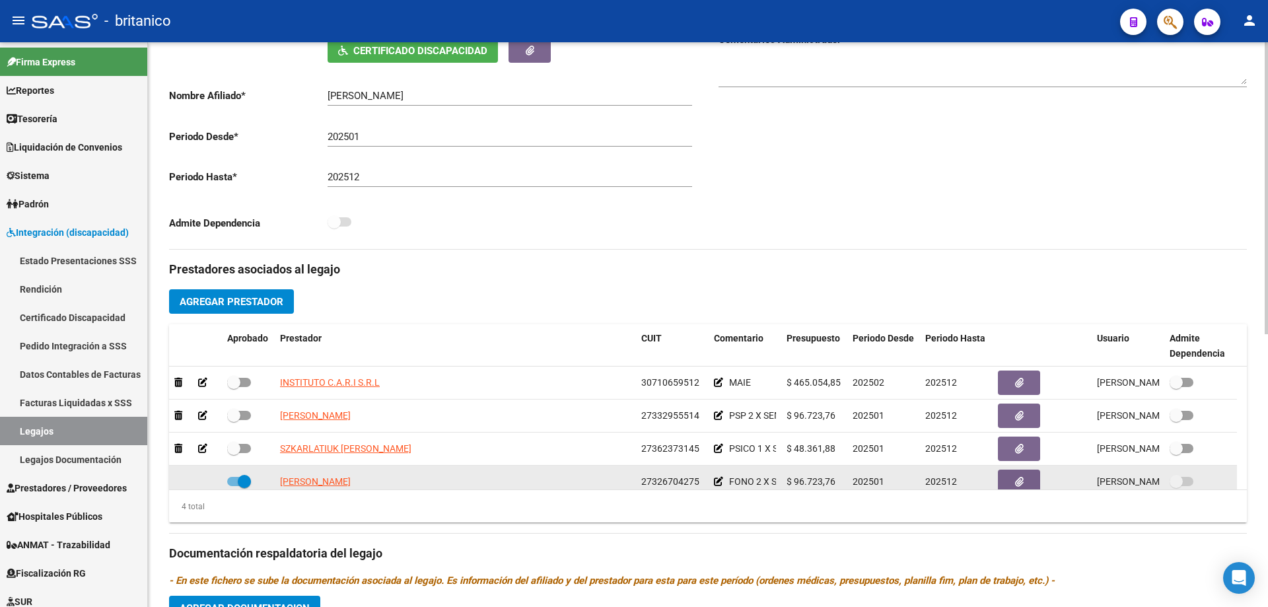
click at [232, 478] on span at bounding box center [239, 481] width 24 height 9
click at [233, 486] on input "checkbox" at bounding box center [233, 486] width 1 height 1
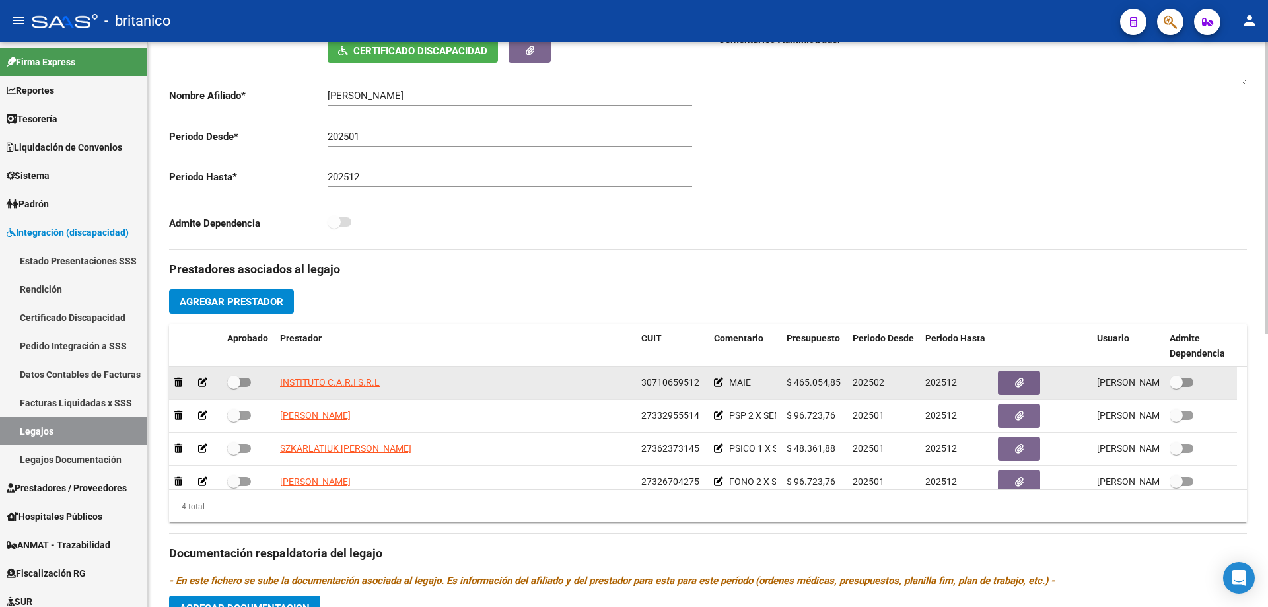
click at [201, 383] on icon at bounding box center [202, 382] width 9 height 9
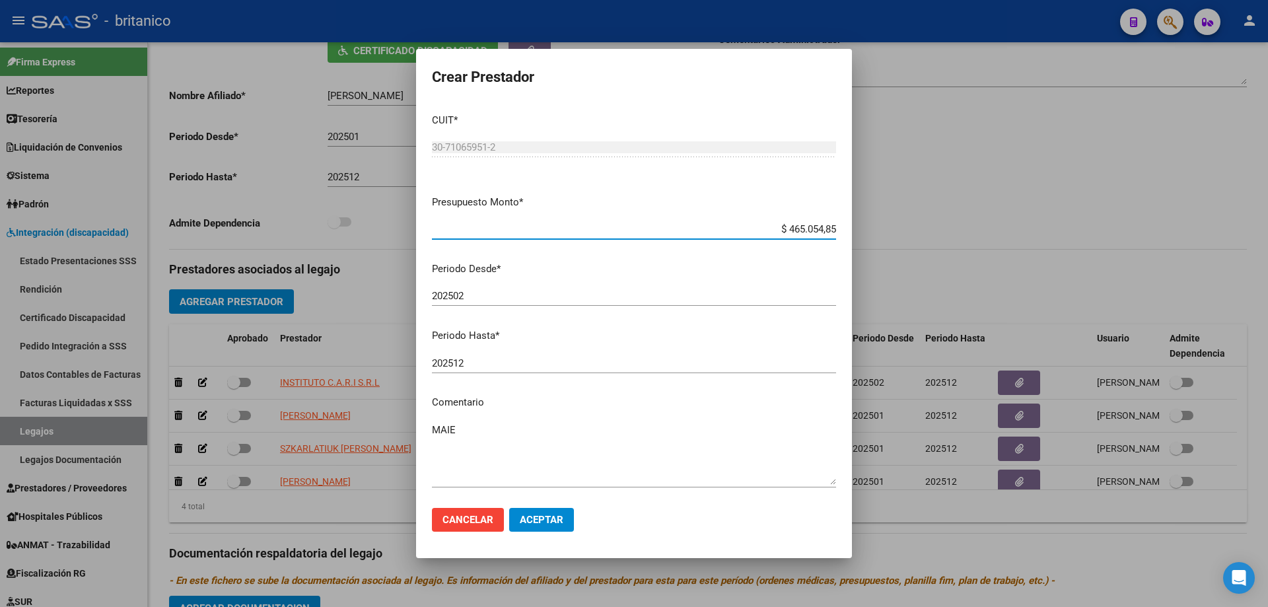
click at [484, 359] on input "202512" at bounding box center [634, 363] width 404 height 12
click at [529, 515] on span "Aceptar" at bounding box center [542, 520] width 44 height 12
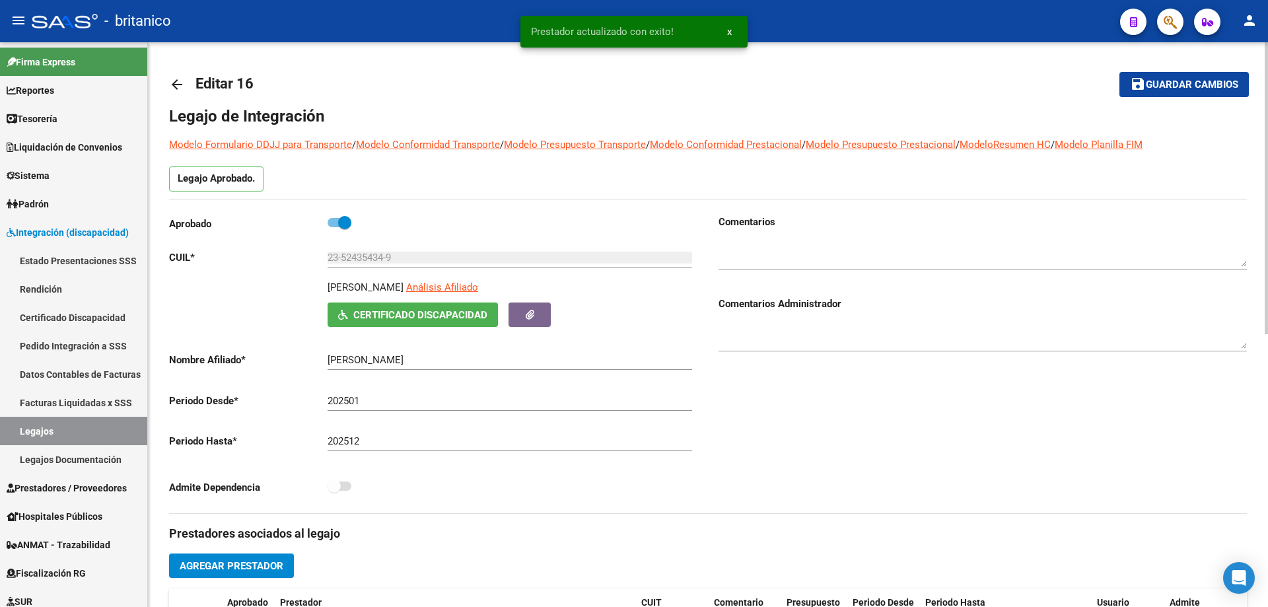
scroll to position [264, 0]
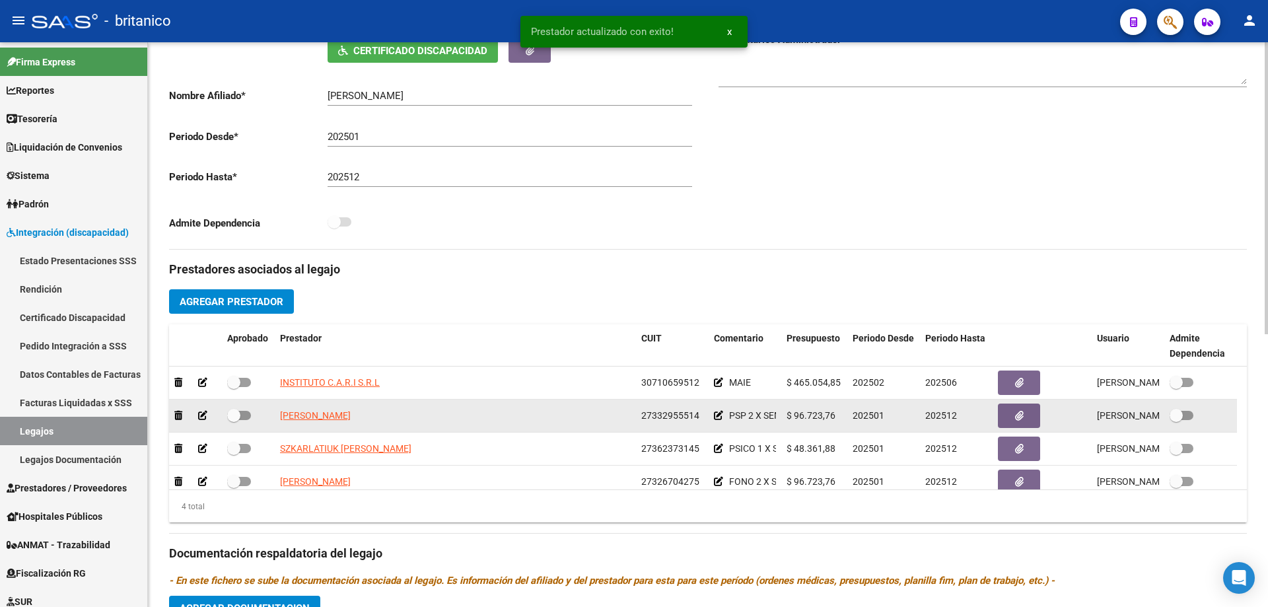
click at [203, 416] on icon at bounding box center [202, 415] width 9 height 9
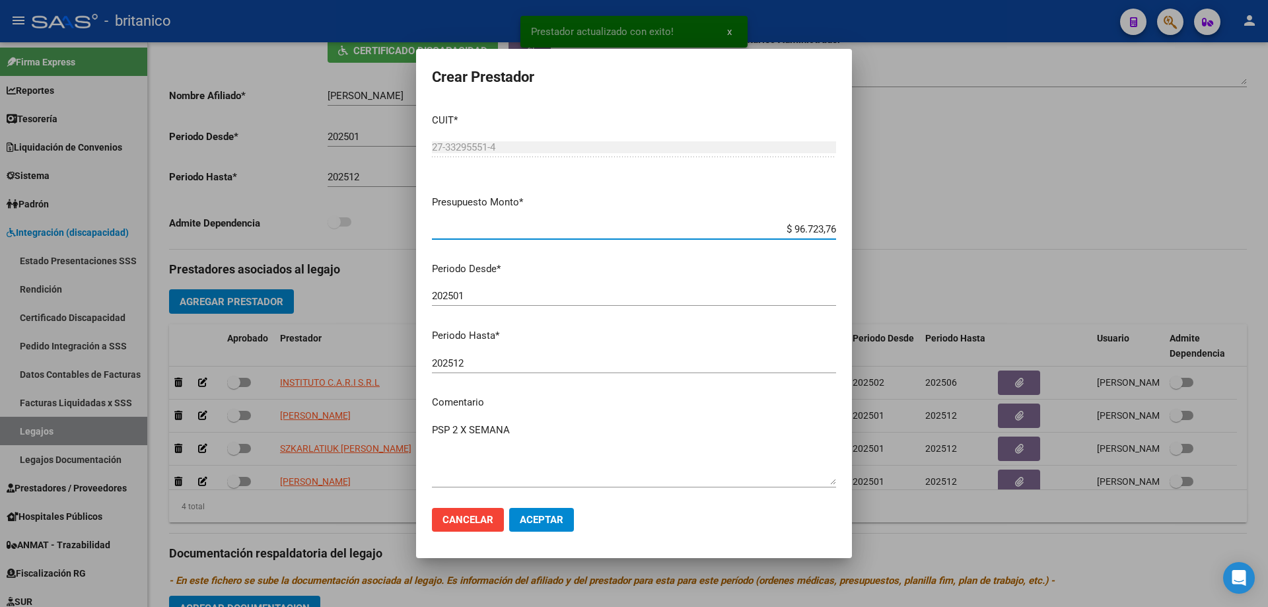
click at [517, 362] on input "202512" at bounding box center [634, 363] width 404 height 12
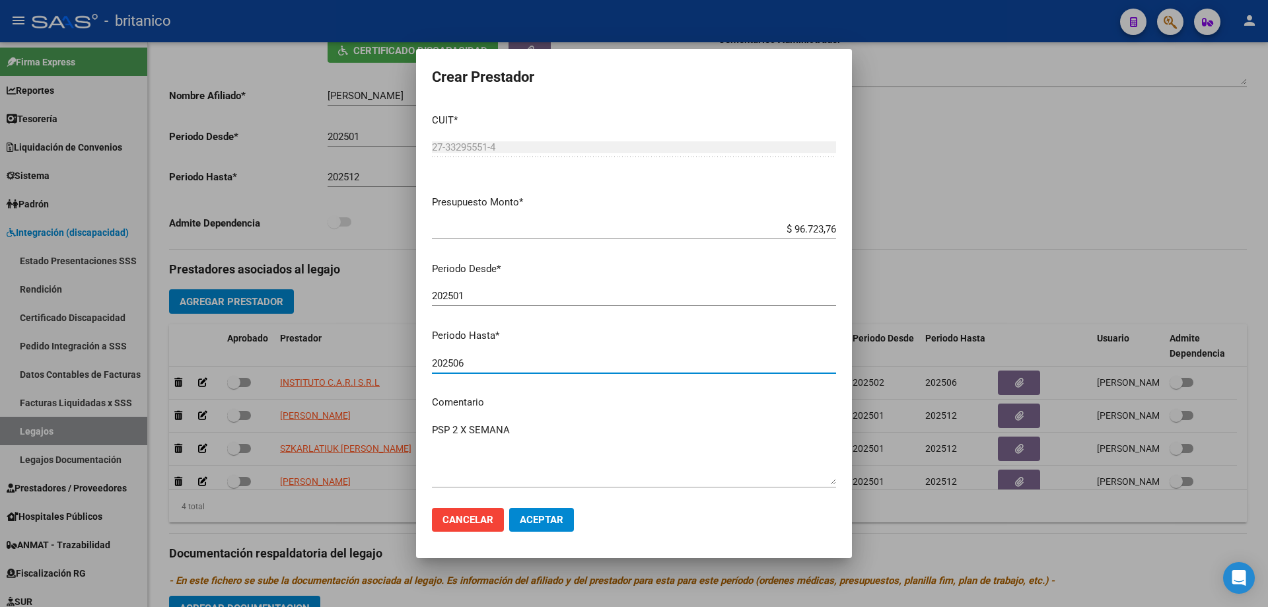
type input "202506"
click at [538, 523] on span "Aceptar" at bounding box center [542, 520] width 44 height 12
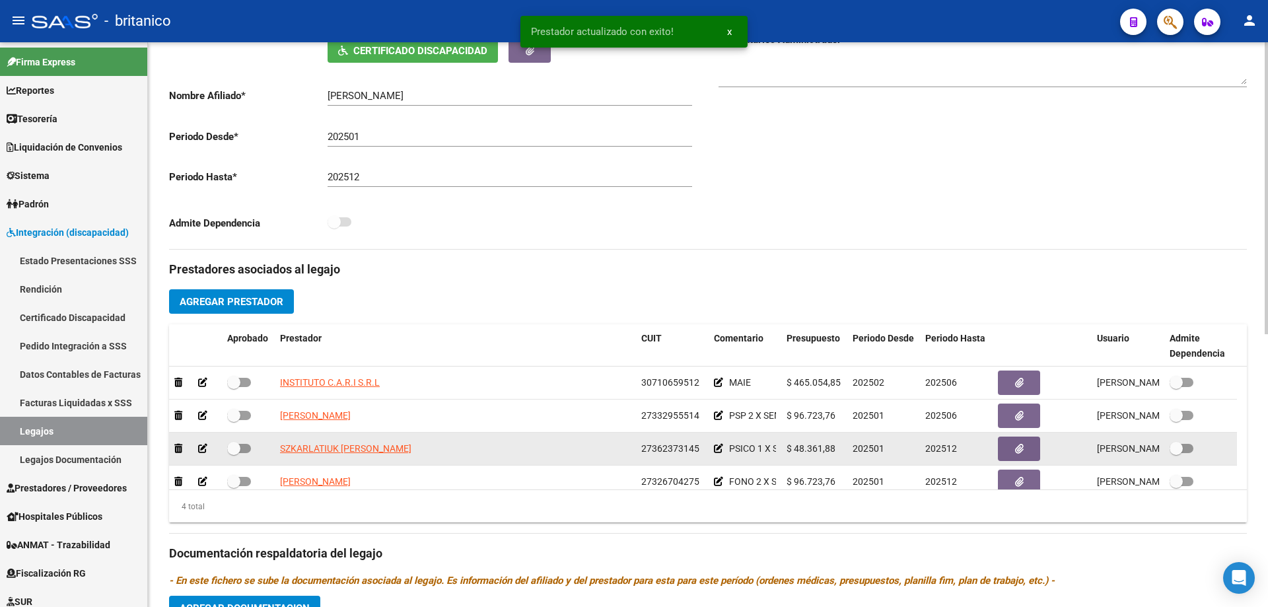
click at [205, 448] on icon at bounding box center [202, 448] width 9 height 9
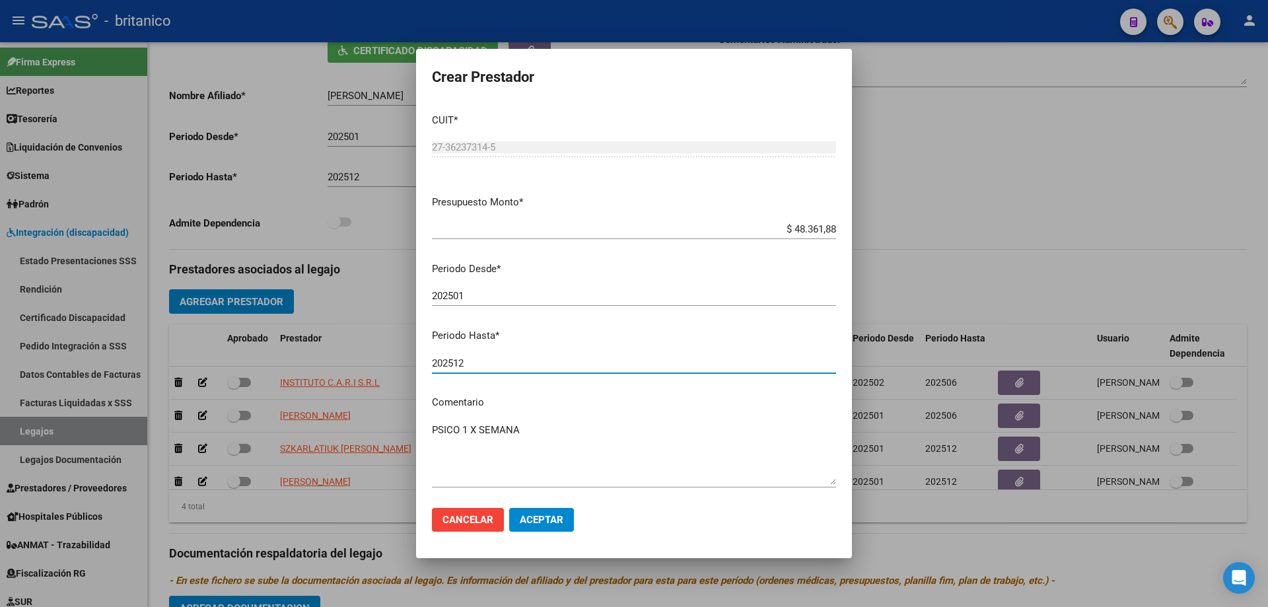
click at [505, 363] on input "202512" at bounding box center [634, 363] width 404 height 12
type input "202506"
click at [542, 522] on span "Aceptar" at bounding box center [542, 520] width 44 height 12
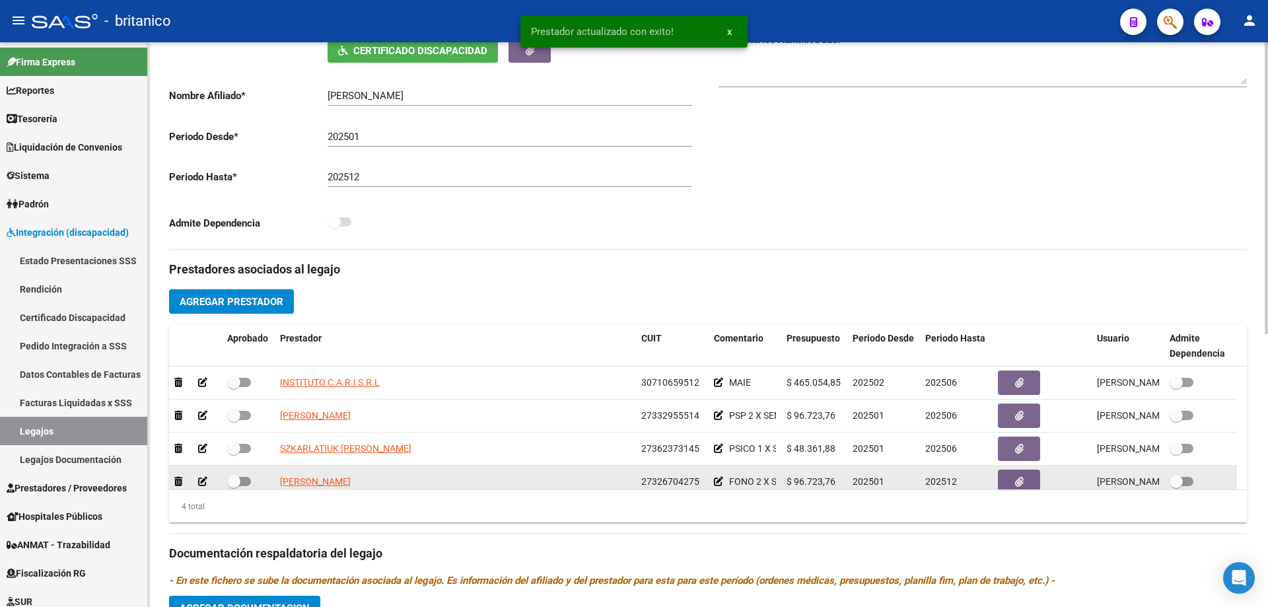
click at [203, 478] on icon at bounding box center [202, 481] width 9 height 9
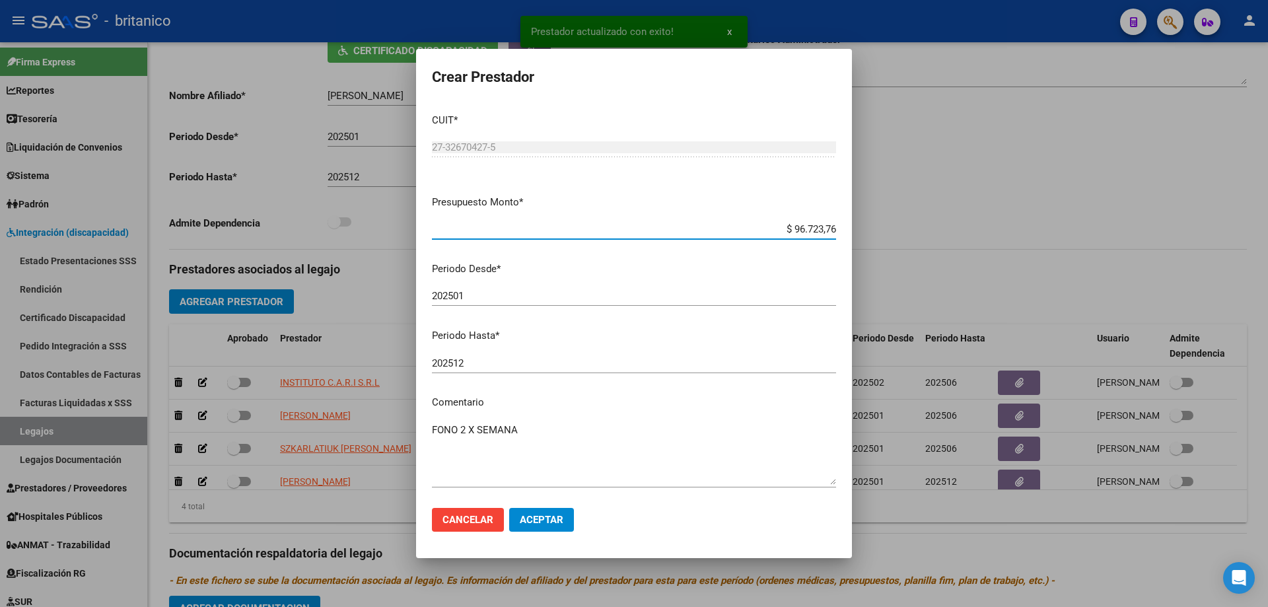
click at [486, 361] on input "202512" at bounding box center [634, 363] width 404 height 12
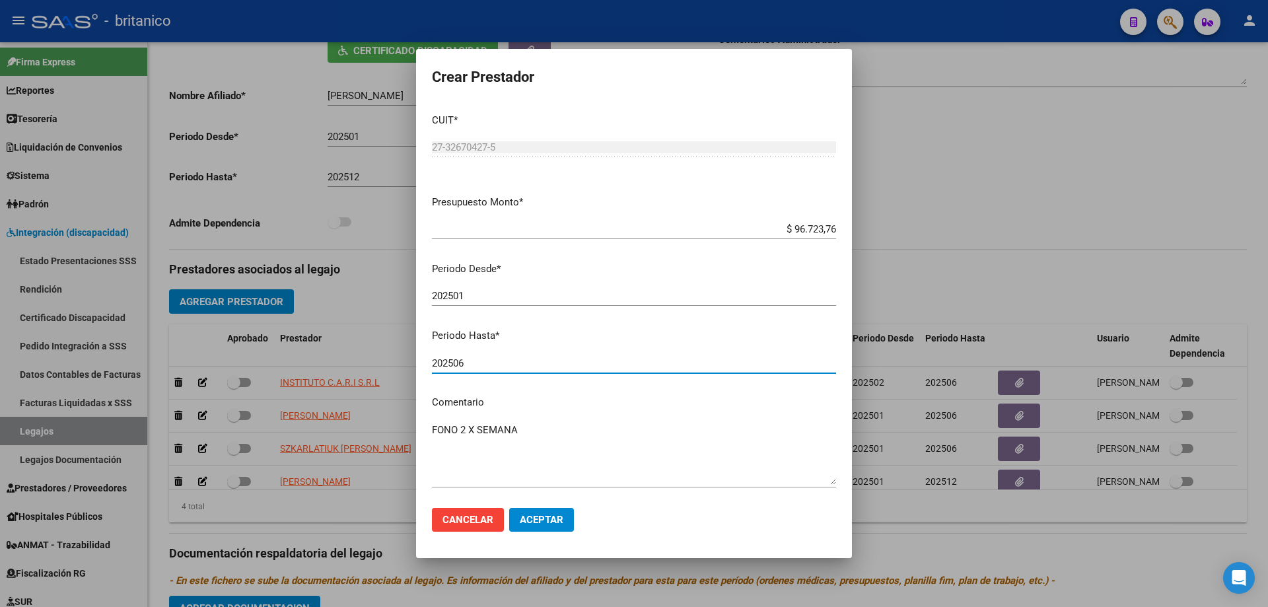
type input "202506"
click at [555, 517] on span "Aceptar" at bounding box center [542, 520] width 44 height 12
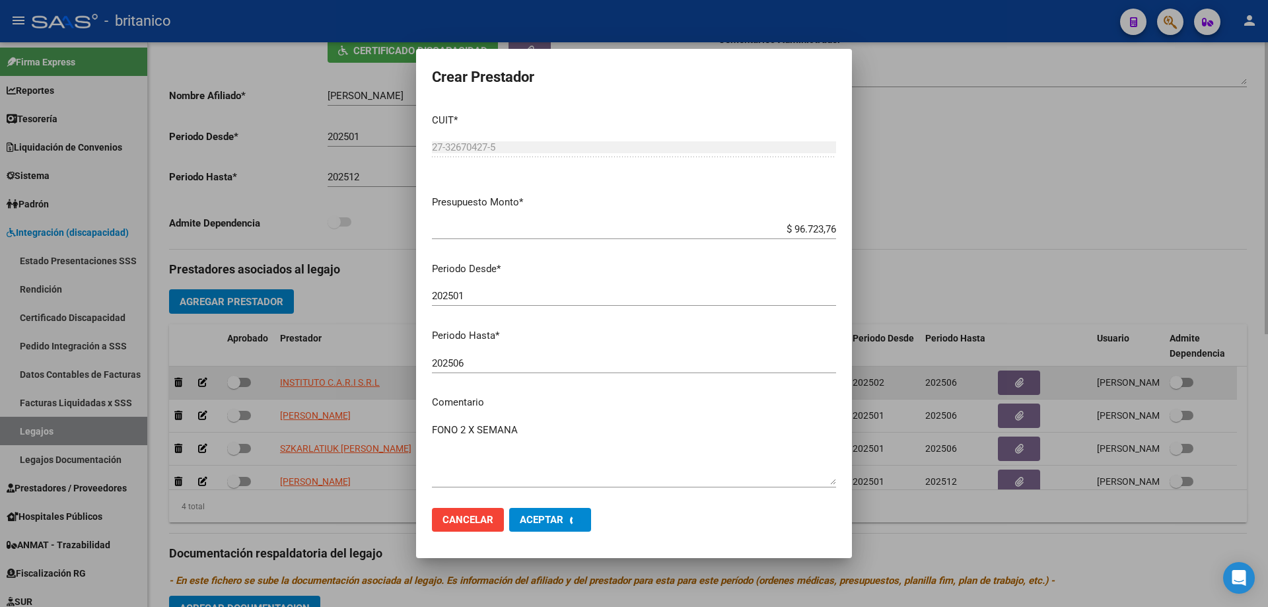
scroll to position [9, 0]
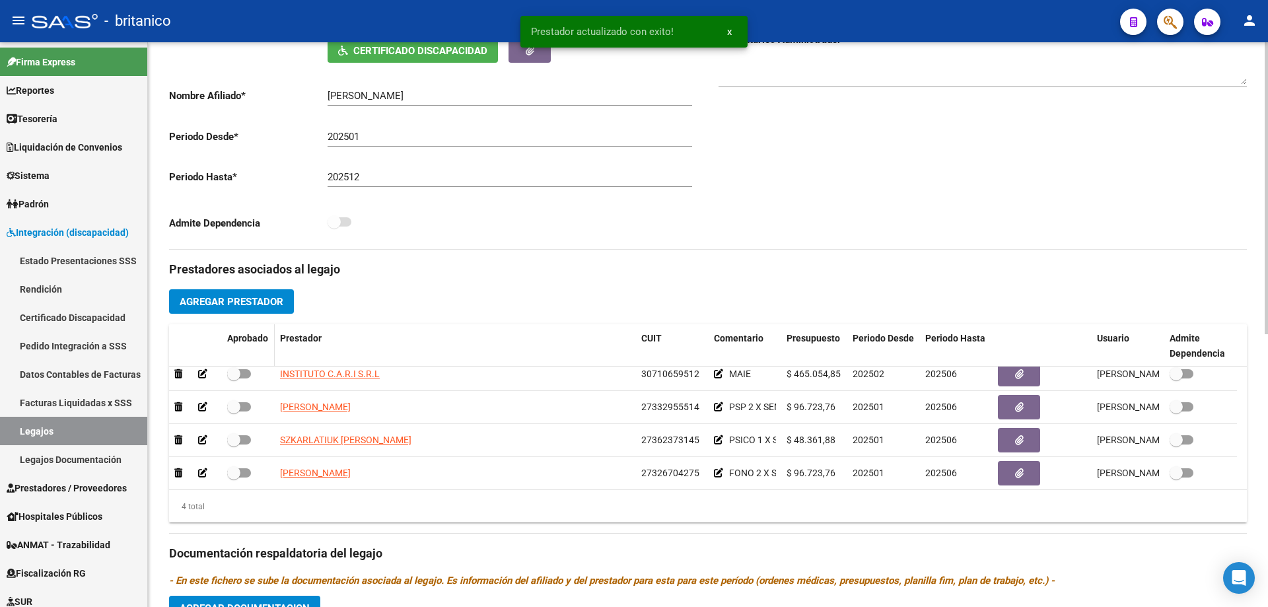
click at [248, 365] on datatable-header-cell "Aprobado" at bounding box center [248, 346] width 53 height 44
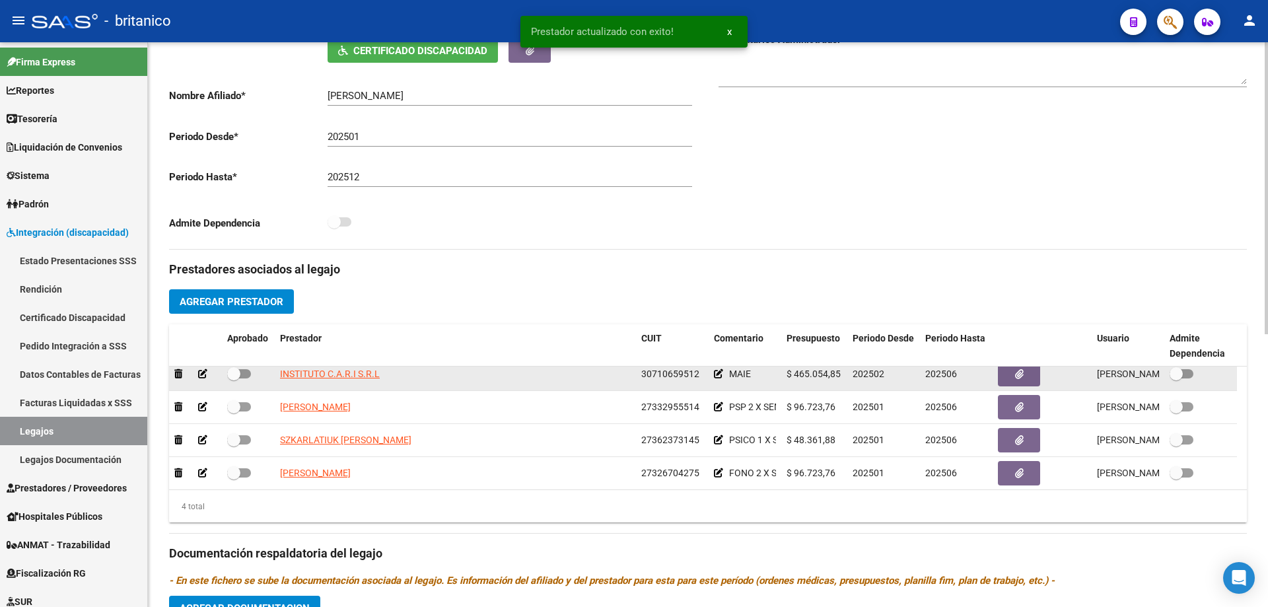
click at [250, 369] on label at bounding box center [239, 374] width 24 height 16
click at [234, 378] on input "checkbox" at bounding box center [233, 378] width 1 height 1
checkbox input "true"
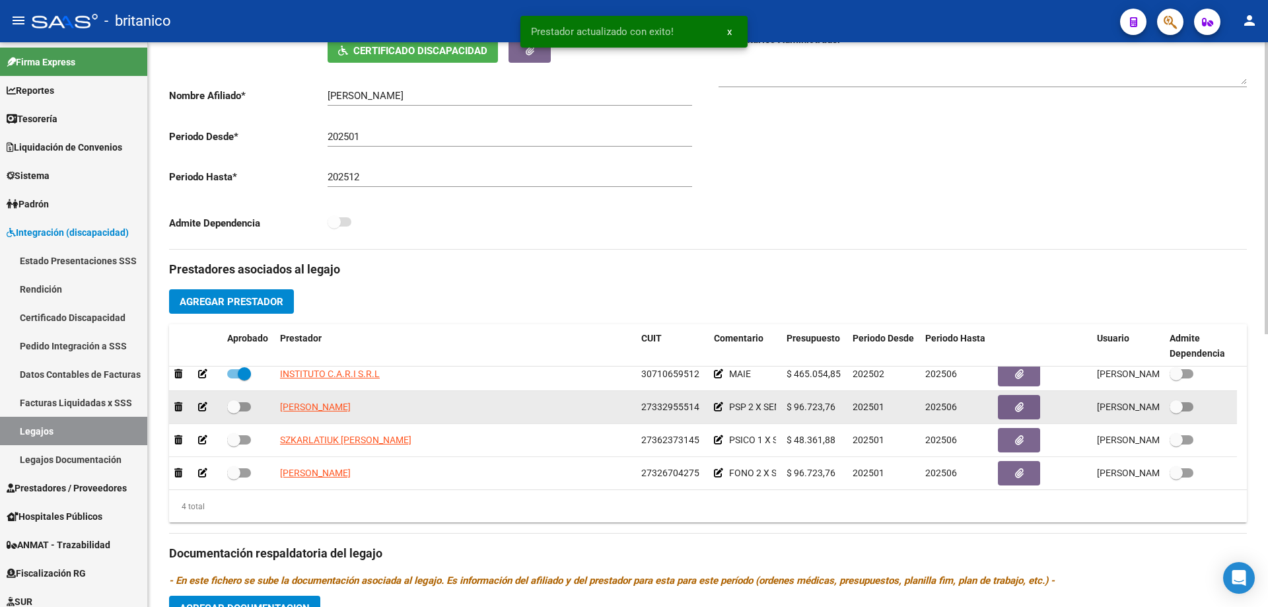
scroll to position [13, 0]
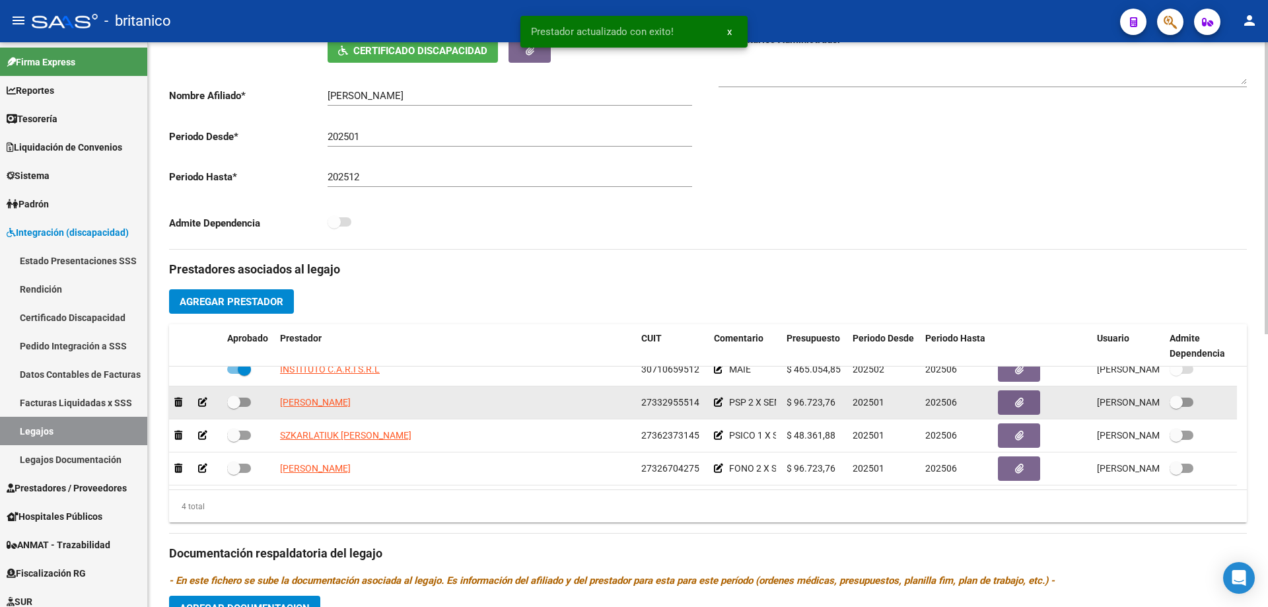
click at [248, 412] on datatable-body-cell at bounding box center [248, 402] width 53 height 32
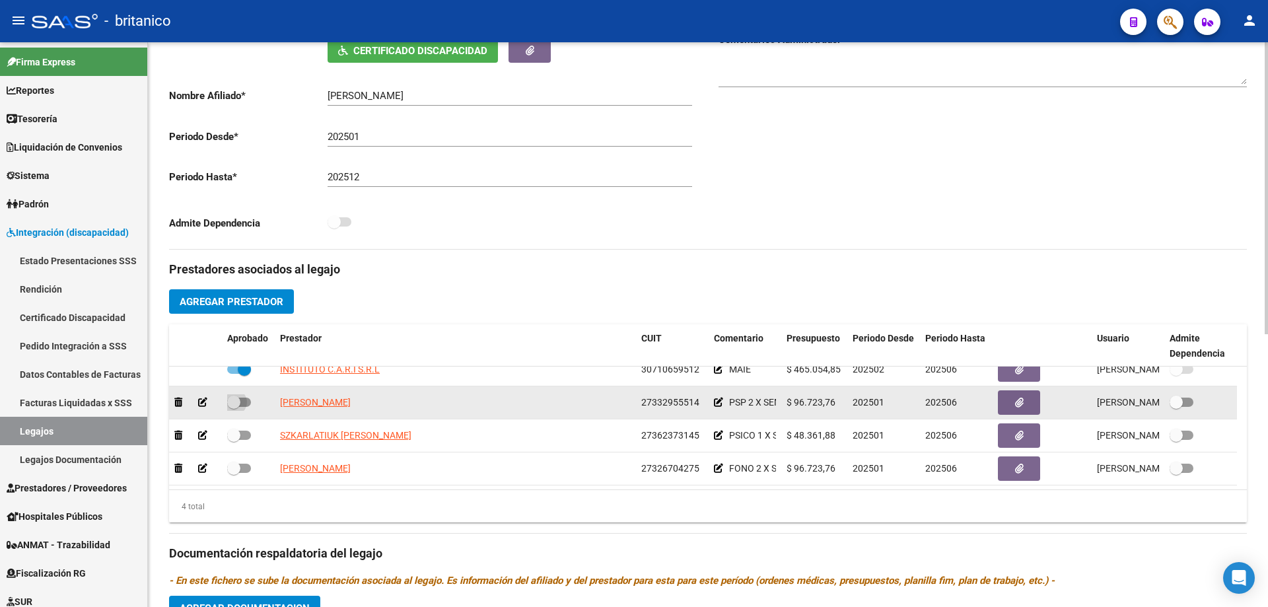
click at [248, 402] on span at bounding box center [239, 402] width 24 height 9
click at [234, 407] on input "checkbox" at bounding box center [233, 407] width 1 height 1
checkbox input "true"
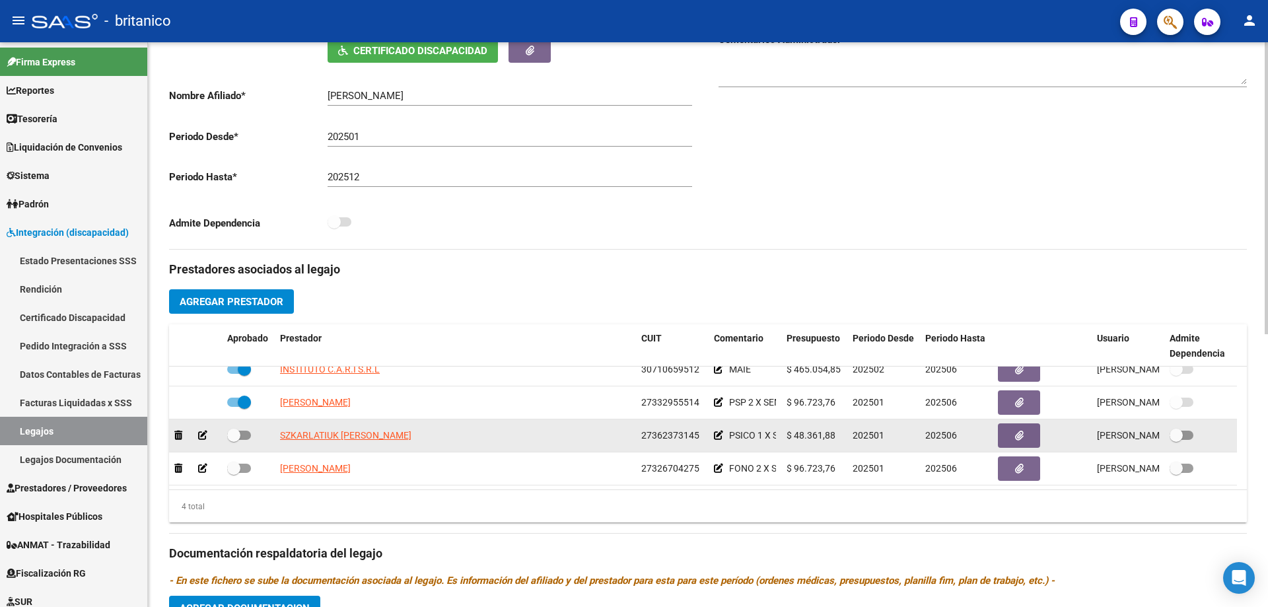
click at [247, 433] on span at bounding box center [239, 435] width 24 height 9
click at [234, 440] on input "checkbox" at bounding box center [233, 440] width 1 height 1
checkbox input "true"
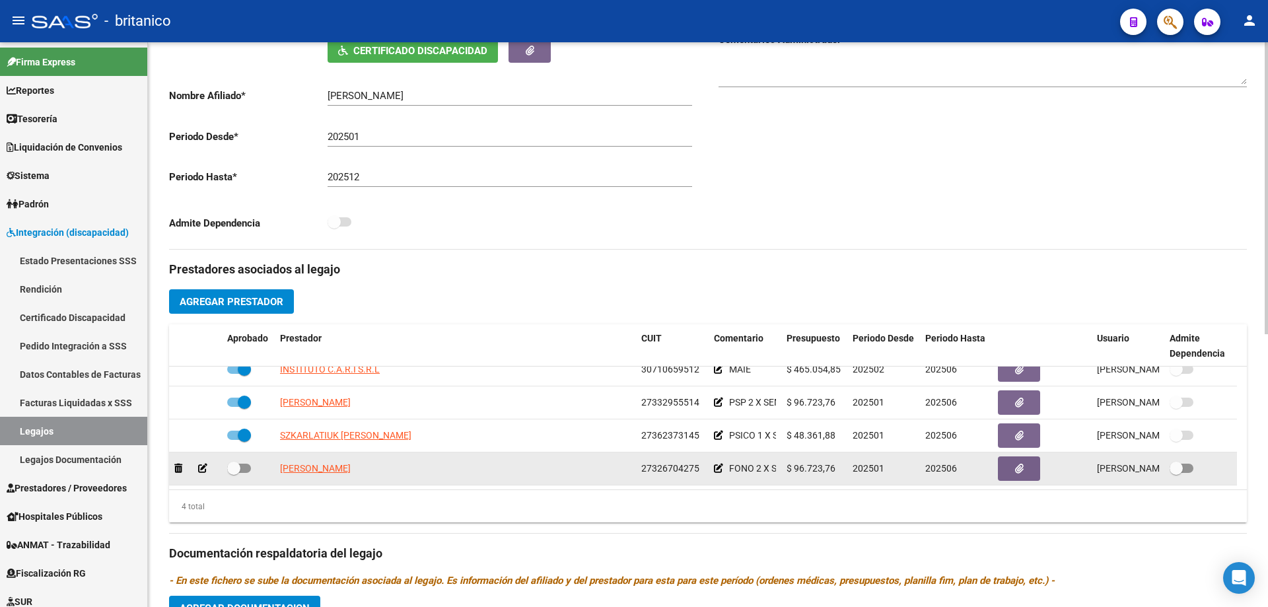
click at [249, 467] on span at bounding box center [239, 468] width 24 height 9
click at [234, 473] on input "checkbox" at bounding box center [233, 473] width 1 height 1
checkbox input "true"
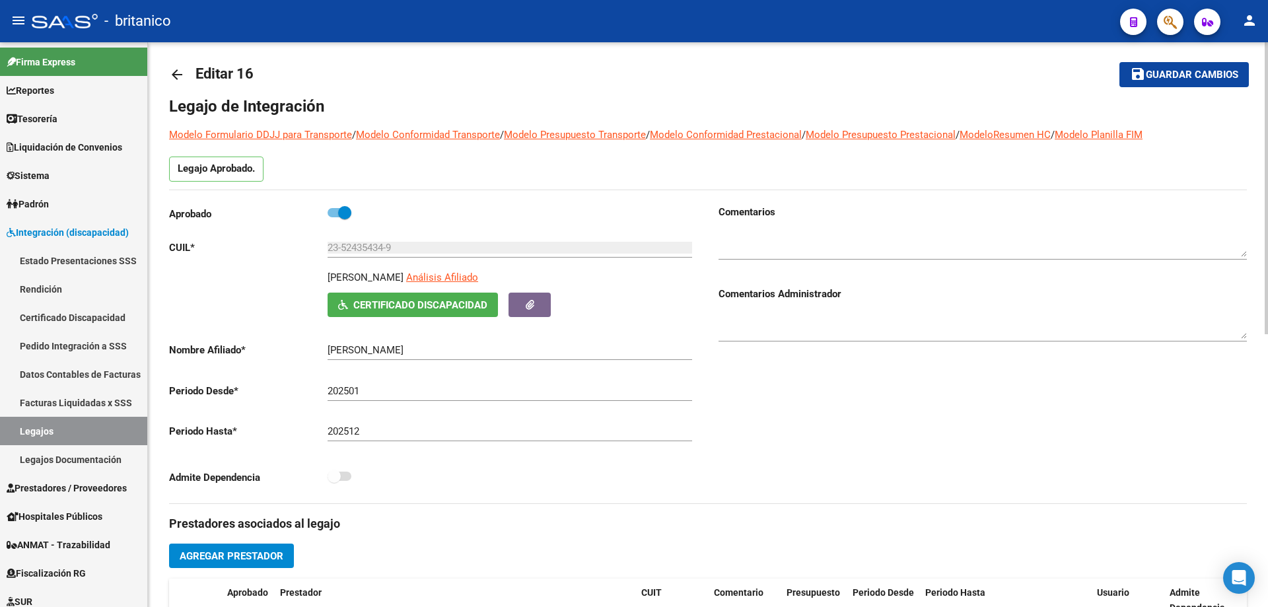
scroll to position [0, 0]
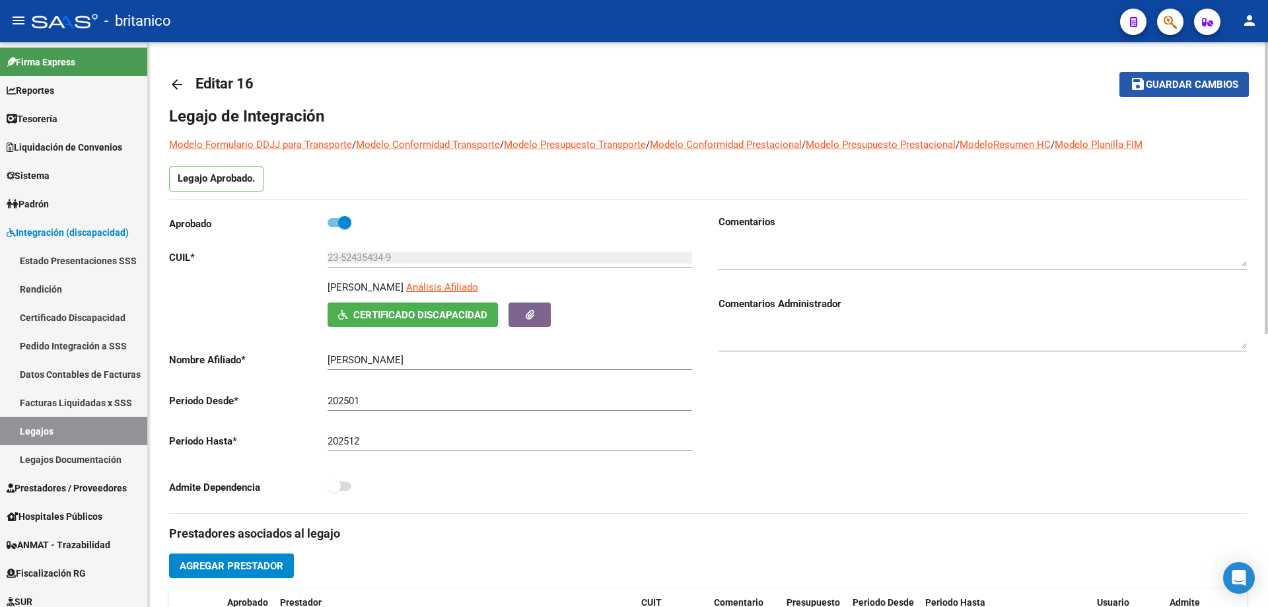
click at [1192, 83] on span "Guardar cambios" at bounding box center [1192, 85] width 92 height 12
